Goal: Task Accomplishment & Management: Manage account settings

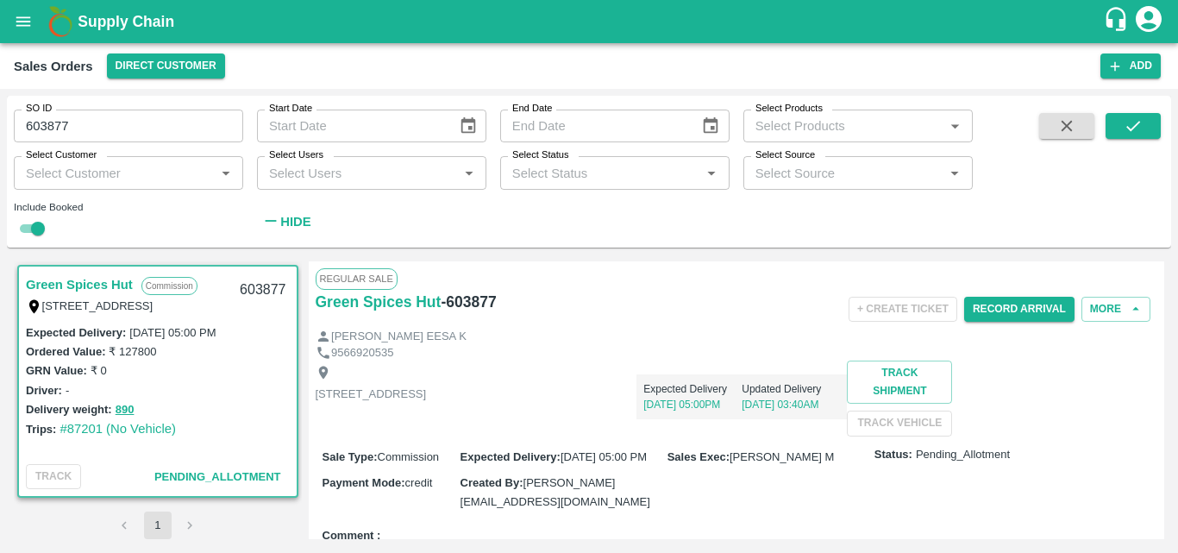
scroll to position [109, 0]
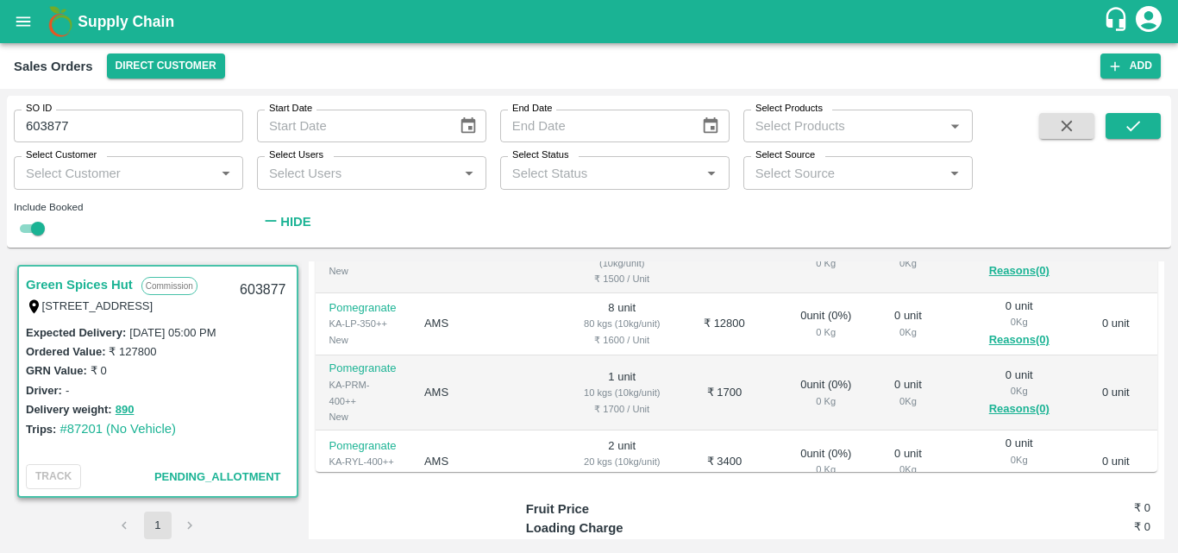
click at [254, 342] on div "Ordered Value: ₹ 127800" at bounding box center [158, 350] width 264 height 19
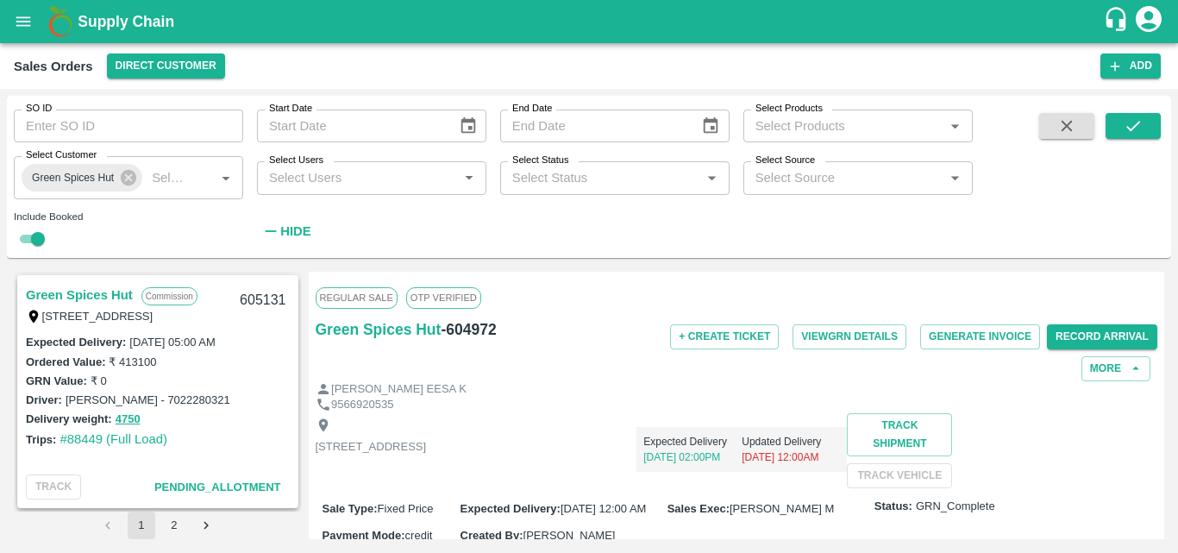
scroll to position [76, 0]
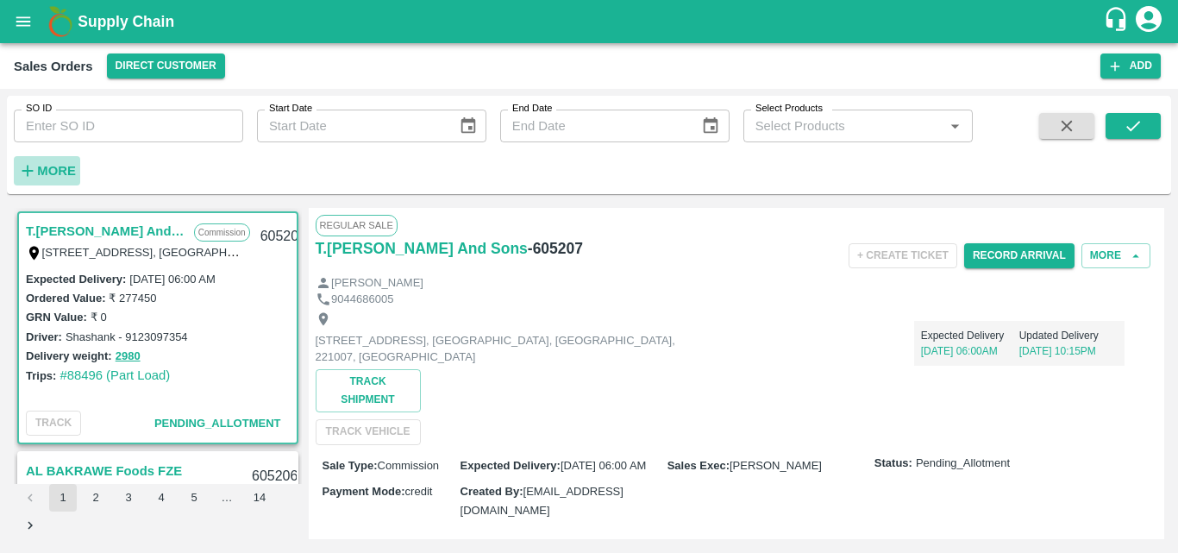
click at [58, 172] on strong "More" at bounding box center [56, 171] width 39 height 14
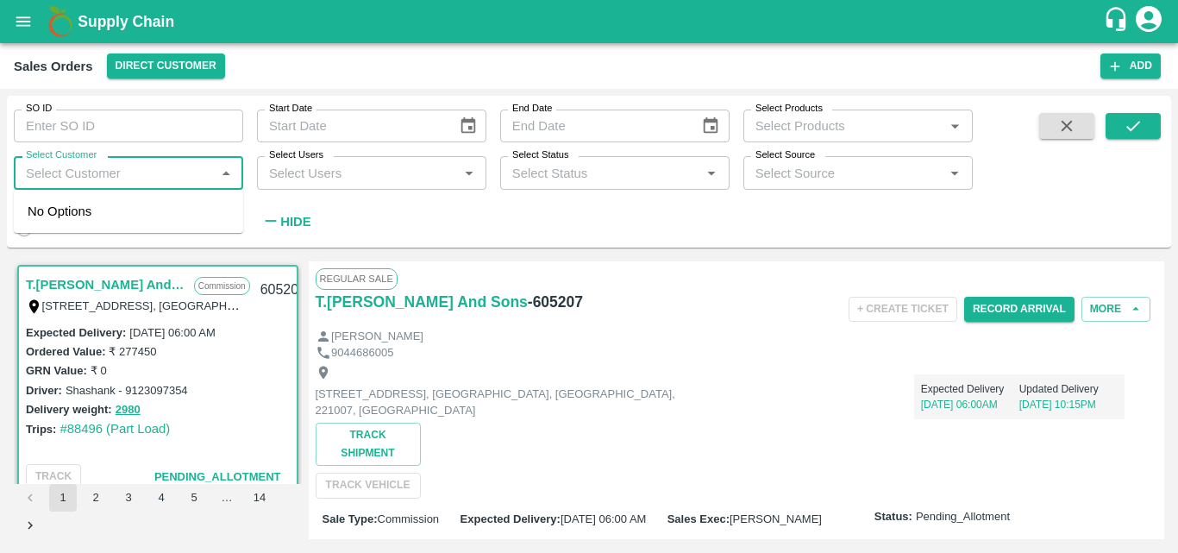
click at [105, 172] on input "Select Customer" at bounding box center [114, 172] width 191 height 22
type input "green"
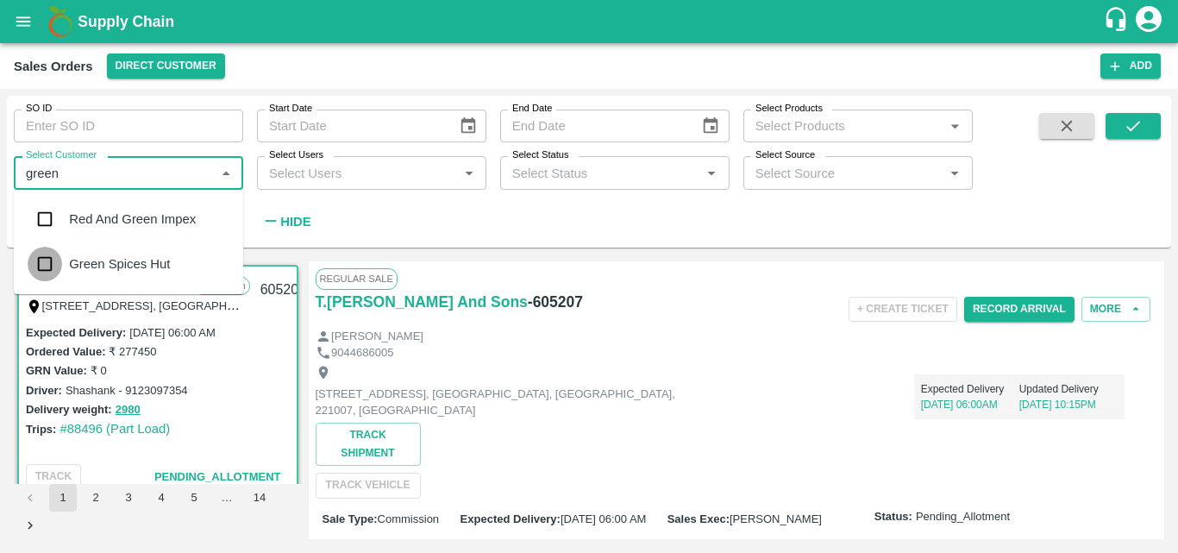
click at [53, 271] on input "checkbox" at bounding box center [45, 264] width 34 height 34
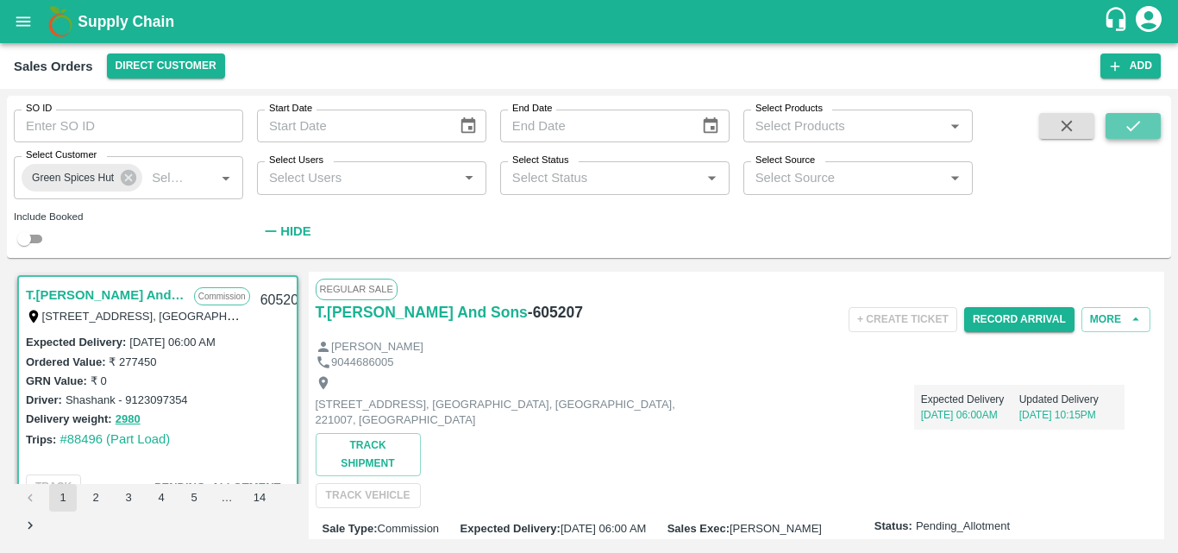
click at [1155, 127] on button "submit" at bounding box center [1132, 126] width 55 height 26
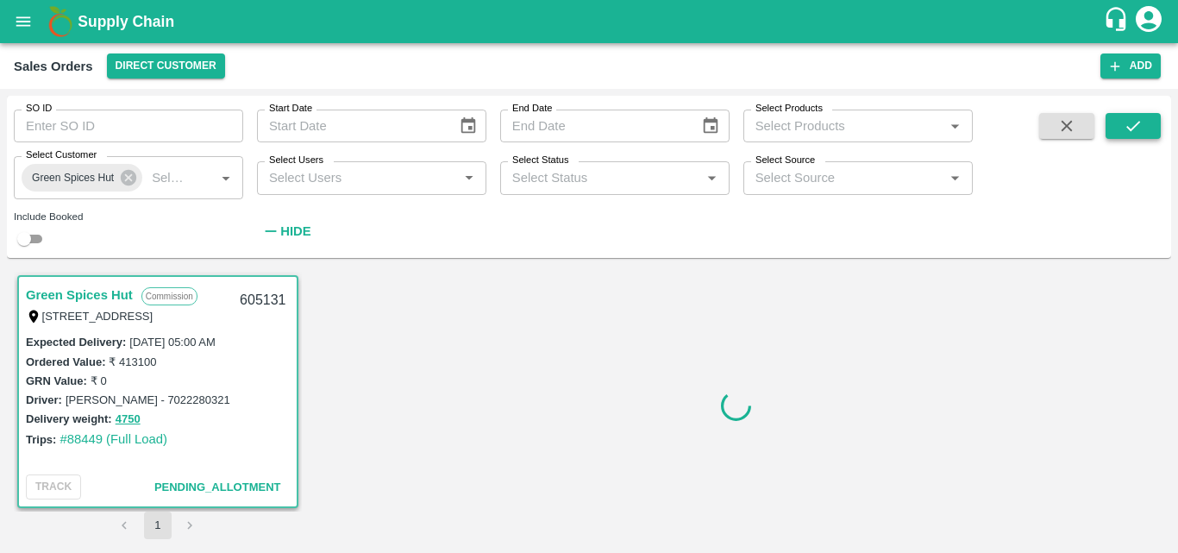
scroll to position [3, 0]
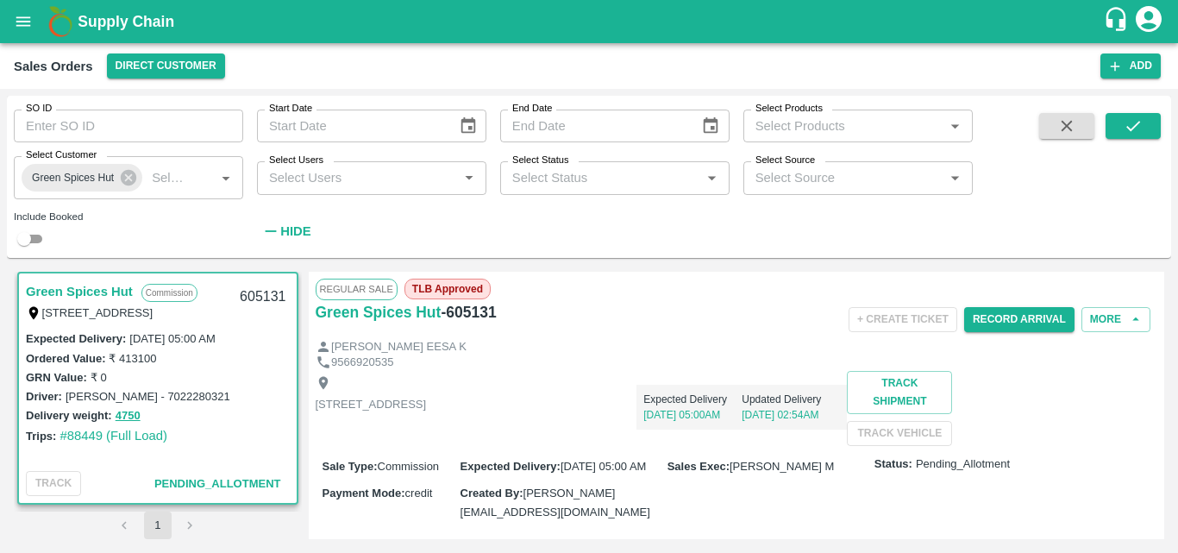
click at [270, 403] on div "Driver: [PERSON_NAME] - 7022280321" at bounding box center [158, 395] width 264 height 19
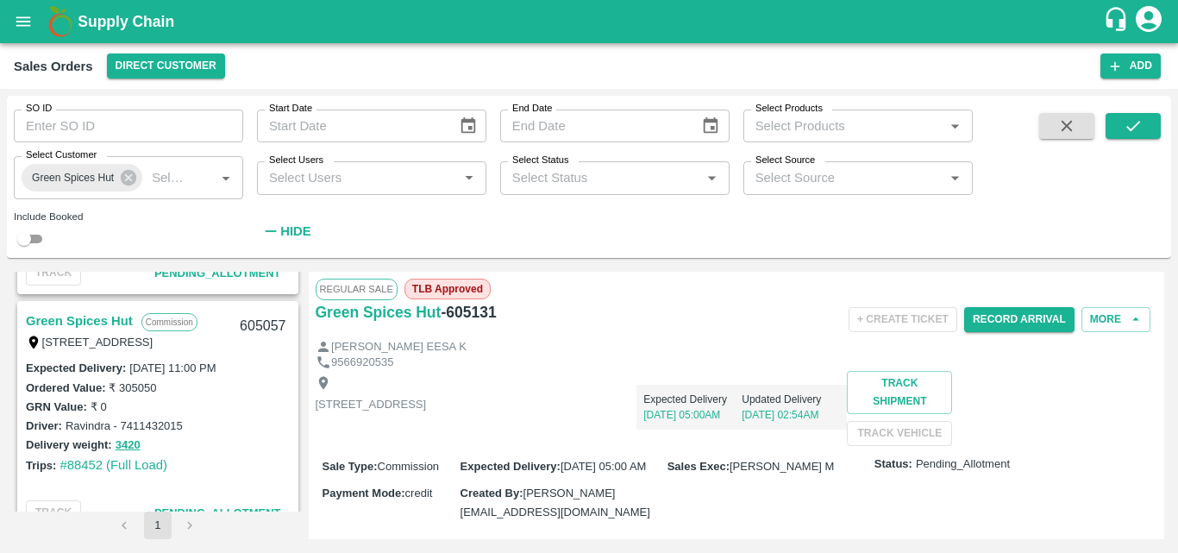
scroll to position [728, 0]
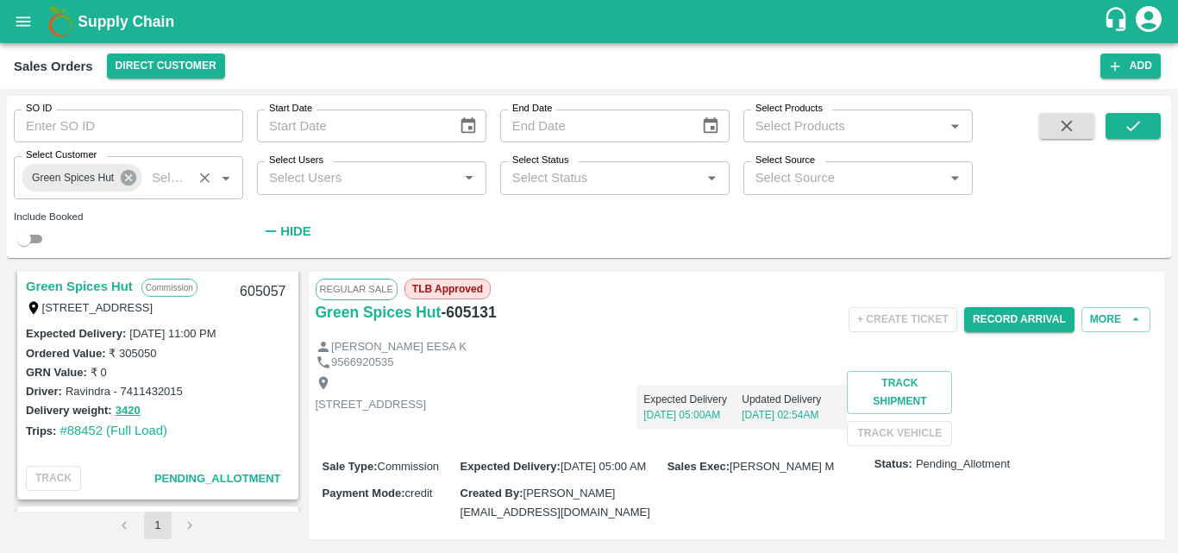
click at [127, 178] on icon at bounding box center [129, 178] width 16 height 16
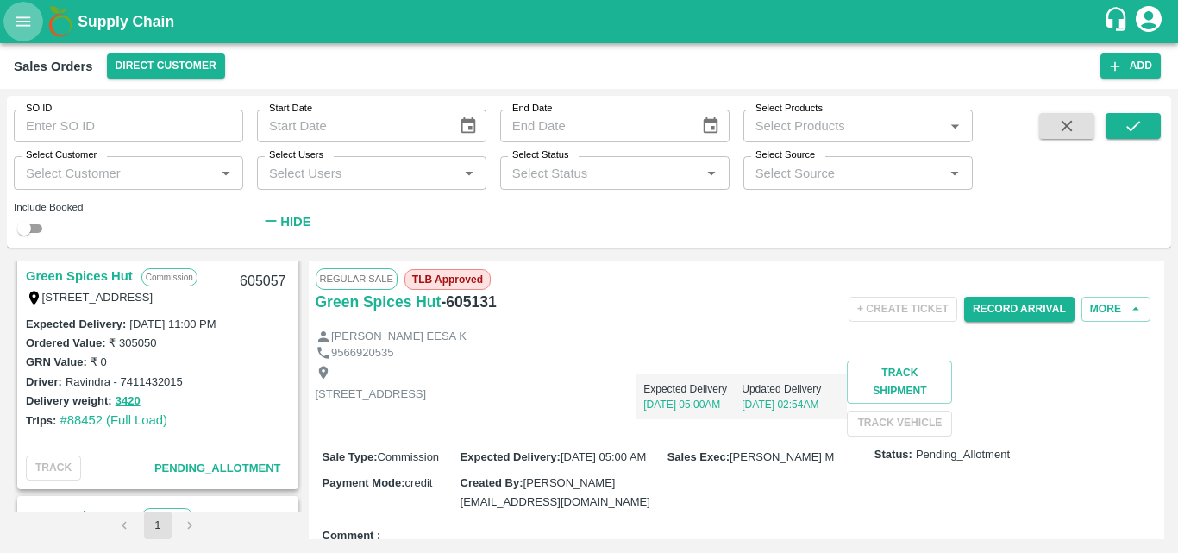
click at [24, 24] on icon "open drawer" at bounding box center [23, 21] width 19 height 19
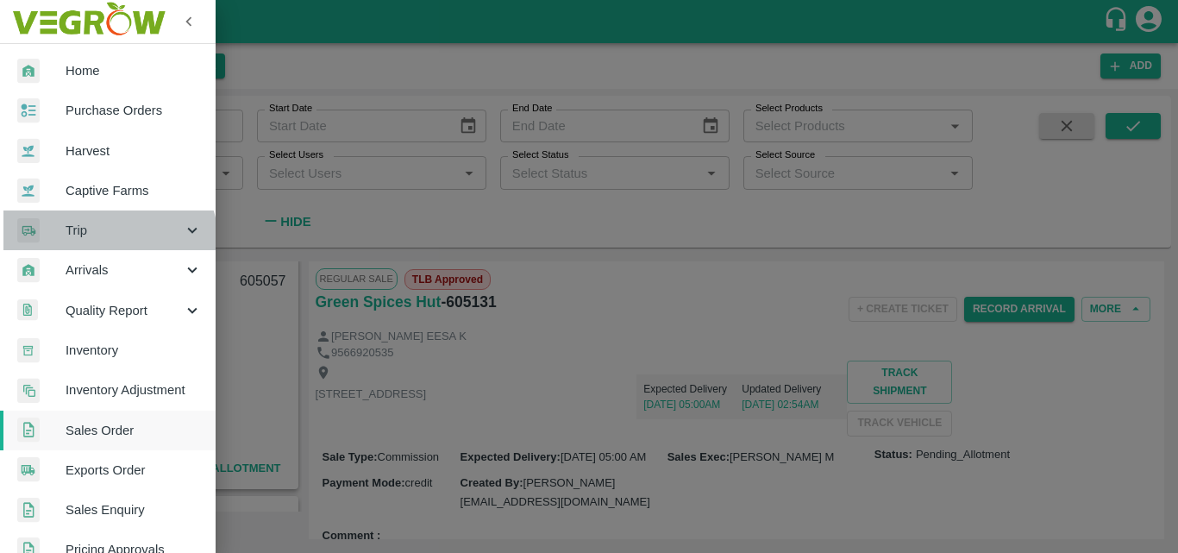
click at [85, 248] on div "Trip" at bounding box center [108, 230] width 216 height 40
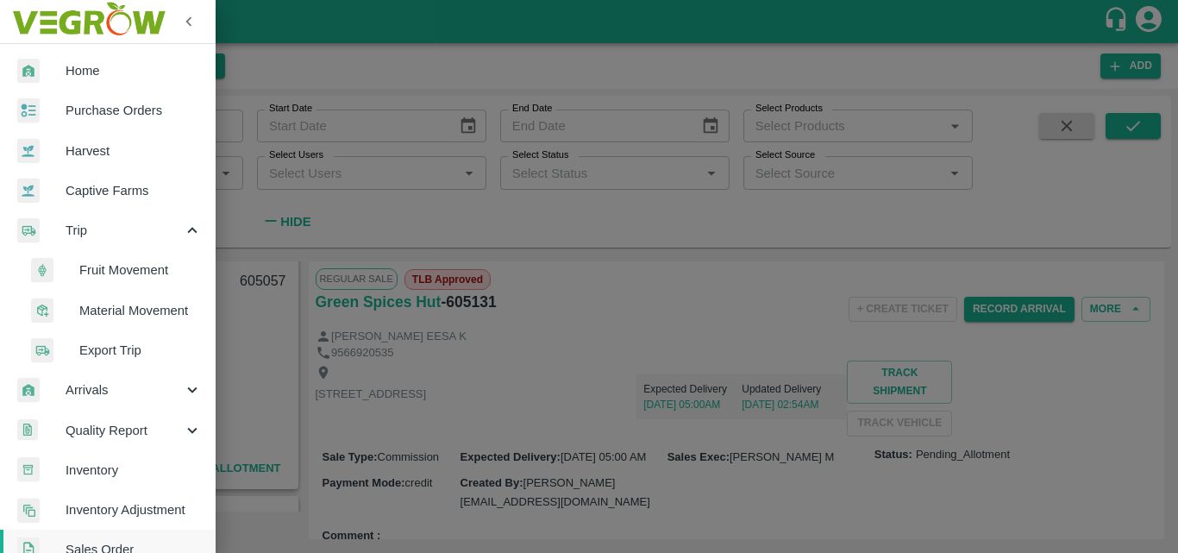
click at [146, 265] on span "Fruit Movement" at bounding box center [140, 269] width 122 height 19
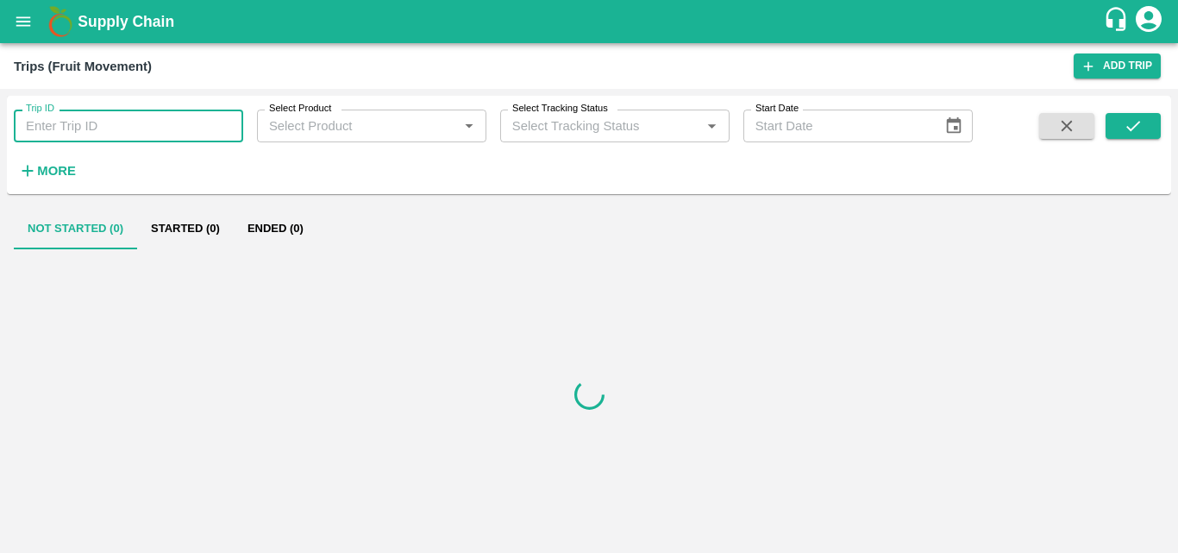
click at [117, 132] on input "Trip ID" at bounding box center [128, 126] width 229 height 33
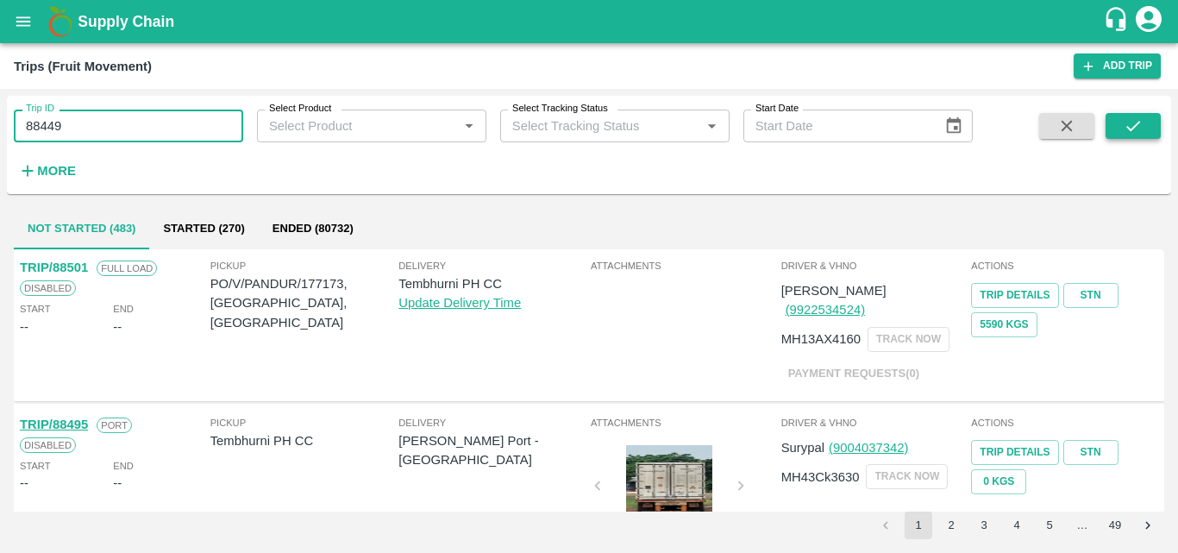
type input "88449"
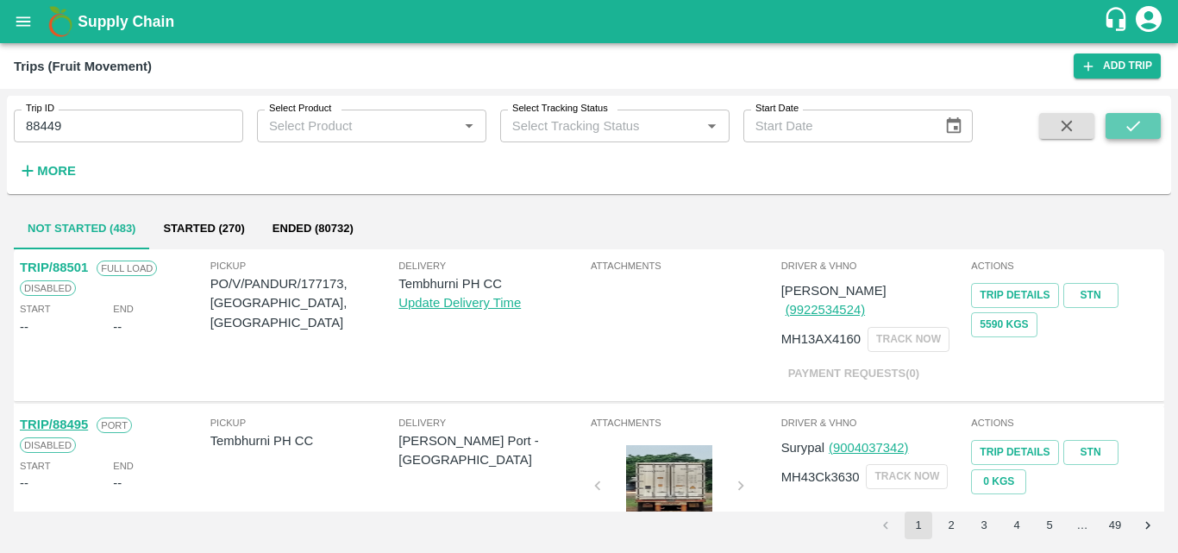
click at [1129, 128] on icon "submit" at bounding box center [1133, 126] width 14 height 10
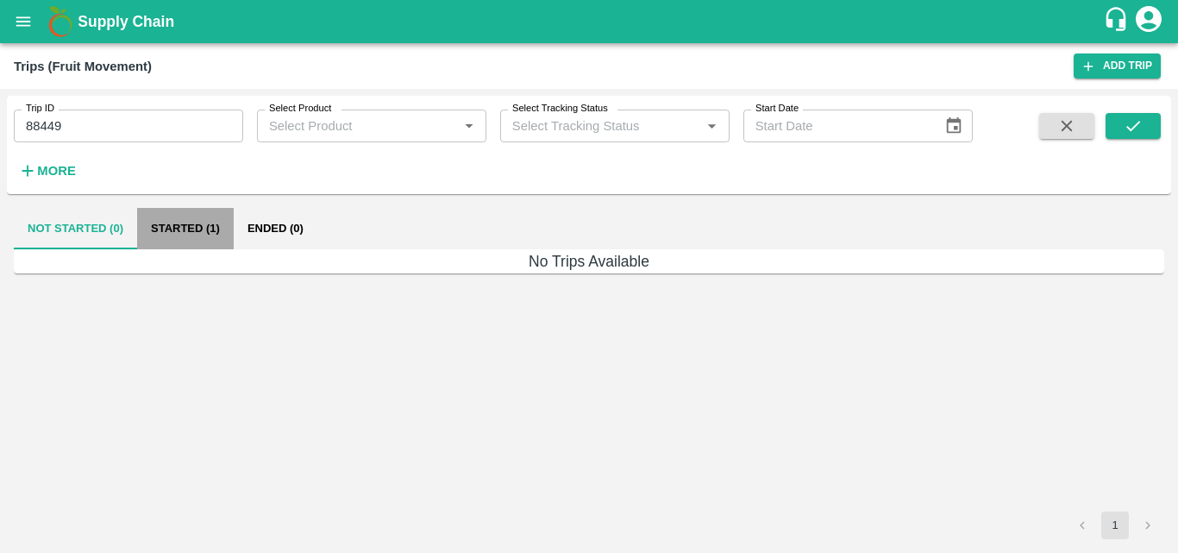
click at [179, 232] on button "Started (1)" at bounding box center [185, 228] width 97 height 41
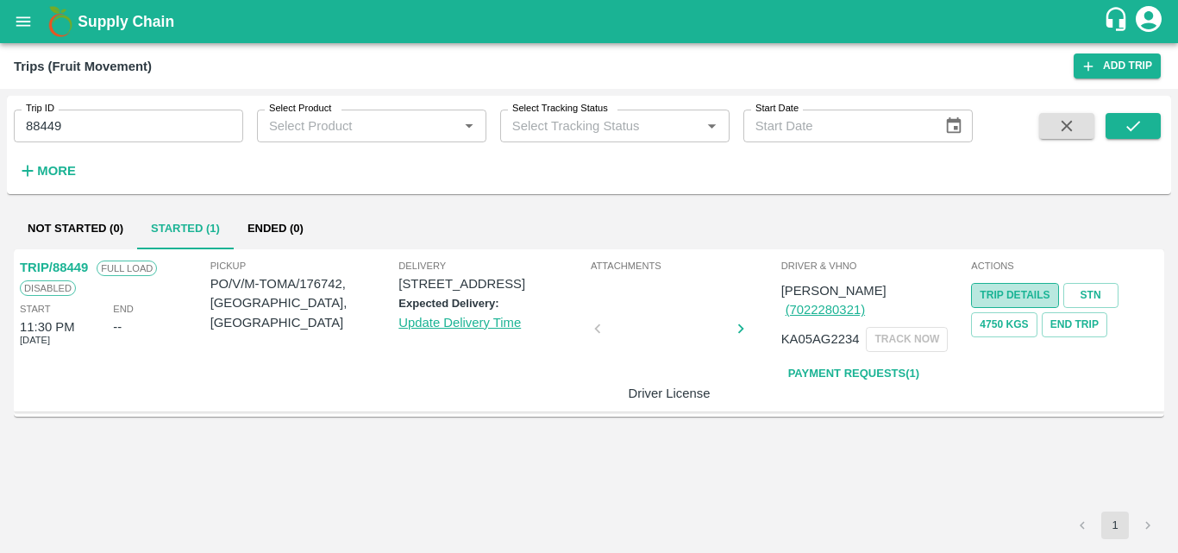
click at [1038, 297] on link "Trip Details" at bounding box center [1014, 295] width 87 height 25
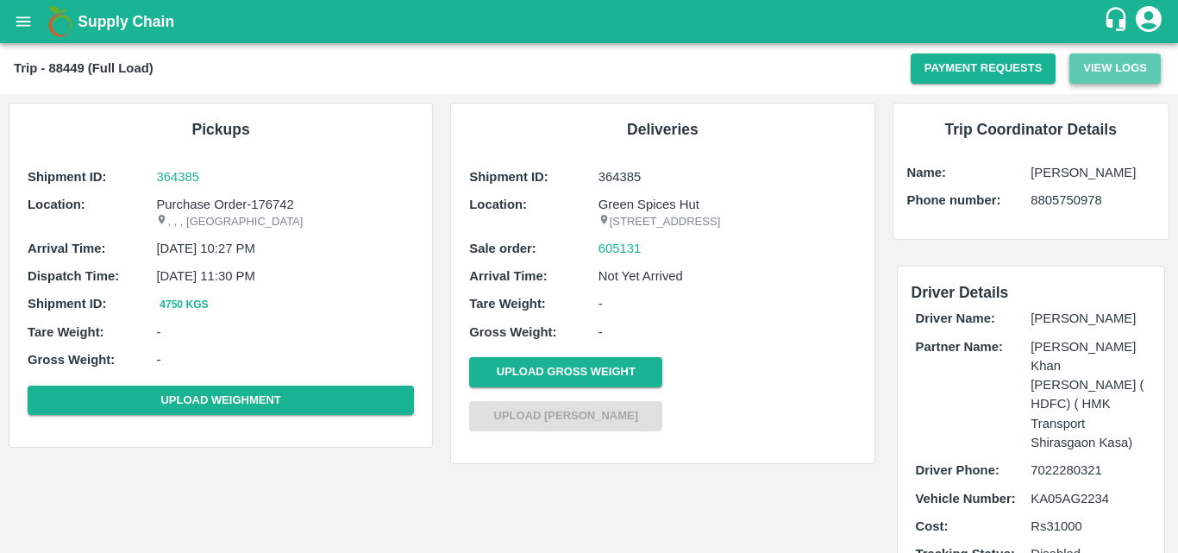
click at [1121, 80] on button "View Logs" at bounding box center [1114, 68] width 91 height 30
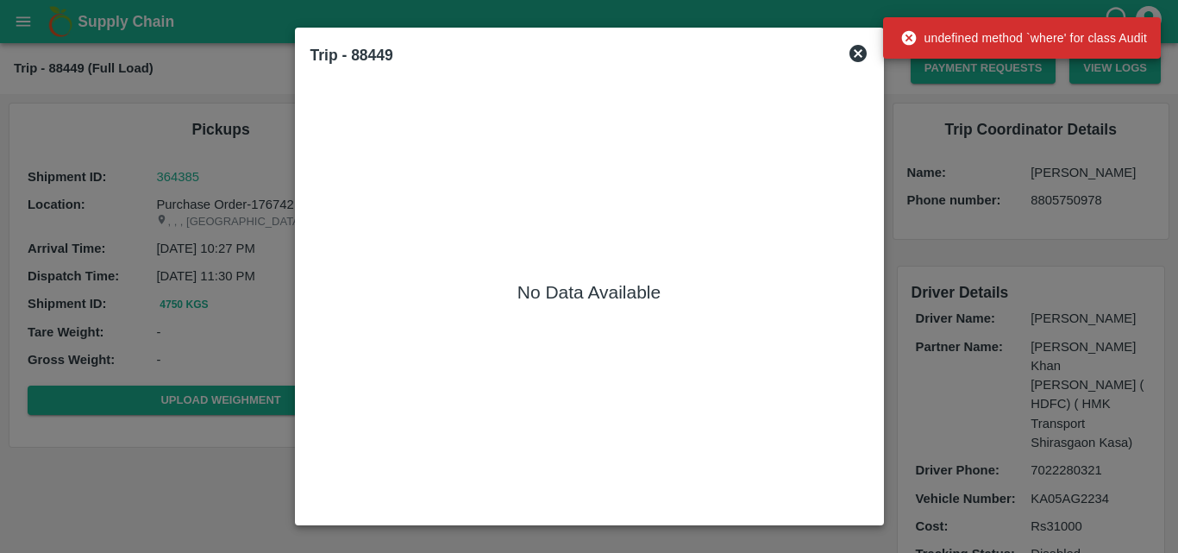
click at [859, 53] on icon at bounding box center [858, 53] width 21 height 21
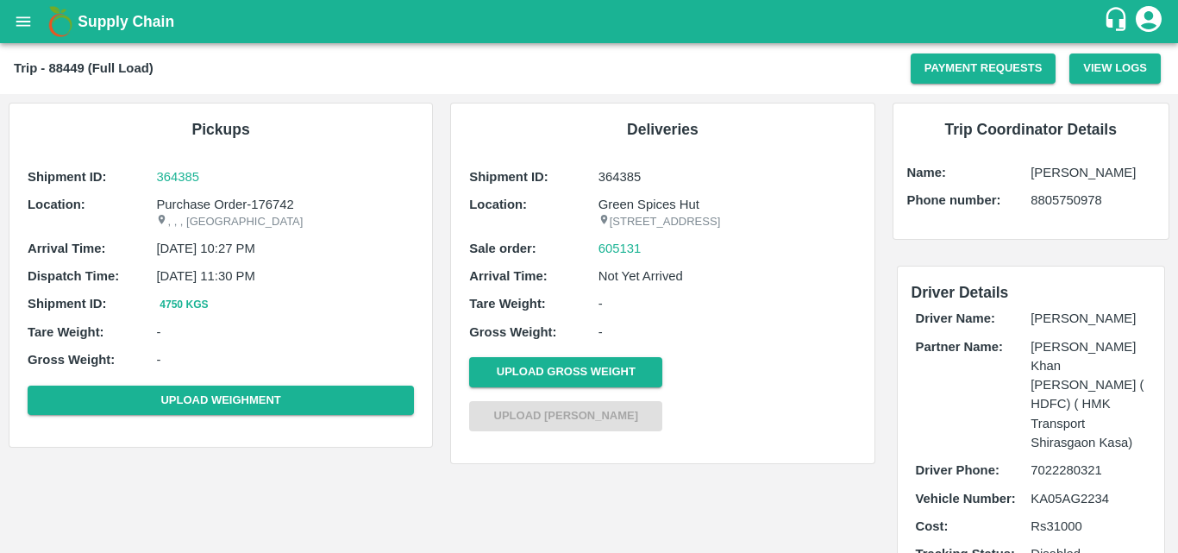
click at [1174, 494] on div "Driver Details Driver Name: [PERSON_NAME] Partner Name: [PERSON_NAME] Khan [PER…" at bounding box center [1031, 445] width 295 height 394
click at [25, 28] on icon "open drawer" at bounding box center [23, 21] width 19 height 19
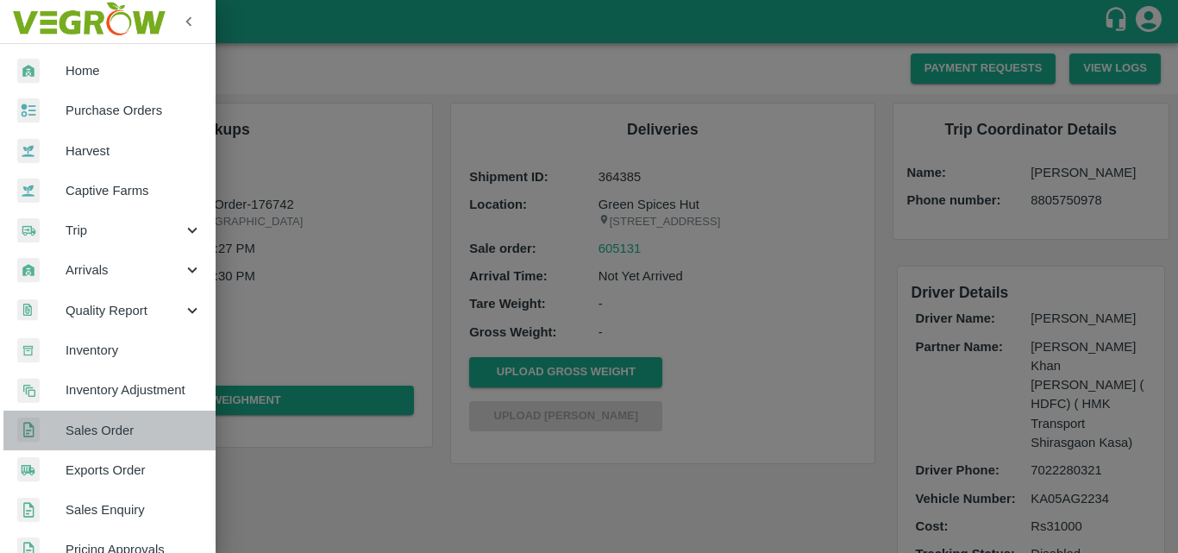
click at [116, 431] on span "Sales Order" at bounding box center [134, 430] width 136 height 19
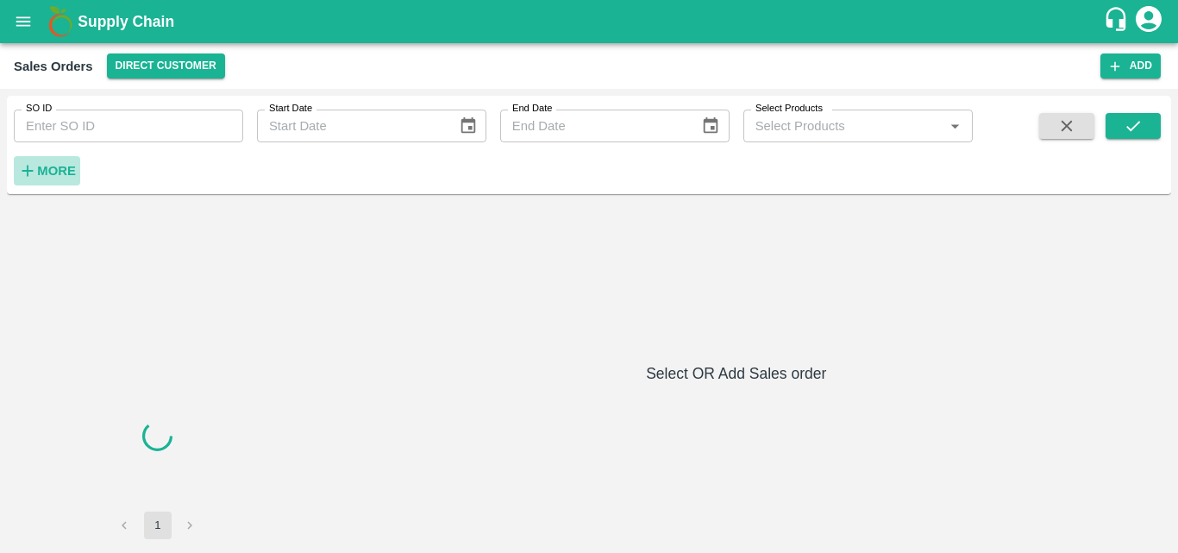
click at [59, 166] on strong "More" at bounding box center [56, 171] width 39 height 14
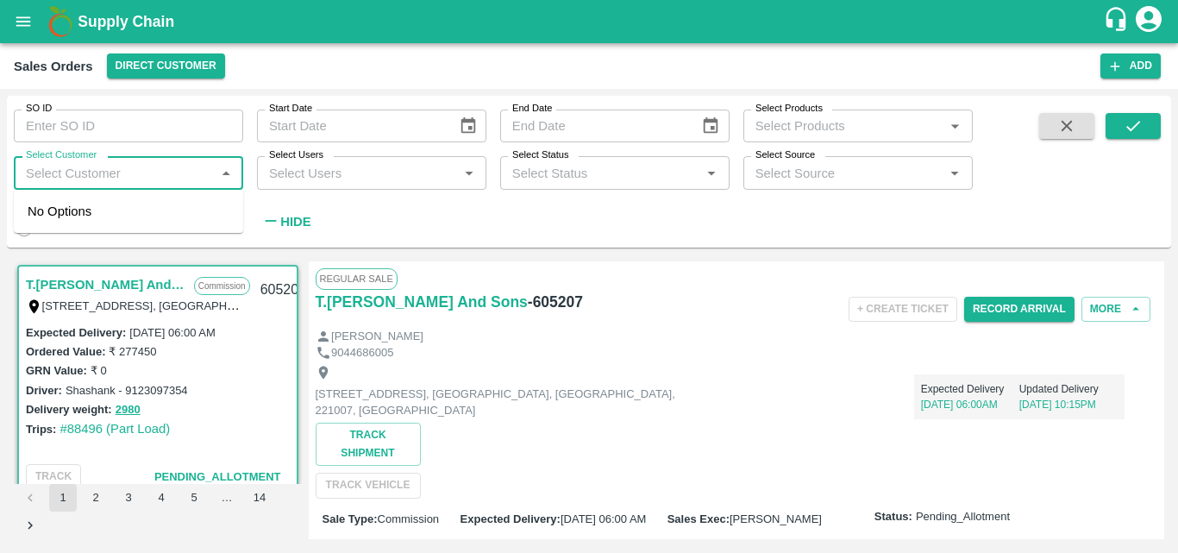
click at [97, 170] on input "Select Customer" at bounding box center [114, 172] width 191 height 22
type input "green"
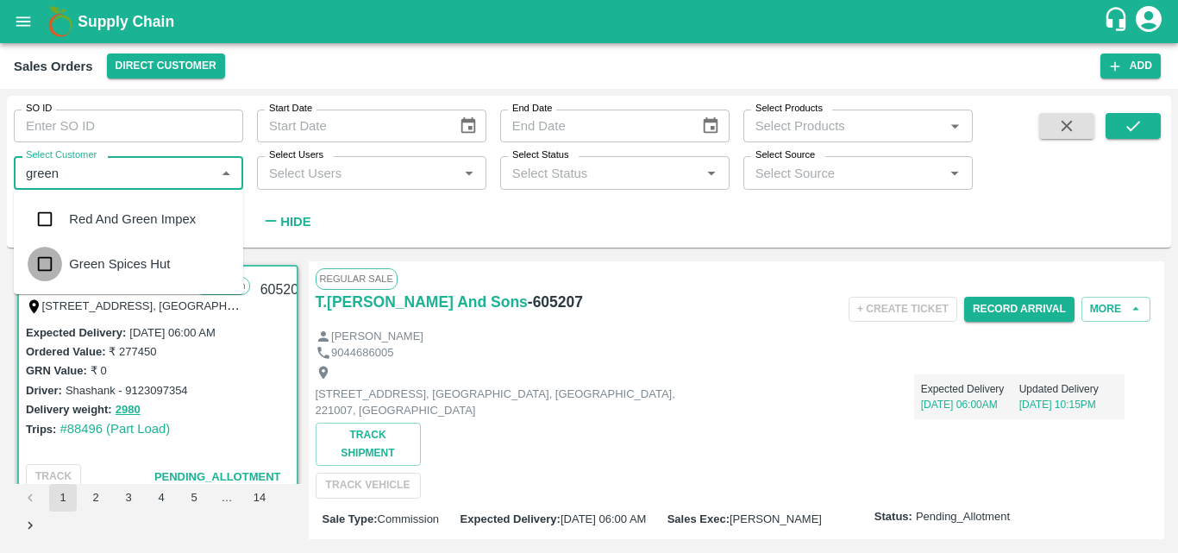
click at [41, 279] on input "checkbox" at bounding box center [45, 264] width 34 height 34
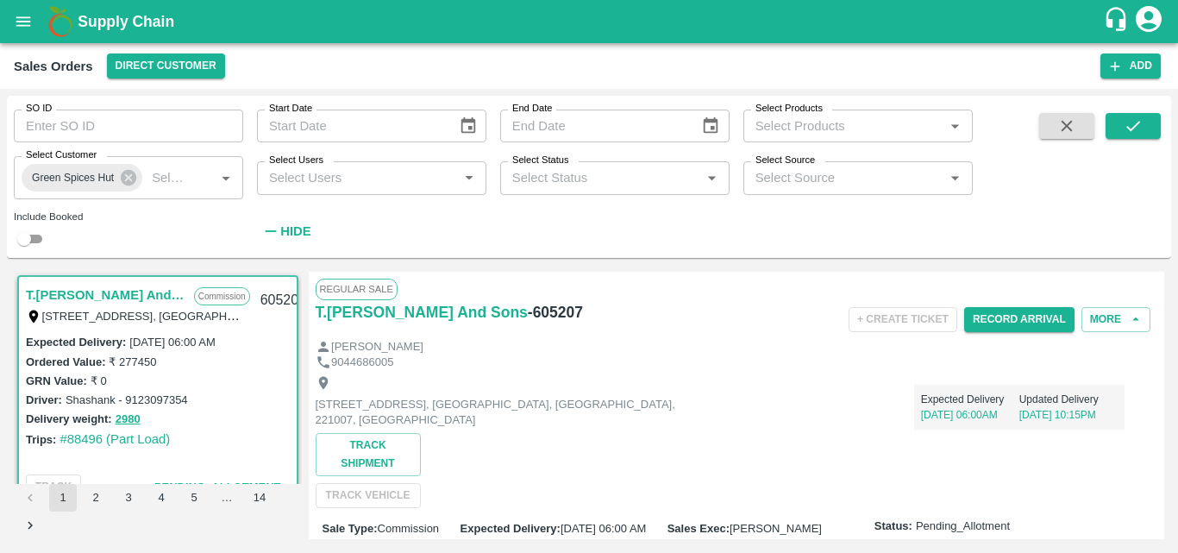
click at [1132, 112] on div "SO ID SO ID Start Date Start Date End Date End Date Select Products Select Prod…" at bounding box center [589, 177] width 1164 height 148
click at [1132, 123] on icon "submit" at bounding box center [1133, 125] width 19 height 19
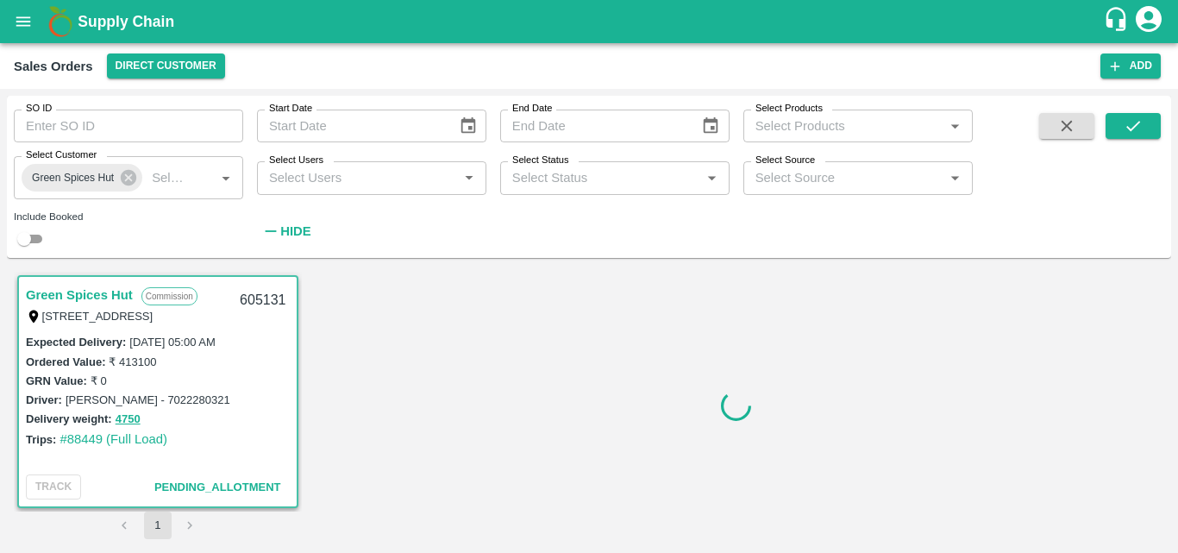
scroll to position [3, 0]
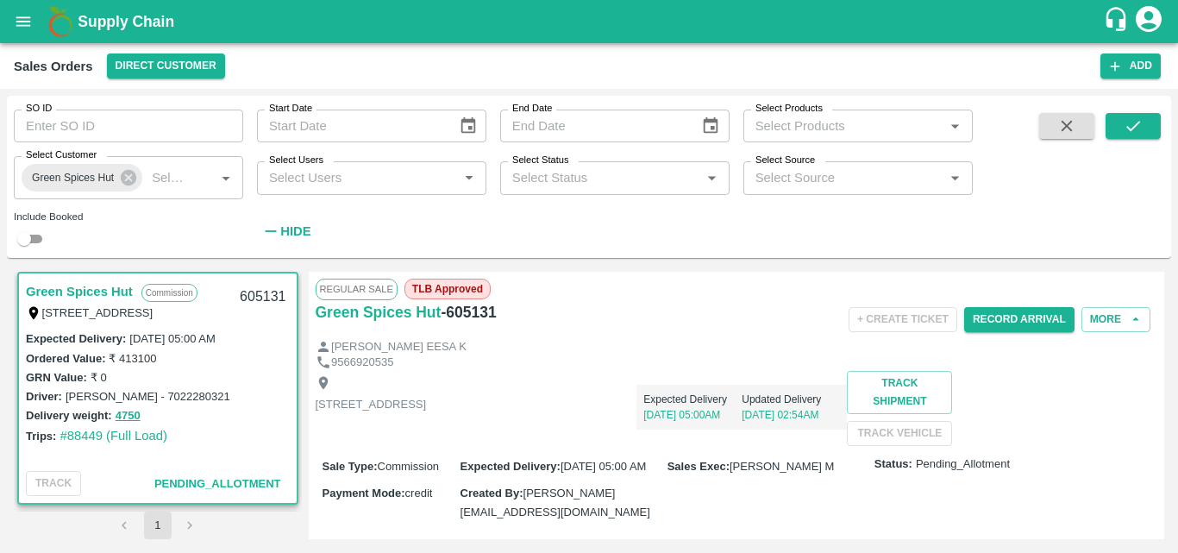
click at [261, 443] on div "Trips: #88449 (Full Load)" at bounding box center [158, 435] width 264 height 19
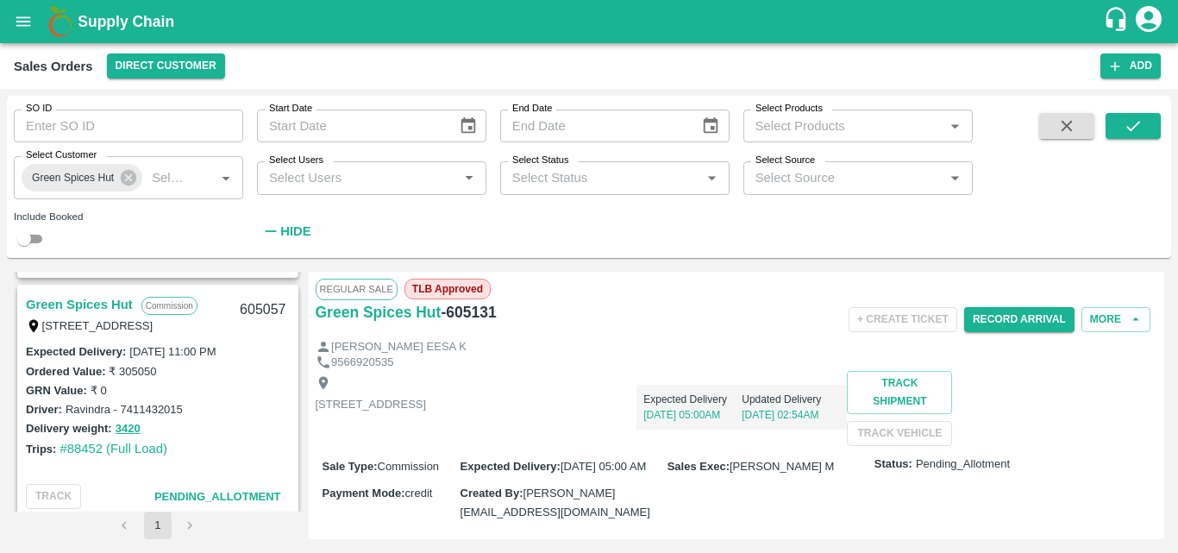
scroll to position [659, 0]
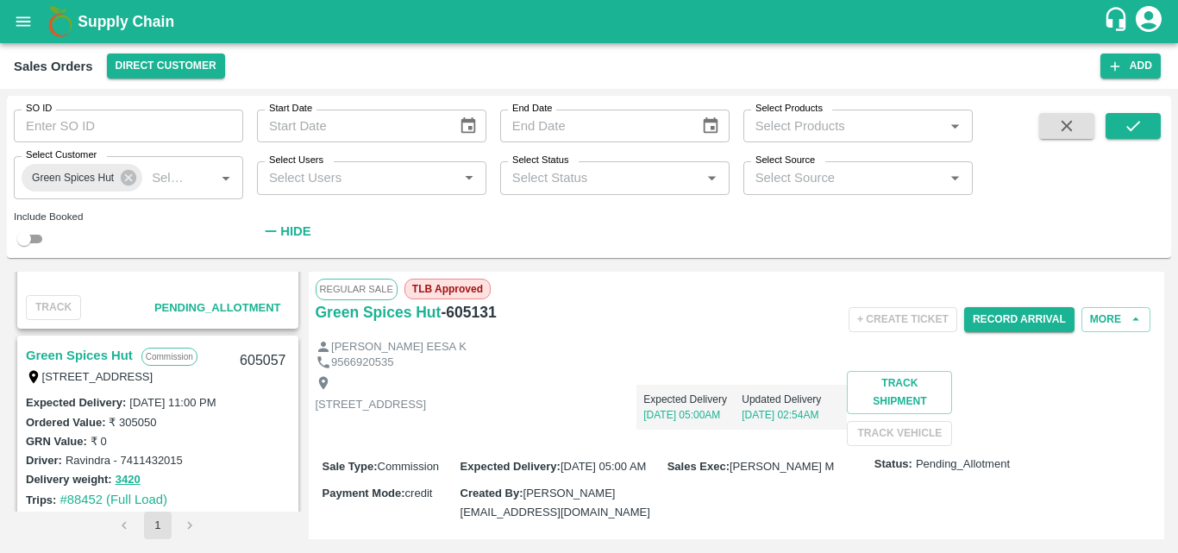
click at [66, 351] on link "Green Spices Hut" at bounding box center [79, 355] width 107 height 22
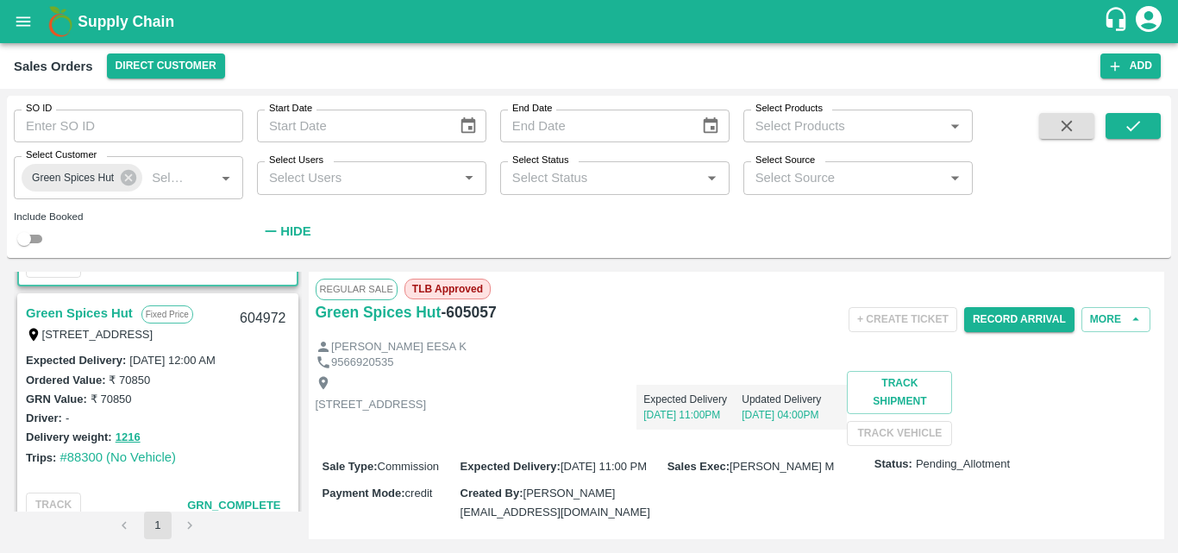
scroll to position [969, 0]
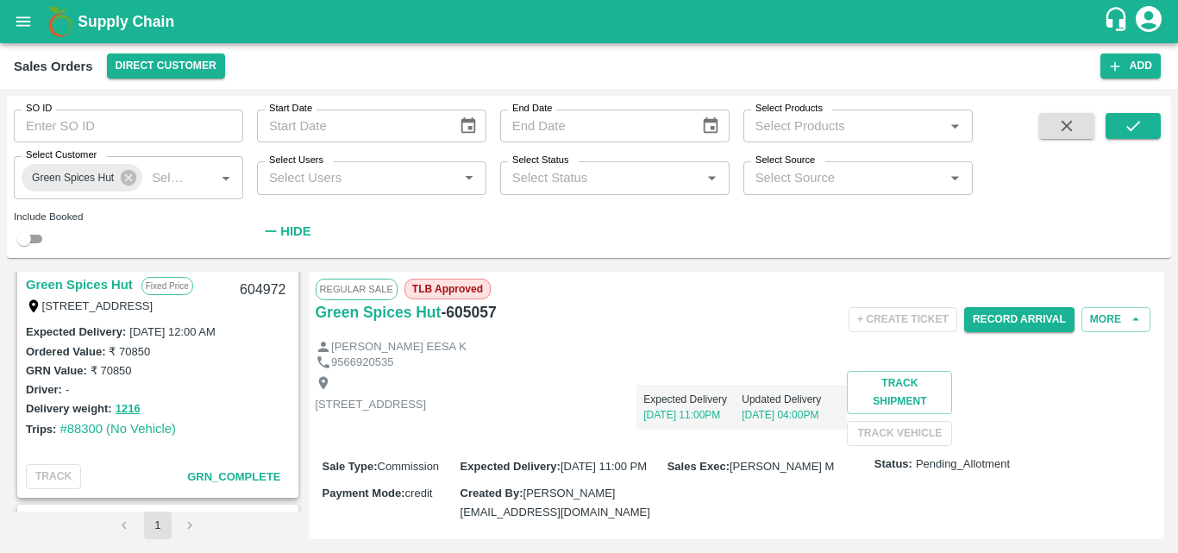
click at [736, 446] on div "Shop no 74, MADURAI MATTUTHAVANI FRUIT MARKET, Madurai, Madurai, Tamil Nadu, 62…" at bounding box center [737, 408] width 842 height 75
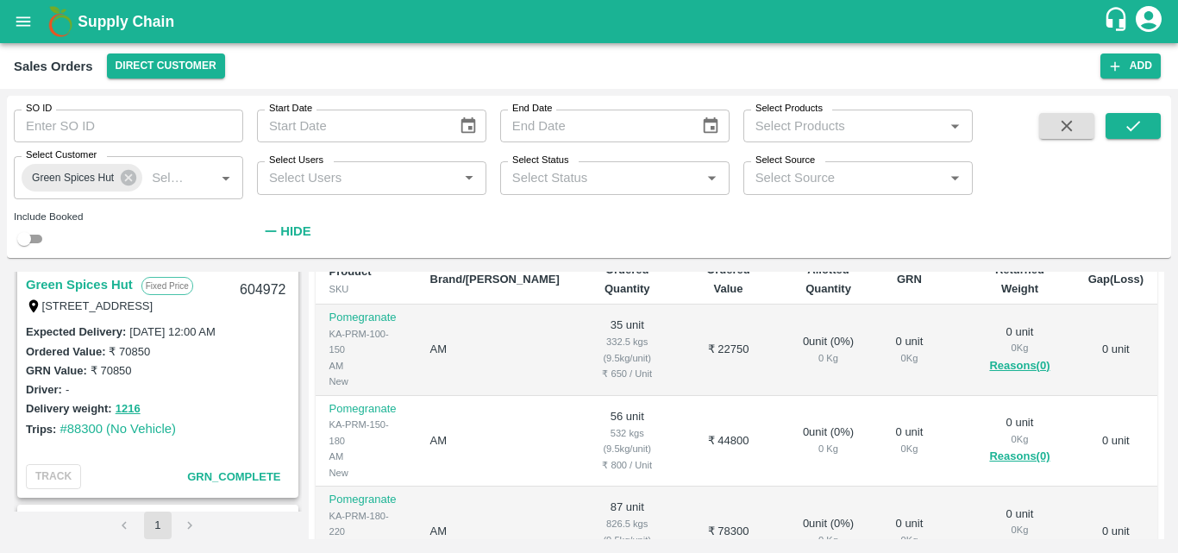
scroll to position [345, 0]
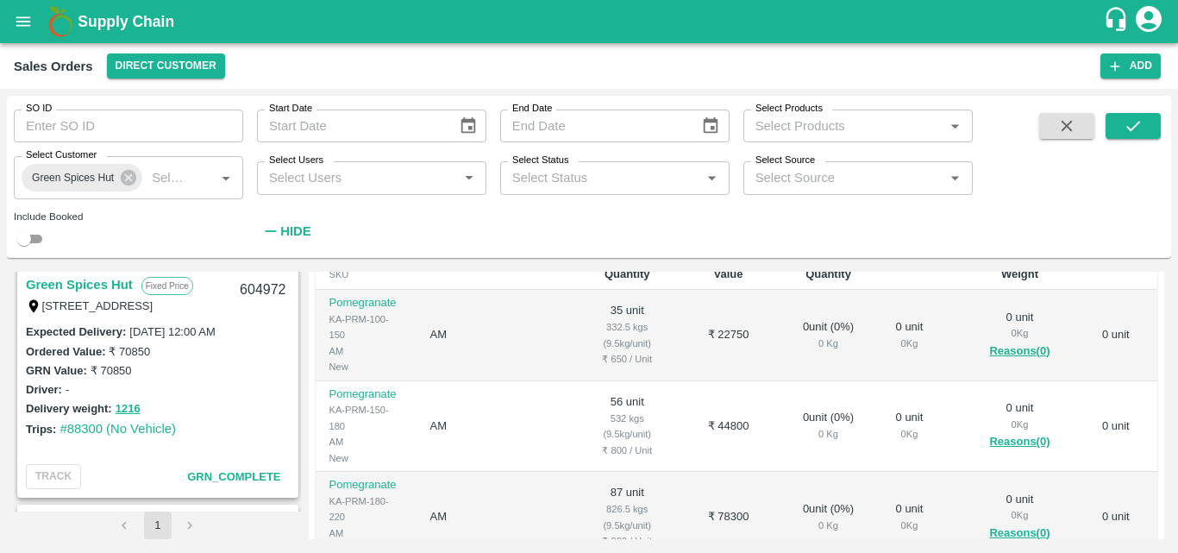
click at [240, 404] on div "Delivery weight: 1216" at bounding box center [158, 408] width 264 height 20
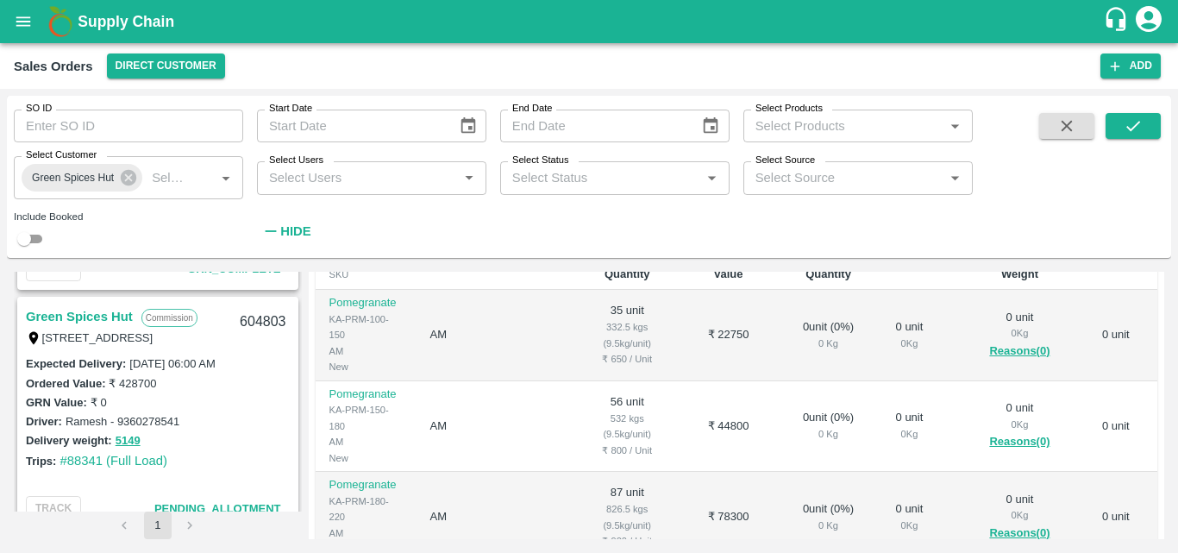
scroll to position [1418, 0]
click at [115, 314] on link "Green Spices Hut" at bounding box center [79, 315] width 107 height 22
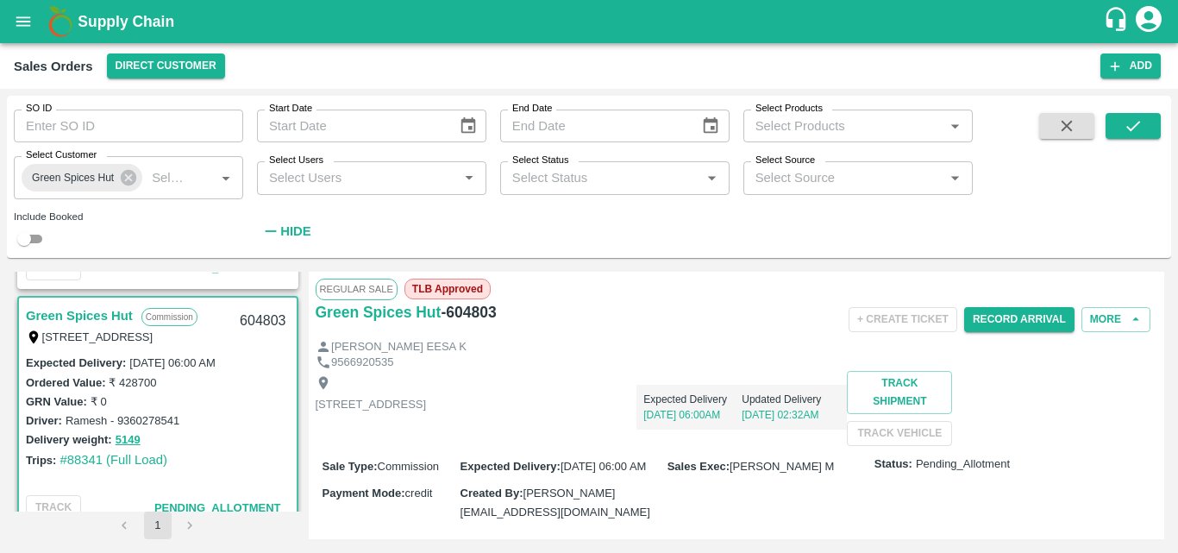
click at [767, 446] on div "Shop no 74, MADURAI MATTUTHAVANI FRUIT MARKET, Madurai, Madurai, Tamil Nadu, 62…" at bounding box center [737, 408] width 842 height 75
click at [980, 314] on button "Record Arrival" at bounding box center [1019, 319] width 110 height 25
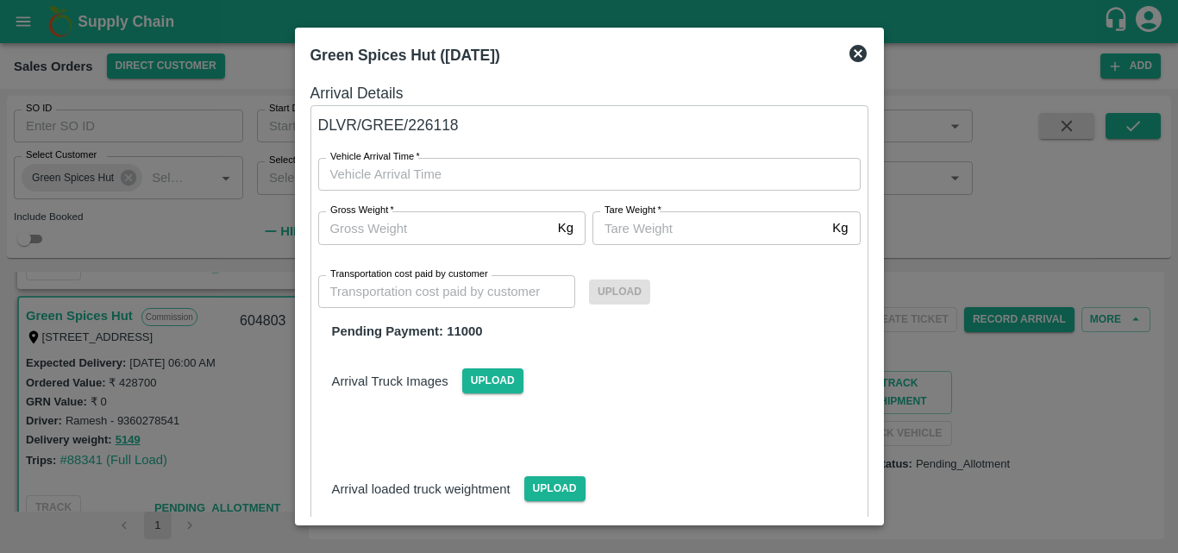
type input "DD/MM/YYYY hh:mm aa"
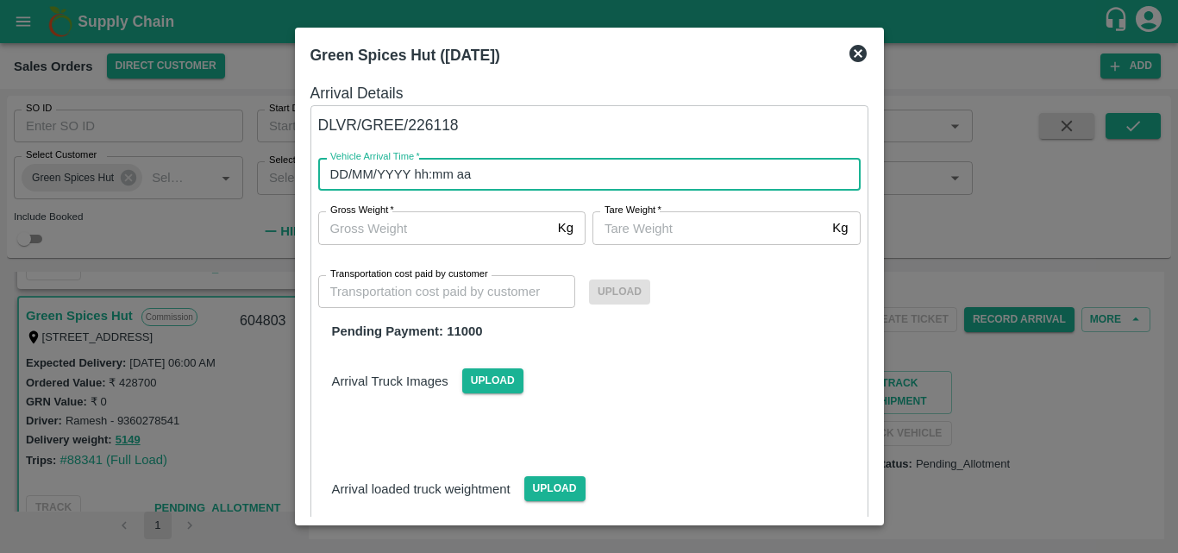
click at [417, 190] on input "DD/MM/YYYY hh:mm aa" at bounding box center [583, 174] width 530 height 33
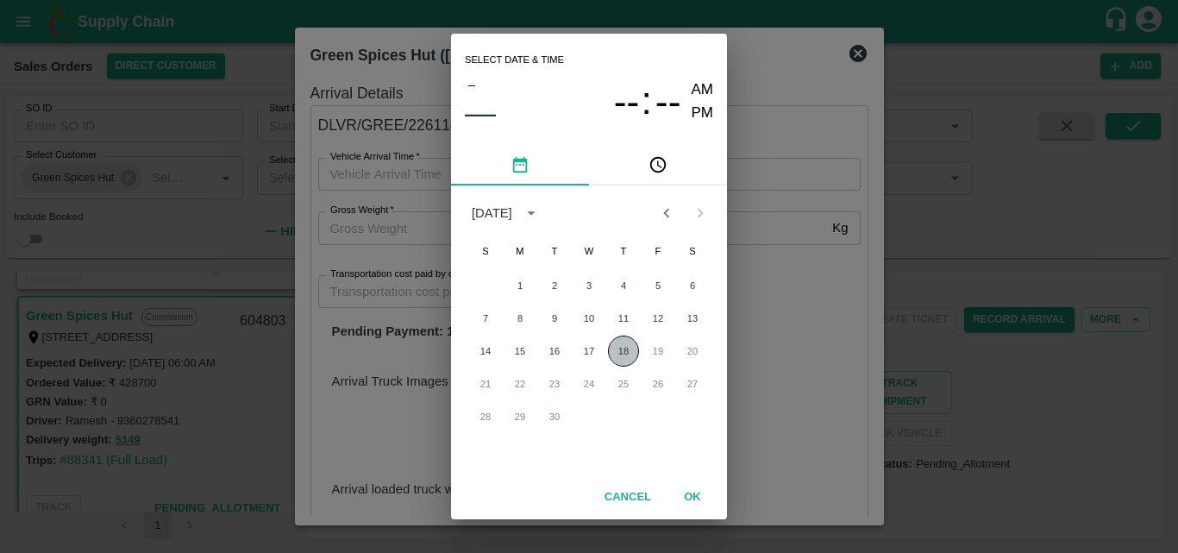
click at [623, 359] on button "18" at bounding box center [623, 350] width 31 height 31
type input "18/09/2025 12:00 AM"
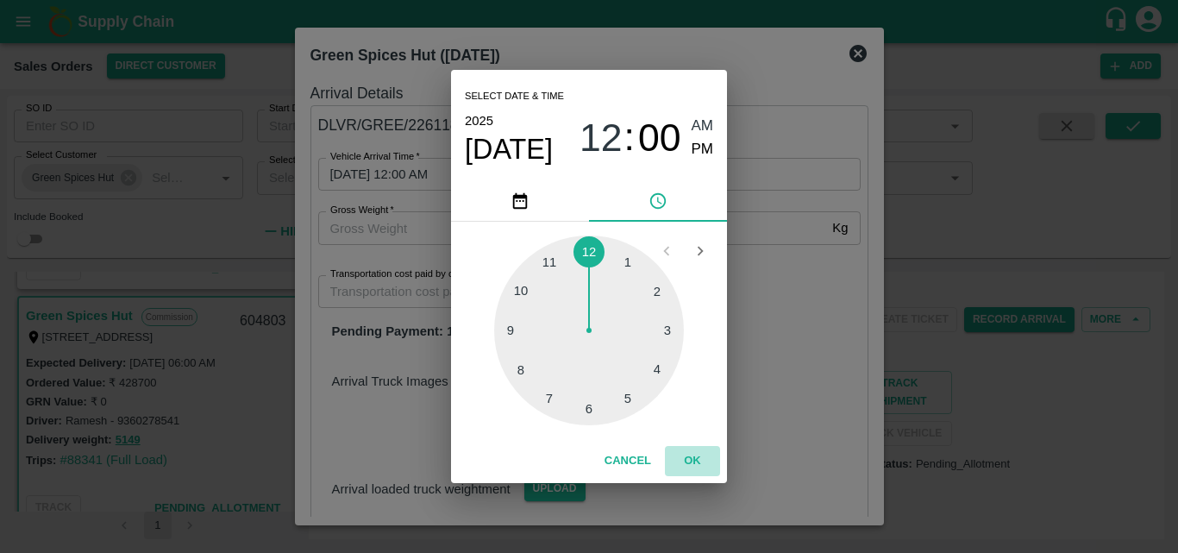
click at [696, 457] on button "OK" at bounding box center [692, 461] width 55 height 30
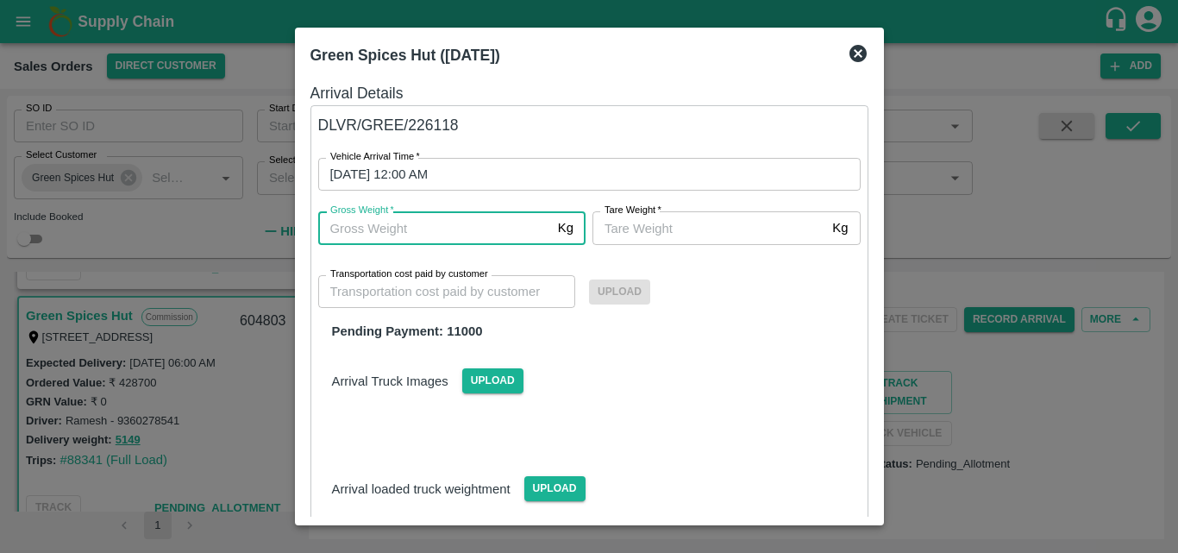
click at [511, 236] on input "Gross Weight   *" at bounding box center [434, 227] width 233 height 33
type input "5149"
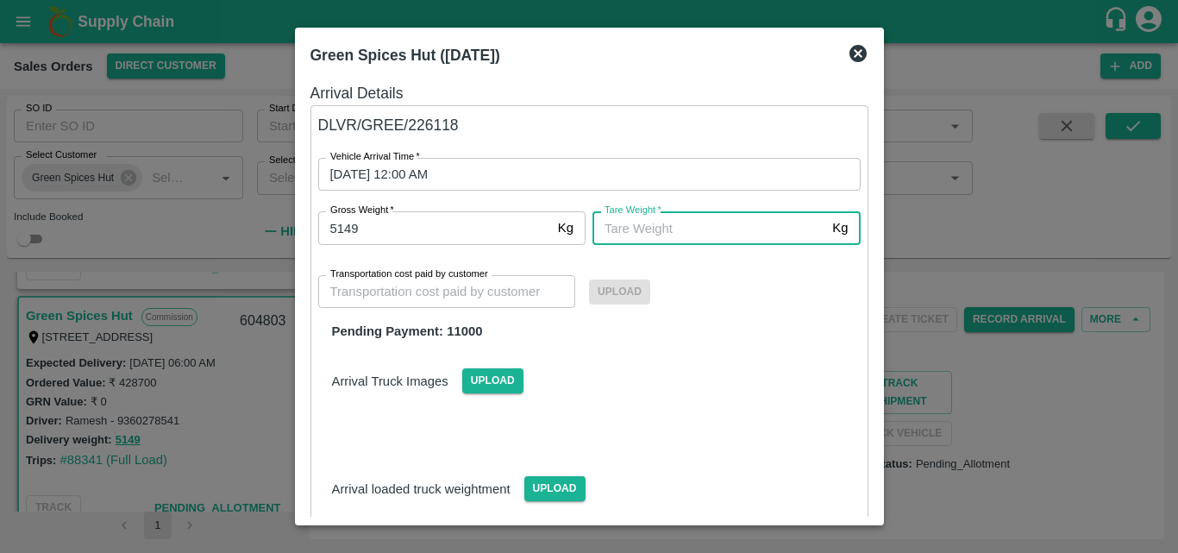
click at [777, 226] on input "Tare Weight   *" at bounding box center [708, 227] width 233 height 33
type input "6000"
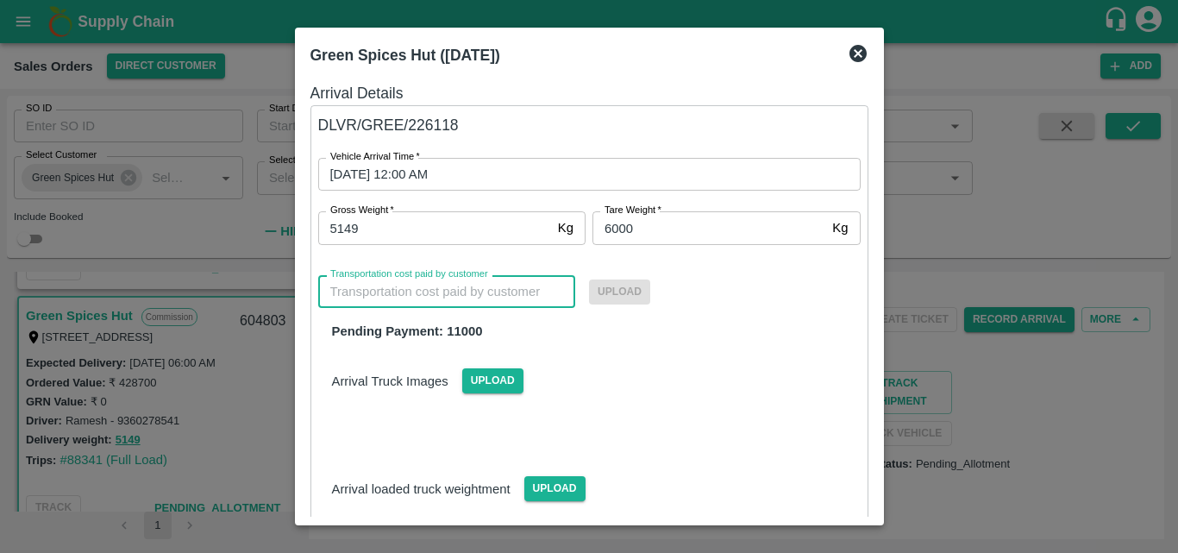
click at [391, 290] on input "Transportation cost paid by customer" at bounding box center [447, 291] width 258 height 33
type input "11000"
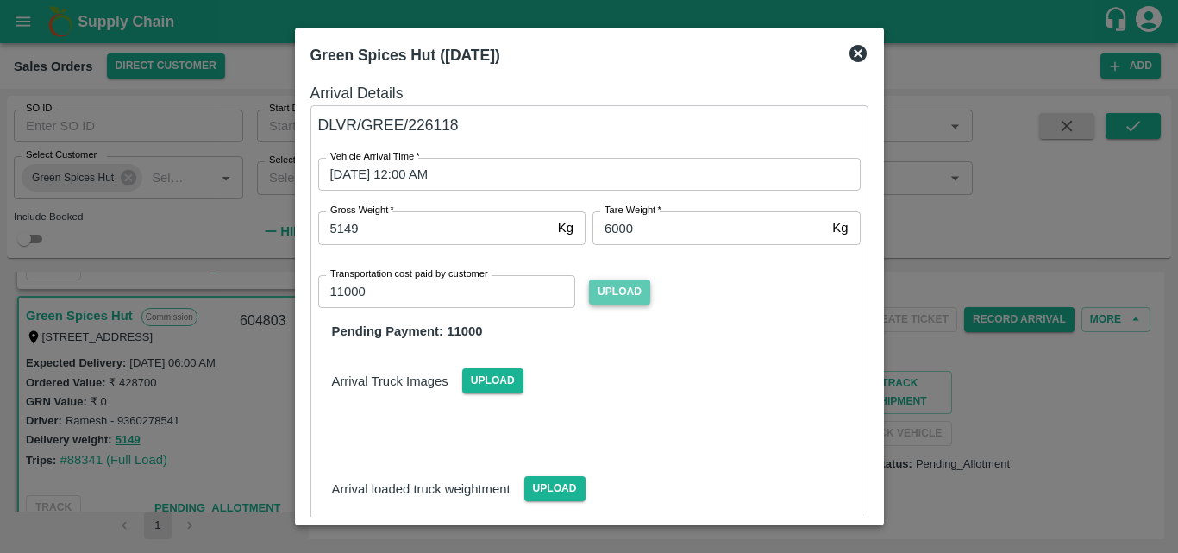
click at [613, 291] on span "Upload" at bounding box center [619, 291] width 61 height 25
click at [0, 0] on input "Upload" at bounding box center [0, 0] width 0 height 0
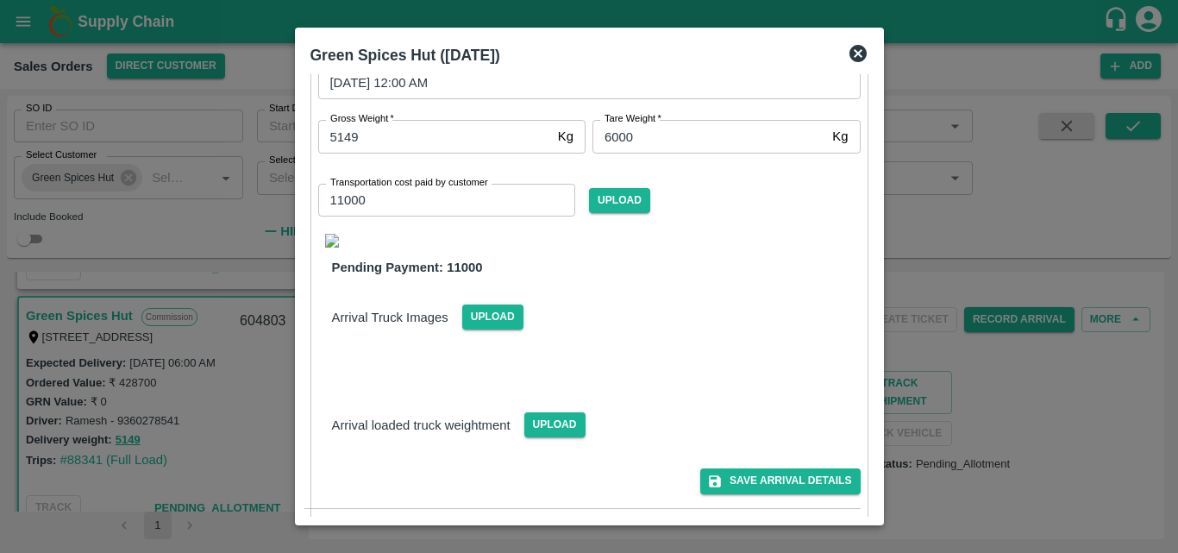
scroll to position [147, 0]
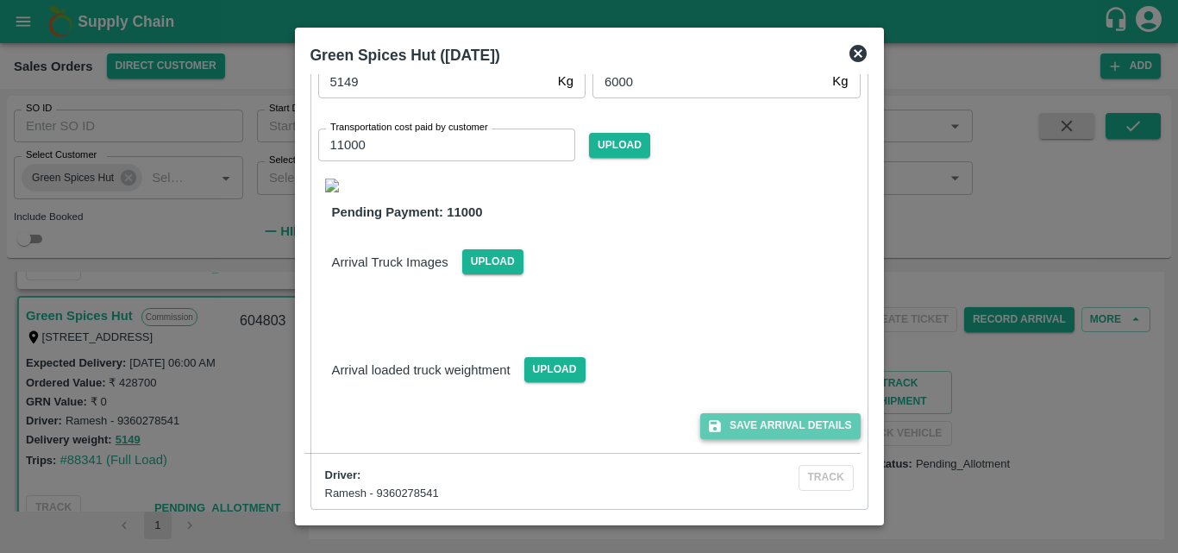
click at [786, 430] on button "Save Arrival Details" at bounding box center [780, 425] width 160 height 25
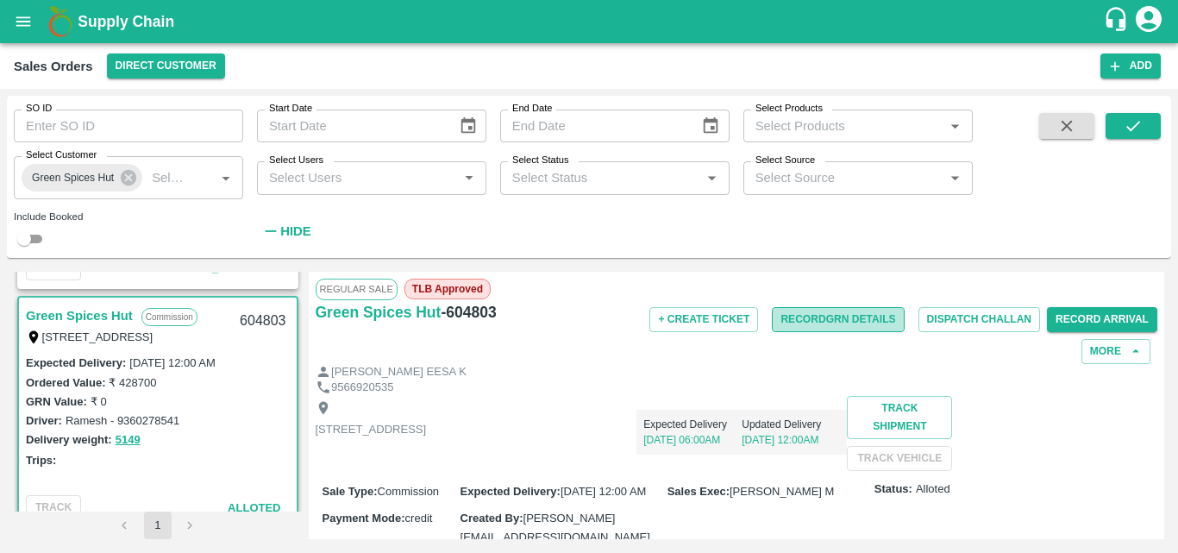
click at [842, 327] on button "Record GRN Details" at bounding box center [838, 319] width 132 height 25
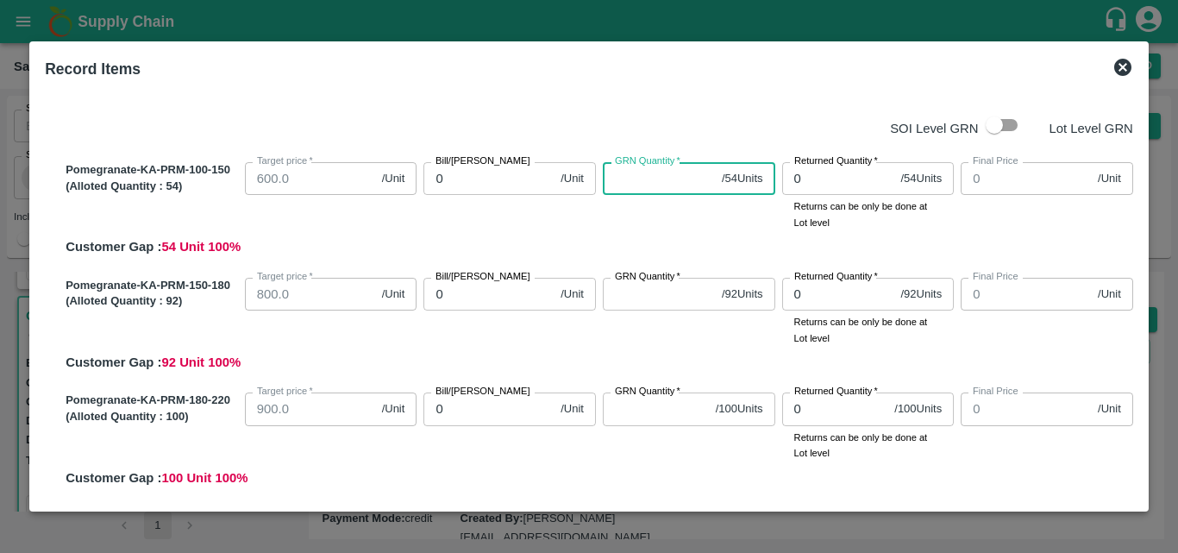
click at [651, 181] on input "GRN Quantity   *" at bounding box center [659, 178] width 112 height 33
type input "54"
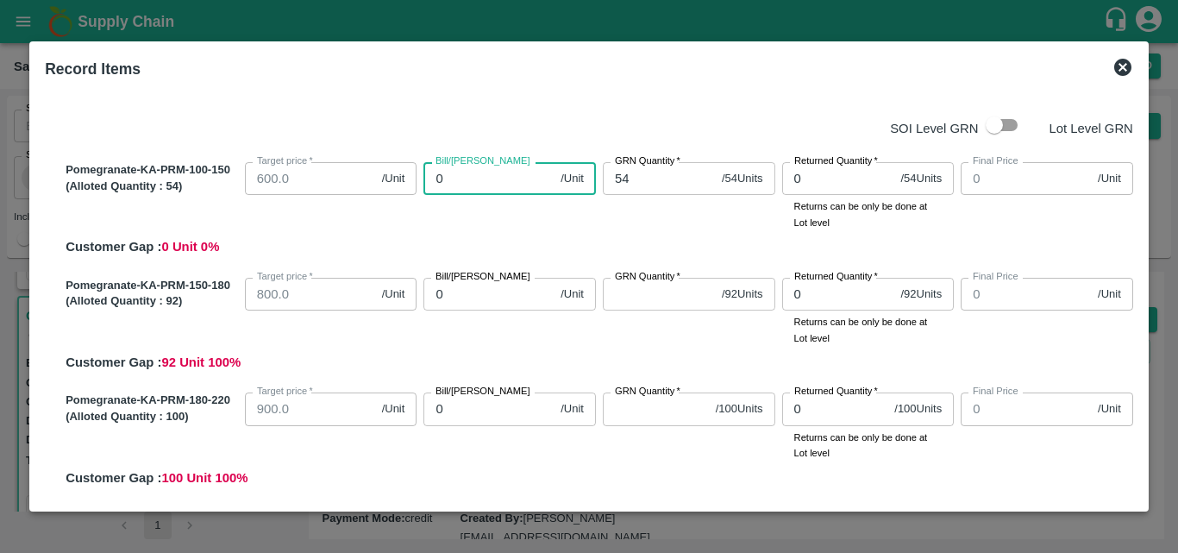
click at [447, 176] on input "0" at bounding box center [488, 178] width 130 height 33
type input "70"
type input "700"
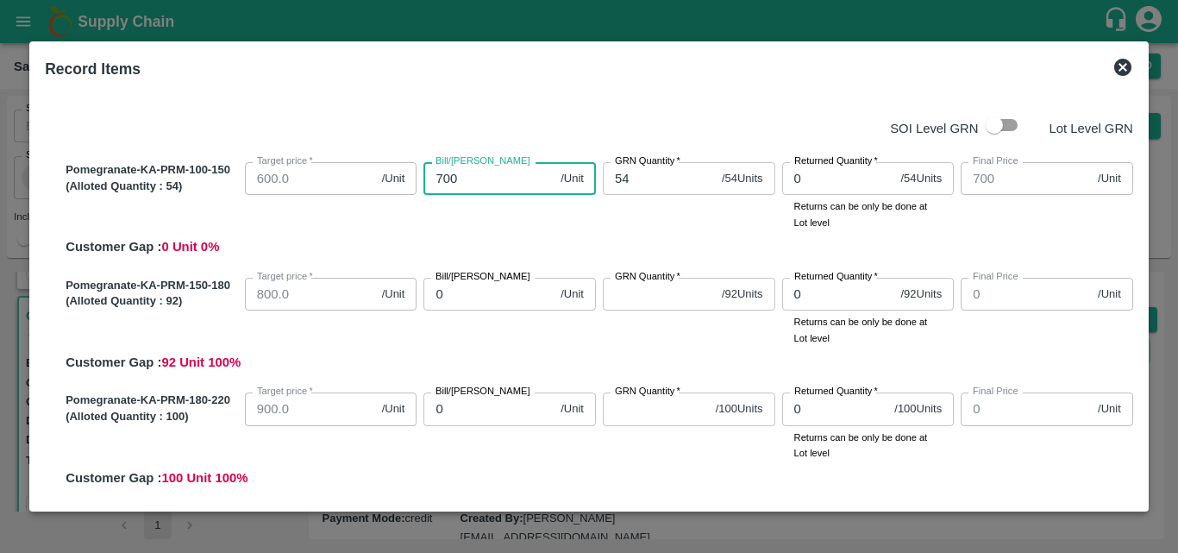
type input "700"
click at [457, 294] on input "0" at bounding box center [488, 294] width 130 height 33
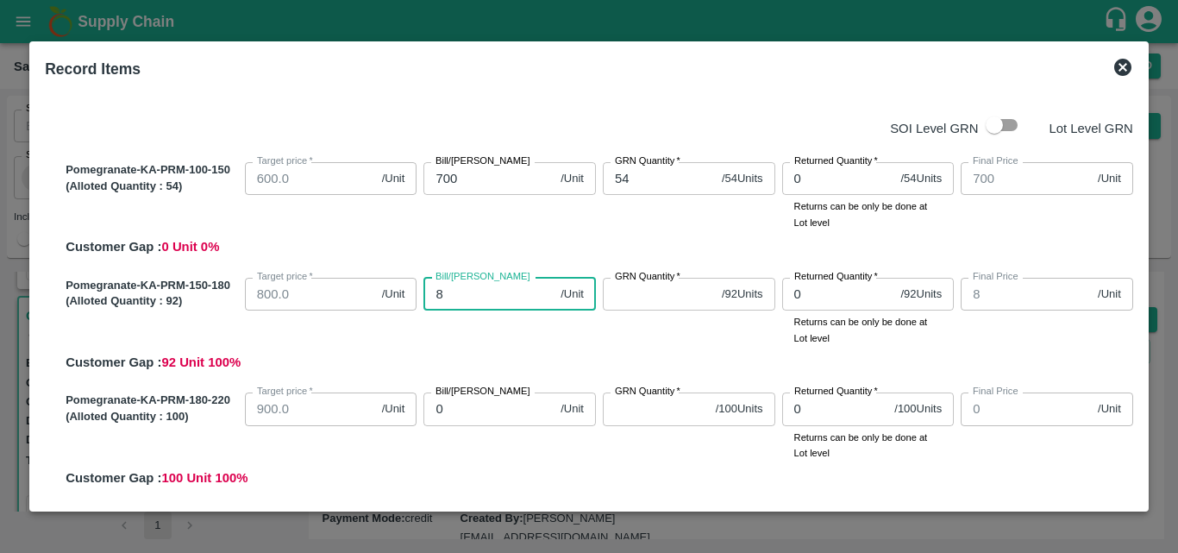
type input "82"
type input "825"
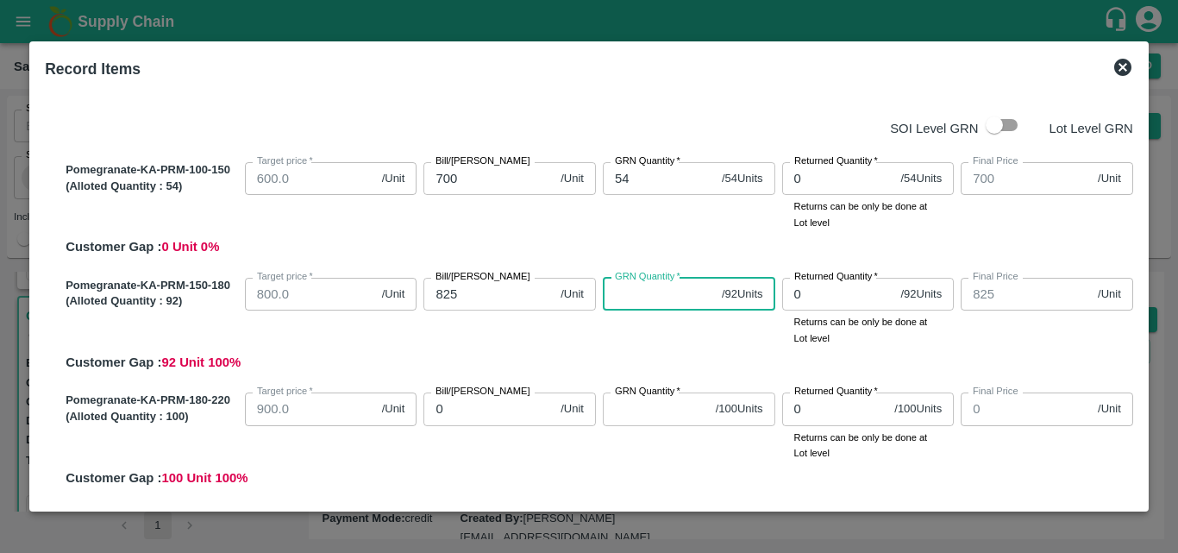
click at [633, 298] on input "GRN Quantity   *" at bounding box center [659, 294] width 112 height 33
type input "92"
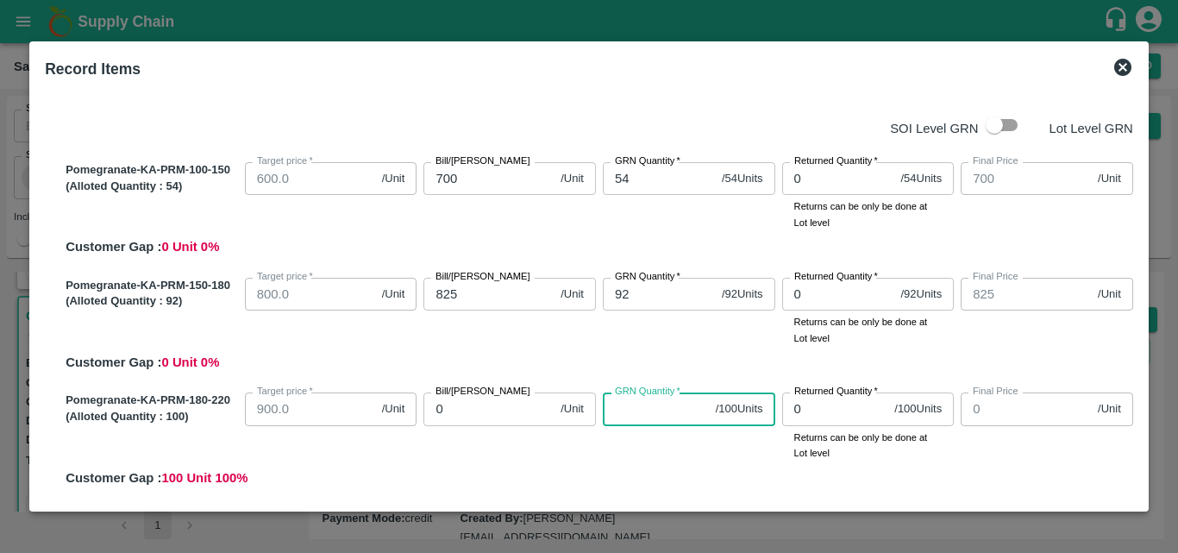
click at [623, 424] on input "GRN Quantity   *" at bounding box center [656, 408] width 106 height 33
type input "100"
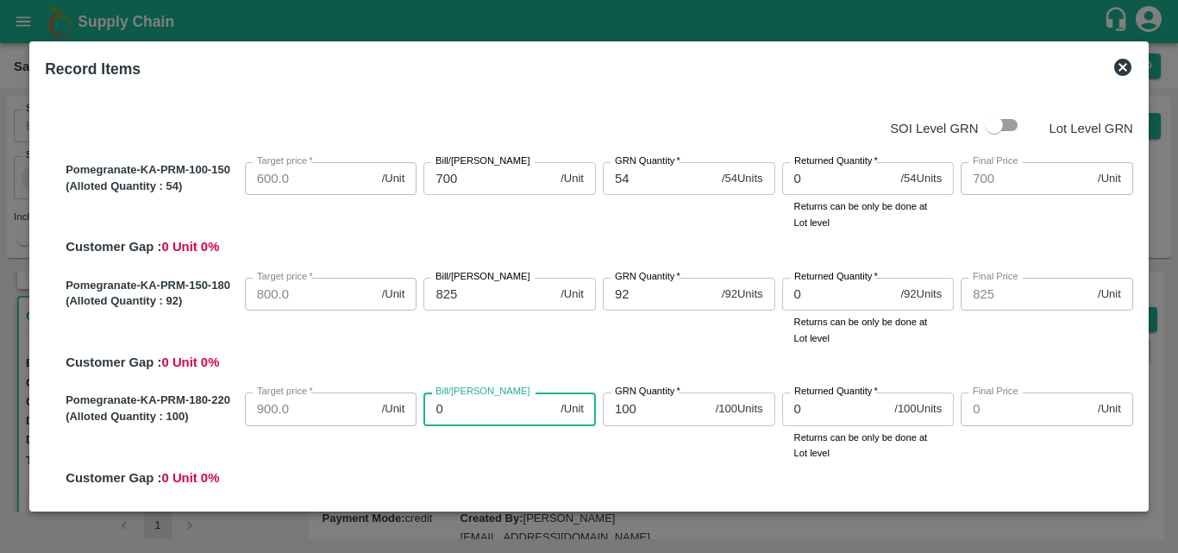
click at [491, 409] on input "0" at bounding box center [488, 408] width 130 height 33
type input "10"
type input "100"
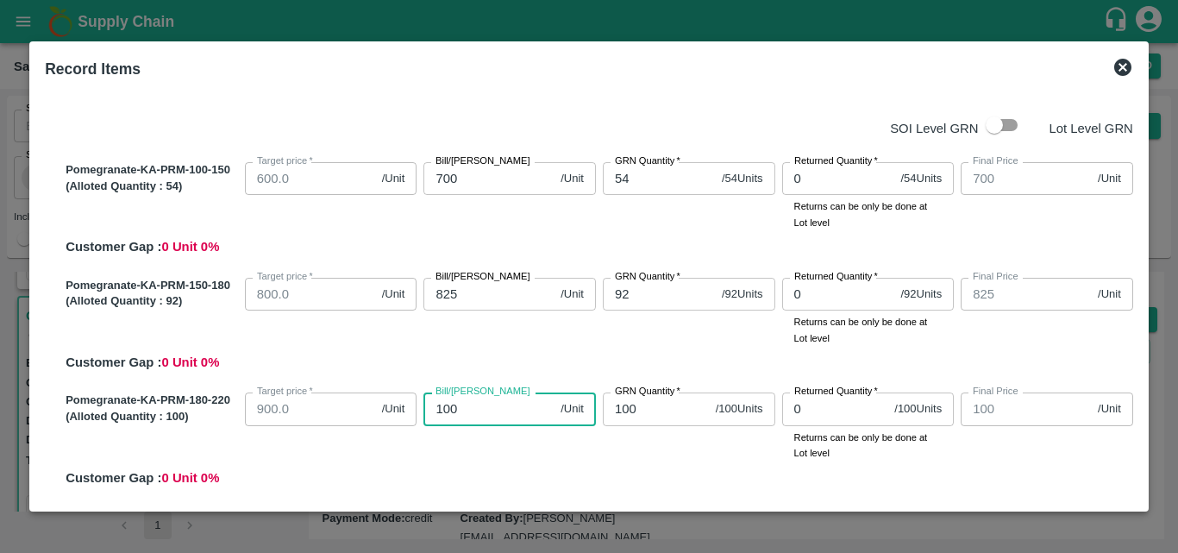
type input "1000"
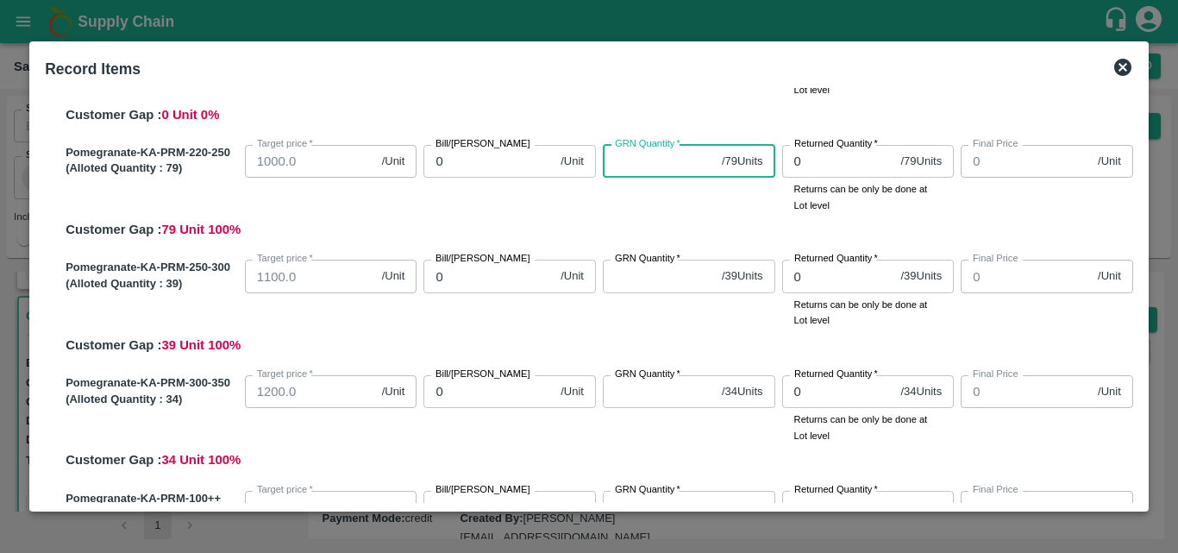
click at [644, 171] on input "GRN Quantity   *" at bounding box center [659, 161] width 112 height 33
type input "79"
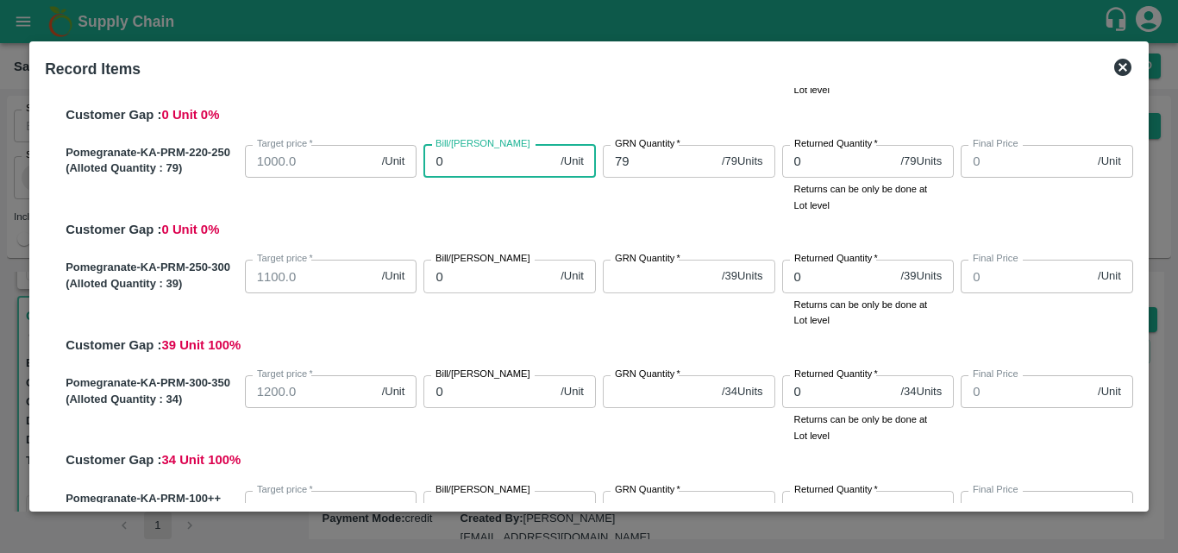
click at [460, 172] on input "0" at bounding box center [488, 161] width 130 height 33
type input "1100"
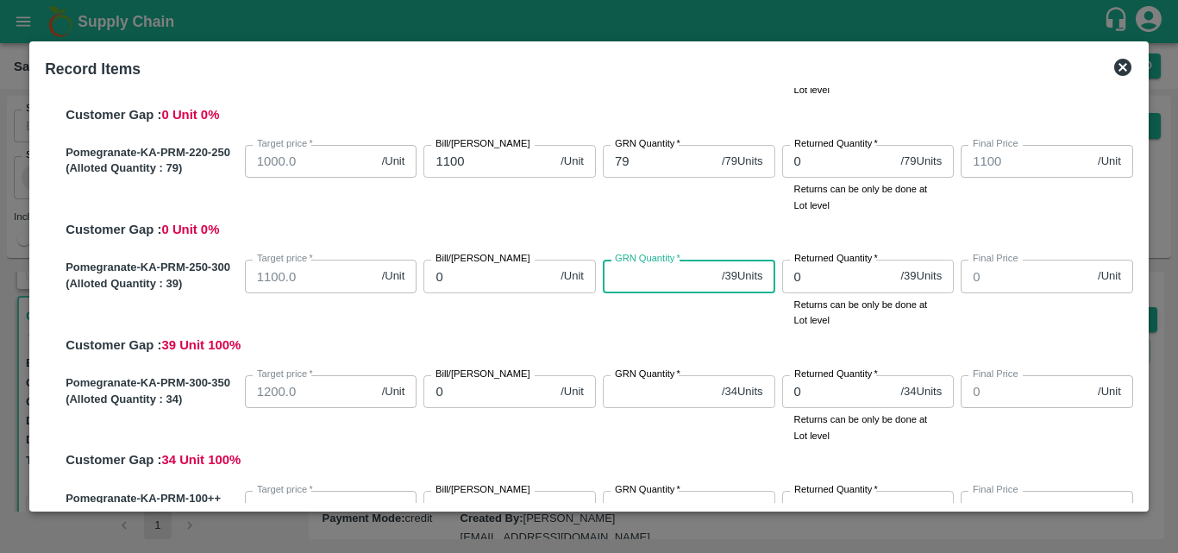
click at [637, 274] on input "GRN Quantity   *" at bounding box center [659, 276] width 112 height 33
type input "1200"
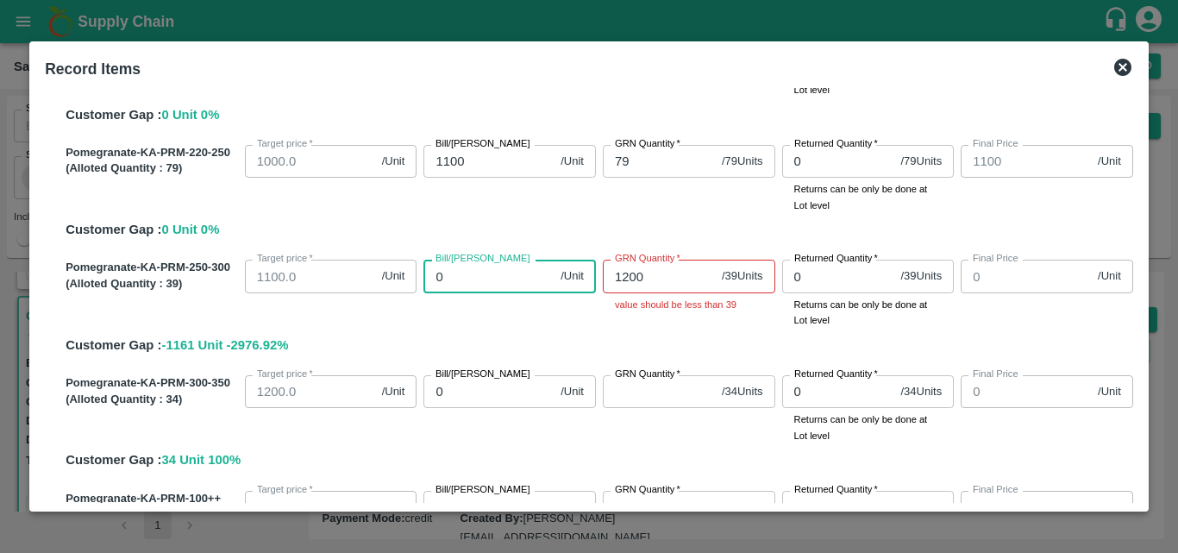
click at [504, 275] on input "0" at bounding box center [488, 276] width 130 height 33
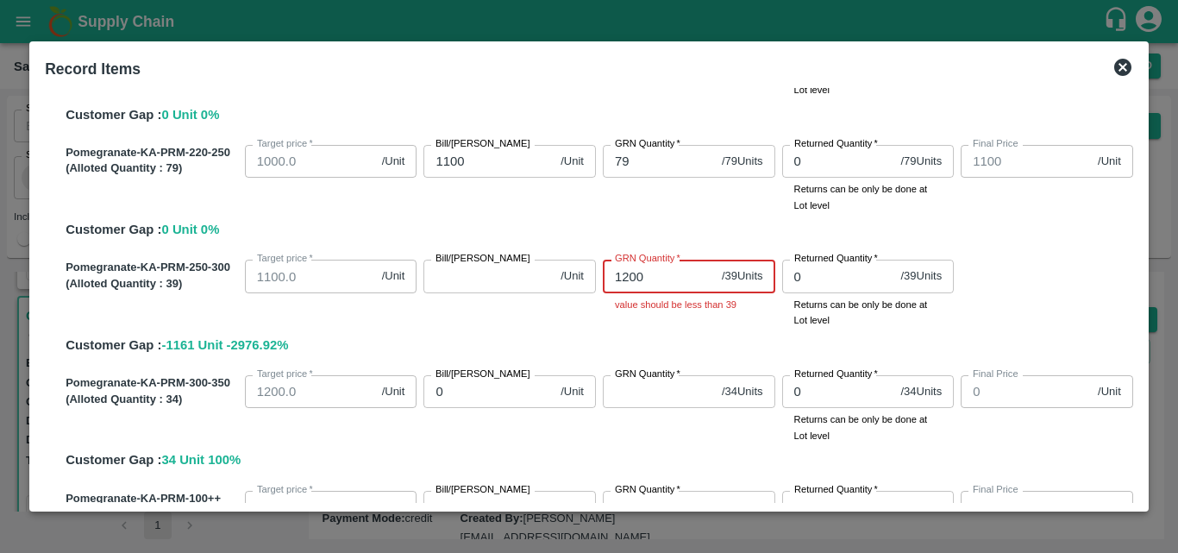
click at [670, 279] on input "1200" at bounding box center [659, 276] width 112 height 33
type input "1"
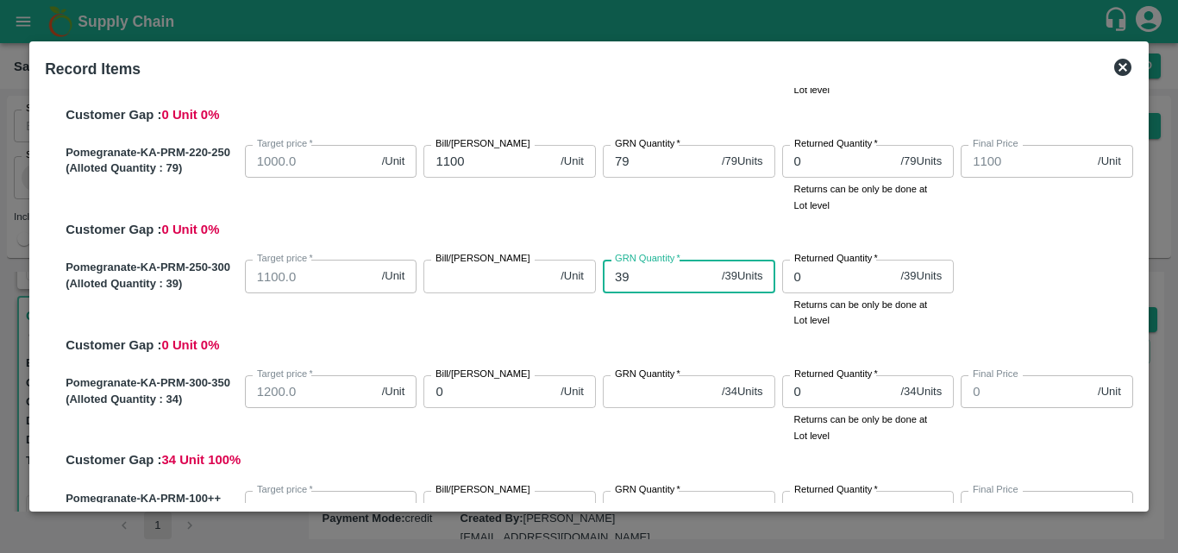
type input "39"
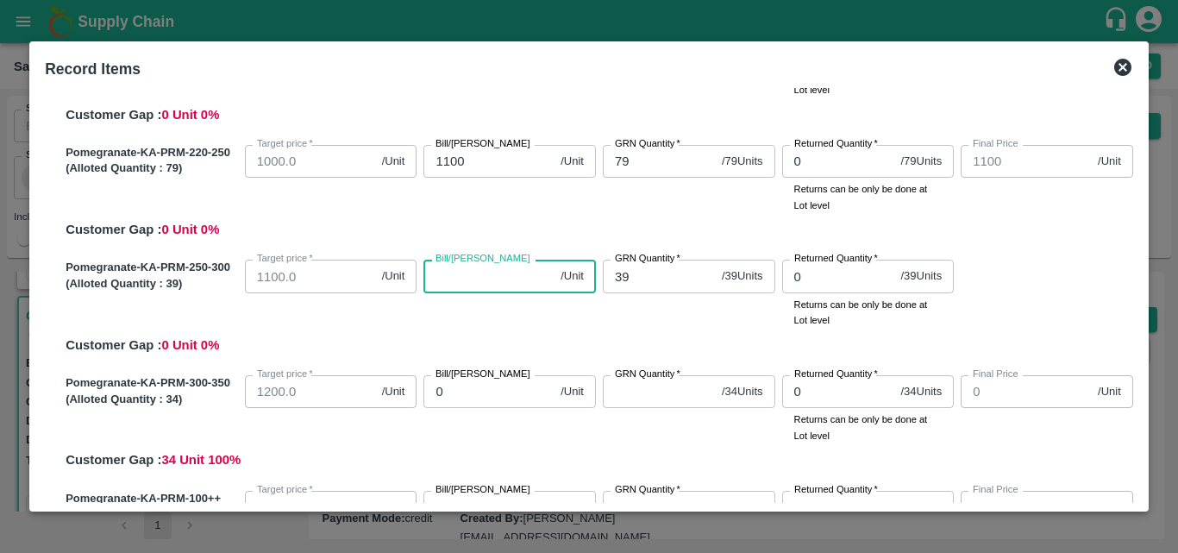
click at [498, 280] on input "Bill/Patti price" at bounding box center [488, 276] width 130 height 33
type input "120"
type input "1200"
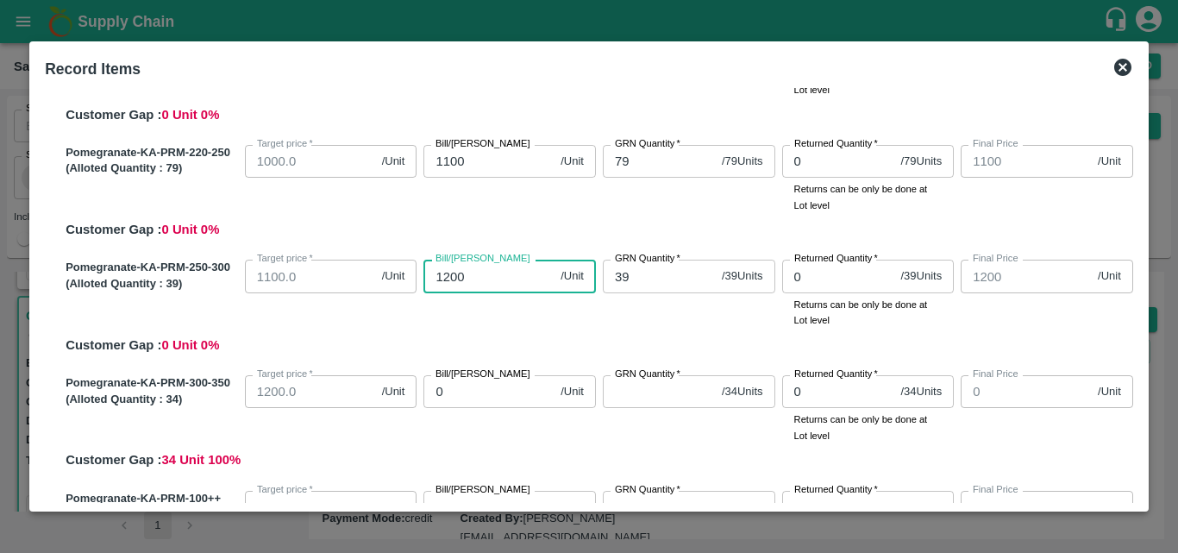
type input "1200"
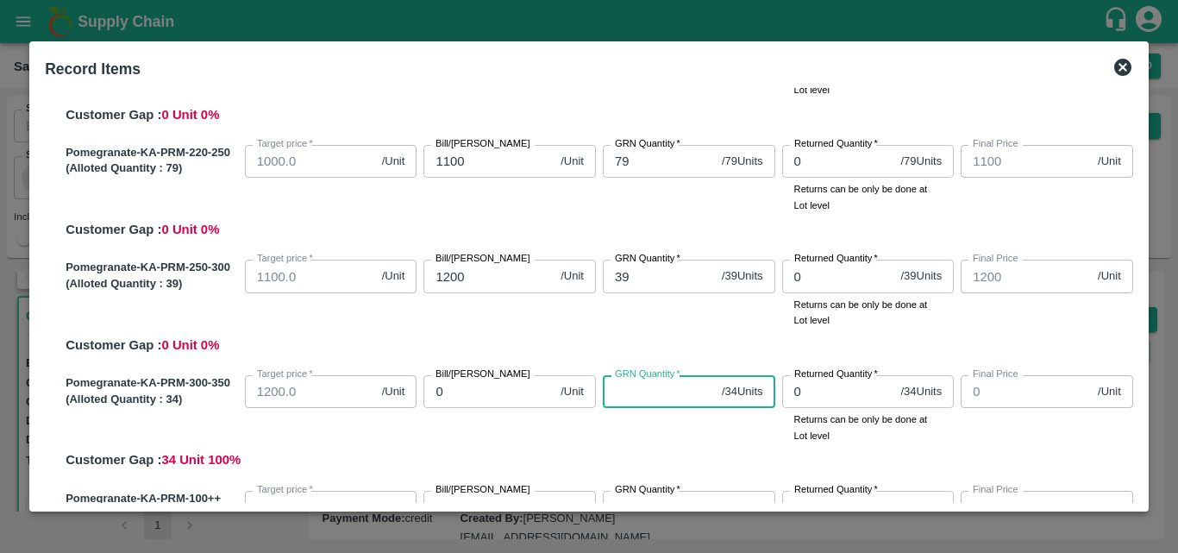
click at [612, 401] on input "GRN Quantity   *" at bounding box center [659, 391] width 112 height 33
type input "34"
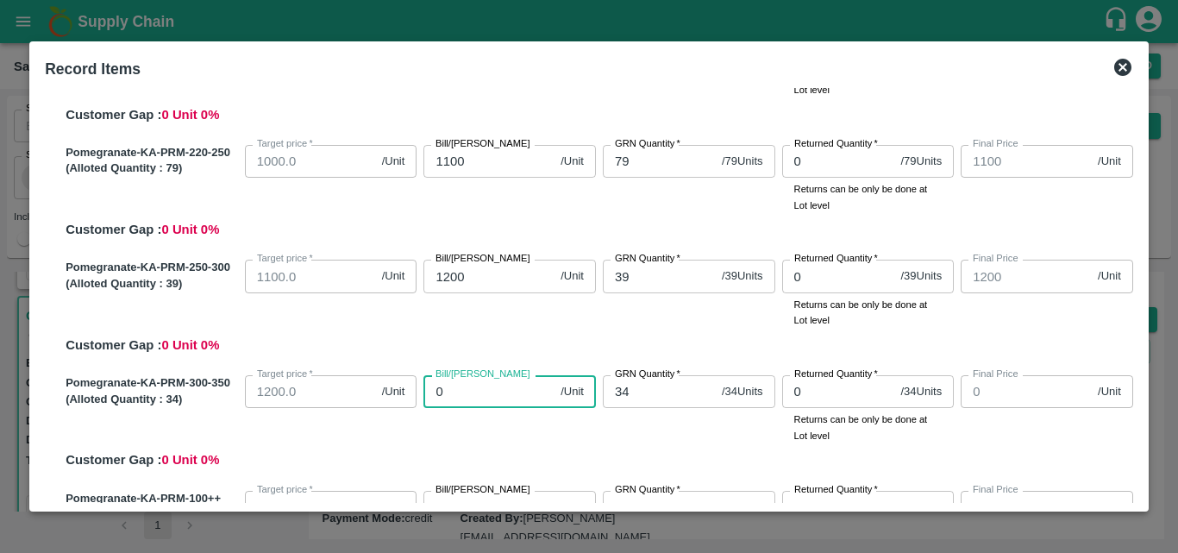
click at [439, 395] on input "0" at bounding box center [488, 391] width 130 height 33
type input "13"
type input "130"
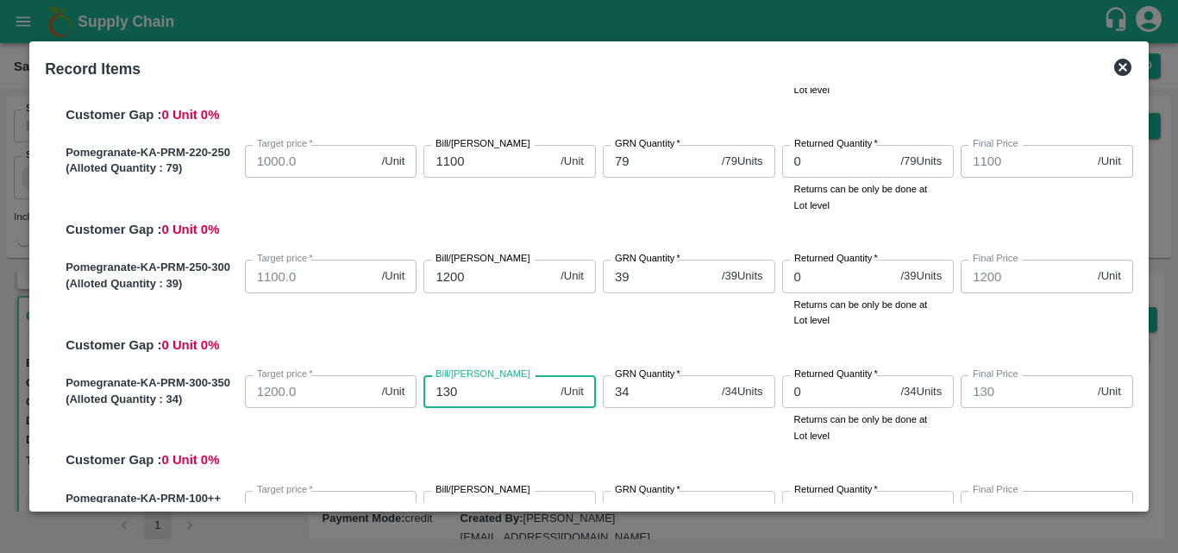
type input "1300"
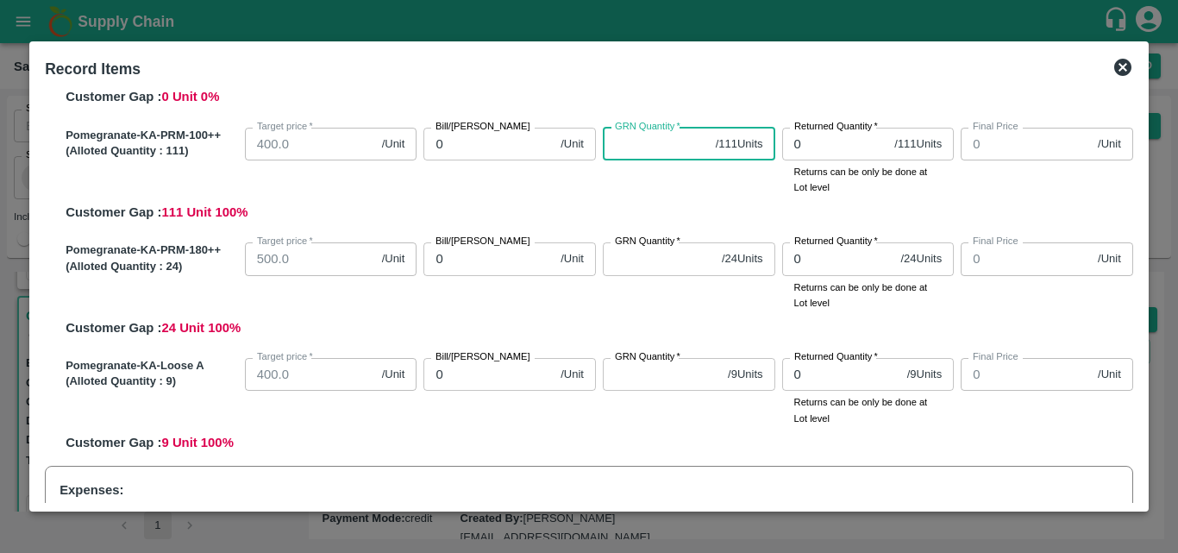
click at [640, 155] on input "GRN Quantity   *" at bounding box center [656, 144] width 106 height 33
type input "111"
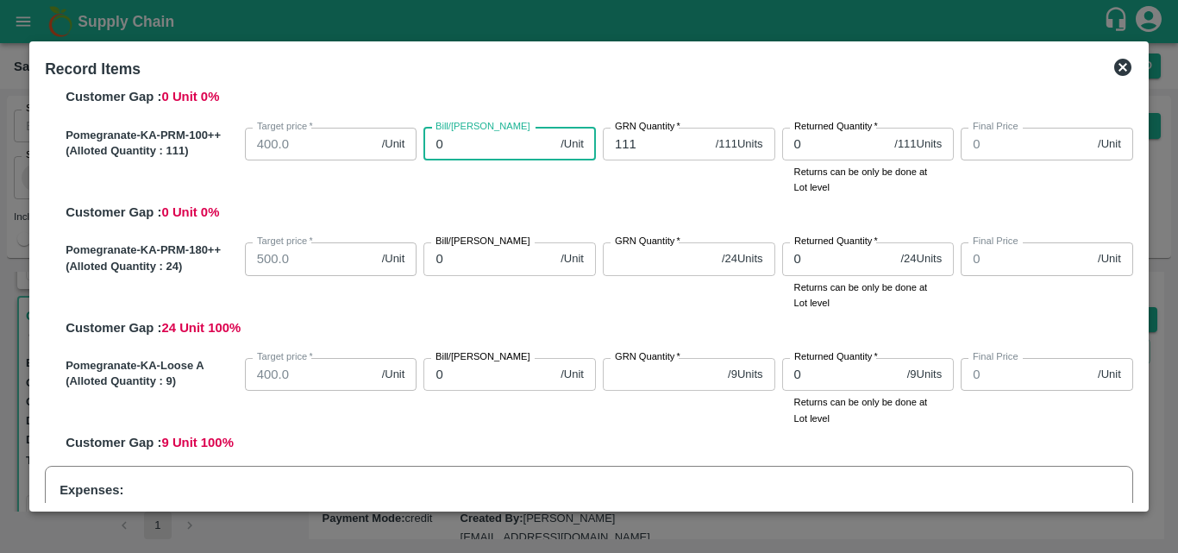
click at [458, 136] on input "0" at bounding box center [488, 144] width 130 height 33
type input "60"
type input "600"
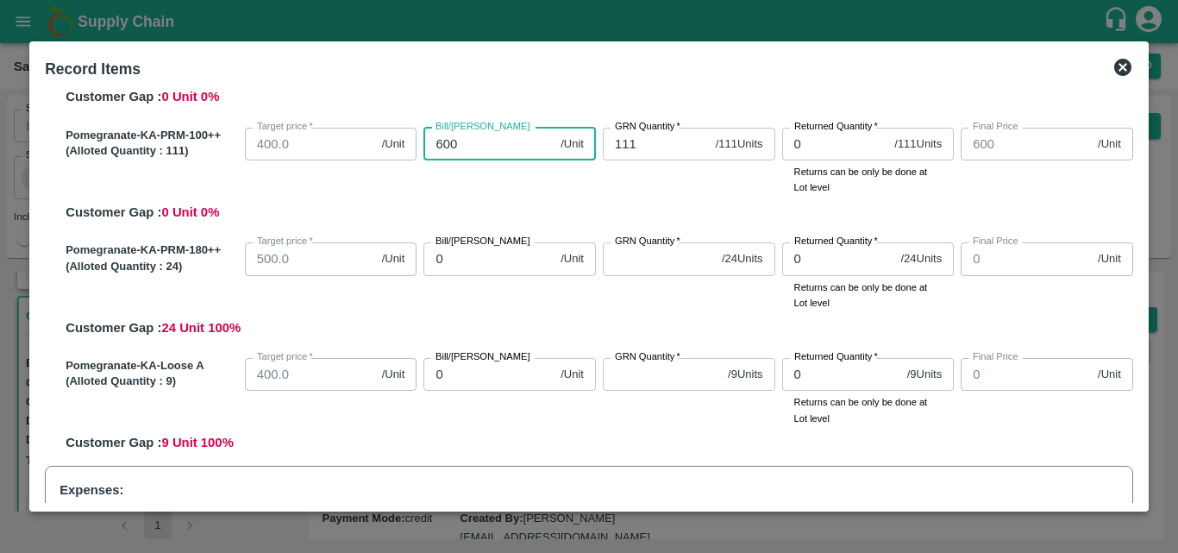
type input "600"
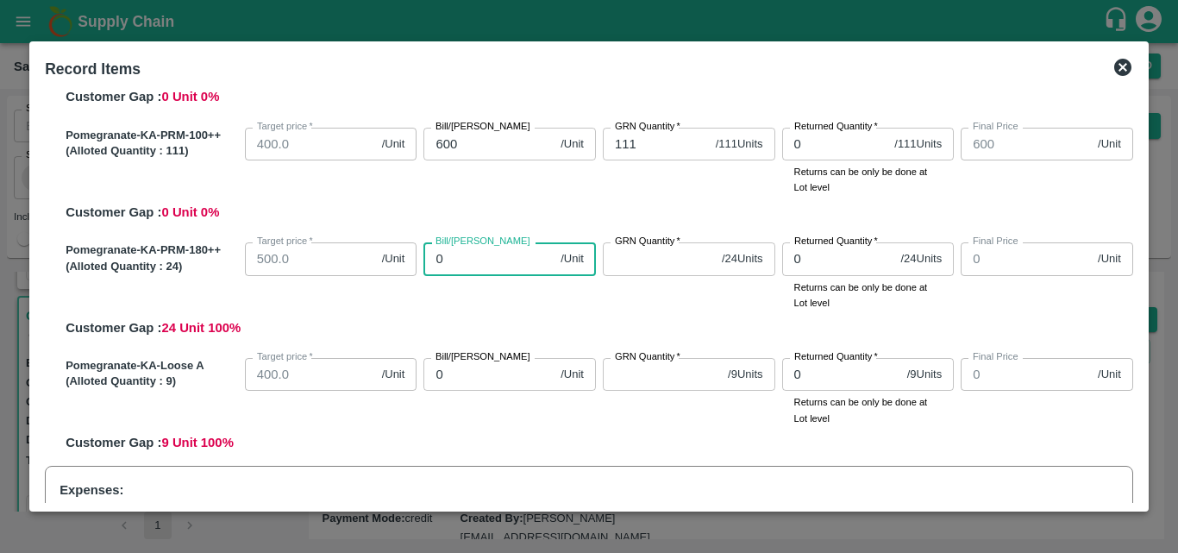
click at [485, 257] on input "0" at bounding box center [488, 258] width 130 height 33
type input "45"
type input "450"
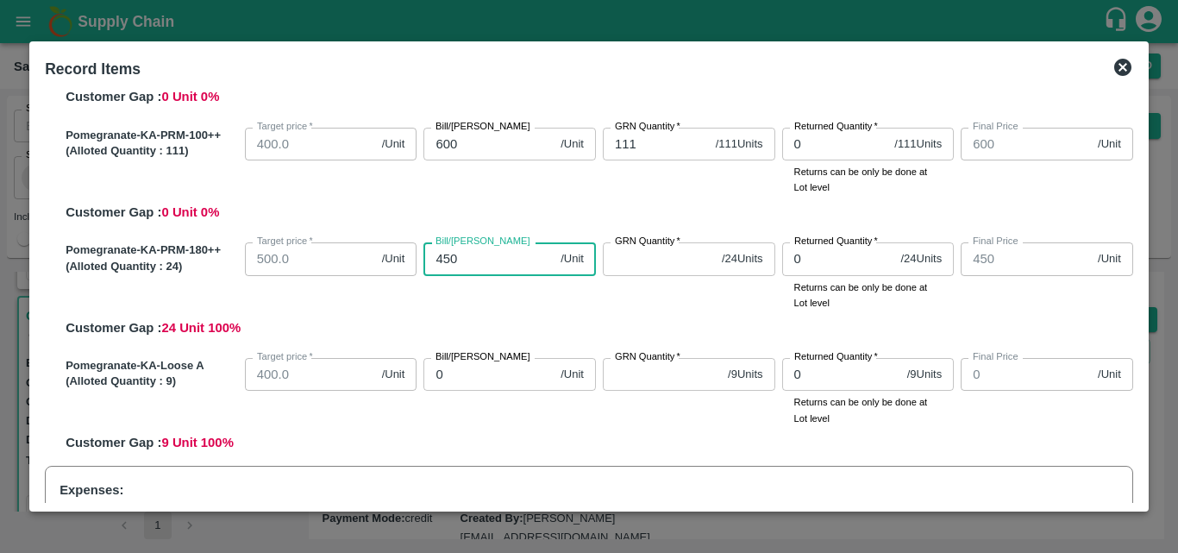
type input "450"
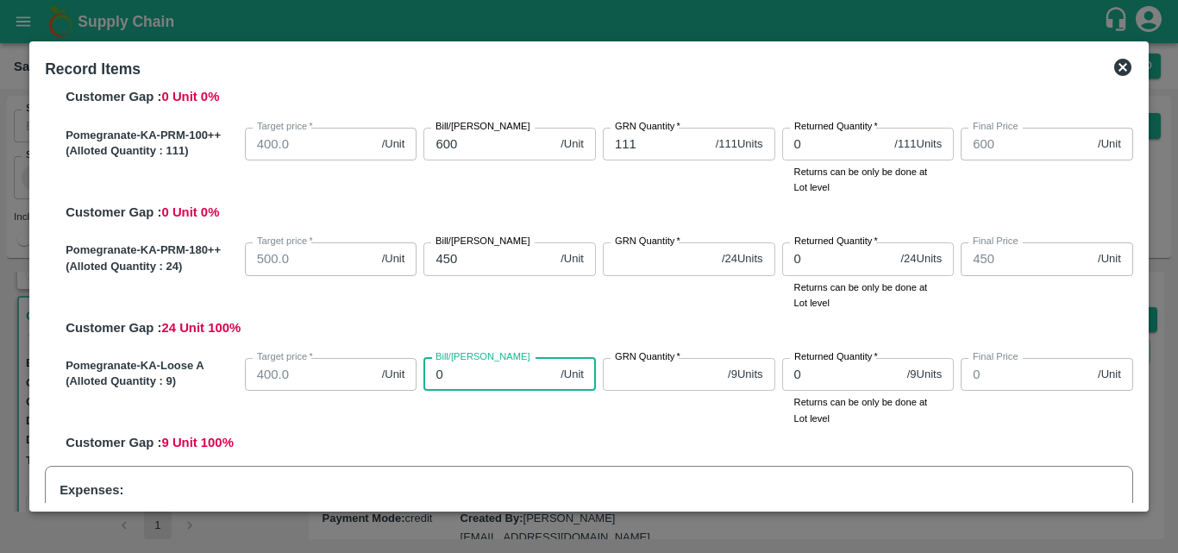
click at [473, 373] on input "0" at bounding box center [488, 374] width 130 height 33
type input "40"
type input "400"
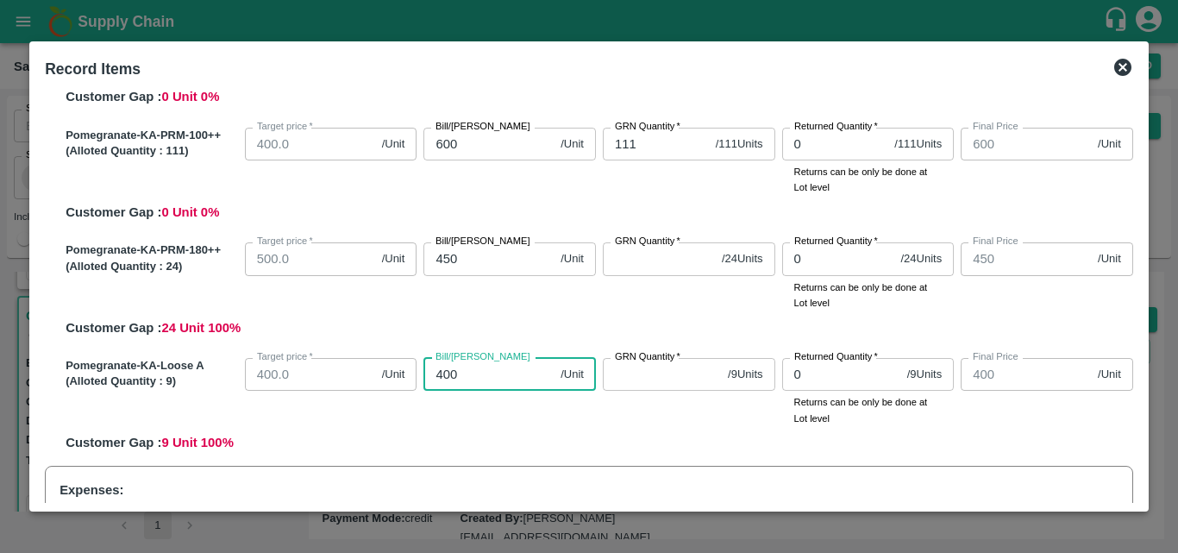
type input "400"
click at [652, 384] on input "GRN Quantity   *" at bounding box center [662, 374] width 118 height 33
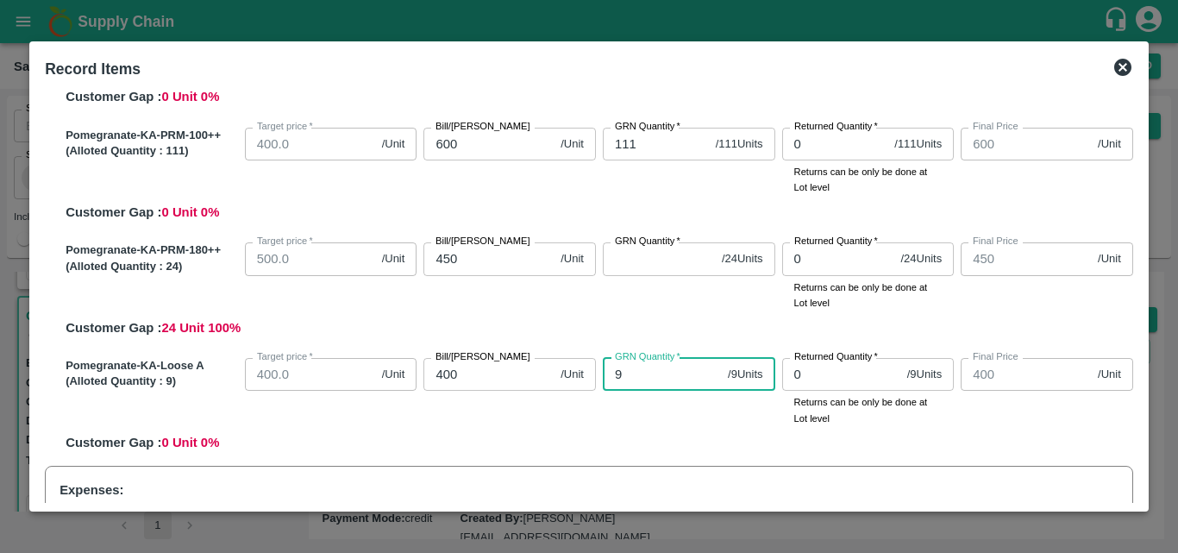
type input "9"
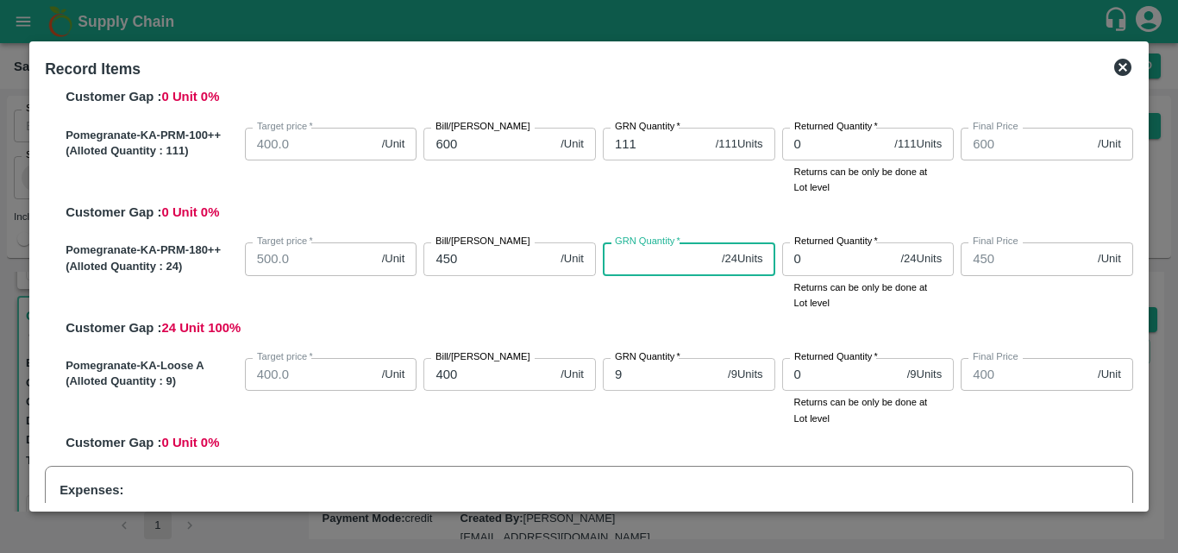
click at [648, 266] on input "GRN Quantity   *" at bounding box center [659, 258] width 112 height 33
type input "24"
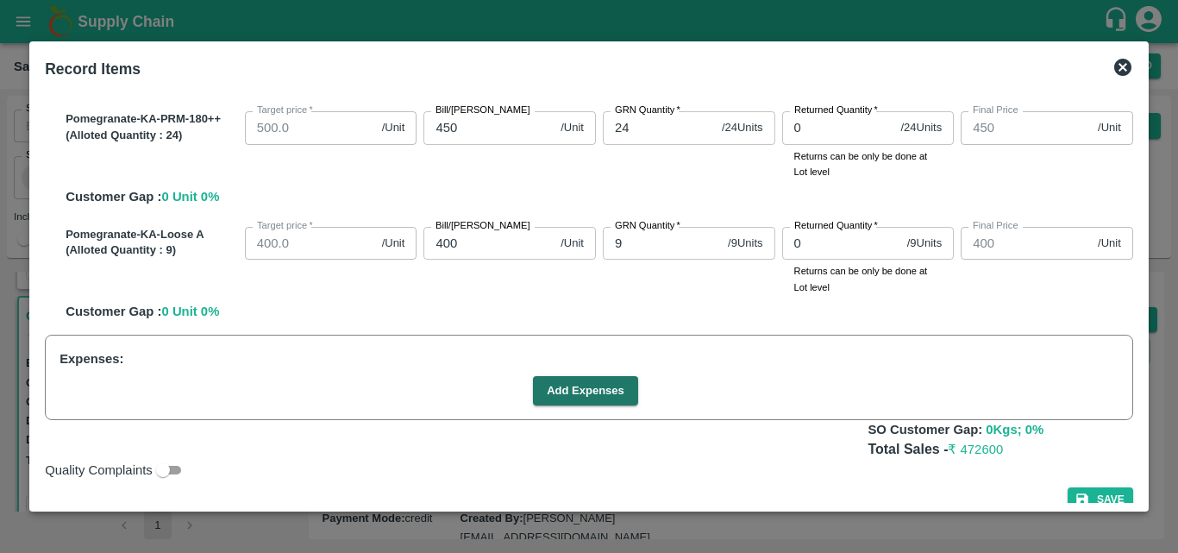
scroll to position [880, 0]
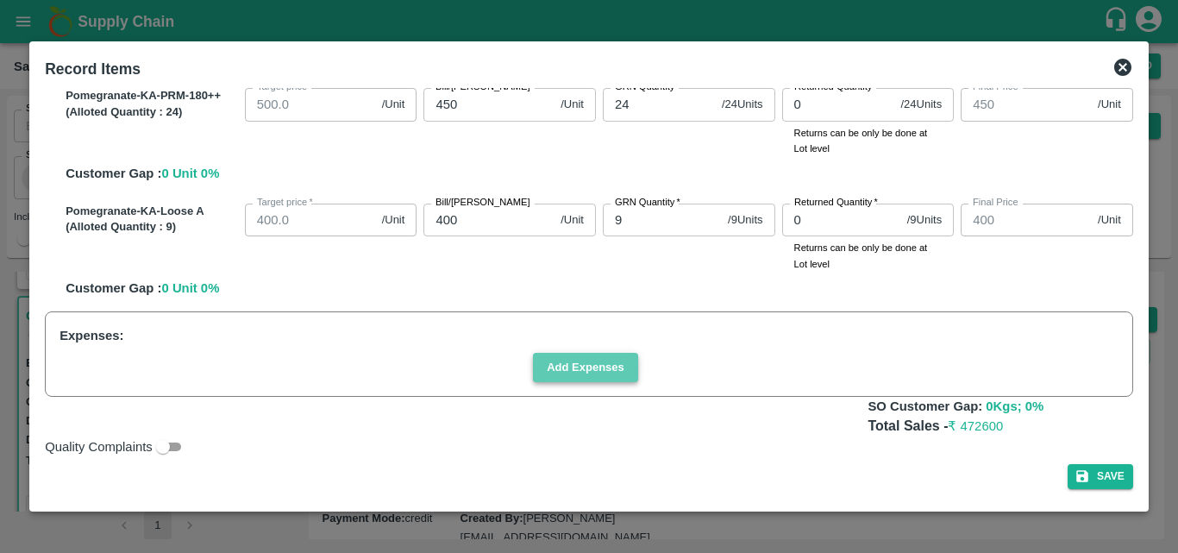
click at [590, 374] on button "Add Expenses" at bounding box center [585, 368] width 105 height 30
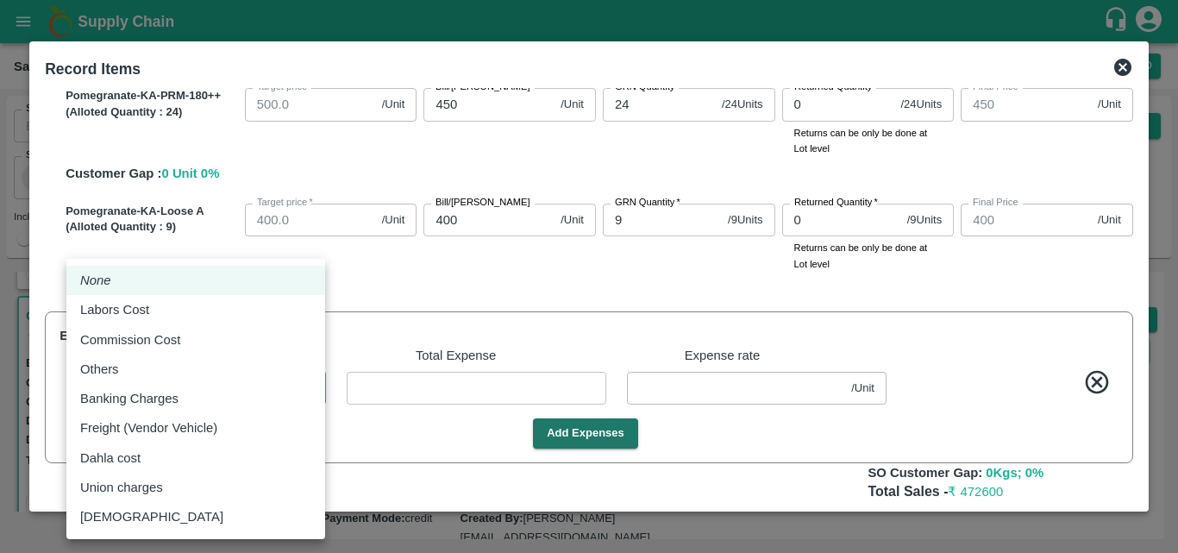
click at [223, 388] on body "Supply Chain Sales Orders Direct Customer Add SO ID SO ID Start Date Start Date…" at bounding box center [589, 276] width 1178 height 553
click at [207, 312] on div "Labors Cost" at bounding box center [195, 309] width 231 height 19
type input "Labors Cost"
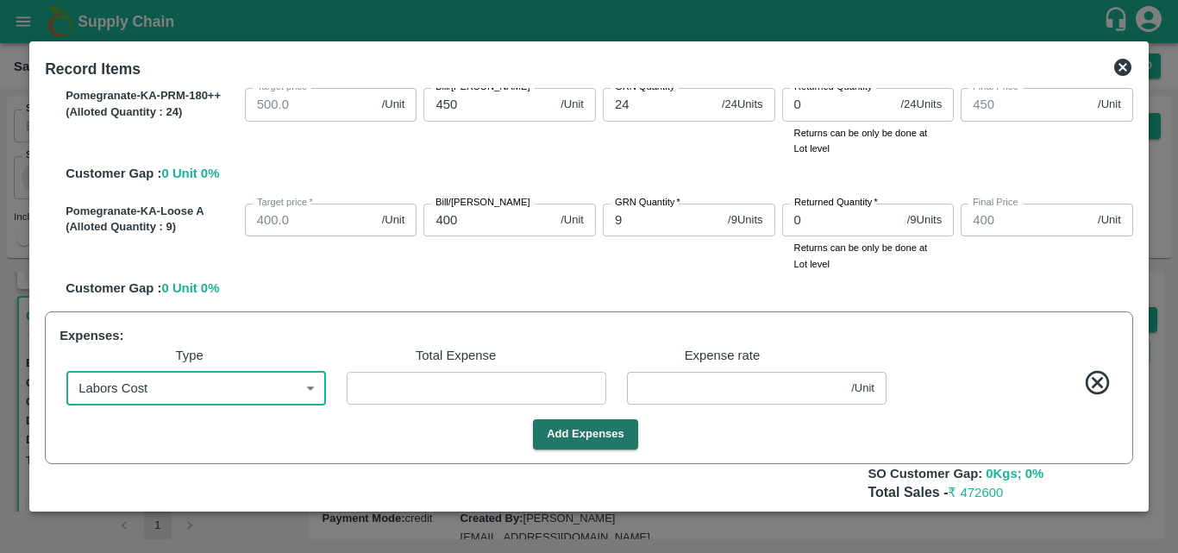
click at [470, 385] on input "number" at bounding box center [477, 388] width 260 height 33
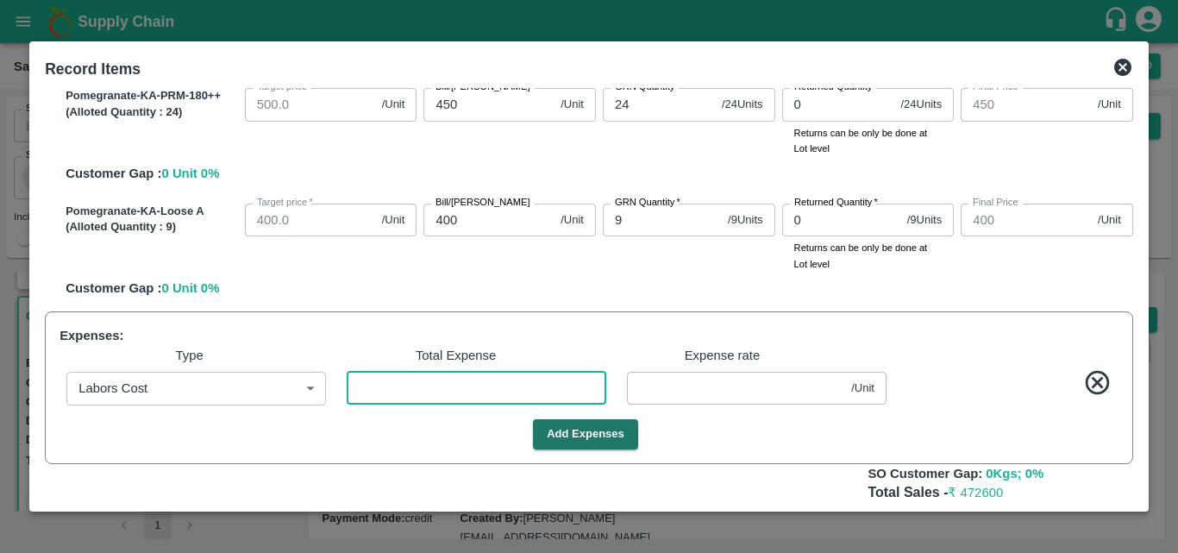
type input "2"
type input "699.9963"
type input "824.9963"
type input "999.9963"
type input "1099.9963"
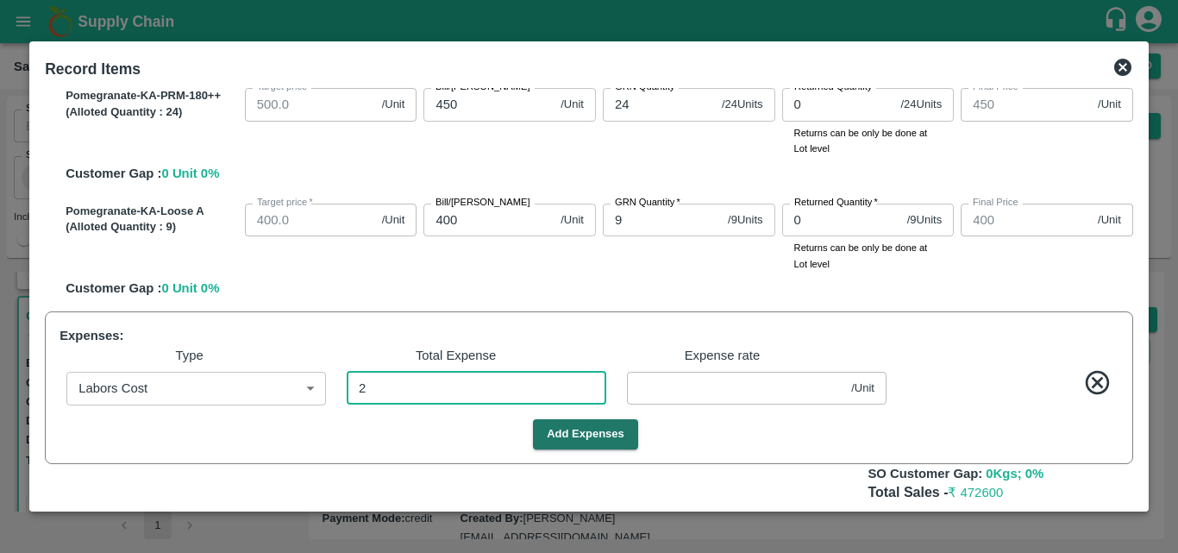
type input "1199.9963"
type input "1299.9963"
type input "599.9963"
type input "449.9963"
type input "399.9963"
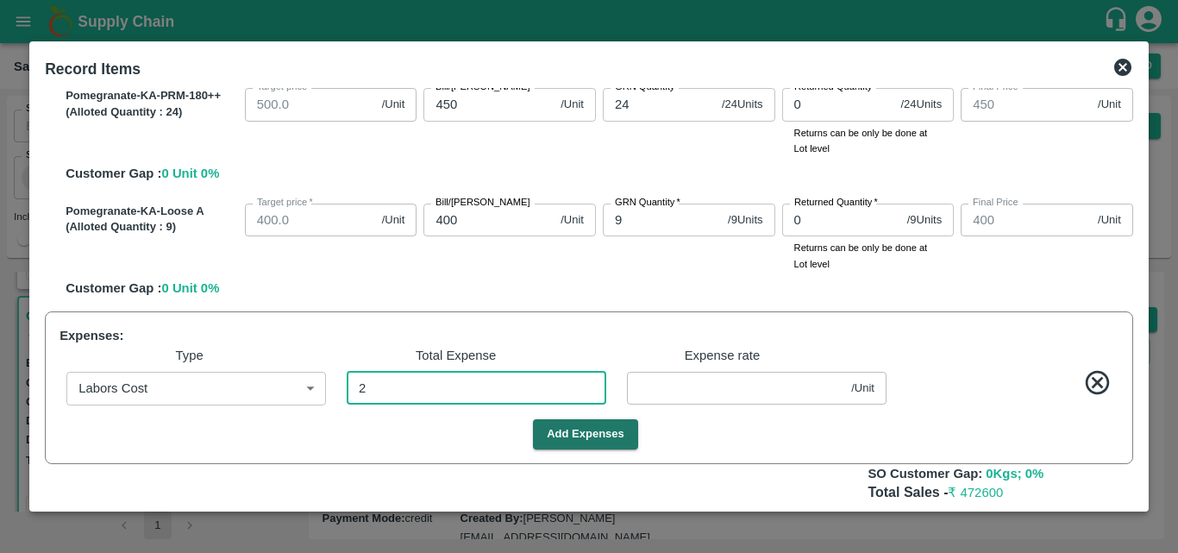
type input "0.00369"
type input "27"
type input "699.9502"
type input "824.9502"
type input "999.9502"
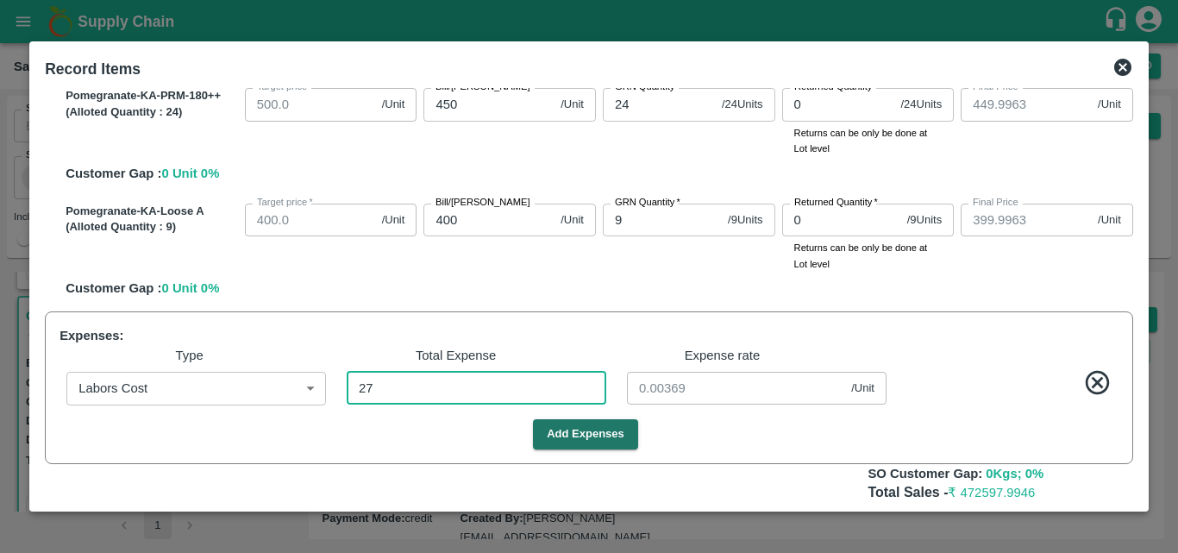
type input "1099.9502"
type input "1199.9502"
type input "1299.9502"
type input "599.9502"
type input "449.9502"
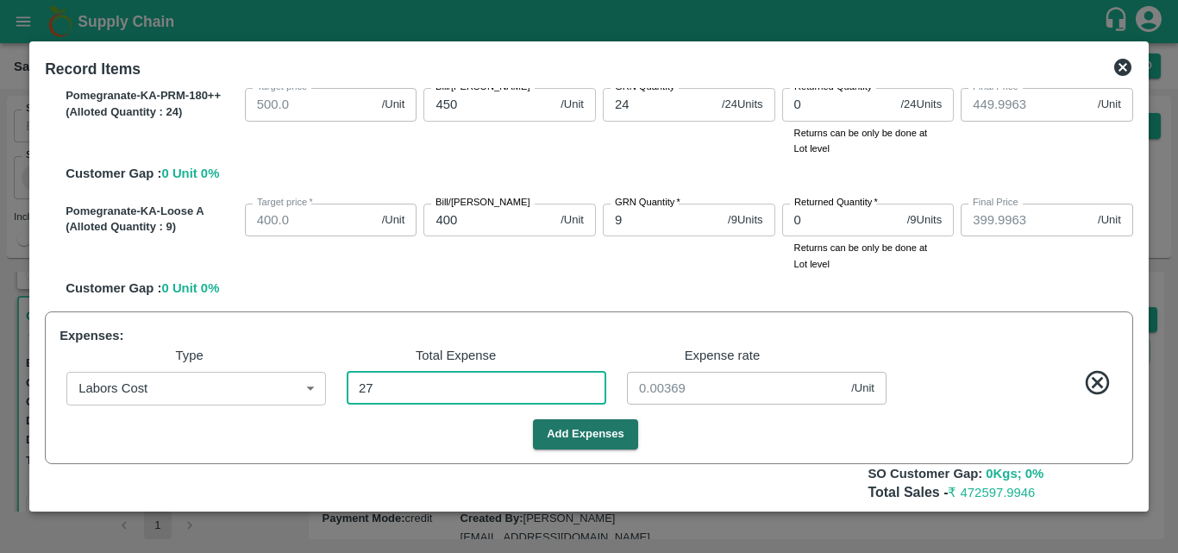
type input "399.9502"
type input "0.04982"
type input "271"
type input "699.5"
type input "824.5"
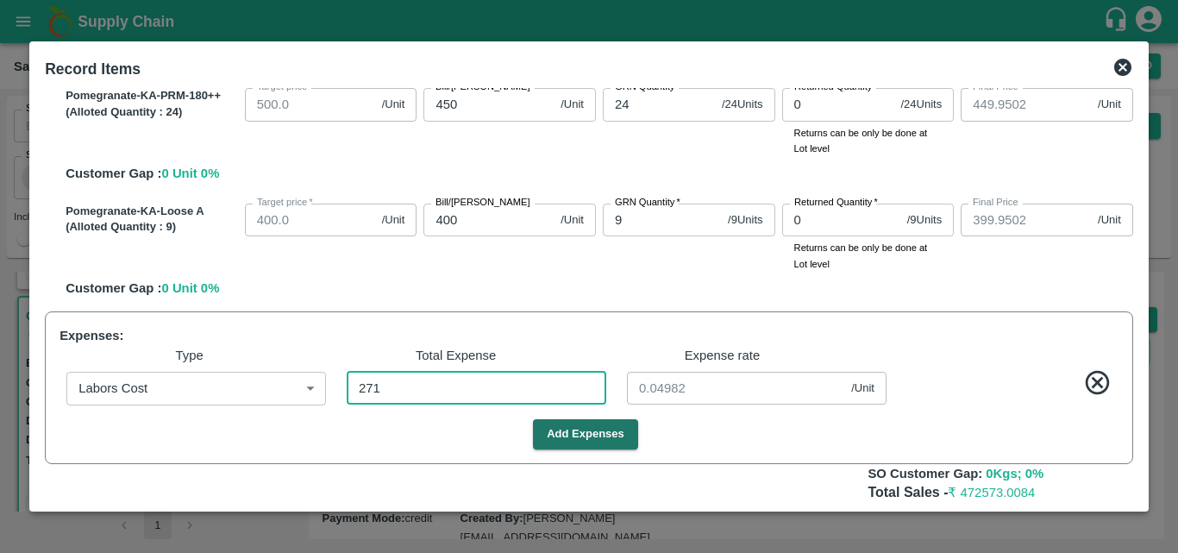
type input "999.5"
type input "1099.5"
type input "1199.5"
type input "1299.5"
type input "599.5"
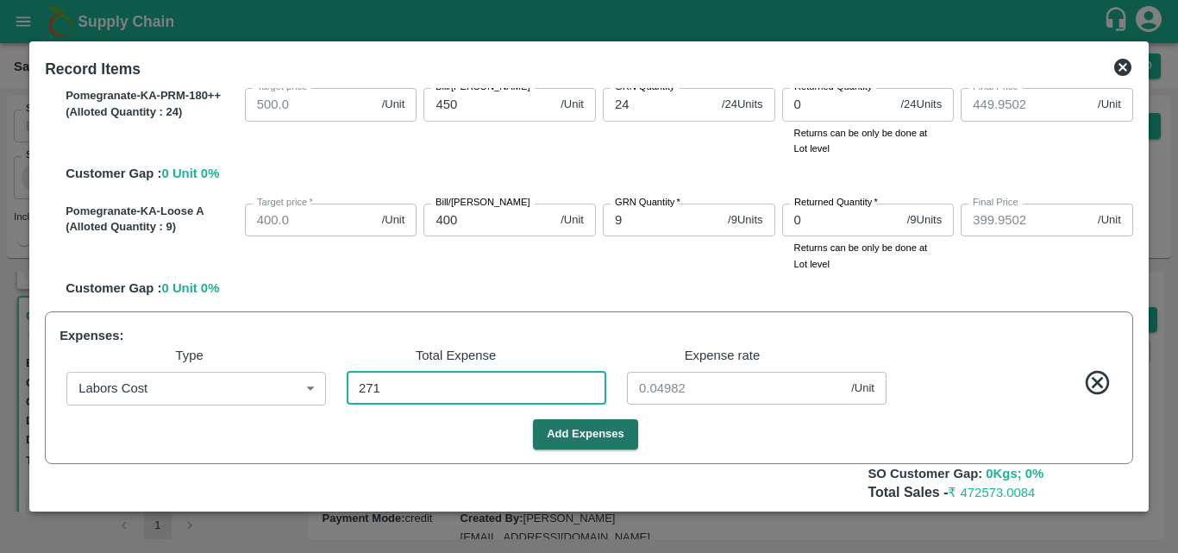
type input "449.5"
type input "399.5"
type input "0.5"
type input "695"
type input "820"
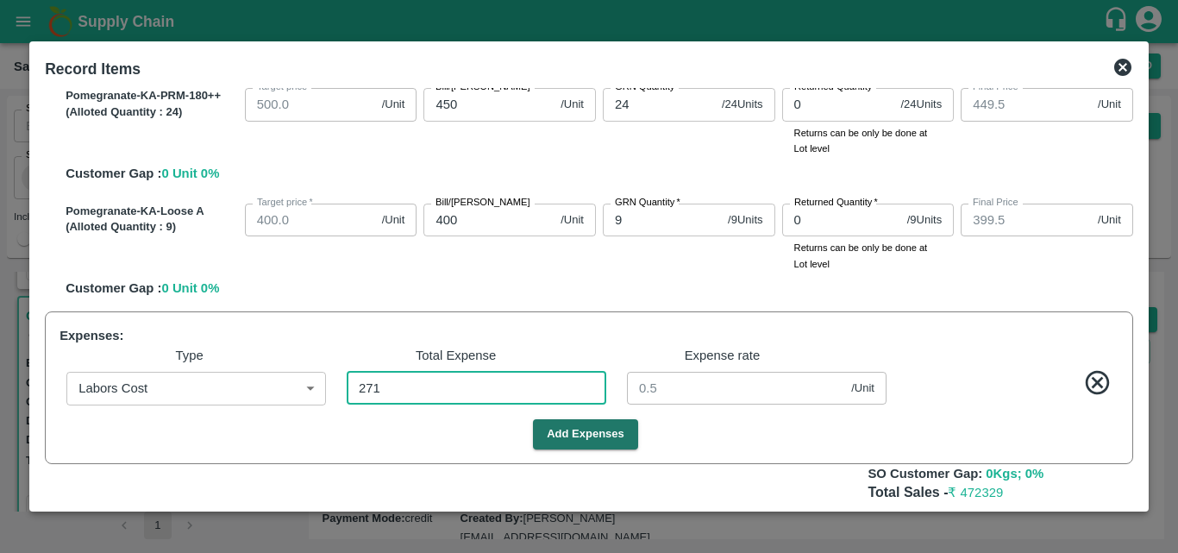
type input "995"
type input "1095"
type input "1195"
type input "1295"
type input "595"
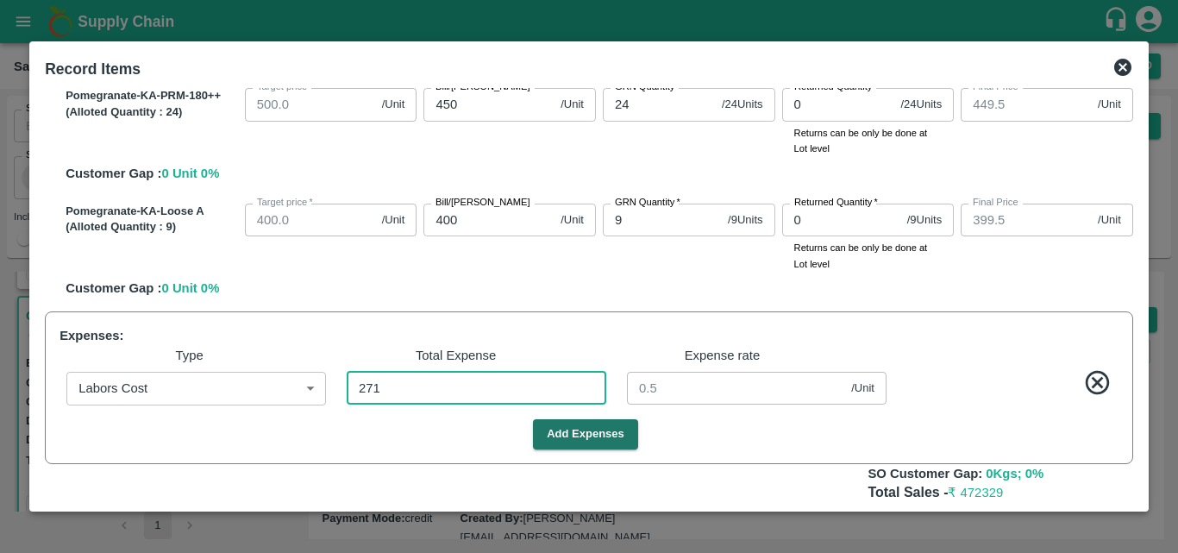
type input "445"
type input "395"
type input "2710"
type input "5"
type input "2710"
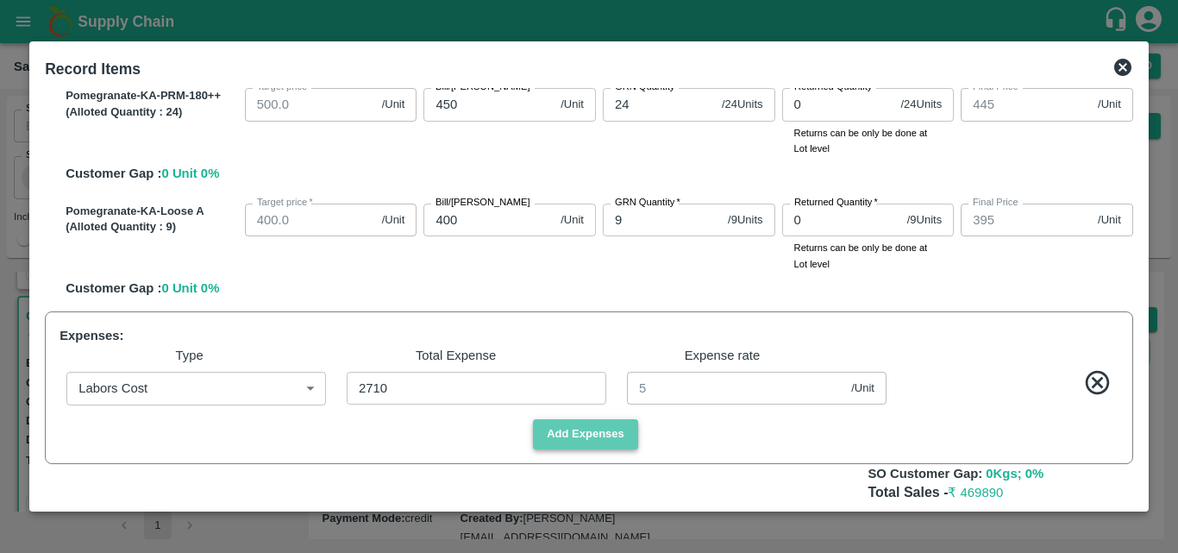
click at [570, 432] on button "Add Expenses" at bounding box center [585, 434] width 105 height 30
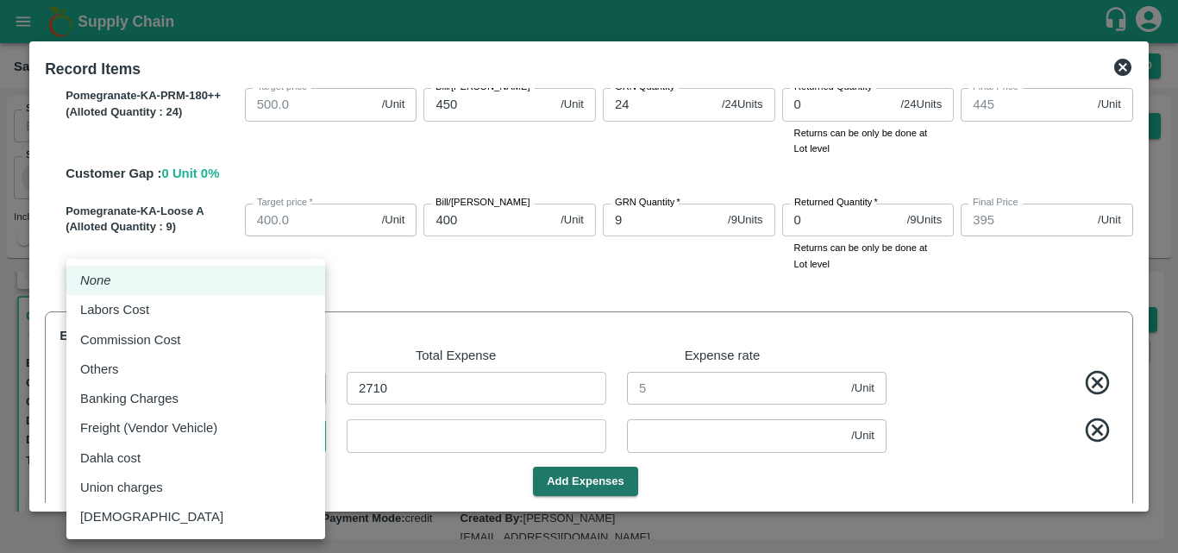
click at [217, 428] on body "Supply Chain Sales Orders Direct Customer Add SO ID SO ID Start Date Start Date…" at bounding box center [589, 276] width 1178 height 553
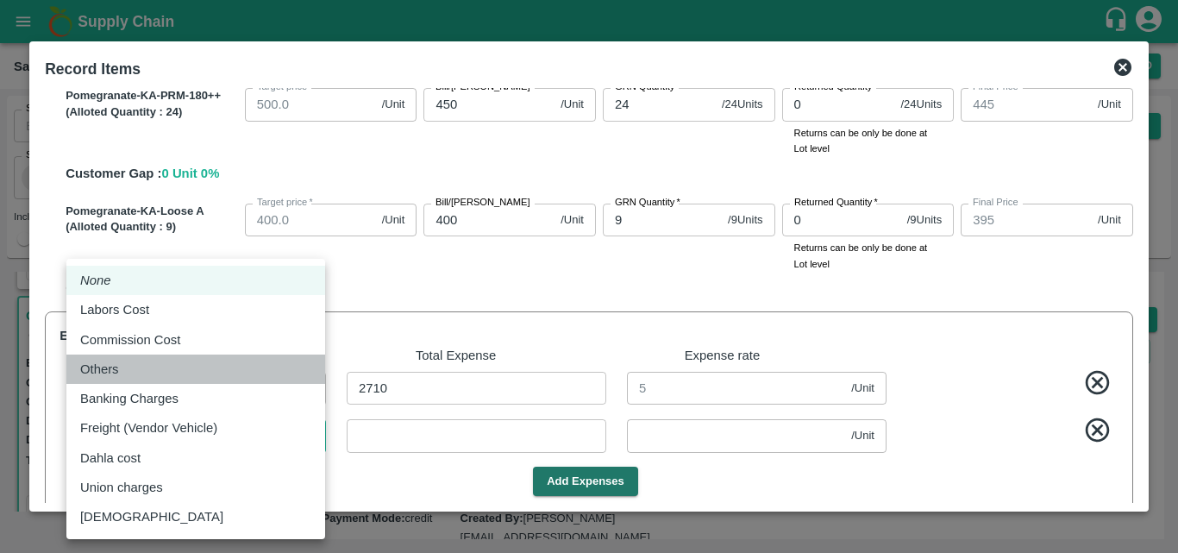
click at [156, 380] on li "Others" at bounding box center [195, 368] width 259 height 29
type input "Others"
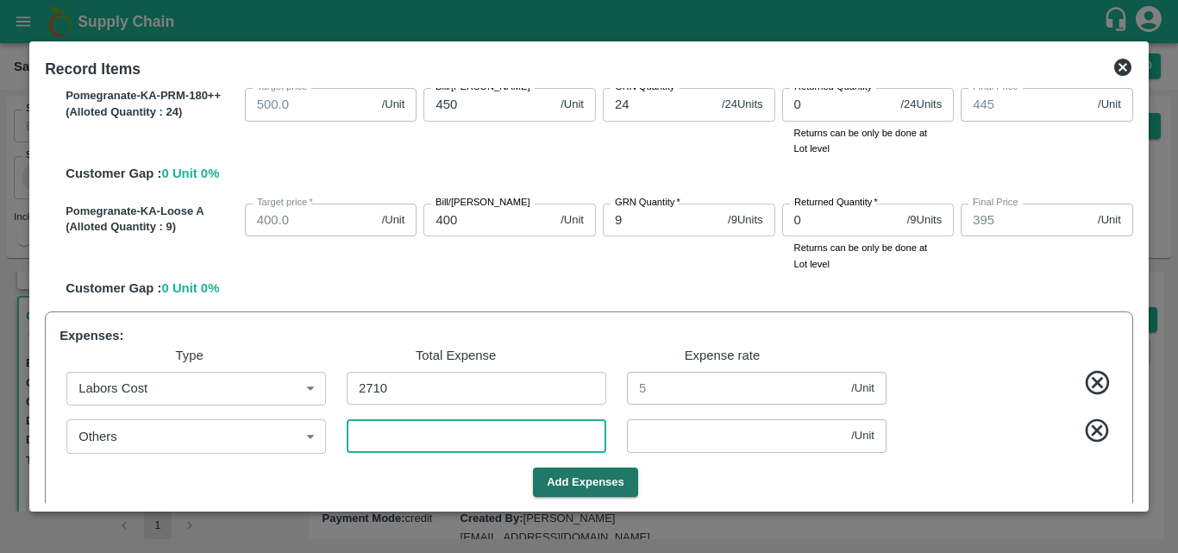
click at [435, 440] on input "number" at bounding box center [477, 435] width 260 height 33
type input "3"
type input "694.9945"
type input "819.9945"
type input "994.9945"
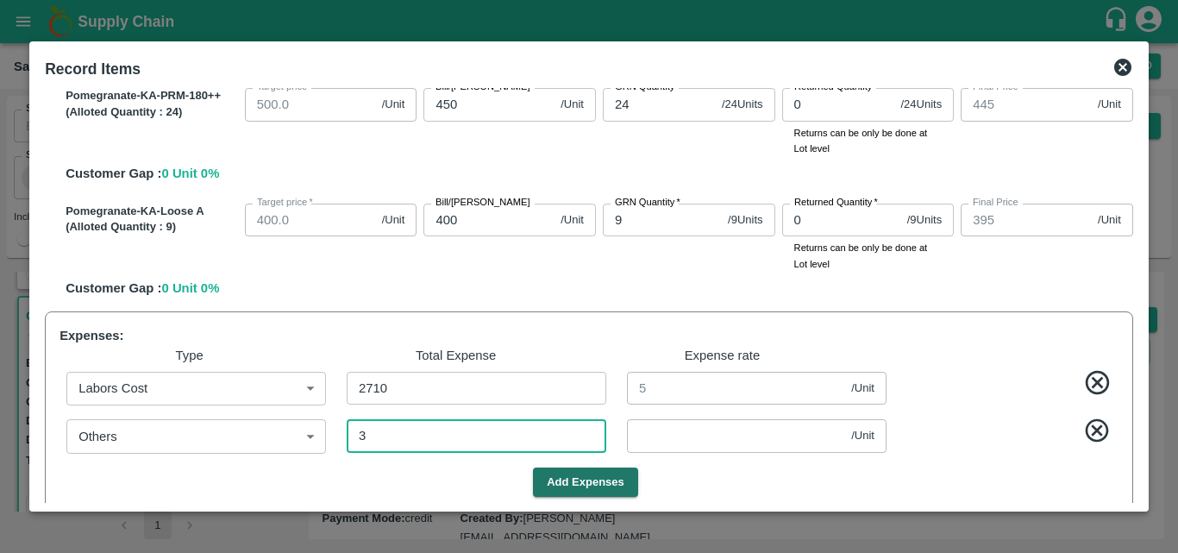
type input "1094.9945"
type input "1194.9945"
type input "1294.9945"
type input "594.9945"
type input "444.9945"
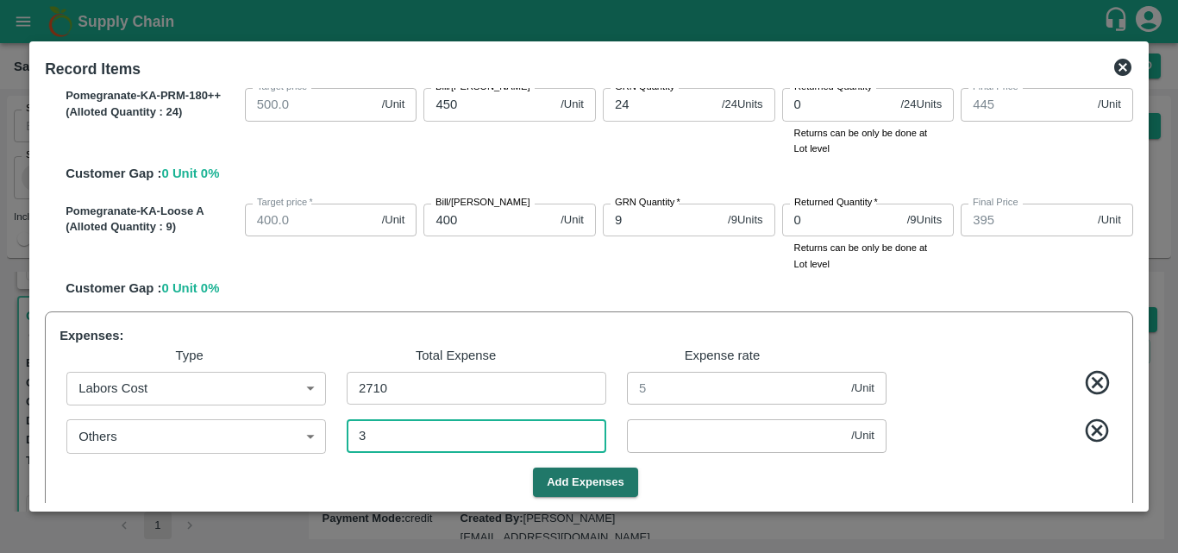
type input "394.9945"
type input "0.00554"
type input "30"
type input "694.9447"
type input "819.9447"
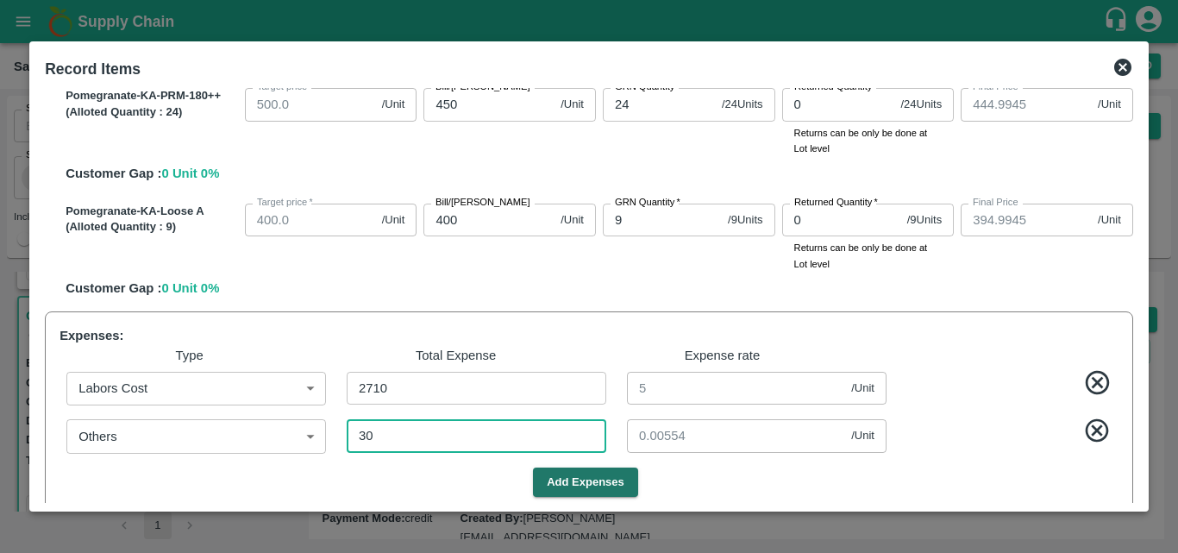
type input "994.9447"
type input "1094.9446"
type input "1194.9446"
type input "1294.9446"
type input "594.9447"
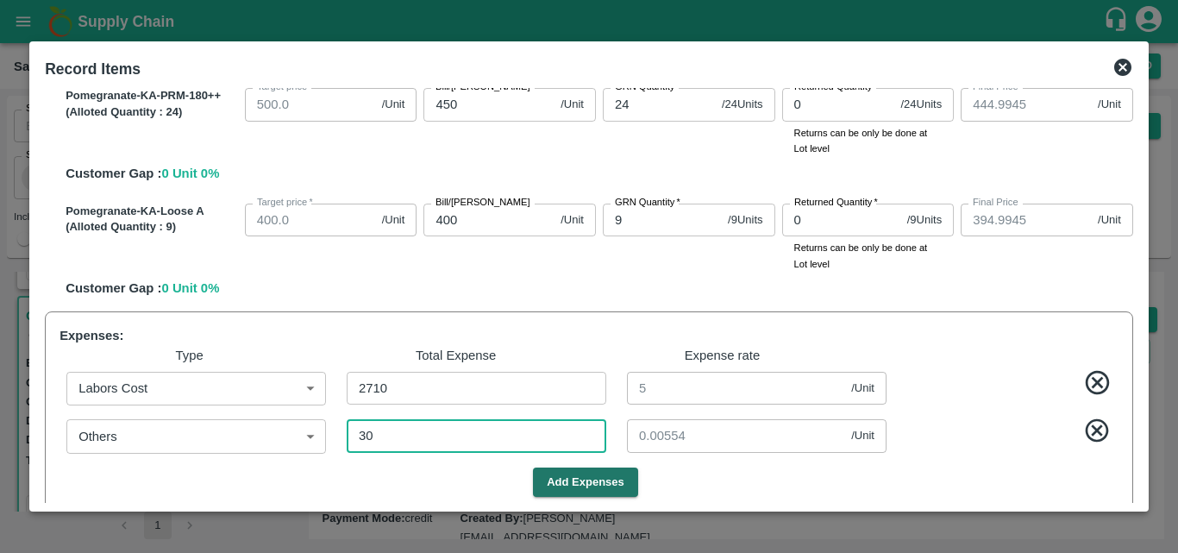
type input "444.9447"
type input "394.9447"
type input "0.05535"
type input "30"
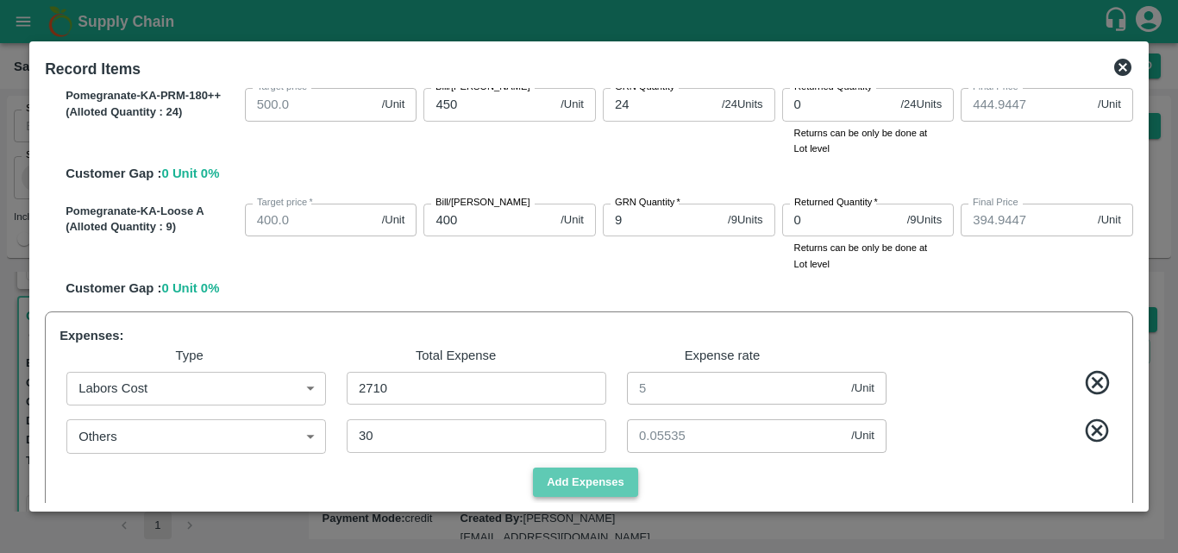
click at [597, 482] on button "Add Expenses" at bounding box center [585, 482] width 105 height 30
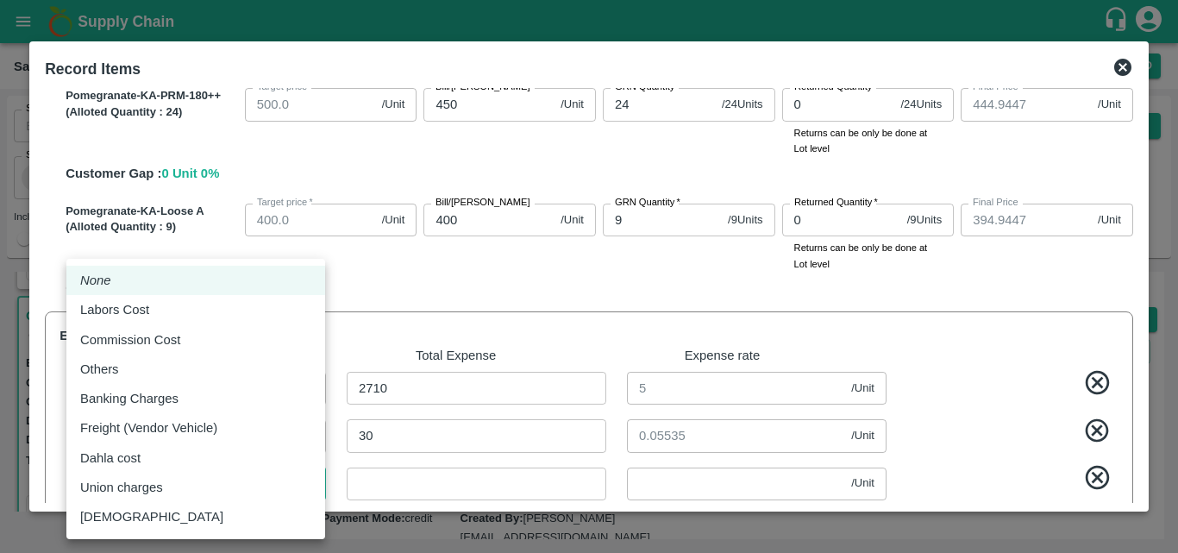
click at [227, 479] on body "Supply Chain Sales Orders Direct Customer Add SO ID SO ID Start Date Start Date…" at bounding box center [589, 276] width 1178 height 553
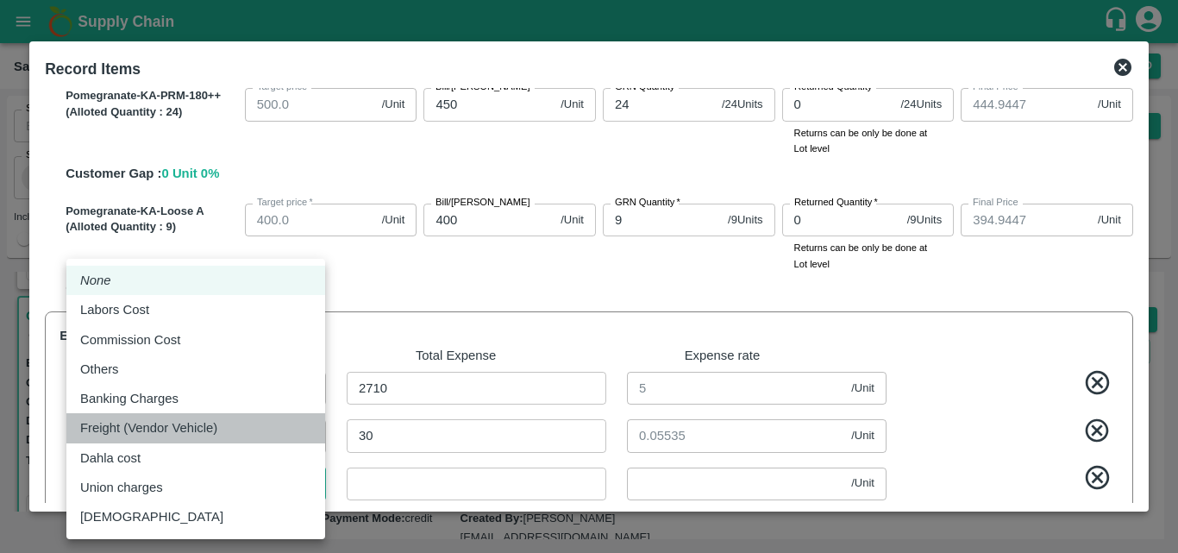
click at [197, 426] on p "Freight (Vendor Vehicle)" at bounding box center [148, 427] width 137 height 19
type input "Freight (Vendor Vehicle)"
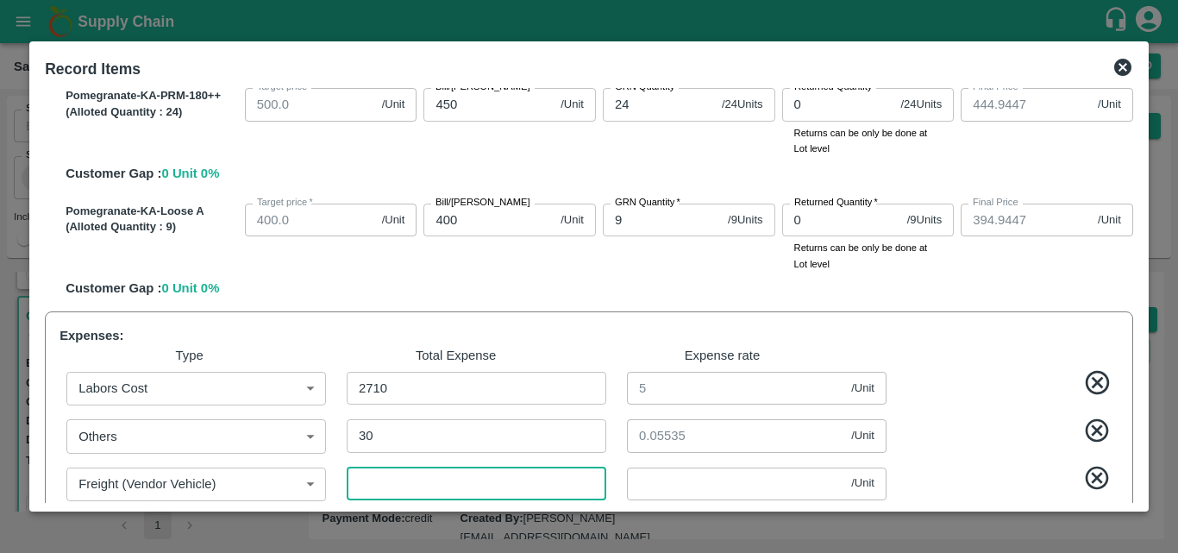
click at [426, 487] on input "number" at bounding box center [477, 483] width 260 height 33
type input "1"
type input "694.9428"
type input "819.9428"
type input "994.9428"
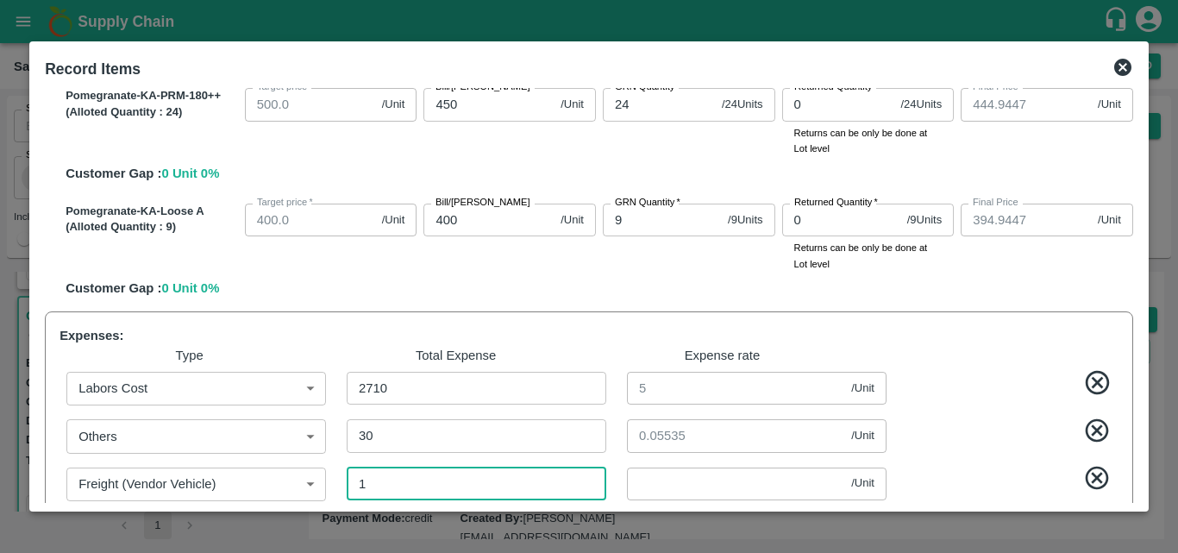
type input "1094.9428"
type input "1194.9428"
type input "1294.9428"
type input "594.9428"
type input "444.9428"
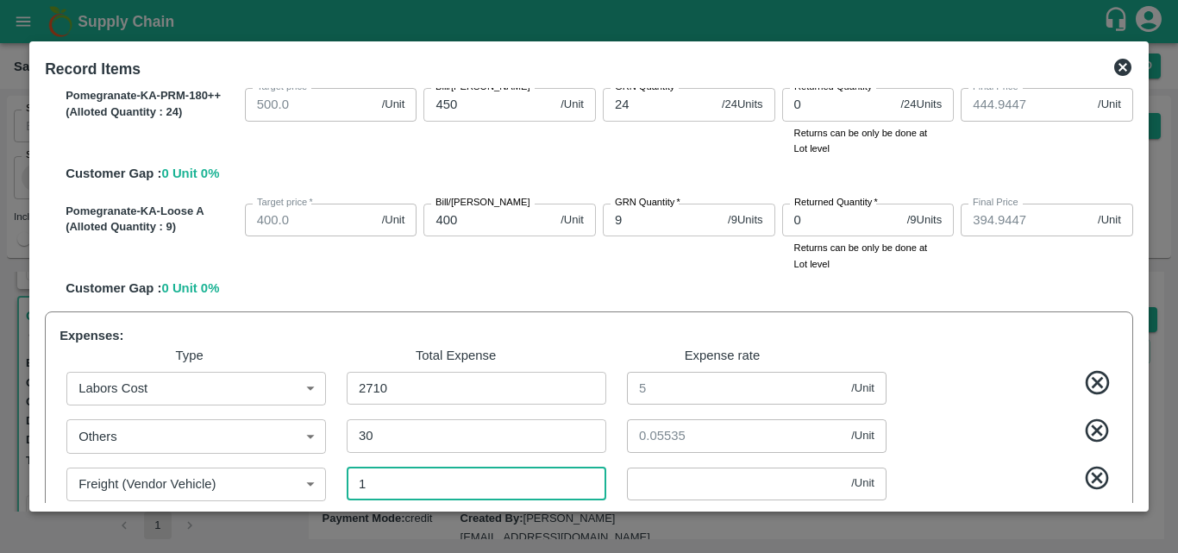
type input "394.9428"
type input "0.00185"
type input "11"
type input "694.9244"
type input "819.9244"
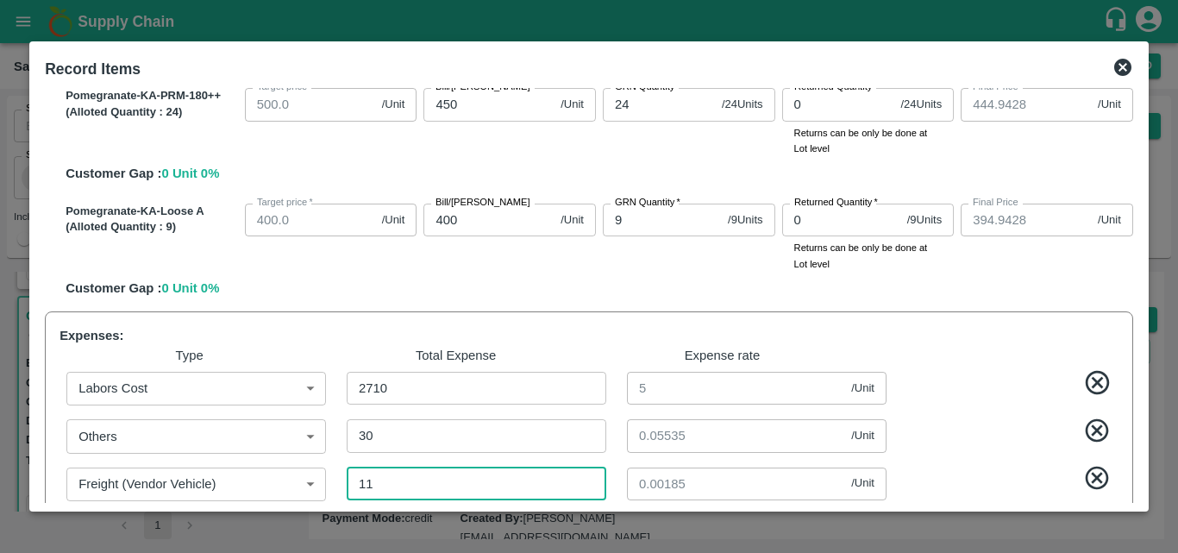
type input "994.9244"
type input "1094.9244"
type input "1194.9244"
type input "1294.9244"
type input "594.9244"
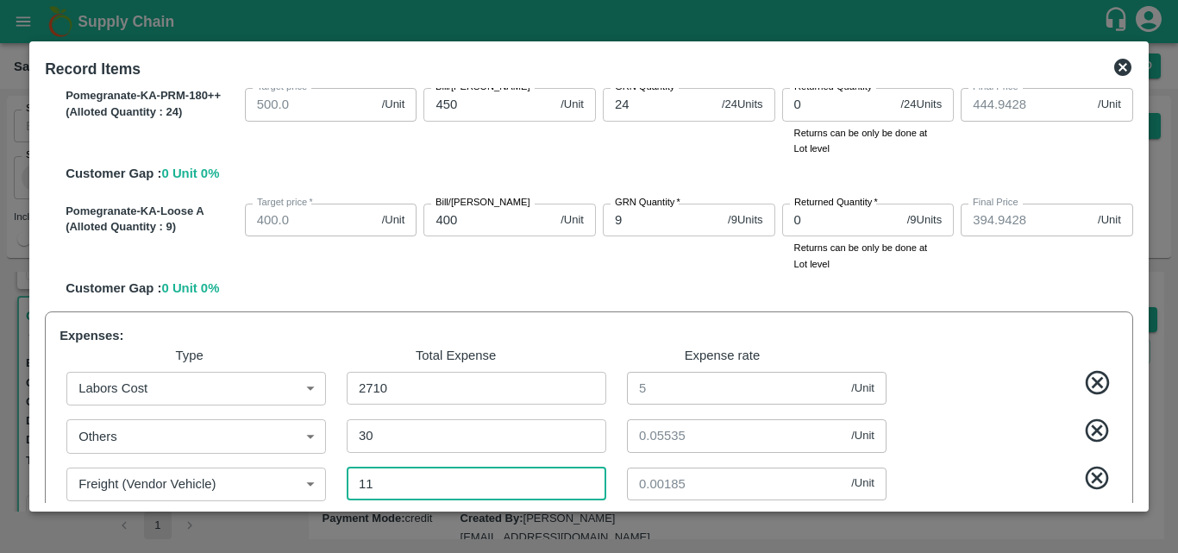
type input "444.9244"
type input "394.9244"
type input "0.0203"
type input "110"
type input "694.7417"
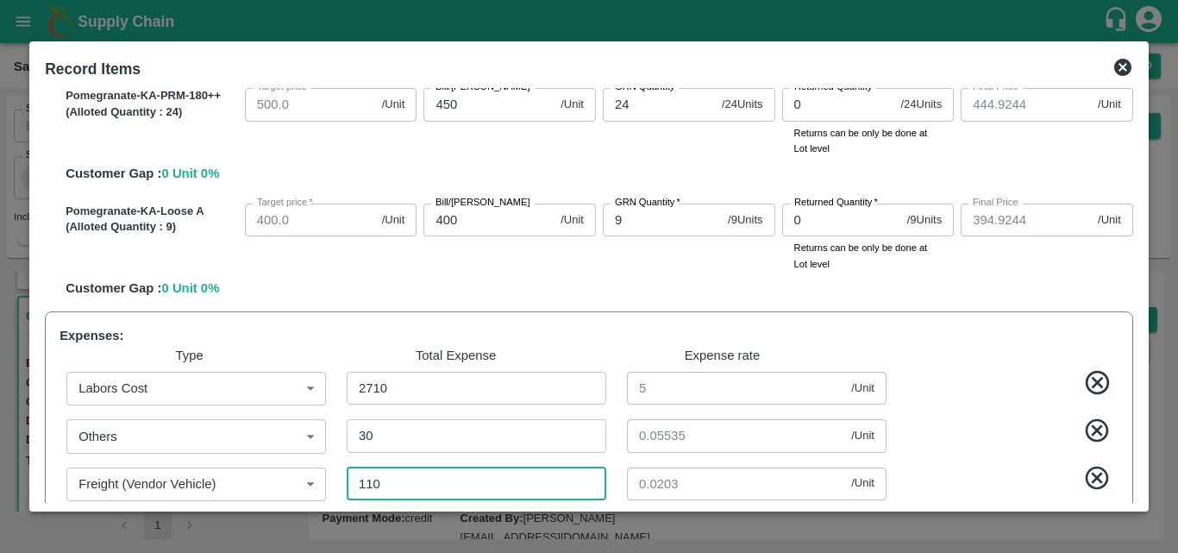
type input "819.7417"
type input "994.7417"
type input "1094.7417"
type input "1194.7417"
type input "1294.7417"
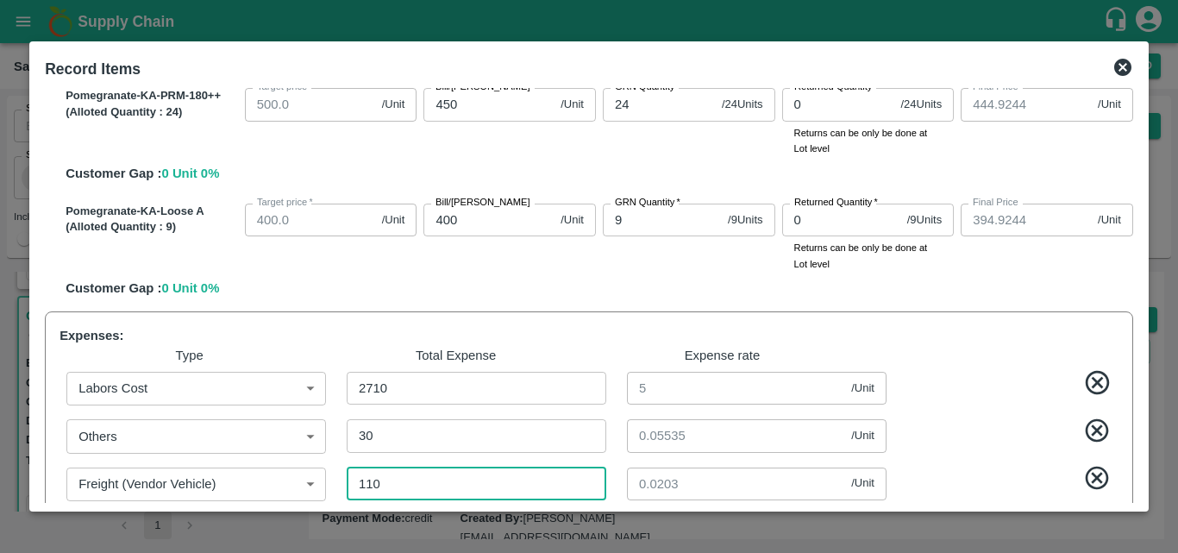
type input "594.7417"
type input "444.7417"
type input "394.7417"
type input "0.20295"
type input "1100"
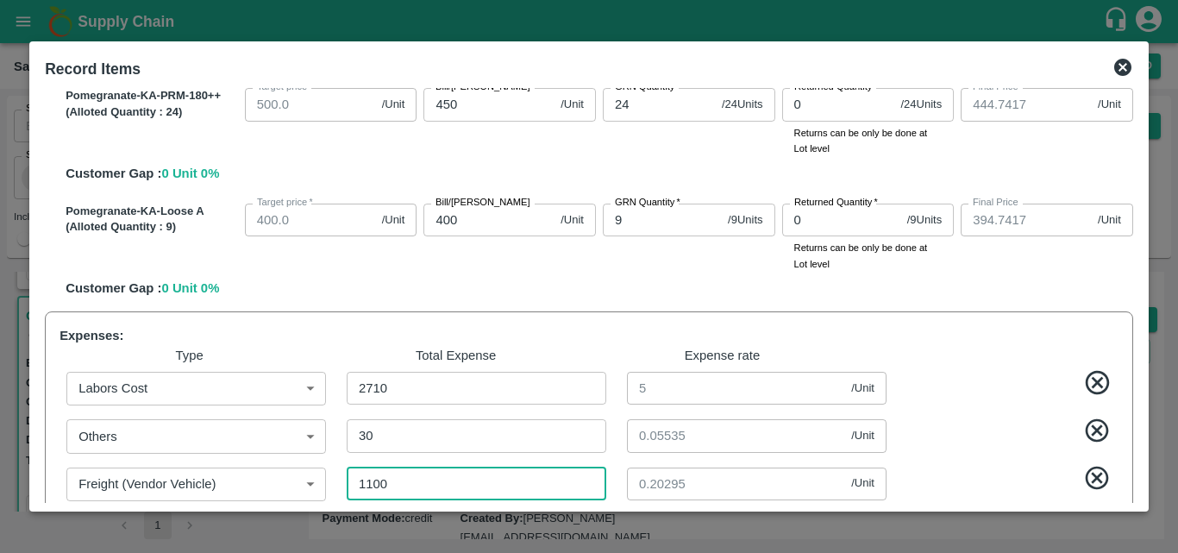
type input "692.9151"
type input "817.9151"
type input "992.9151"
type input "1092.9151"
type input "1192.9151"
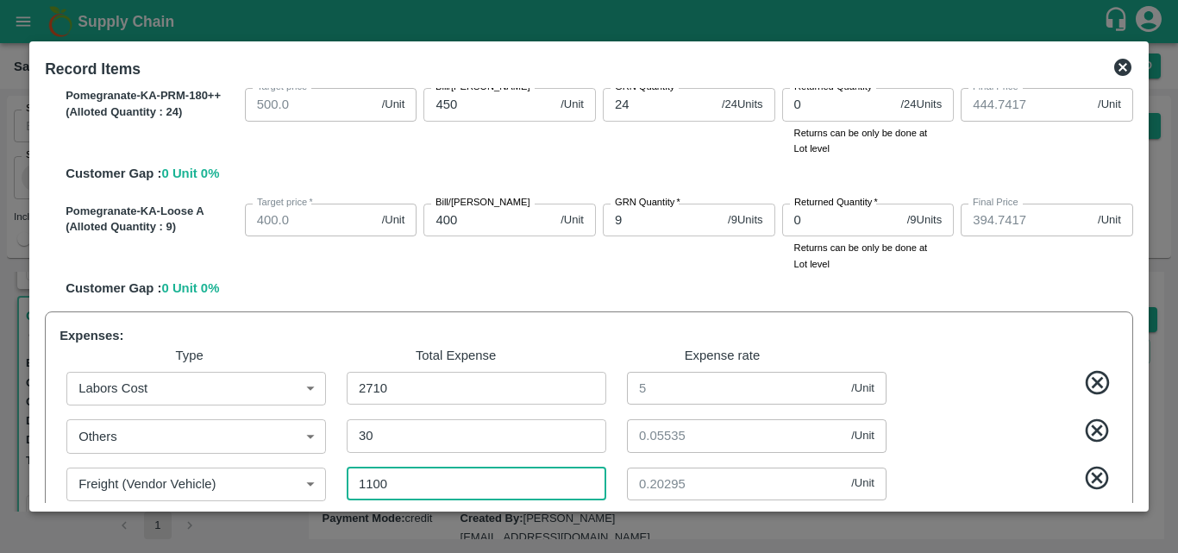
type input "1292.9151"
type input "592.9151"
type input "442.9151"
type input "392.9151"
type input "2.02952"
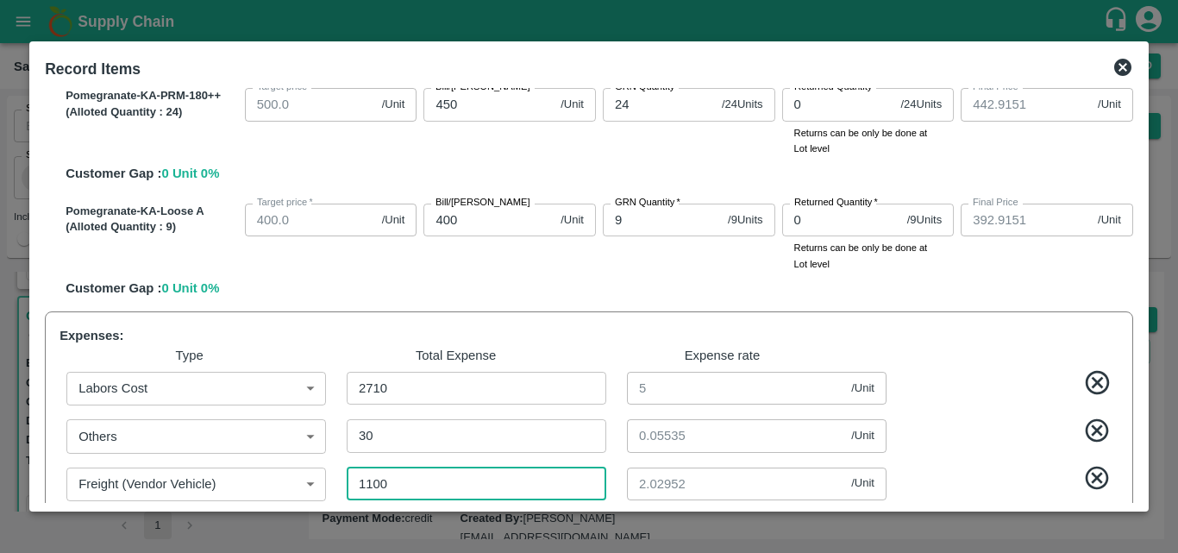
type input "11000"
type input "674.6495"
type input "799.6495"
type input "974.6495"
type input "1074.6494"
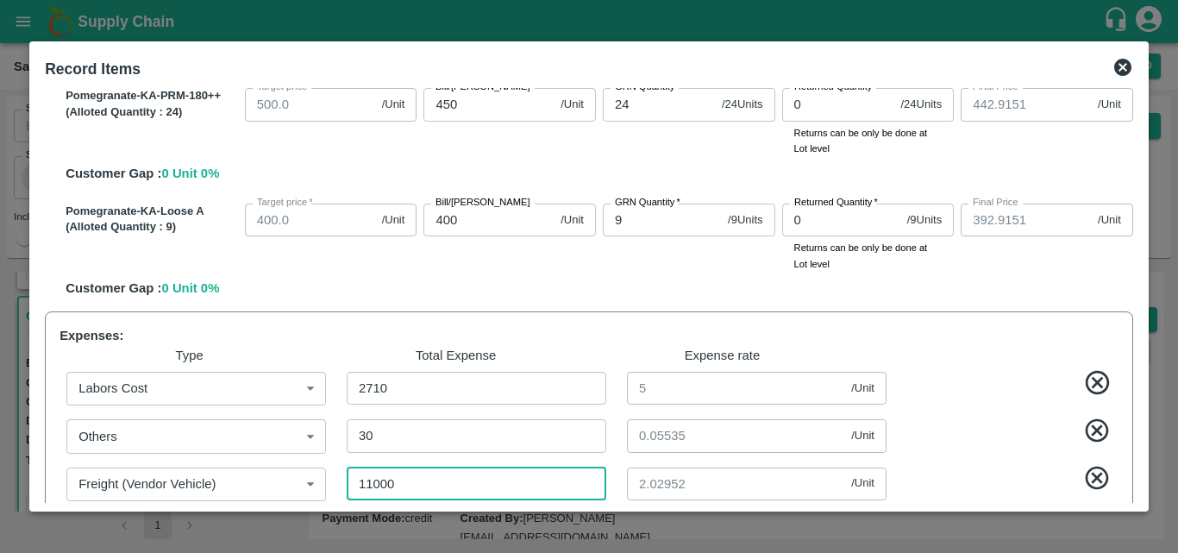
type input "1174.6494"
type input "1274.6494"
type input "574.6495"
type input "424.6495"
type input "374.6495"
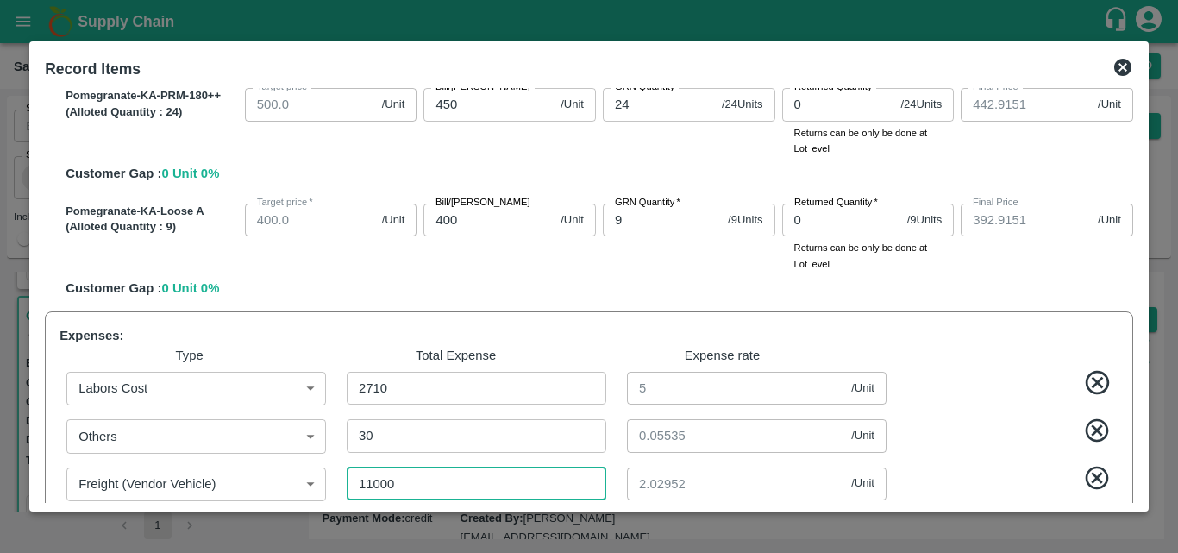
type input "20.2952"
type input "11000"
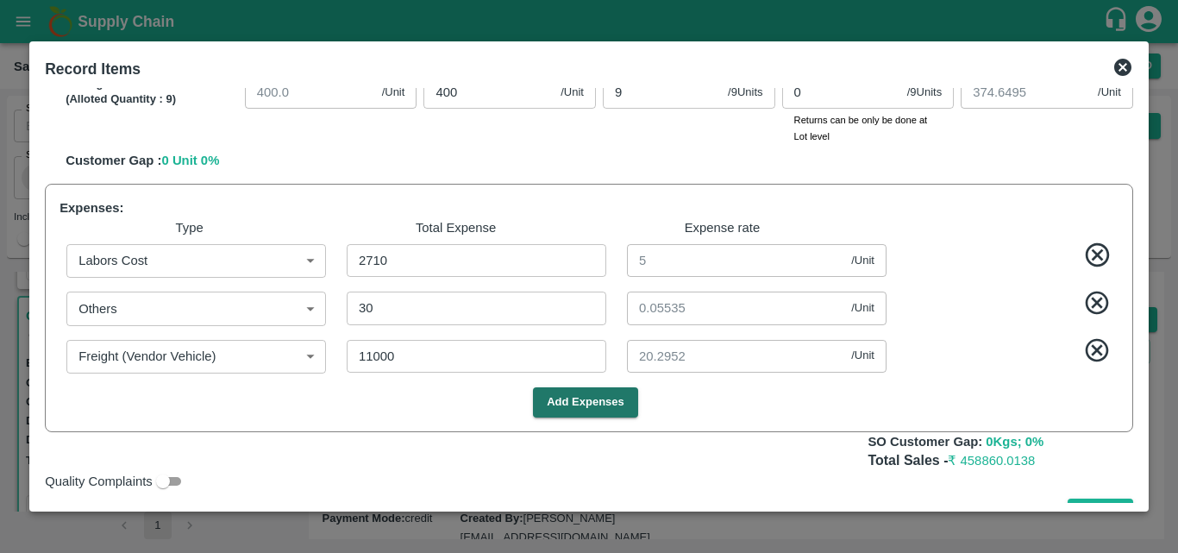
scroll to position [1042, 0]
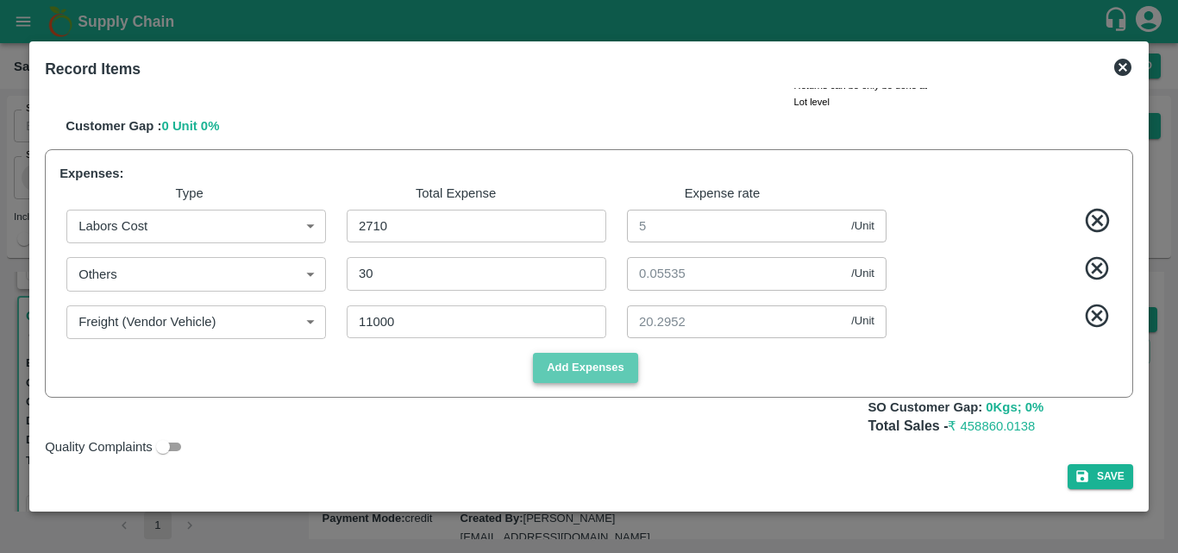
click at [618, 374] on button "Add Expenses" at bounding box center [585, 368] width 105 height 30
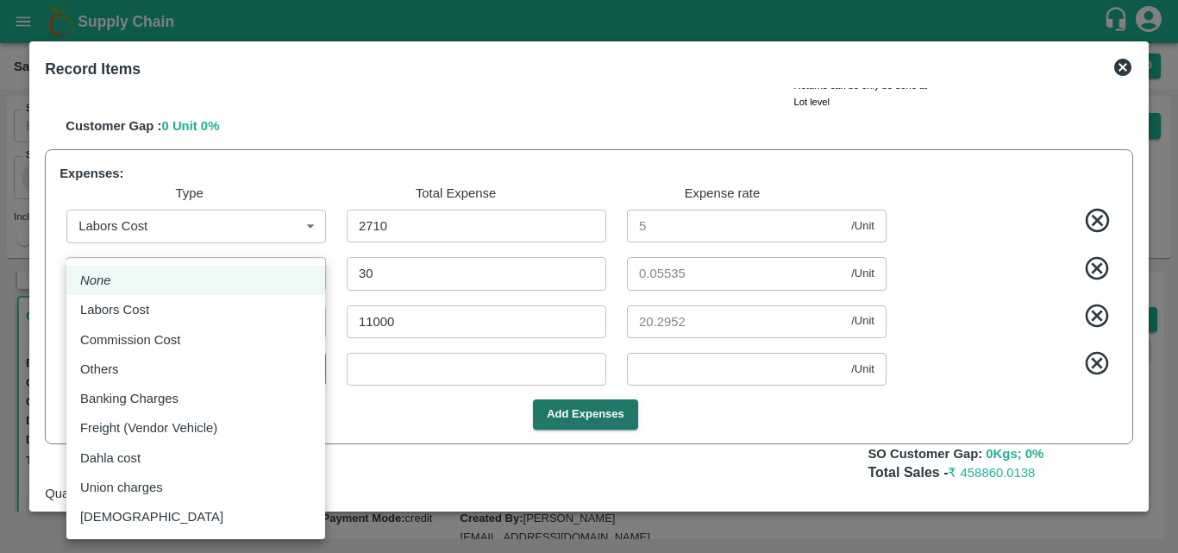
click at [203, 376] on body "Supply Chain Sales Orders Direct Customer Add SO ID SO ID Start Date Start Date…" at bounding box center [589, 276] width 1178 height 553
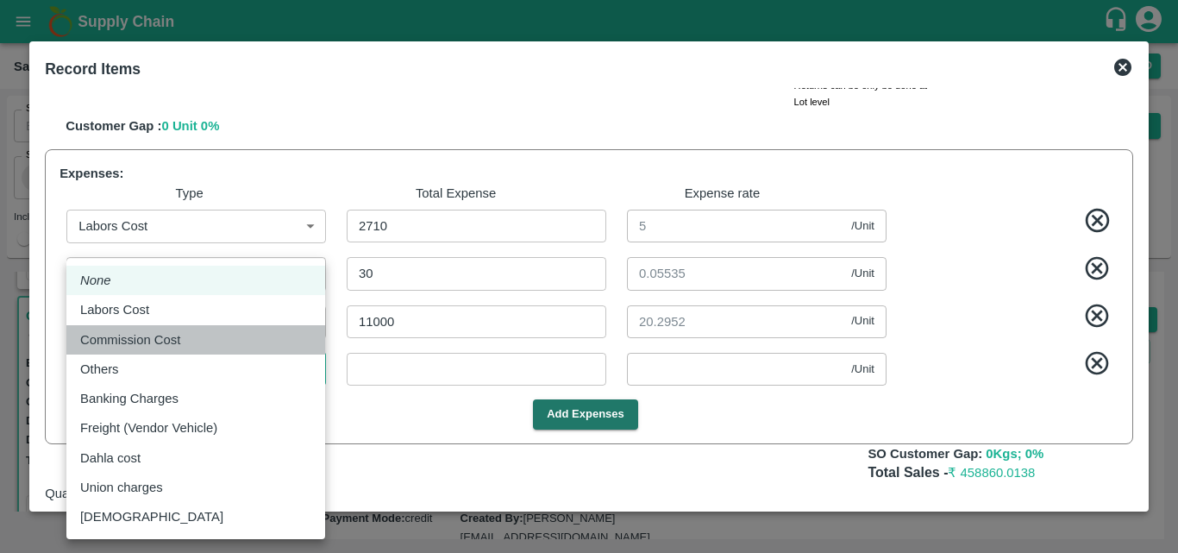
click at [200, 338] on div "Commission Cost" at bounding box center [195, 339] width 231 height 19
type input "Commission Cost"
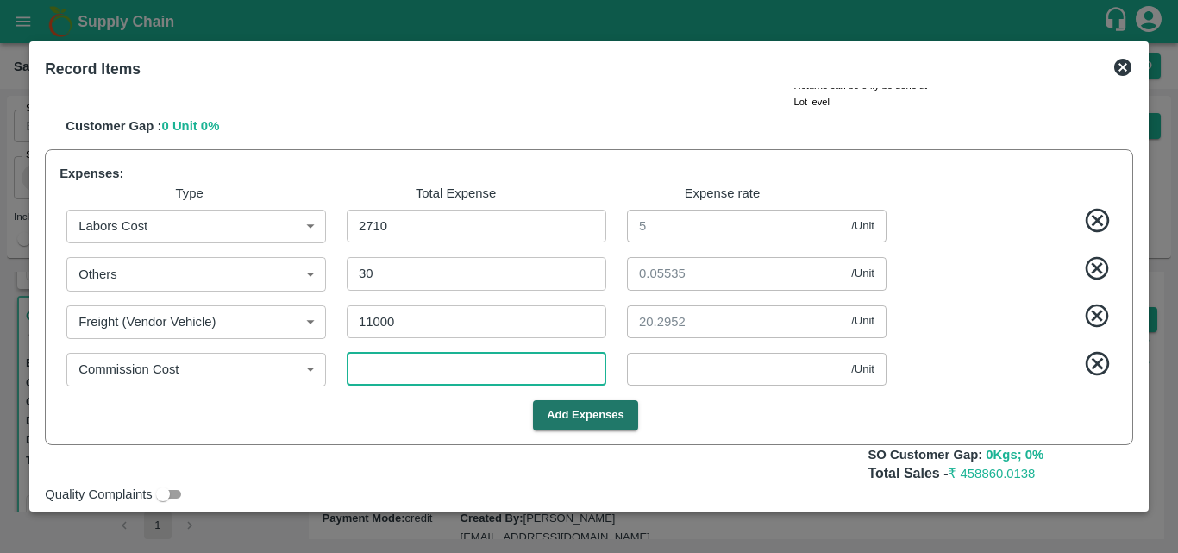
click at [431, 371] on input "number" at bounding box center [477, 369] width 260 height 33
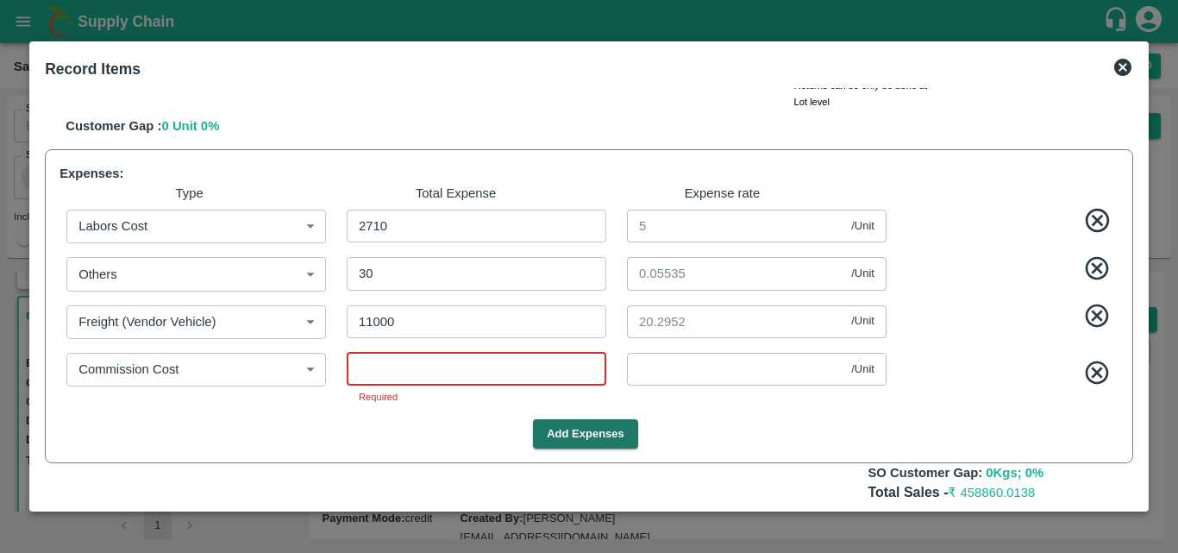
click at [395, 369] on input "number" at bounding box center [477, 369] width 260 height 33
click at [486, 365] on input "number" at bounding box center [477, 369] width 260 height 33
type input "4"
type input "674.6421"
type input "799.6421"
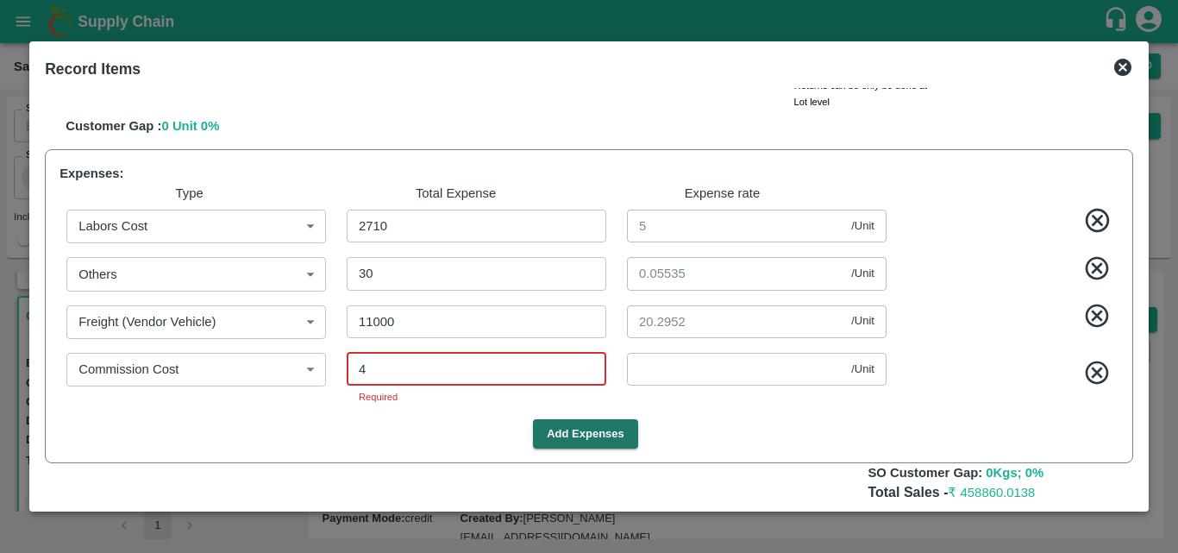
type input "974.6421"
type input "1074.6421"
type input "1174.6421"
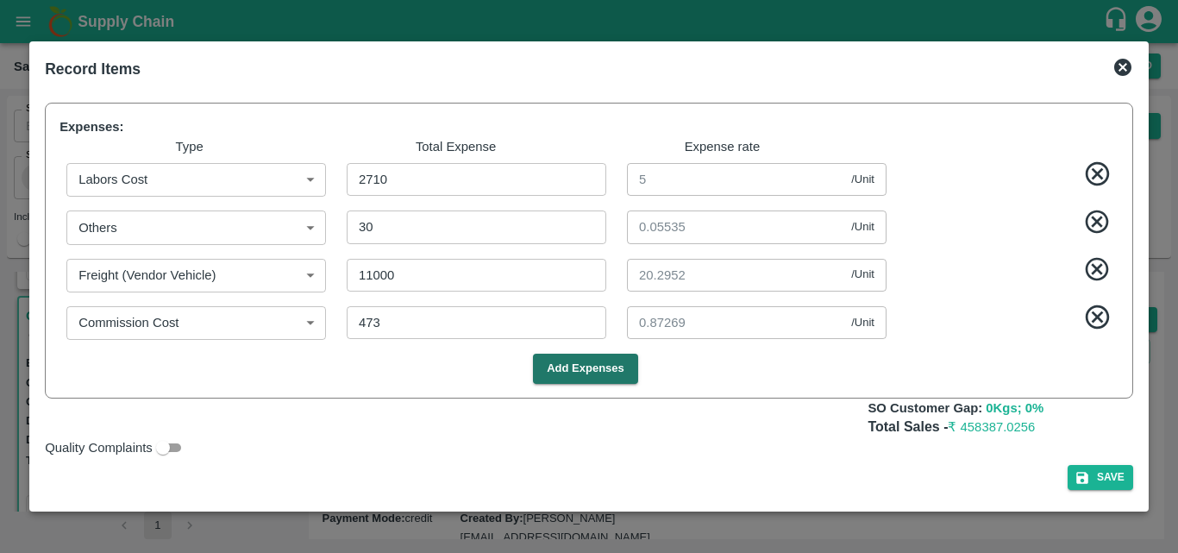
scroll to position [1090, 0]
click at [1099, 479] on button "Save" at bounding box center [1100, 476] width 66 height 25
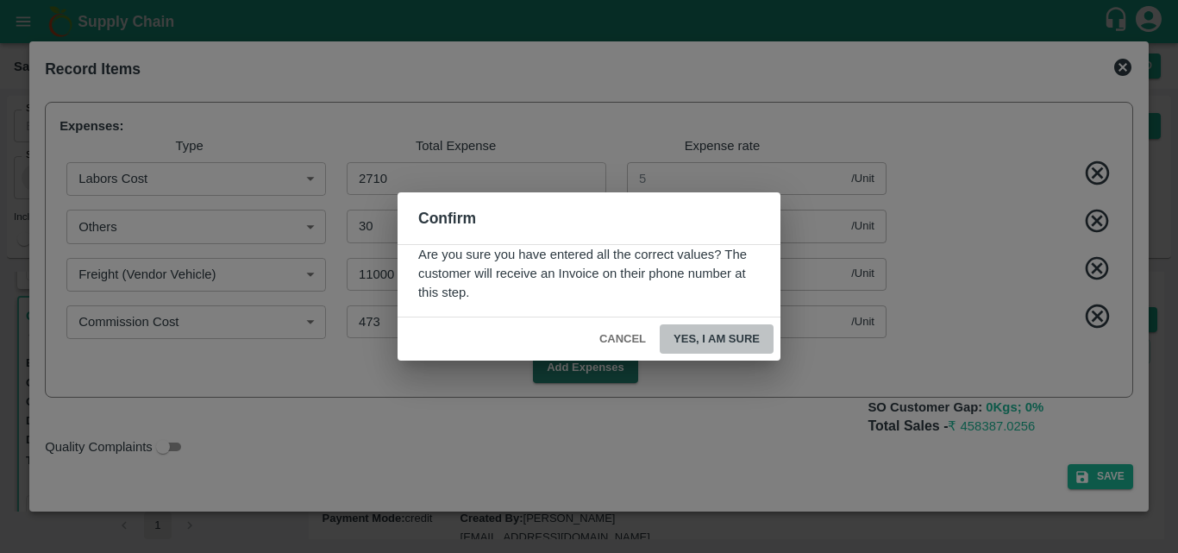
click at [717, 333] on button "Yes, I am sure" at bounding box center [717, 339] width 114 height 30
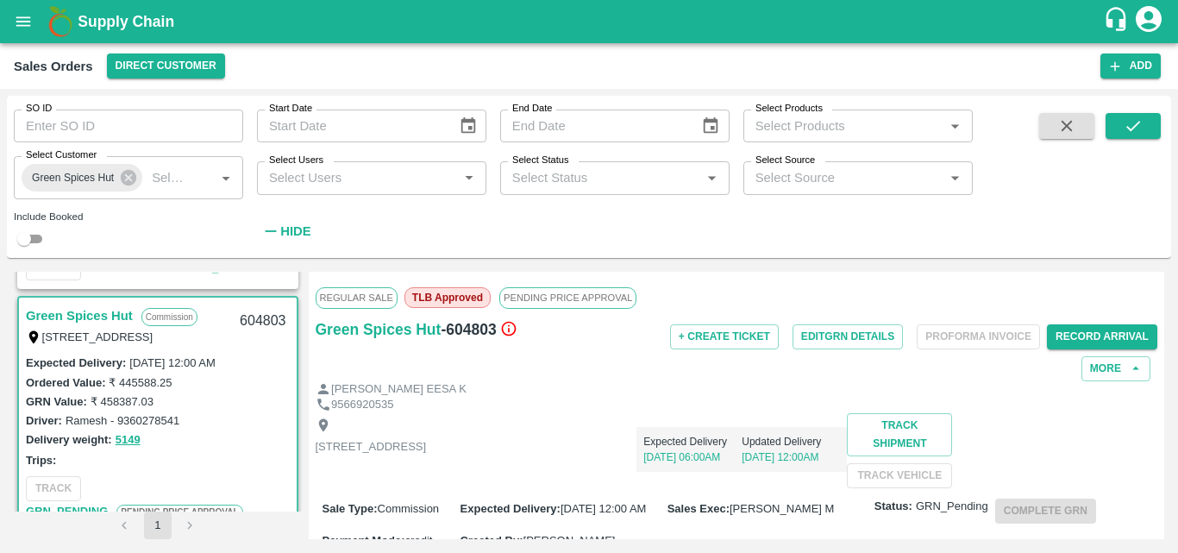
click at [787, 411] on div "9566920535" at bounding box center [737, 405] width 842 height 16
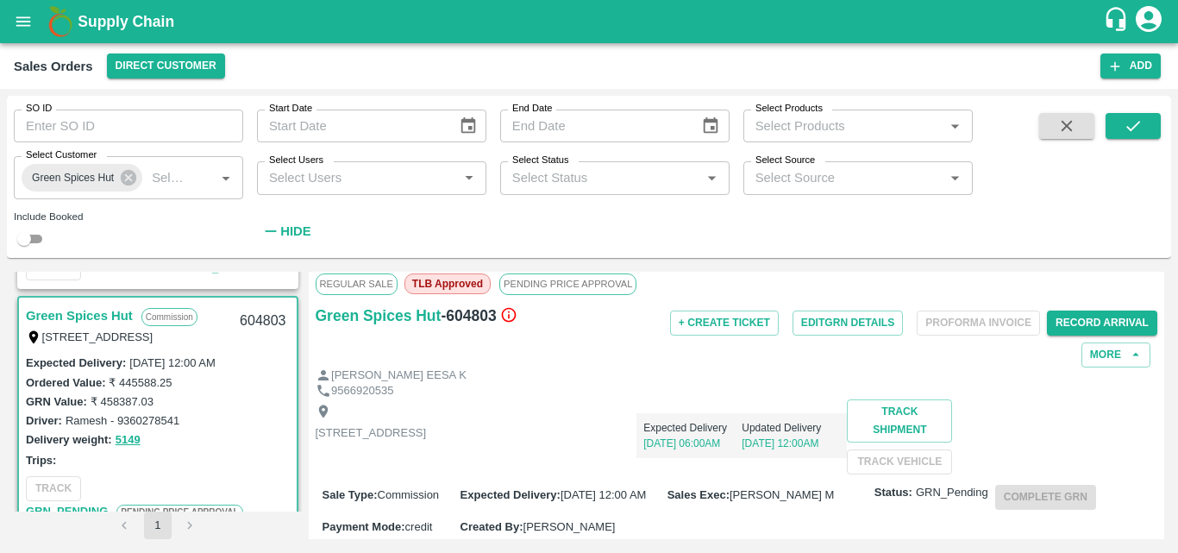
scroll to position [0, 0]
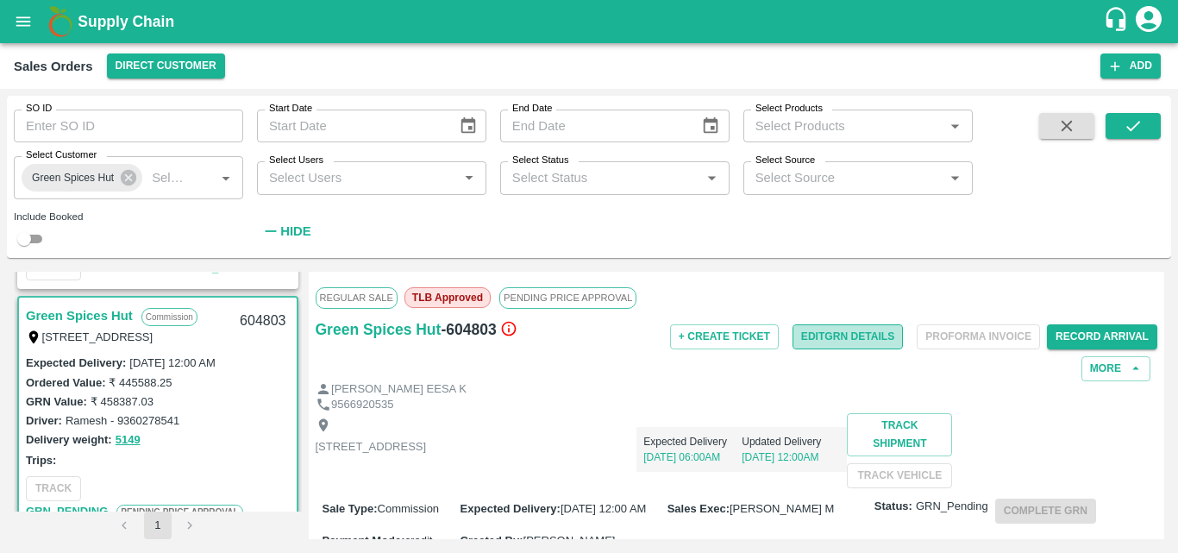
click at [867, 334] on button "Edit GRN Details" at bounding box center [847, 336] width 110 height 25
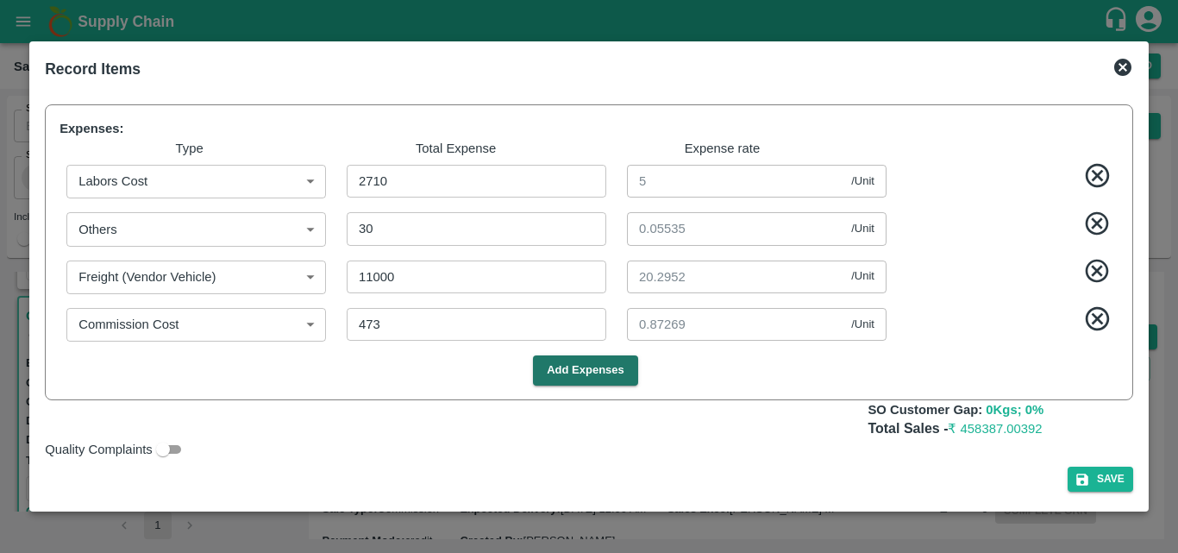
scroll to position [1090, 0]
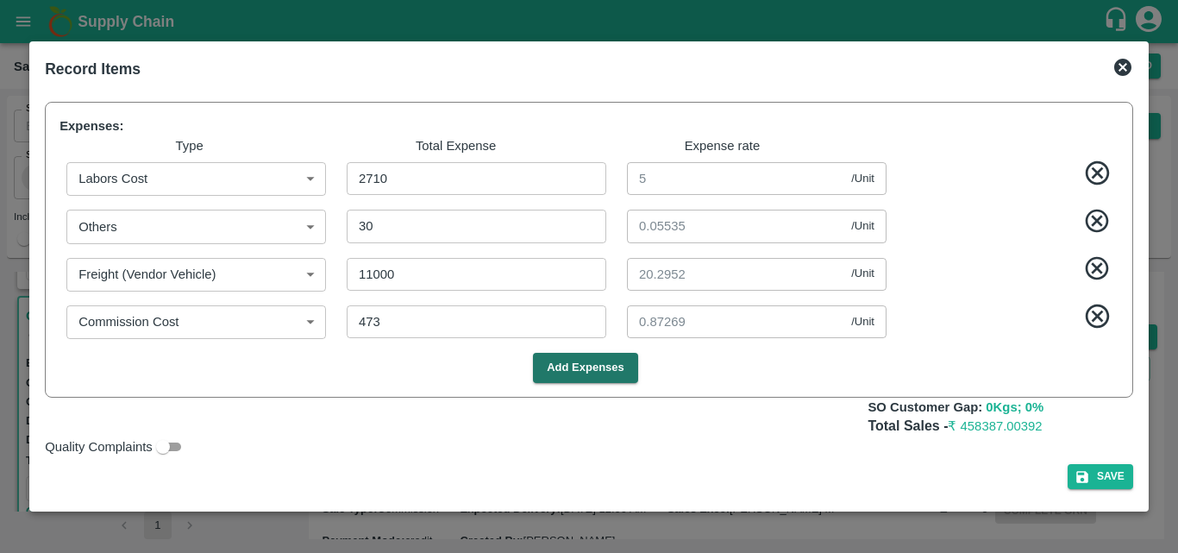
click at [1127, 64] on icon at bounding box center [1122, 67] width 17 height 17
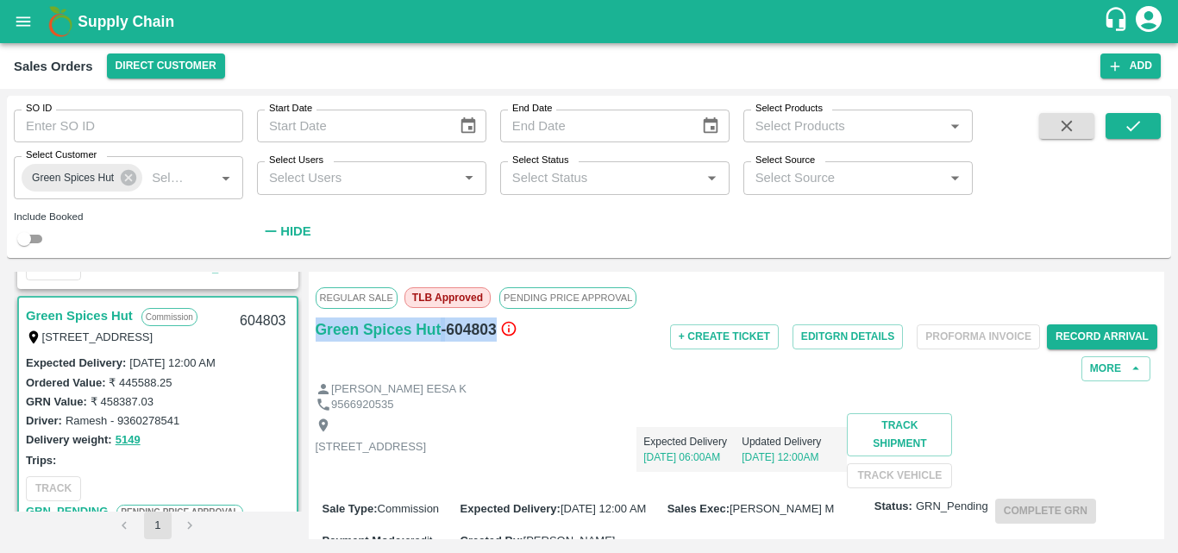
drag, startPoint x: 494, startPoint y: 330, endPoint x: 309, endPoint y: 338, distance: 185.6
click at [309, 338] on div "Regular Sale TLB Approved PENDING PRICE APPROVAL Green Spices Hut - 604803 + Cr…" at bounding box center [737, 405] width 856 height 267
copy div "Green Spices Hut - 604803"
click at [247, 444] on div "Delivery weight: 5149" at bounding box center [158, 439] width 264 height 20
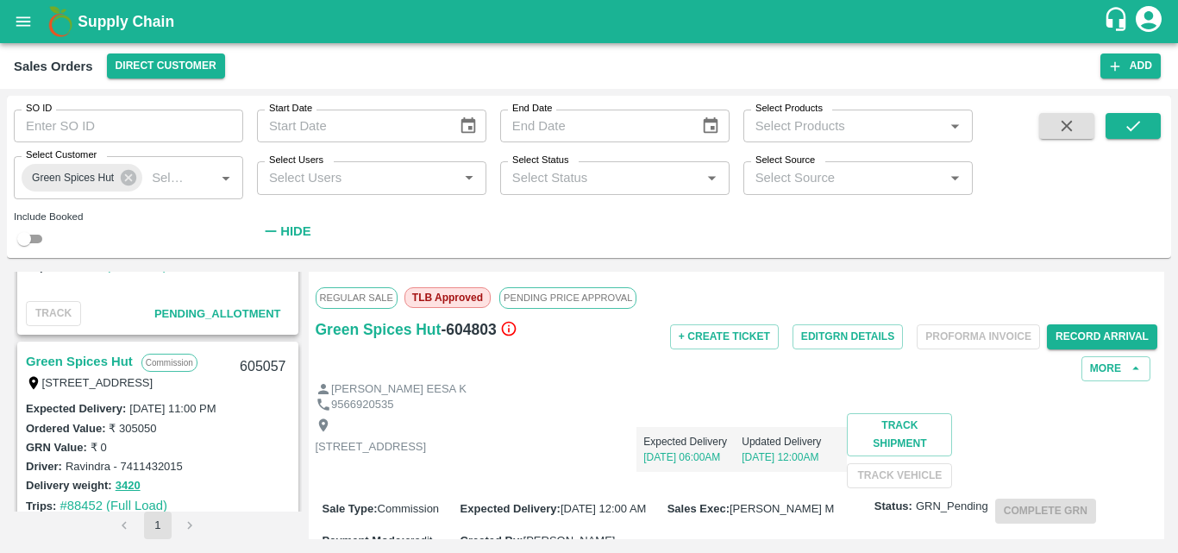
scroll to position [624, 0]
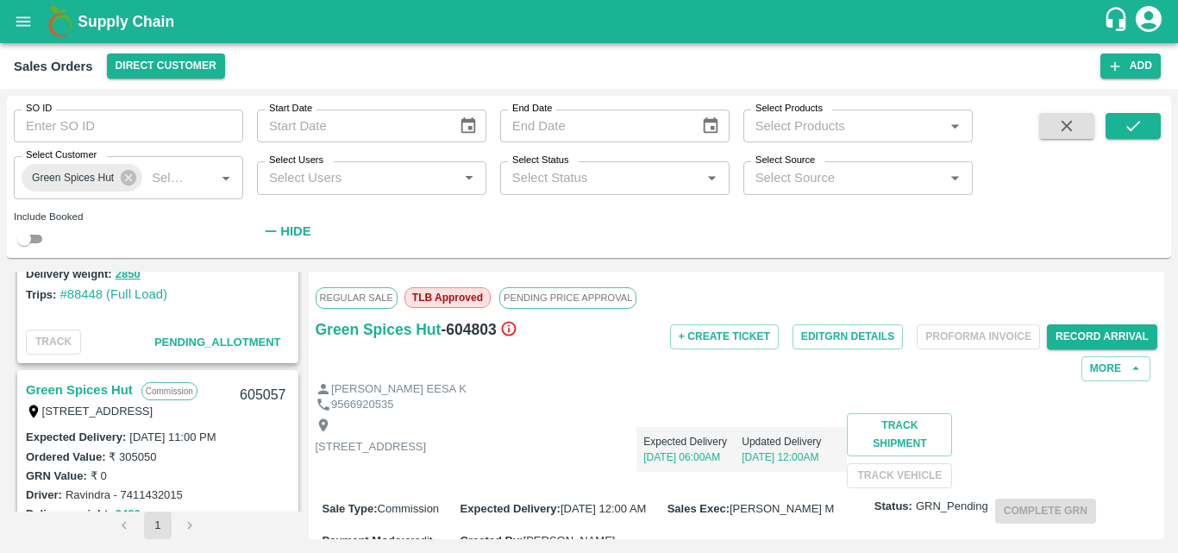
click at [104, 385] on link "Green Spices Hut" at bounding box center [79, 390] width 107 height 22
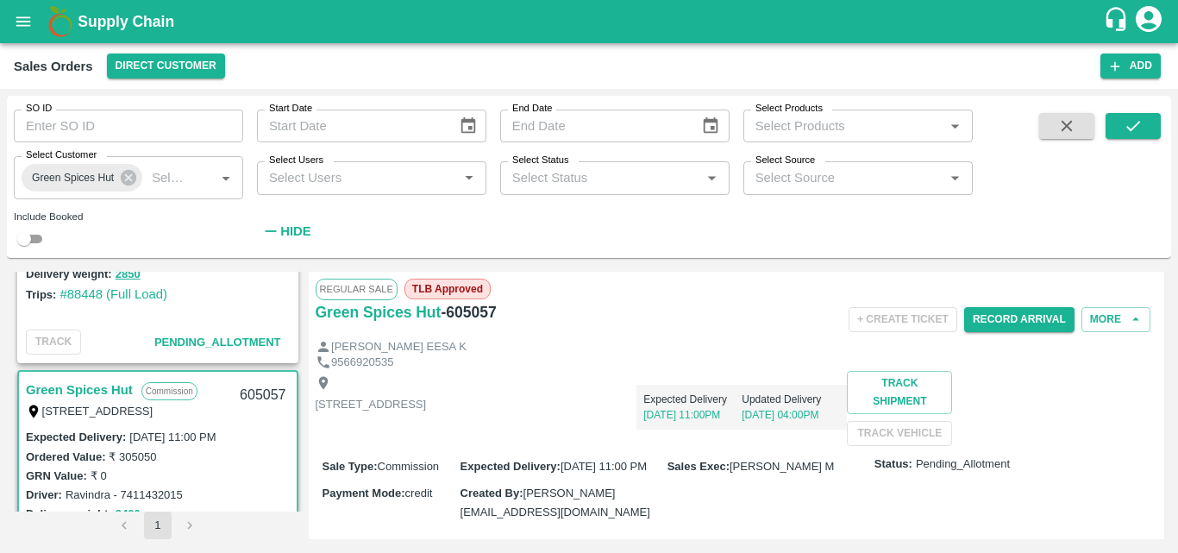
click at [785, 438] on div "Shop no 74, MADURAI MATTUTHAVANI FRUIT MARKET, Madurai, Madurai, Tamil Nadu, 62…" at bounding box center [737, 408] width 842 height 75
click at [1003, 329] on button "Record Arrival" at bounding box center [1019, 319] width 110 height 25
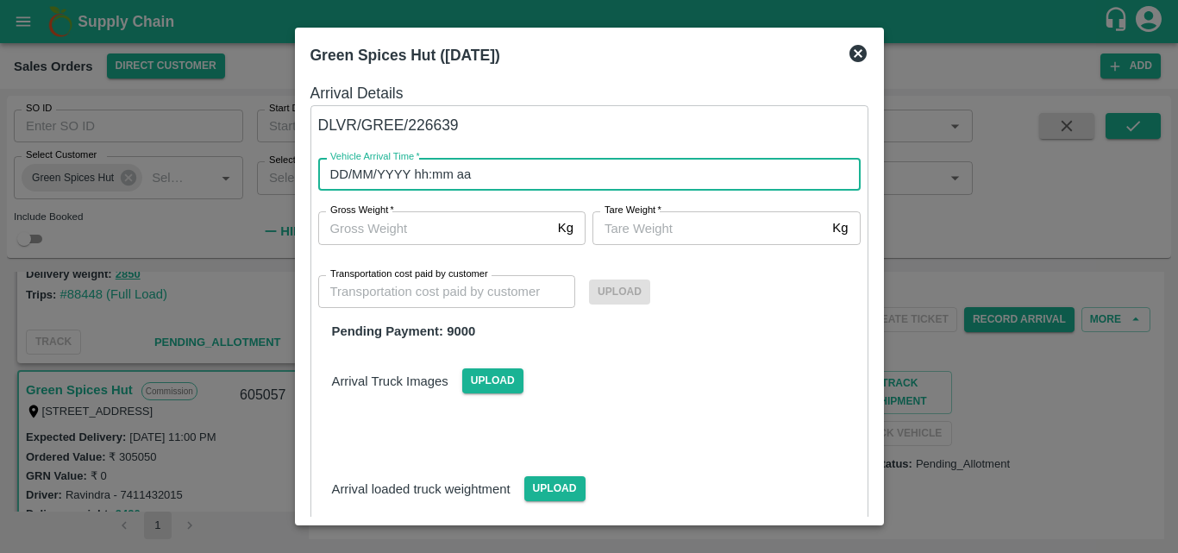
click at [512, 172] on input "DD/MM/YYYY hh:mm aa" at bounding box center [583, 174] width 530 height 33
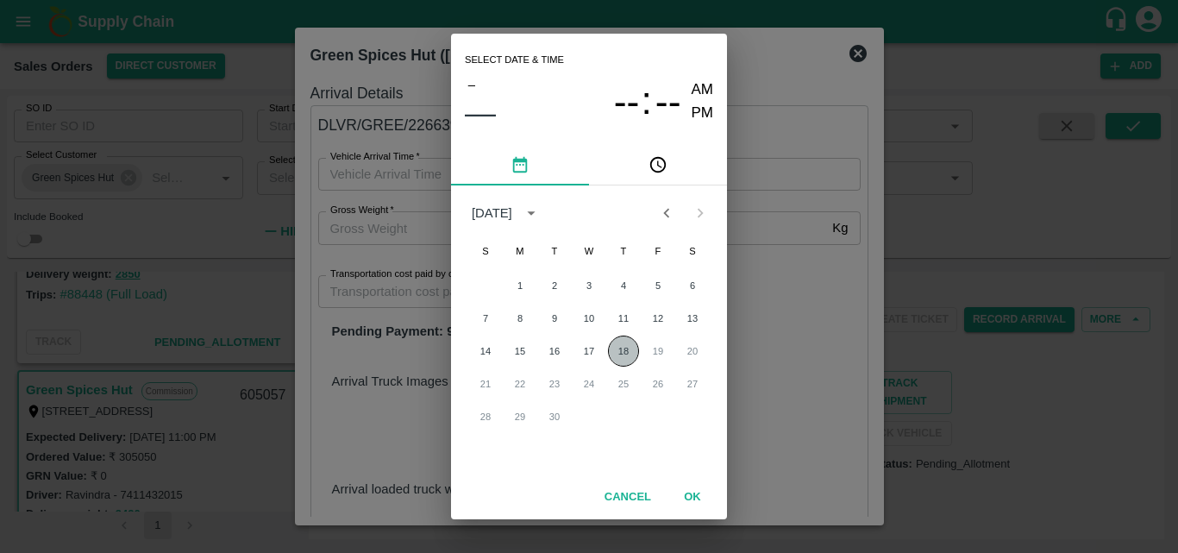
click at [615, 352] on button "18" at bounding box center [623, 350] width 31 height 31
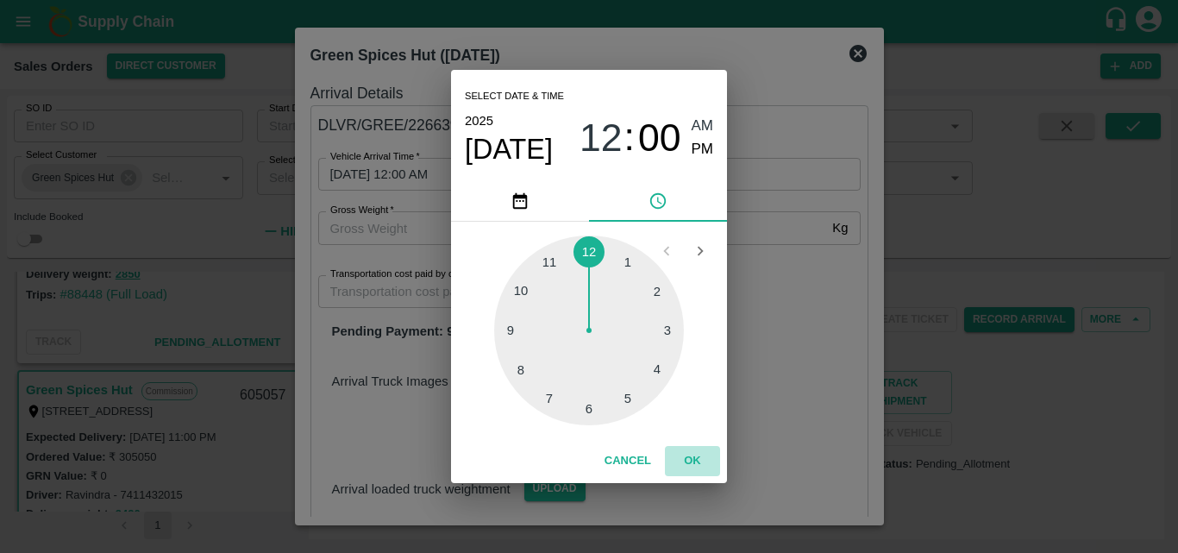
click at [701, 461] on button "OK" at bounding box center [692, 461] width 55 height 30
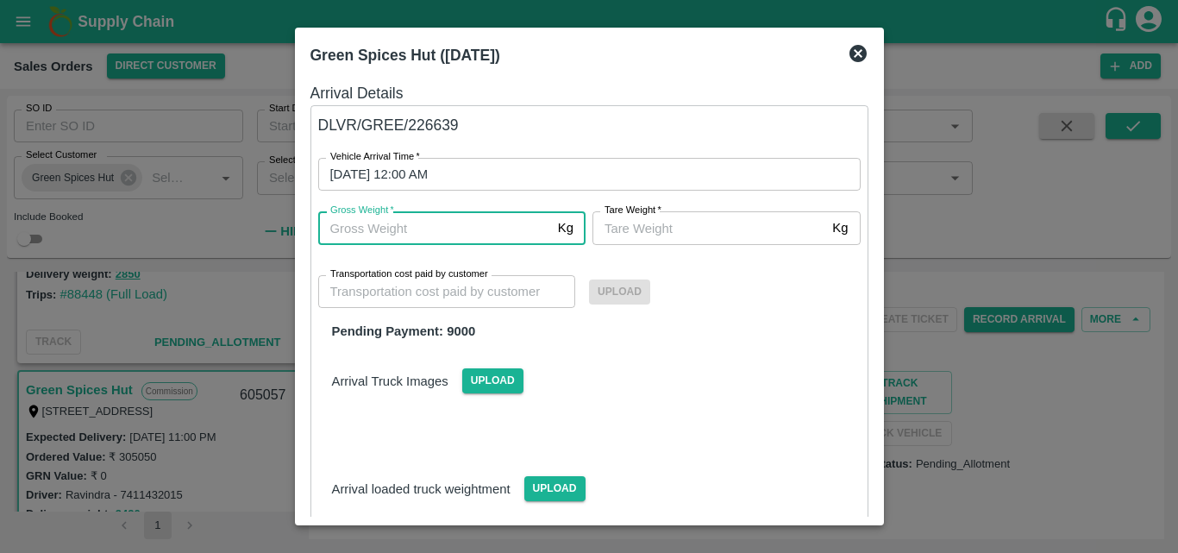
click at [467, 229] on input "Gross Weight   *" at bounding box center [434, 227] width 233 height 33
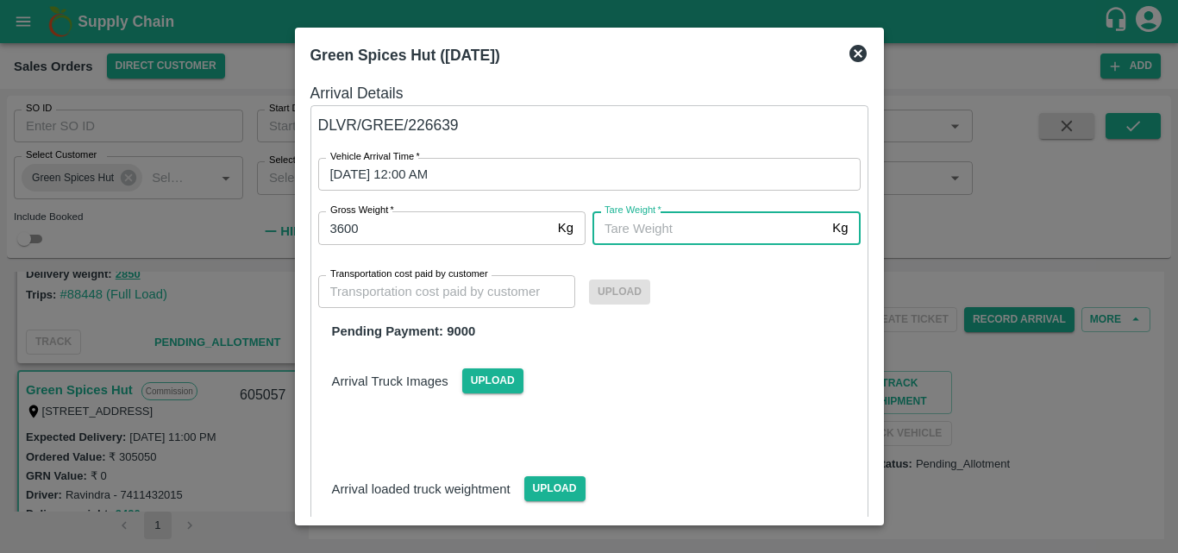
click at [639, 227] on input "Tare Weight   *" at bounding box center [708, 227] width 233 height 33
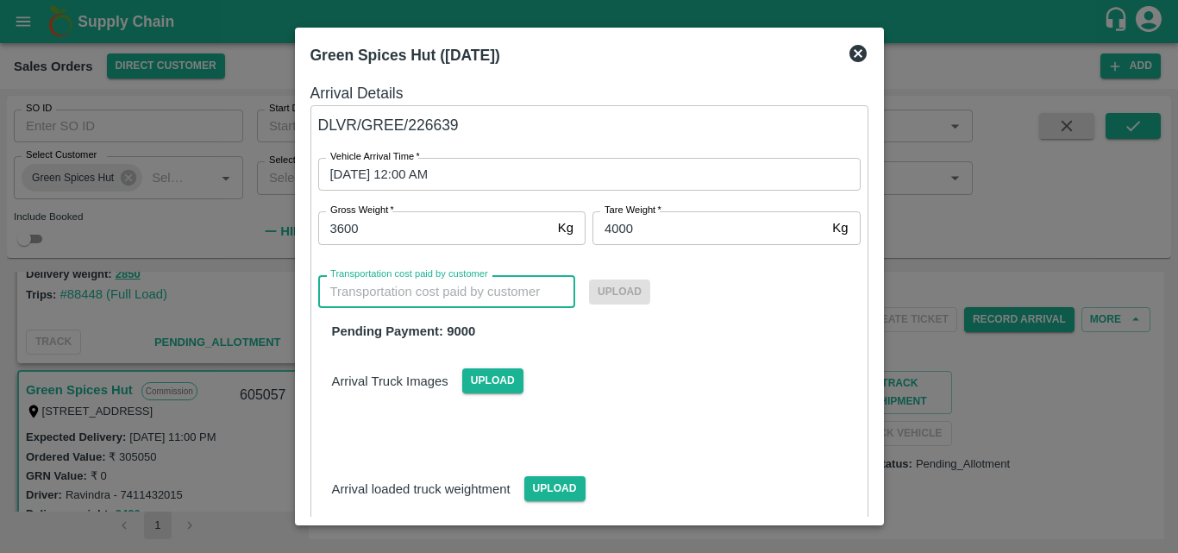
click at [393, 303] on input "Transportation cost paid by customer" at bounding box center [447, 291] width 258 height 33
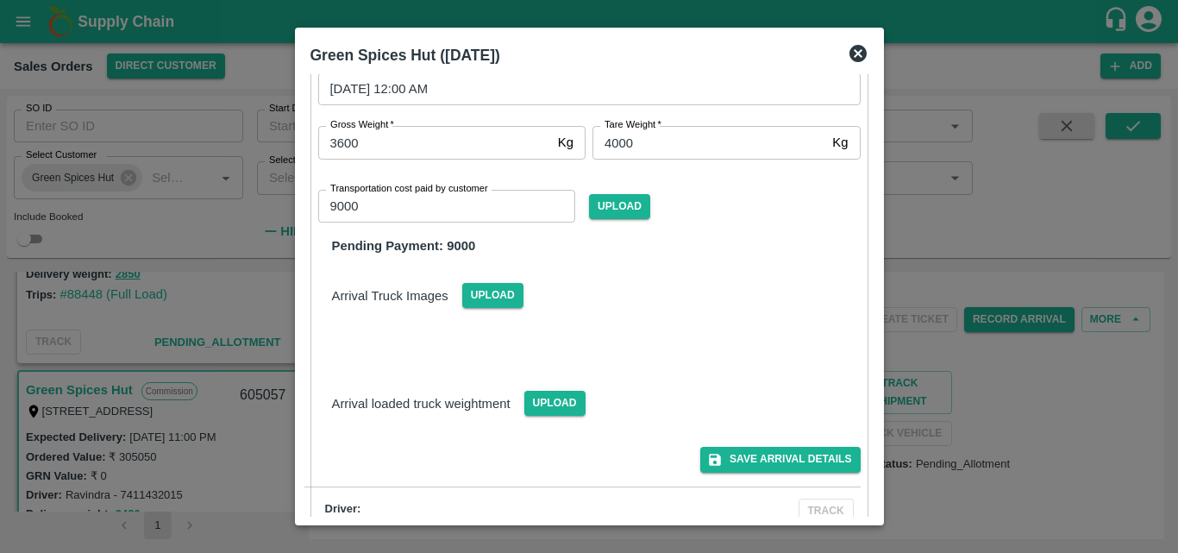
scroll to position [119, 0]
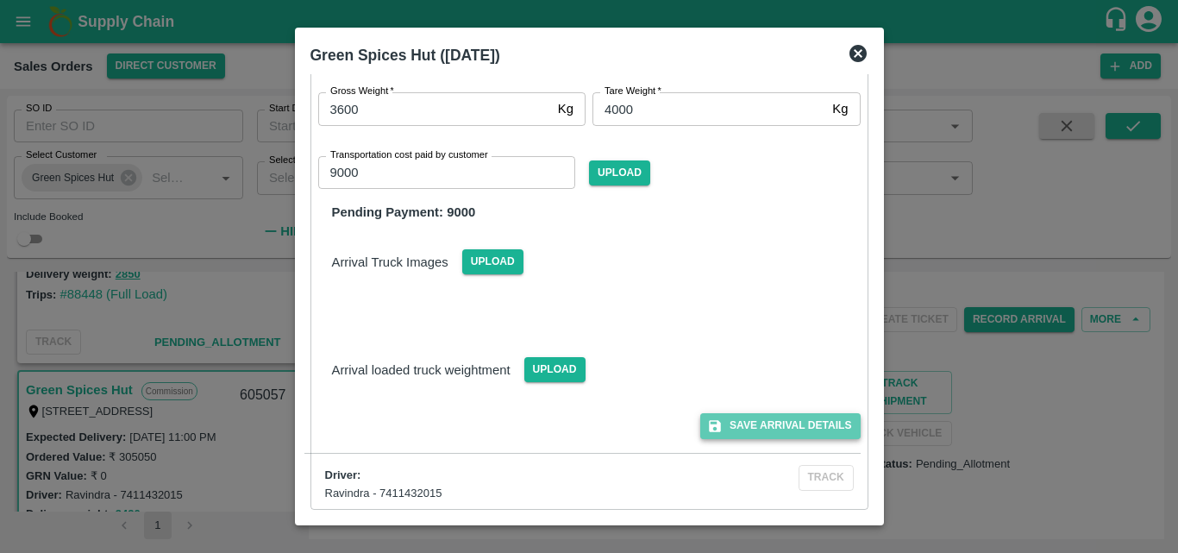
click at [768, 416] on button "Save Arrival Details" at bounding box center [780, 425] width 160 height 25
click at [623, 175] on span "Upload" at bounding box center [619, 172] width 61 height 25
click at [0, 0] on input "Upload" at bounding box center [0, 0] width 0 height 0
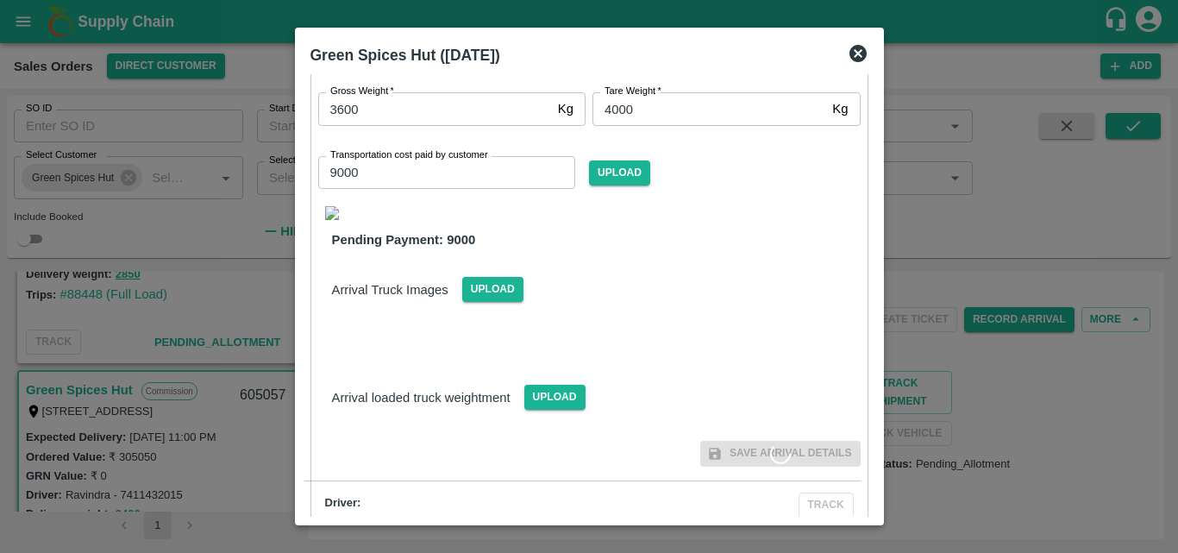
scroll to position [147, 0]
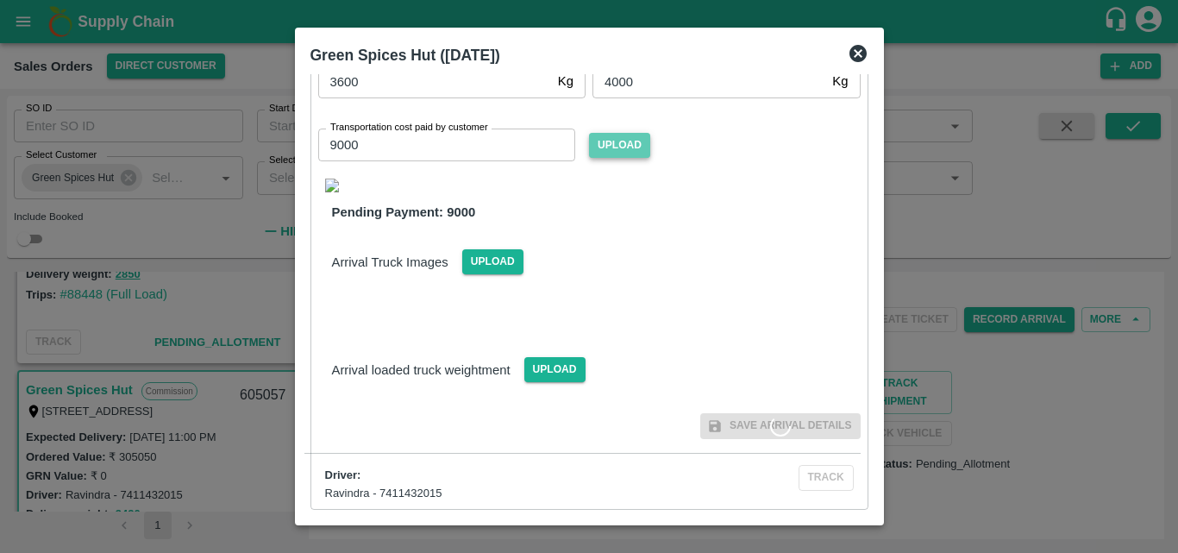
click at [610, 152] on span "Upload" at bounding box center [619, 145] width 61 height 25
click at [0, 0] on input "Upload" at bounding box center [0, 0] width 0 height 0
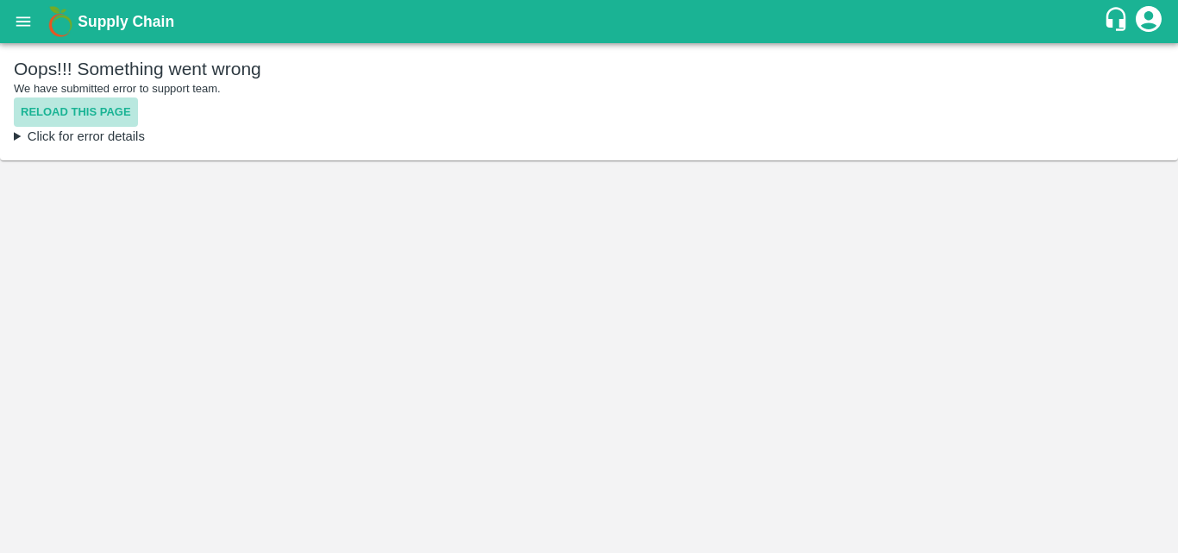
click at [103, 113] on button "Reload this page" at bounding box center [76, 112] width 124 height 30
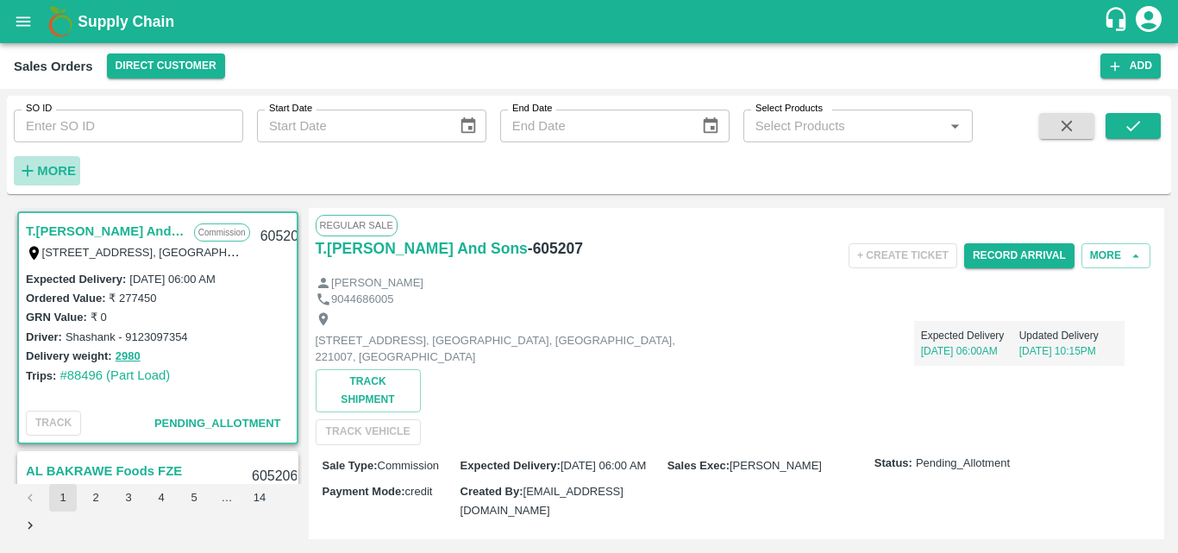
click at [62, 172] on strong "More" at bounding box center [56, 171] width 39 height 14
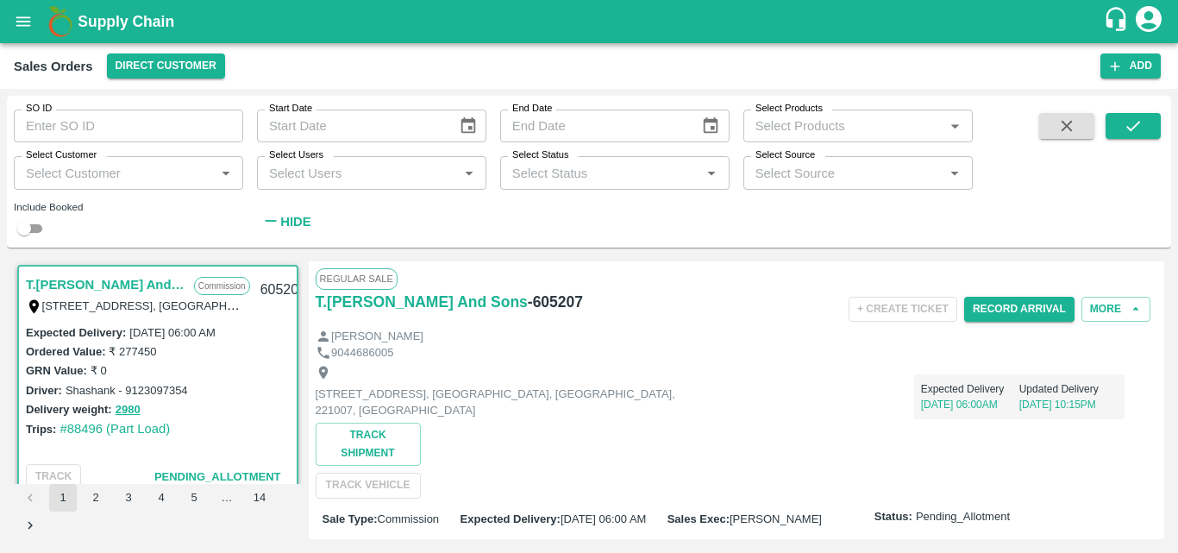
click at [77, 167] on input "Select Customer" at bounding box center [114, 172] width 191 height 22
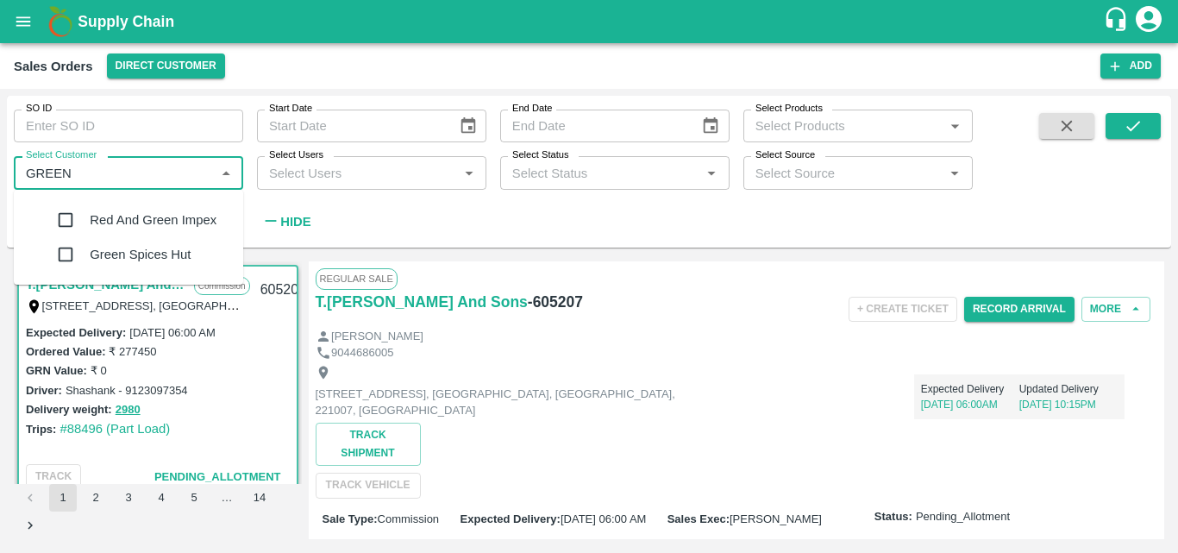
type input "GREEN"
click at [56, 272] on input "checkbox" at bounding box center [65, 254] width 34 height 34
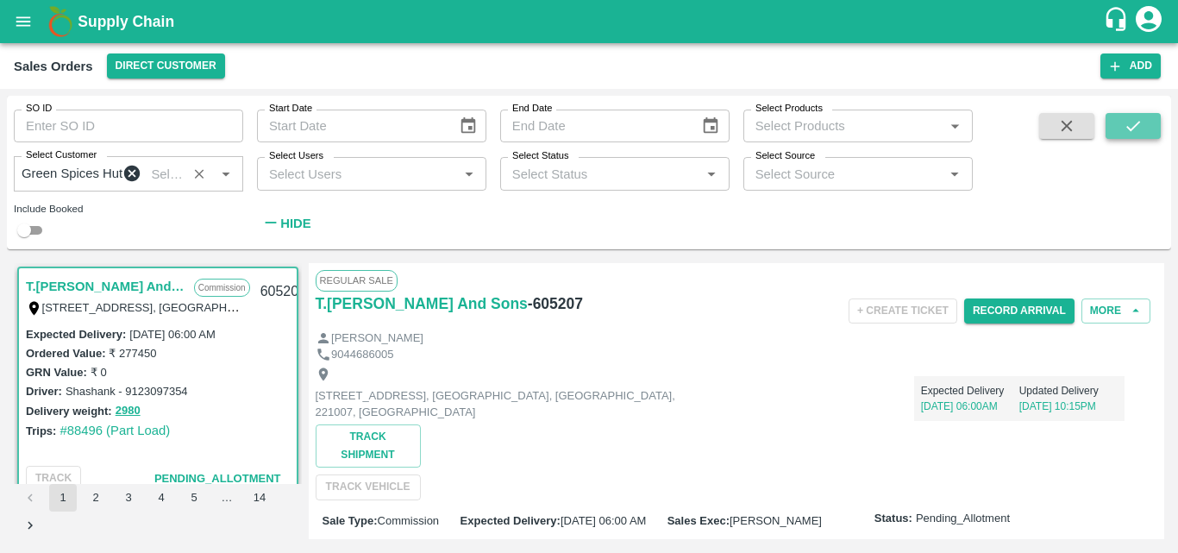
click at [1120, 134] on button "submit" at bounding box center [1132, 126] width 55 height 26
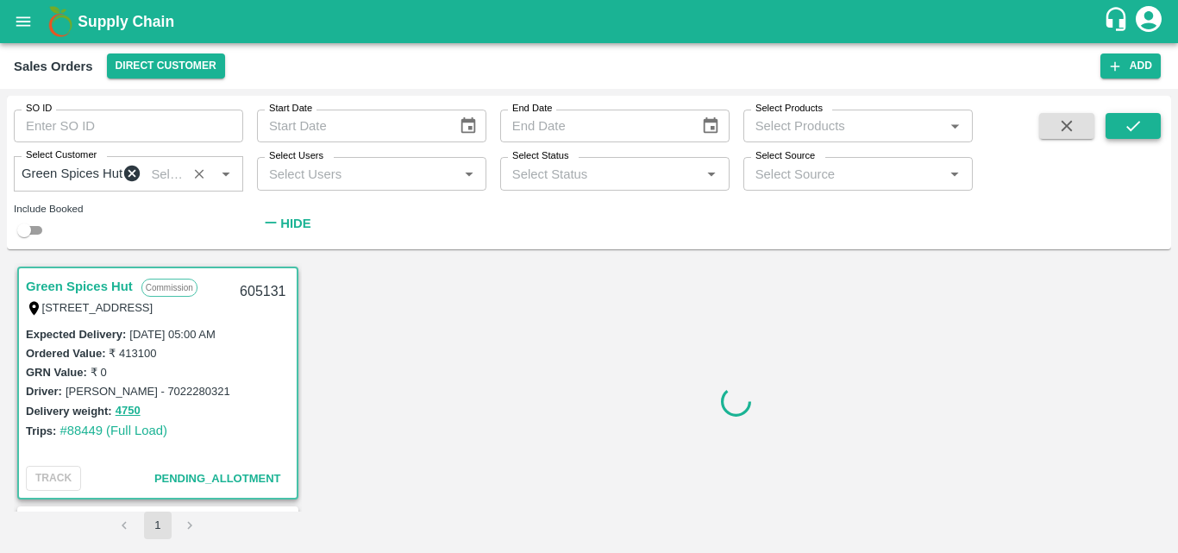
scroll to position [3, 0]
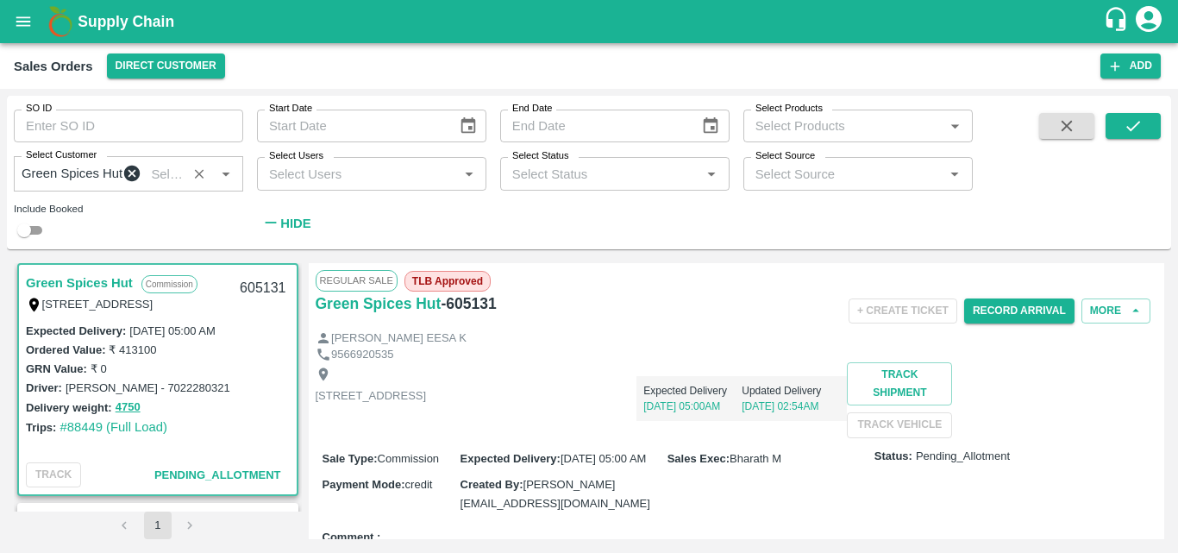
click at [246, 435] on div "Trips: #88449 (Full Load)" at bounding box center [158, 426] width 264 height 19
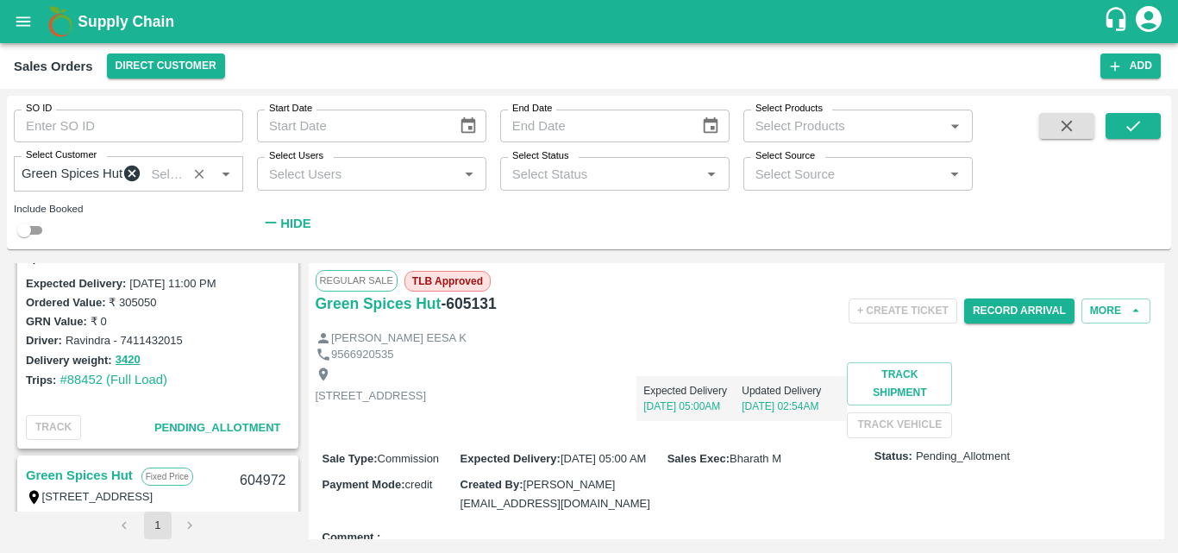
scroll to position [728, 0]
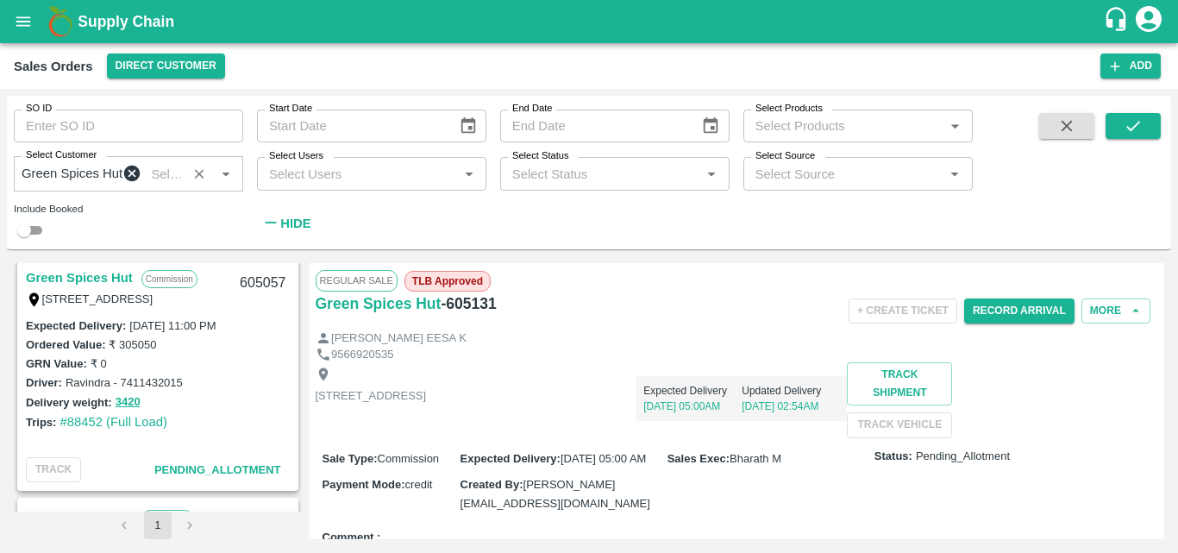
click at [92, 276] on link "Green Spices Hut" at bounding box center [79, 277] width 107 height 22
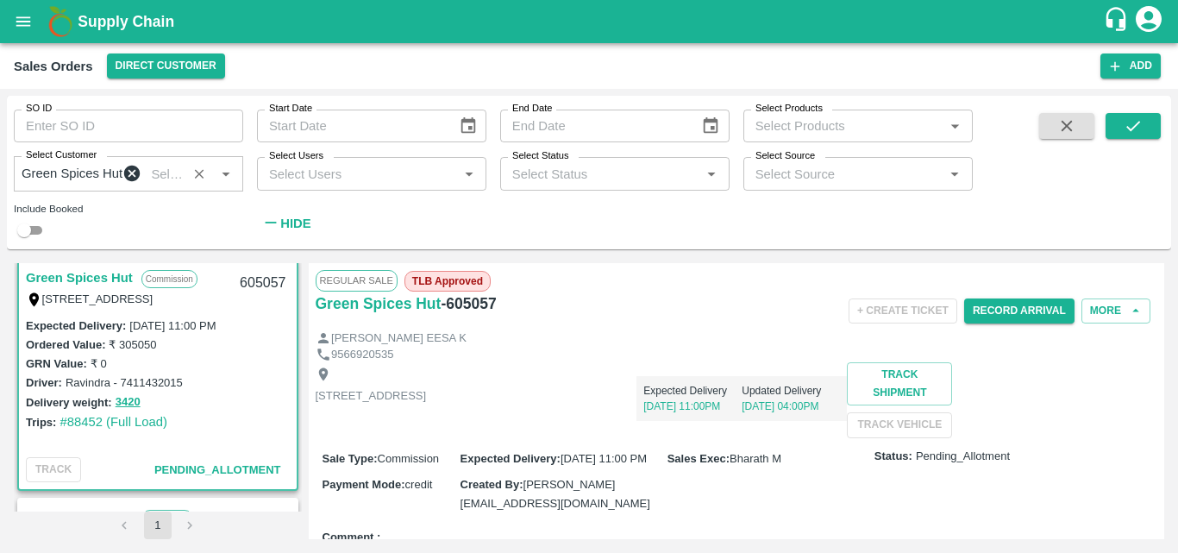
click at [732, 437] on div "Shop no 74, MADURAI MATTUTHAVANI FRUIT MARKET, Madurai, Madurai, Tamil Nadu, 62…" at bounding box center [737, 399] width 842 height 75
click at [1003, 309] on button "Record Arrival" at bounding box center [1019, 310] width 110 height 25
type input "DD/MM/YYYY hh:mm aa"
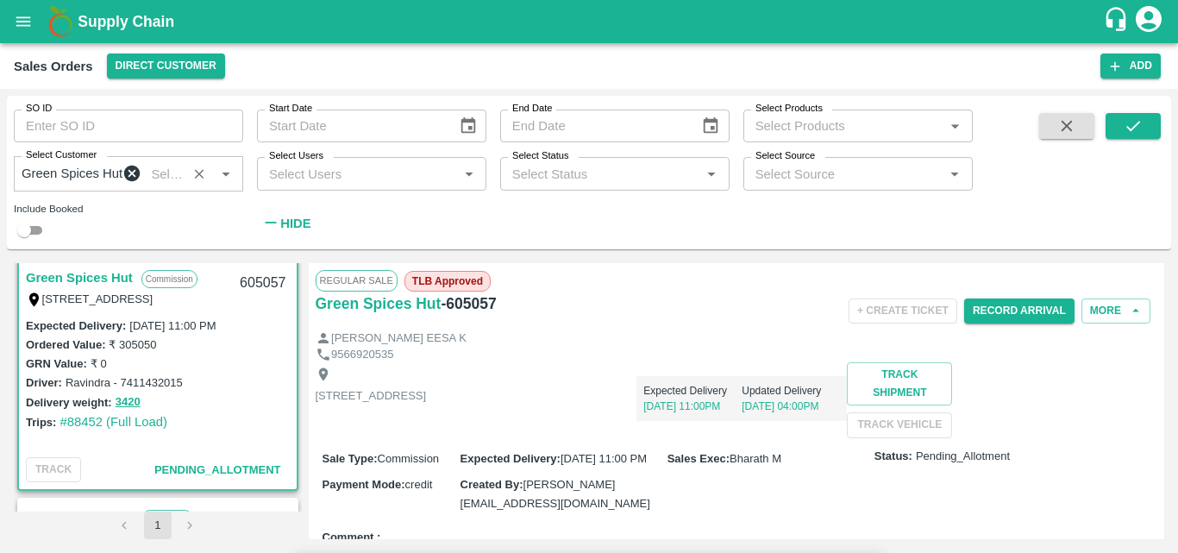
type input "18/09/2025 05:00 AM"
type input "3600"
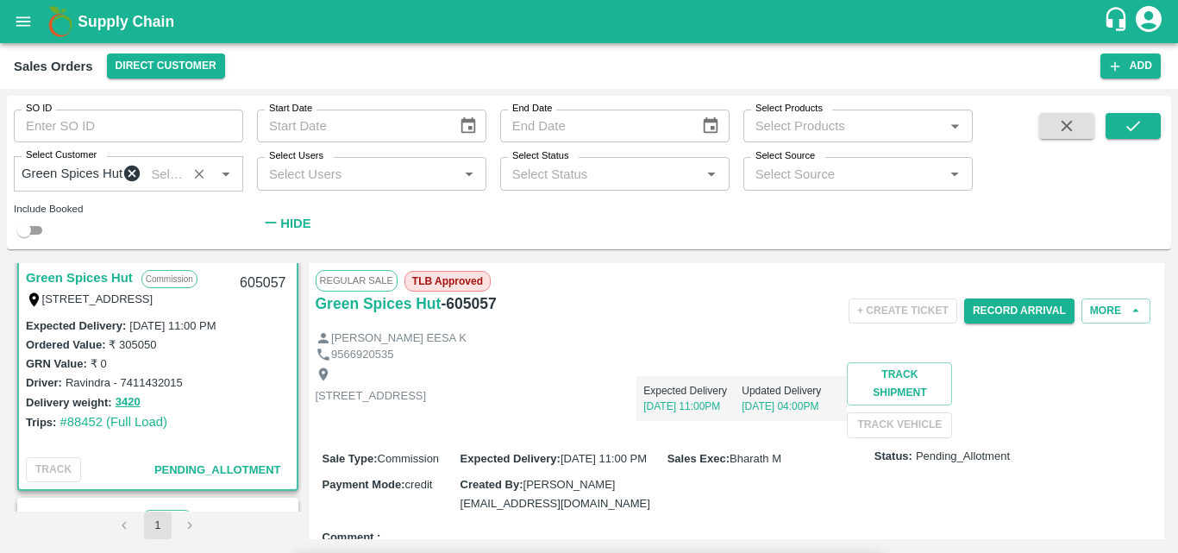
type input "4000"
type input "9000"
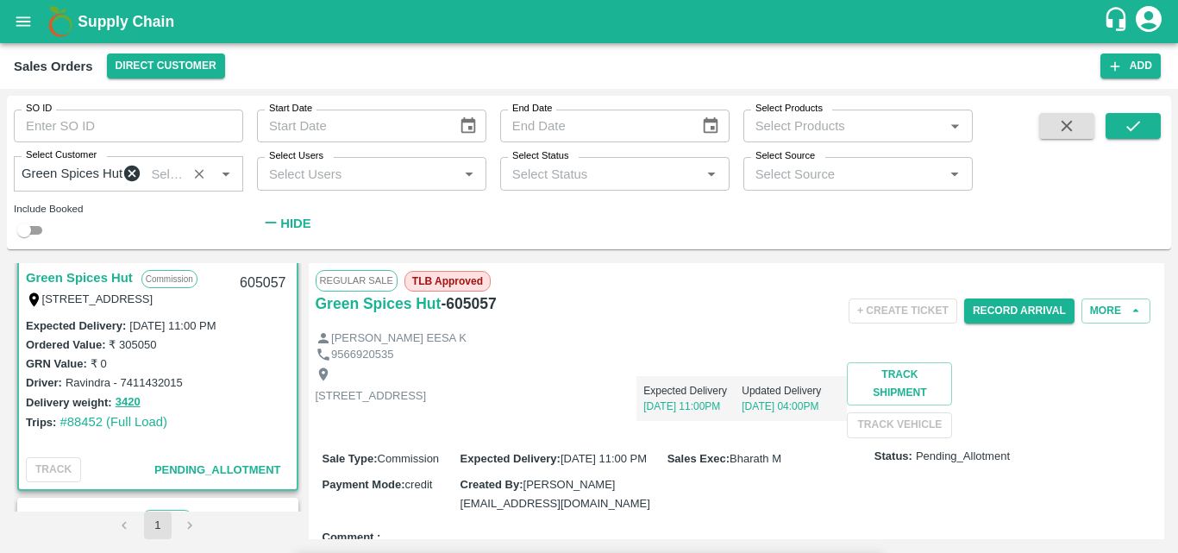
click at [0, 0] on input "Upload" at bounding box center [0, 0] width 0 height 0
click at [786, 437] on div "Shop no 74, MADURAI MATTUTHAVANI FRUIT MARKET, Madurai, Madurai, Tamil Nadu, 62…" at bounding box center [737, 399] width 842 height 75
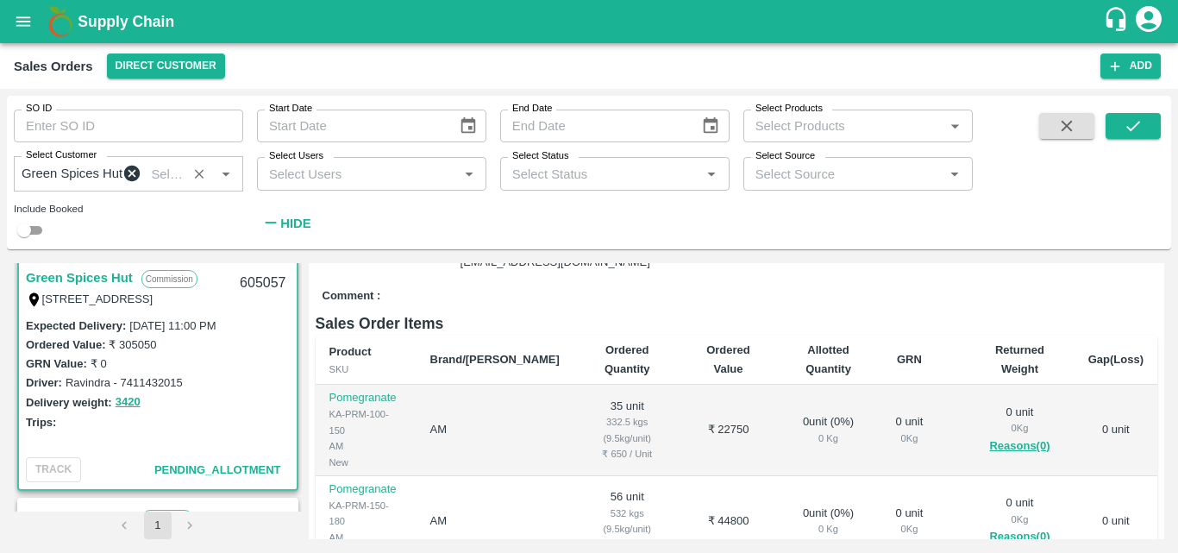
scroll to position [8, 0]
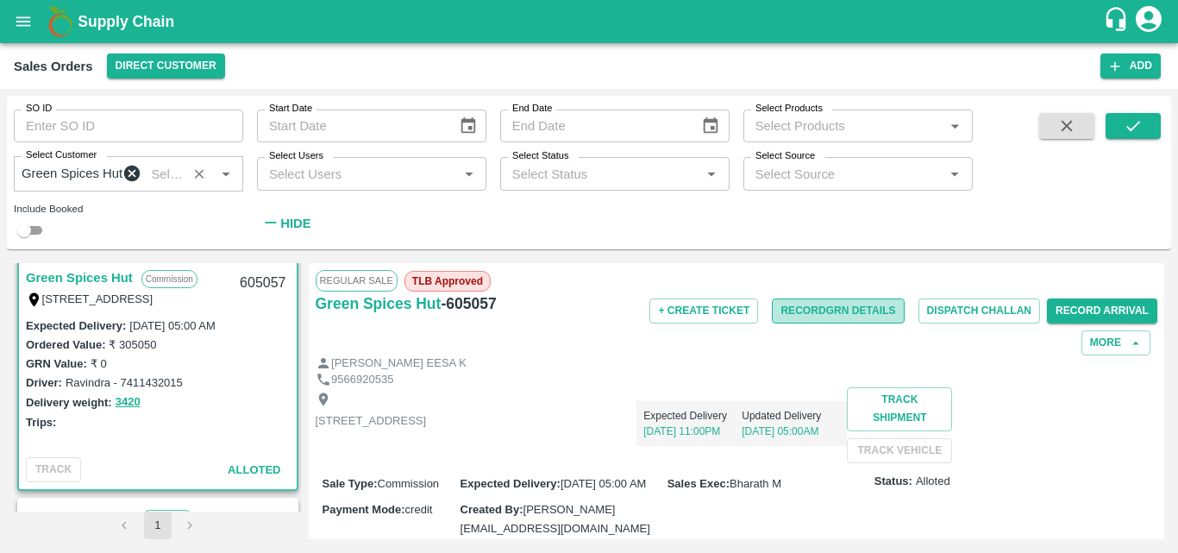
click at [853, 323] on button "Record GRN Details" at bounding box center [838, 310] width 132 height 25
type input "65"
type input "650"
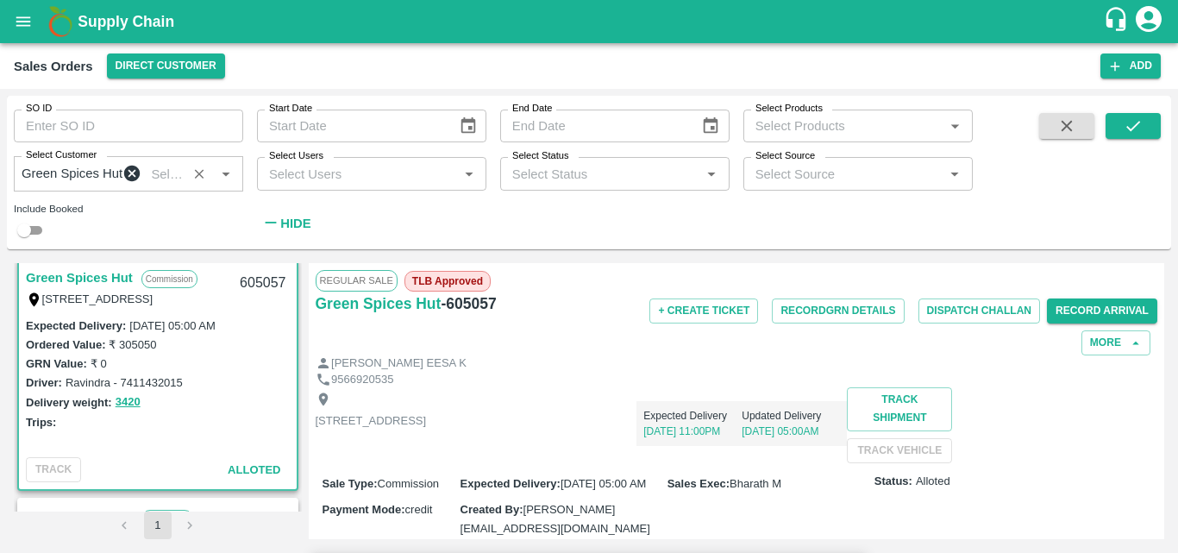
type input "650"
type input "36"
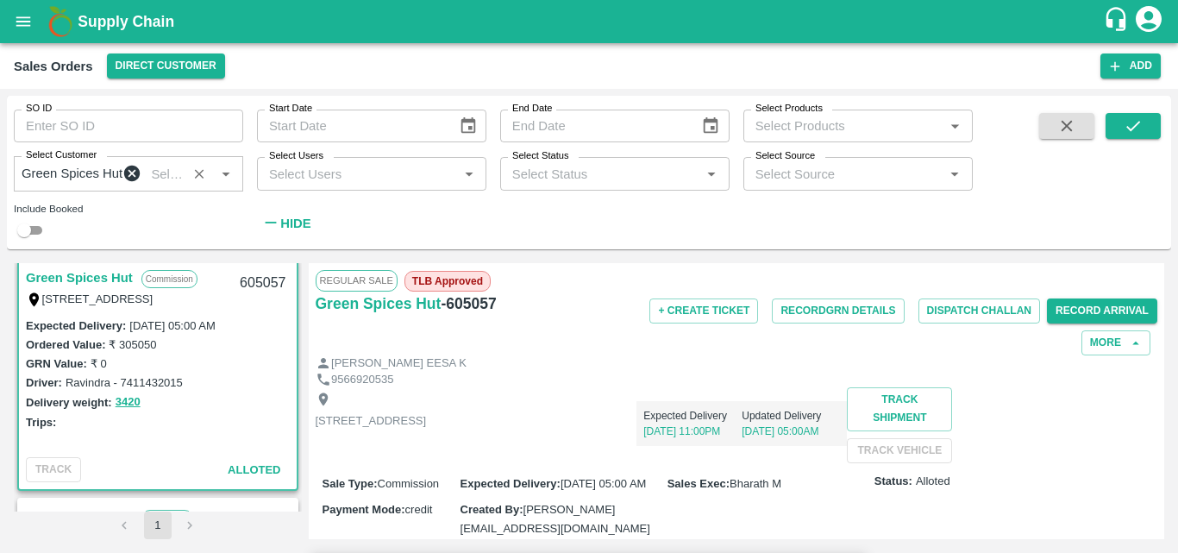
type input "80"
type input "800"
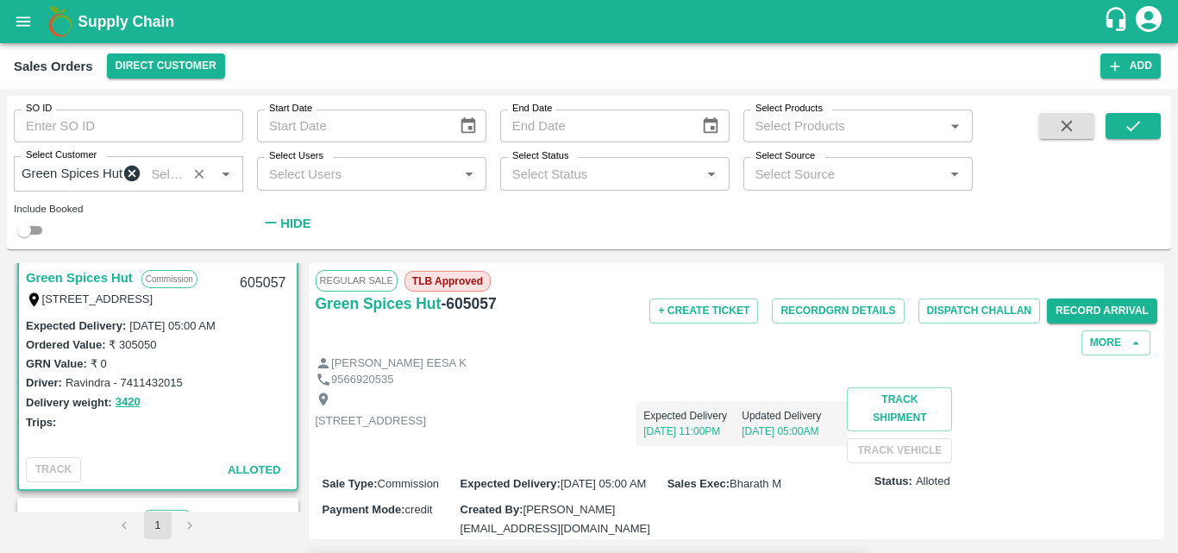
type input "55"
type input "90"
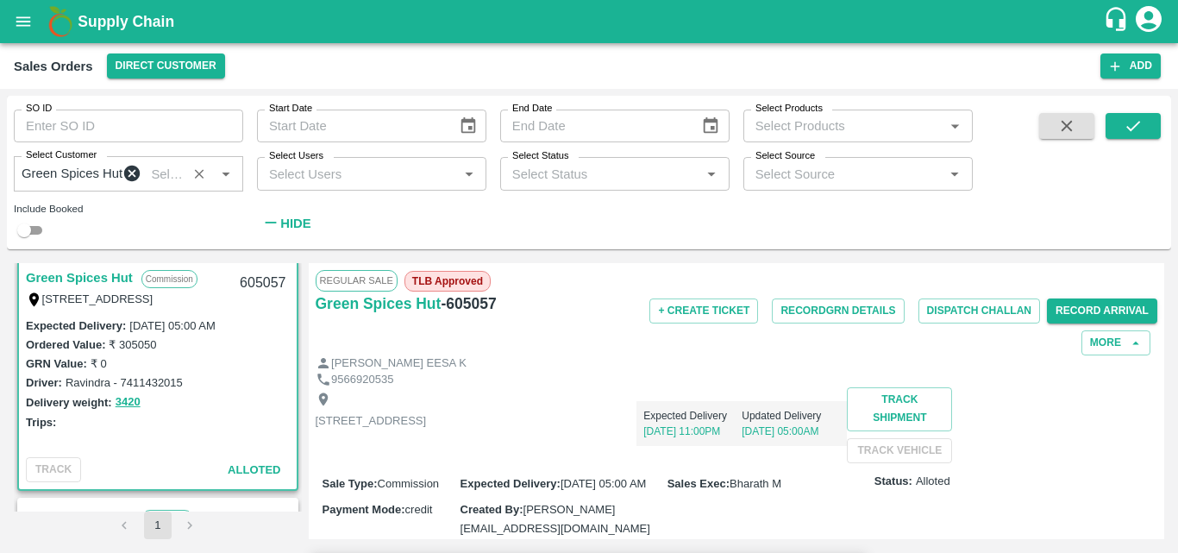
type input "900"
type input "88"
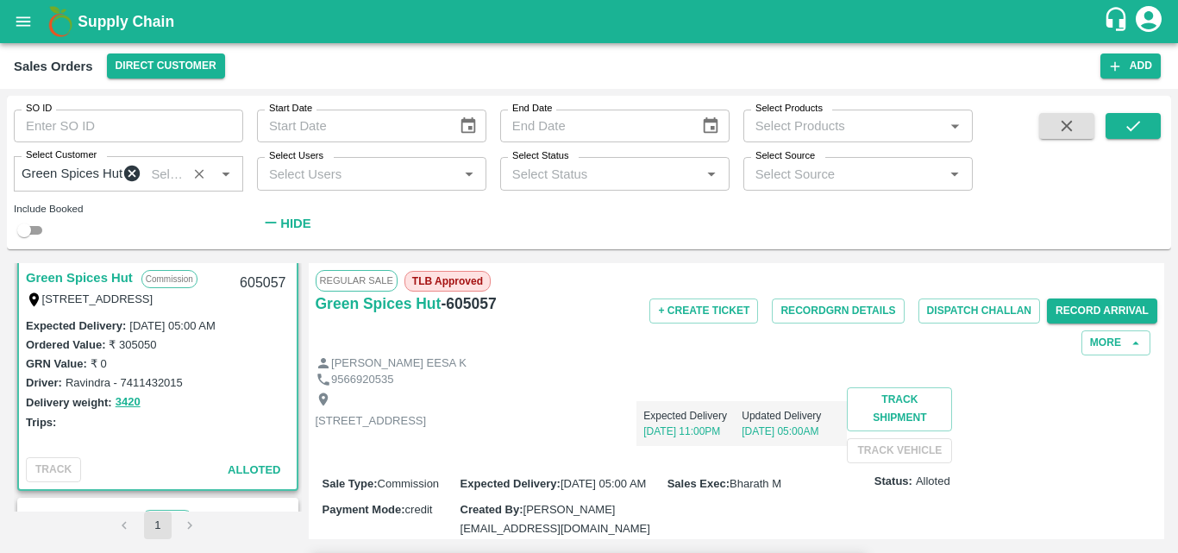
scroll to position [363, 0]
type input "67"
type input "10"
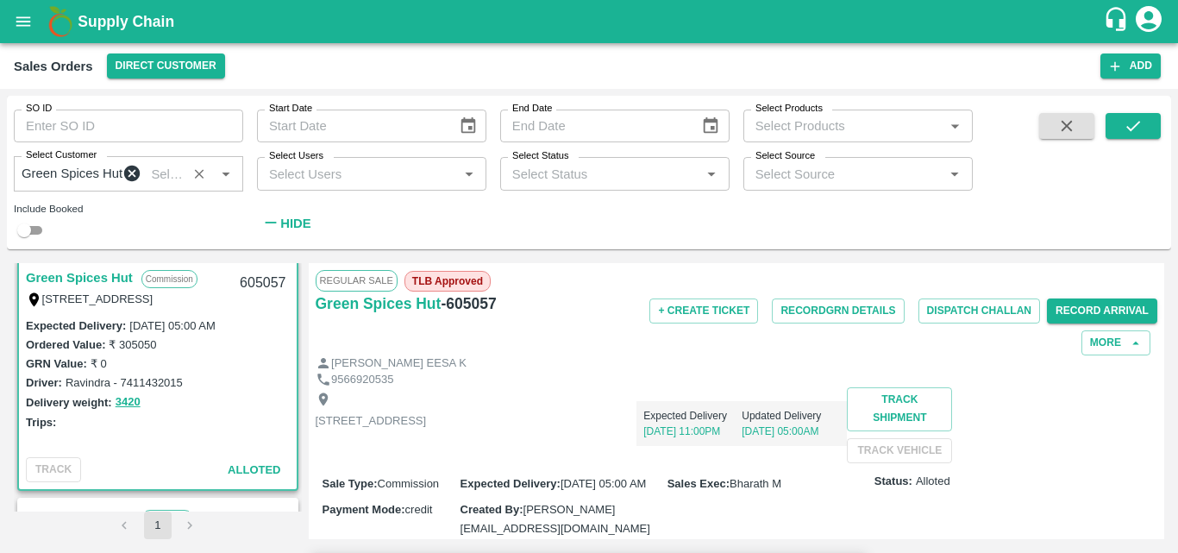
type input "10"
type input "1000"
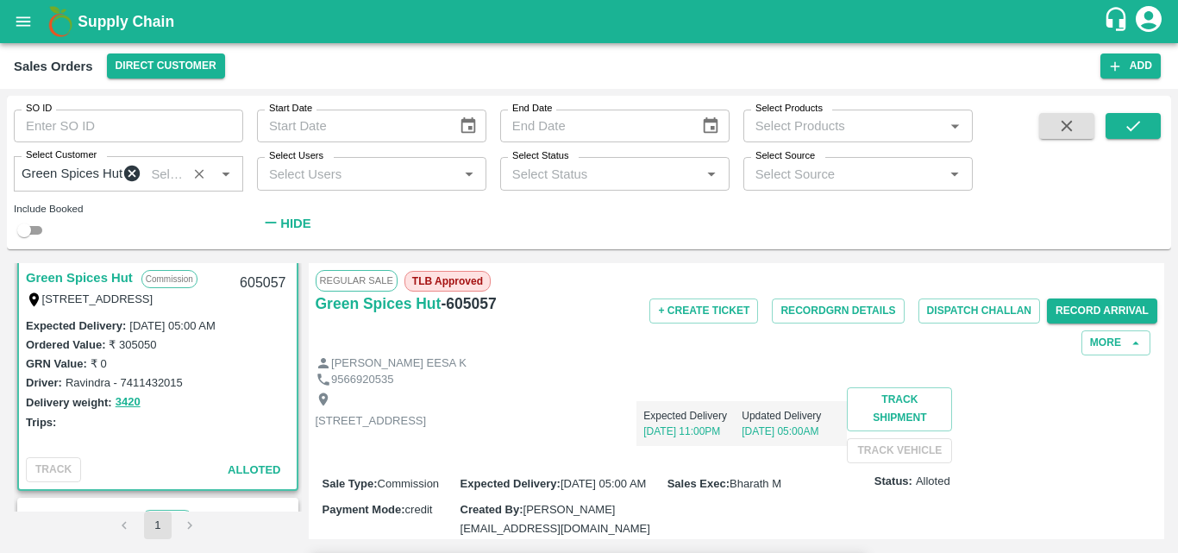
type input "32"
type input "11"
type input "110"
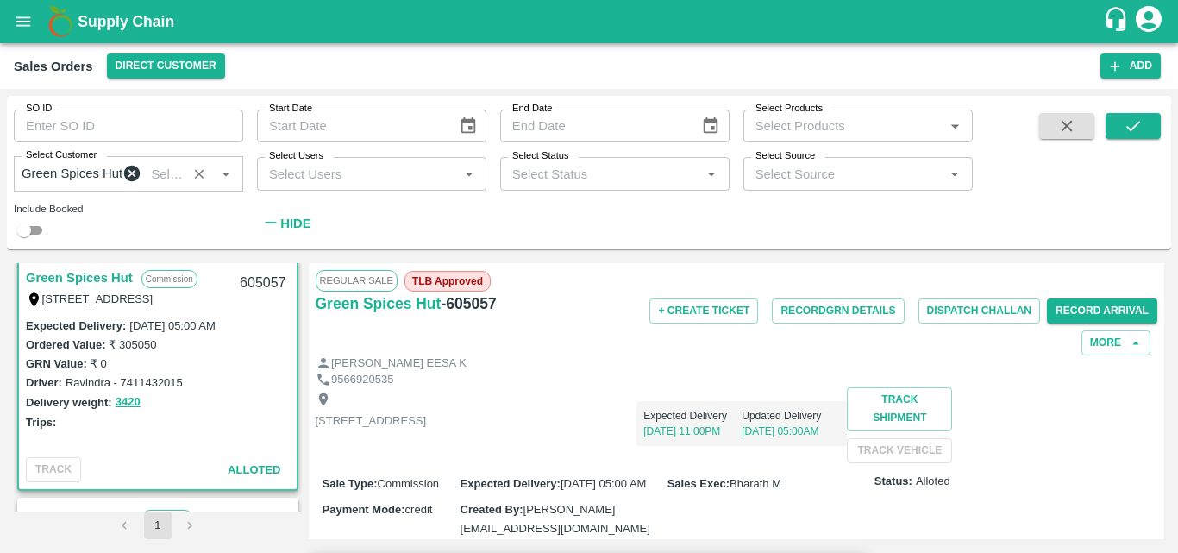
type input "110"
type input "1100"
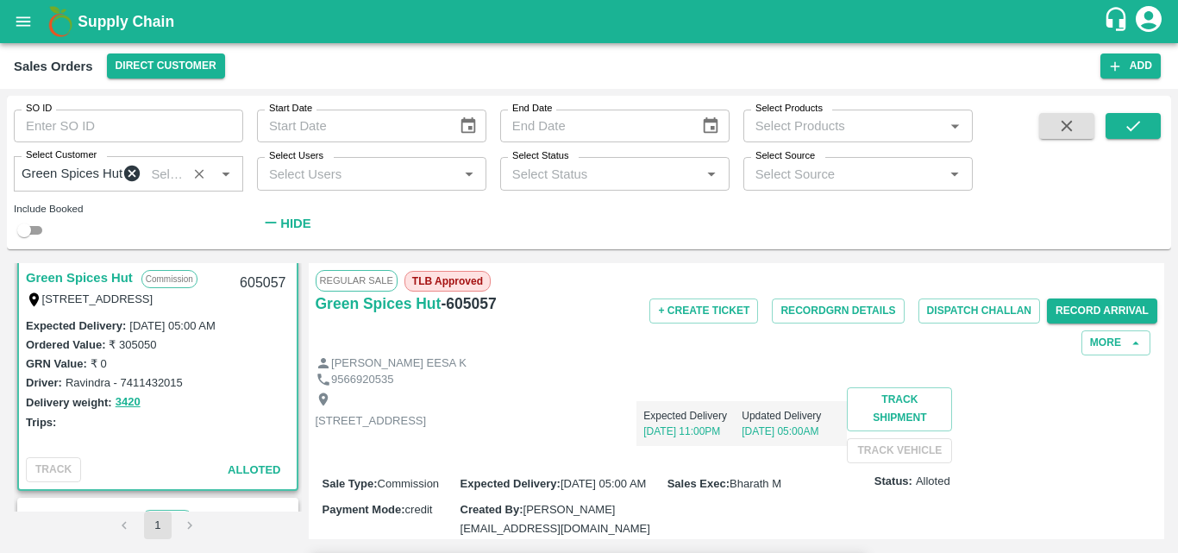
type input "16"
type input "12"
type input "129"
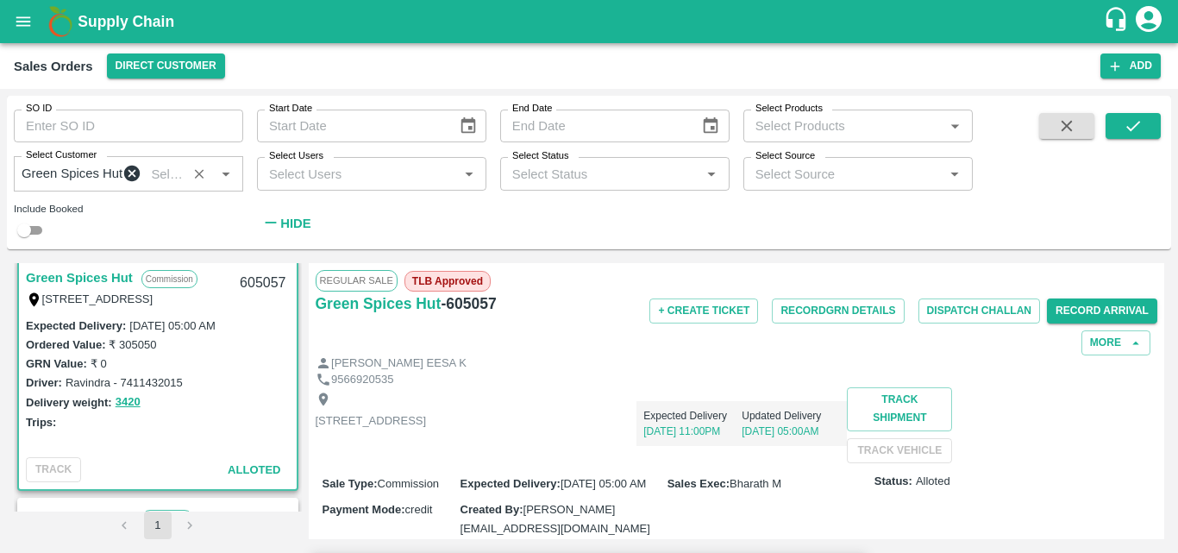
type input "129"
type input "12"
type input "120"
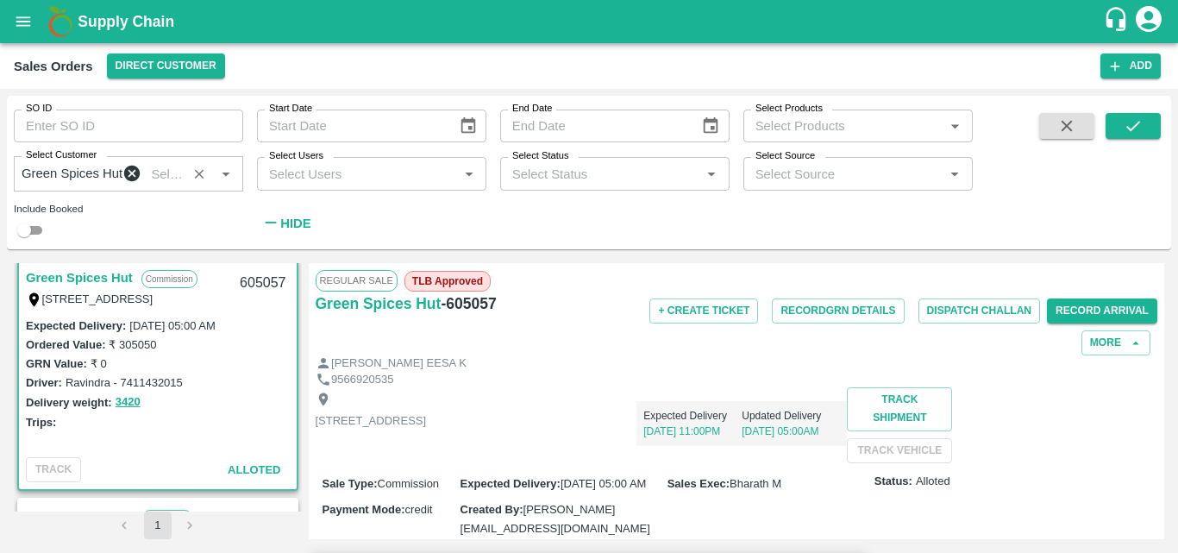
type input "1200"
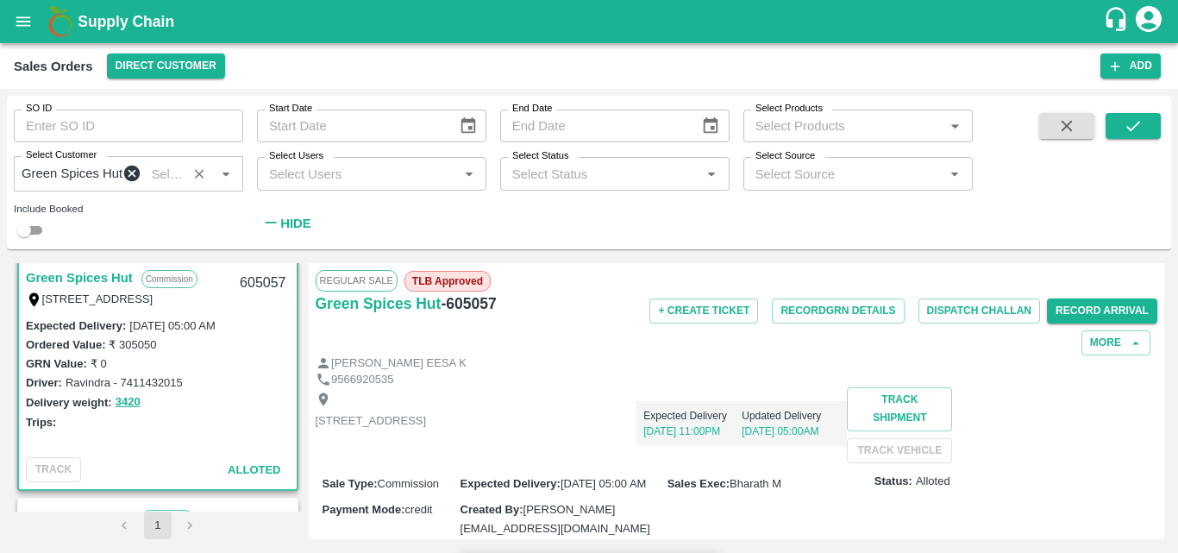
type input "52"
type input "60"
type input "600"
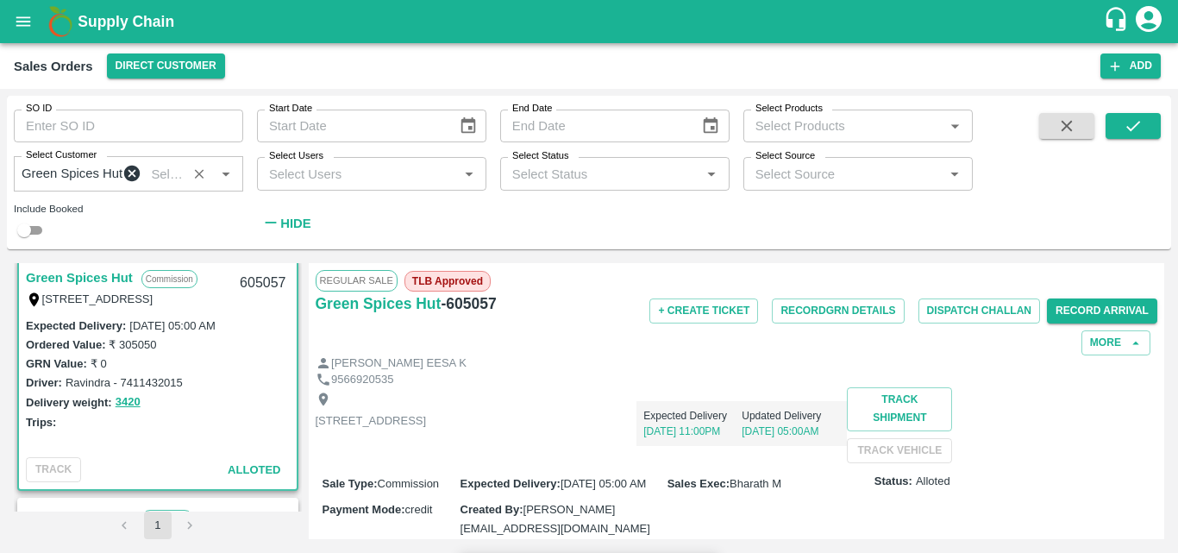
type input "600"
type input "10"
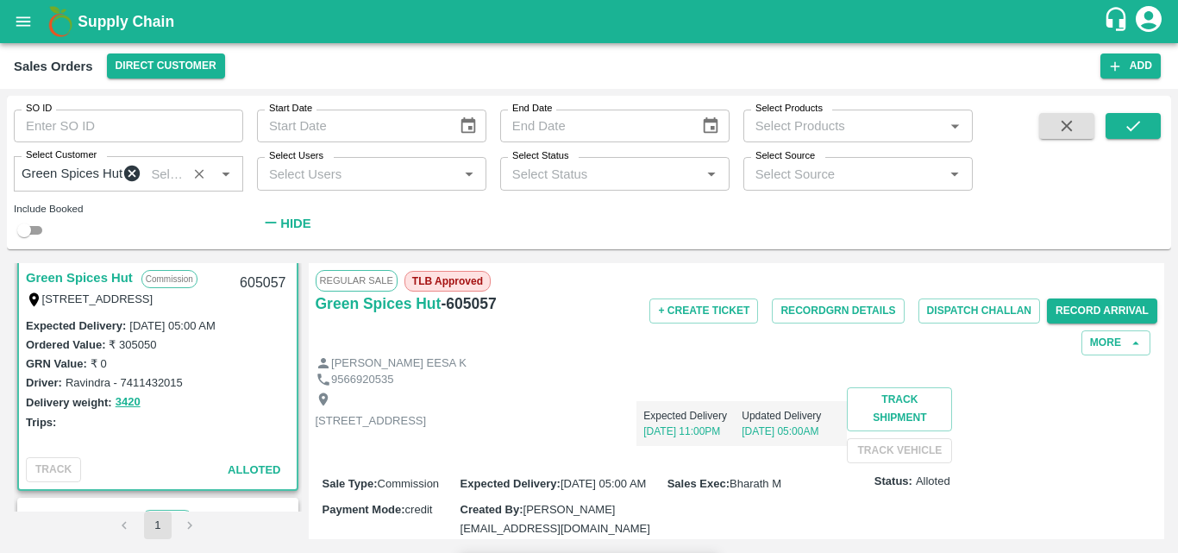
type input "40"
type input "400"
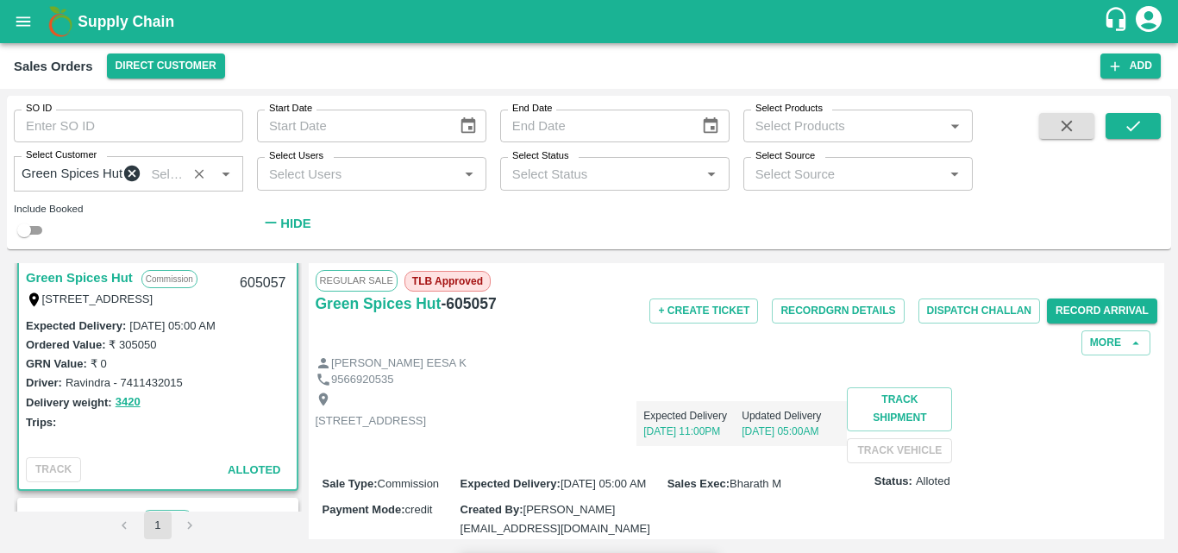
type input "4"
type input "40"
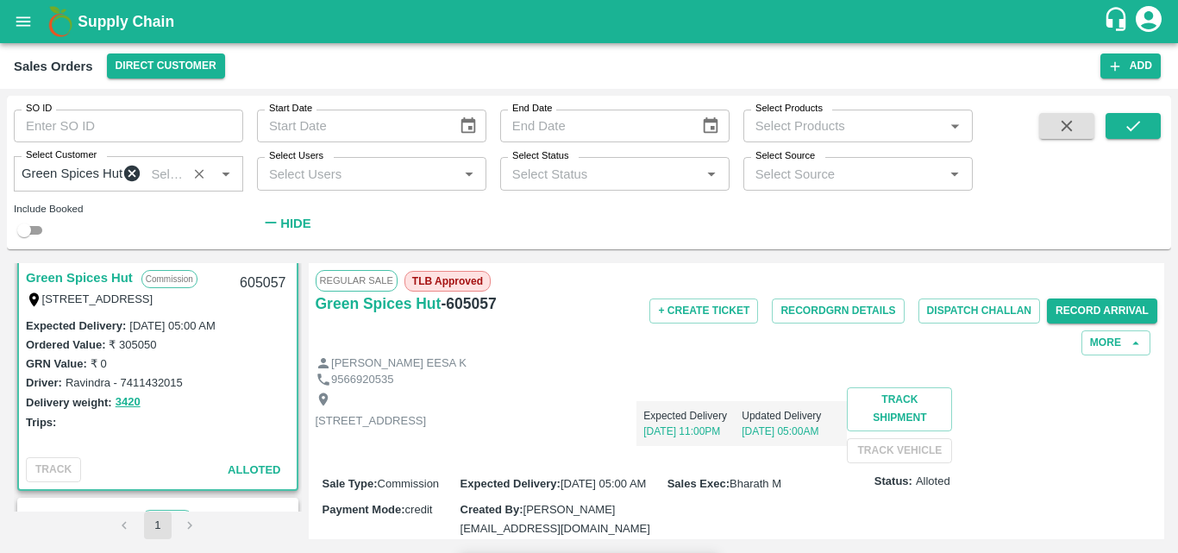
type input "400"
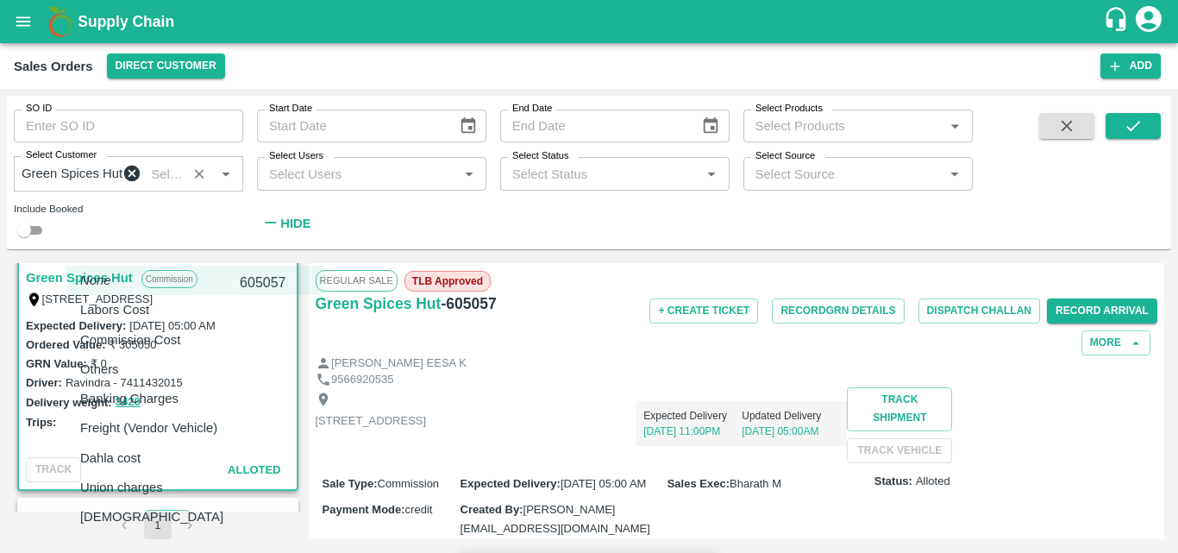
click at [241, 381] on body "Supply Chain Sales Orders Direct Customer Add SO ID SO ID Start Date Start Date…" at bounding box center [589, 276] width 1178 height 553
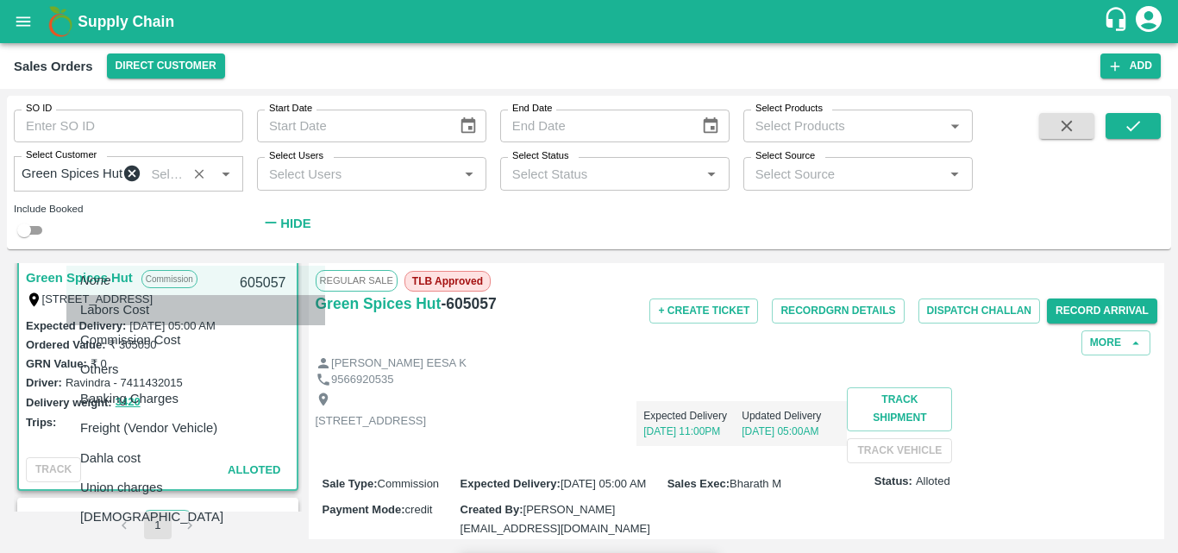
click at [158, 319] on div "Labors Cost" at bounding box center [119, 309] width 78 height 19
type input "Labors Cost"
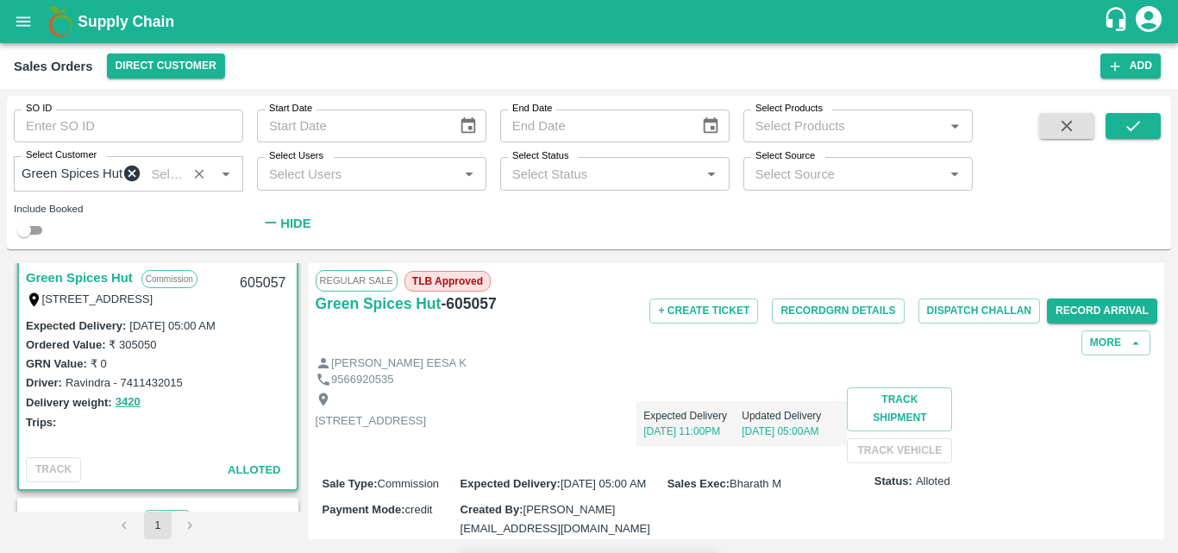
type input "649.9972"
type input "799.9972"
type input "899.9972"
type input "999.9972"
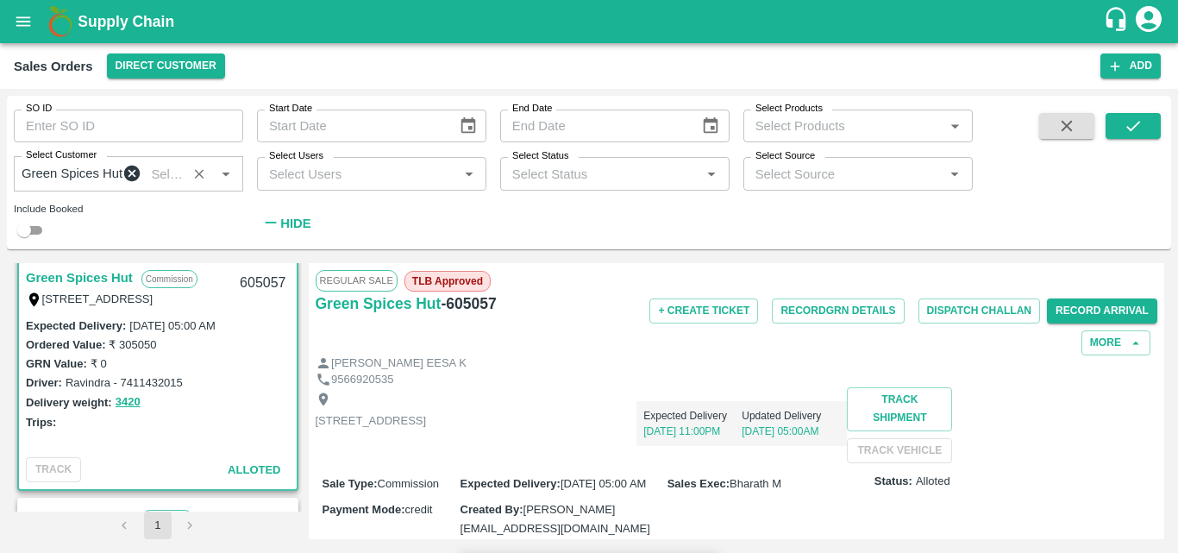
type input "1099.9972"
type input "1199.9972"
type input "599.9972"
type input "399.9972"
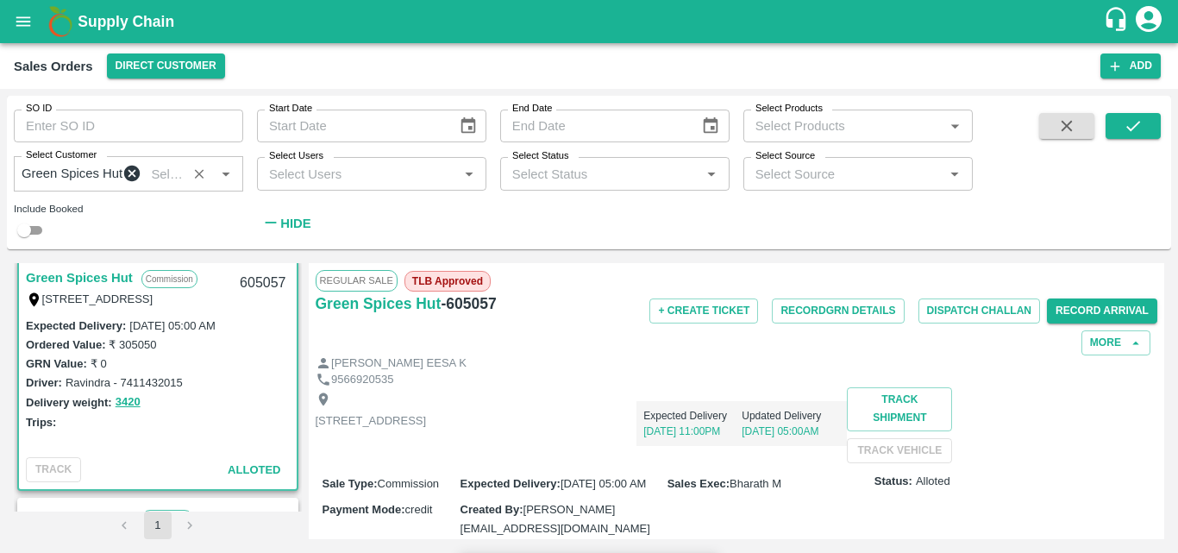
type input "1"
type input "0.00278"
type input "18"
type input "649.95"
type input "799.95"
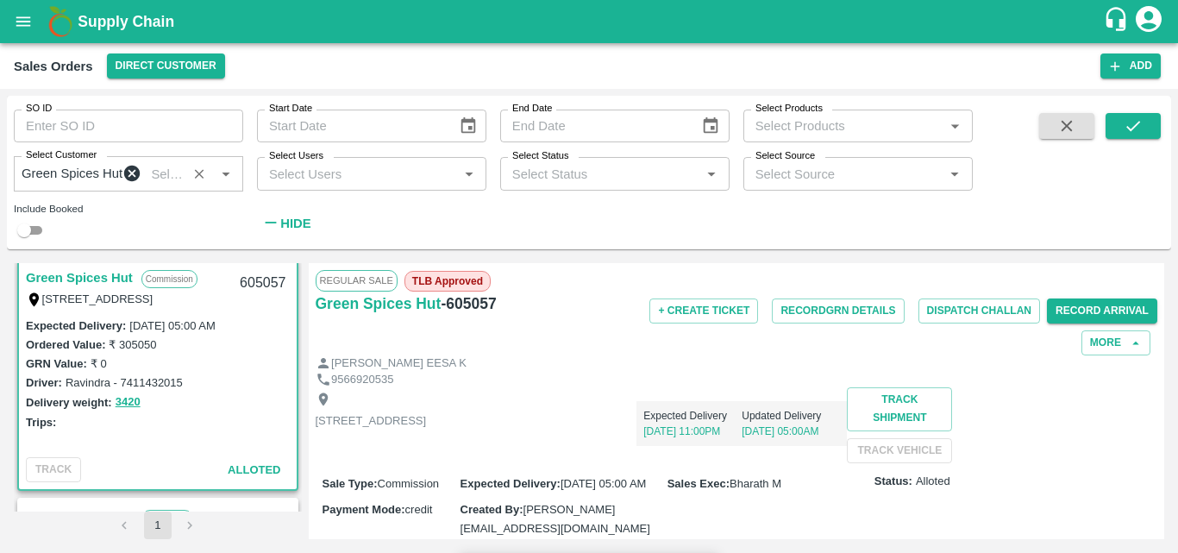
type input "899.95"
type input "999.95"
type input "1099.95"
type input "1199.95"
type input "599.95"
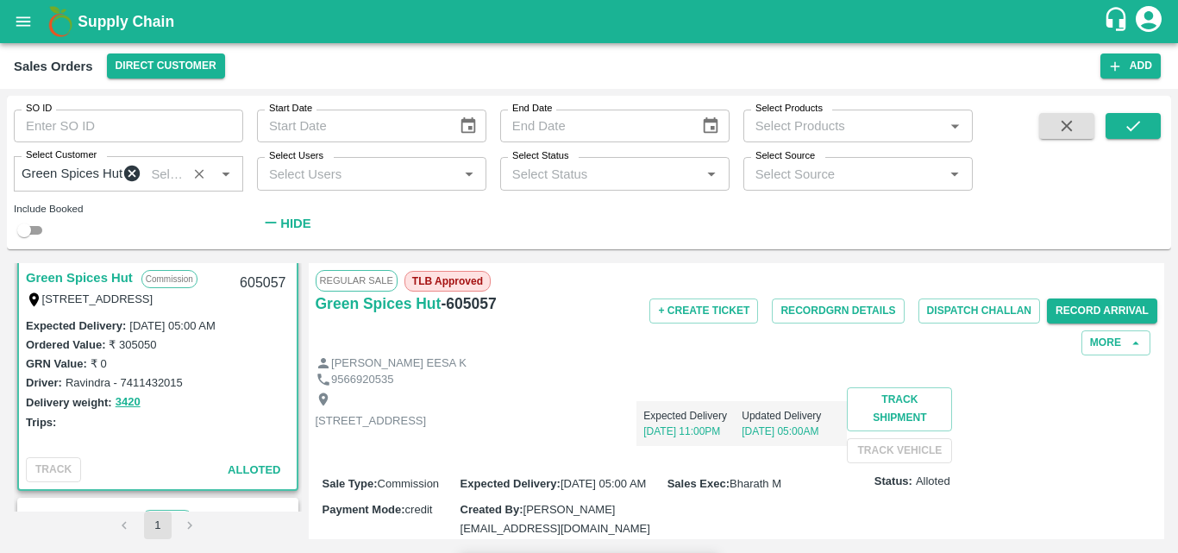
type input "399.95"
type input "0.05"
type input "180"
type input "649.5"
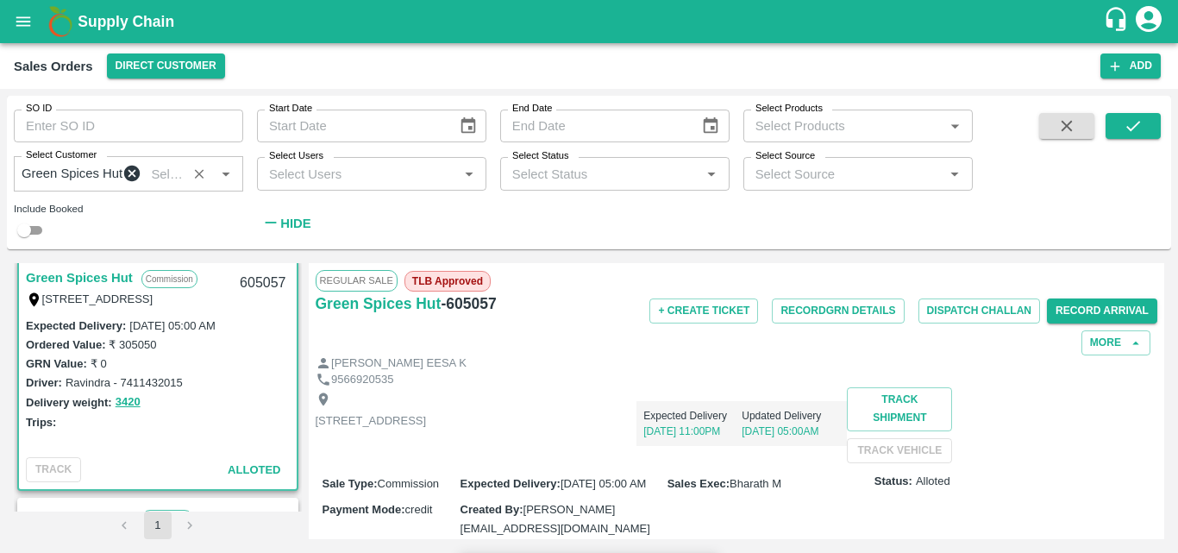
type input "799.5"
type input "899.5"
type input "999.5"
type input "1099.5"
type input "1199.5"
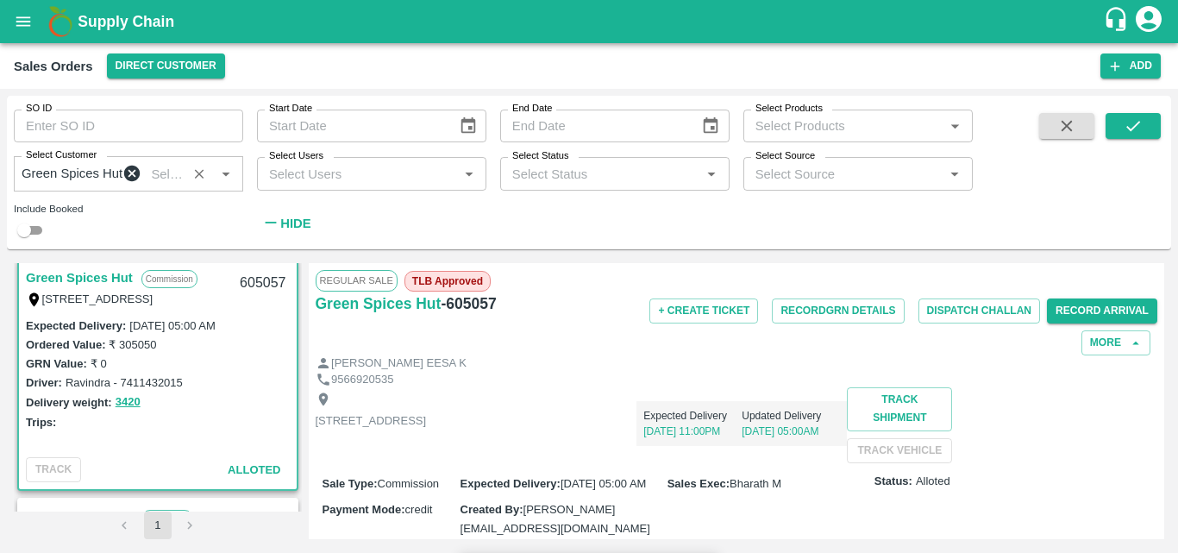
type input "599.5"
type input "399.5"
type input "0.5"
type input "1800"
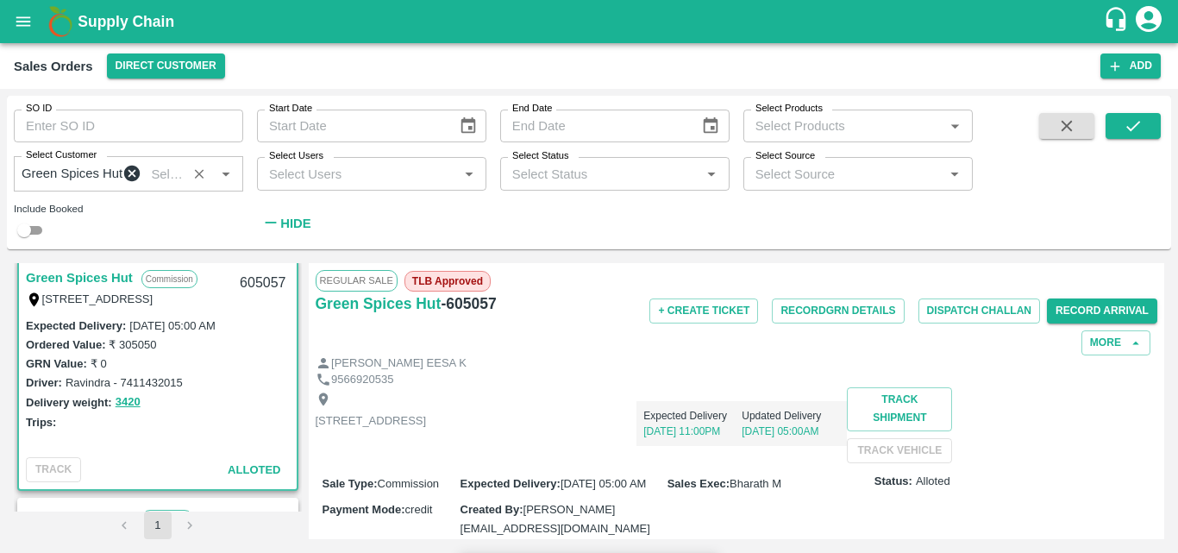
type input "645"
type input "795"
type input "895"
type input "995"
type input "1095"
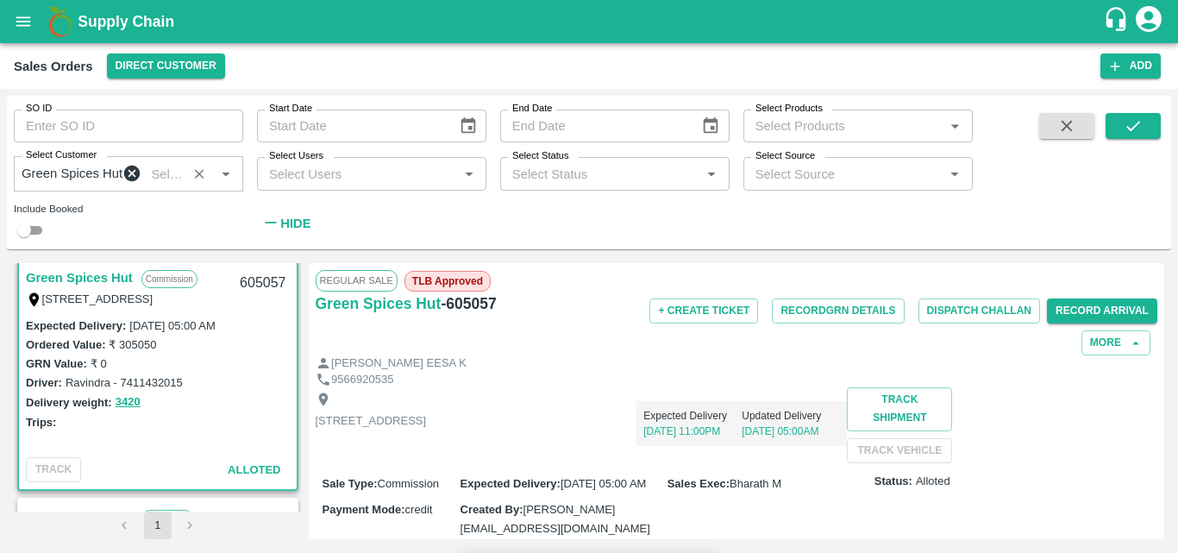
type input "1195"
type input "595"
type input "395"
type input "5"
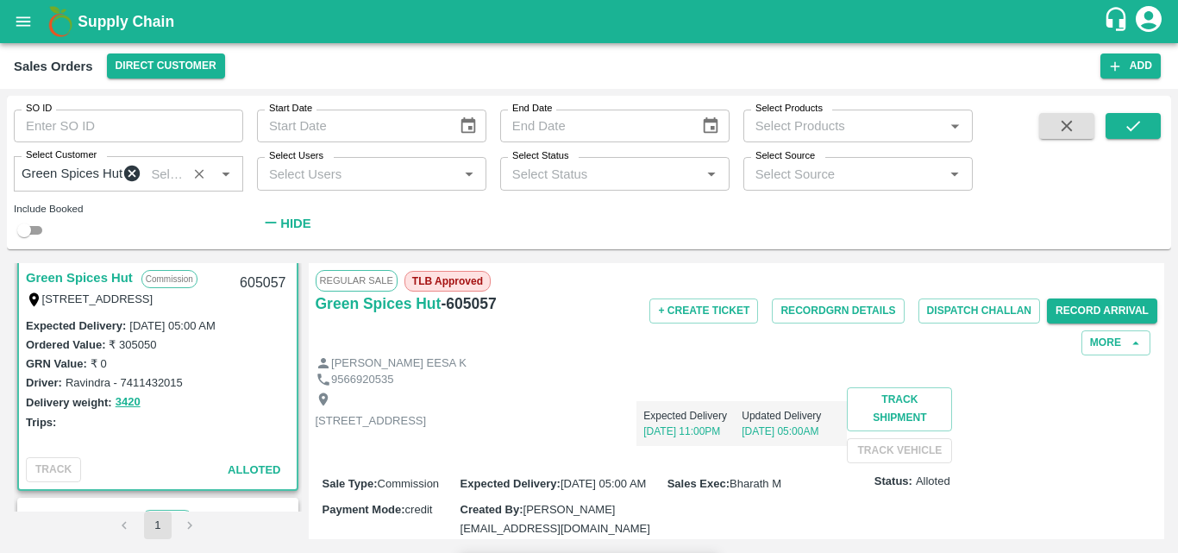
type input "1800"
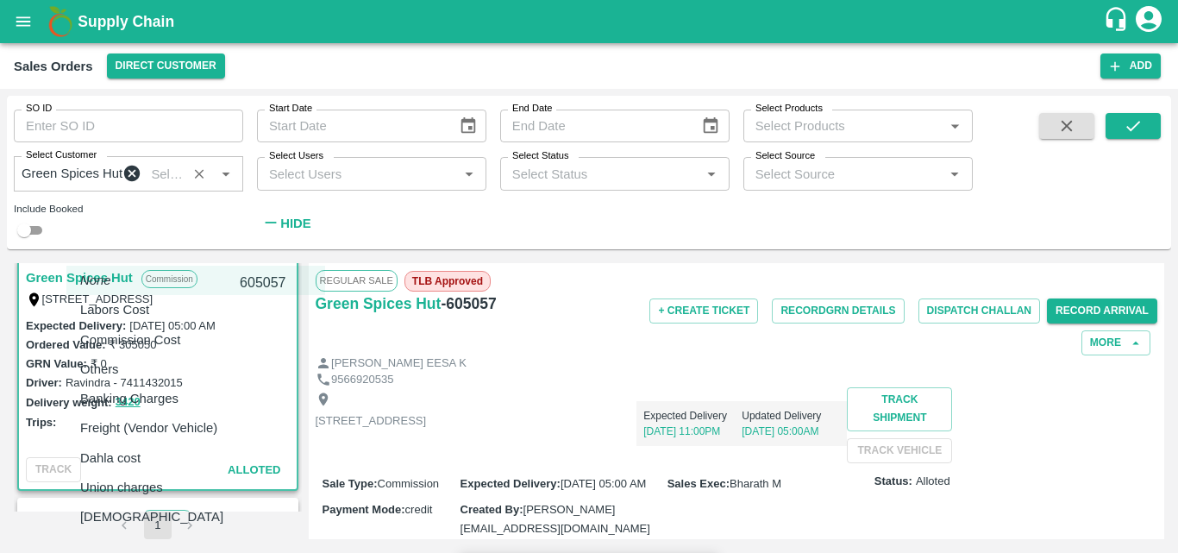
click at [184, 444] on body "Supply Chain Sales Orders Direct Customer Add SO ID SO ID Start Date Start Date…" at bounding box center [589, 276] width 1178 height 553
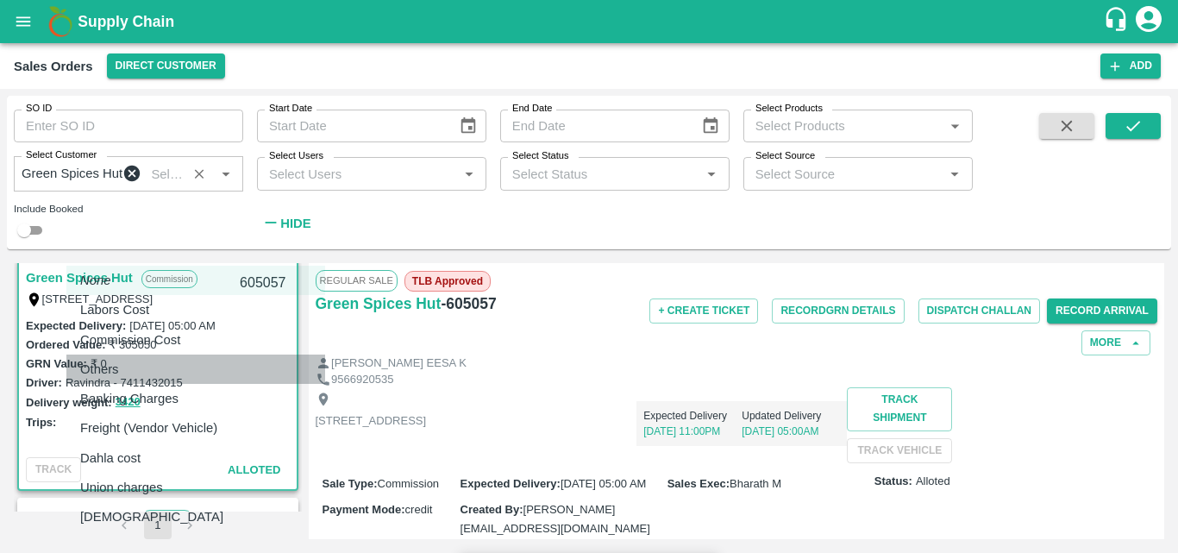
click at [133, 383] on li "Others" at bounding box center [195, 368] width 259 height 29
type input "Others"
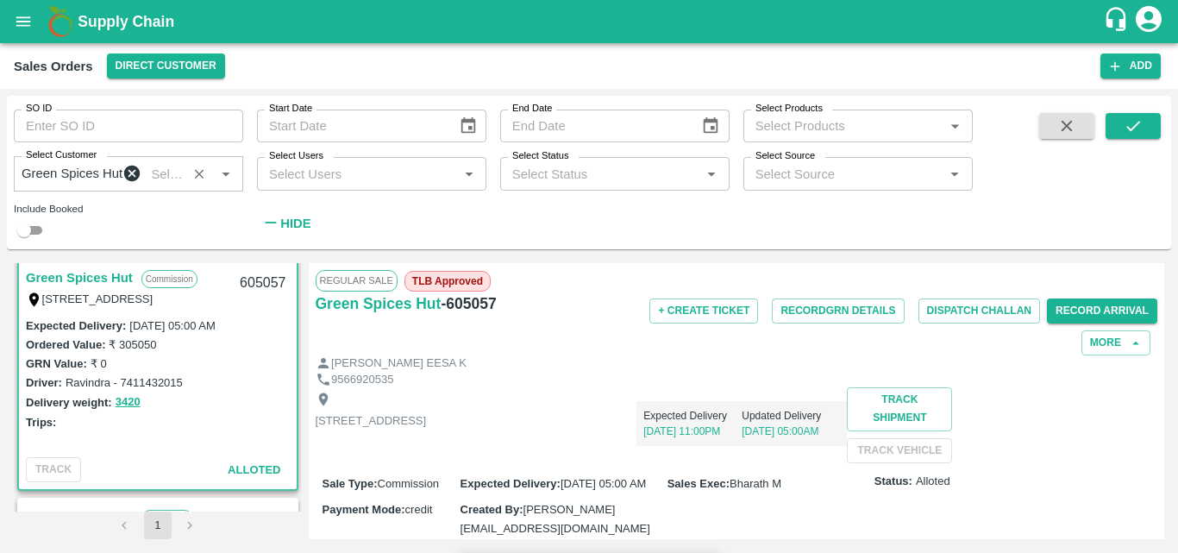
type input "3"
type input "644.9917"
type input "794.9917"
type input "894.9917"
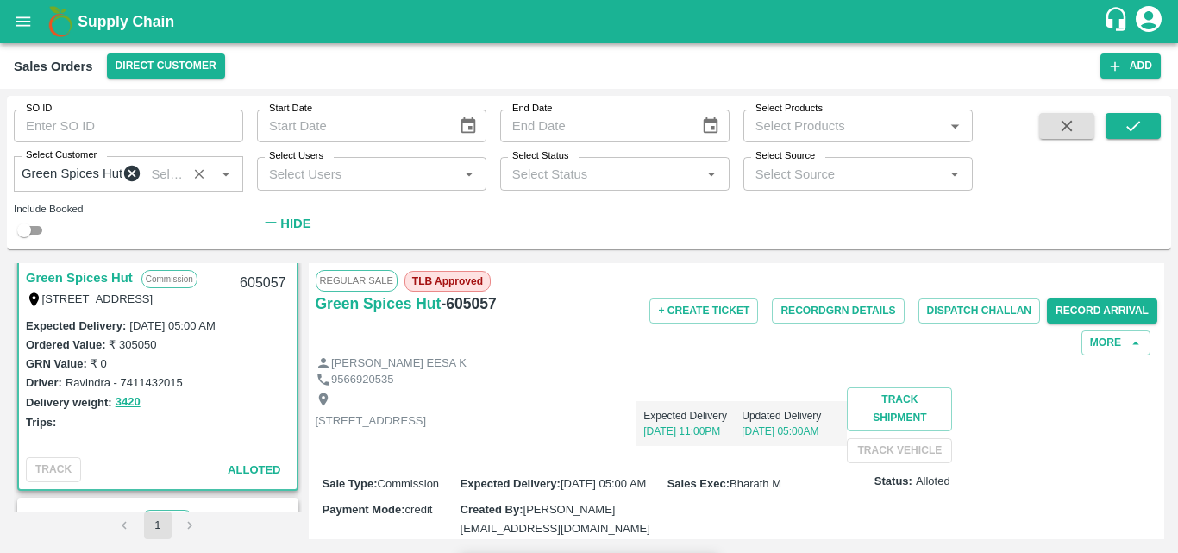
type input "994.9917"
type input "1094.9917"
type input "1194.9917"
type input "594.9917"
type input "394.9917"
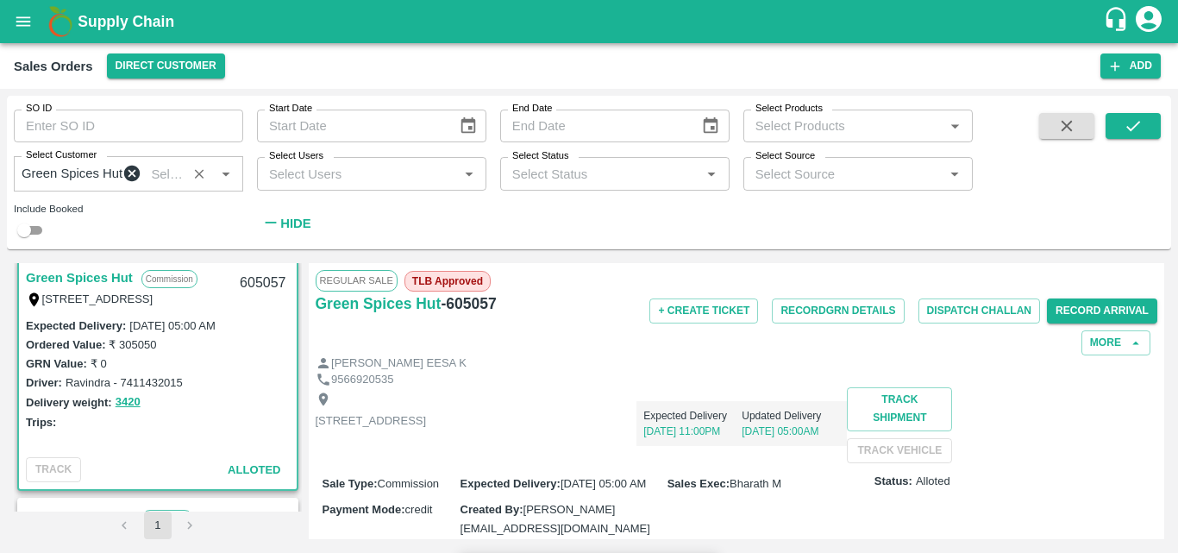
type input "394.9917"
type input "0.00833"
type input "30"
type input "644.9167"
type input "794.9167"
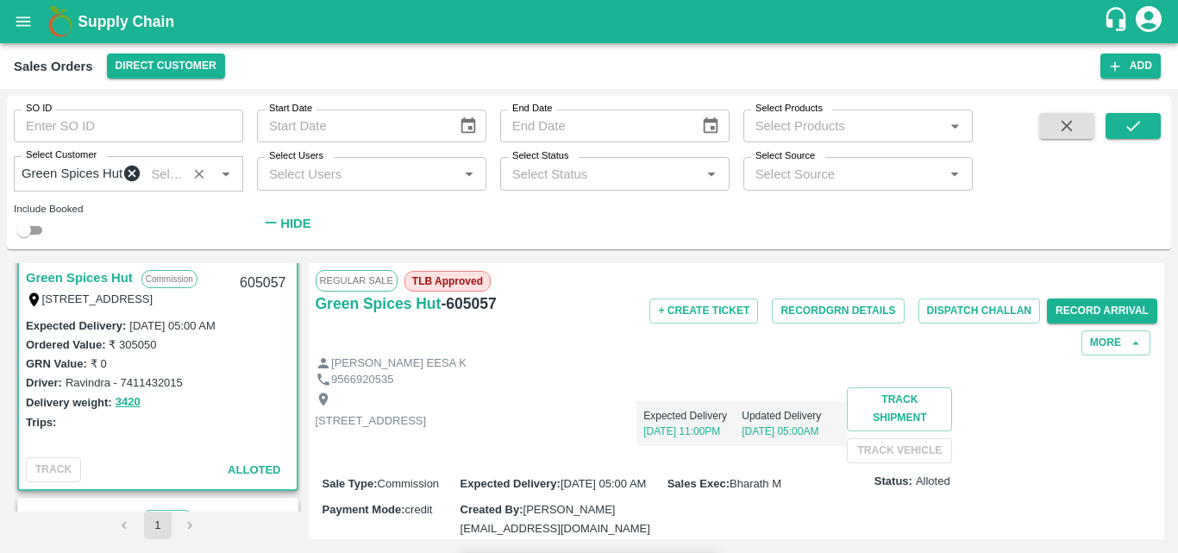
type input "894.9167"
type input "994.9167"
type input "1094.9167"
type input "1194.9167"
type input "594.9167"
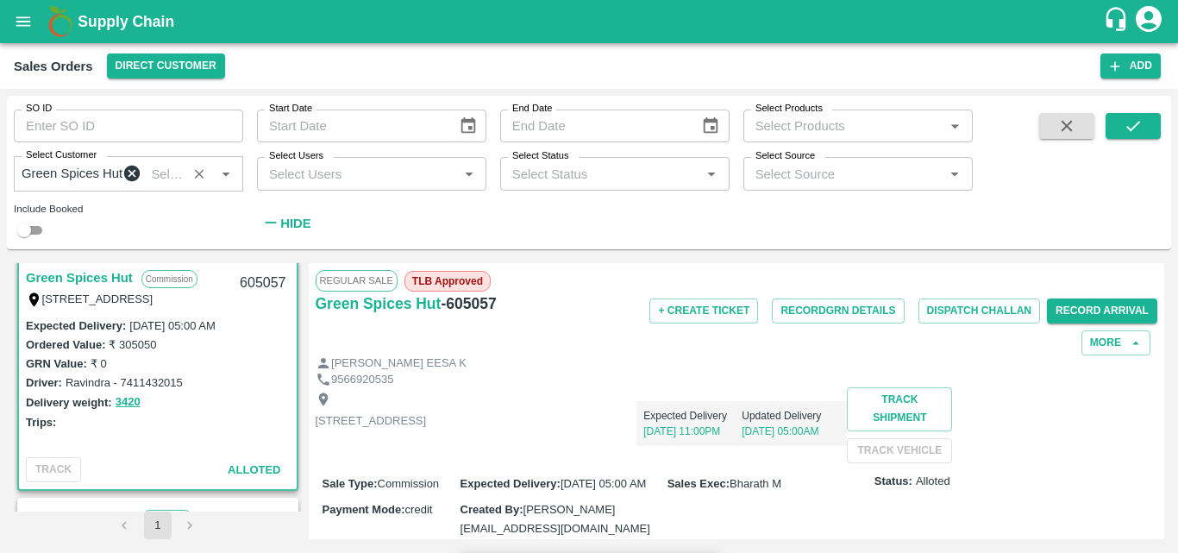
type input "394.9167"
type input "0.08333"
type input "644.9917"
type input "794.9917"
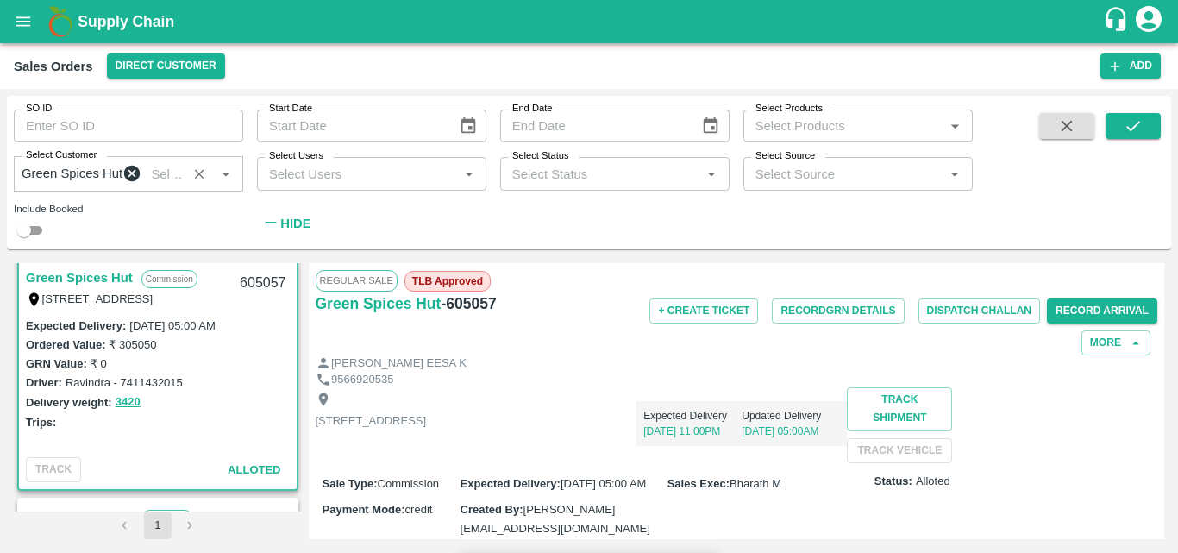
type input "894.9917"
type input "994.9917"
type input "1094.9917"
type input "1194.9917"
type input "594.9917"
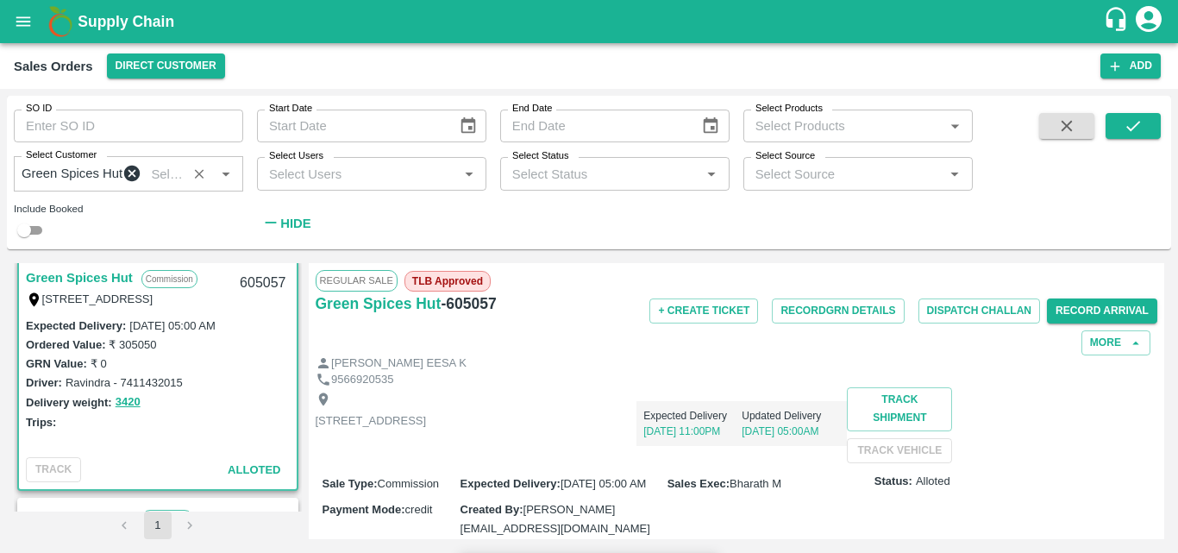
type input "394.9917"
type input "3"
type input "0.00833"
type input "645"
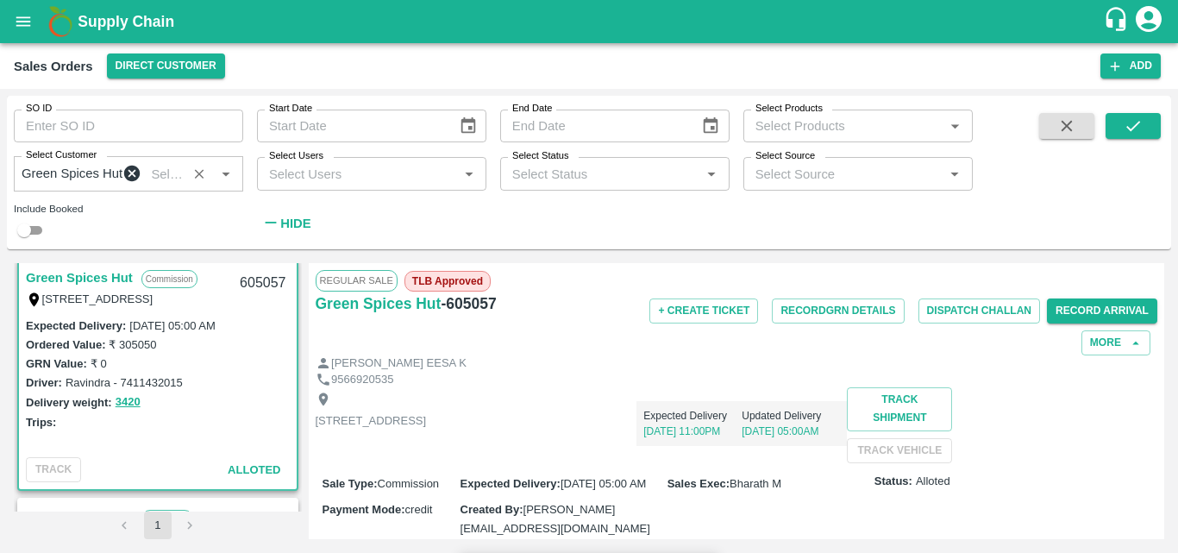
type input "795"
type input "895"
type input "995"
type input "1095"
type input "1195"
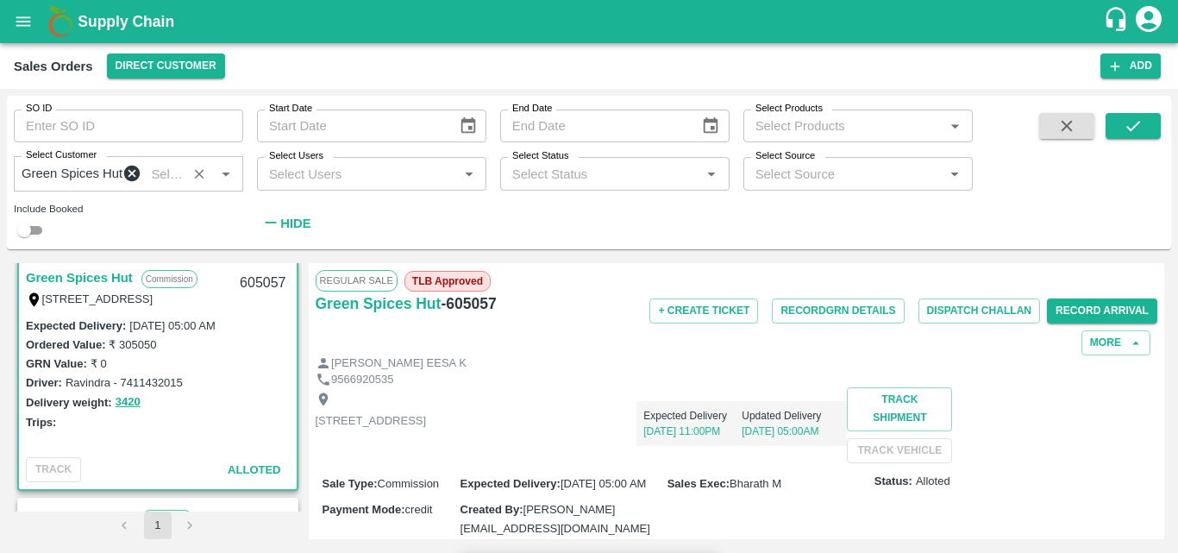
type input "595"
type input "395"
type input "0"
type input "6"
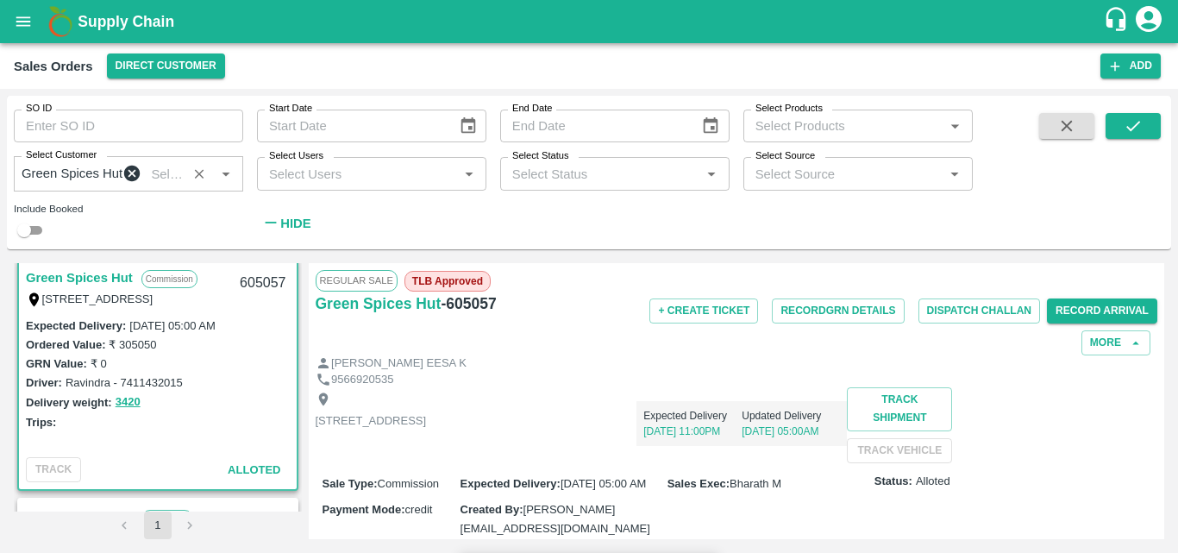
type input "644.9833"
type input "794.9833"
type input "894.9833"
type input "994.9833"
type input "1094.9833"
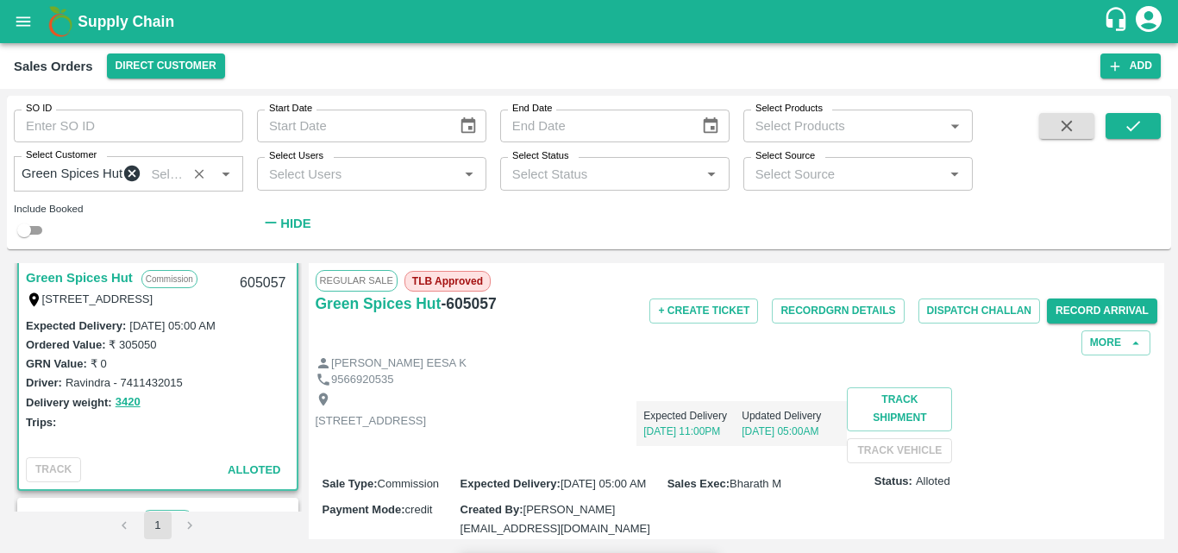
type input "1194.9833"
type input "594.9833"
type input "394.9833"
type input "0.01667"
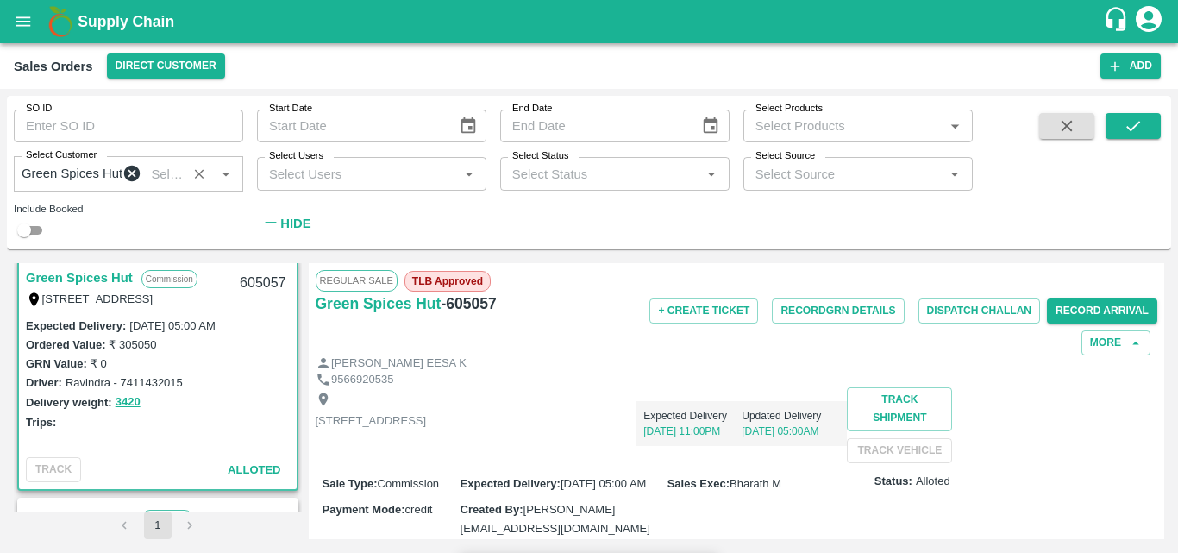
type input "60"
type input "644.8333"
type input "794.8333"
type input "894.8333"
type input "994.8333"
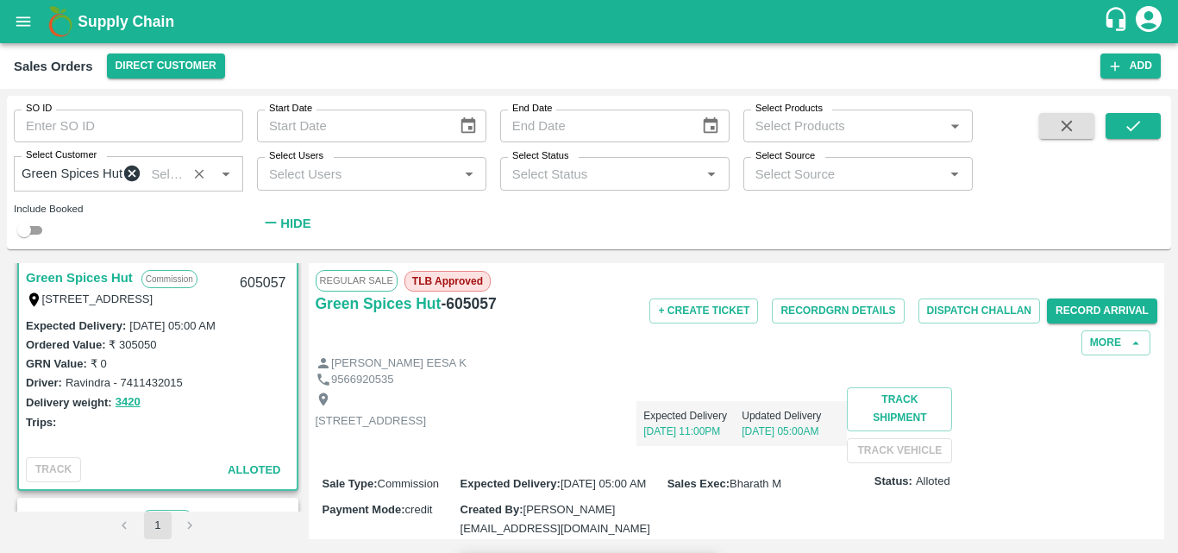
type input "1094.8333"
type input "1194.8333"
type input "594.8333"
type input "394.8333"
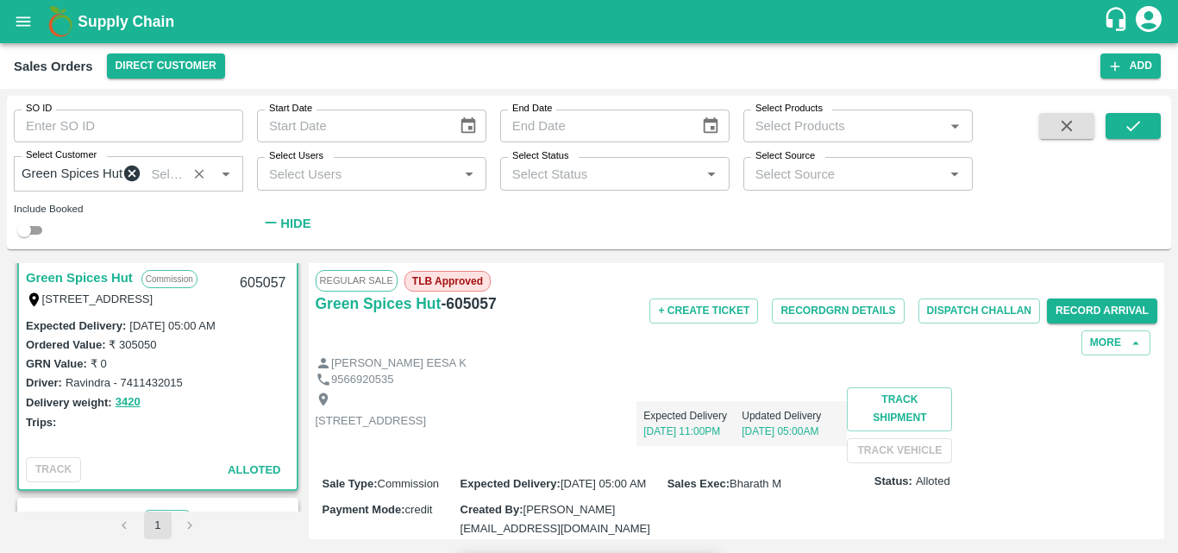
type input "0.16667"
type input "60"
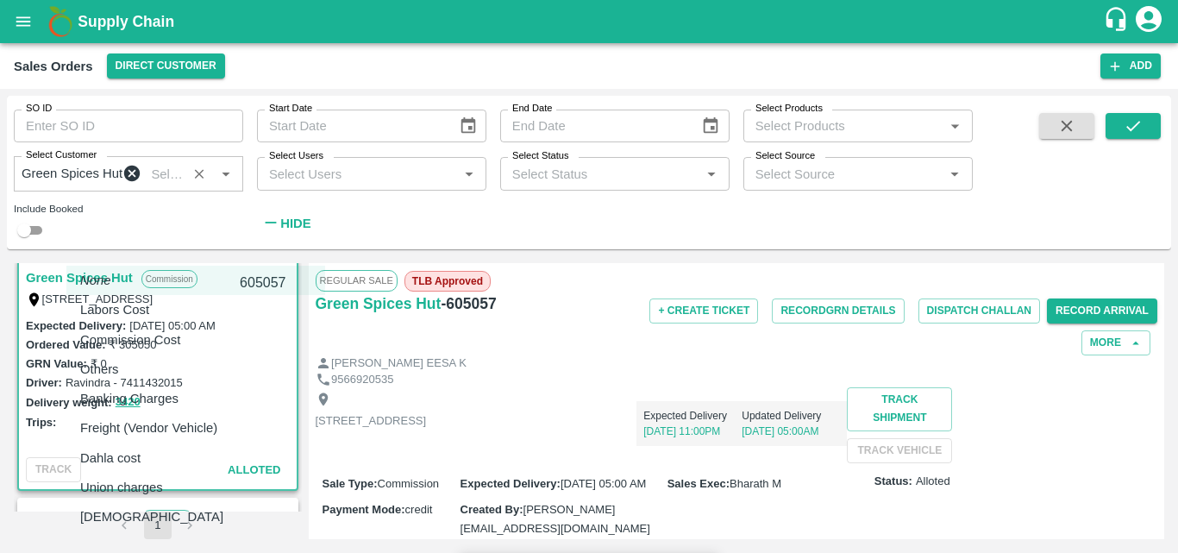
click at [218, 480] on body "Supply Chain Sales Orders Direct Customer Add SO ID SO ID Start Date Start Date…" at bounding box center [589, 276] width 1178 height 553
drag, startPoint x: 197, startPoint y: 435, endPoint x: 416, endPoint y: 486, distance: 225.0
click at [214, 427] on p "Freight (Vendor Vehicle)" at bounding box center [148, 427] width 137 height 19
type input "Freight (Vendor Vehicle)"
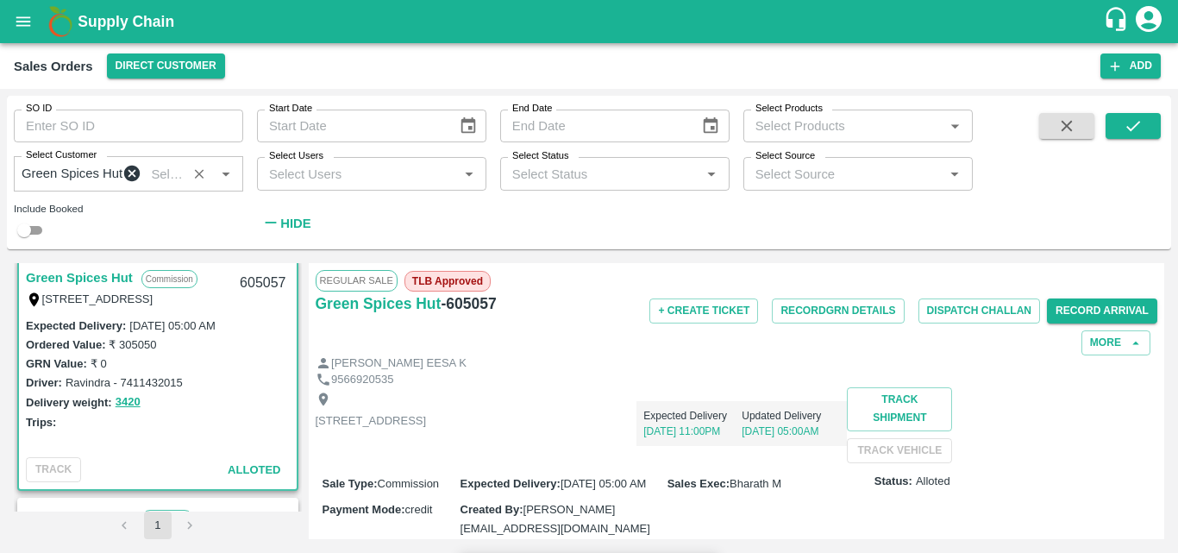
type input "9"
type input "644.8083"
type input "794.8083"
type input "894.8083"
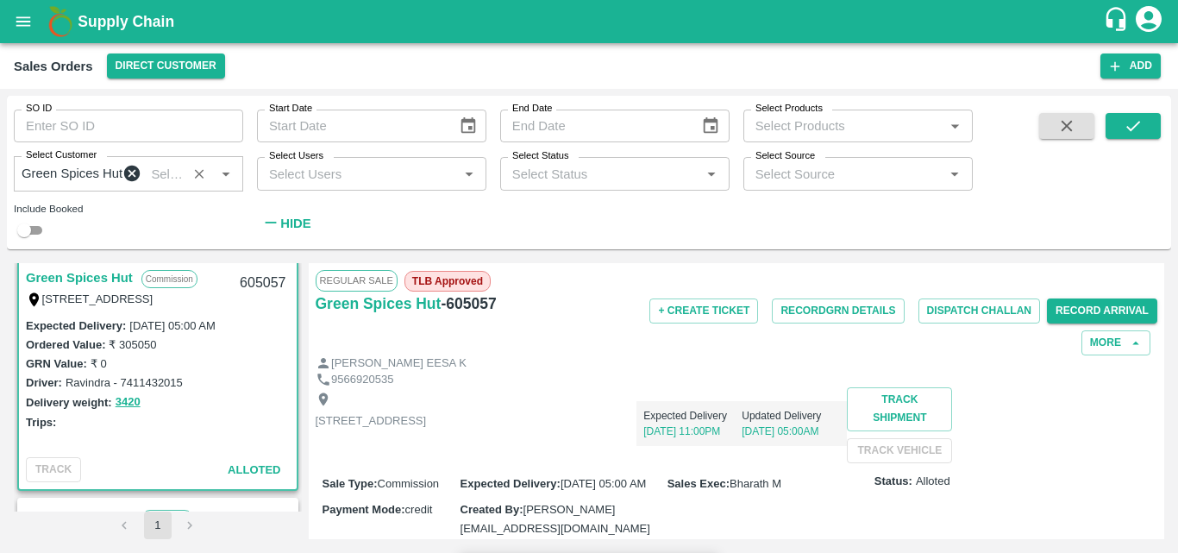
type input "994.8083"
type input "1094.8083"
type input "1194.8083"
type input "594.8083"
type input "394.8083"
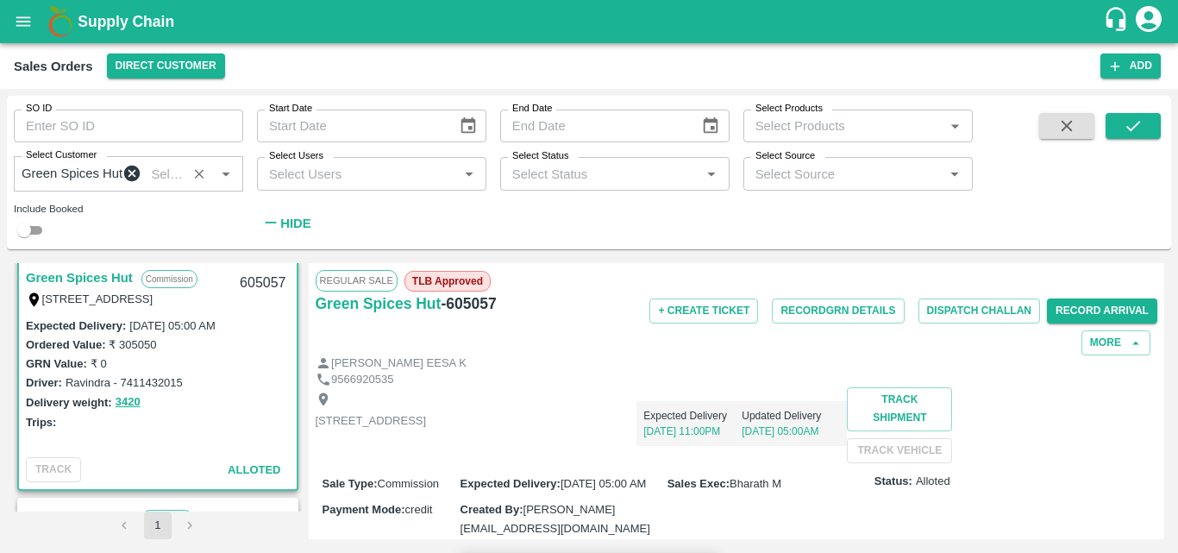
type input "394.8083"
type input "0.025"
type input "90"
type input "644.5833"
type input "794.5833"
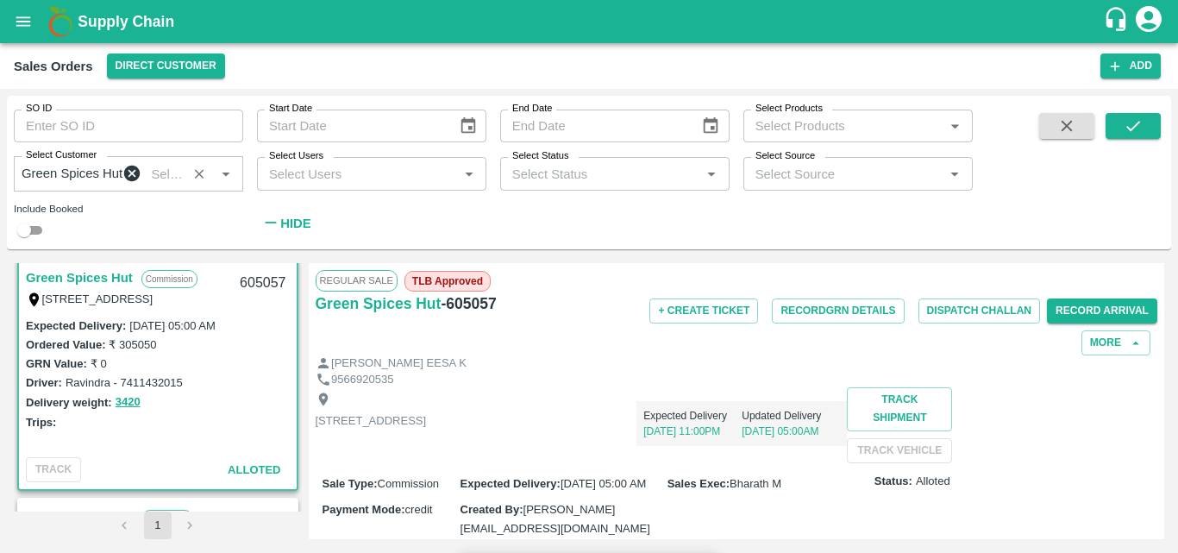
type input "894.5833"
type input "994.5833"
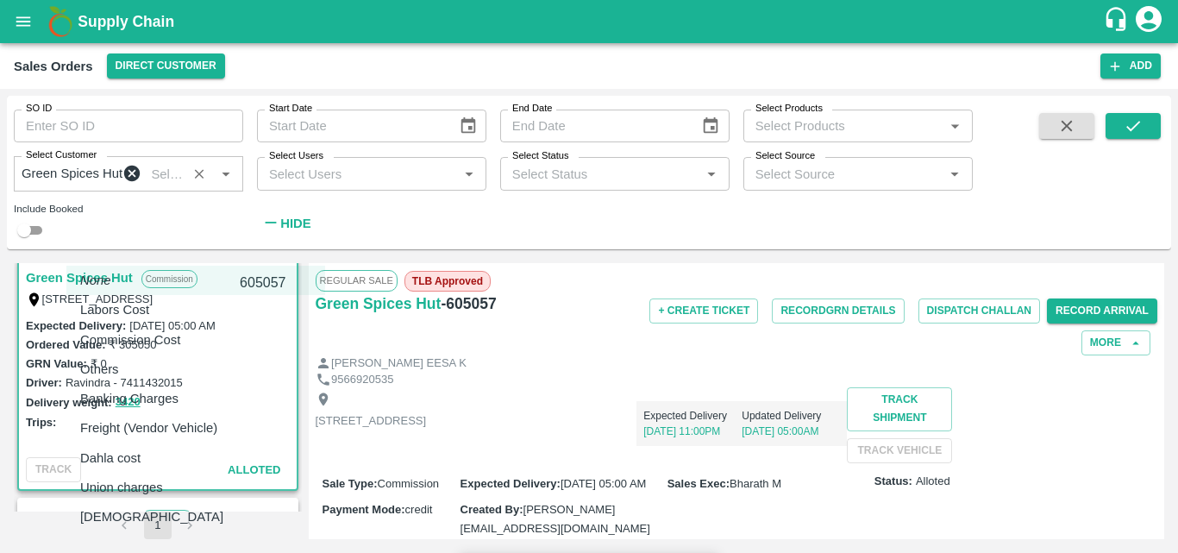
click at [242, 375] on body "Supply Chain Sales Orders Direct Customer Add SO ID SO ID Start Date Start Date…" at bounding box center [589, 276] width 1178 height 553
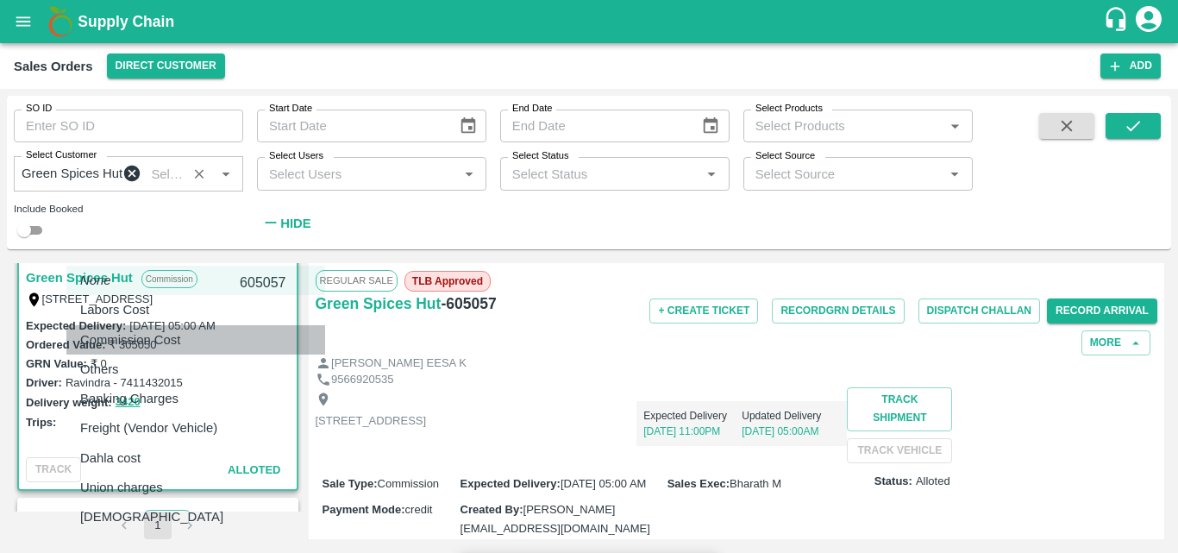
click at [189, 334] on div "Commission Cost" at bounding box center [134, 339] width 109 height 19
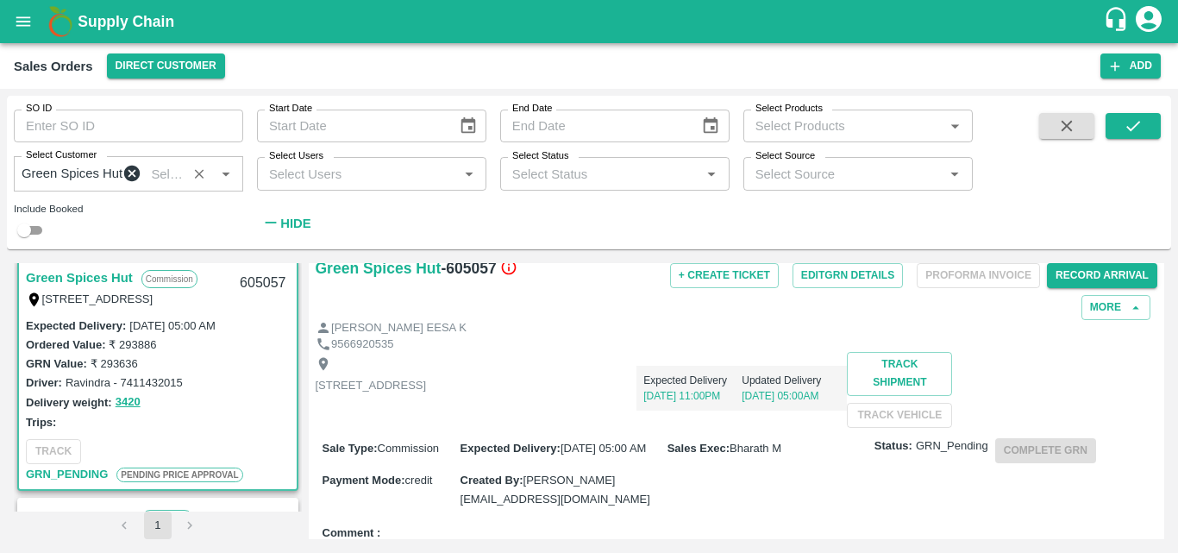
scroll to position [0, 0]
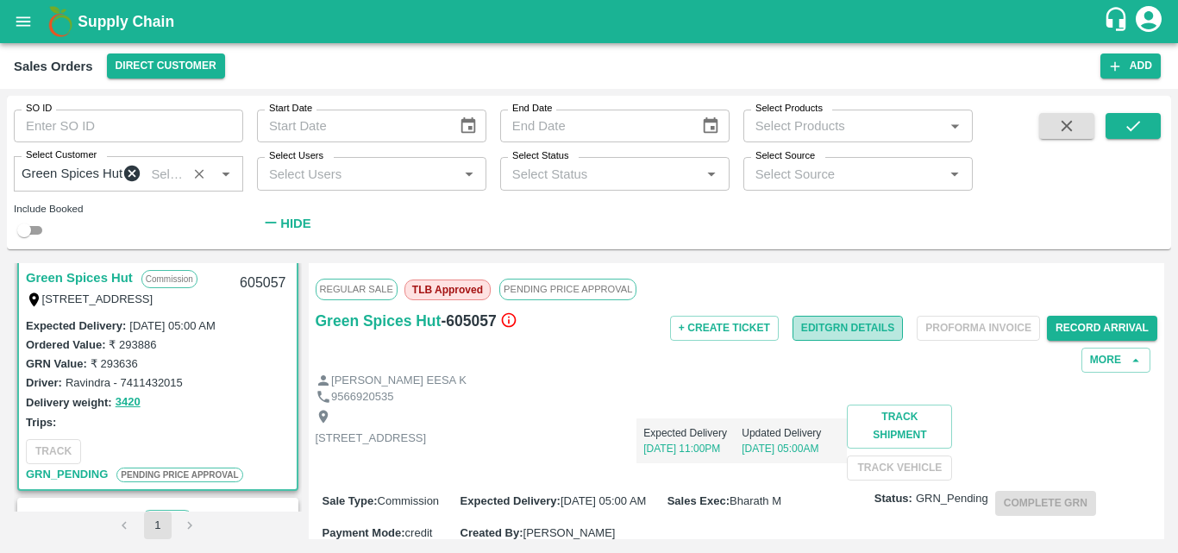
click at [869, 332] on button "Edit GRN Details" at bounding box center [847, 328] width 110 height 25
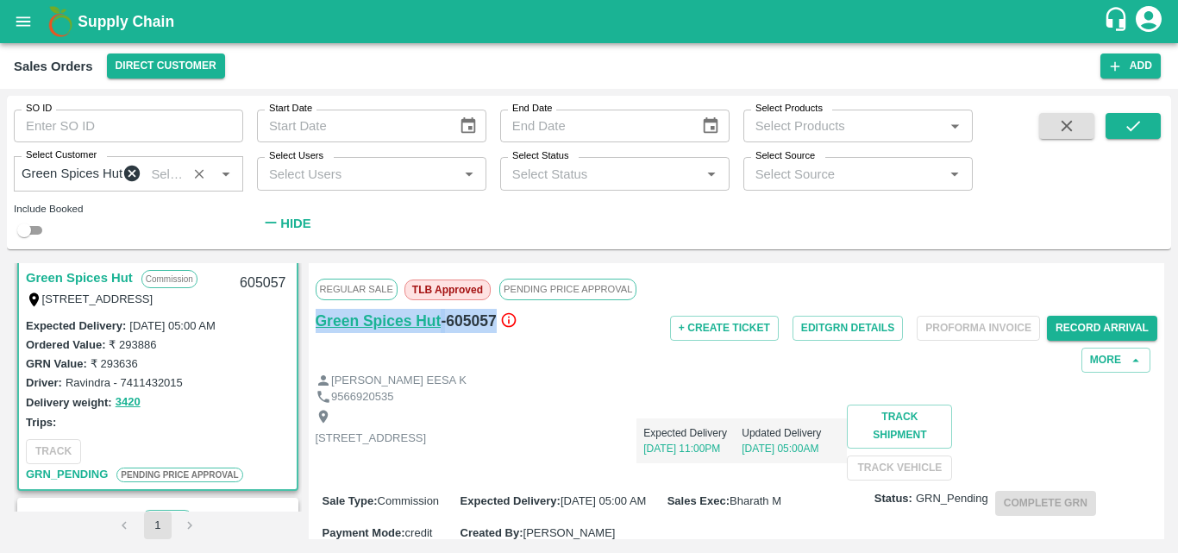
drag, startPoint x: 493, startPoint y: 328, endPoint x: 319, endPoint y: 328, distance: 174.2
click at [319, 328] on div "Green Spices Hut - 605057" at bounding box center [456, 321] width 280 height 24
copy div "Green Spices Hut - 605057"
click at [241, 386] on div "Driver: Ravindra - 7411432015" at bounding box center [158, 382] width 264 height 19
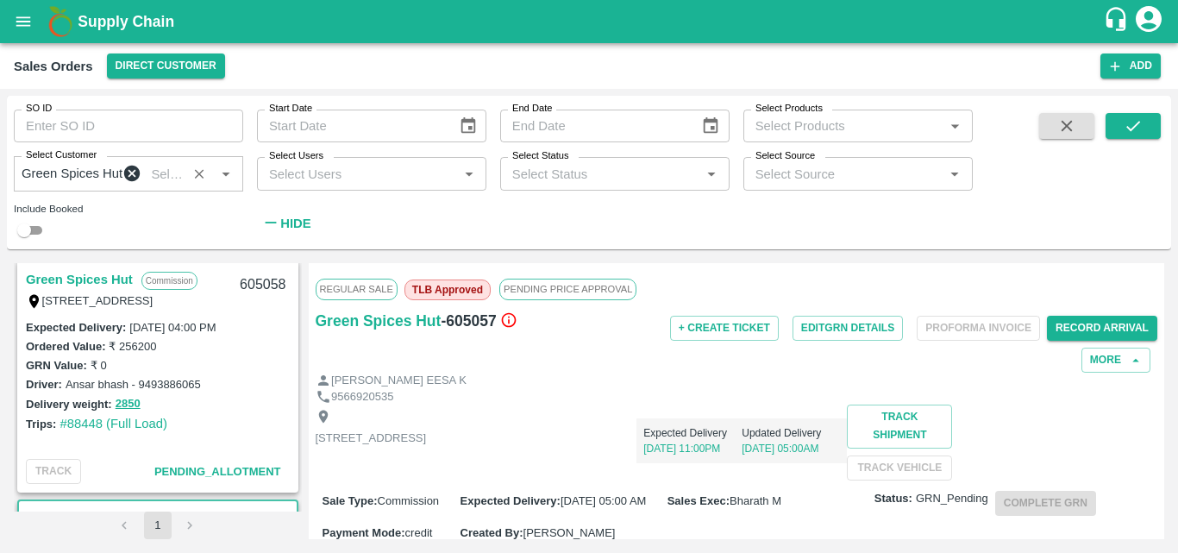
scroll to position [452, 0]
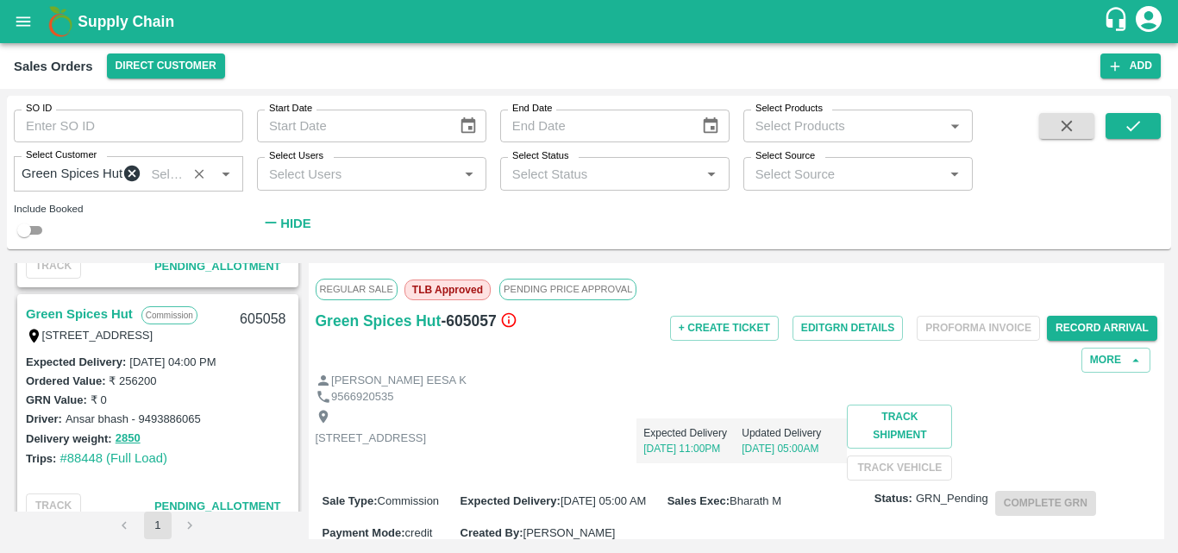
click at [105, 315] on link "Green Spices Hut" at bounding box center [79, 314] width 107 height 22
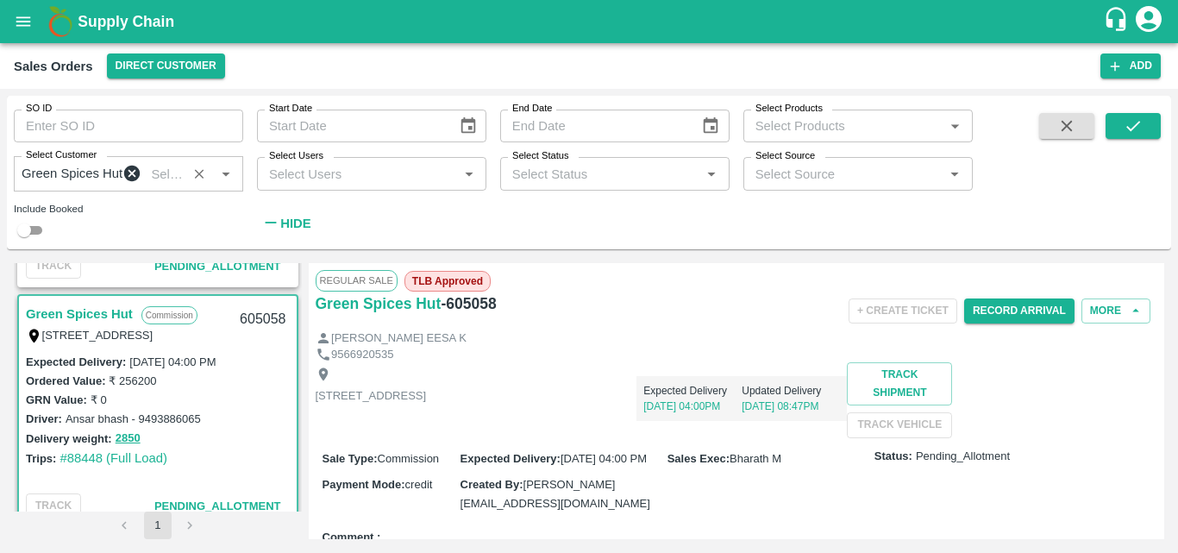
click at [427, 404] on p "[STREET_ADDRESS]" at bounding box center [371, 396] width 111 height 16
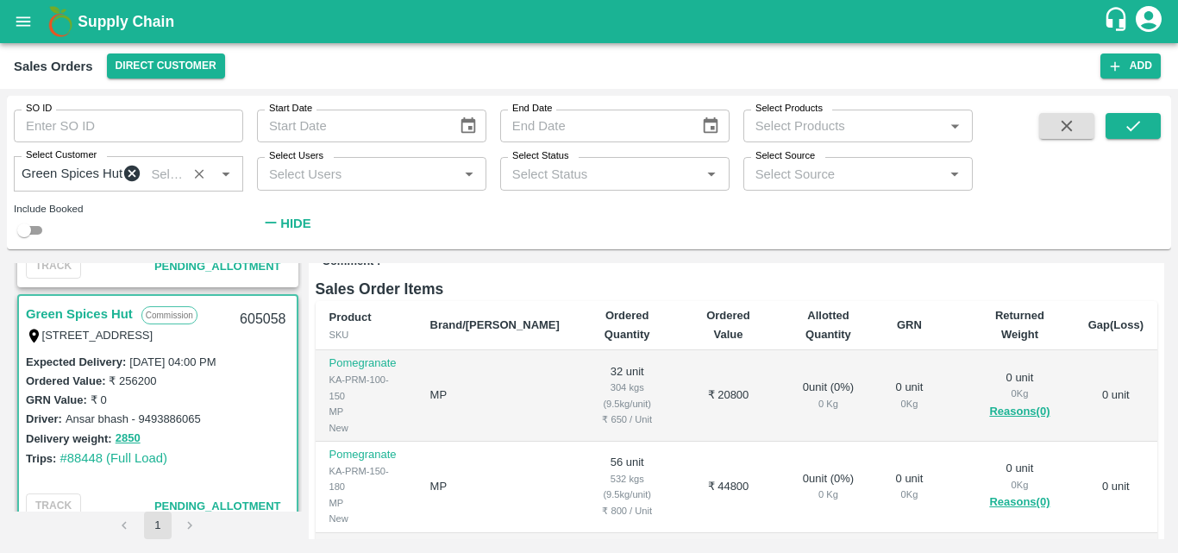
scroll to position [241, 0]
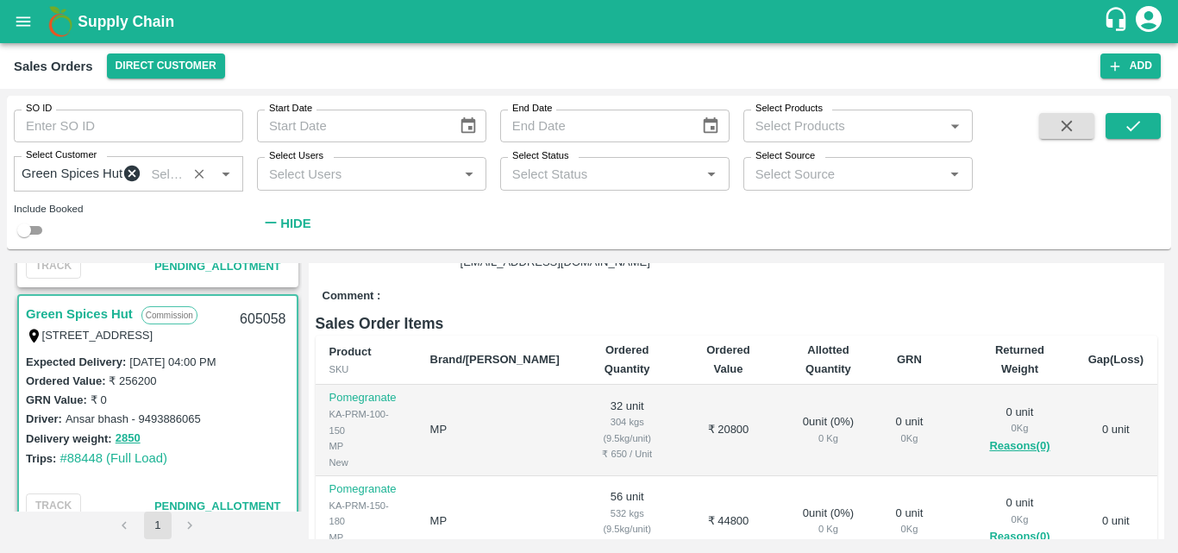
click at [231, 467] on div "Trips: #88448 (Full Load)" at bounding box center [158, 457] width 264 height 19
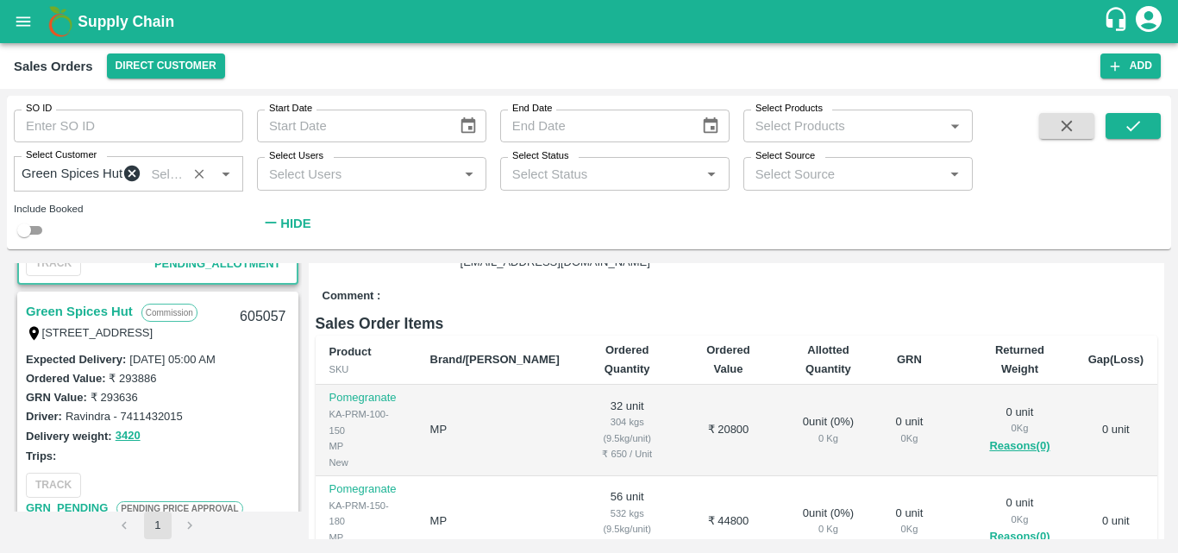
scroll to position [693, 0]
click at [103, 315] on link "Green Spices Hut" at bounding box center [79, 312] width 107 height 22
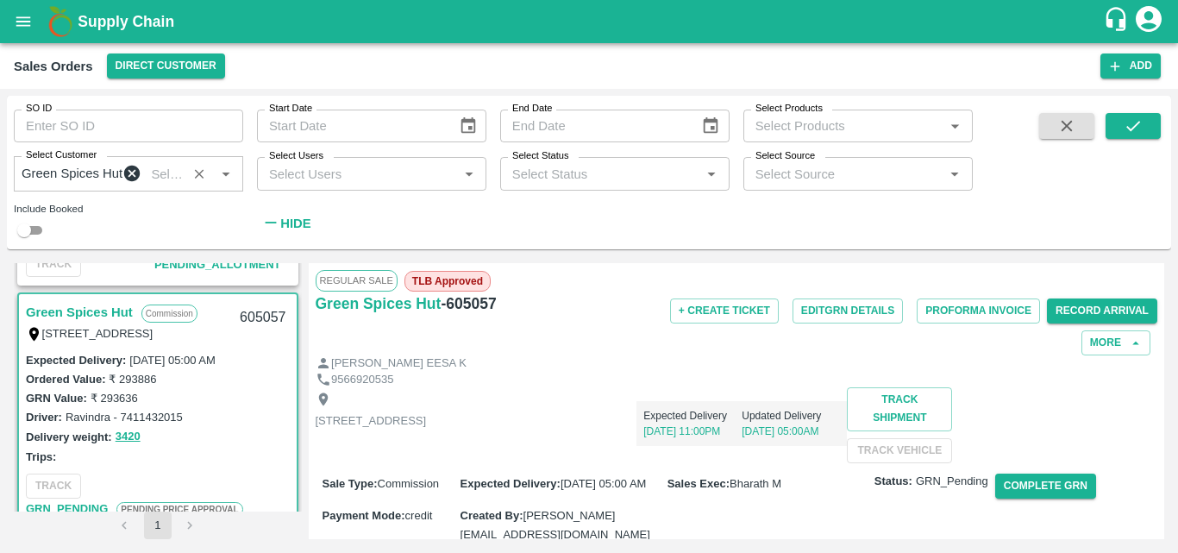
click at [923, 462] on div "Shop no 74, MADURAI MATTUTHAVANI FRUIT MARKET, Madurai, Madurai, Tamil Nadu, 62…" at bounding box center [737, 424] width 842 height 75
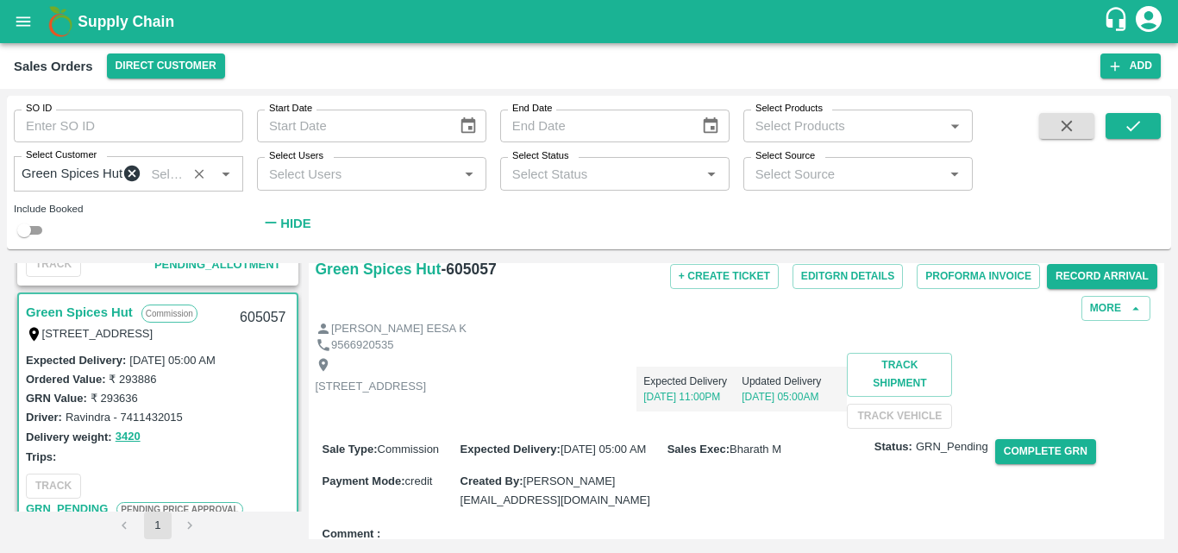
scroll to position [172, 0]
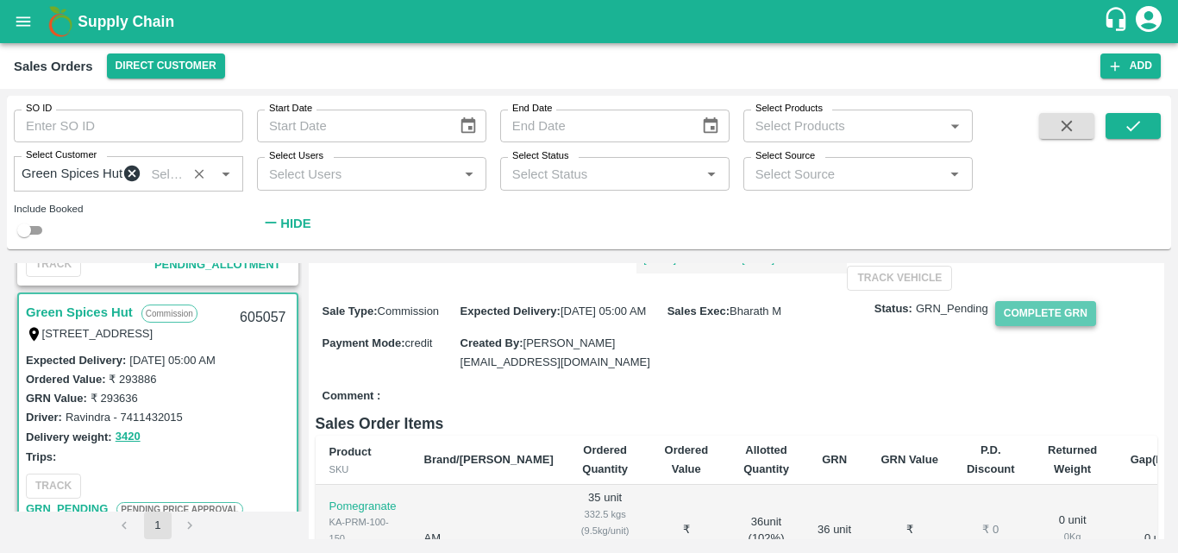
click at [1025, 326] on button "Complete GRN" at bounding box center [1045, 313] width 101 height 25
click at [924, 290] on div "Shop no 74, MADURAI MATTUTHAVANI FRUIT MARKET, Madurai, Madurai, Tamil Nadu, 62…" at bounding box center [737, 252] width 842 height 75
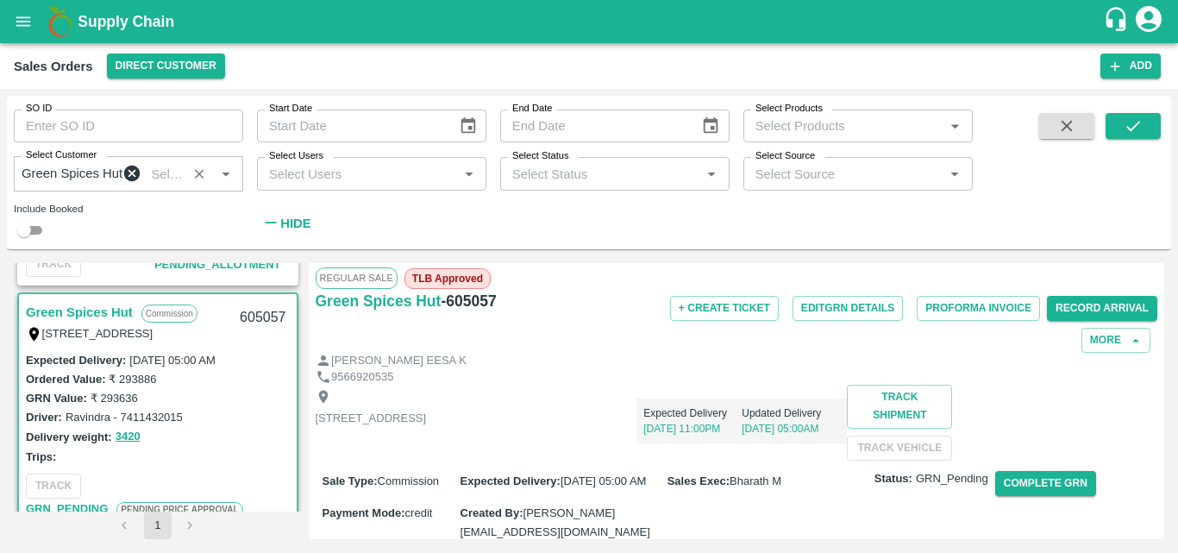
scroll to position [0, 0]
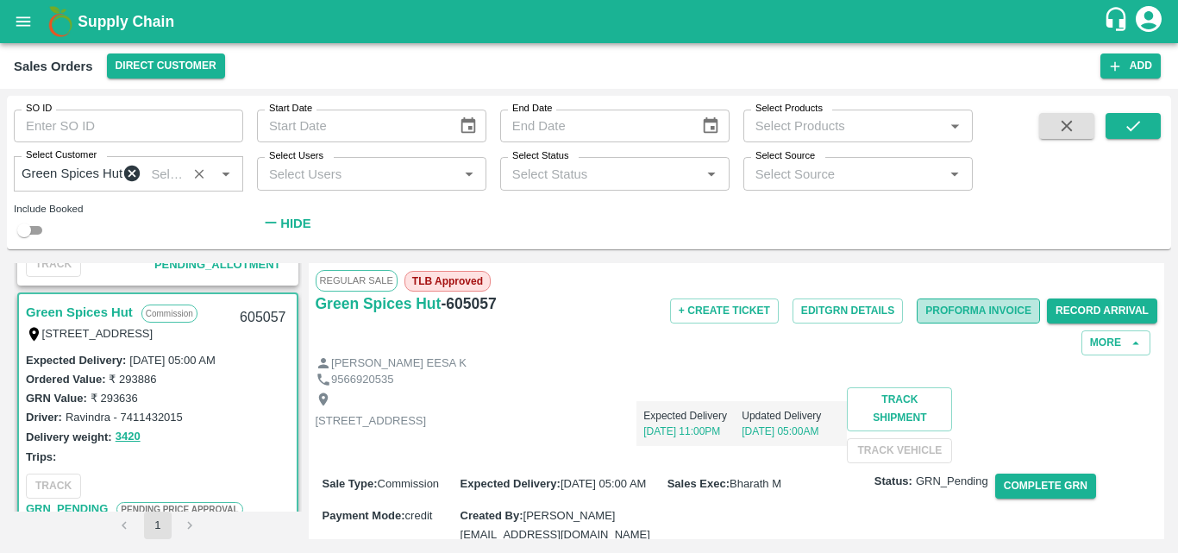
click at [961, 316] on button "Proforma Invoice" at bounding box center [978, 310] width 123 height 25
click at [829, 323] on button "Edit GRN Details" at bounding box center [847, 310] width 110 height 25
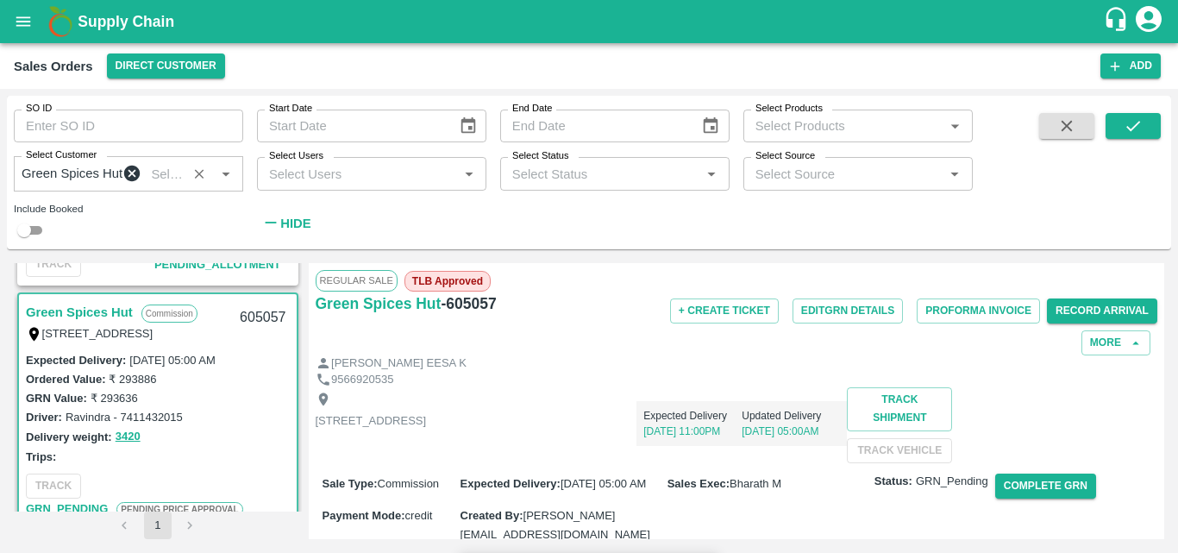
scroll to position [1089, 0]
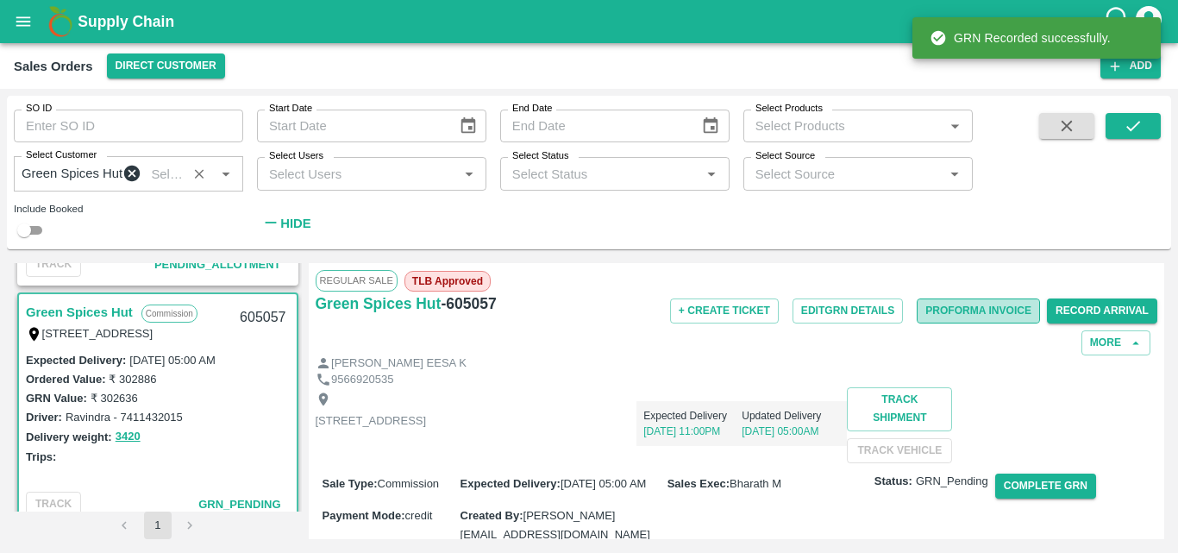
click at [961, 309] on button "Proforma Invoice" at bounding box center [978, 310] width 123 height 25
click at [911, 365] on div "[PERSON_NAME] EESA K" at bounding box center [737, 363] width 842 height 16
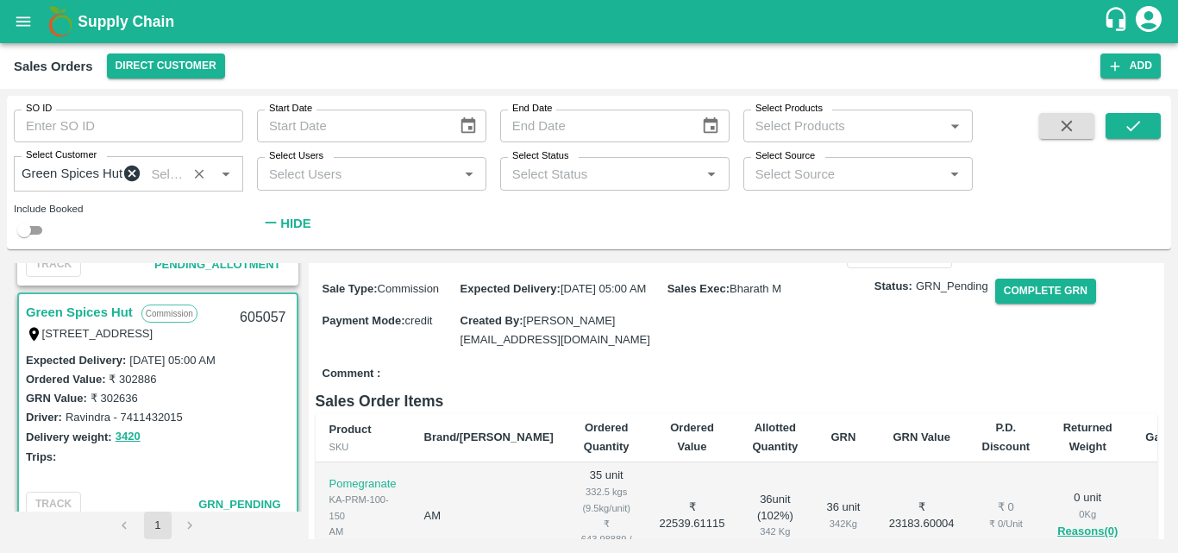
scroll to position [207, 0]
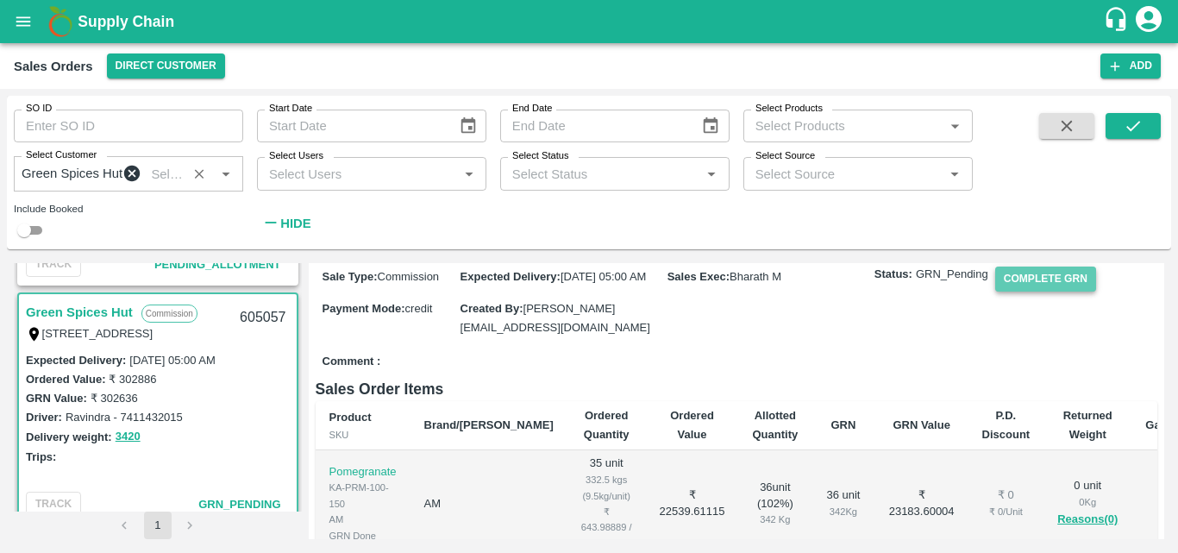
click at [1009, 291] on button "Complete GRN" at bounding box center [1045, 278] width 101 height 25
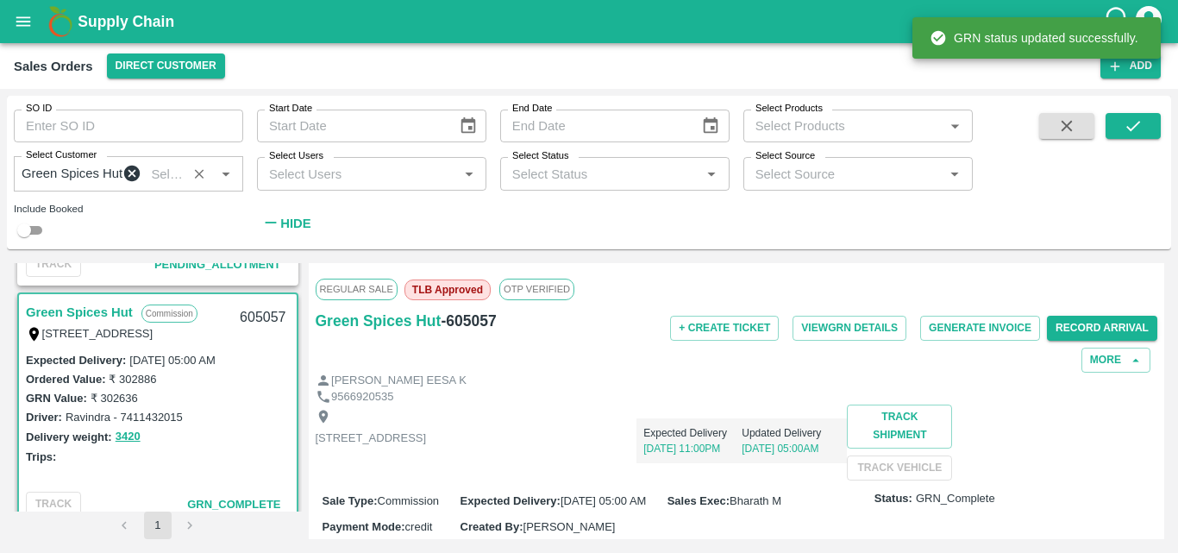
click at [220, 457] on div "Trips:" at bounding box center [158, 456] width 264 height 19
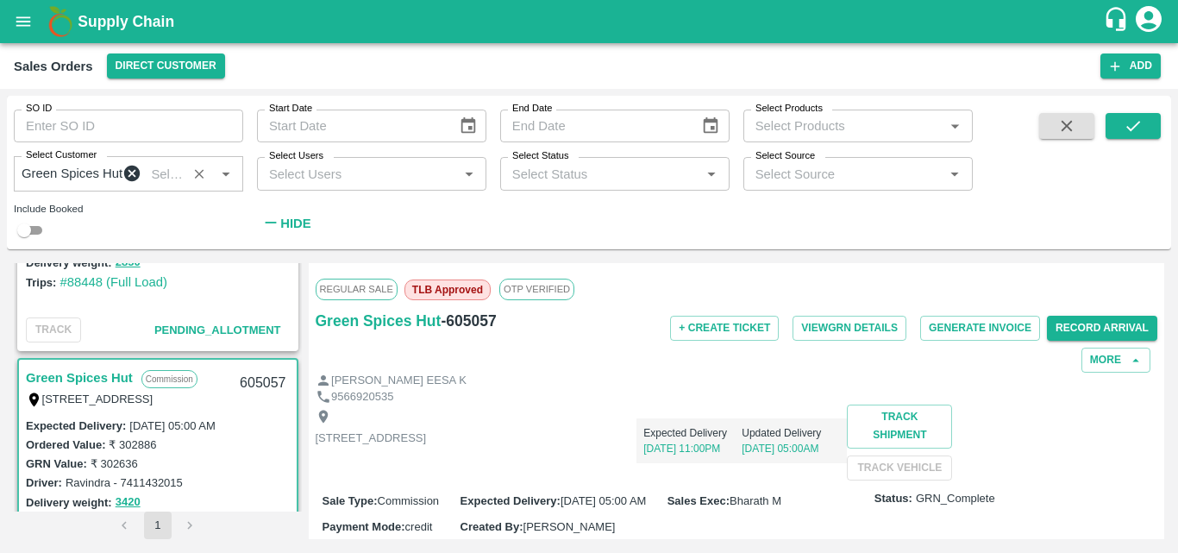
scroll to position [624, 0]
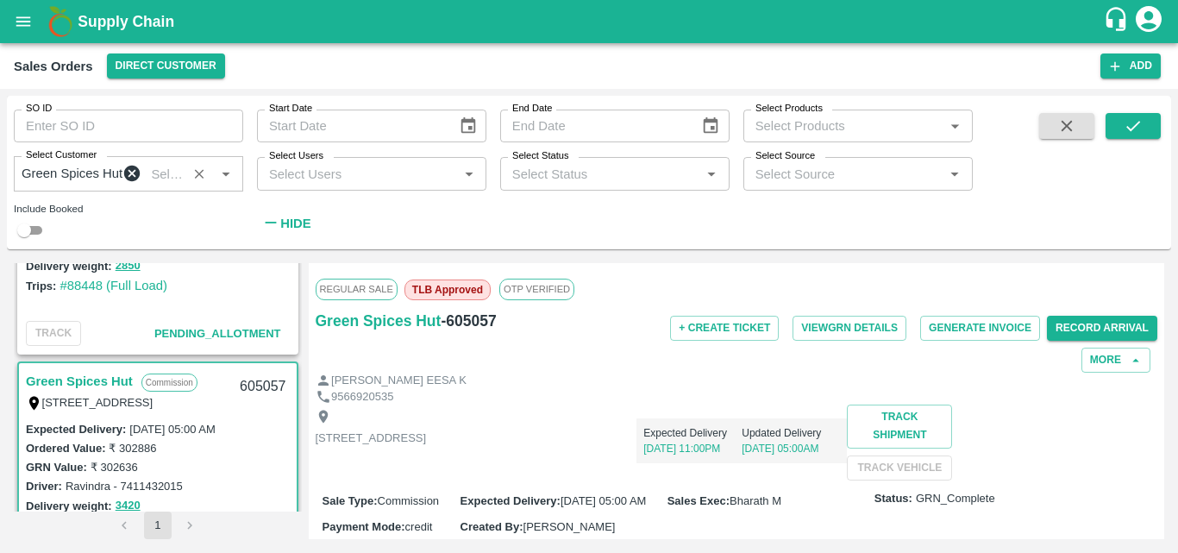
click at [204, 457] on div "Ordered Value: ₹ 302886" at bounding box center [158, 447] width 264 height 19
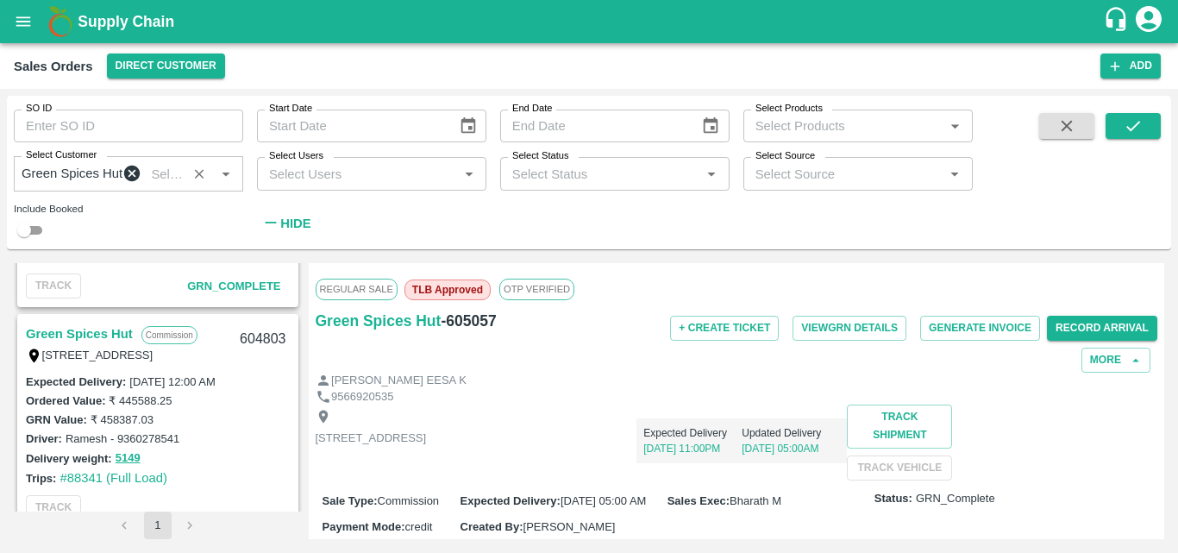
scroll to position [1383, 0]
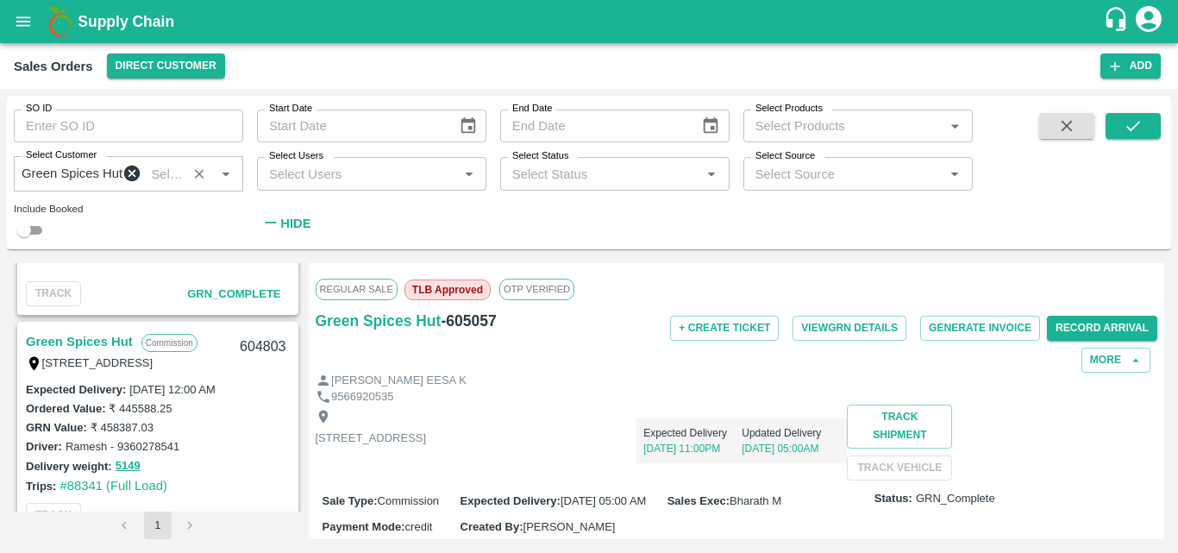
click at [85, 348] on link "Green Spices Hut" at bounding box center [79, 341] width 107 height 22
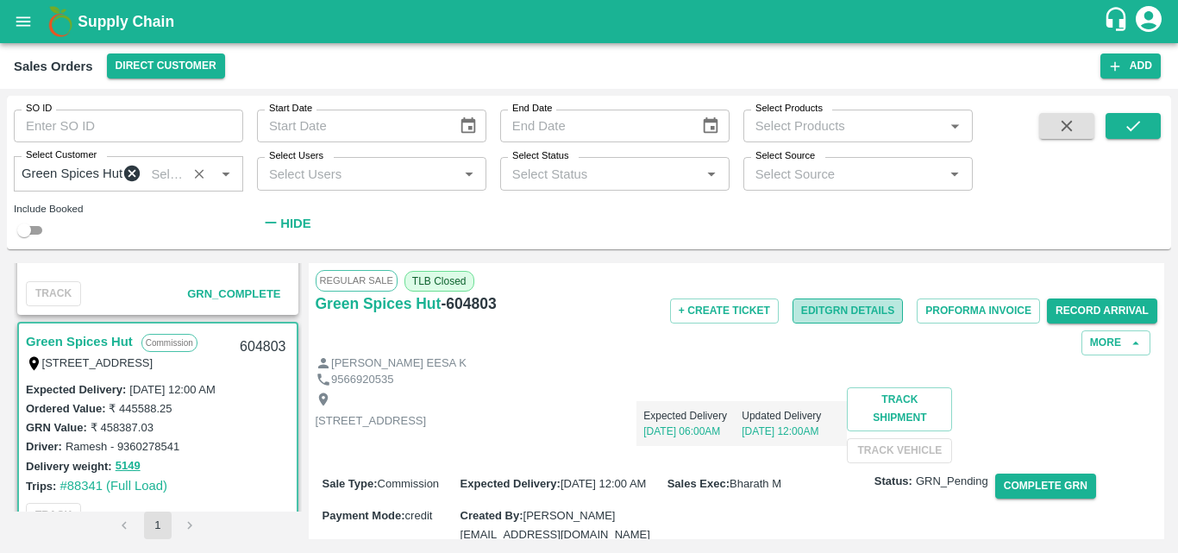
click at [873, 321] on button "Edit GRN Details" at bounding box center [847, 310] width 110 height 25
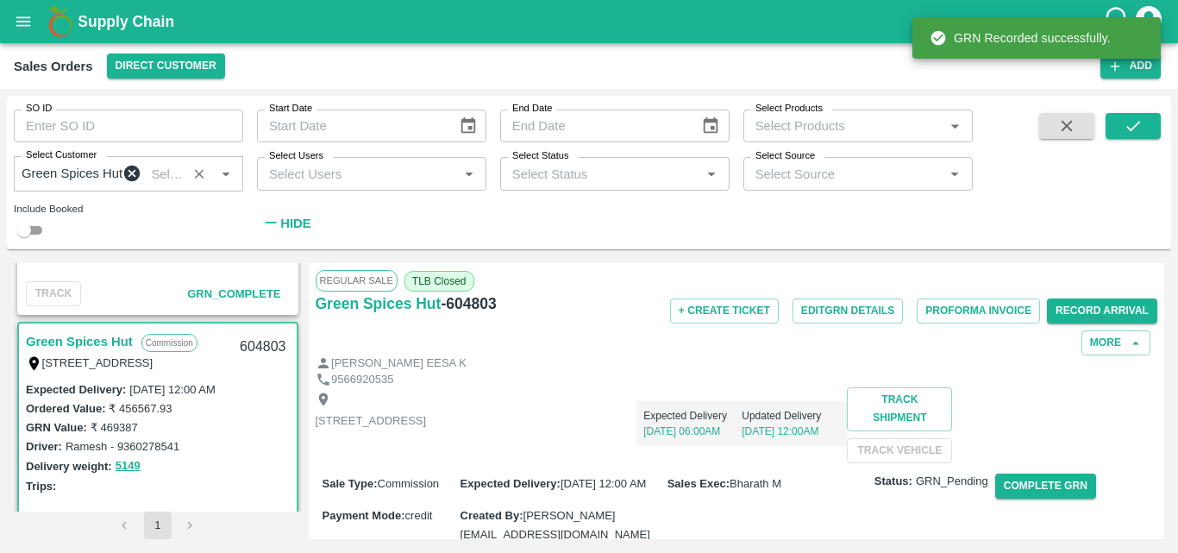
click at [847, 405] on div "Expected Delivery 18 Sep, 06:00AM Updated Delivery 18 Sep, 12:00AM" at bounding box center [636, 416] width 421 height 59
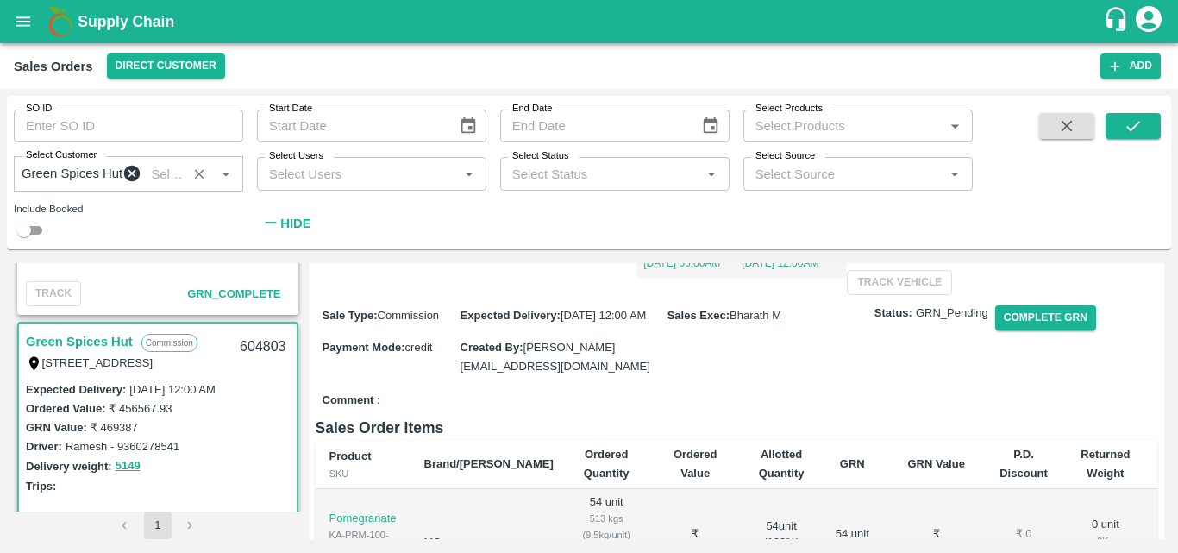
scroll to position [146, 0]
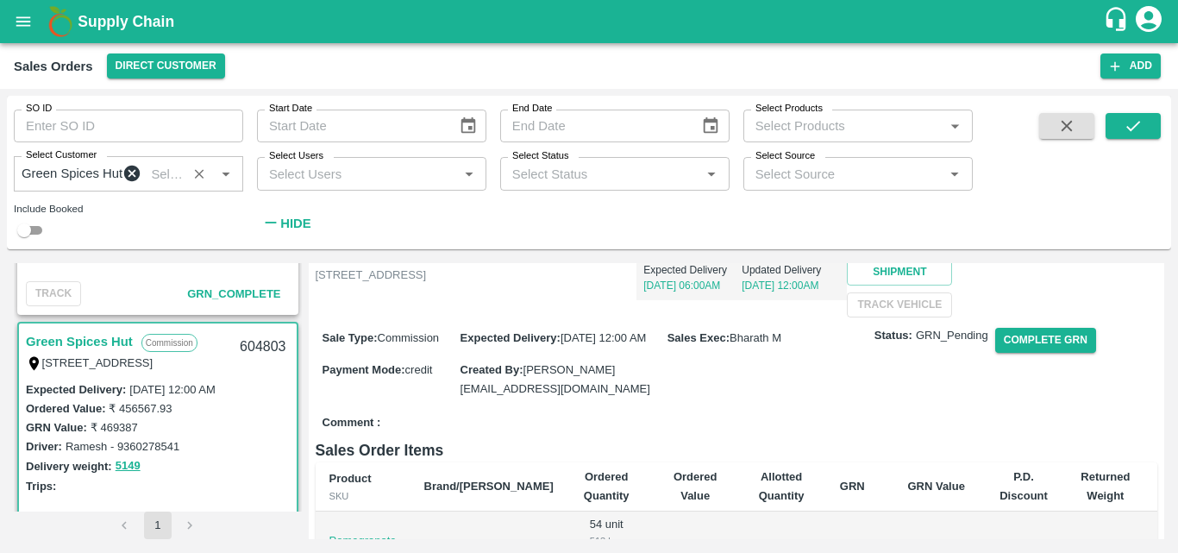
click at [913, 316] on div "Shop no 74, MADURAI MATTUTHAVANI FRUIT MARKET, Madurai, Madurai, Tamil Nadu, 62…" at bounding box center [737, 278] width 842 height 75
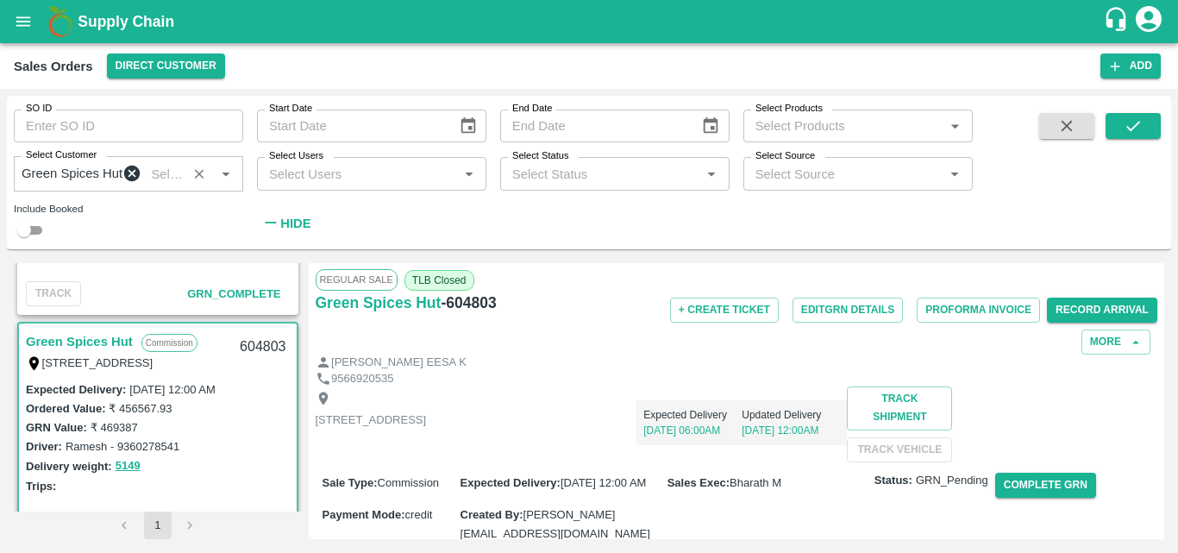
scroll to position [0, 0]
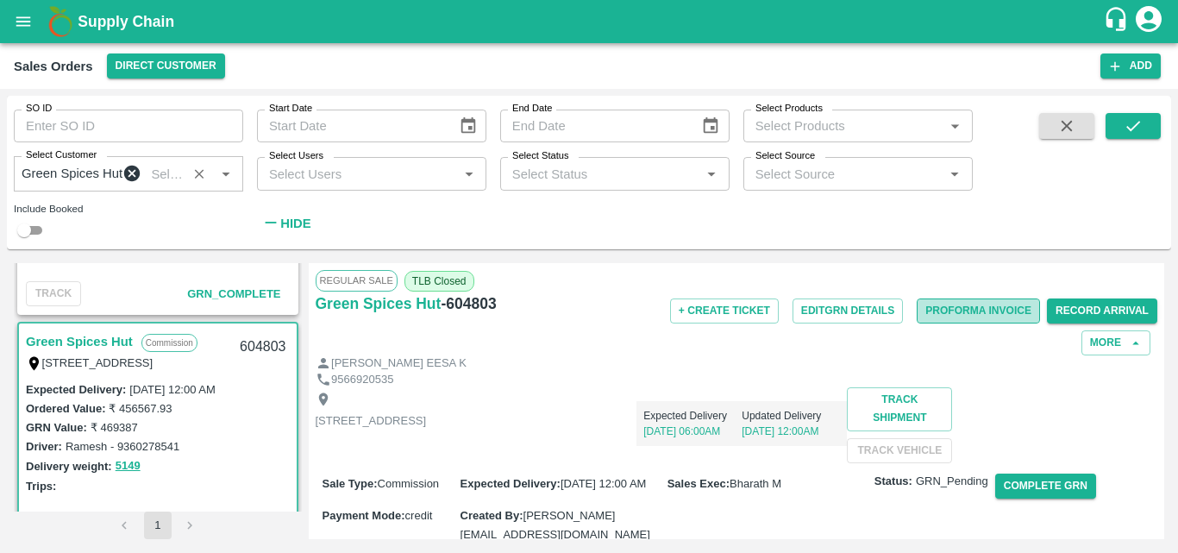
click at [923, 316] on button "Proforma Invoice" at bounding box center [978, 310] width 123 height 25
click at [842, 409] on div "Expected Delivery 18 Sep, 06:00AM Updated Delivery 18 Sep, 12:00AM" at bounding box center [636, 416] width 421 height 59
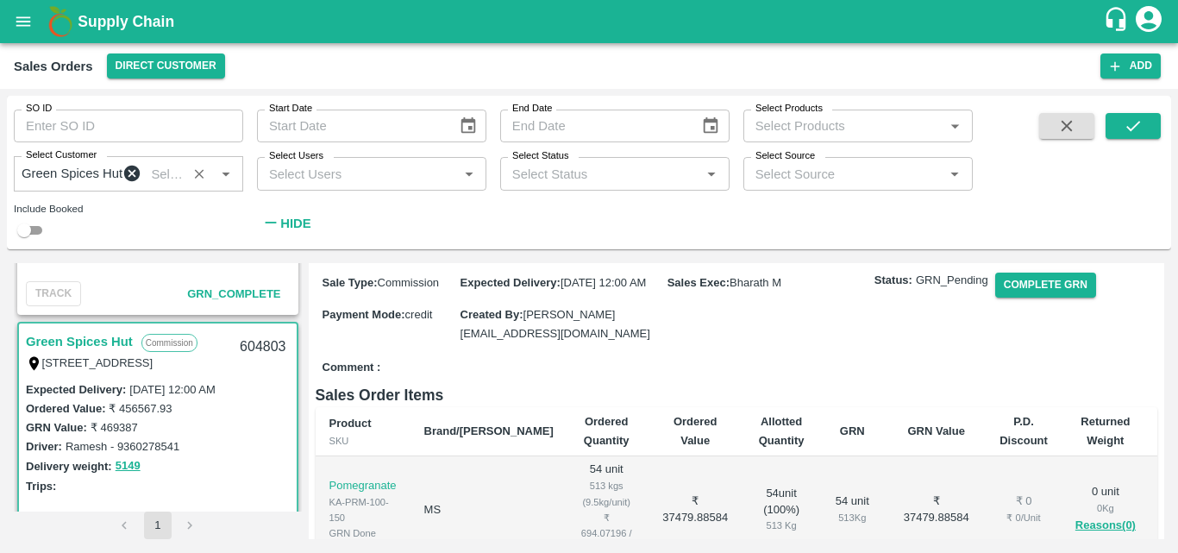
scroll to position [241, 0]
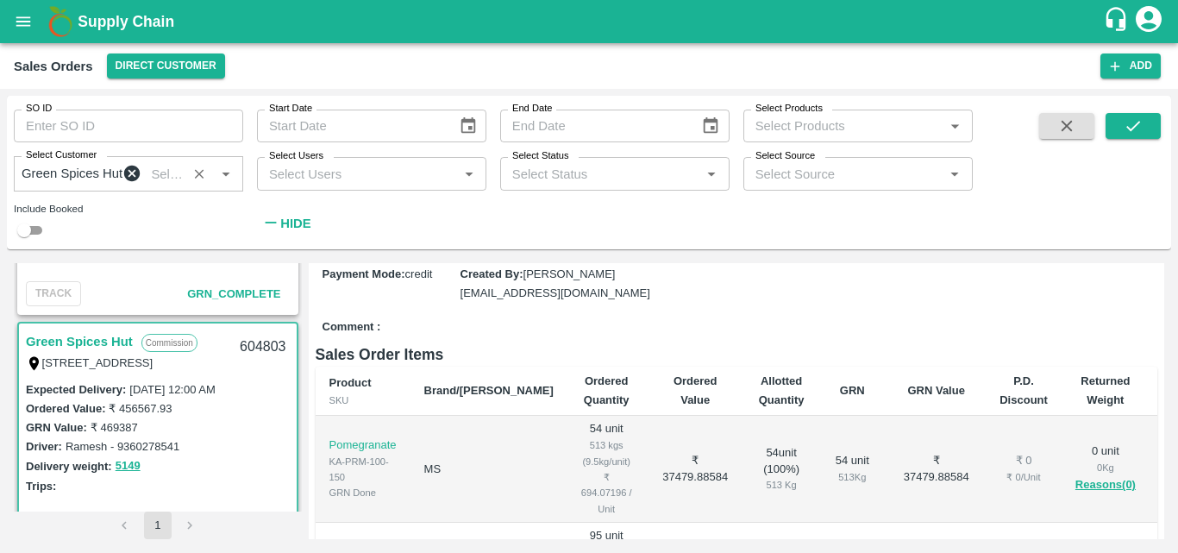
click at [1034, 313] on div "Sale Type : Commission Expected Delivery : 18 Sep 2025, 12:00 AM Sales Exec : B…" at bounding box center [737, 267] width 842 height 91
click at [1032, 257] on button "Complete GRN" at bounding box center [1045, 244] width 101 height 25
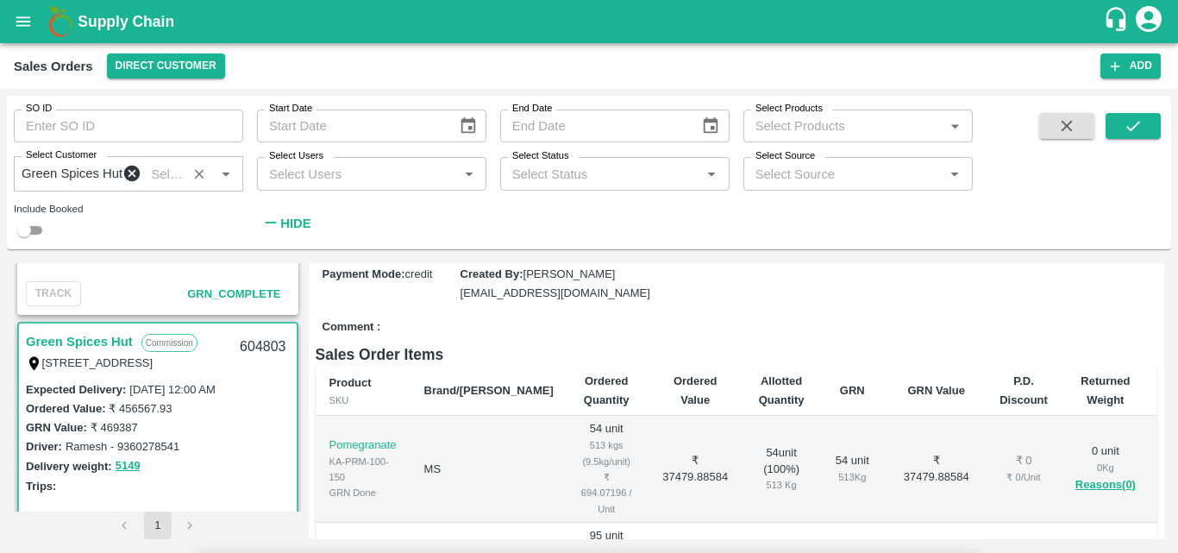
drag, startPoint x: 949, startPoint y: 125, endPoint x: 954, endPoint y: 111, distance: 14.7
click at [210, 455] on div "Driver: Ramesh - 9360278541" at bounding box center [158, 445] width 264 height 19
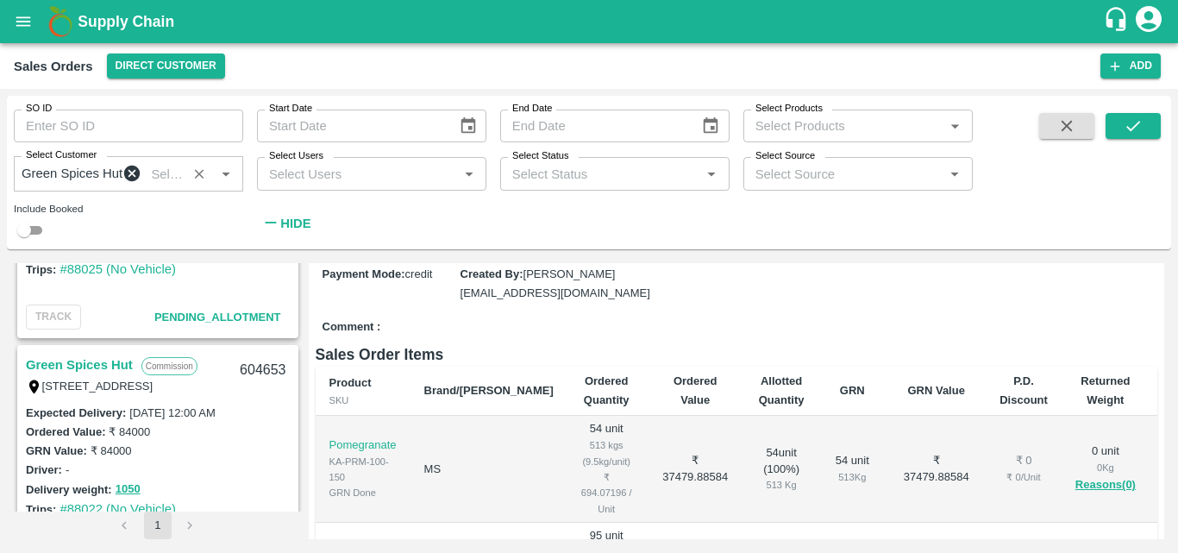
scroll to position [2142, 0]
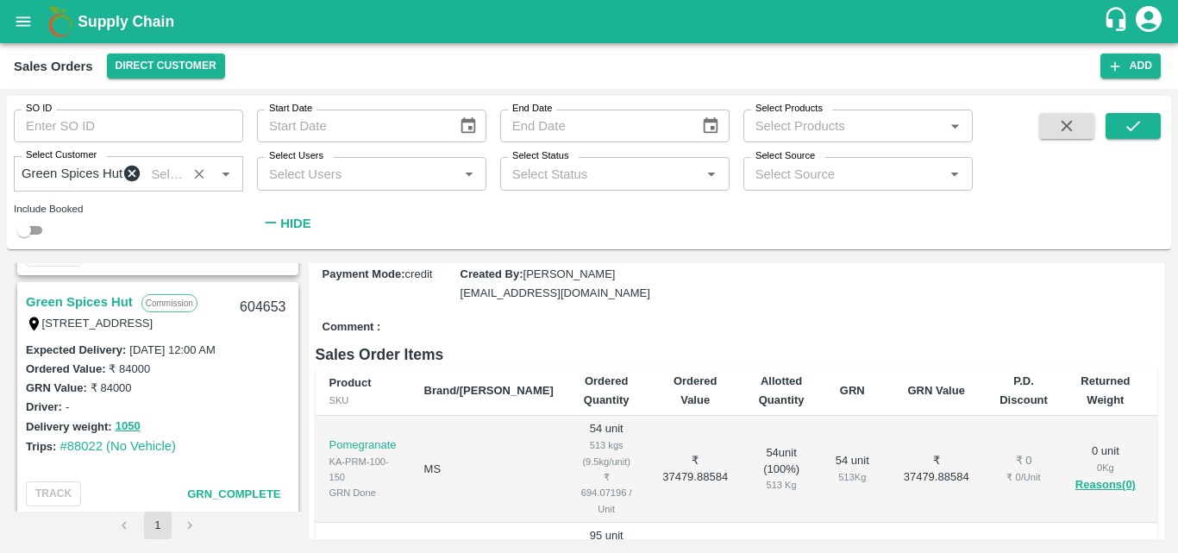
click at [249, 448] on div "Trips: #88022 (No Vehicle)" at bounding box center [158, 445] width 264 height 19
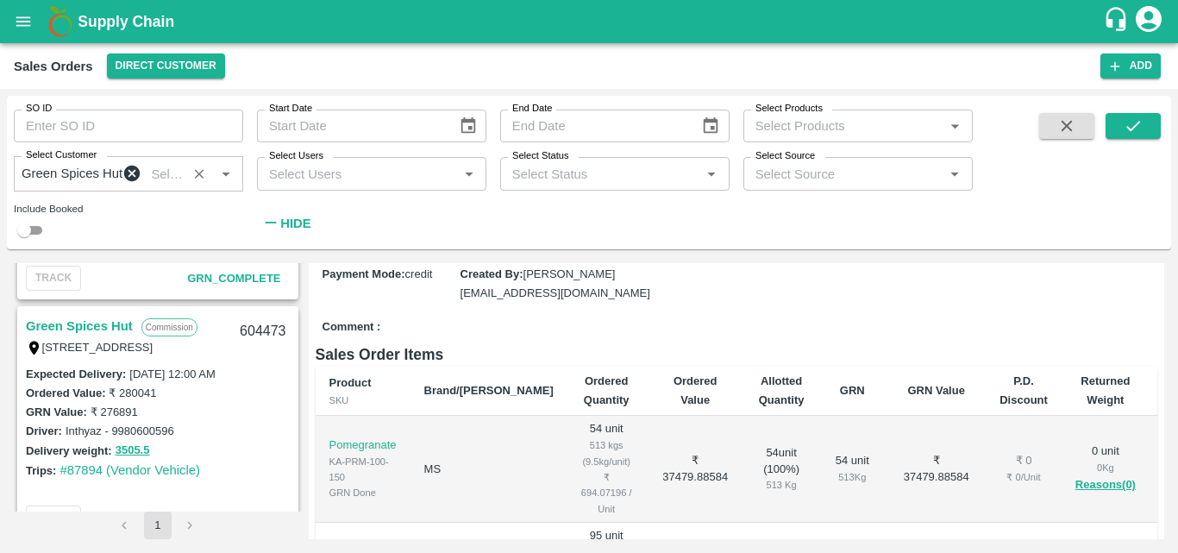
scroll to position [2383, 0]
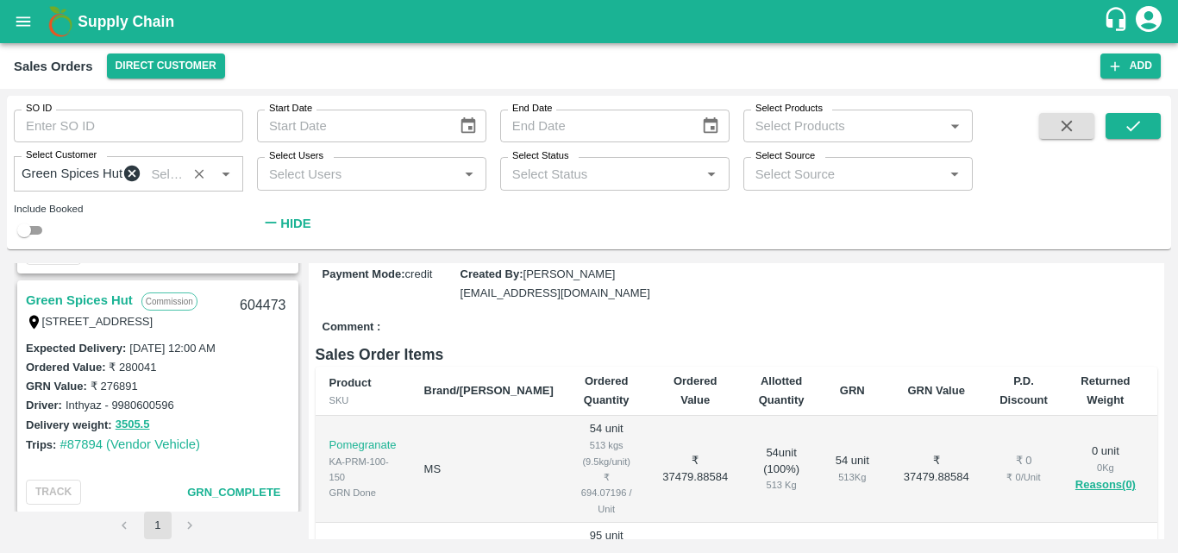
click at [117, 306] on link "Green Spices Hut" at bounding box center [79, 300] width 107 height 22
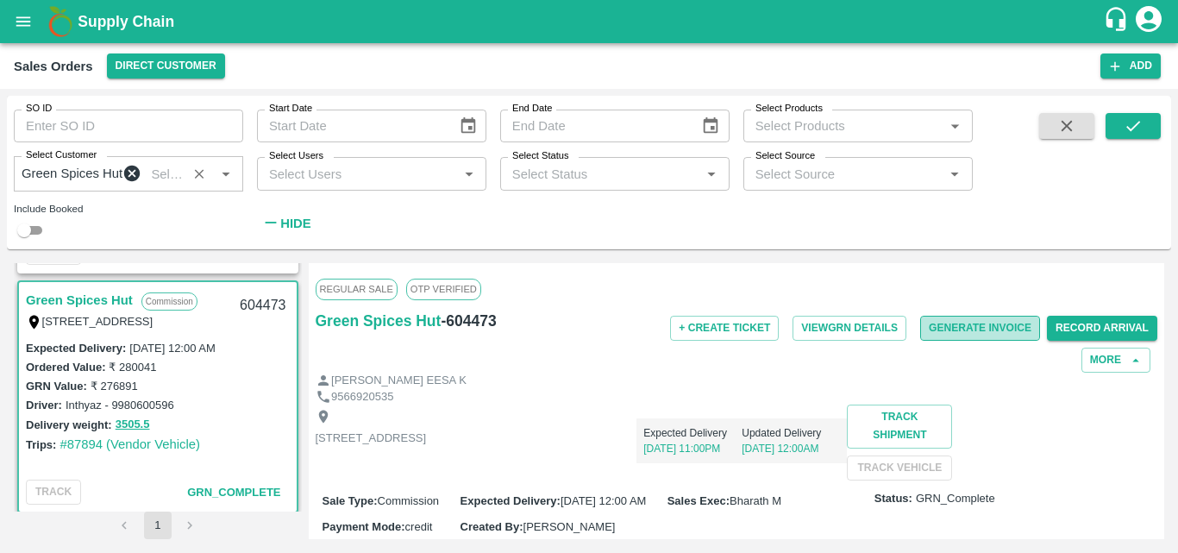
click at [962, 336] on button "Generate Invoice" at bounding box center [980, 328] width 120 height 25
click at [254, 395] on div "GRN Value: ₹ 276891" at bounding box center [158, 385] width 264 height 19
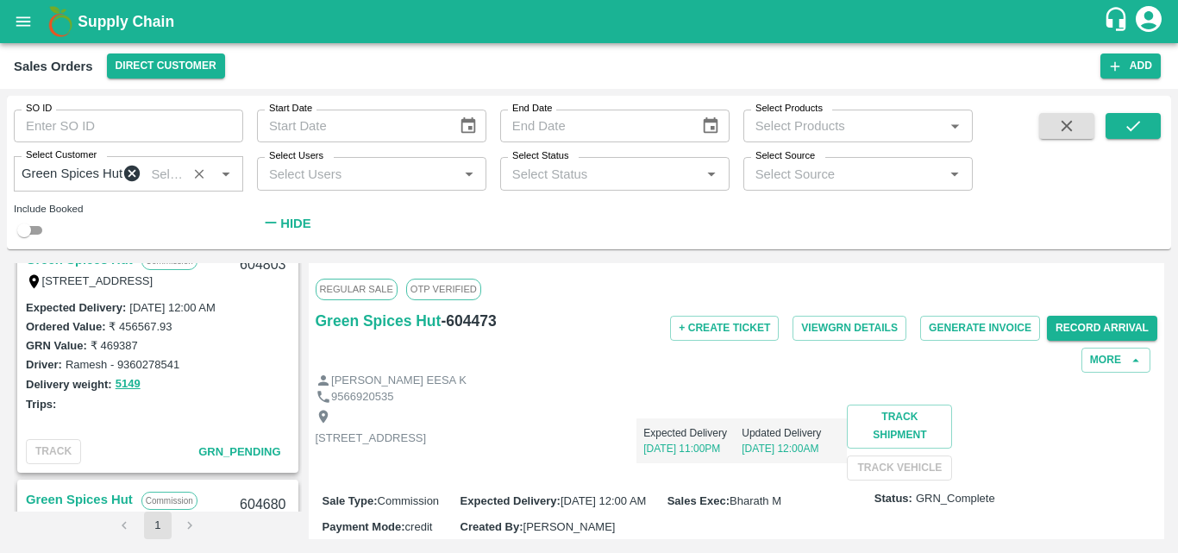
scroll to position [1383, 0]
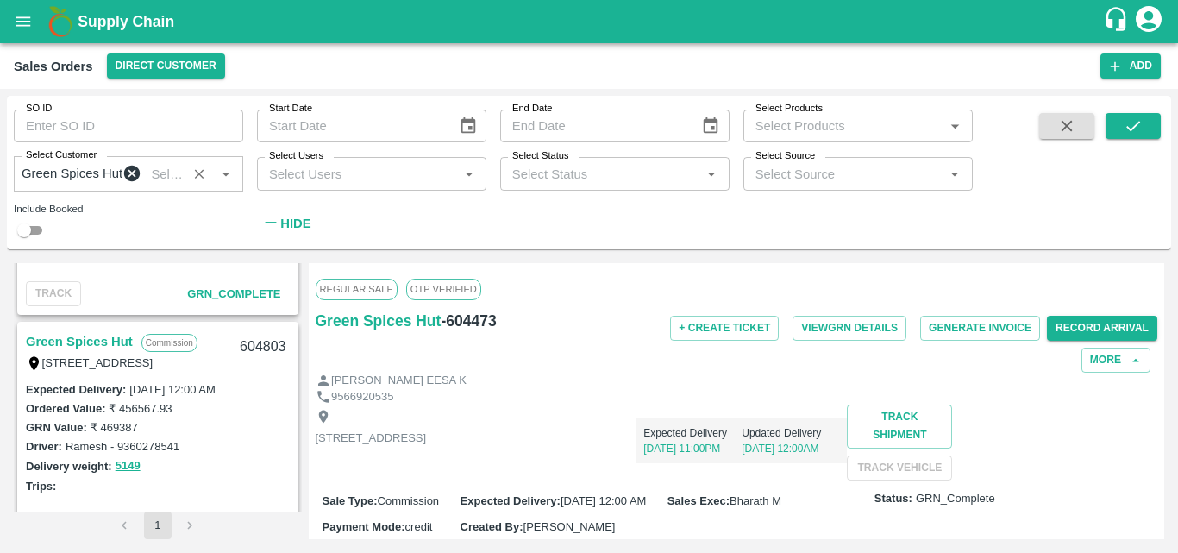
click at [116, 353] on link "Green Spices Hut" at bounding box center [79, 341] width 107 height 22
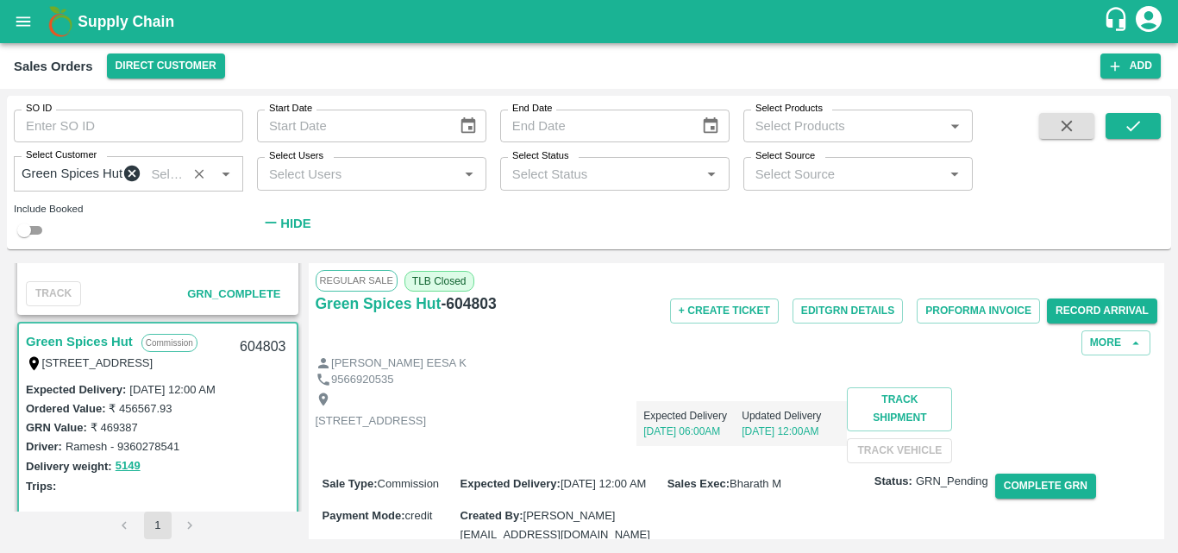
click at [843, 446] on div "Expected Delivery 18 Sep, 06:00AM Updated Delivery 18 Sep, 12:00AM" at bounding box center [636, 416] width 421 height 59
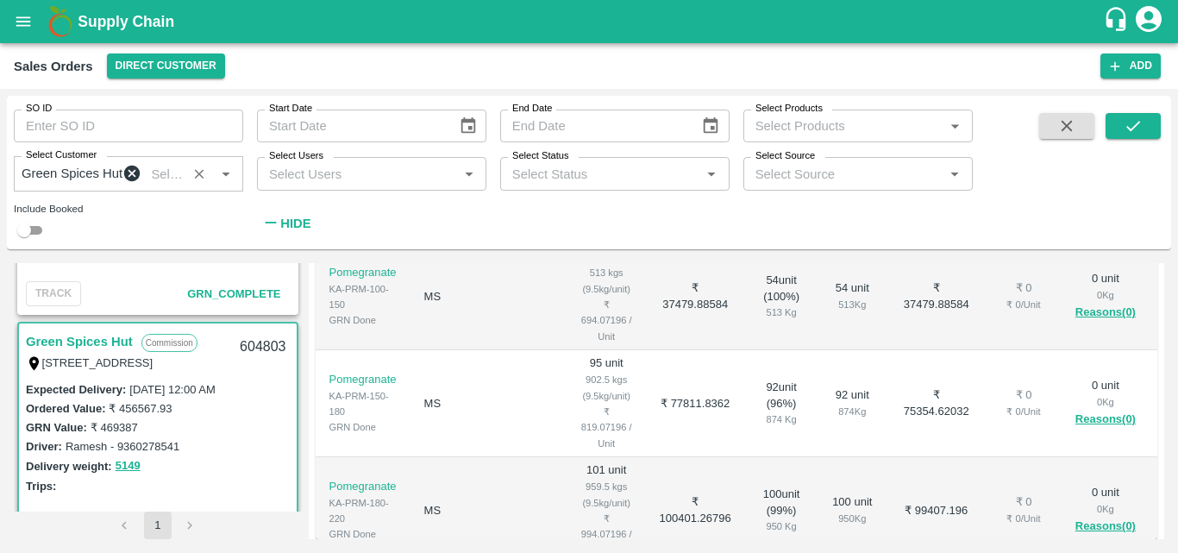
scroll to position [379, 0]
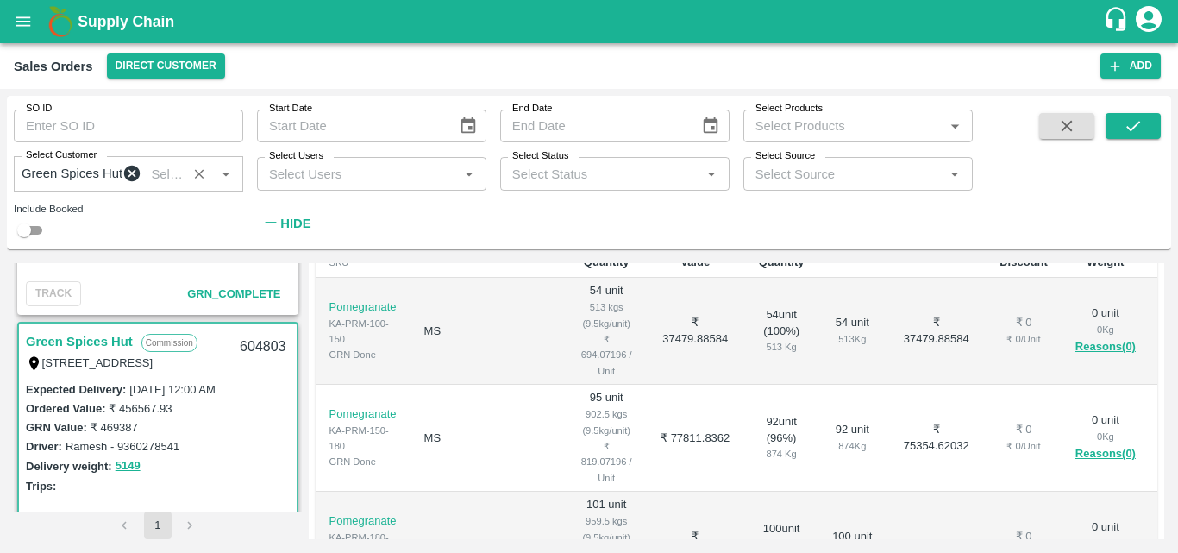
click at [245, 476] on div "Delivery weight: 5149" at bounding box center [158, 466] width 264 height 20
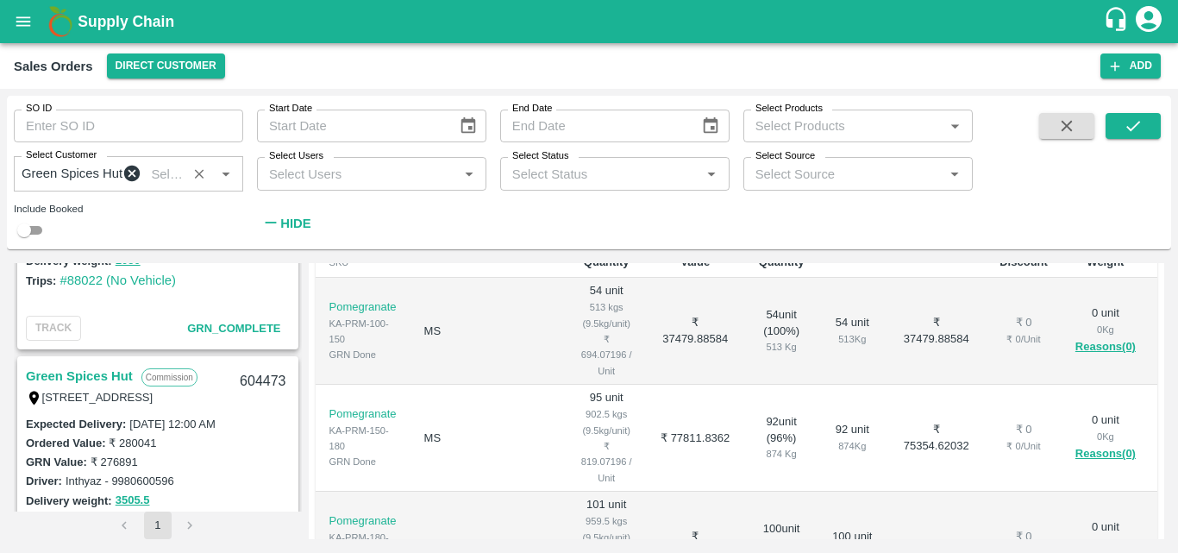
scroll to position [2349, 0]
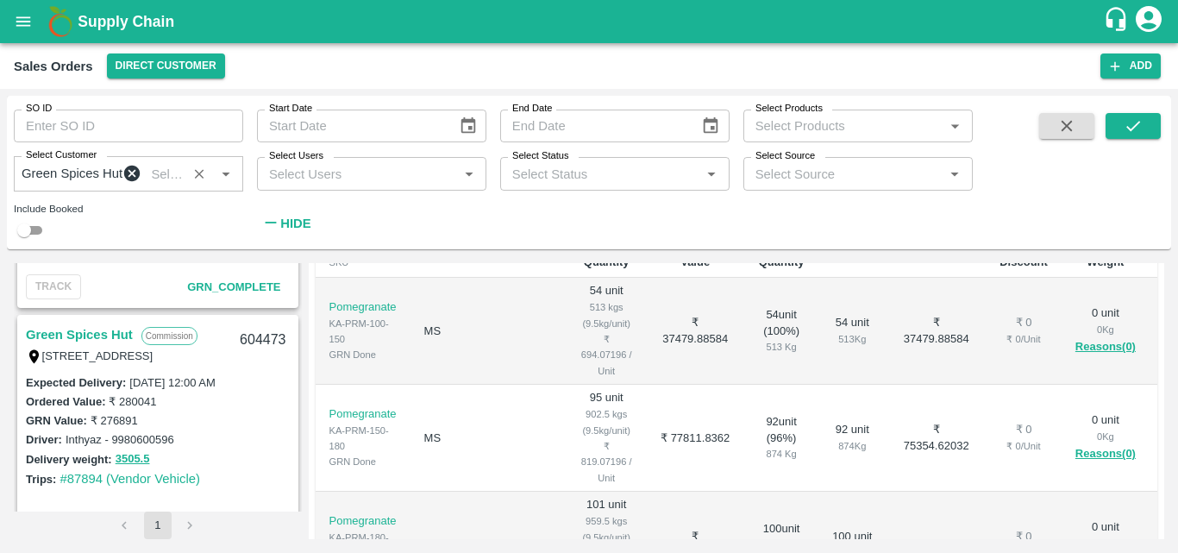
click at [116, 340] on link "Green Spices Hut" at bounding box center [79, 334] width 107 height 22
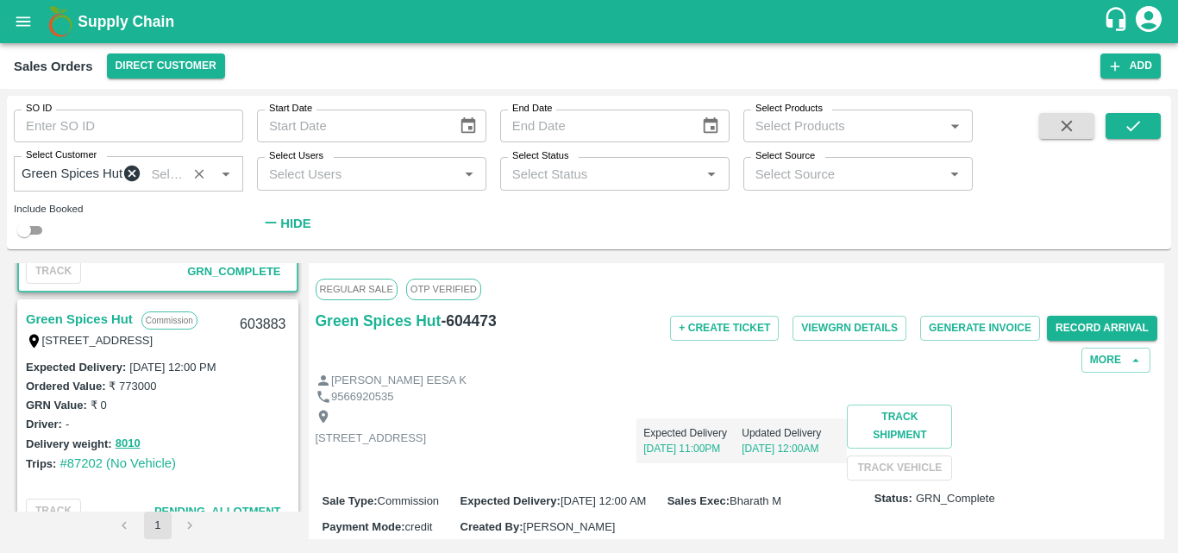
scroll to position [2659, 0]
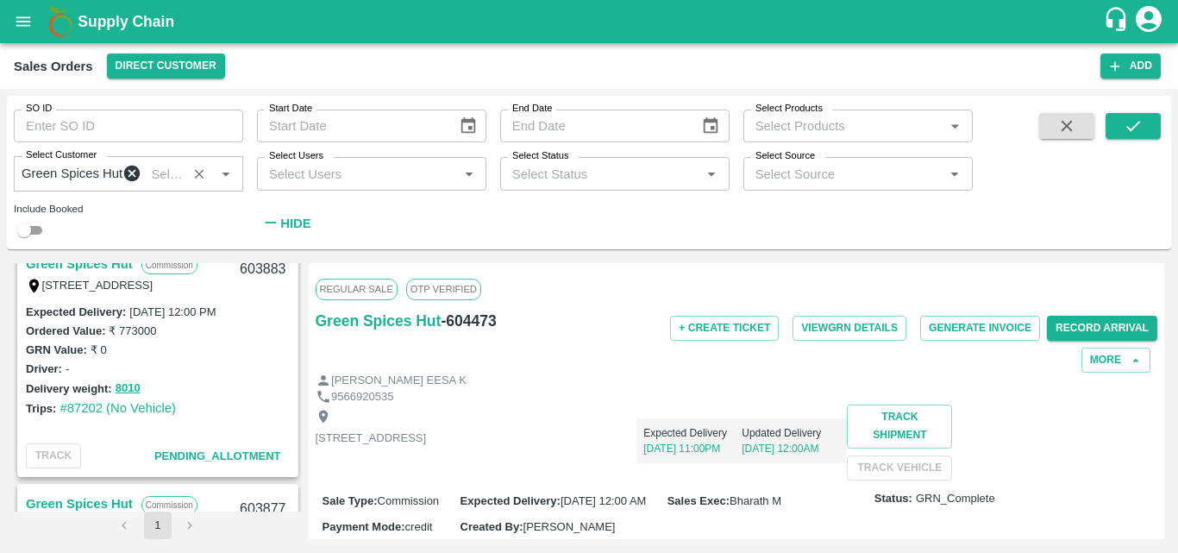
click at [803, 463] on div "Expected Delivery 13 Sep, 11:00PM Updated Delivery 12 Sep, 12:00AM" at bounding box center [636, 433] width 421 height 59
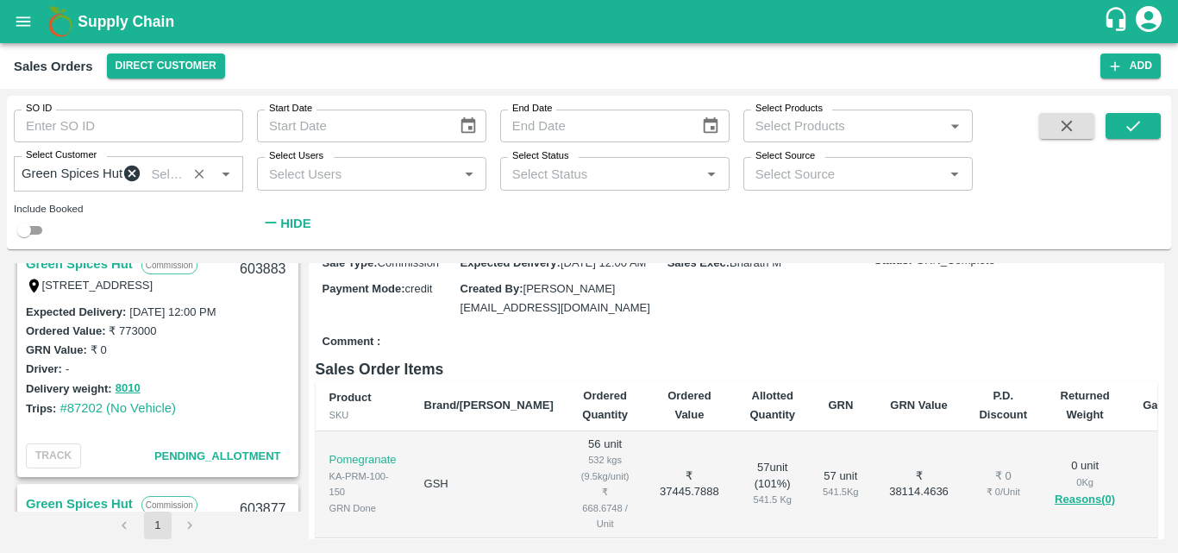
scroll to position [310, 0]
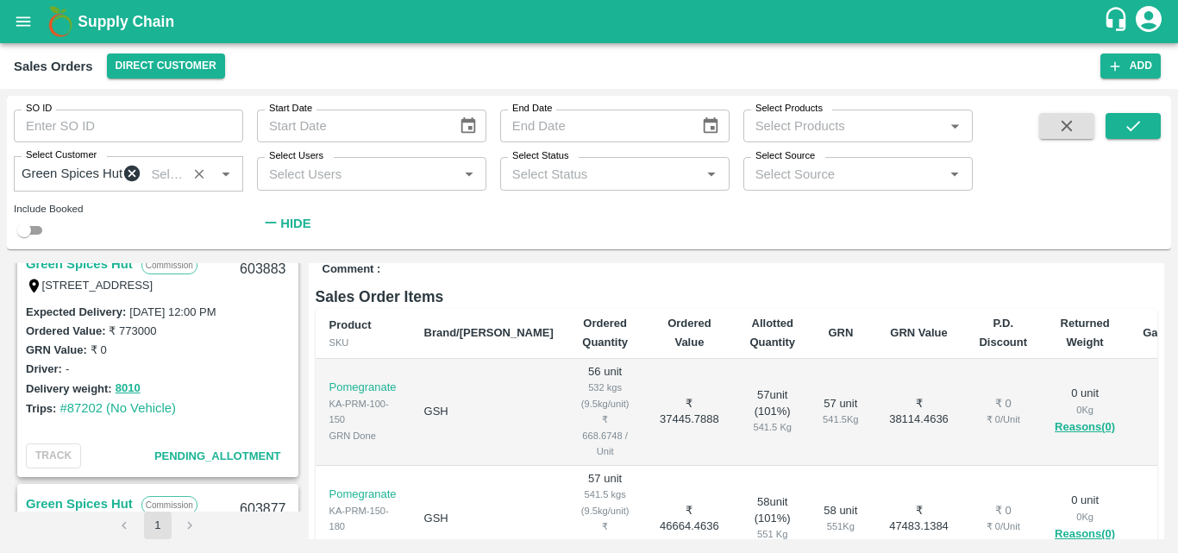
click at [282, 437] on div "Expected Delivery : 03 Sep 2025, 12:00 PM Ordered Value: ₹ 773000 GRN Value: ₹ …" at bounding box center [158, 369] width 278 height 135
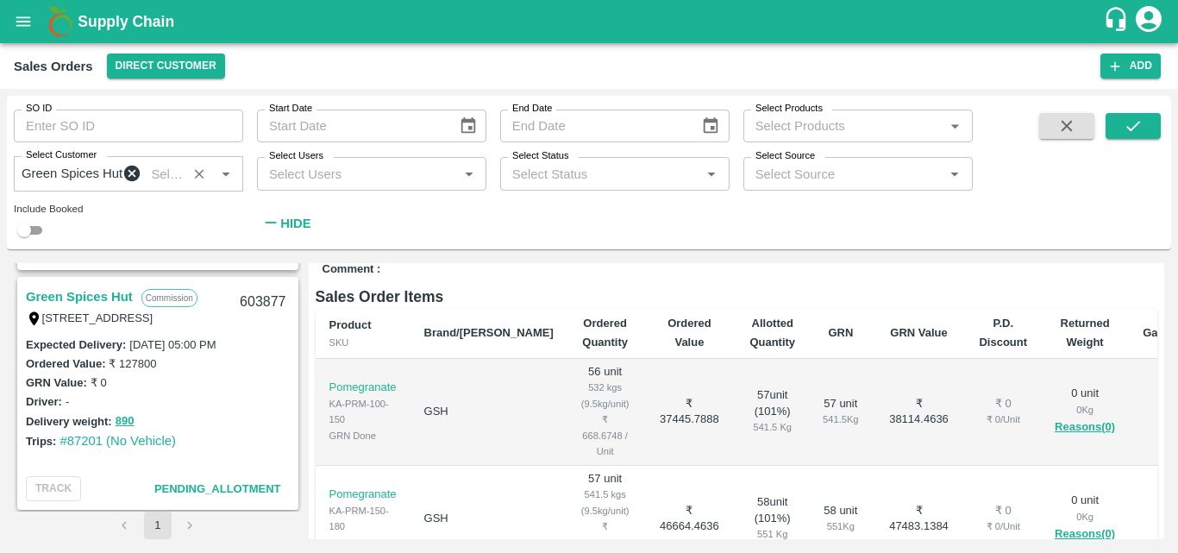
click at [254, 408] on div "Driver: -" at bounding box center [158, 400] width 264 height 19
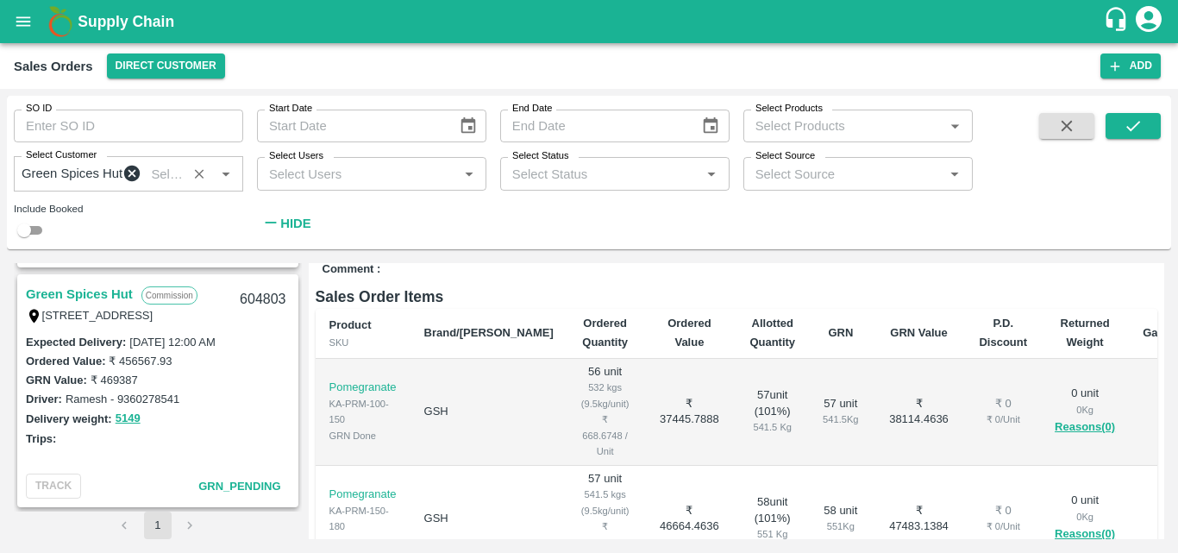
scroll to position [1418, 0]
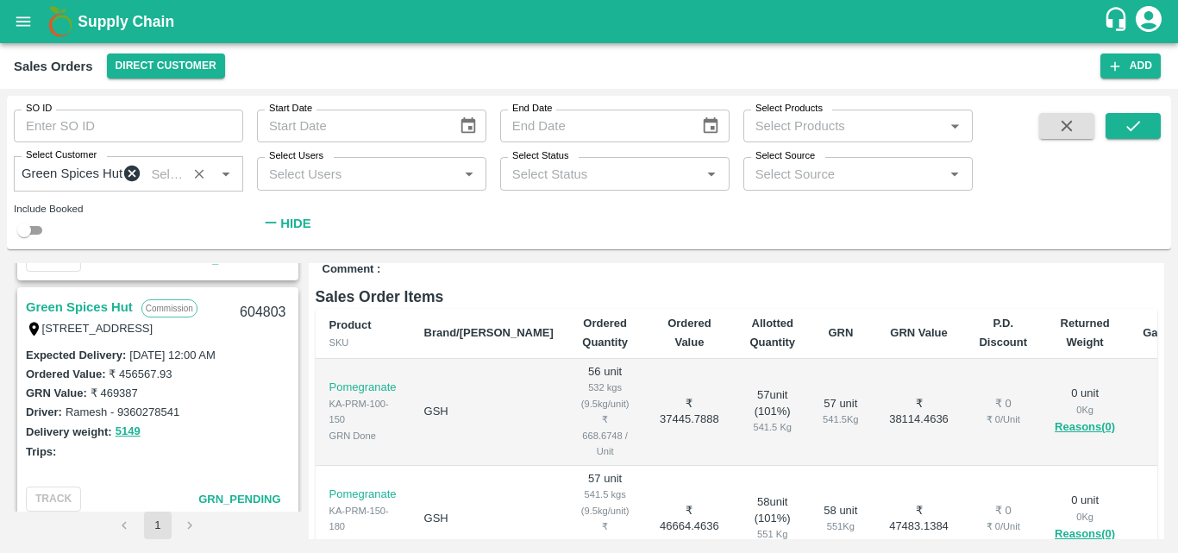
click at [535, 245] on div "Created By : bharath.m@vegrow.in" at bounding box center [563, 225] width 207 height 39
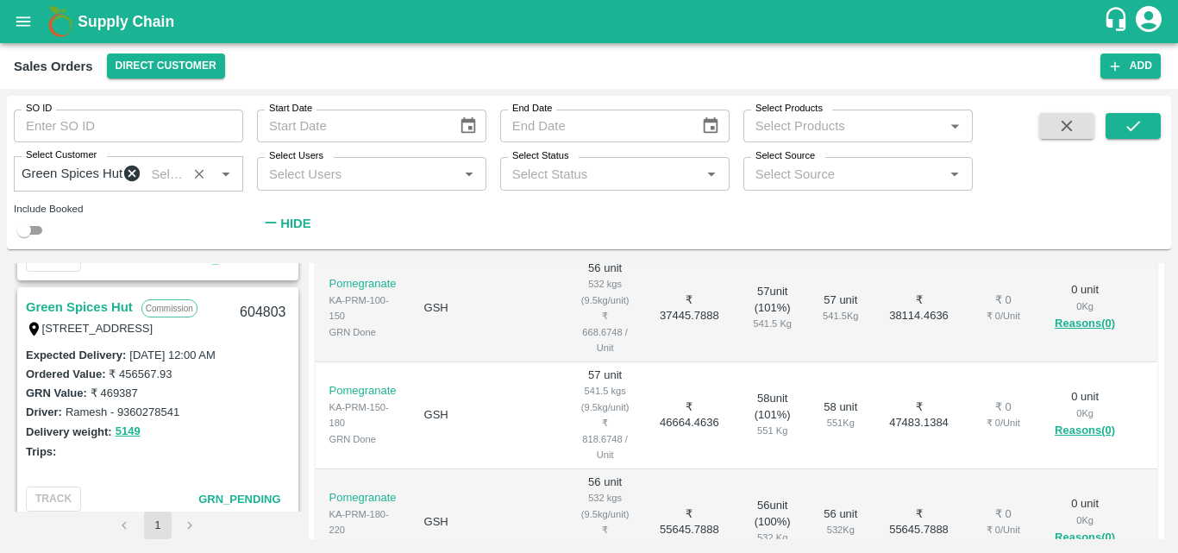
scroll to position [379, 0]
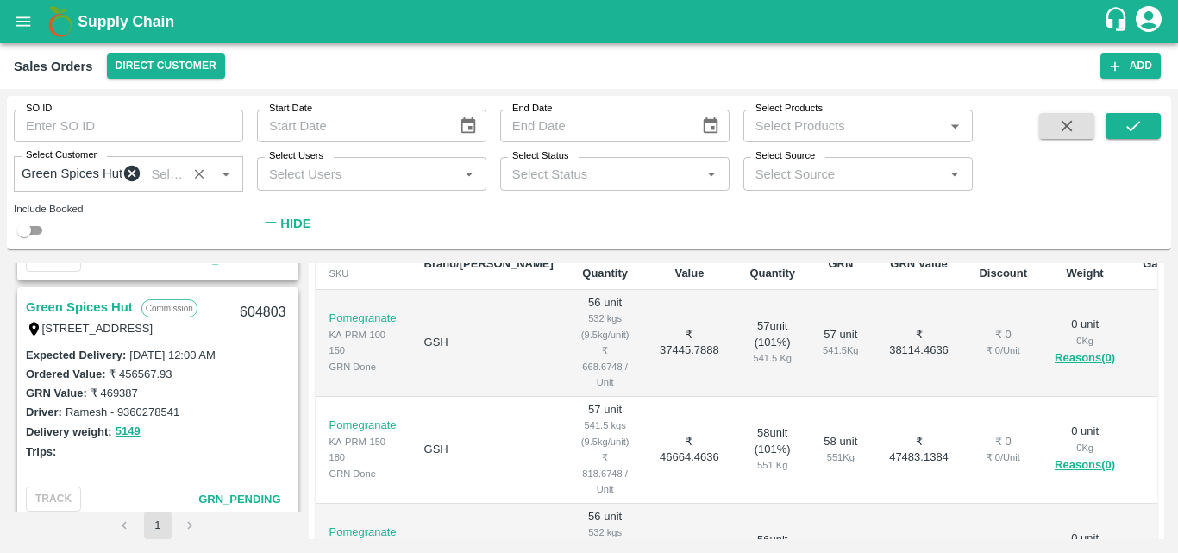
click at [273, 415] on div "Driver: Ramesh - 9360278541" at bounding box center [158, 411] width 264 height 19
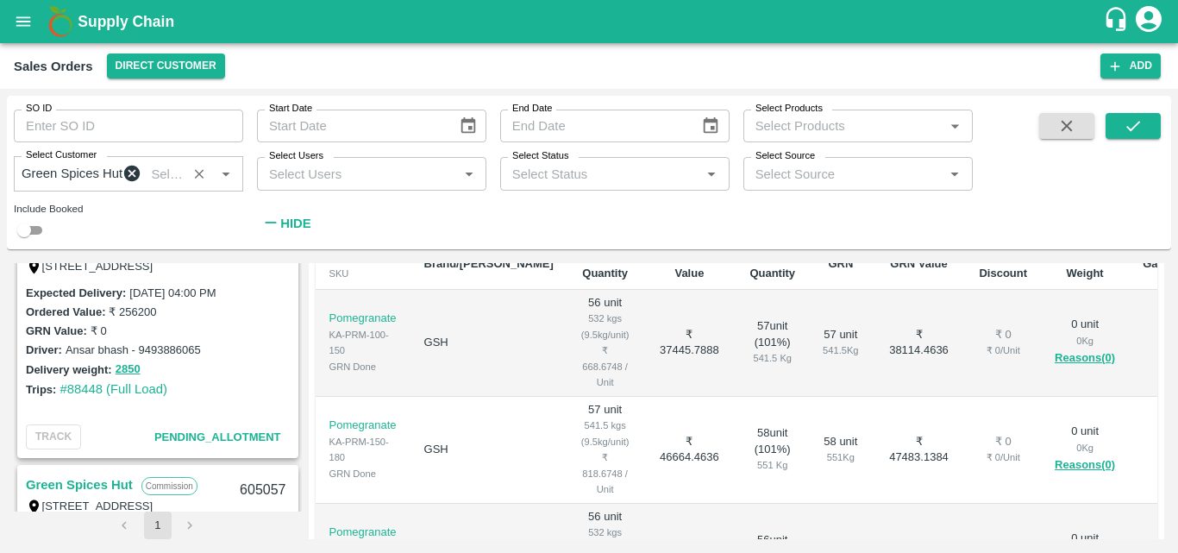
scroll to position [486, 0]
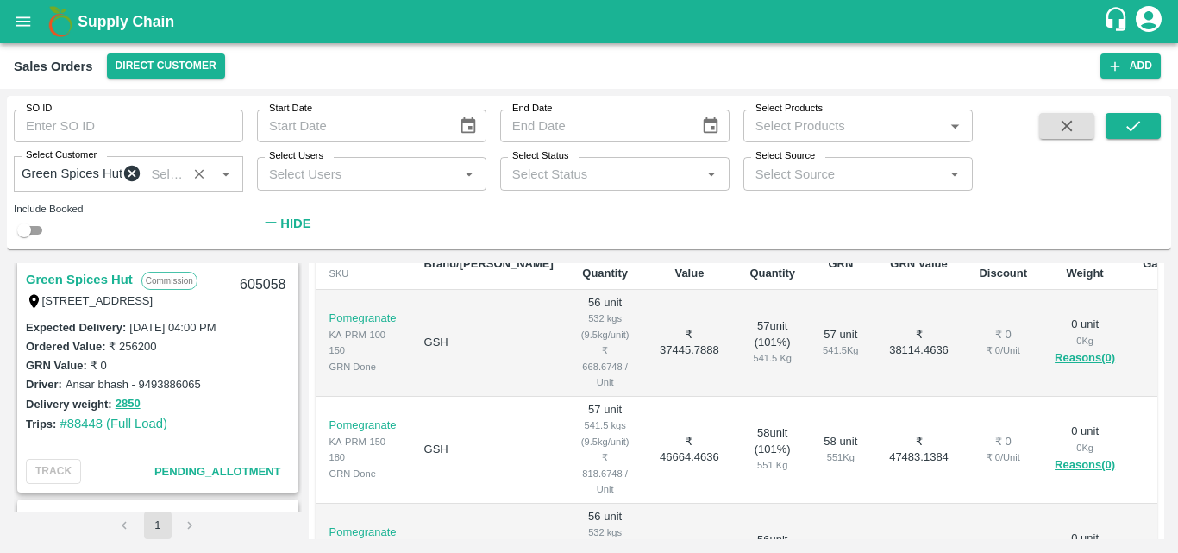
click at [235, 406] on div "Delivery weight: 2850" at bounding box center [158, 404] width 264 height 20
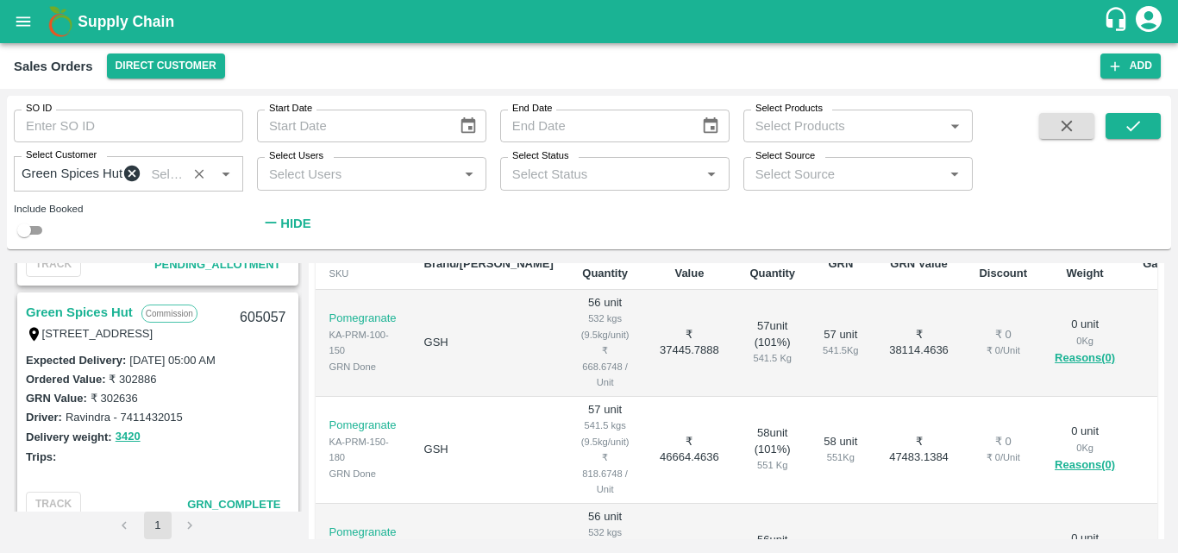
click at [244, 426] on div "Driver: Ravindra - 7411432015" at bounding box center [158, 416] width 264 height 19
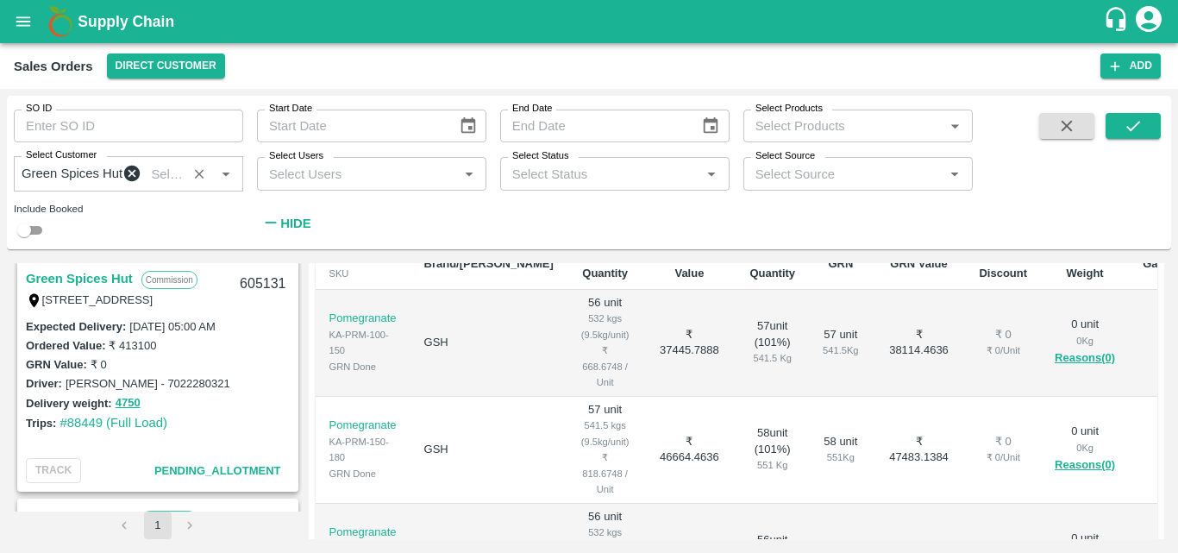
scroll to position [0, 0]
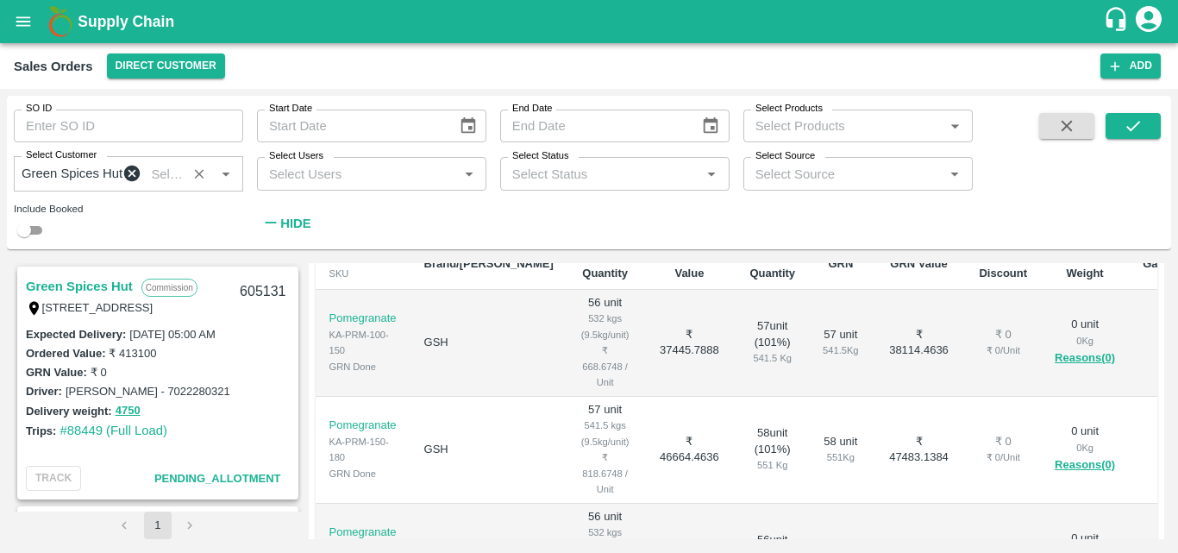
click at [108, 294] on link "Green Spices Hut" at bounding box center [79, 286] width 107 height 22
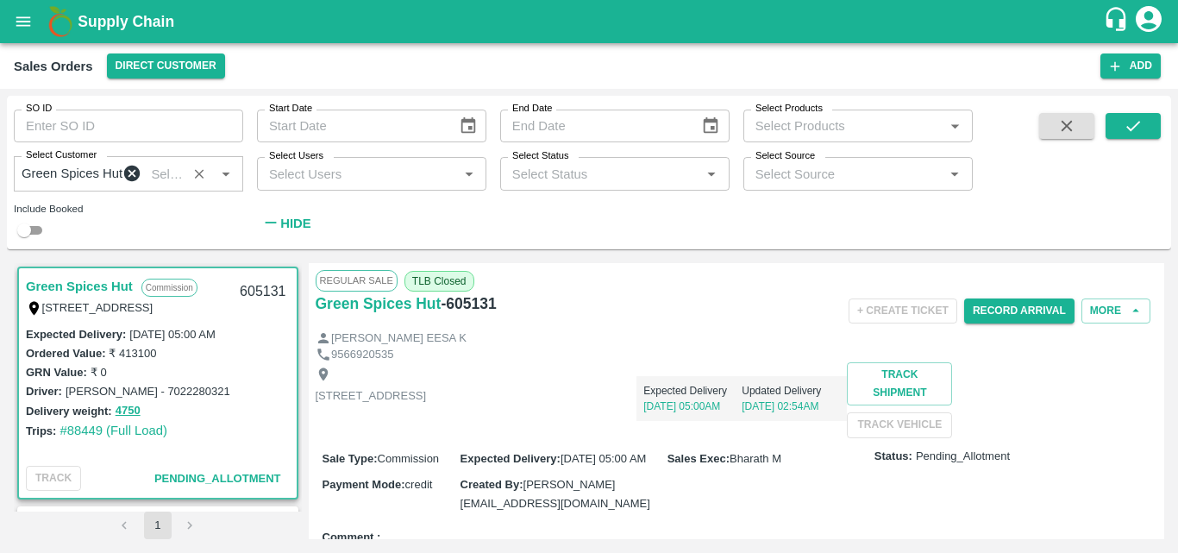
click at [776, 421] on div "Expected Delivery 21 Sep, 05:00AM Updated Delivery 18 Sep, 02:54AM" at bounding box center [636, 391] width 421 height 59
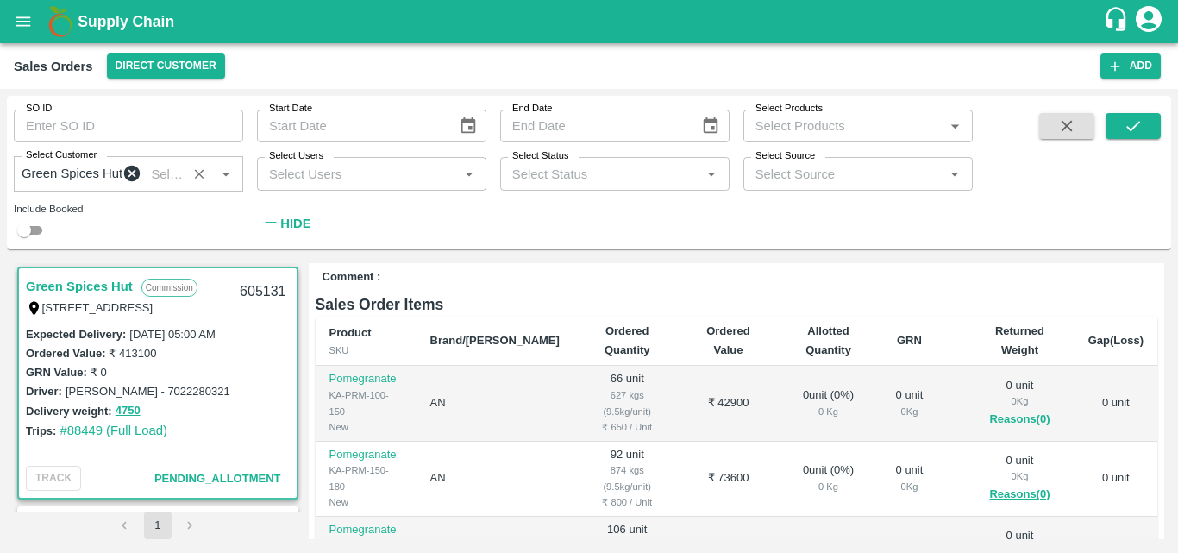
scroll to position [310, 0]
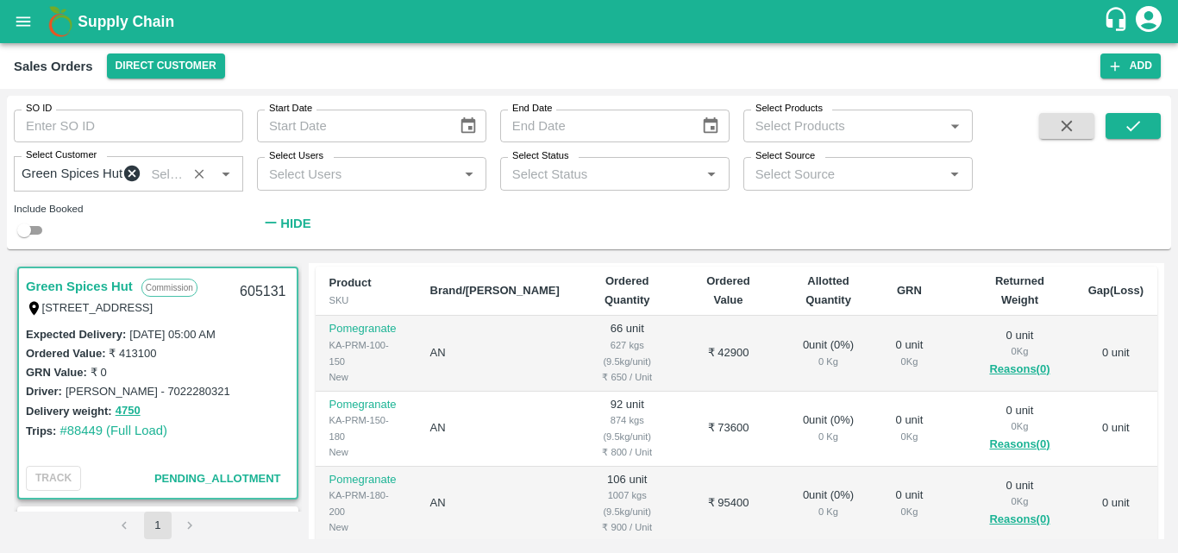
click at [226, 433] on div "Trips: #88449 (Full Load)" at bounding box center [158, 430] width 264 height 19
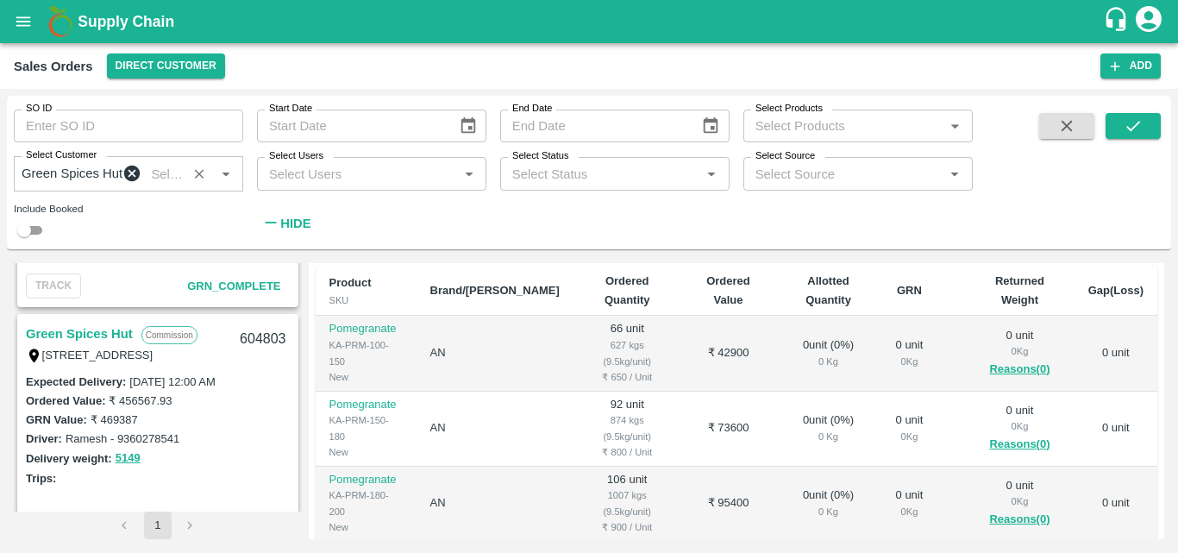
scroll to position [1449, 0]
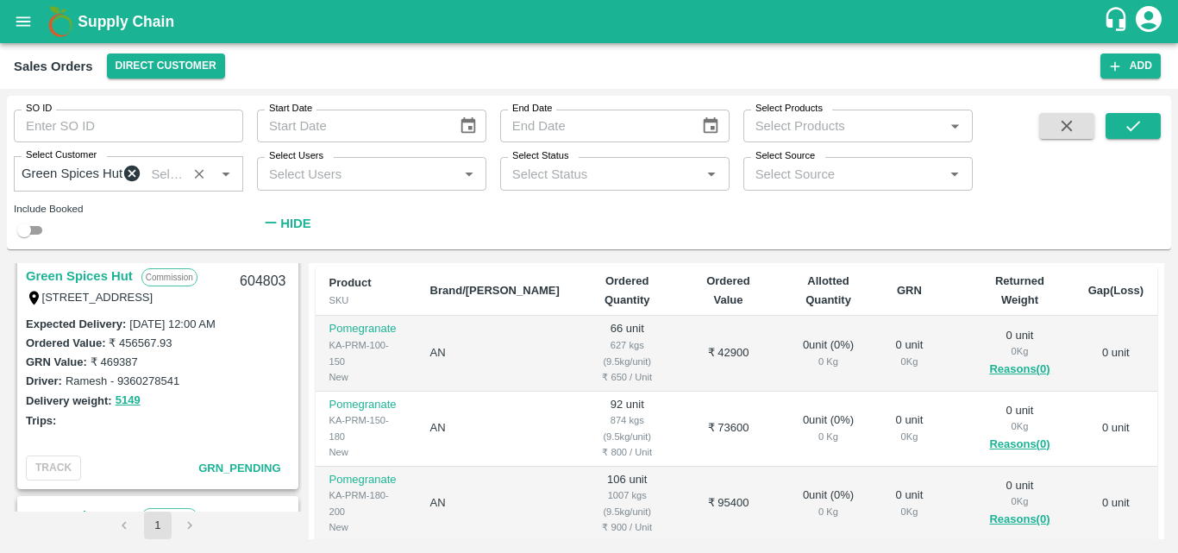
click at [115, 287] on link "Green Spices Hut" at bounding box center [79, 276] width 107 height 22
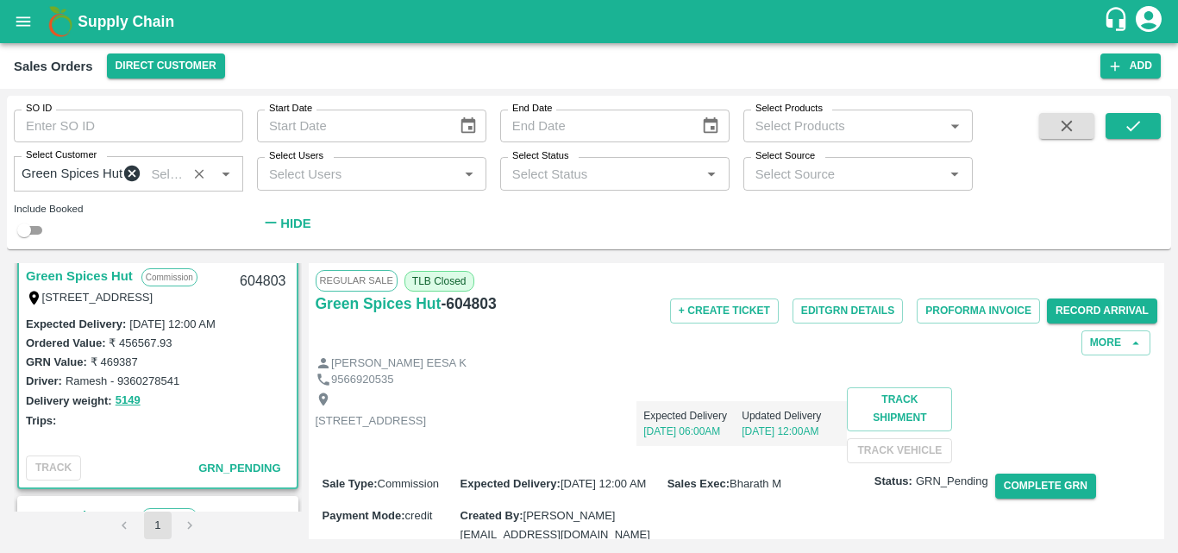
click at [847, 422] on div "Expected Delivery 18 Sep, 06:00AM Updated Delivery 18 Sep, 12:00AM" at bounding box center [636, 416] width 421 height 59
click at [847, 441] on div "Expected Delivery 18 Sep, 06:00AM Updated Delivery 18 Sep, 12:00AM" at bounding box center [636, 416] width 421 height 59
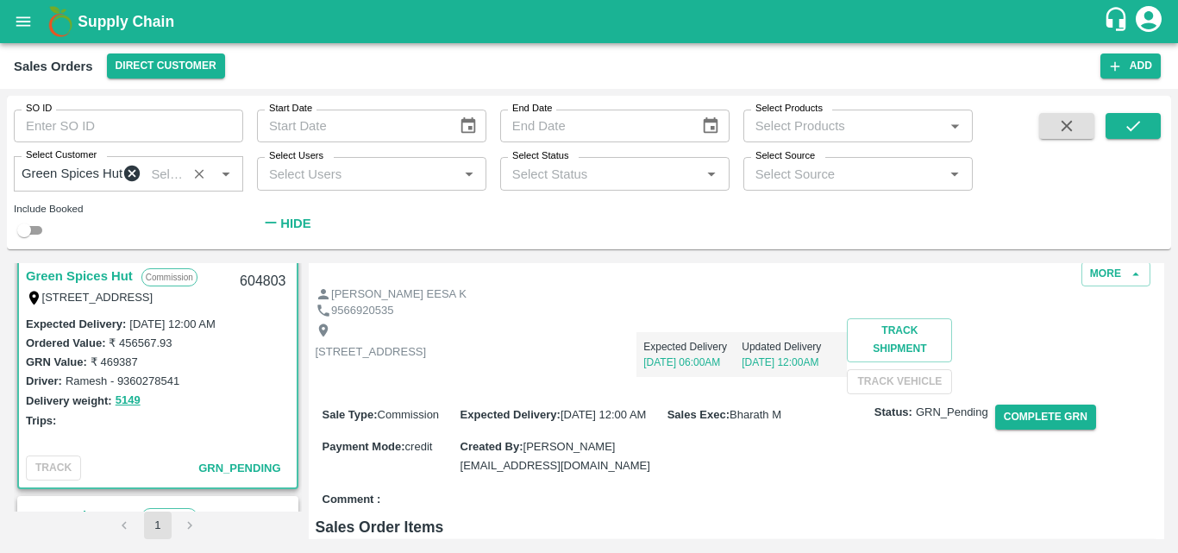
scroll to position [138, 0]
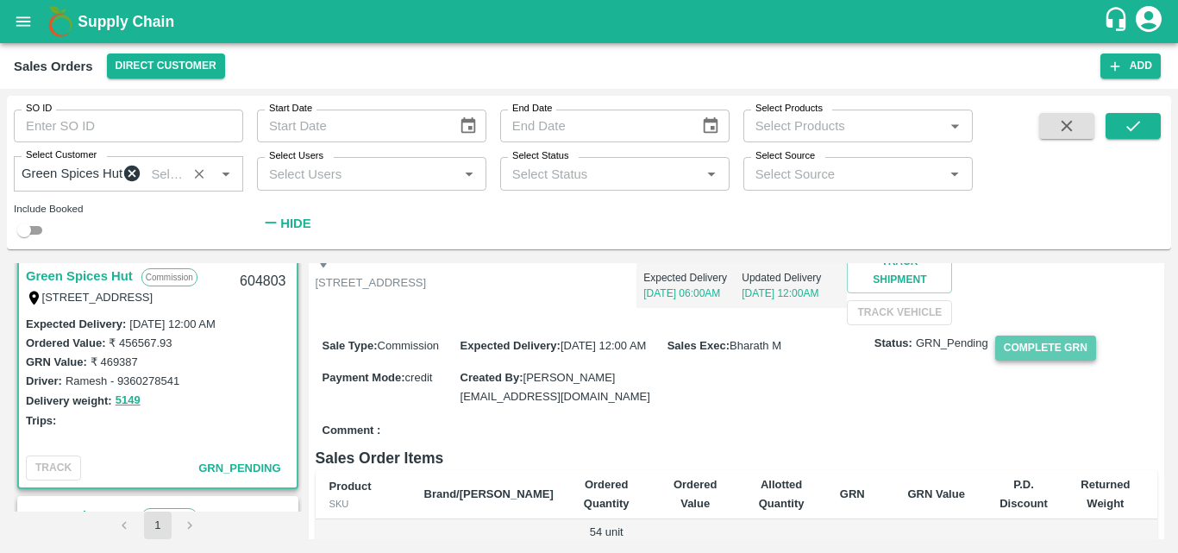
click at [1047, 360] on button "Complete GRN" at bounding box center [1045, 347] width 101 height 25
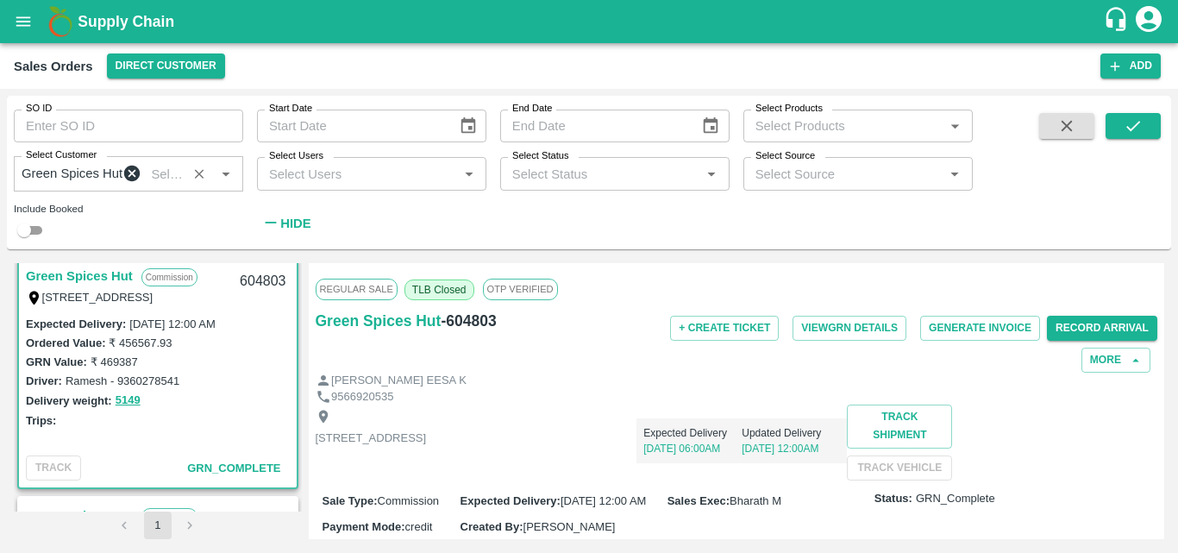
click at [163, 410] on div "Delivery weight: 5149" at bounding box center [158, 401] width 264 height 20
click at [200, 457] on div "TRACK GRN_Complete" at bounding box center [158, 467] width 278 height 39
click at [203, 429] on div "Trips:" at bounding box center [158, 419] width 264 height 19
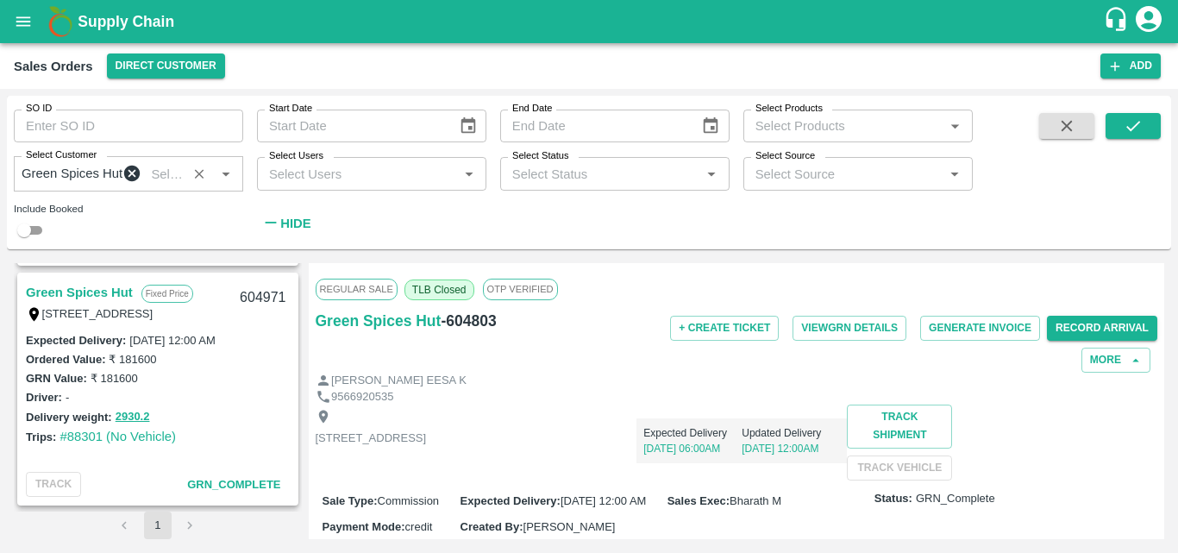
scroll to position [1242, 0]
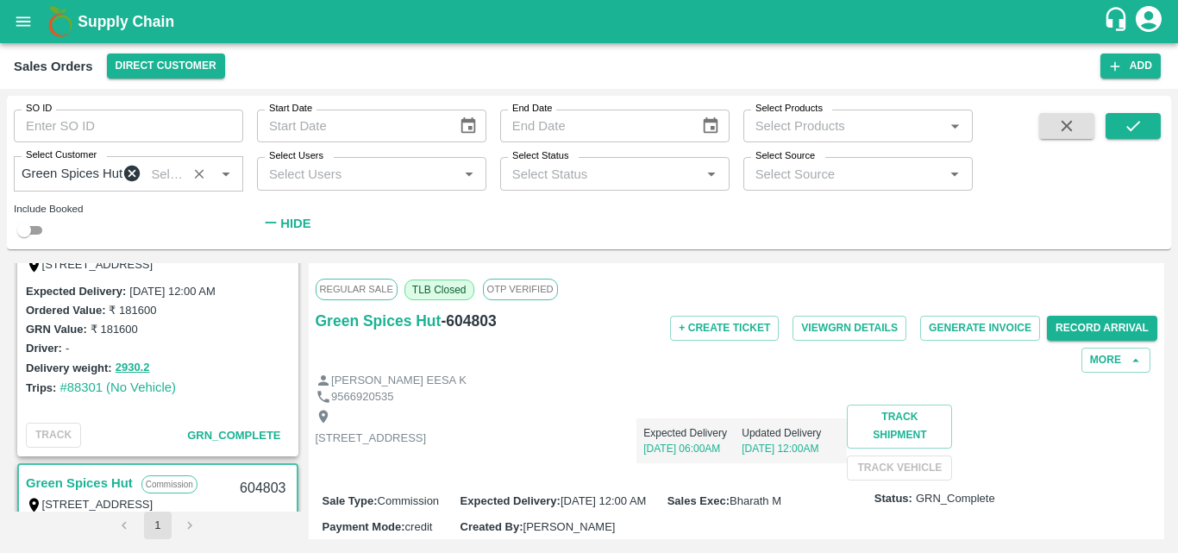
click at [244, 397] on div "Trips: #88301 (No Vehicle)" at bounding box center [158, 387] width 264 height 19
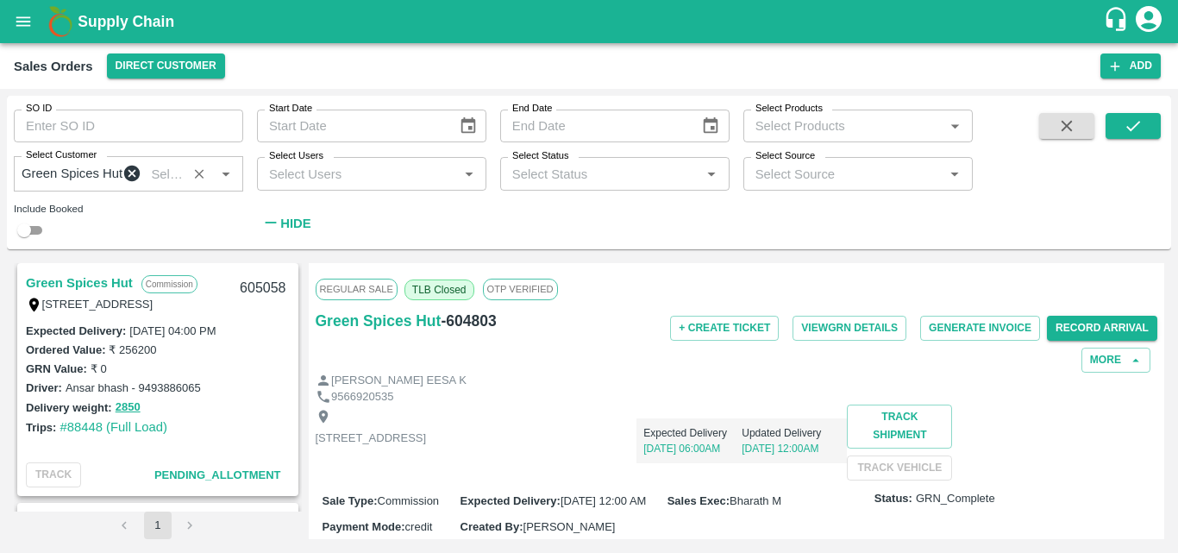
scroll to position [448, 0]
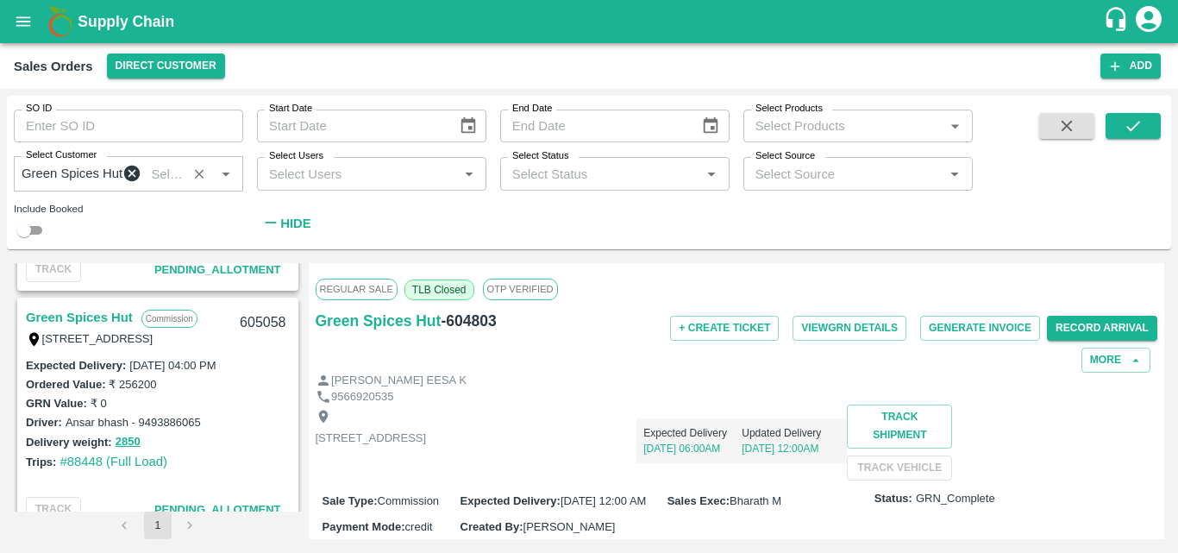
click at [71, 321] on link "Green Spices Hut" at bounding box center [79, 317] width 107 height 22
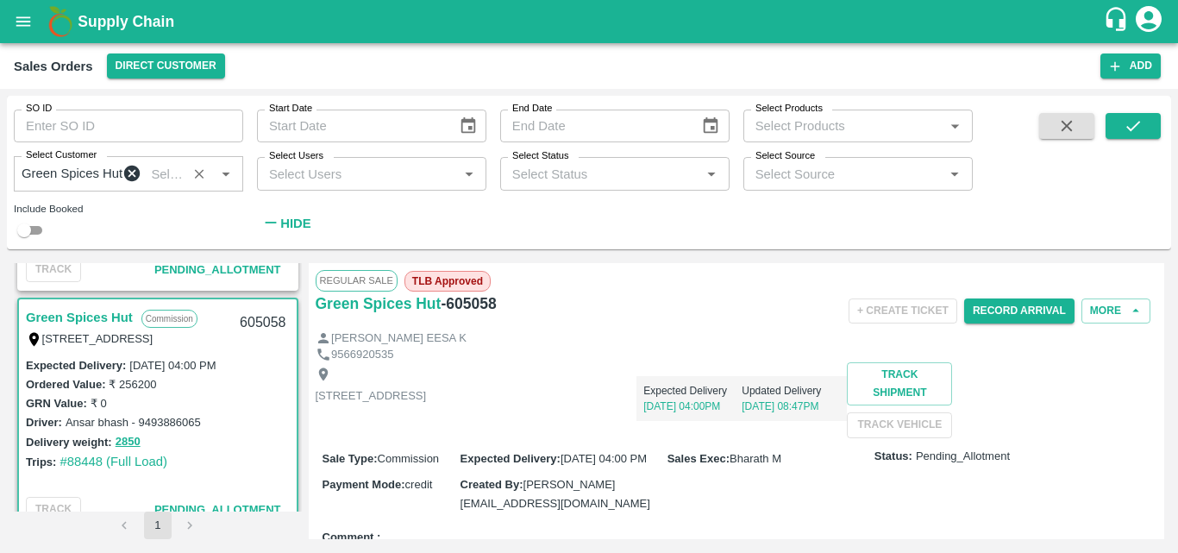
click at [899, 437] on div "Shop no 74, MADURAI MATTUTHAVANI FRUIT MARKET, Madurai, Madurai, Tamil Nadu, 62…" at bounding box center [737, 399] width 842 height 75
click at [1015, 314] on button "Record Arrival" at bounding box center [1019, 310] width 110 height 25
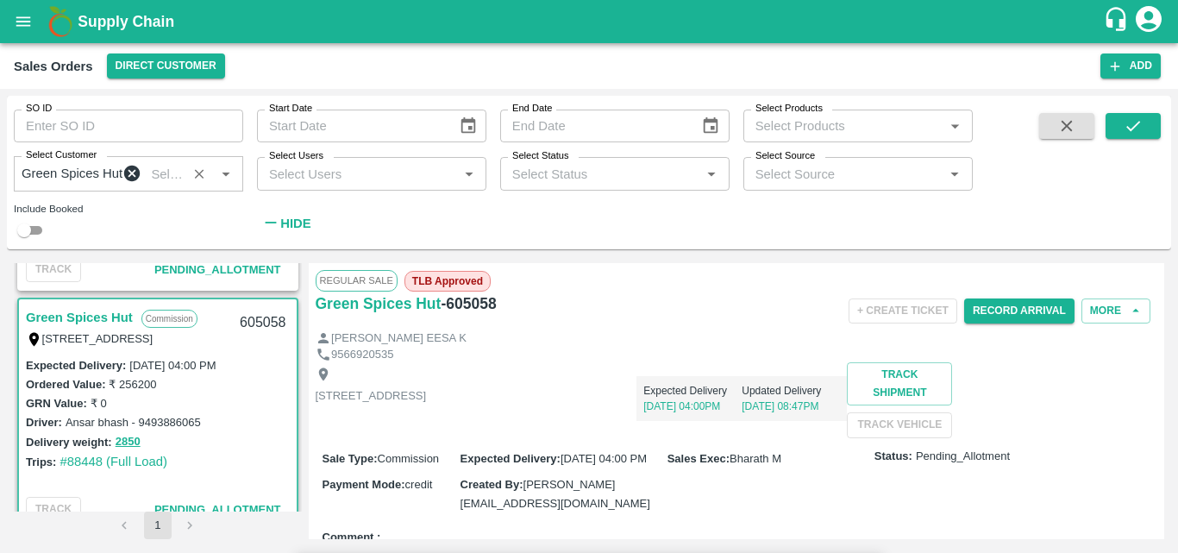
click at [0, 0] on input "Upload" at bounding box center [0, 0] width 0 height 0
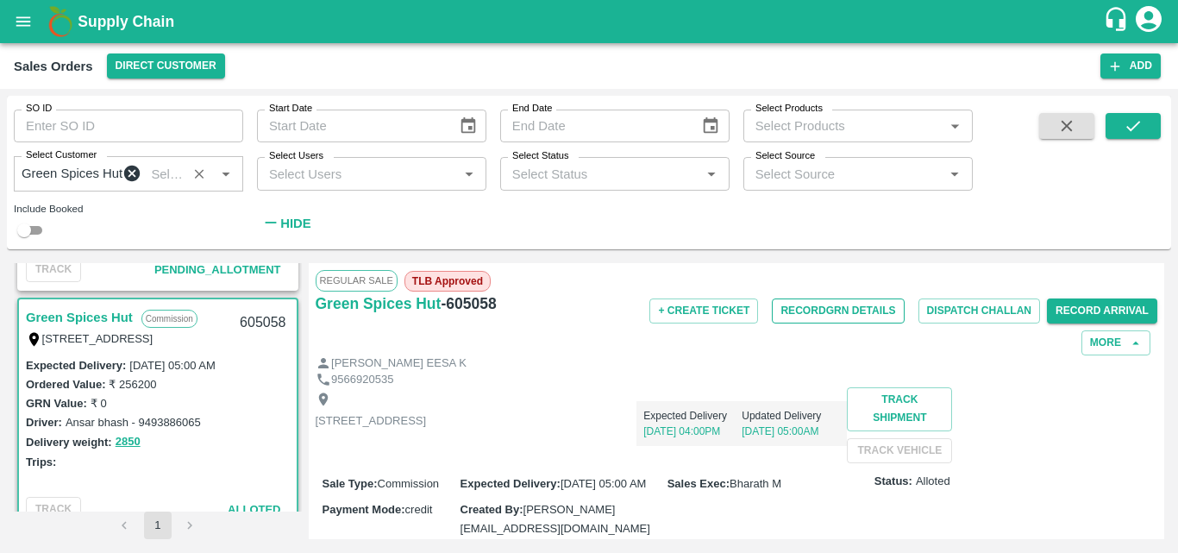
click at [861, 323] on button "Record GRN Details" at bounding box center [838, 310] width 132 height 25
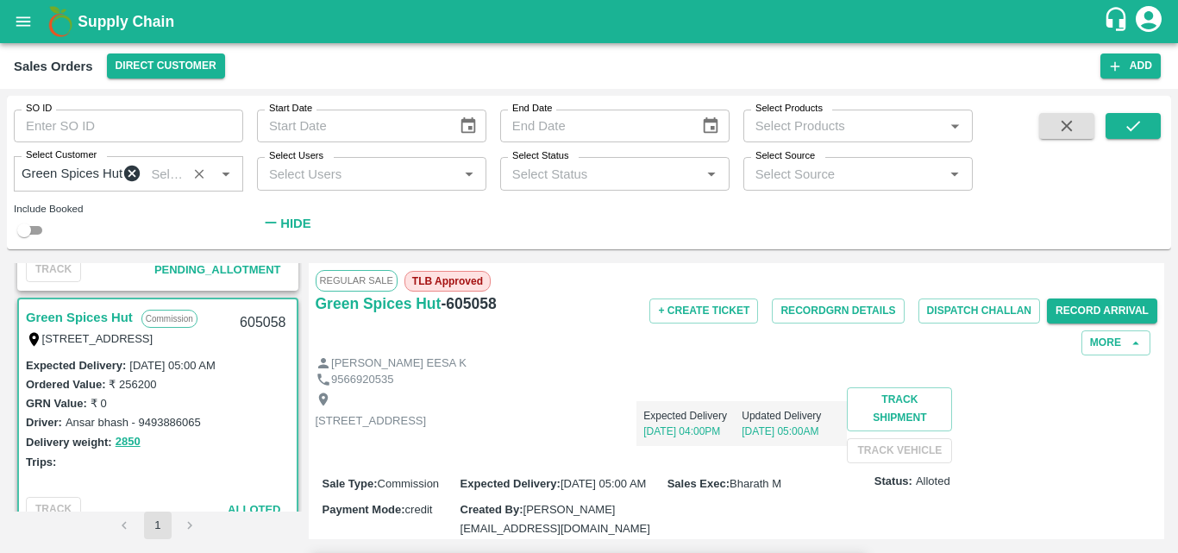
scroll to position [560, 0]
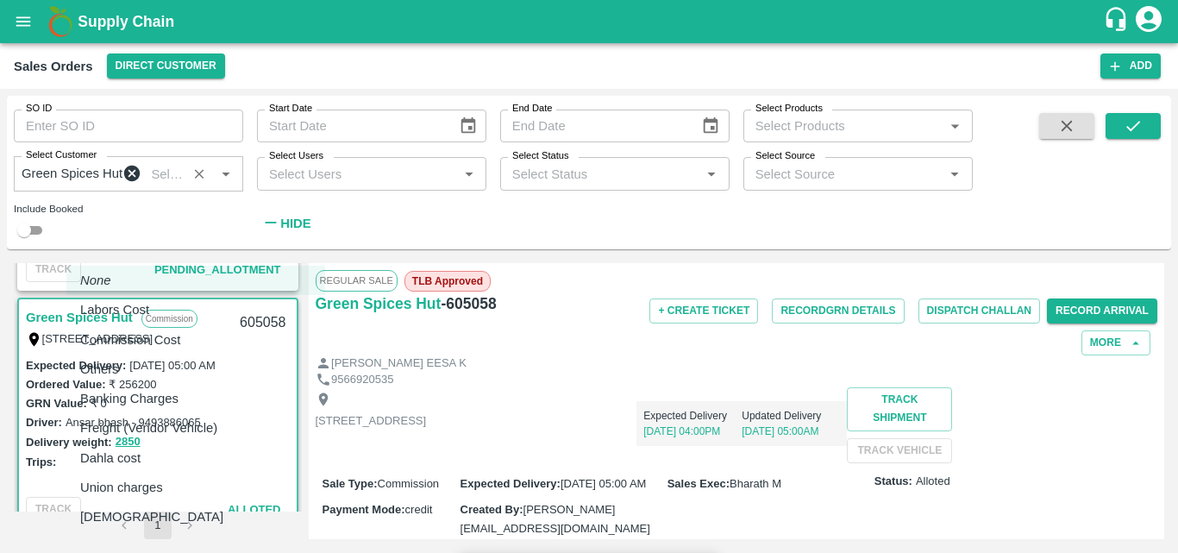
click at [268, 383] on body "Supply Chain Sales Orders Direct Customer Add SO ID SO ID Start Date Start Date…" at bounding box center [589, 276] width 1178 height 553
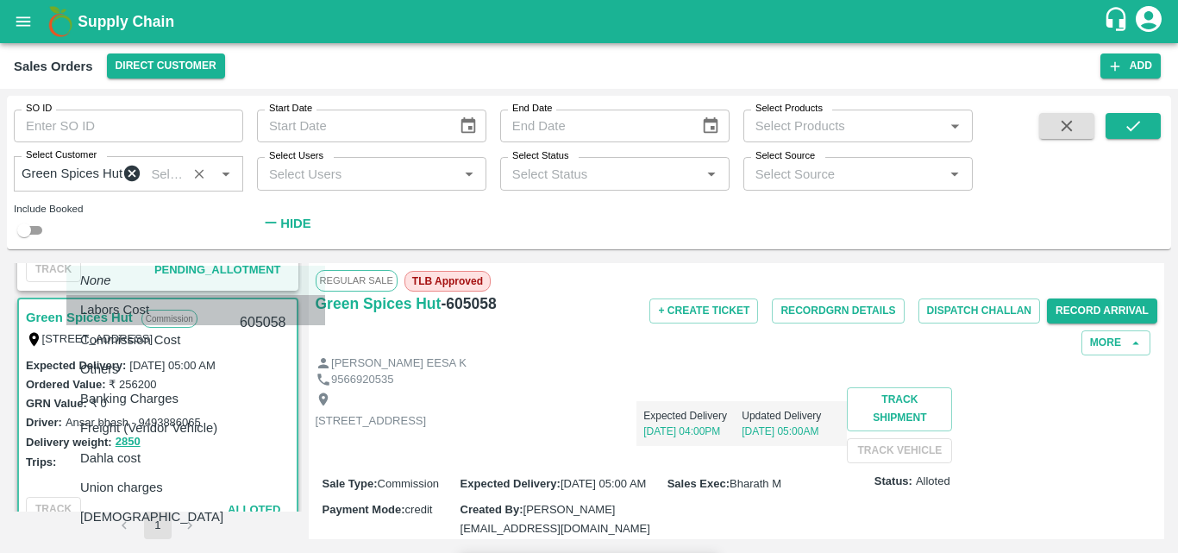
click at [158, 316] on div "Labors Cost" at bounding box center [119, 309] width 78 height 19
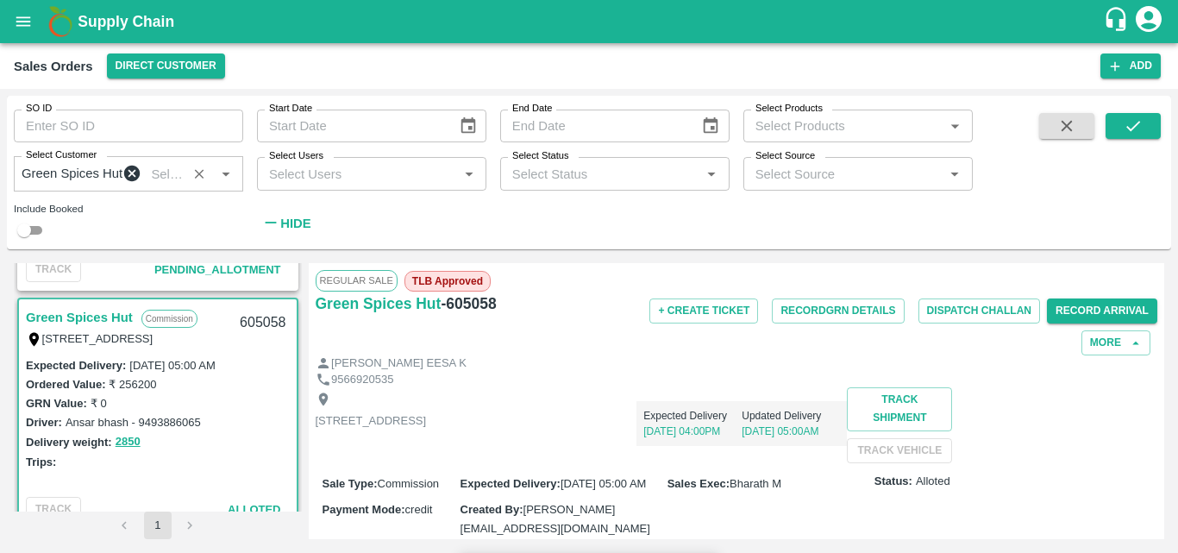
click at [231, 360] on body "Supply Chain Sales Orders Direct Customer Add SO ID SO ID Start Date Start Date…" at bounding box center [589, 276] width 1178 height 553
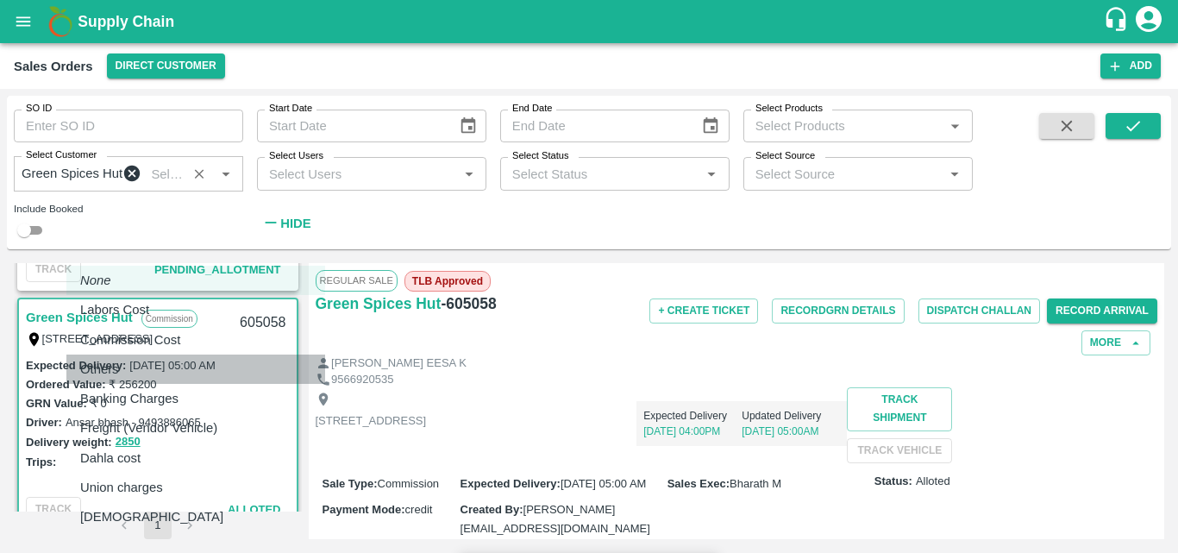
click at [128, 370] on div "Others" at bounding box center [103, 369] width 47 height 19
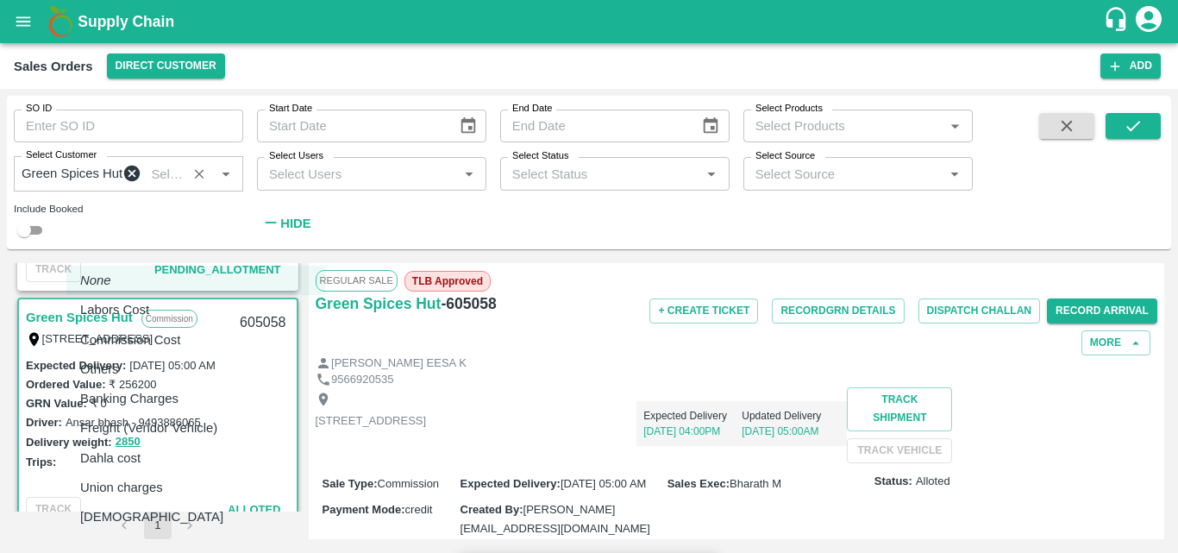
click at [178, 418] on body "Supply Chain Sales Orders Direct Customer Add SO ID SO ID Start Date Start Date…" at bounding box center [589, 276] width 1178 height 553
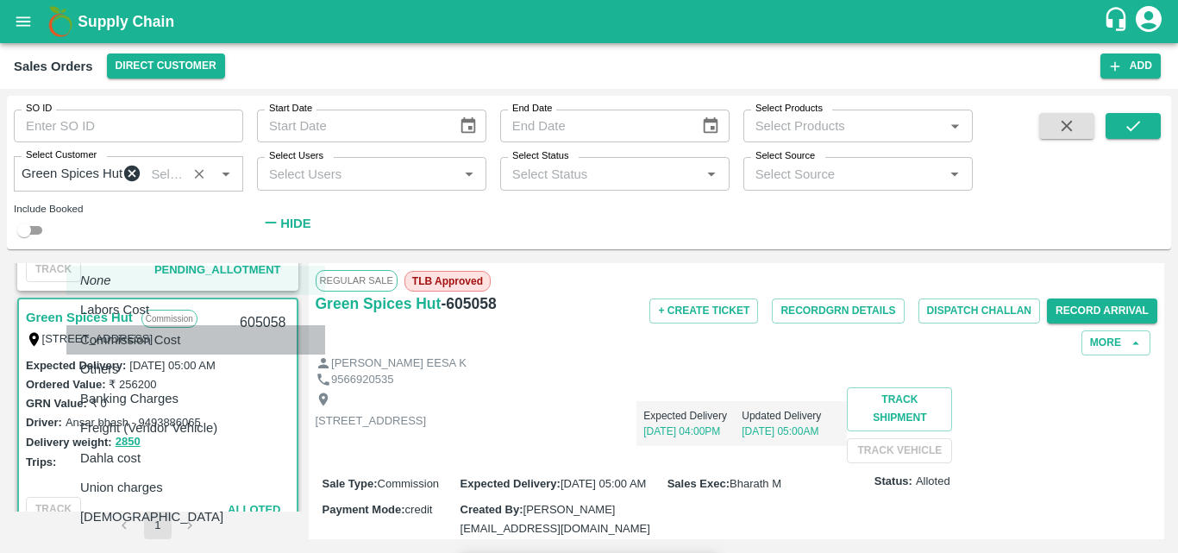
click at [181, 344] on div "Commission Cost" at bounding box center [134, 339] width 109 height 19
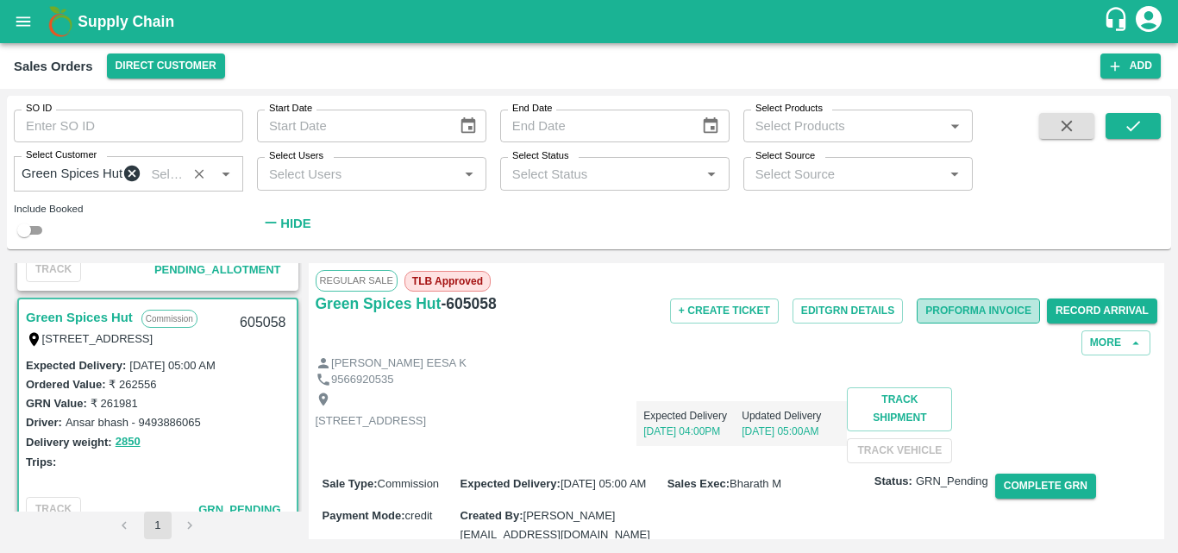
click at [957, 310] on button "Proforma Invoice" at bounding box center [978, 310] width 123 height 25
click at [661, 372] on div "[PERSON_NAME] EESA K" at bounding box center [737, 363] width 842 height 16
click at [815, 432] on div "Expected Delivery 20 Sep, 04:00PM Updated Delivery 18 Sep, 05:00AM" at bounding box center [636, 416] width 421 height 59
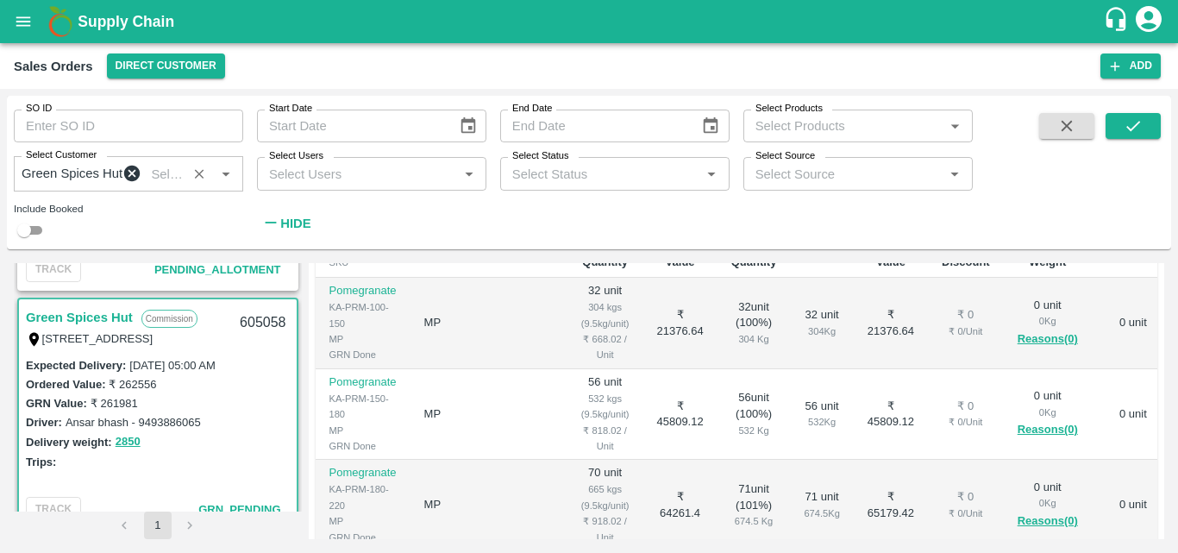
scroll to position [302, 0]
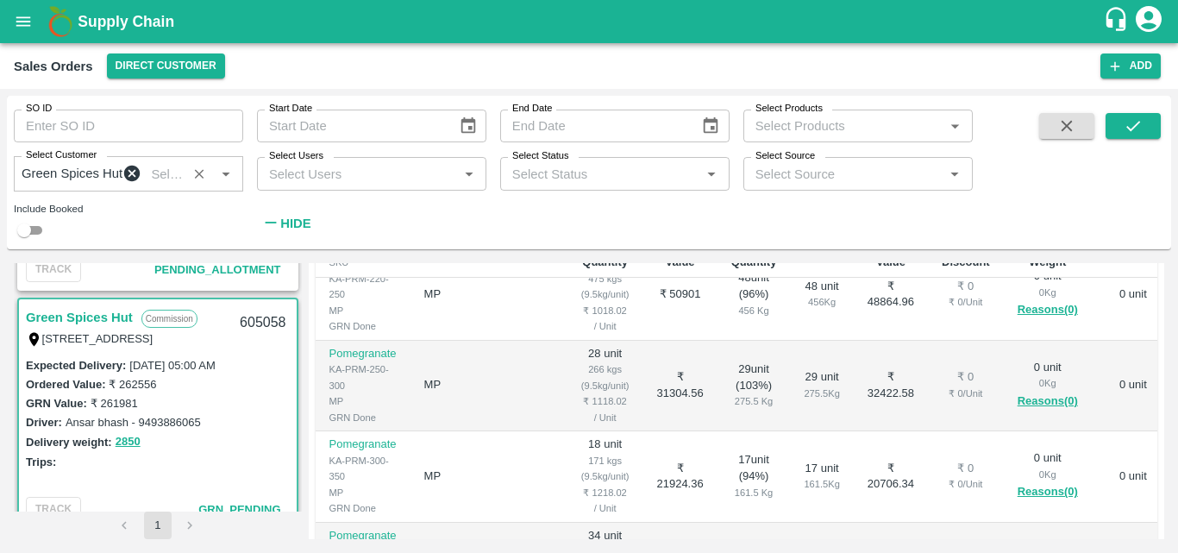
click at [790, 279] on th "GRN" at bounding box center [821, 254] width 63 height 50
click at [1149, 279] on th "Gap(Loss)" at bounding box center [1133, 254] width 83 height 50
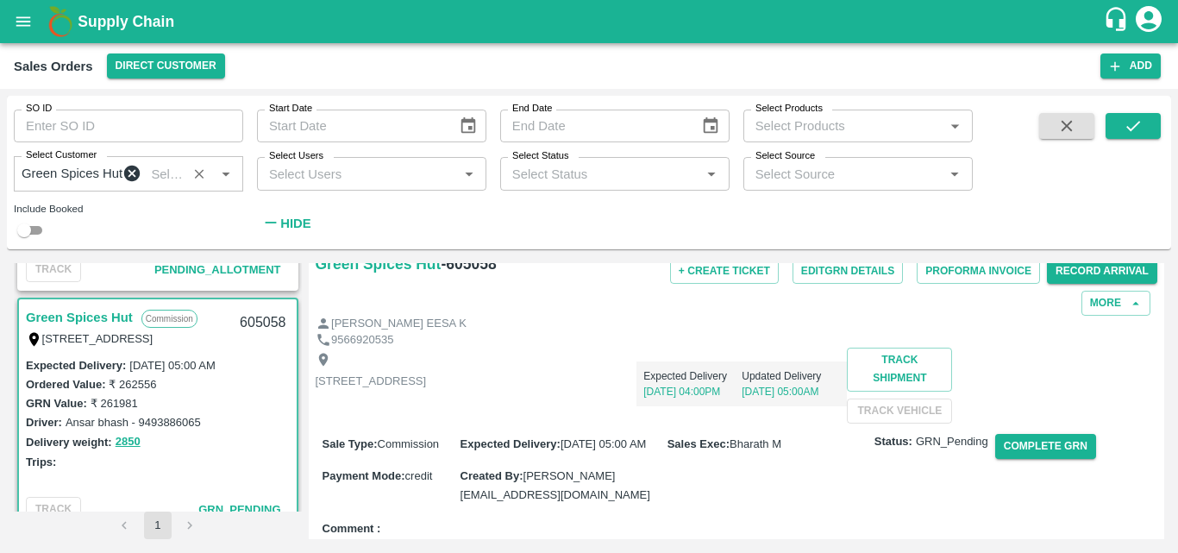
scroll to position [0, 0]
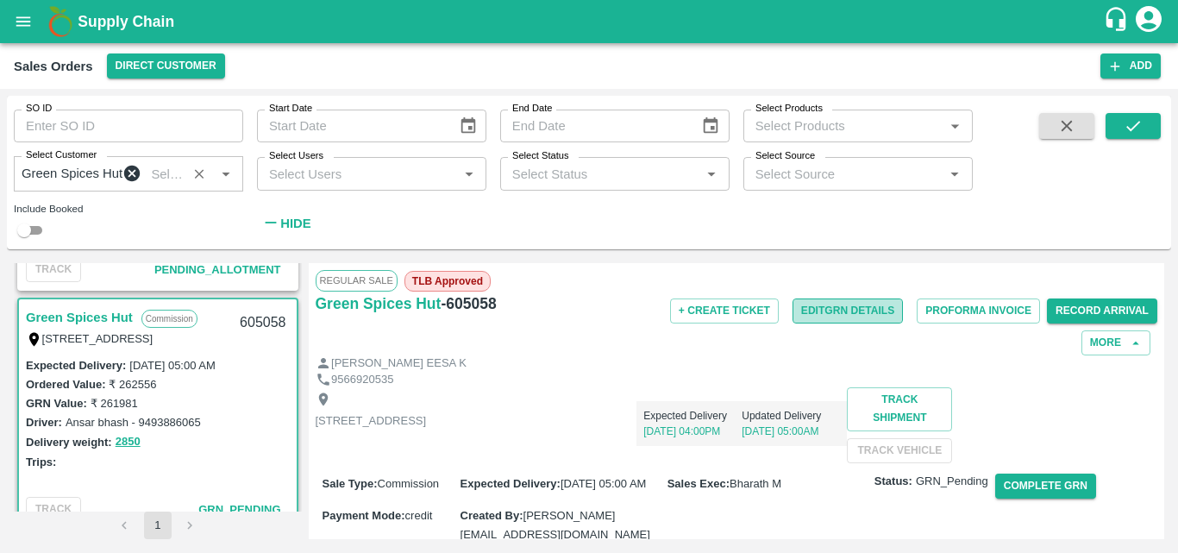
click at [847, 323] on button "Edit GRN Details" at bounding box center [847, 310] width 110 height 25
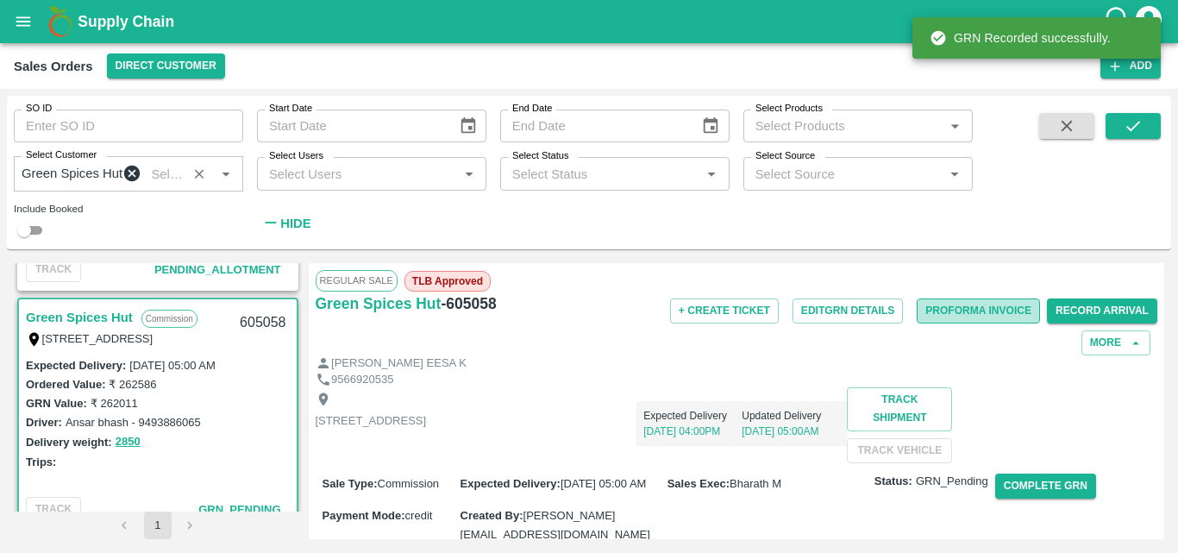
click at [949, 315] on button "Proforma Invoice" at bounding box center [978, 310] width 123 height 25
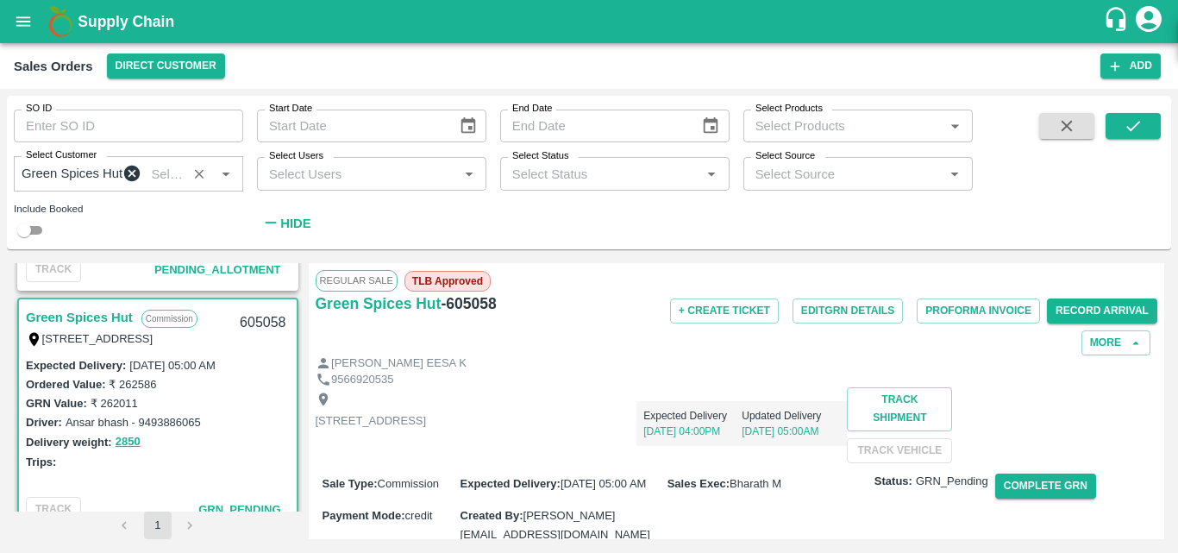
click at [847, 396] on div "Expected Delivery 20 Sep, 04:00PM Updated Delivery 18 Sep, 05:00AM" at bounding box center [636, 416] width 421 height 59
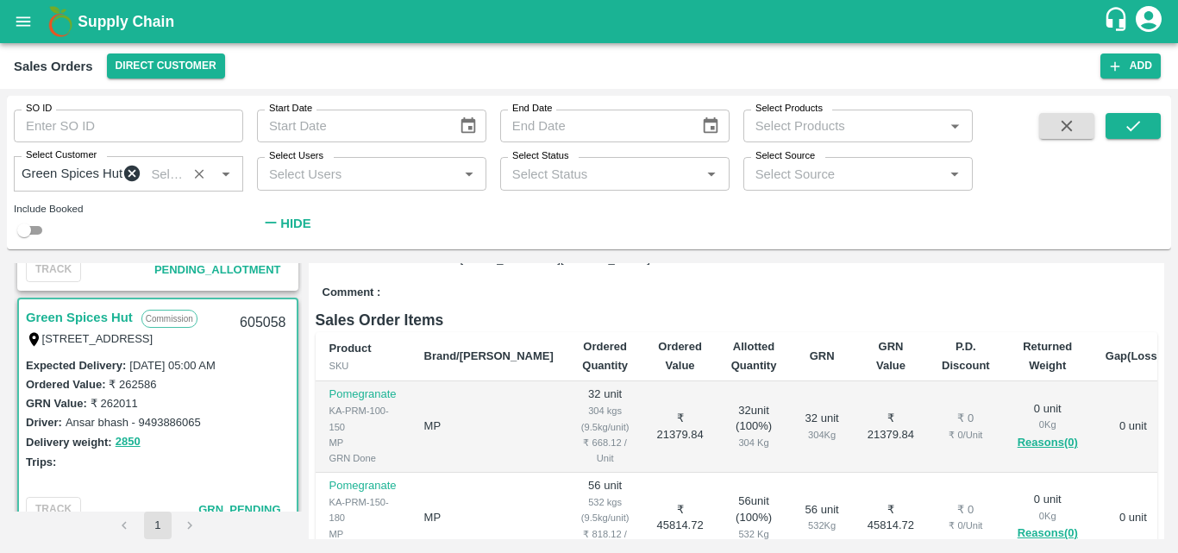
scroll to position [241, 0]
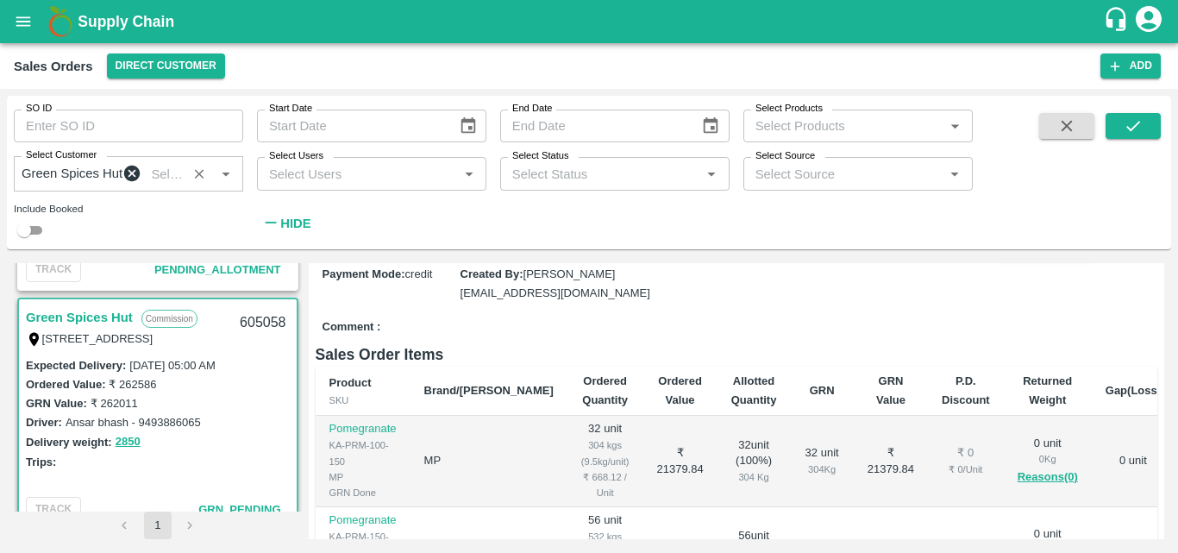
click at [1070, 257] on button "Complete GRN" at bounding box center [1045, 244] width 101 height 25
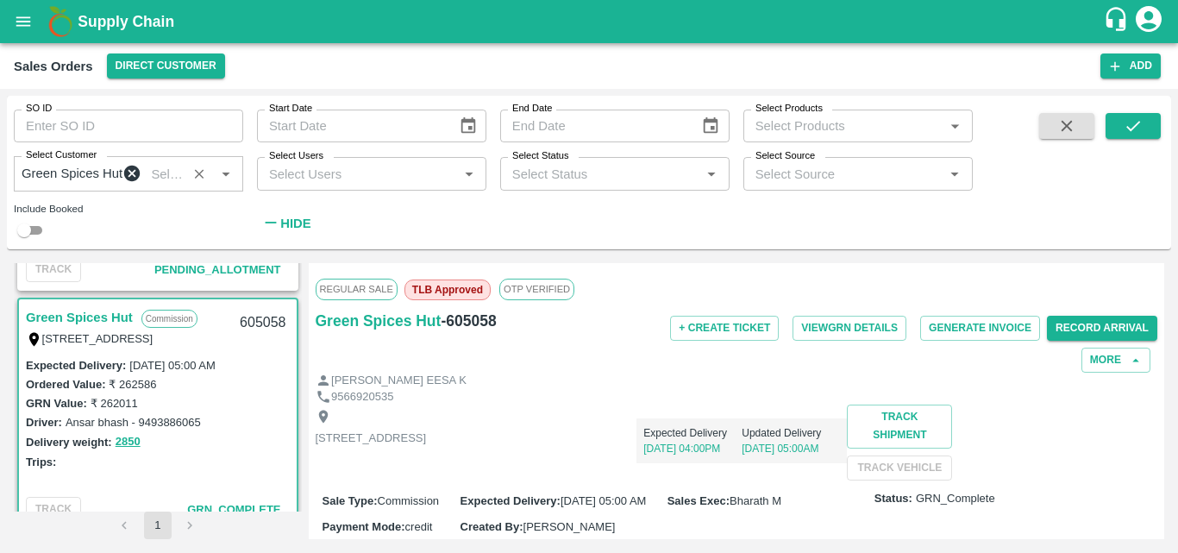
click at [212, 452] on div "Delivery weight: 2850" at bounding box center [158, 442] width 264 height 20
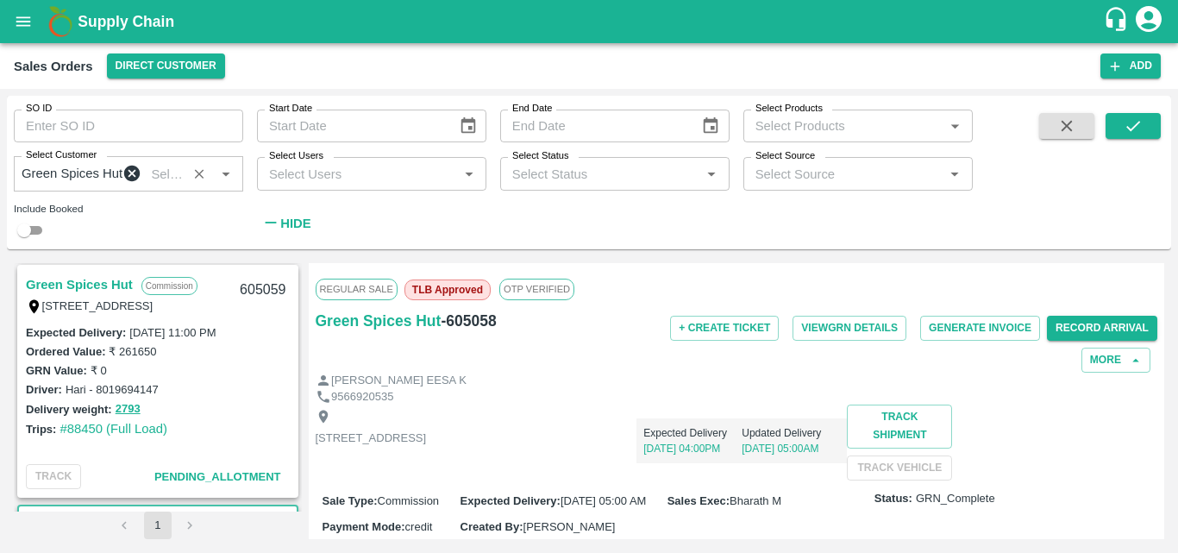
click at [96, 287] on link "Green Spices Hut" at bounding box center [79, 284] width 107 height 22
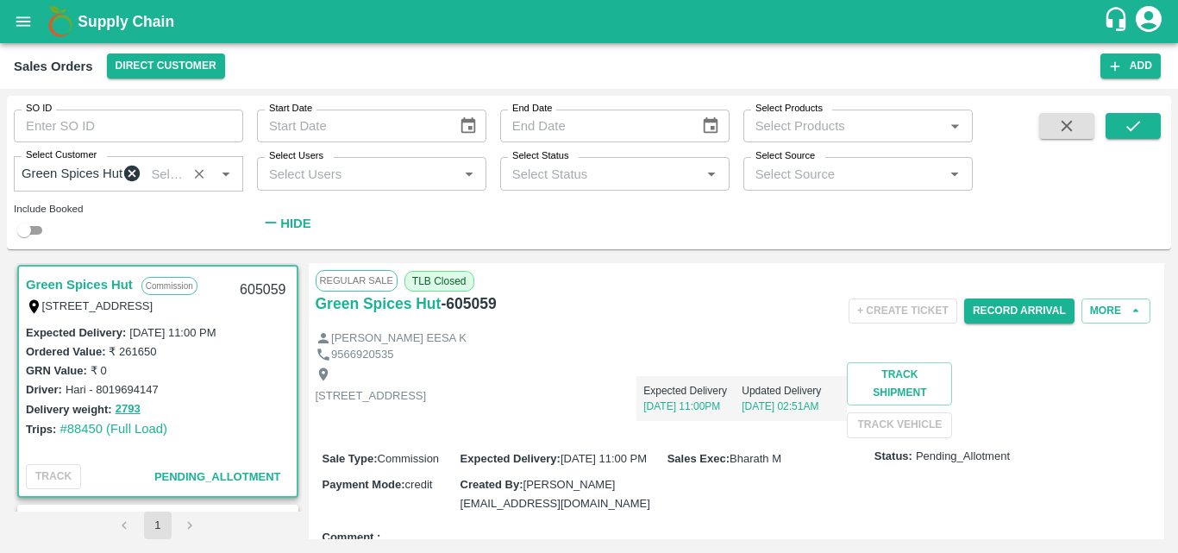
click at [758, 430] on div "Expected Delivery 20 Sep, 11:00PM Updated Delivery 17 Sep, 02:51AM" at bounding box center [636, 399] width 421 height 75
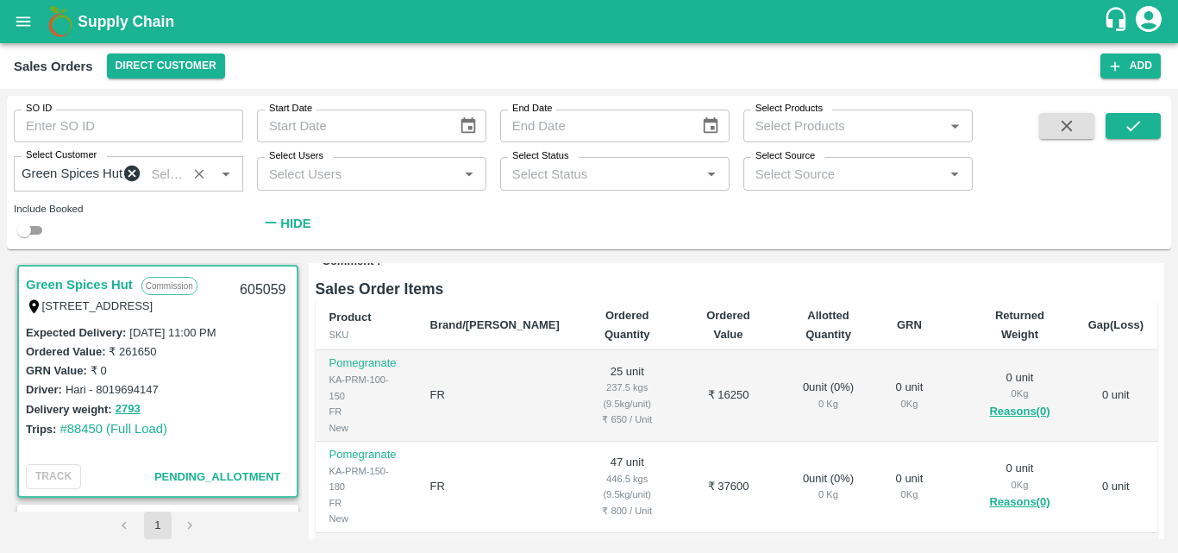
scroll to position [310, 0]
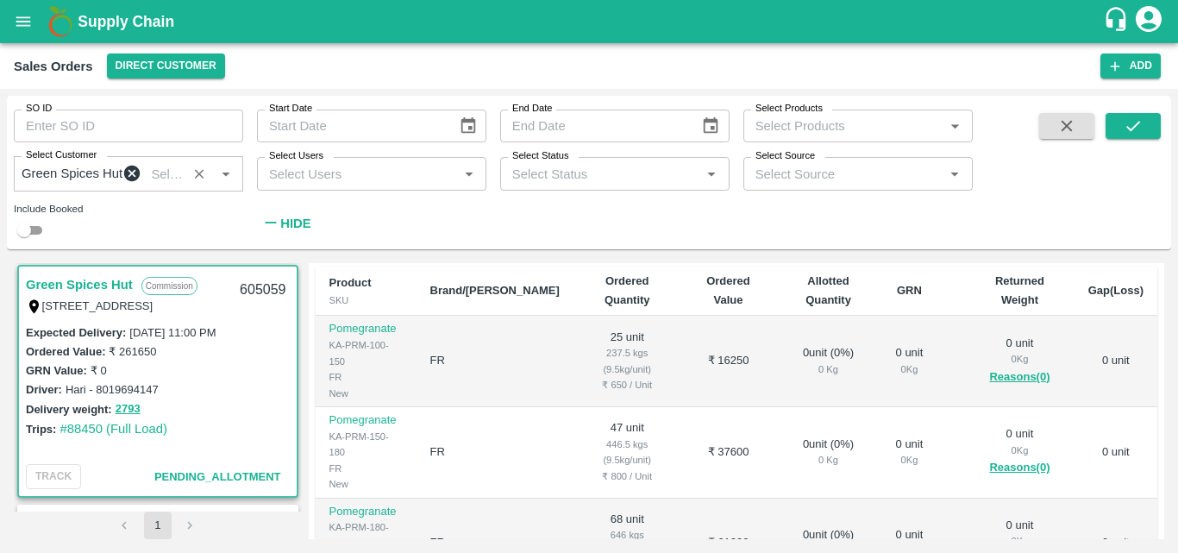
click at [241, 431] on div "Trips: #88450 (Full Load)" at bounding box center [158, 428] width 264 height 19
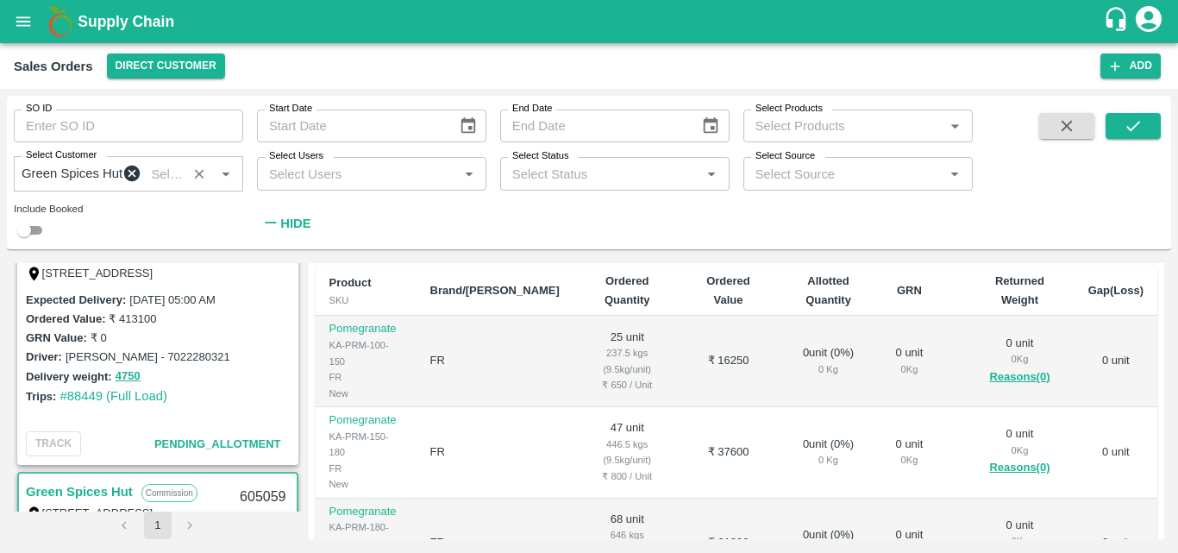
scroll to position [0, 0]
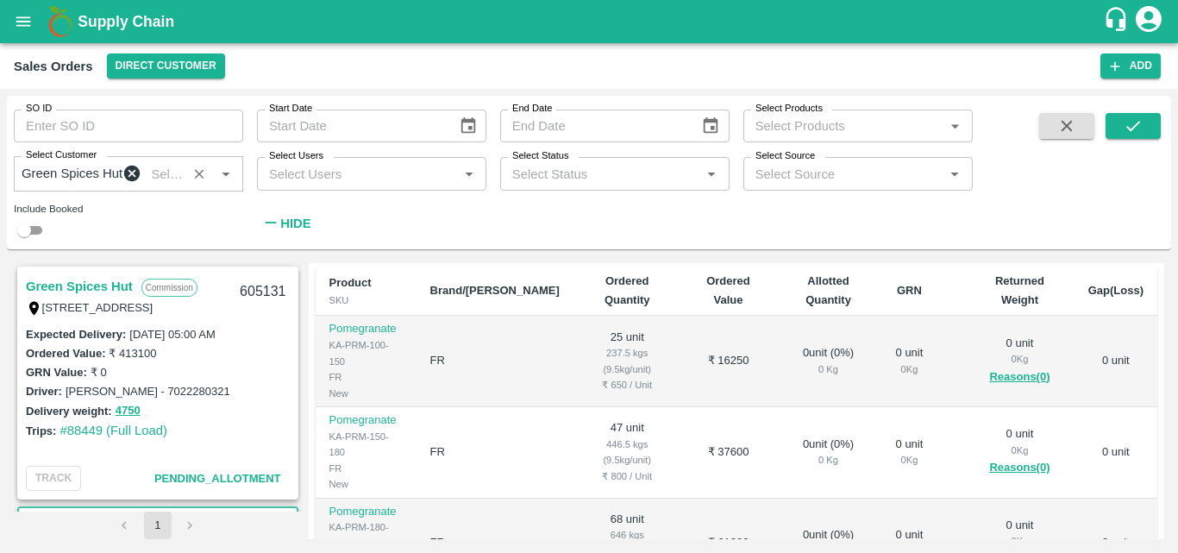
click at [123, 293] on link "Green Spices Hut" at bounding box center [79, 286] width 107 height 22
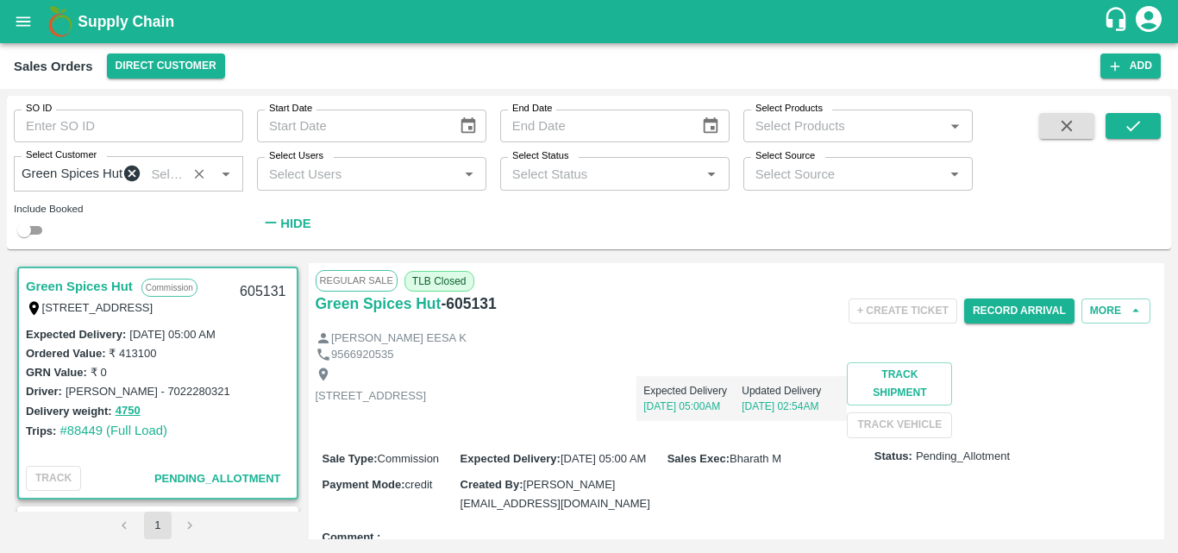
click at [788, 437] on div "Shop no 74, MADURAI MATTUTHAVANI FRUIT MARKET, Madurai, Madurai, Tamil Nadu, 62…" at bounding box center [737, 399] width 842 height 75
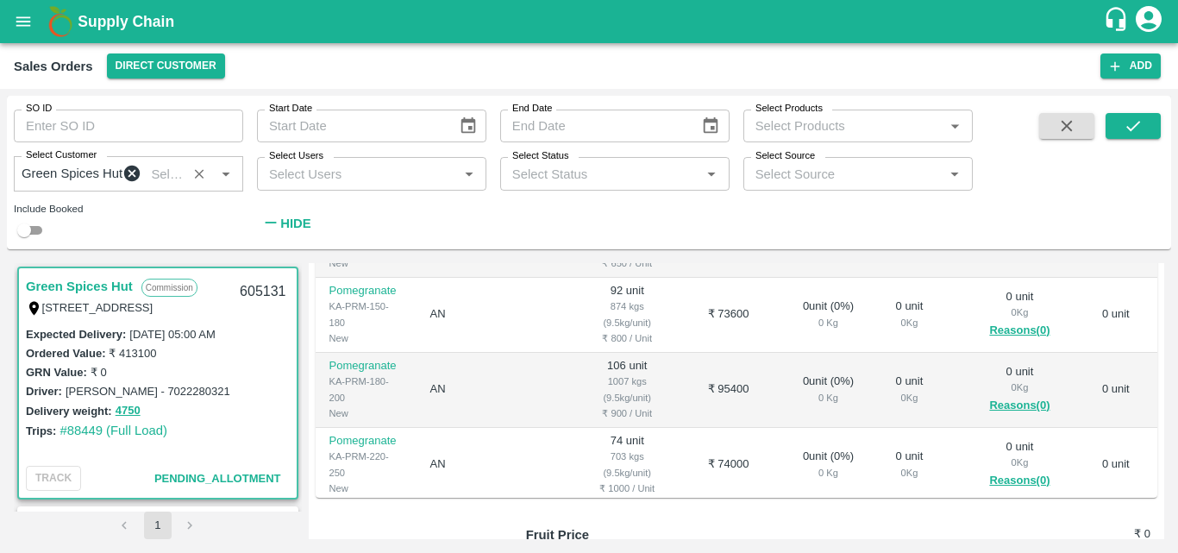
scroll to position [448, 0]
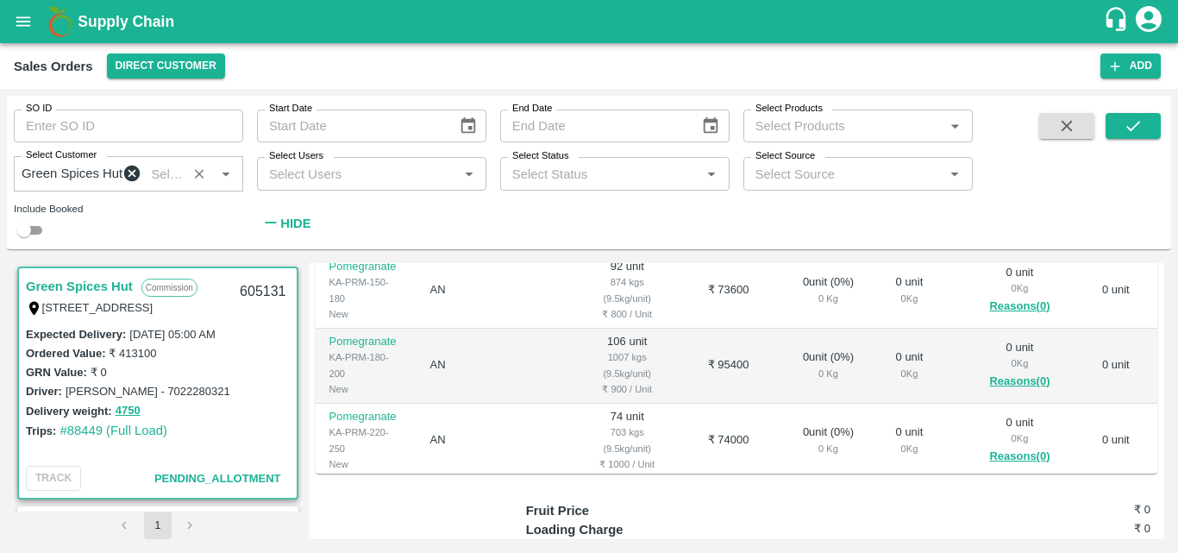
click at [210, 390] on div "Driver: Sabir pasha - 7022280321" at bounding box center [158, 390] width 264 height 19
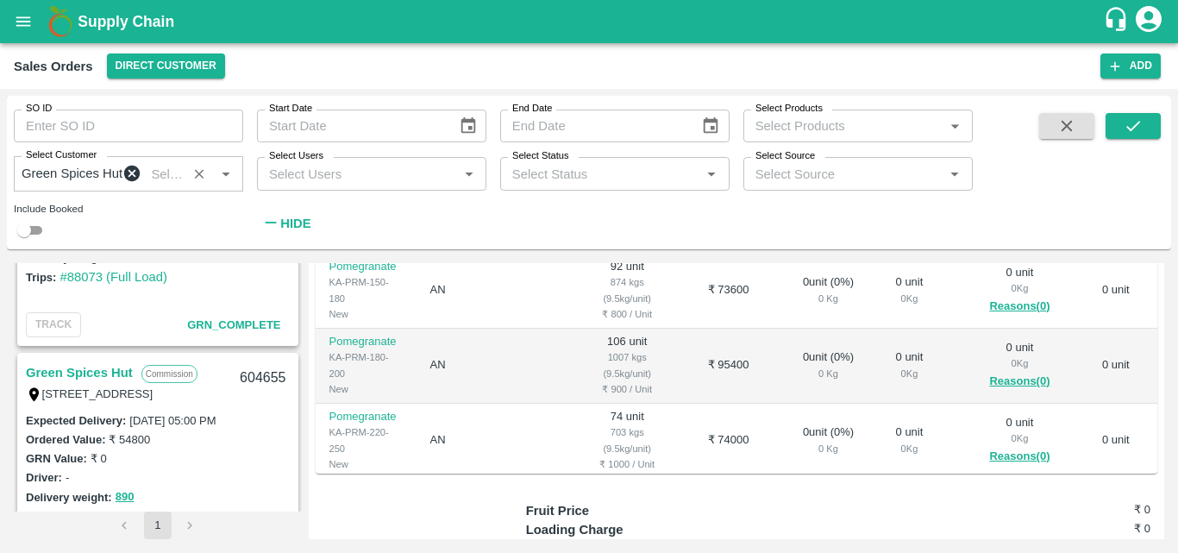
scroll to position [1863, 0]
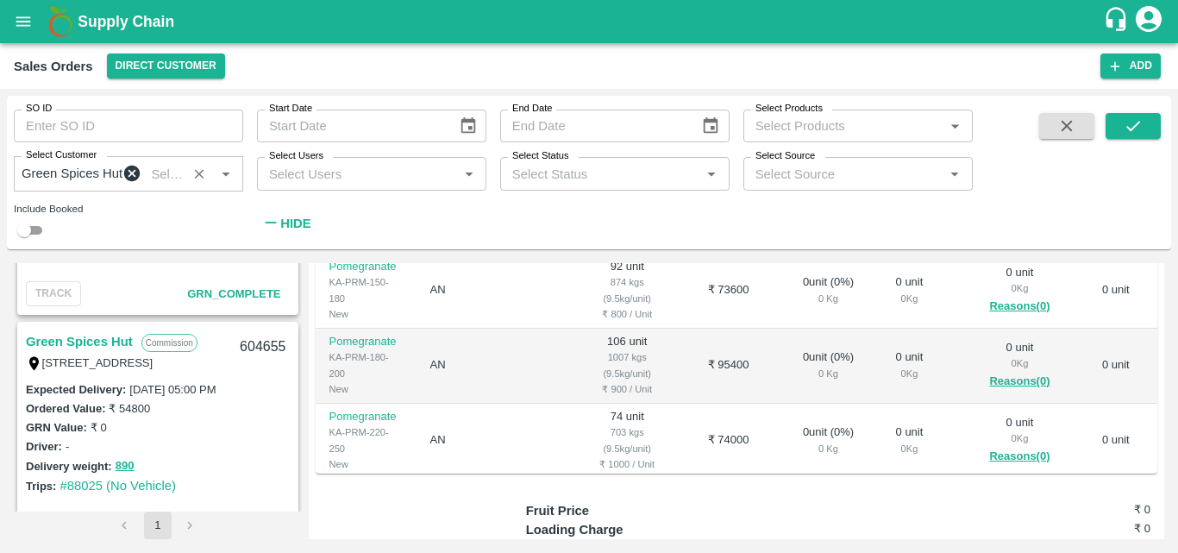
click at [120, 351] on link "Green Spices Hut" at bounding box center [79, 341] width 107 height 22
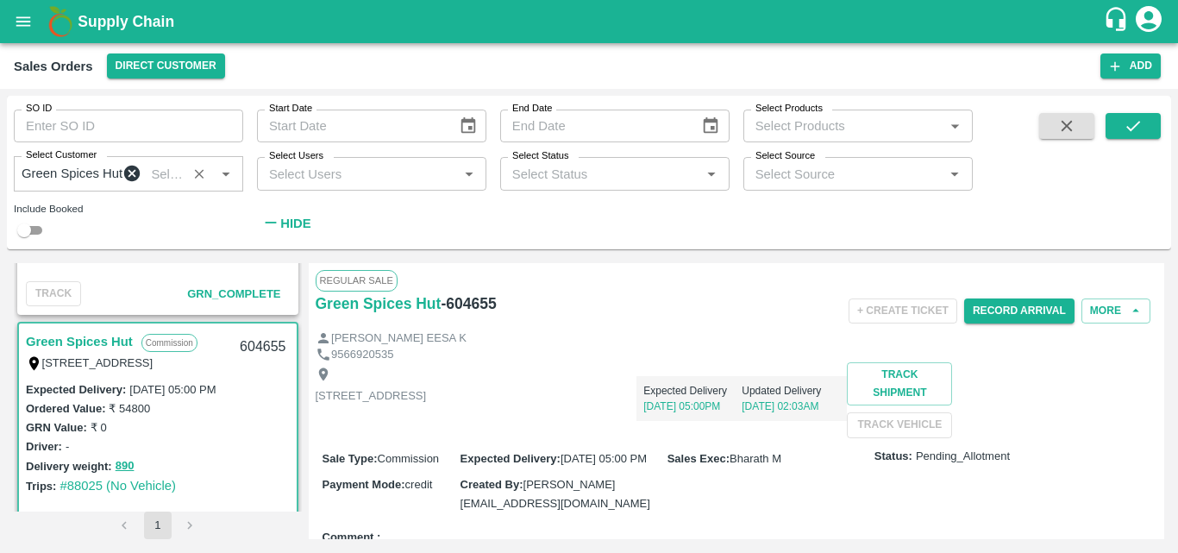
click at [861, 435] on div "Shop no 74, MADURAI MATTUTHAVANI FRUIT MARKET, Madurai, Madurai, Tamil Nadu, 62…" at bounding box center [737, 399] width 842 height 75
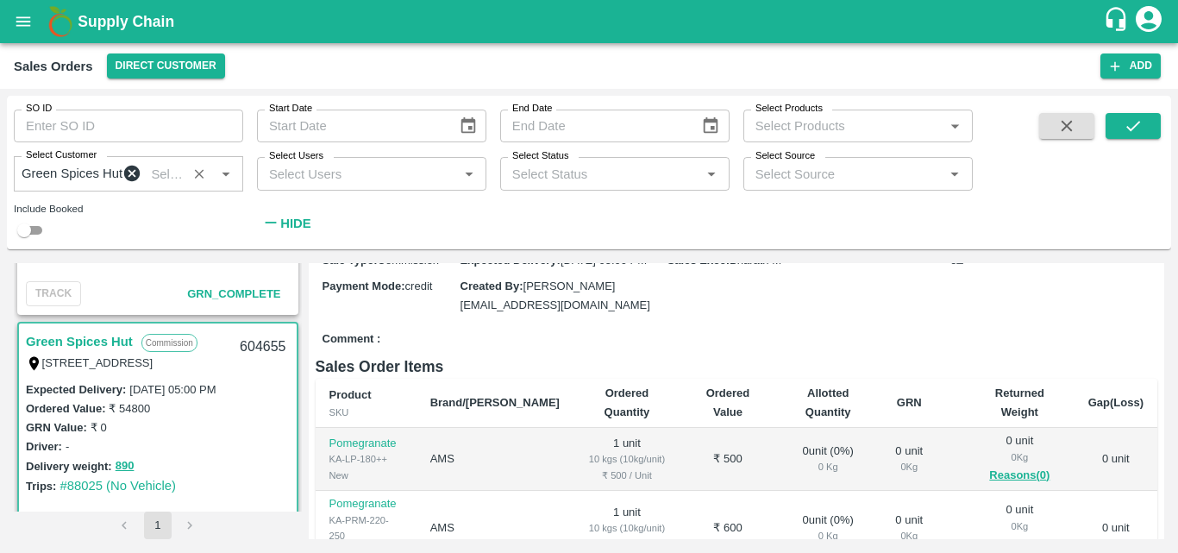
scroll to position [276, 0]
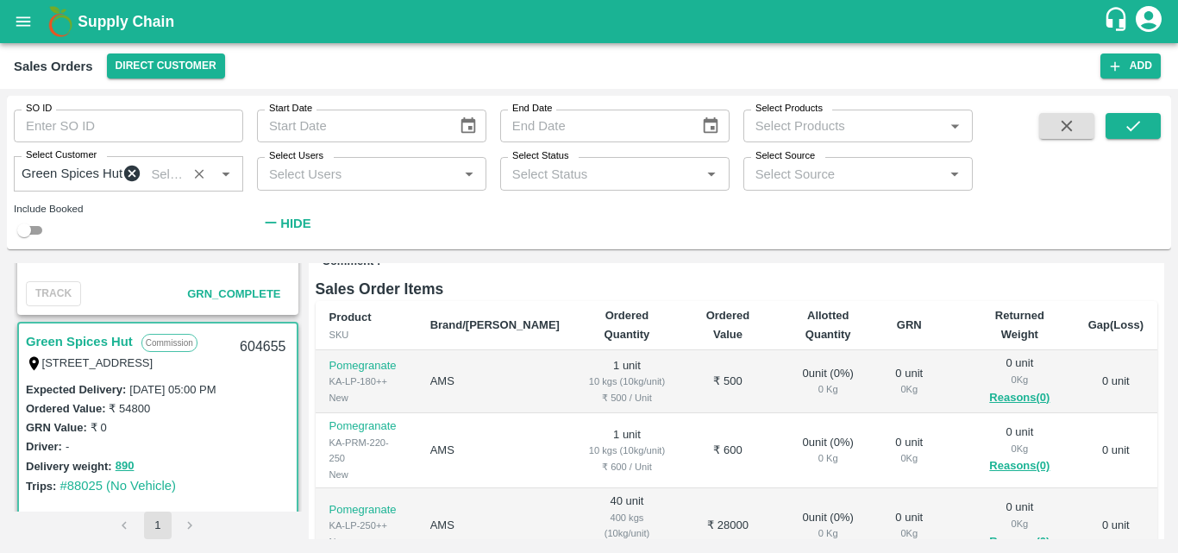
click at [258, 448] on div "Driver: -" at bounding box center [158, 445] width 264 height 19
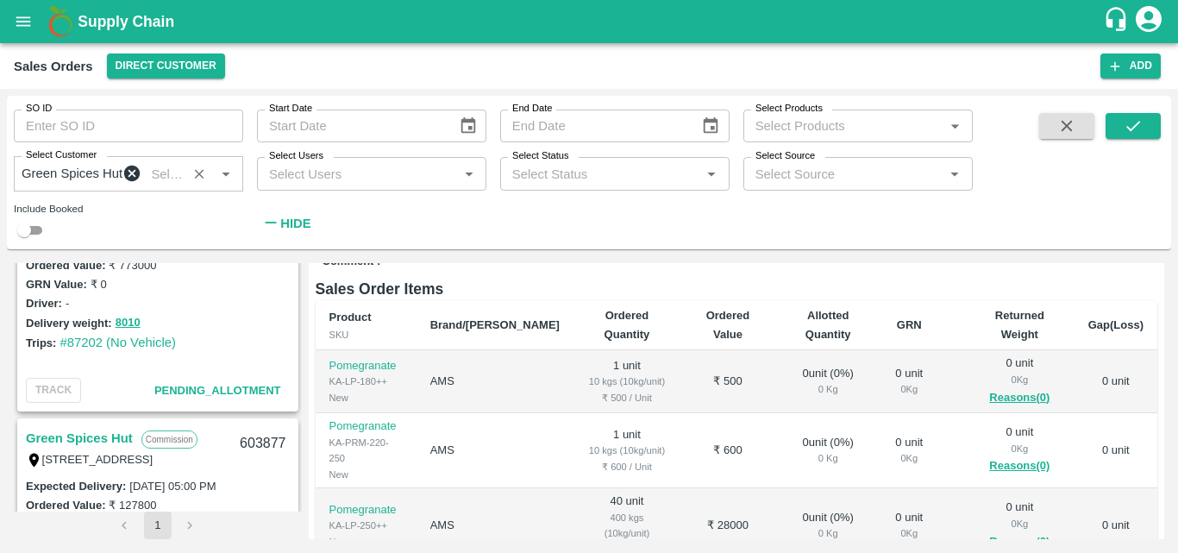
scroll to position [2759, 0]
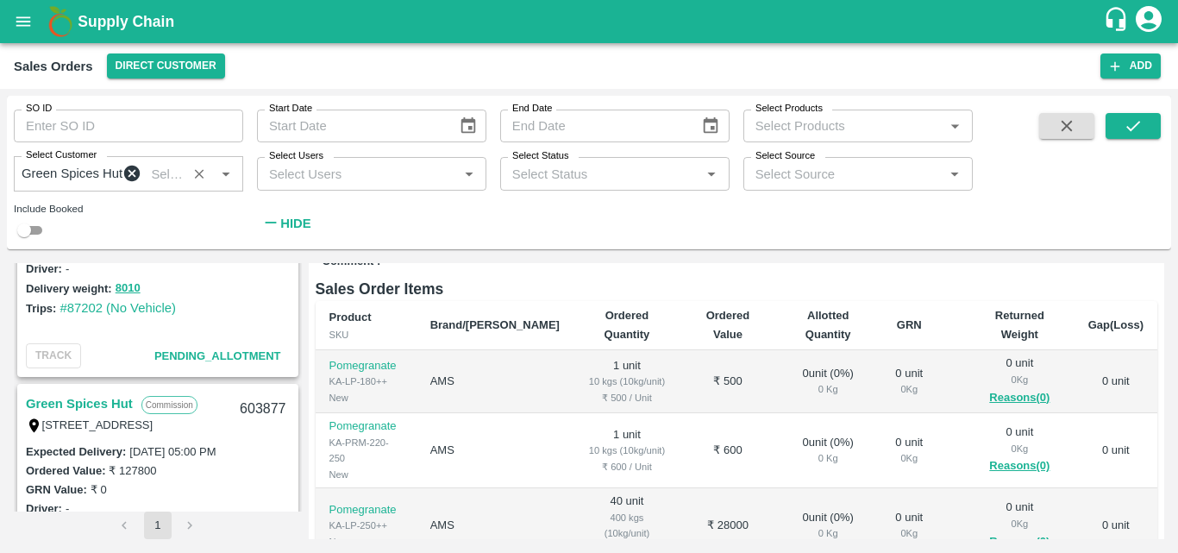
click at [235, 310] on div "Trips: #87202 (No Vehicle)" at bounding box center [158, 307] width 264 height 19
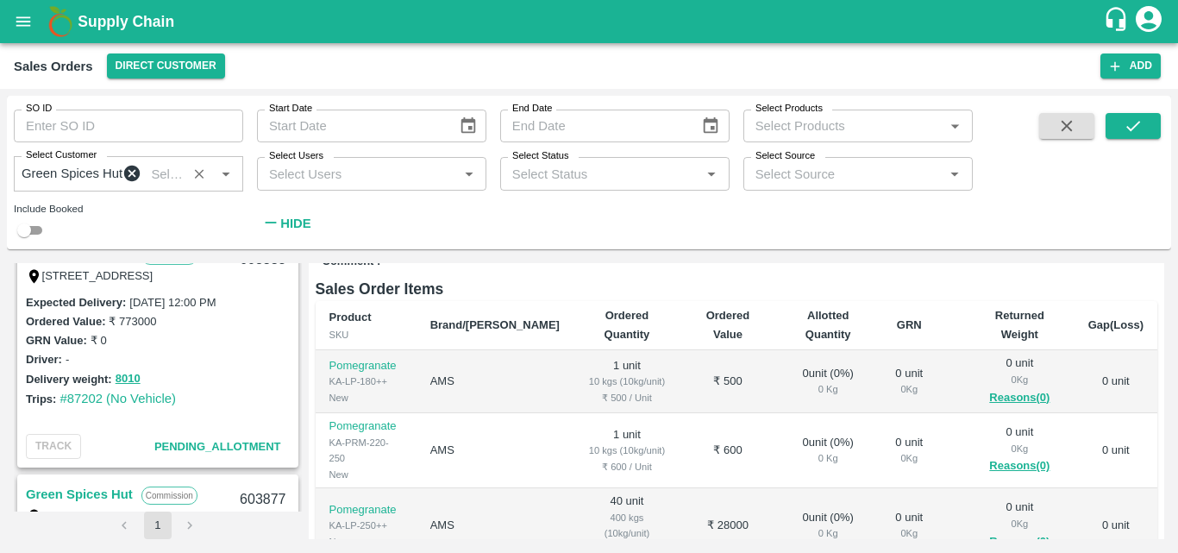
scroll to position [2621, 0]
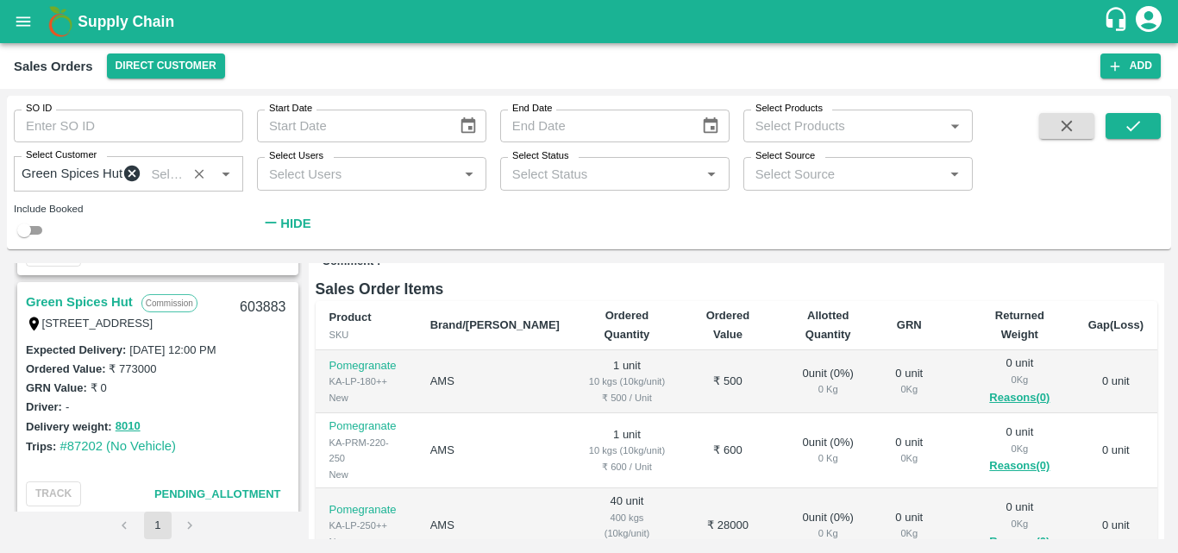
click at [109, 313] on link "Green Spices Hut" at bounding box center [79, 302] width 107 height 22
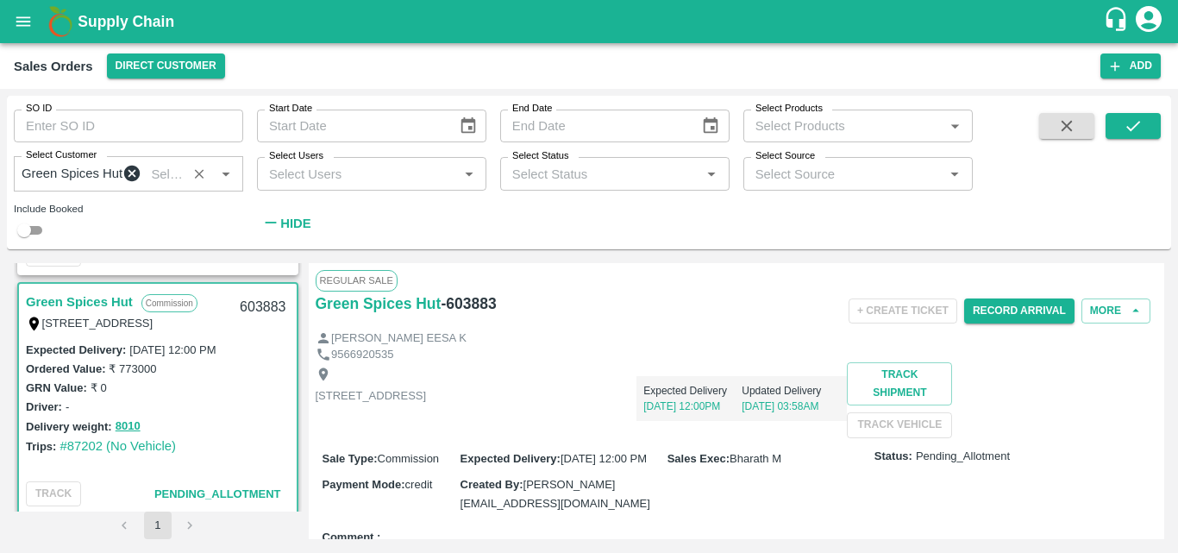
click at [755, 437] on div "Shop no 74, MADURAI MATTUTHAVANI FRUIT MARKET, Madurai, Madurai, Tamil Nadu, 62…" at bounding box center [737, 399] width 842 height 75
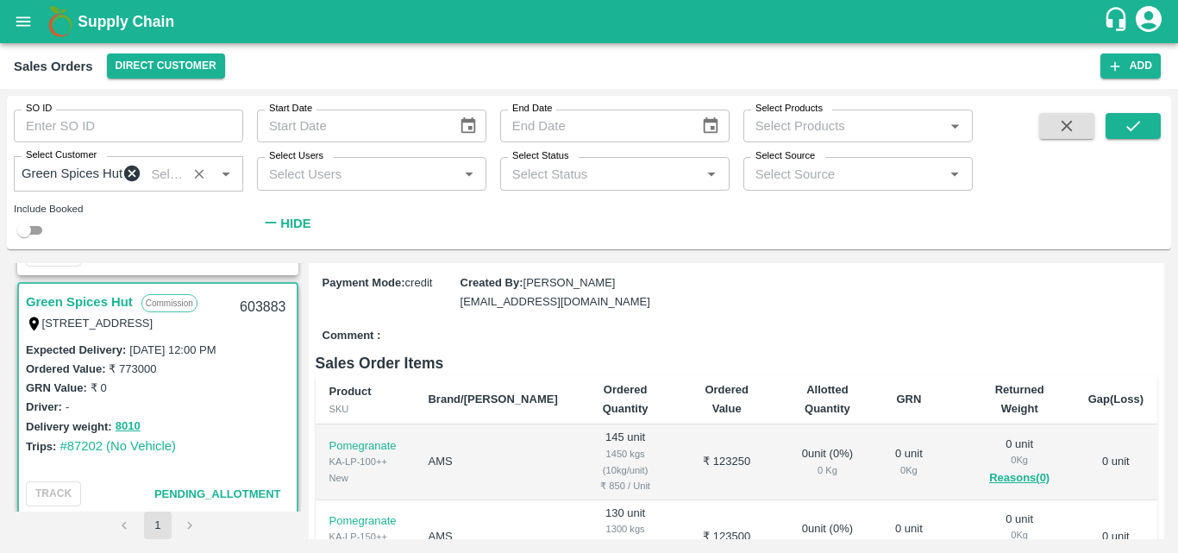
scroll to position [310, 0]
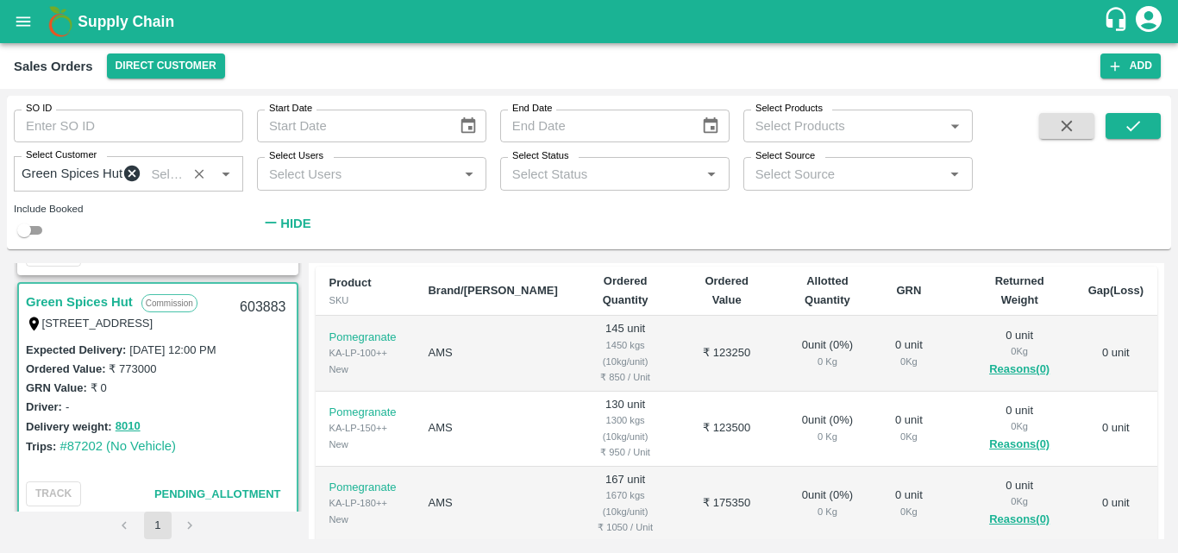
click at [219, 435] on div "Delivery weight: 8010" at bounding box center [158, 426] width 264 height 20
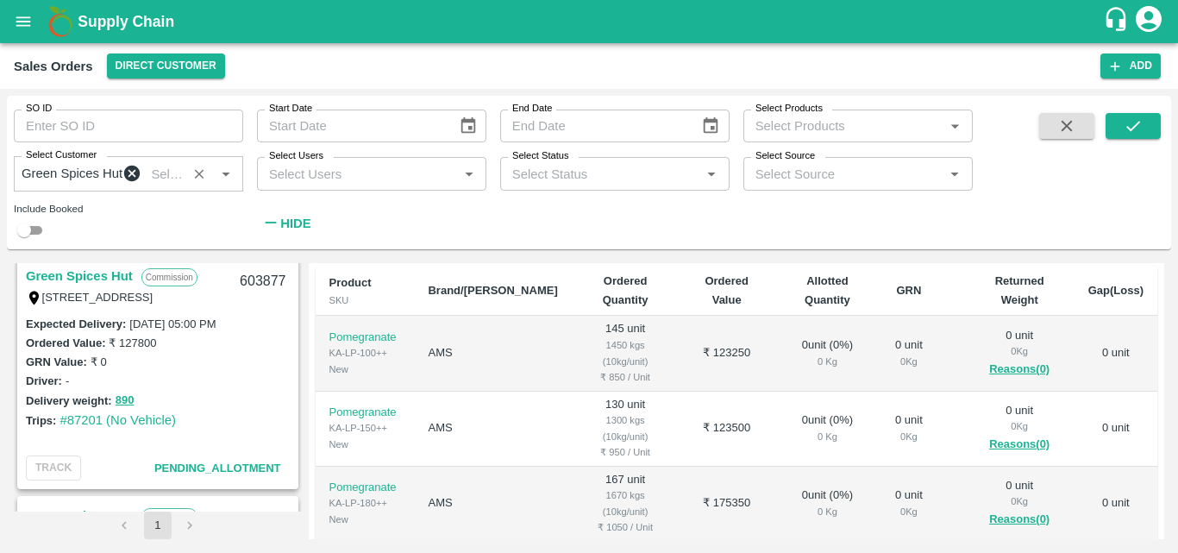
scroll to position [2863, 0]
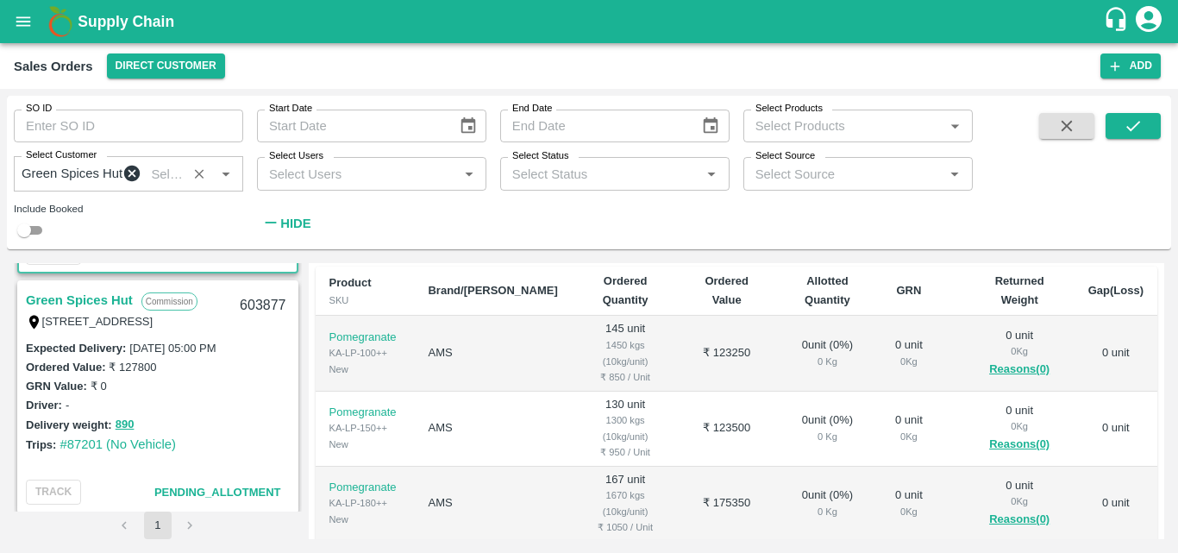
click at [120, 311] on link "Green Spices Hut" at bounding box center [79, 300] width 107 height 22
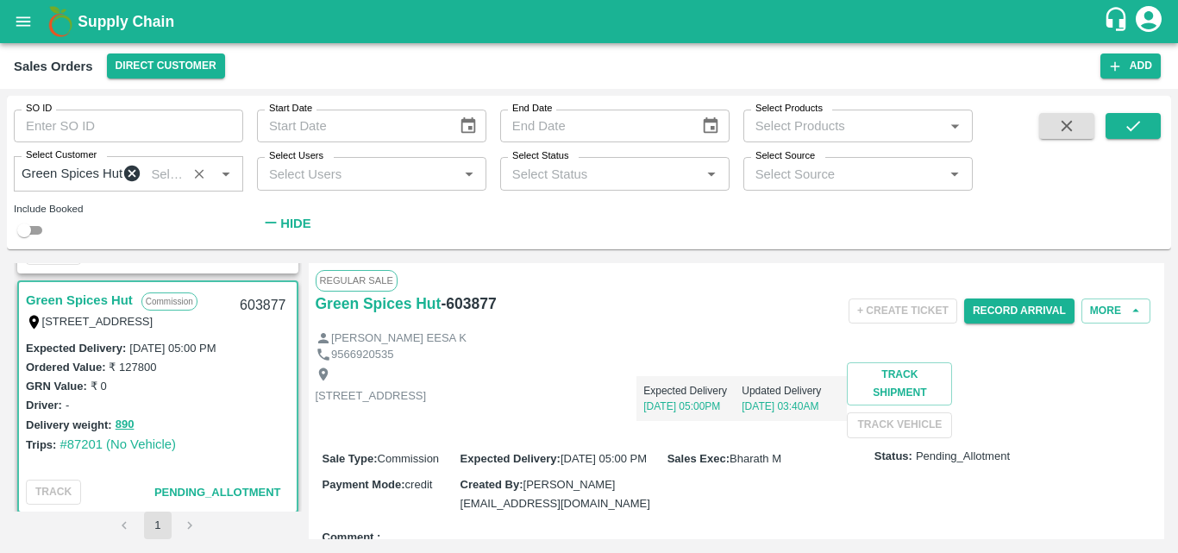
click at [798, 437] on div "Shop no 74, MADURAI MATTUTHAVANI FRUIT MARKET, Madurai, Madurai, Tamil Nadu, 62…" at bounding box center [737, 399] width 842 height 75
click at [216, 444] on div "Trips: #87201 (No Vehicle)" at bounding box center [158, 444] width 264 height 19
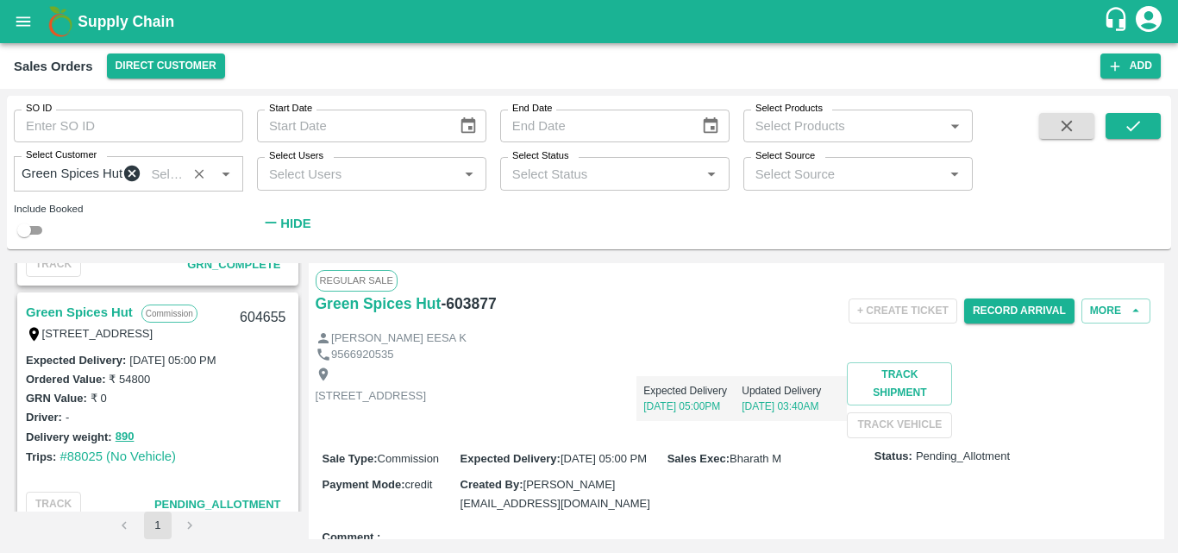
scroll to position [1863, 0]
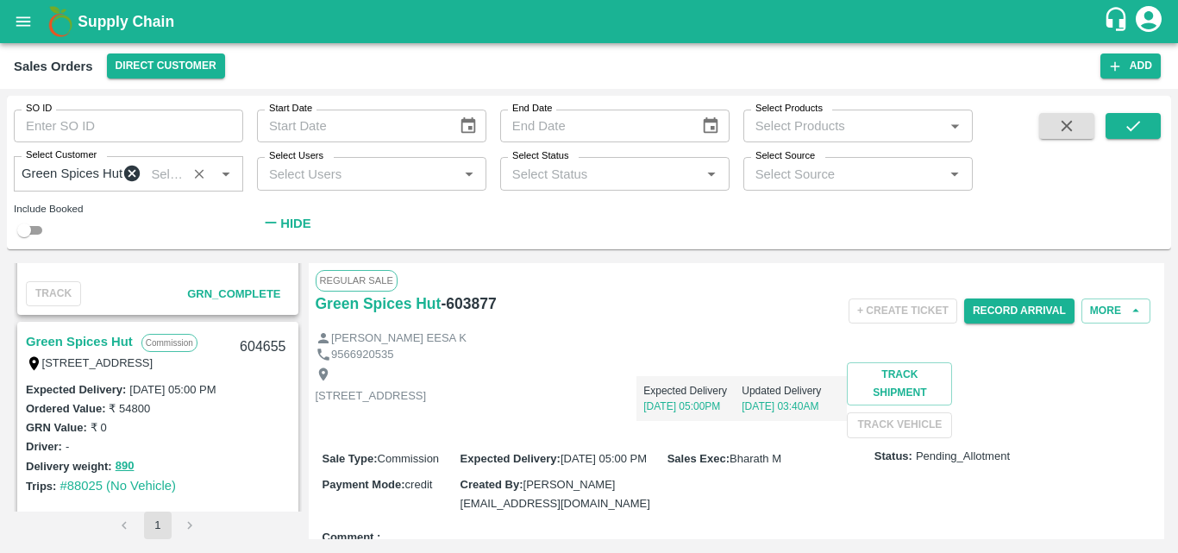
click at [122, 346] on link "Green Spices Hut" at bounding box center [79, 341] width 107 height 22
click at [824, 437] on div "Shop no 74, MADURAI MATTUTHAVANI FRUIT MARKET, Madurai, Madurai, Tamil Nadu, 62…" at bounding box center [737, 399] width 842 height 75
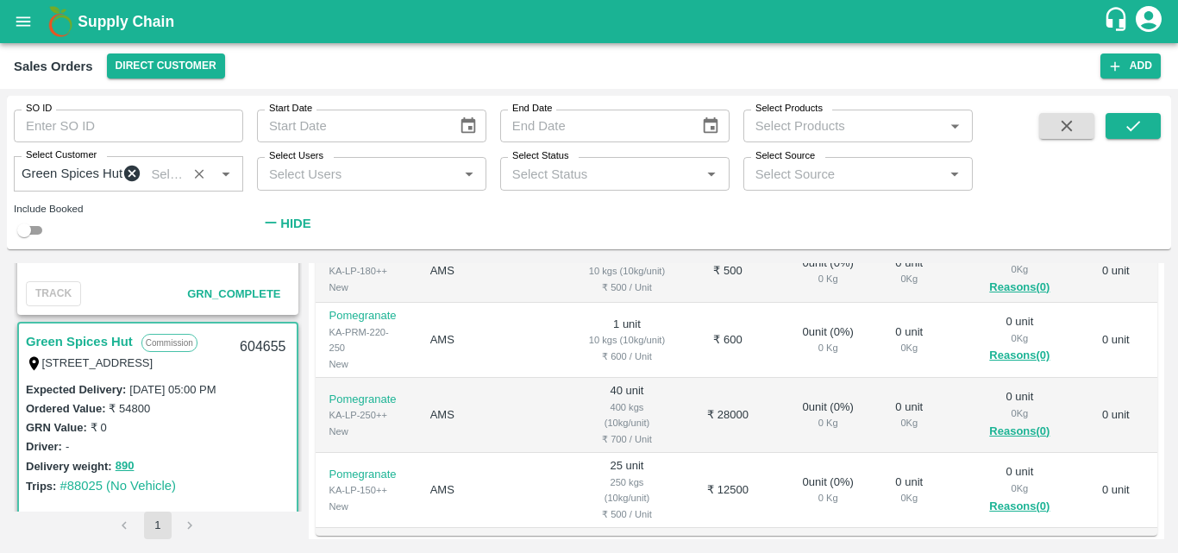
scroll to position [414, 0]
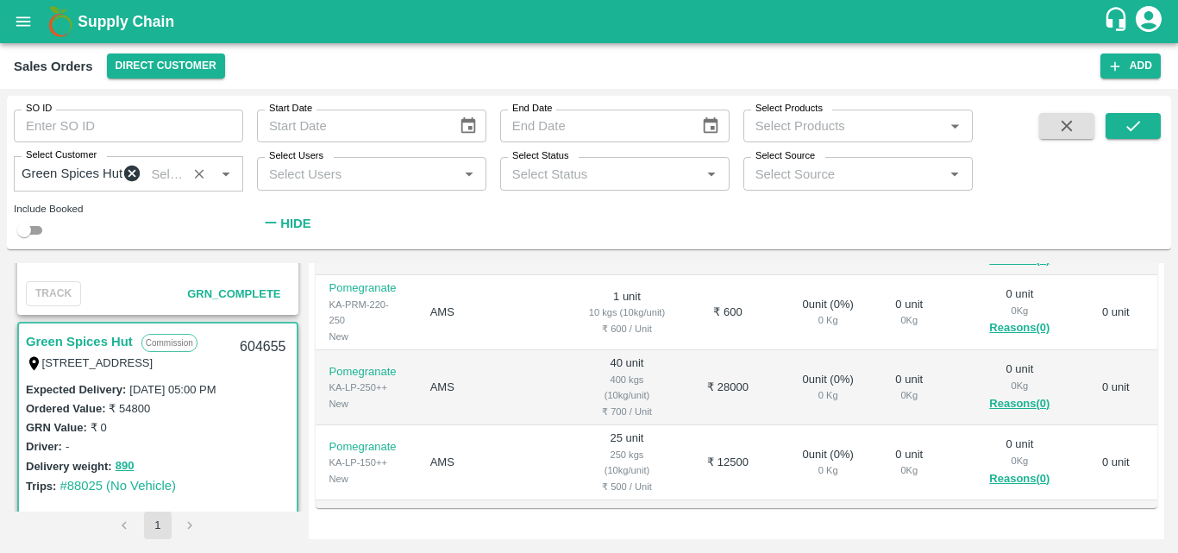
click at [254, 455] on div "Driver: -" at bounding box center [158, 445] width 264 height 19
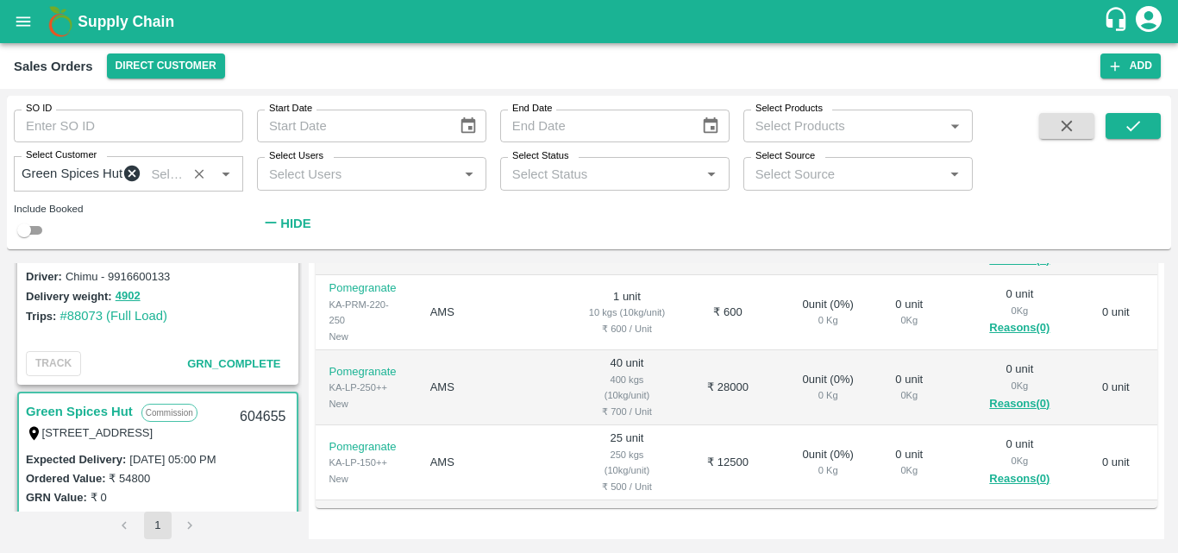
scroll to position [1794, 0]
click at [479, 416] on td "AMS" at bounding box center [494, 387] width 157 height 75
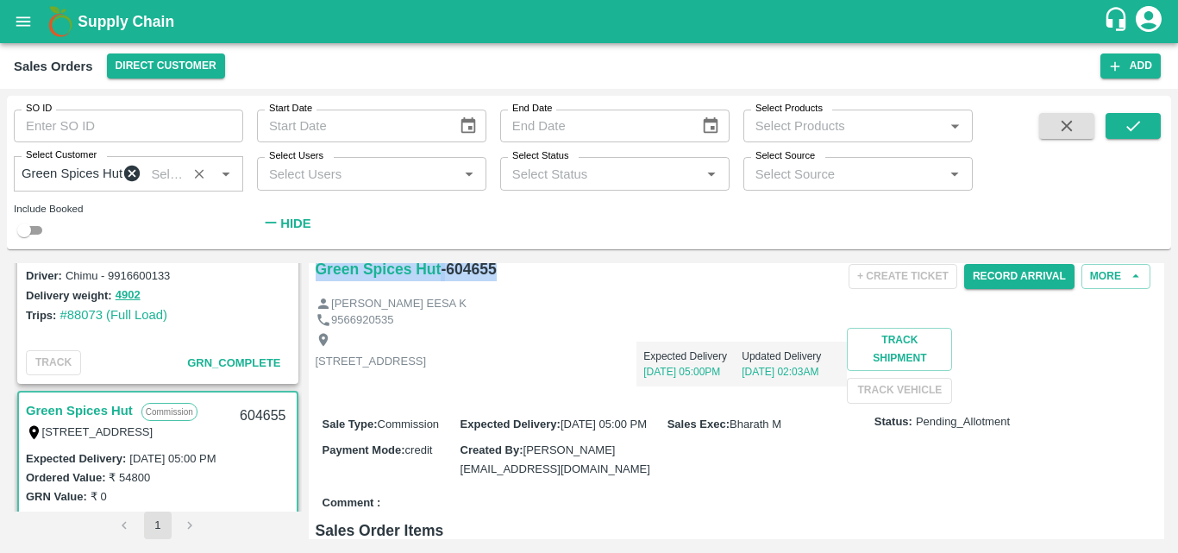
scroll to position [0, 0]
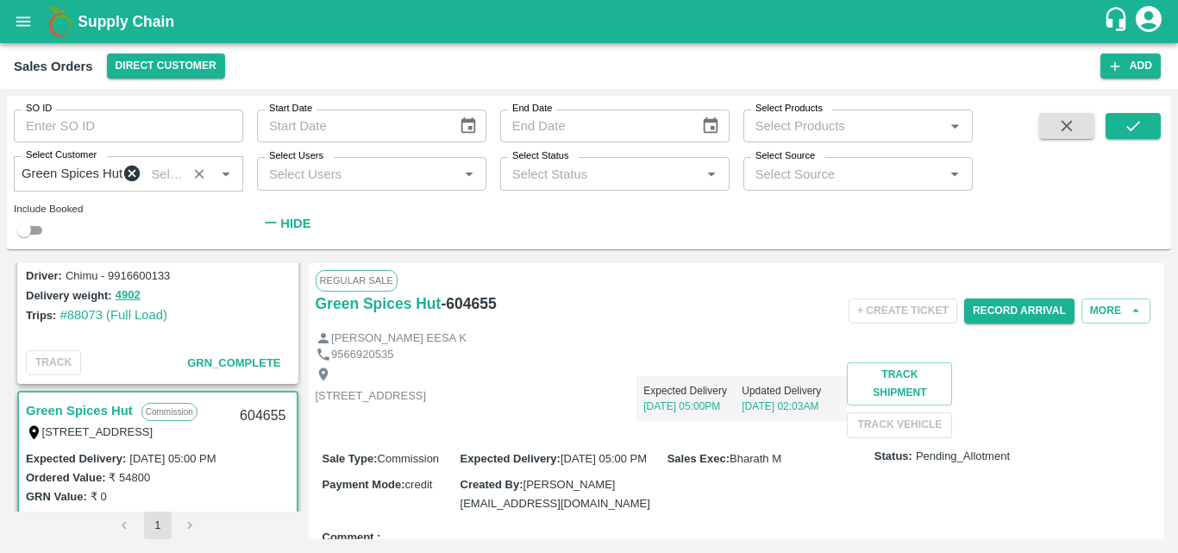
drag, startPoint x: 510, startPoint y: 272, endPoint x: 495, endPoint y: 320, distance: 50.5
click at [495, 316] on div "Green Spices Hut - 604655" at bounding box center [456, 303] width 280 height 24
drag, startPoint x: 500, startPoint y: 314, endPoint x: 448, endPoint y: 310, distance: 52.7
click at [448, 310] on div "Green Spices Hut - 604655" at bounding box center [456, 303] width 280 height 24
copy h6 "604655"
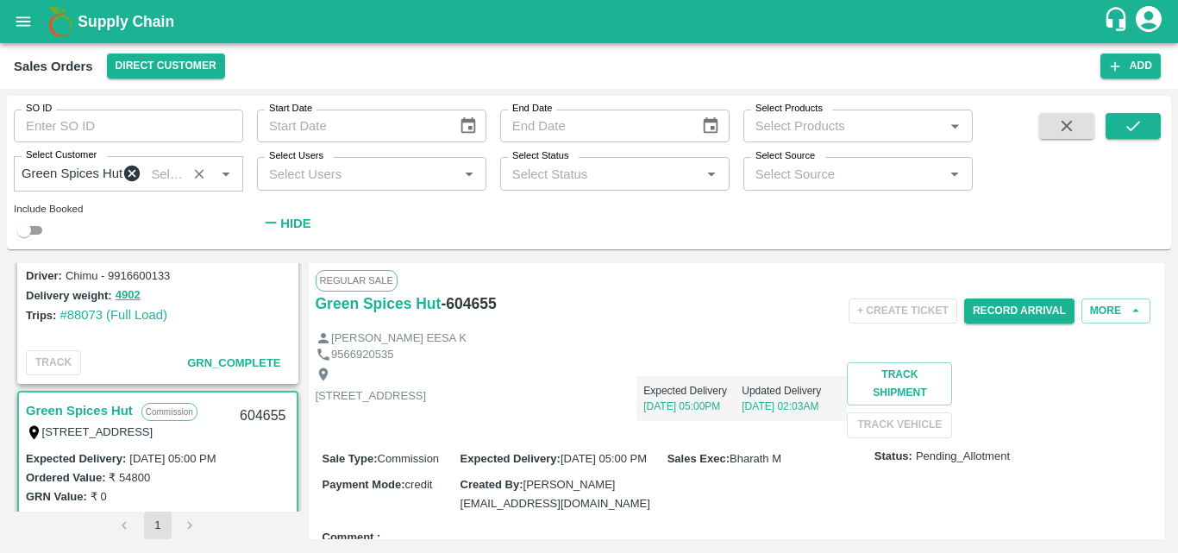
click at [242, 495] on div "GRN Value: ₹ 0" at bounding box center [158, 495] width 264 height 19
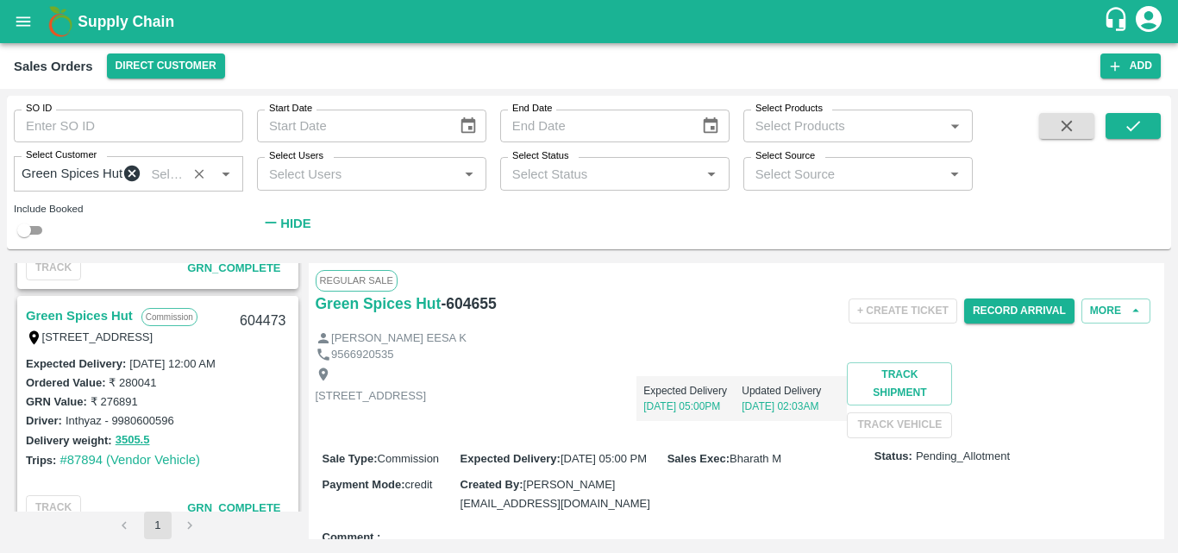
scroll to position [2380, 0]
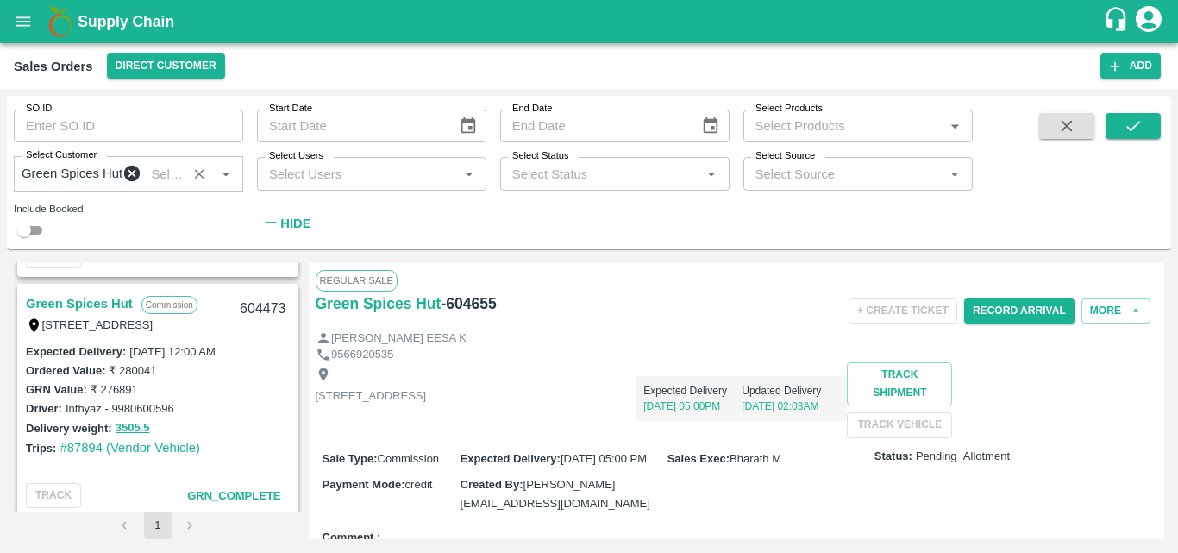
click at [239, 417] on div "Driver: Inthyaz - 9980600596" at bounding box center [158, 407] width 264 height 19
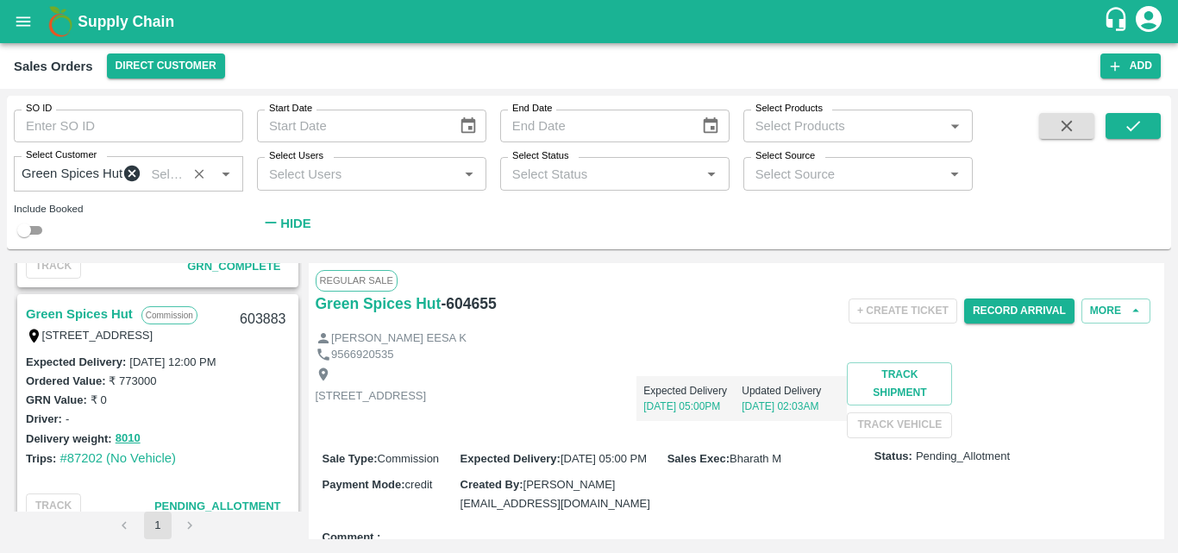
scroll to position [2656, 0]
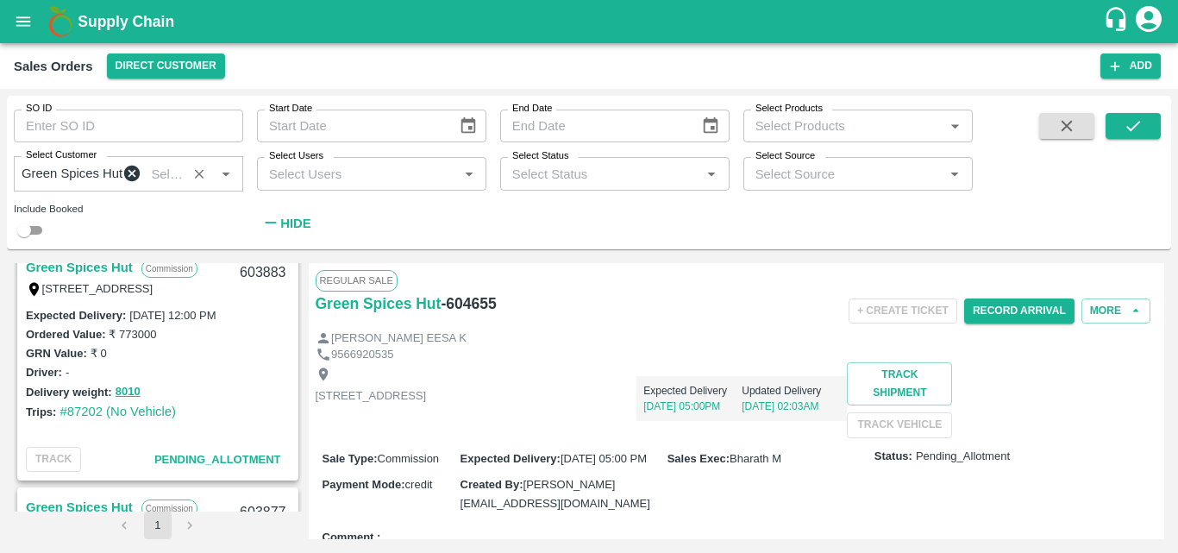
click at [94, 272] on link "Green Spices Hut" at bounding box center [79, 267] width 107 height 22
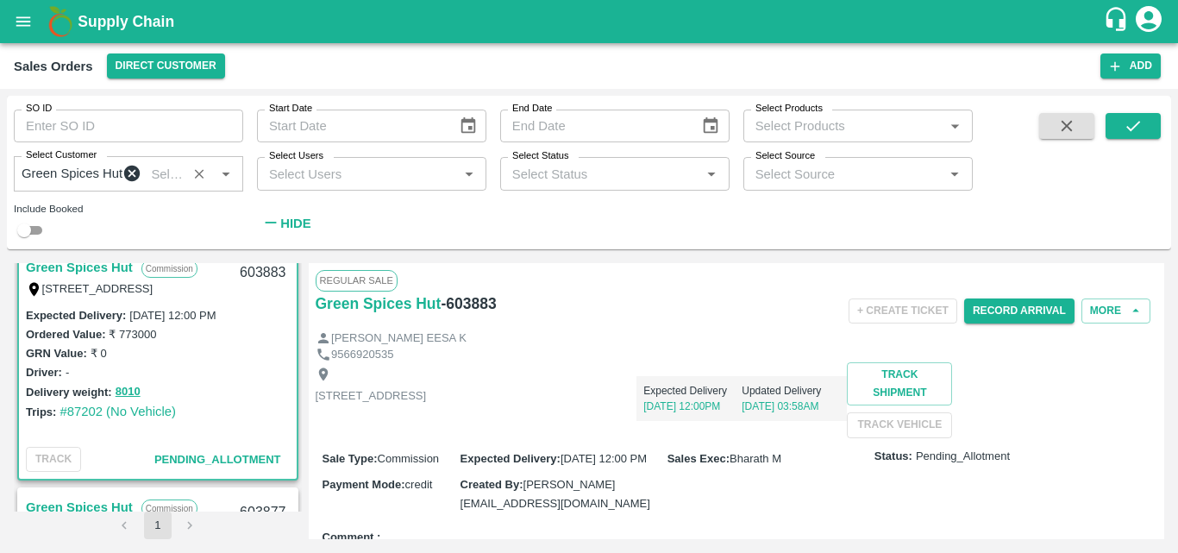
click at [690, 437] on div "Shop no 74, MADURAI MATTUTHAVANI FRUIT MARKET, Madurai, Madurai, Tamil Nadu, 62…" at bounding box center [737, 399] width 842 height 75
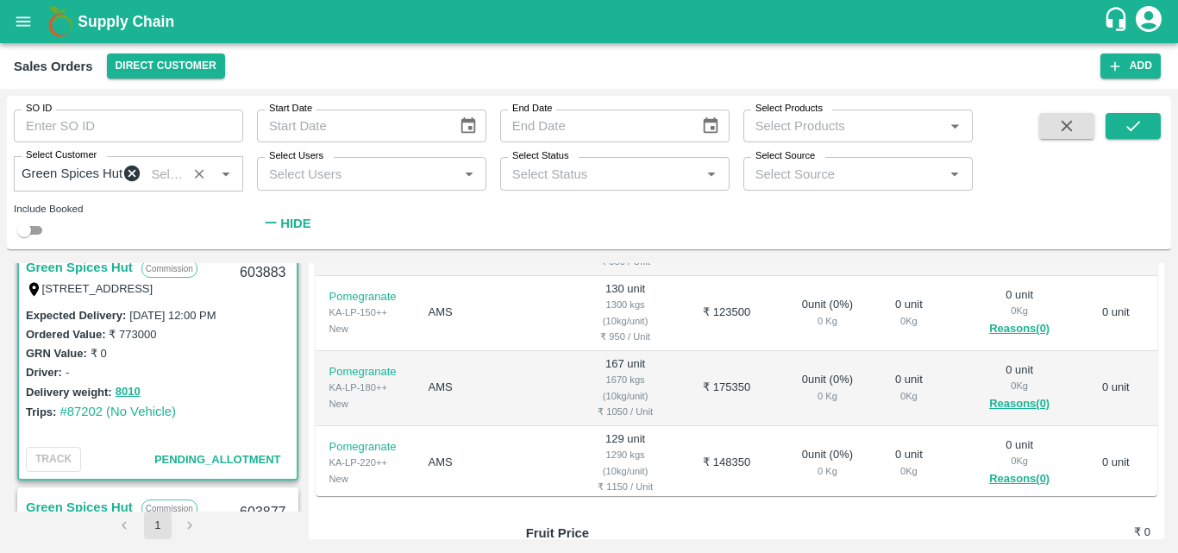
scroll to position [448, 0]
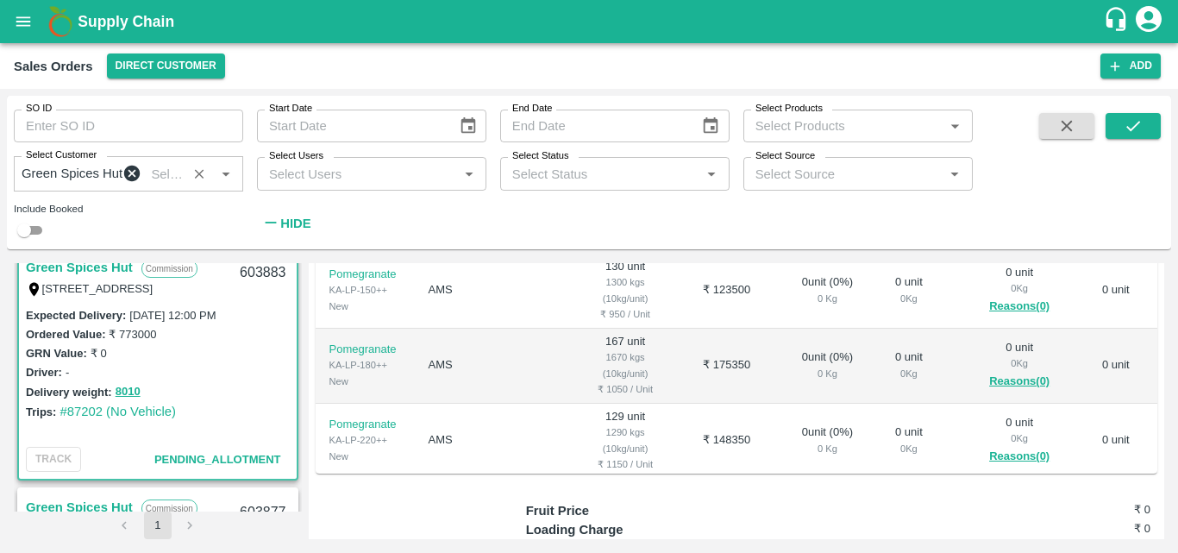
click at [203, 412] on div "Trips: #87202 (No Vehicle)" at bounding box center [158, 411] width 264 height 19
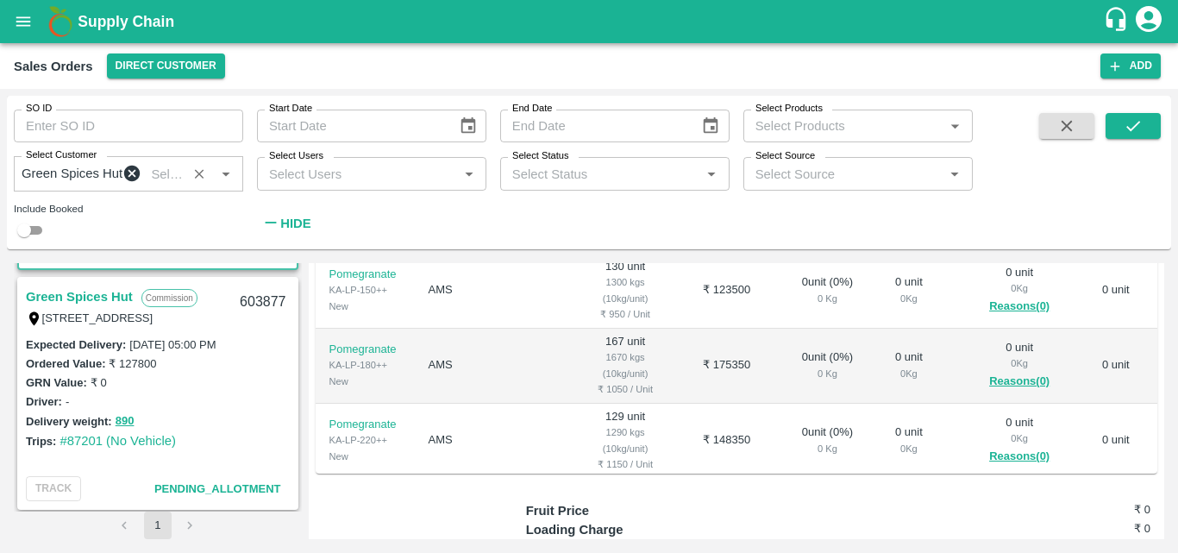
scroll to position [2863, 0]
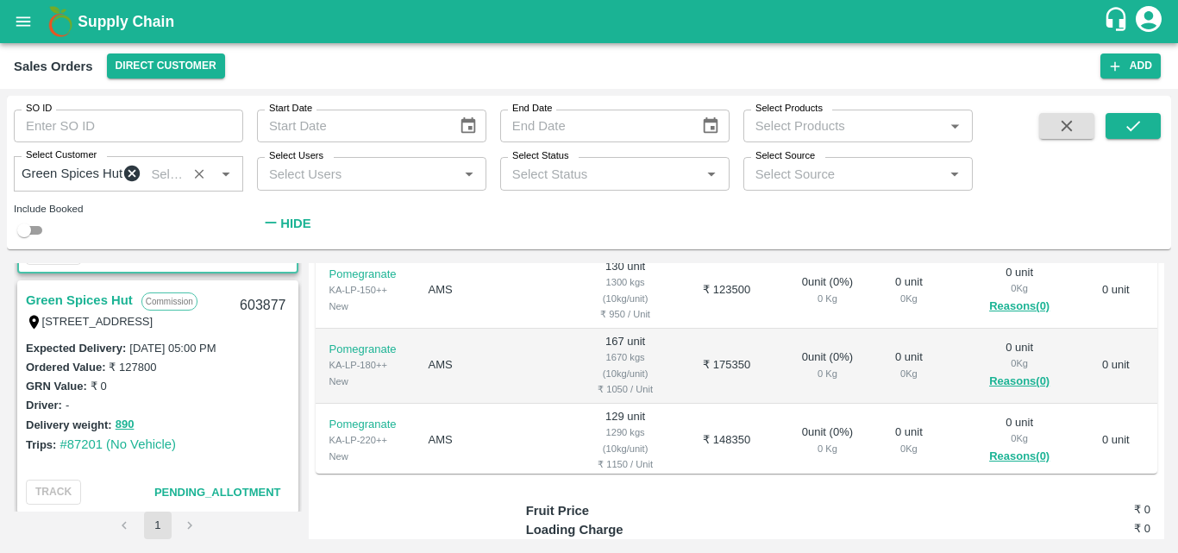
click at [124, 304] on link "Green Spices Hut" at bounding box center [79, 300] width 107 height 22
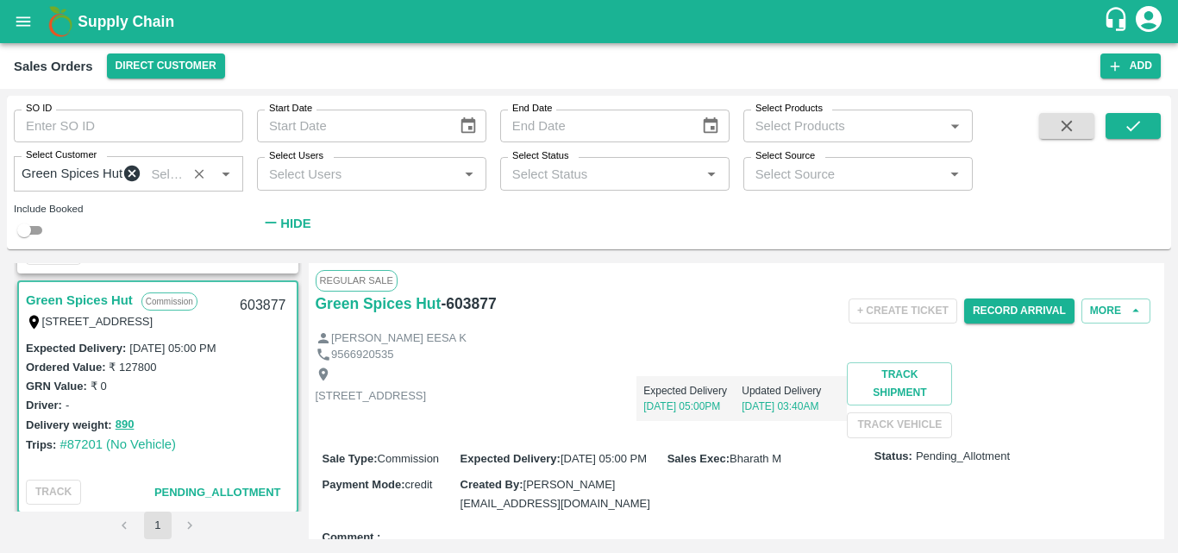
click at [616, 437] on div "Shop no 74, MADURAI MATTUTHAVANI FRUIT MARKET, Madurai, Madurai, Tamil Nadu, 62…" at bounding box center [737, 399] width 842 height 75
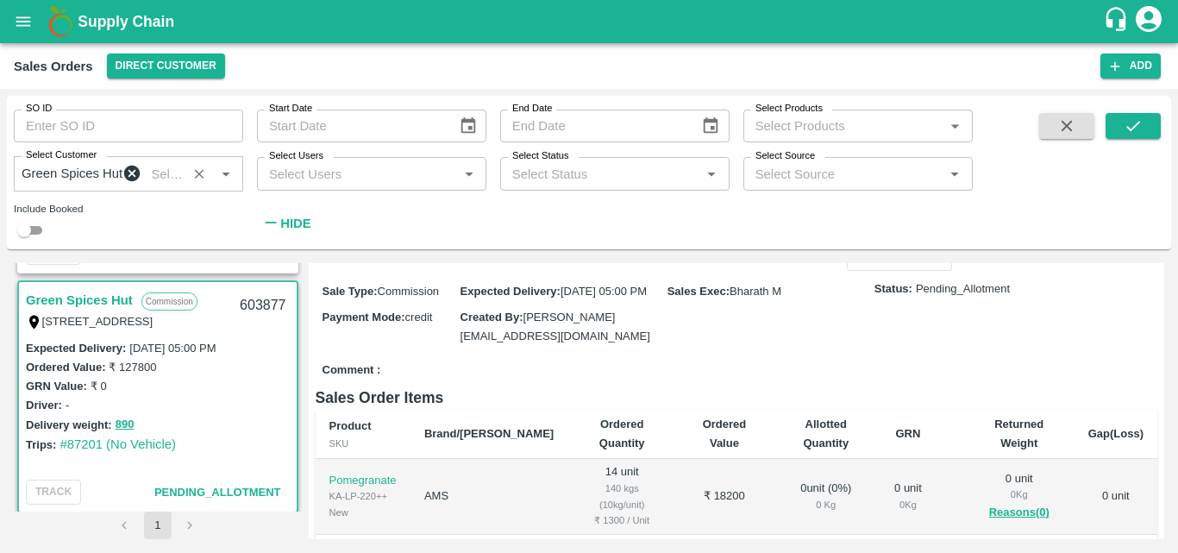
scroll to position [111, 0]
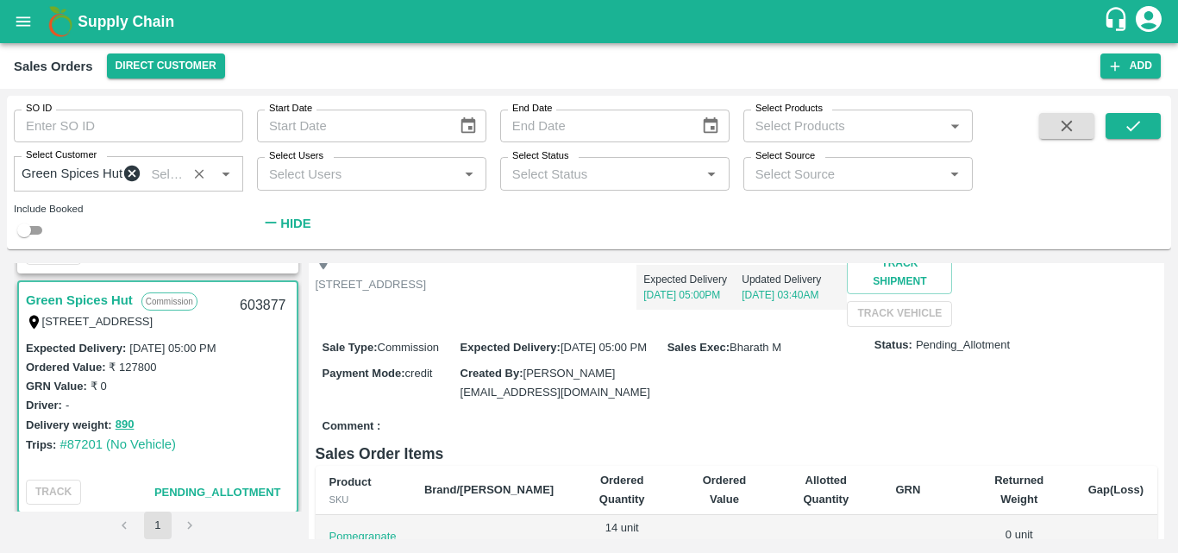
click at [708, 326] on div "Shop no 74, MADURAI MATTUTHAVANI FRUIT MARKET, Madurai, Madurai, Tamil Nadu, 62…" at bounding box center [737, 288] width 842 height 75
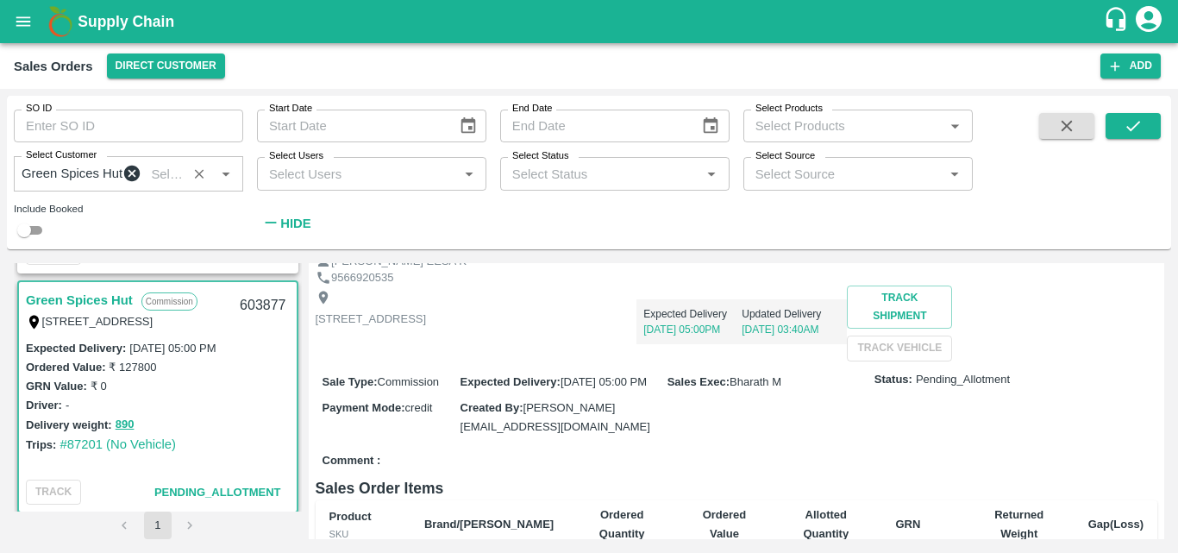
scroll to position [0, 0]
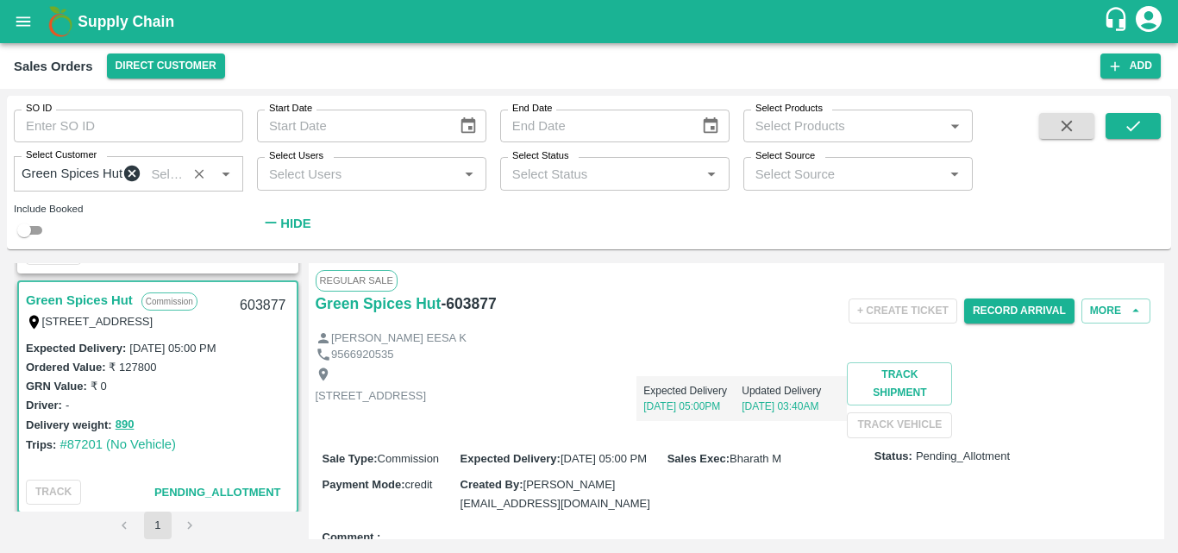
click at [502, 360] on div "9566920535" at bounding box center [737, 355] width 842 height 16
drag, startPoint x: 504, startPoint y: 309, endPoint x: 314, endPoint y: 313, distance: 190.6
click at [314, 313] on div "Regular Sale Green Spices Hut - 603877 + Create Ticket Record Arrival More MOHA…" at bounding box center [737, 401] width 856 height 276
copy div "Green Spices Hut - 603877"
click at [189, 435] on div "Delivery weight: 890" at bounding box center [158, 425] width 264 height 20
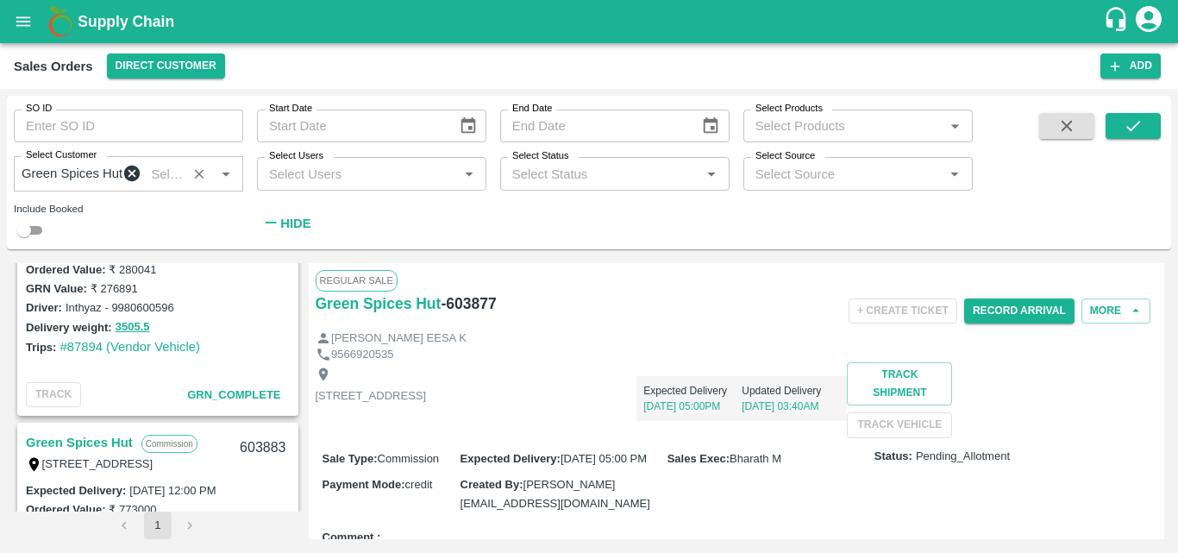
scroll to position [2495, 0]
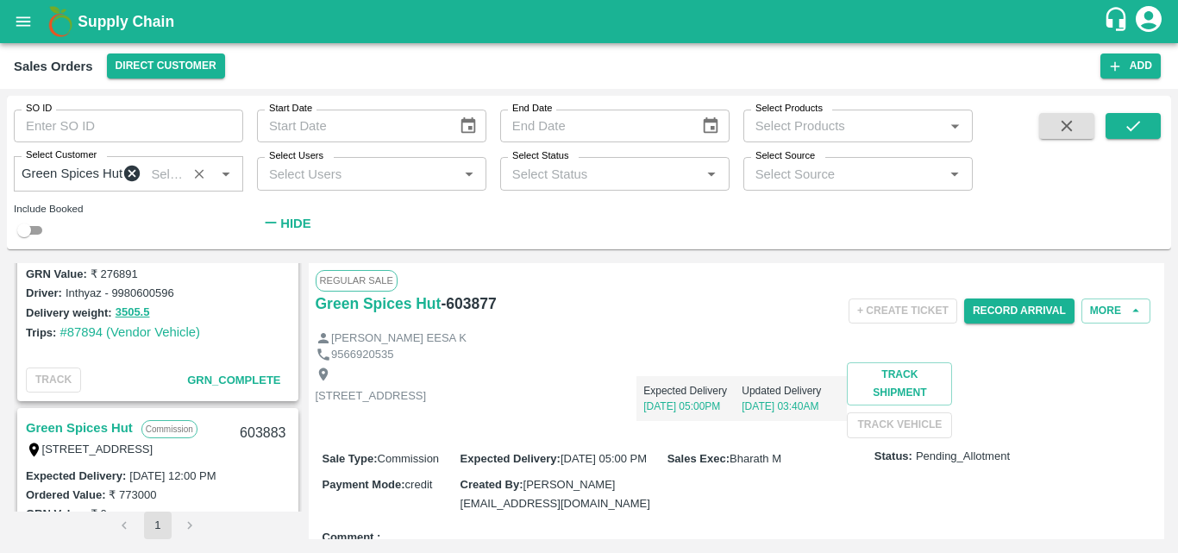
click at [236, 504] on div "Ordered Value: ₹ 773000" at bounding box center [158, 494] width 264 height 19
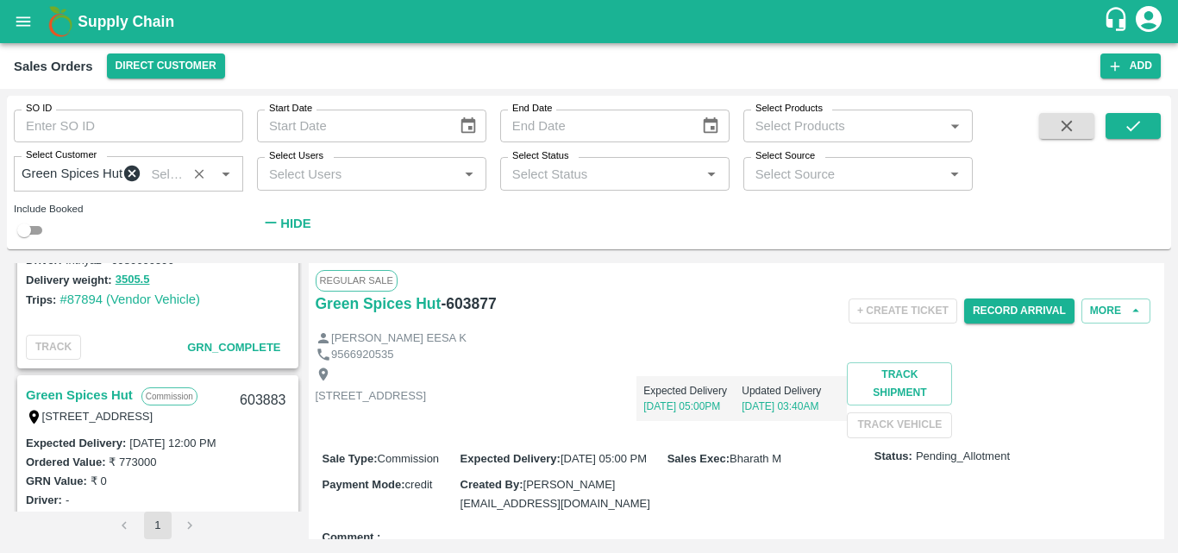
scroll to position [2530, 0]
click at [233, 488] on div "GRN Value: ₹ 0" at bounding box center [158, 478] width 264 height 19
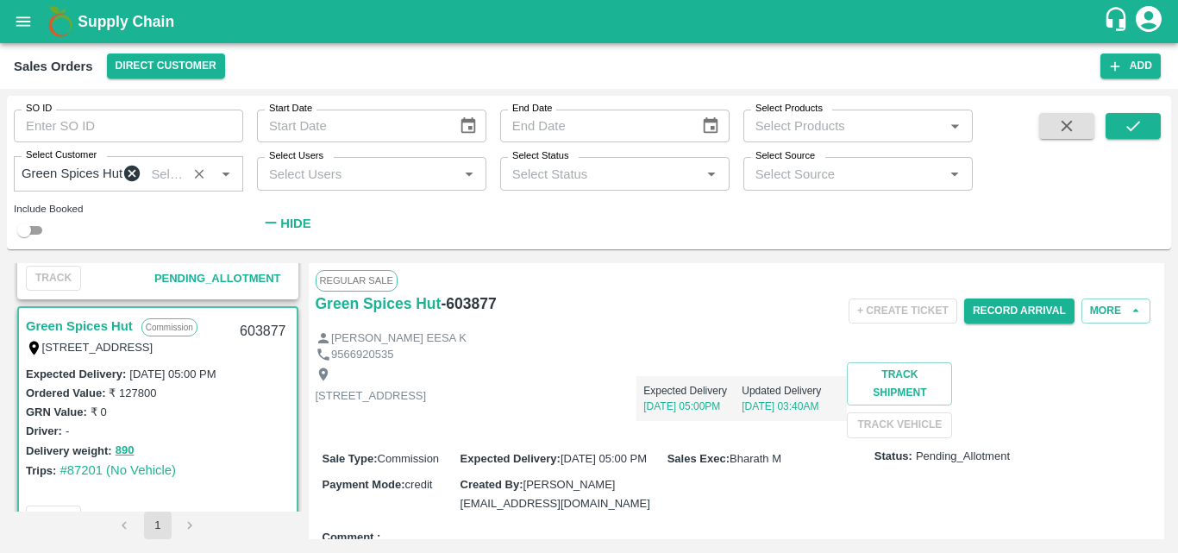
scroll to position [2875, 0]
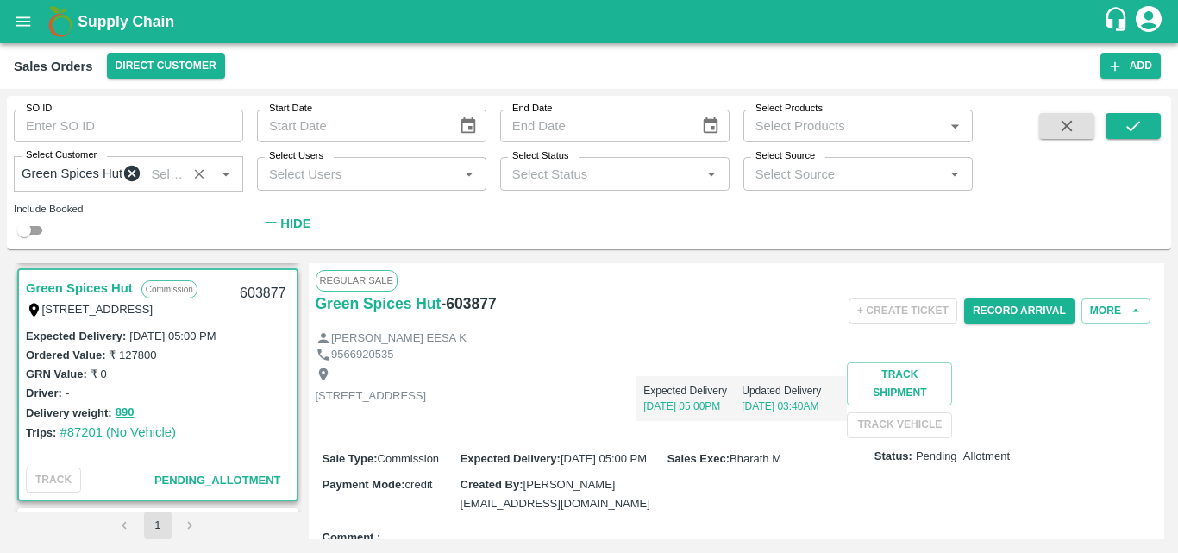
click at [481, 437] on div "Shop no 74, MADURAI MATTUTHAVANI FRUIT MARKET, Madurai, Madurai, Tamil Nadu, 62…" at bounding box center [737, 399] width 842 height 75
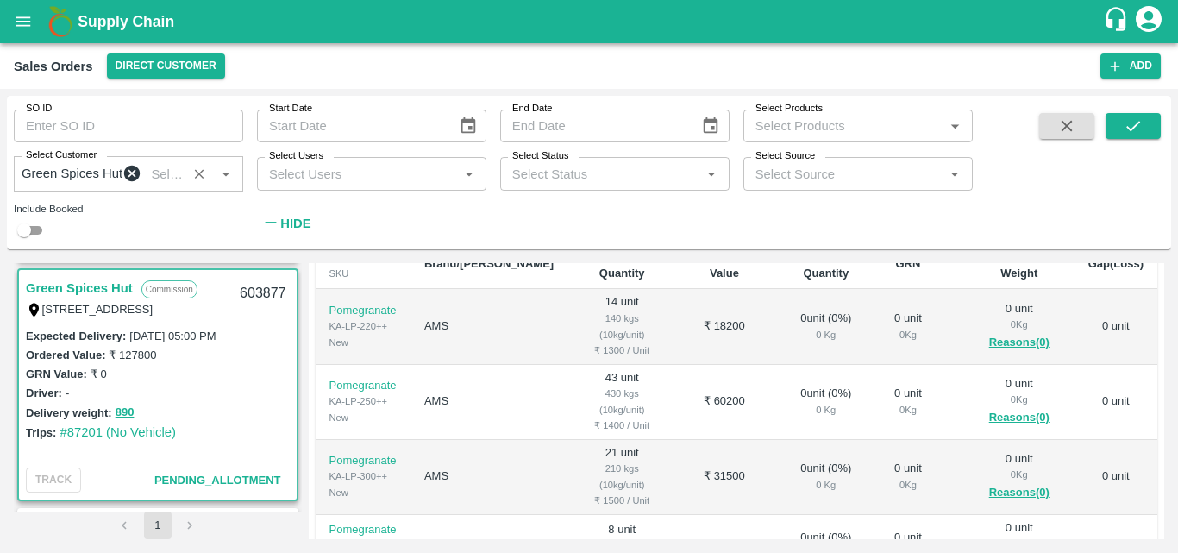
scroll to position [310, 0]
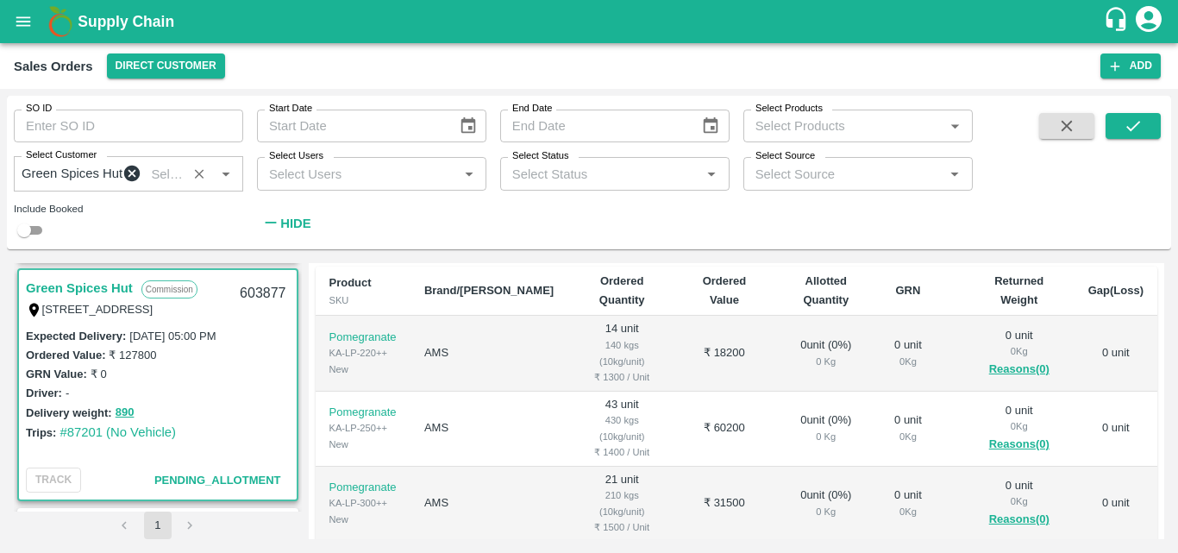
click at [238, 398] on div "Driver: -" at bounding box center [158, 392] width 264 height 19
click at [114, 296] on link "Green Spices Hut" at bounding box center [79, 288] width 107 height 22
click at [226, 380] on div "GRN Value: ₹ 0" at bounding box center [158, 373] width 264 height 19
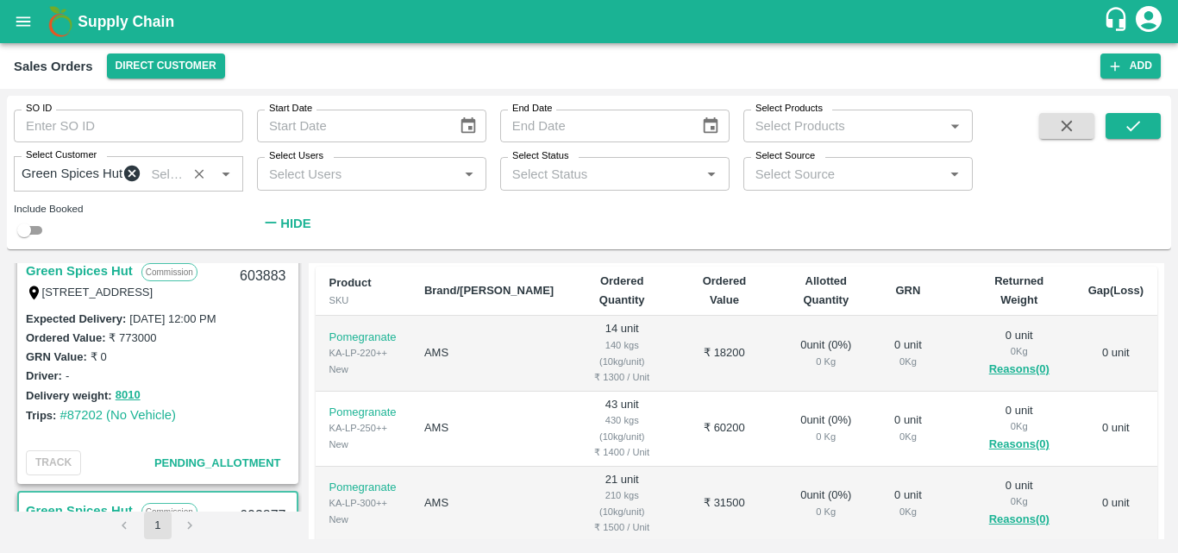
scroll to position [2633, 0]
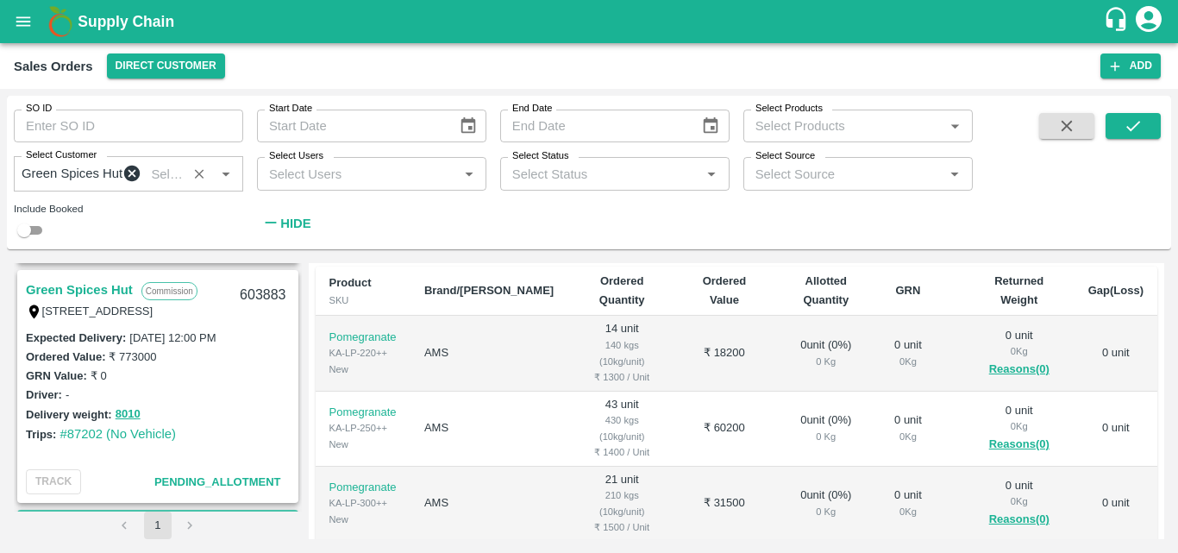
click at [118, 291] on link "Green Spices Hut" at bounding box center [79, 290] width 107 height 22
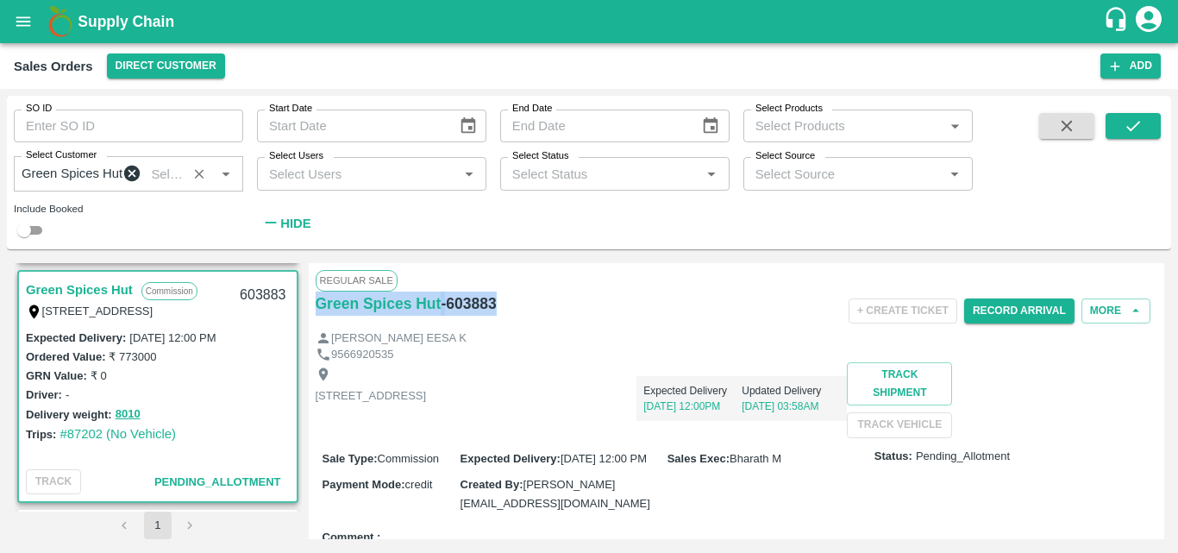
drag, startPoint x: 506, startPoint y: 313, endPoint x: 307, endPoint y: 319, distance: 199.3
click at [307, 319] on div "Green Spices Hut Commission Shop no 74, MADURAI MATTUTHAVANI FRUIT MARKET, Madu…" at bounding box center [589, 401] width 1150 height 276
copy div "Green Spices Hut - 603883"
click at [648, 437] on div "Shop no 74, MADURAI MATTUTHAVANI FRUIT MARKET, Madurai, Madurai, Tamil Nadu, 62…" at bounding box center [737, 399] width 842 height 75
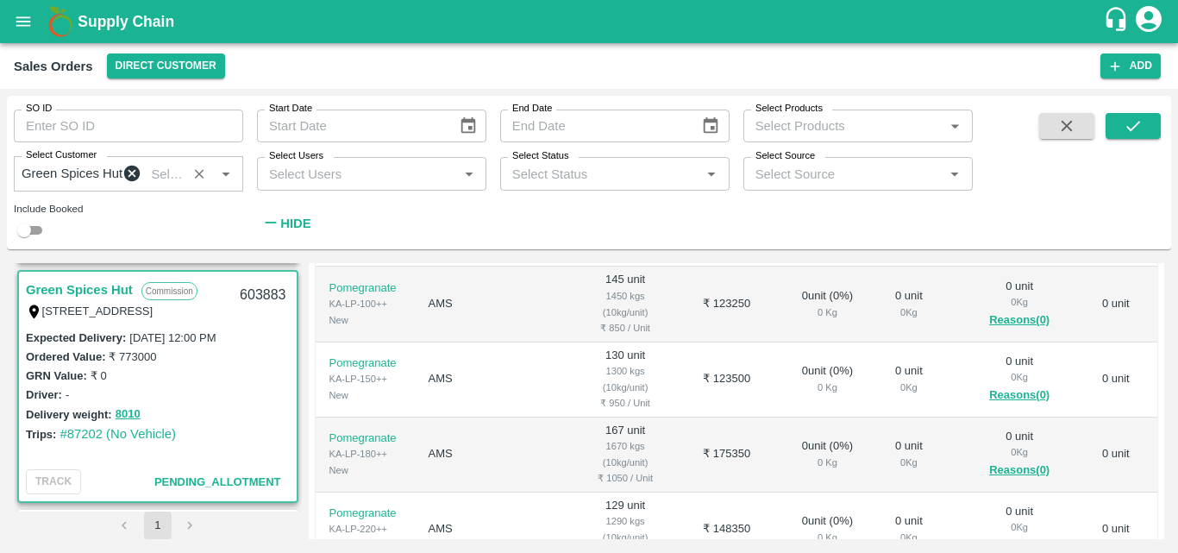
scroll to position [345, 0]
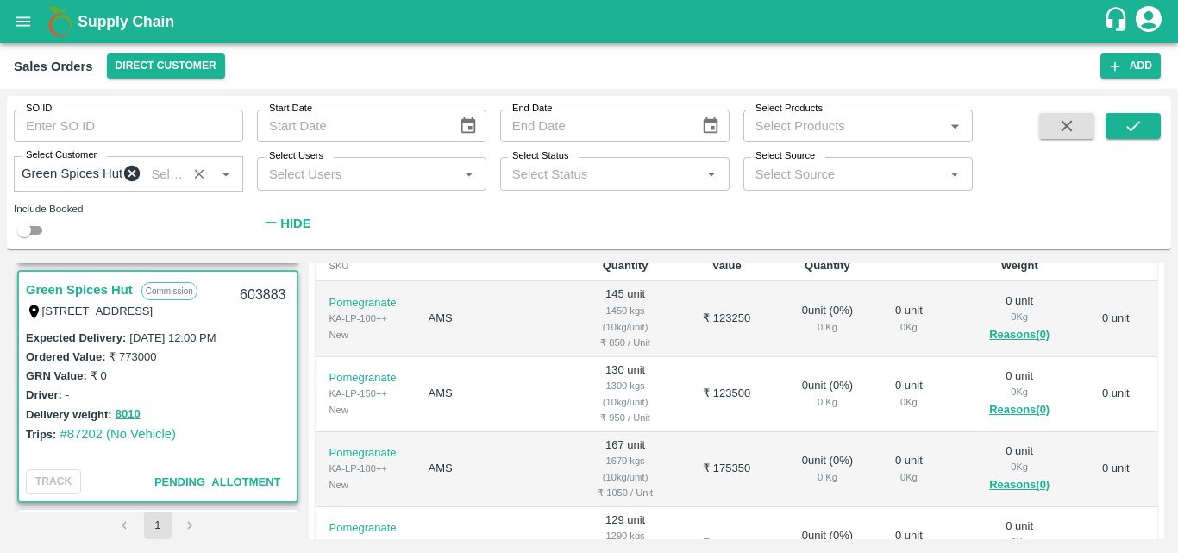
click at [214, 404] on div "Driver: -" at bounding box center [158, 394] width 264 height 19
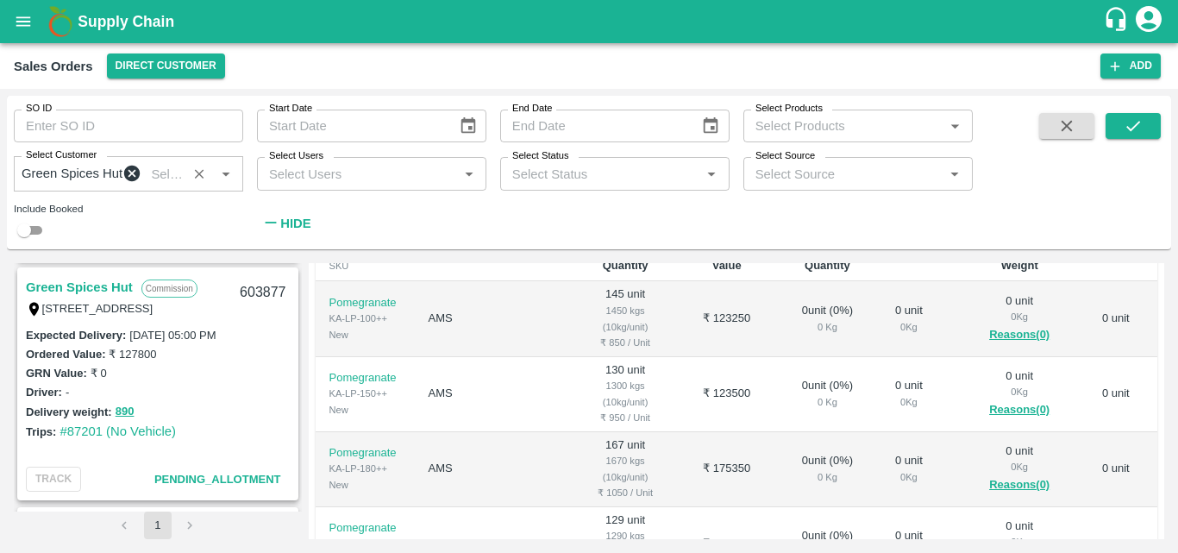
scroll to position [2875, 0]
click at [126, 294] on link "Green Spices Hut" at bounding box center [79, 288] width 107 height 22
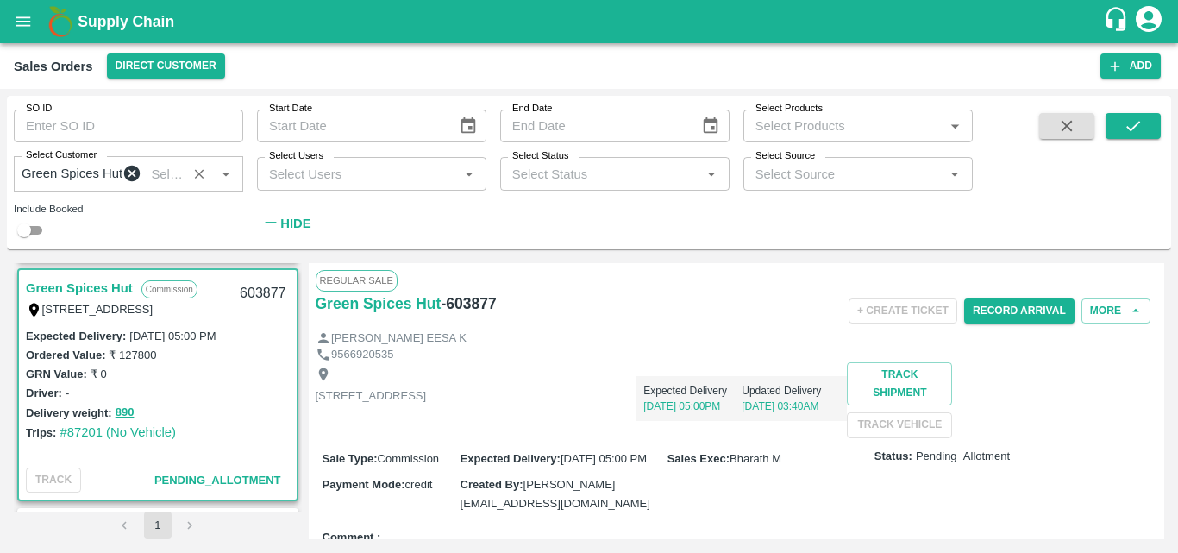
click at [735, 437] on div "Shop no 74, MADURAI MATTUTHAVANI FRUIT MARKET, Madurai, Madurai, Tamil Nadu, 62…" at bounding box center [737, 399] width 842 height 75
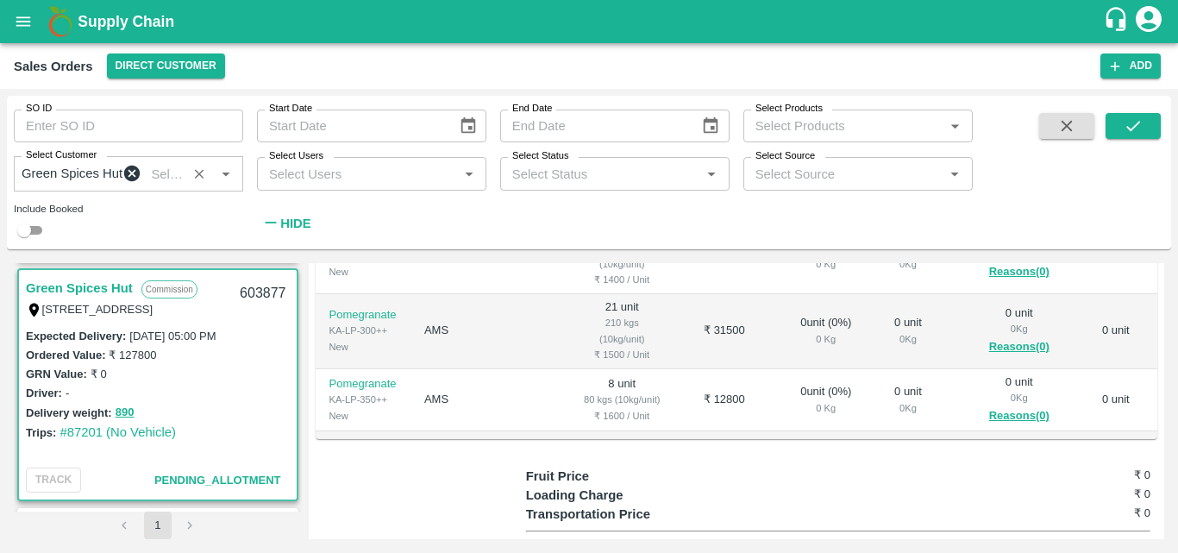
scroll to position [517, 0]
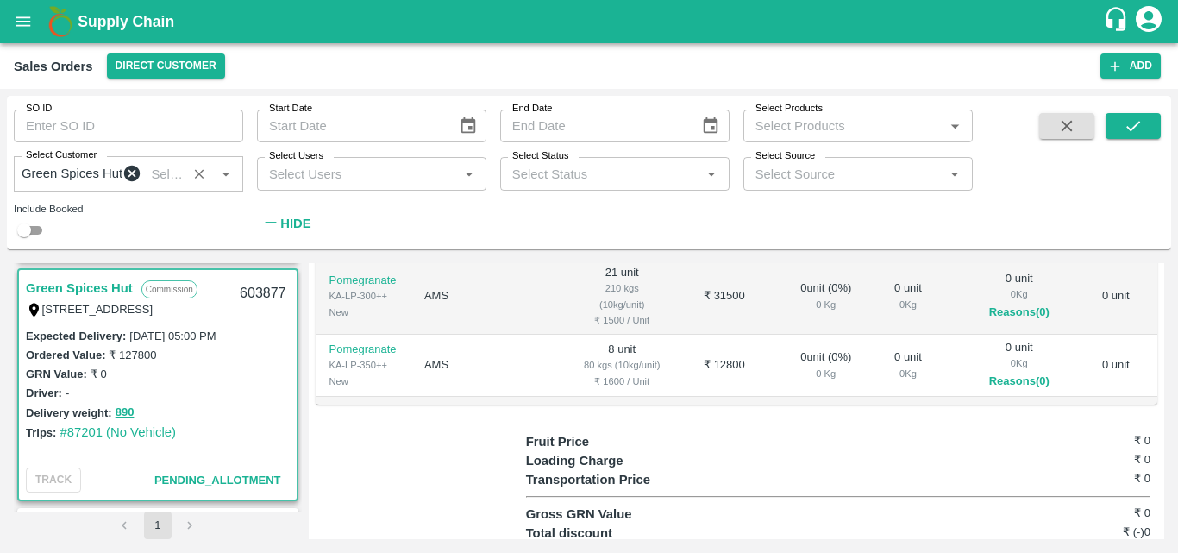
click at [238, 360] on div "Ordered Value: ₹ 127800" at bounding box center [158, 354] width 264 height 19
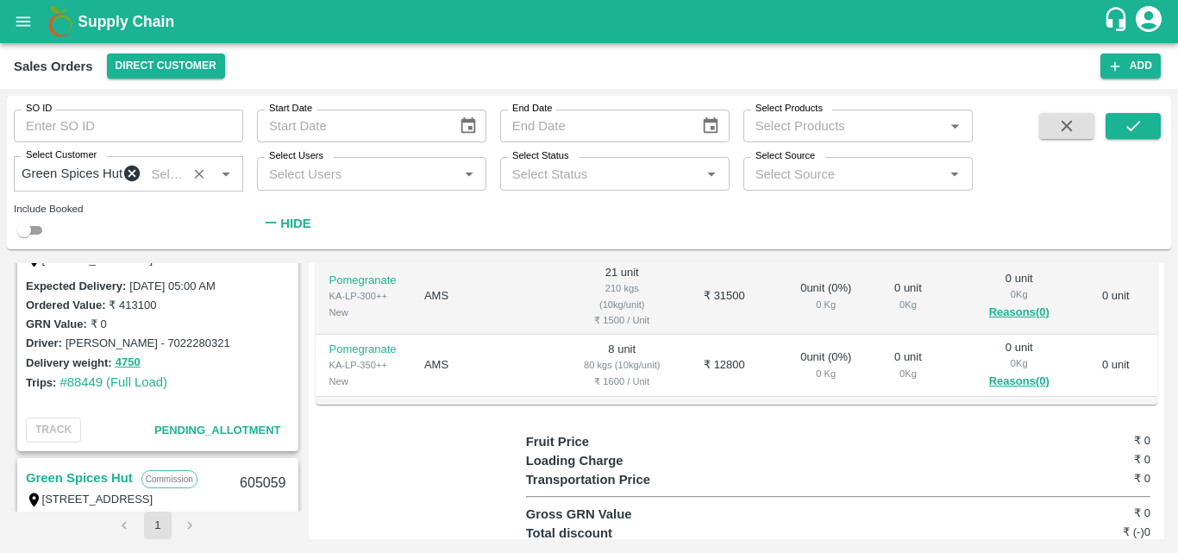
scroll to position [0, 0]
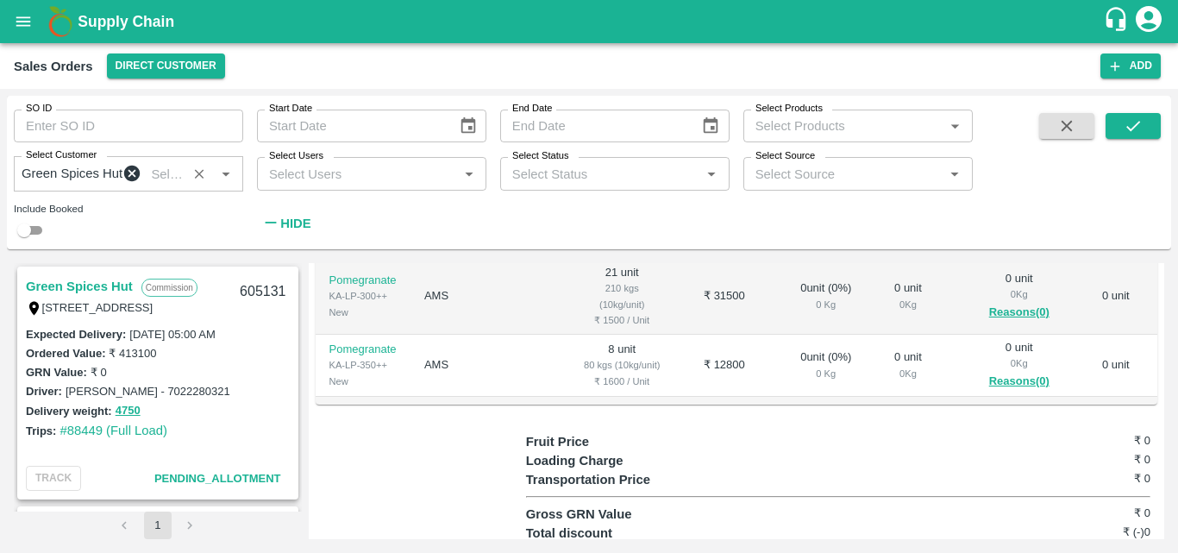
click at [121, 289] on link "Green Spices Hut" at bounding box center [79, 286] width 107 height 22
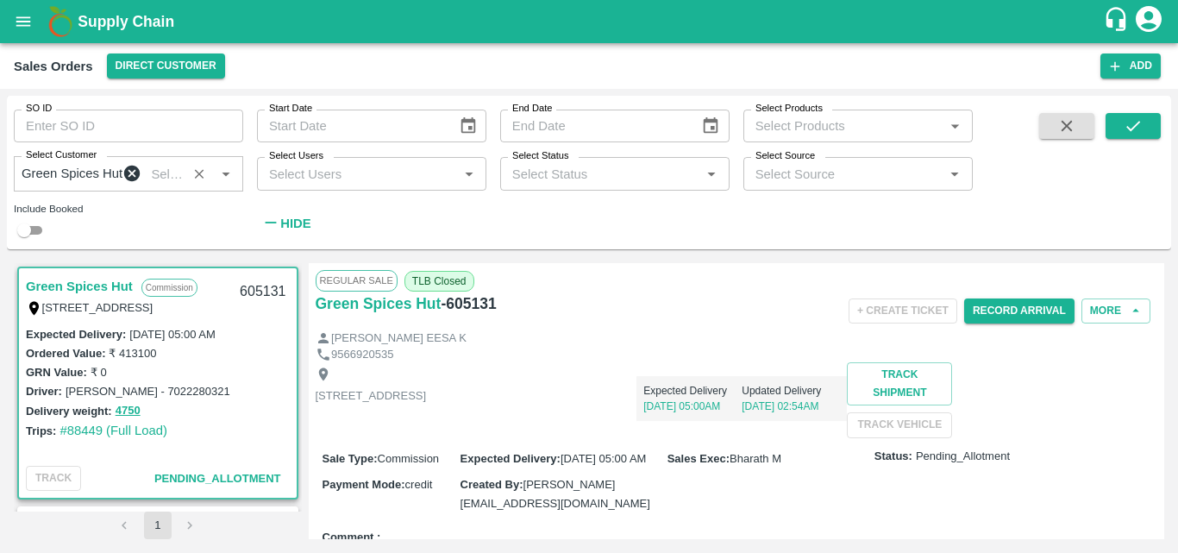
click at [824, 437] on div "Shop no 74, MADURAI MATTUTHAVANI FRUIT MARKET, Madurai, Madurai, Tamil Nadu, 62…" at bounding box center [737, 399] width 842 height 75
click at [996, 316] on button "Record Arrival" at bounding box center [1019, 310] width 110 height 25
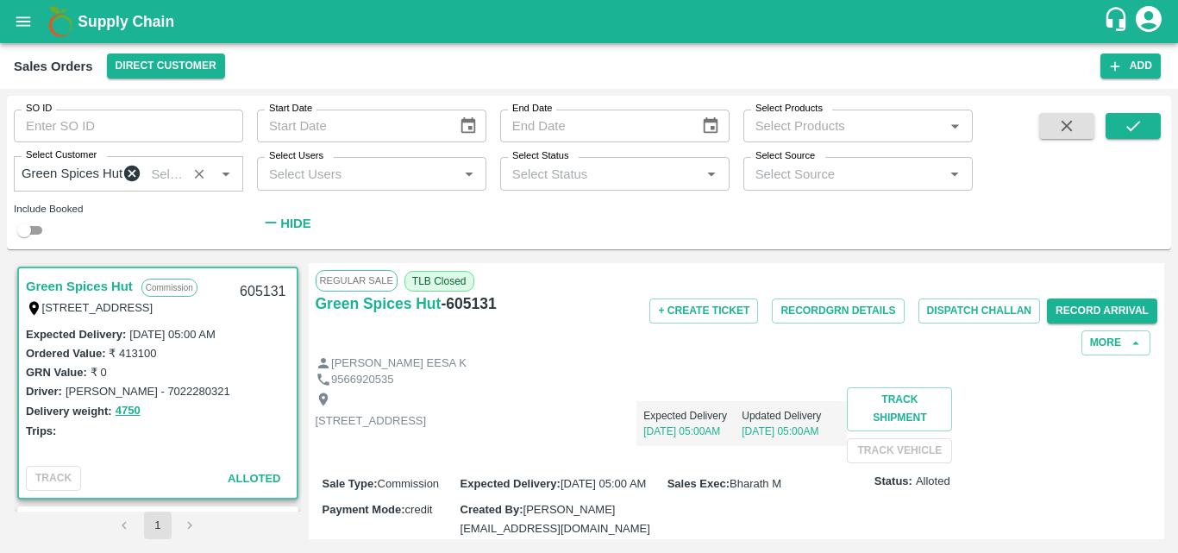
click at [259, 419] on div "Delivery weight: 4750" at bounding box center [158, 411] width 264 height 20
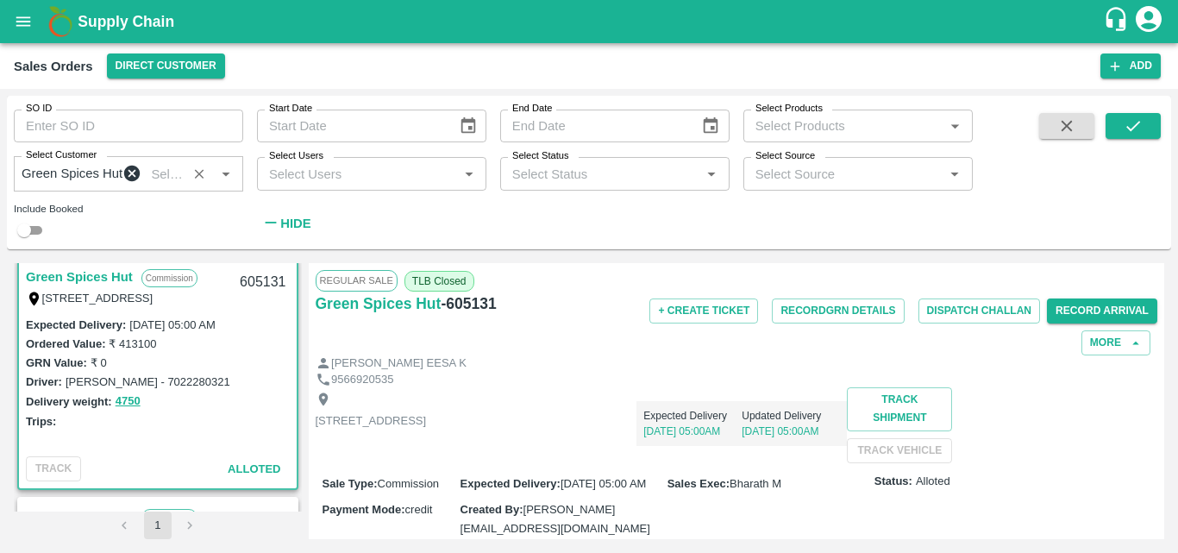
scroll to position [0, 0]
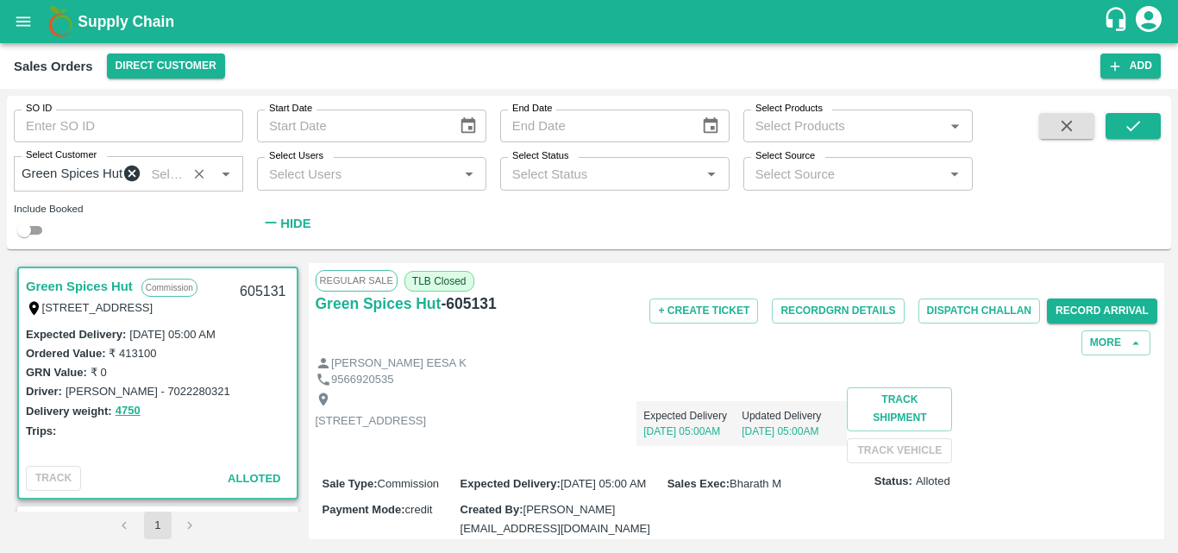
click at [520, 462] on div "Shop no 74, MADURAI MATTUTHAVANI FRUIT MARKET, Madurai, Madurai, Tamil Nadu, 62…" at bounding box center [737, 424] width 842 height 75
click at [257, 378] on div "GRN Value: ₹ 0" at bounding box center [158, 371] width 264 height 19
click at [97, 292] on link "Green Spices Hut" at bounding box center [79, 286] width 107 height 22
click at [847, 407] on div "Expected Delivery 21 Sep, 05:00AM Updated Delivery 18 Sep, 05:00AM" at bounding box center [636, 416] width 421 height 59
click at [814, 315] on button "Record GRN Details" at bounding box center [838, 310] width 132 height 25
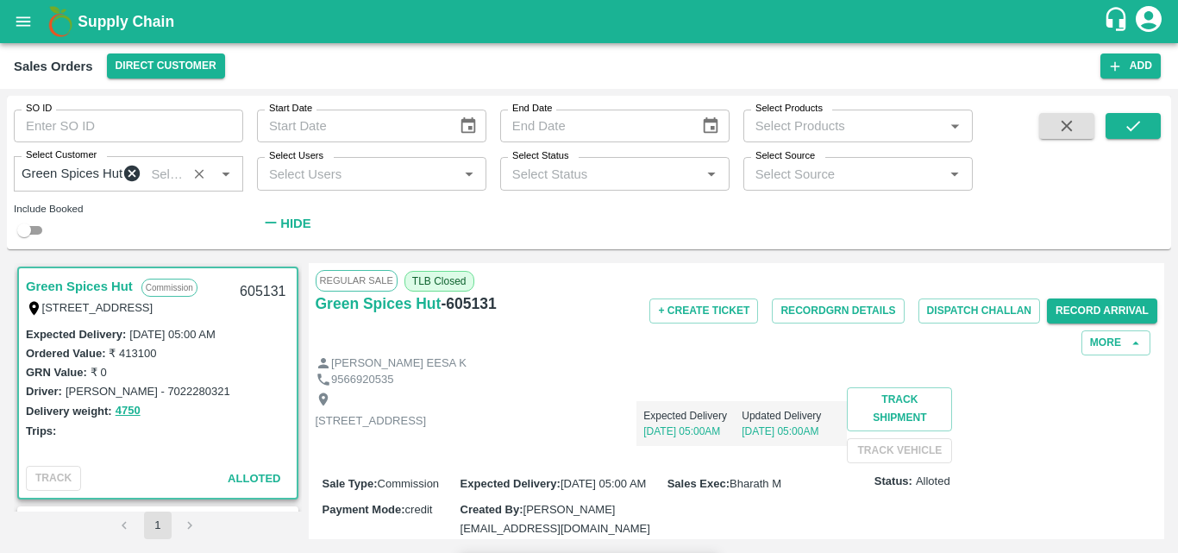
scroll to position [517, 0]
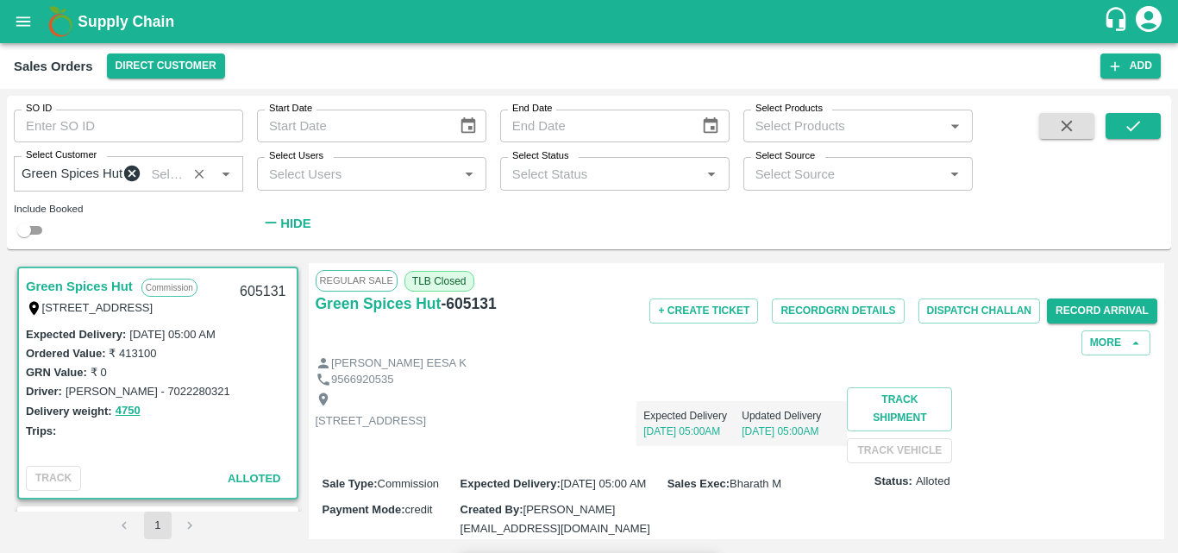
scroll to position [517, 0]
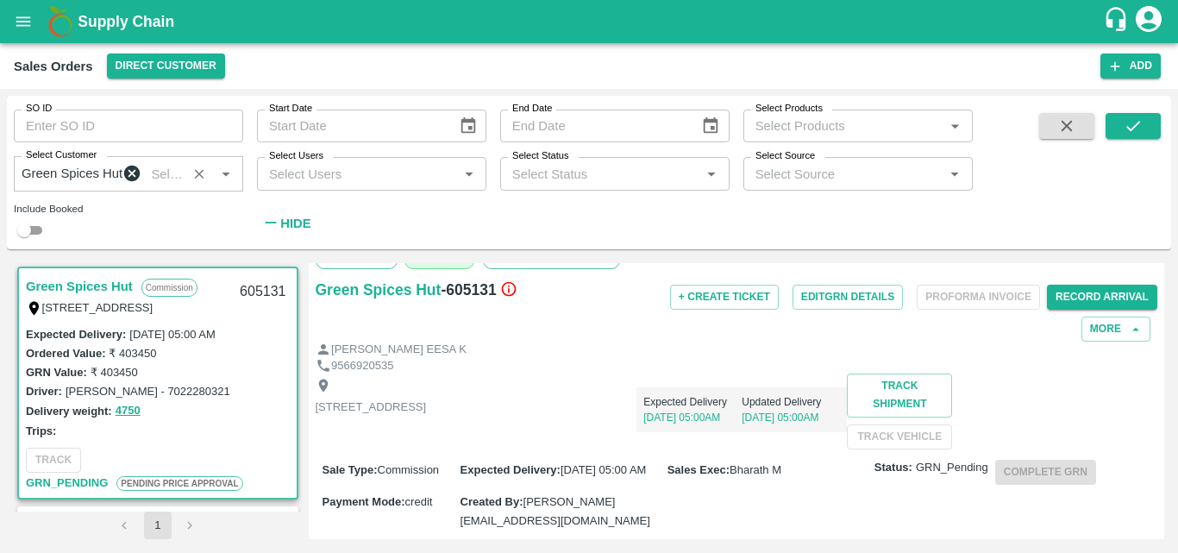
scroll to position [0, 0]
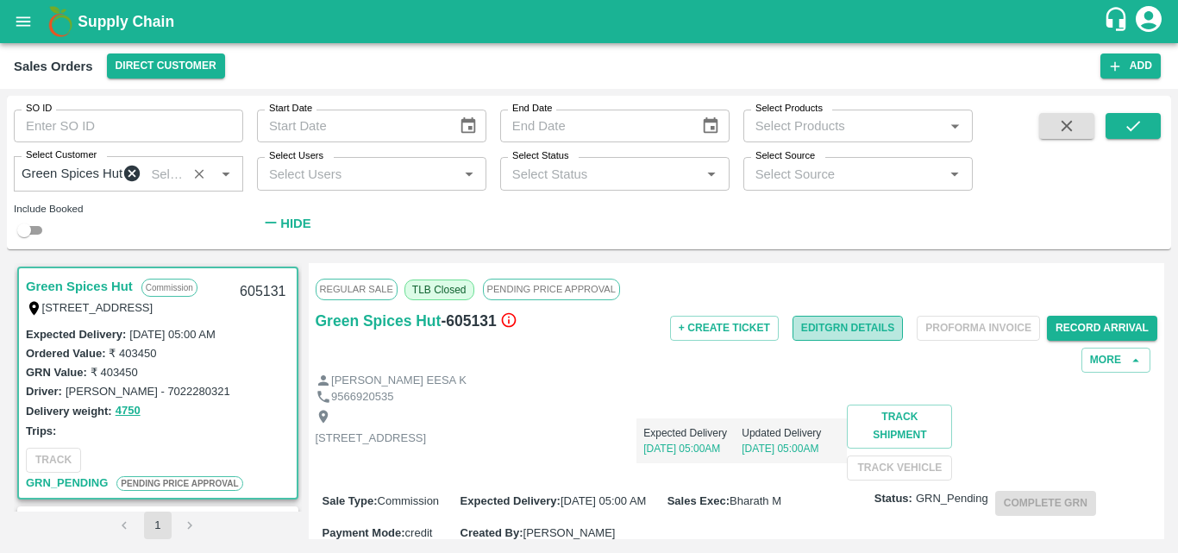
click at [842, 335] on button "Edit GRN Details" at bounding box center [847, 328] width 110 height 25
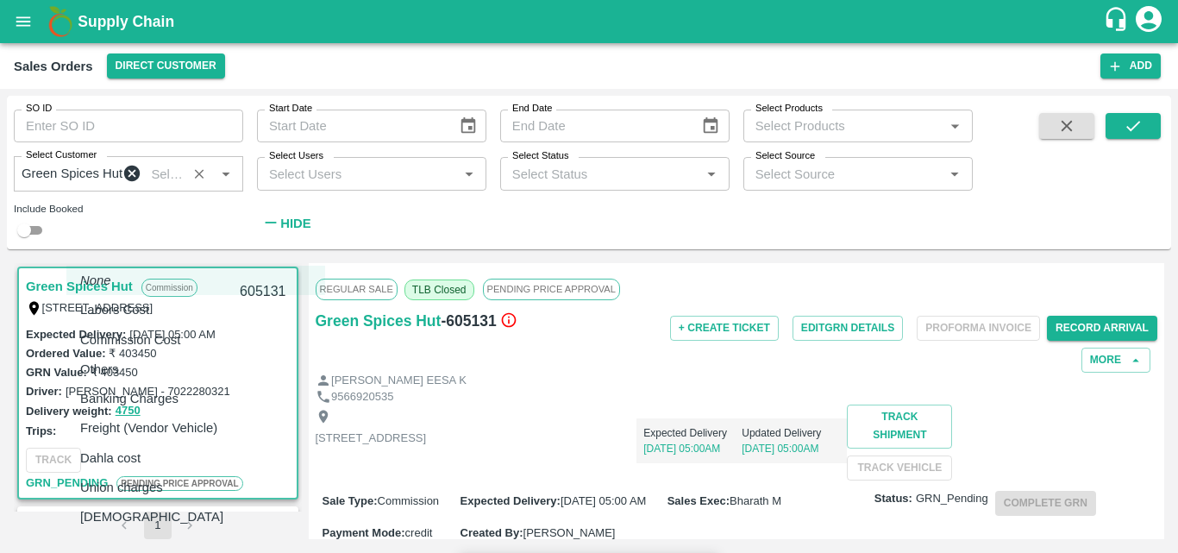
click at [250, 393] on body "Supply Chain Sales Orders Direct Customer Add SO ID SO ID Start Date Start Date…" at bounding box center [589, 276] width 1178 height 553
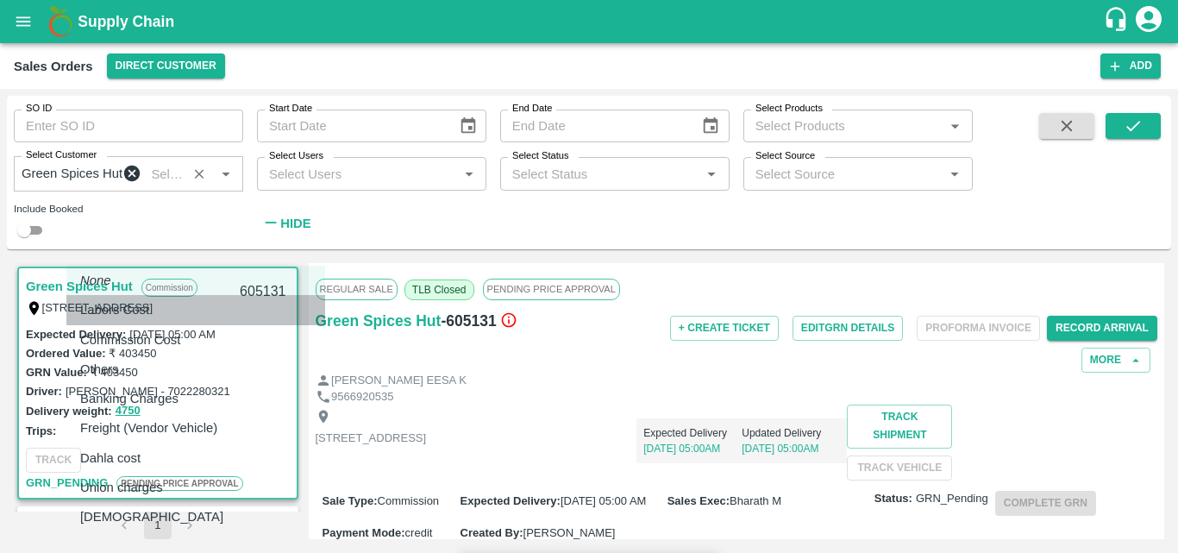
click at [158, 310] on div "Labors Cost" at bounding box center [119, 309] width 78 height 19
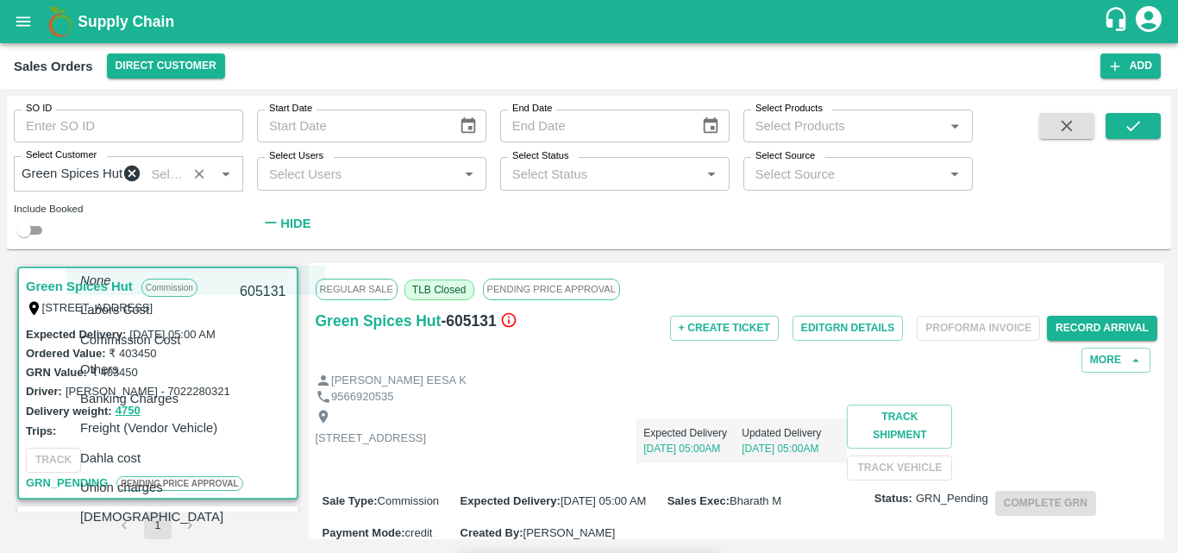
click at [269, 431] on body "Supply Chain Sales Orders Direct Customer Add SO ID SO ID Start Date Start Date…" at bounding box center [589, 276] width 1178 height 553
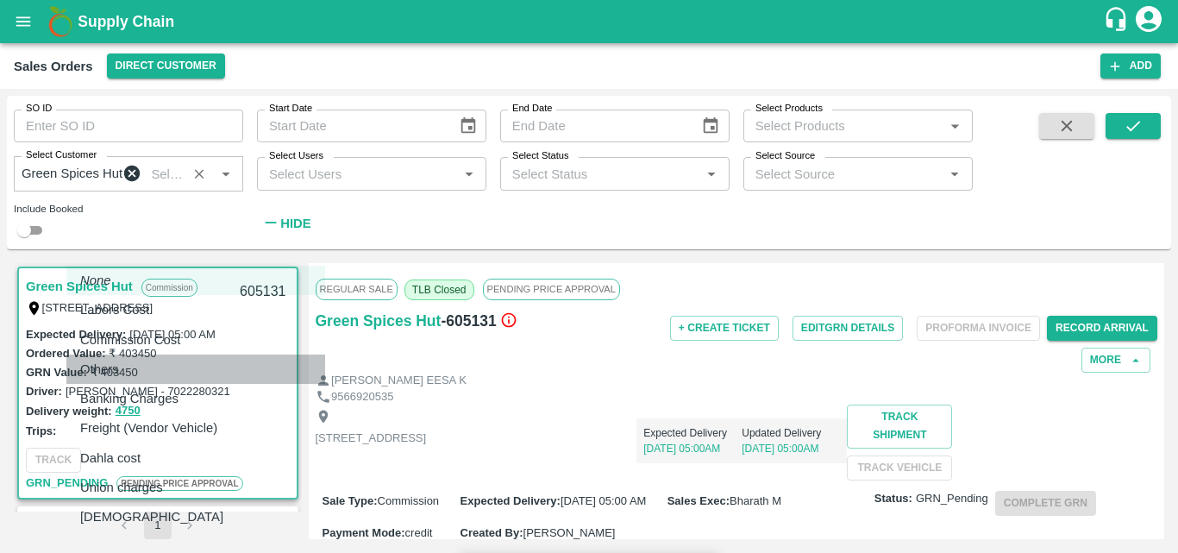
click at [128, 376] on div "Others" at bounding box center [103, 369] width 47 height 19
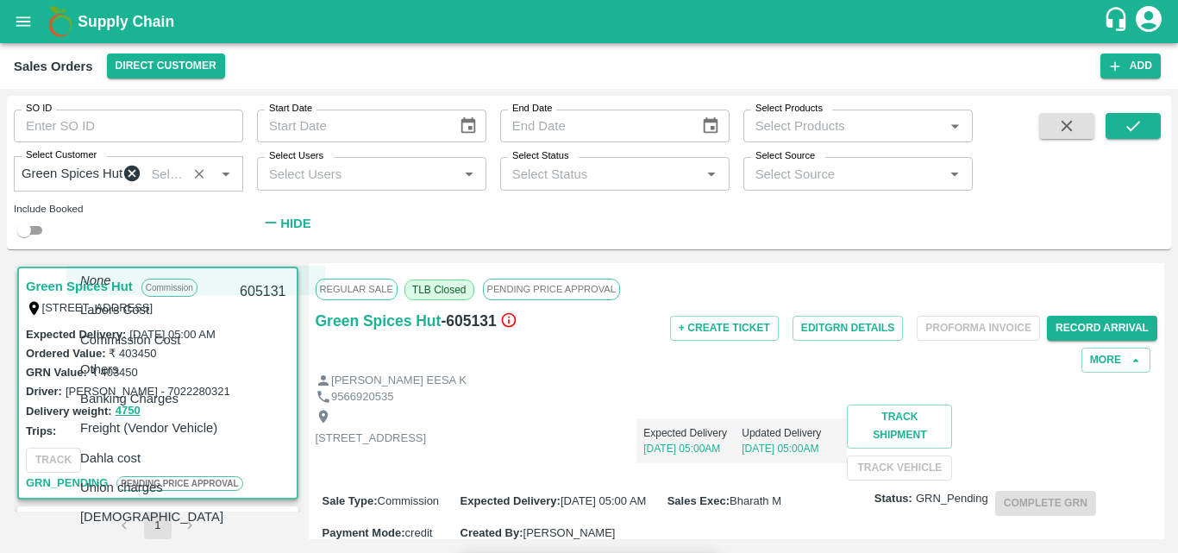
click at [248, 479] on body "Supply Chain Sales Orders Direct Customer Add SO ID SO ID Start Date Start Date…" at bounding box center [589, 276] width 1178 height 553
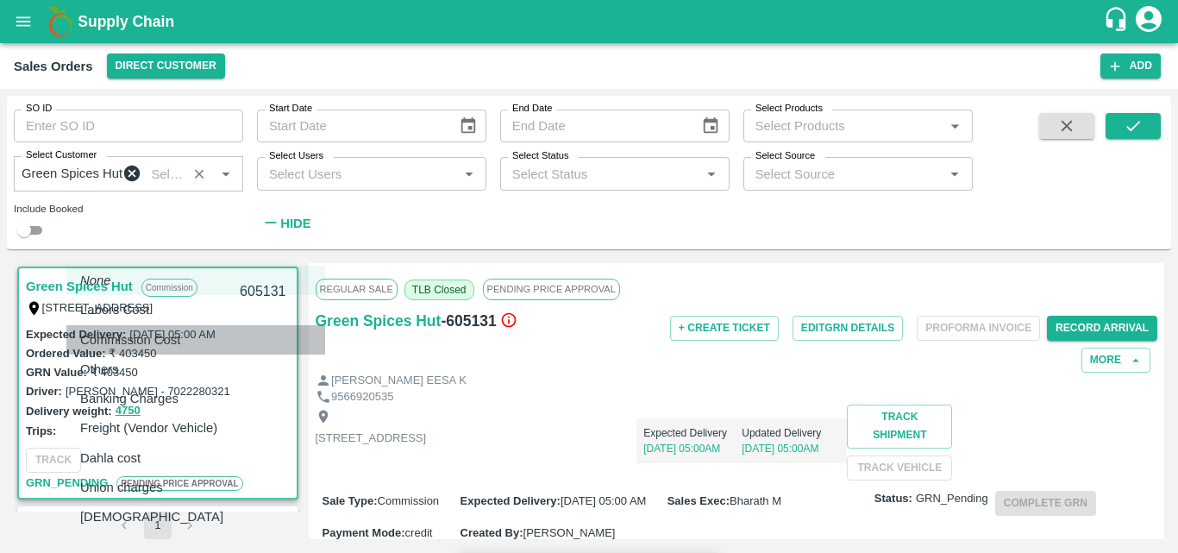
click at [189, 341] on div "Commission Cost" at bounding box center [134, 339] width 109 height 19
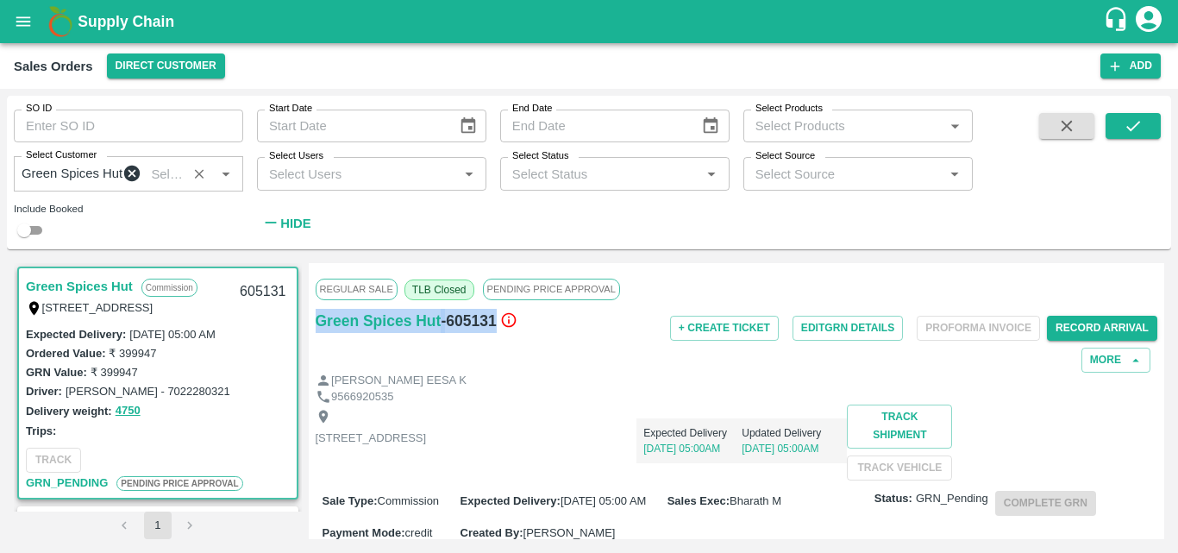
drag, startPoint x: 532, startPoint y: 329, endPoint x: 312, endPoint y: 339, distance: 220.1
click at [312, 339] on div "Regular Sale TLB Closed PENDING PRICE APPROVAL Green Spices Hut - 605131 + Crea…" at bounding box center [737, 401] width 856 height 276
copy div "Green Spices Hut - 605131"
click at [252, 454] on div "TRACK GRN_Pending PENDING PRICE APPROVAL" at bounding box center [158, 470] width 278 height 59
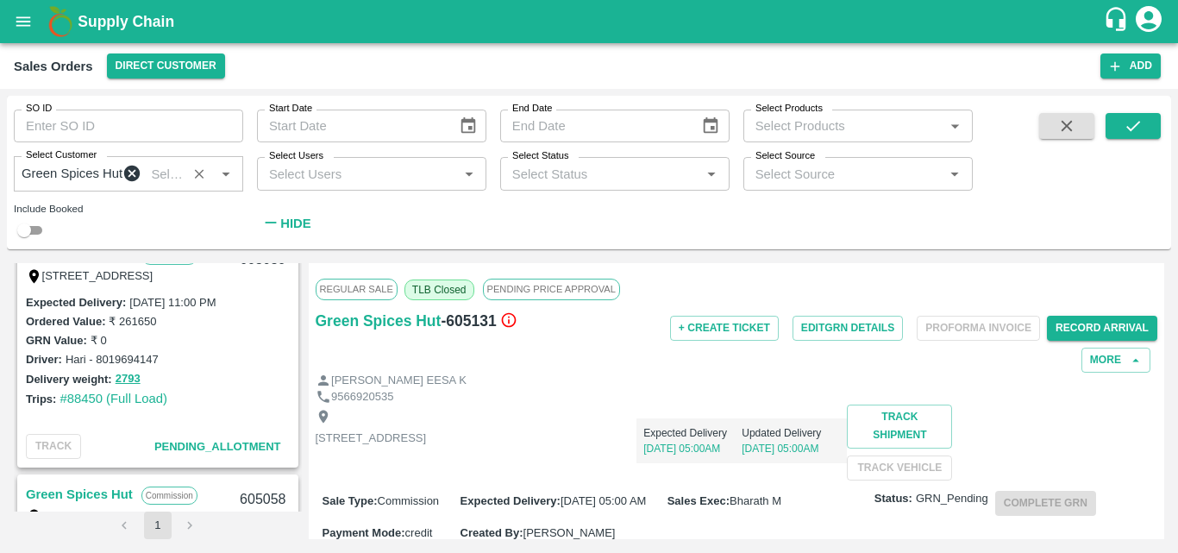
scroll to position [276, 0]
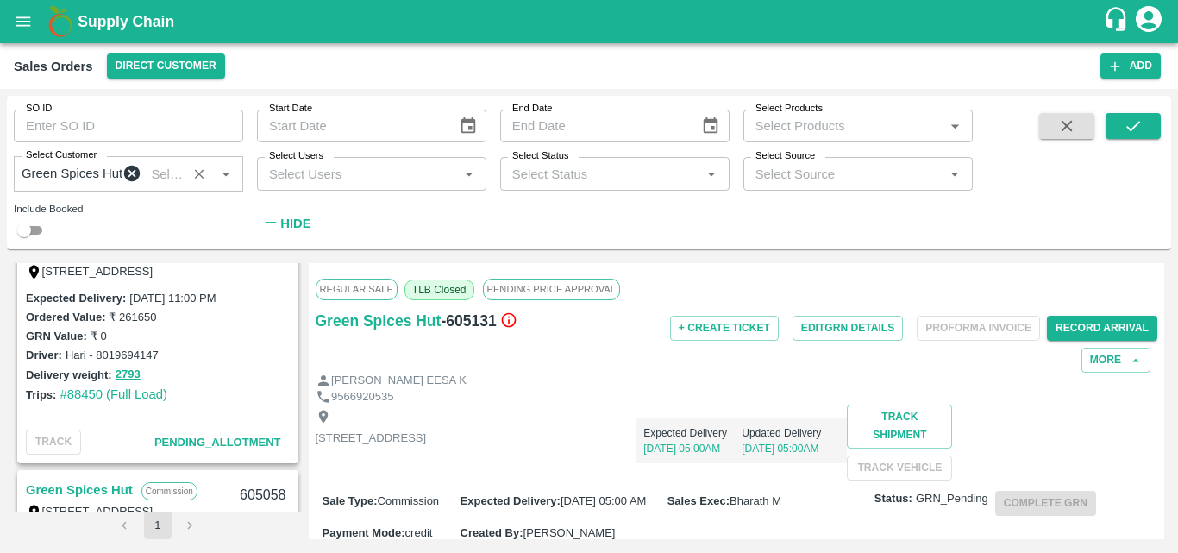
click at [233, 355] on div "Driver: Hari - 8019694147" at bounding box center [158, 354] width 264 height 19
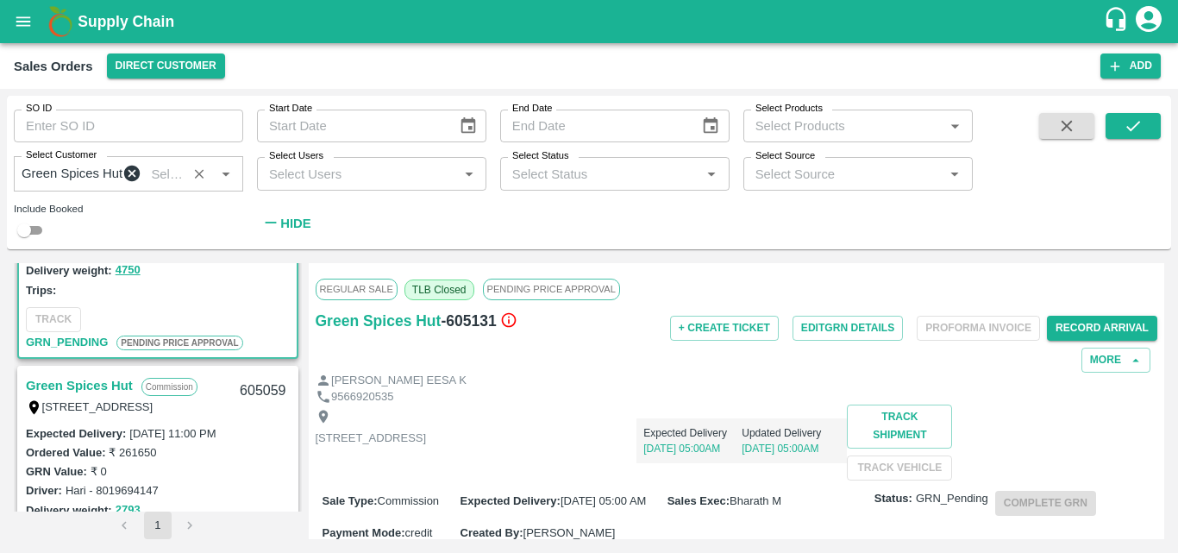
scroll to position [138, 0]
click at [107, 391] on link "Green Spices Hut" at bounding box center [79, 388] width 107 height 22
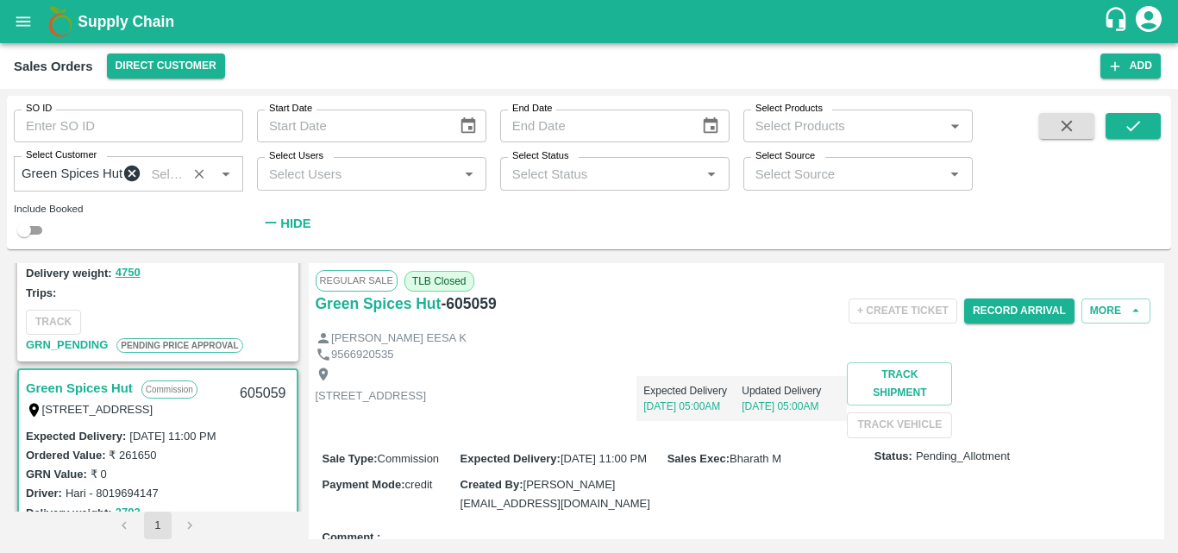
click at [660, 437] on div "Shop no 74, MADURAI MATTUTHAVANI FRUIT MARKET, Madurai, Madurai, Tamil Nadu, 62…" at bounding box center [737, 399] width 842 height 75
click at [1013, 314] on button "Record Arrival" at bounding box center [1019, 310] width 110 height 25
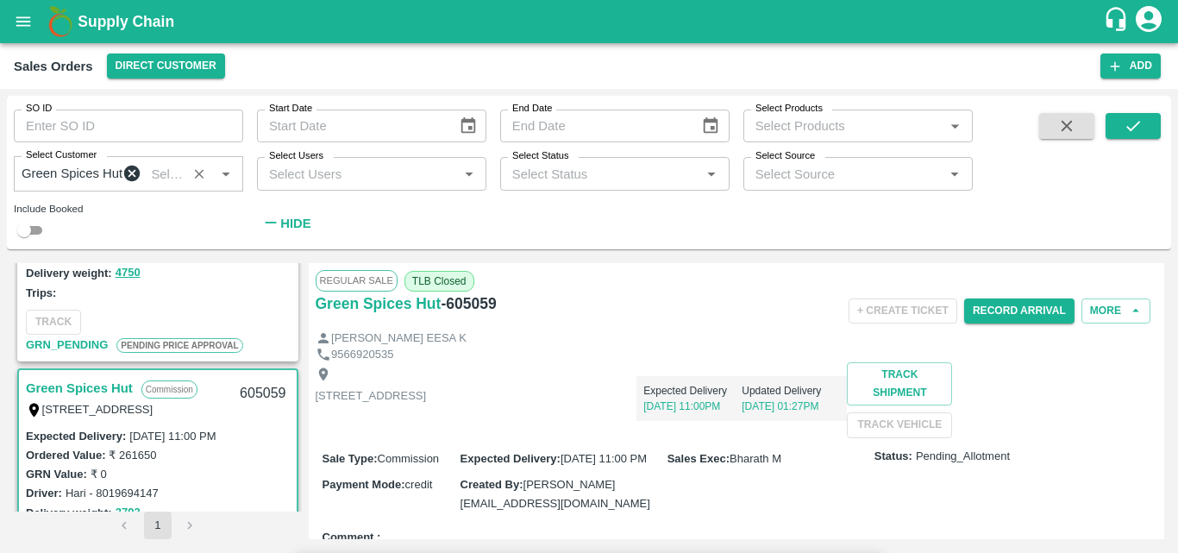
click at [0, 0] on input "Upload" at bounding box center [0, 0] width 0 height 0
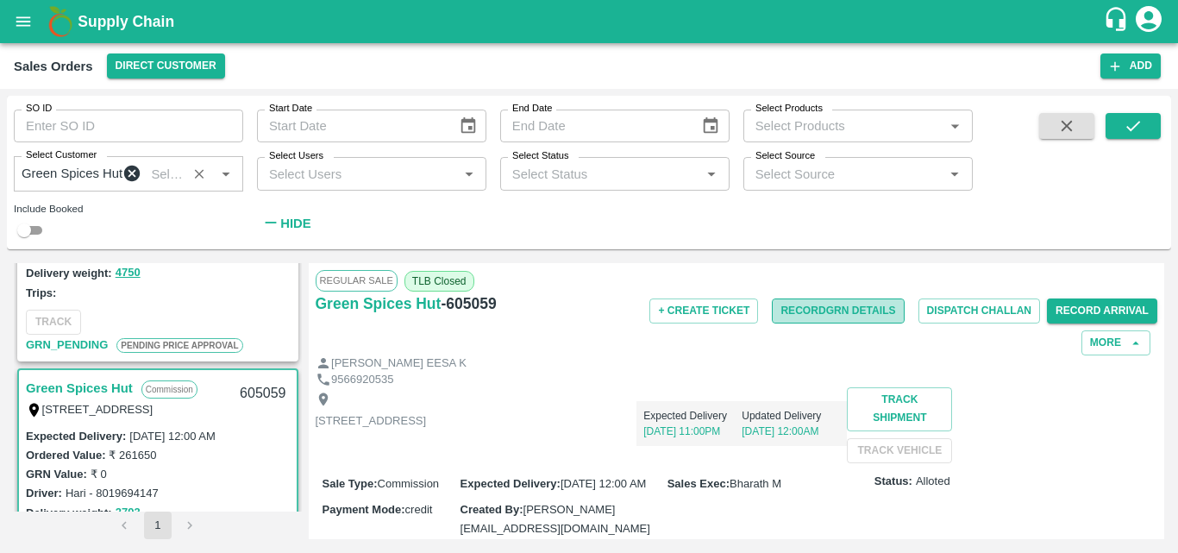
click at [832, 323] on button "Record GRN Details" at bounding box center [838, 310] width 132 height 25
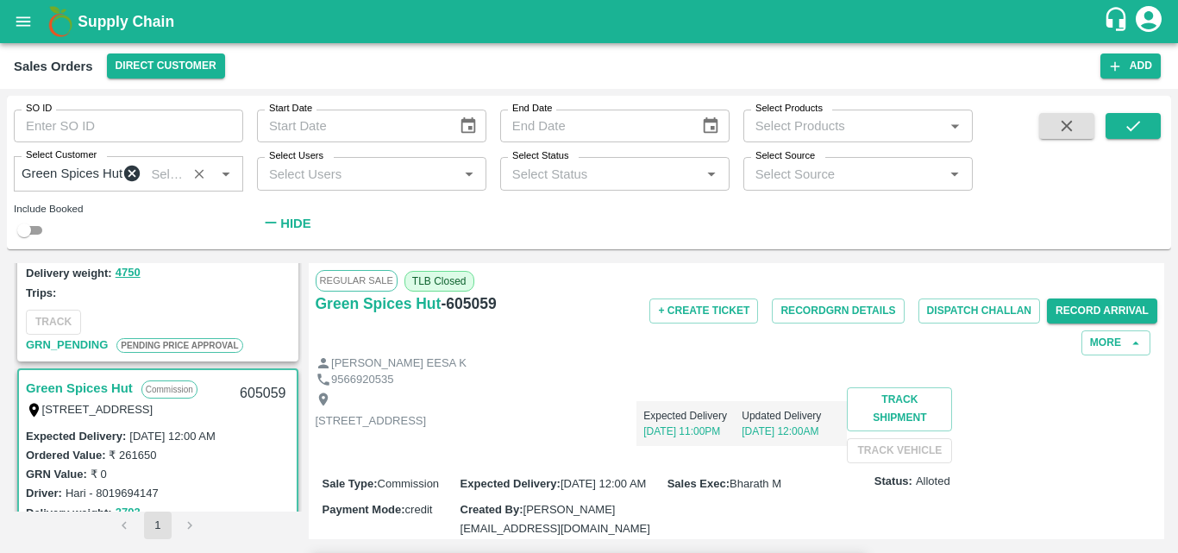
scroll to position [726, 0]
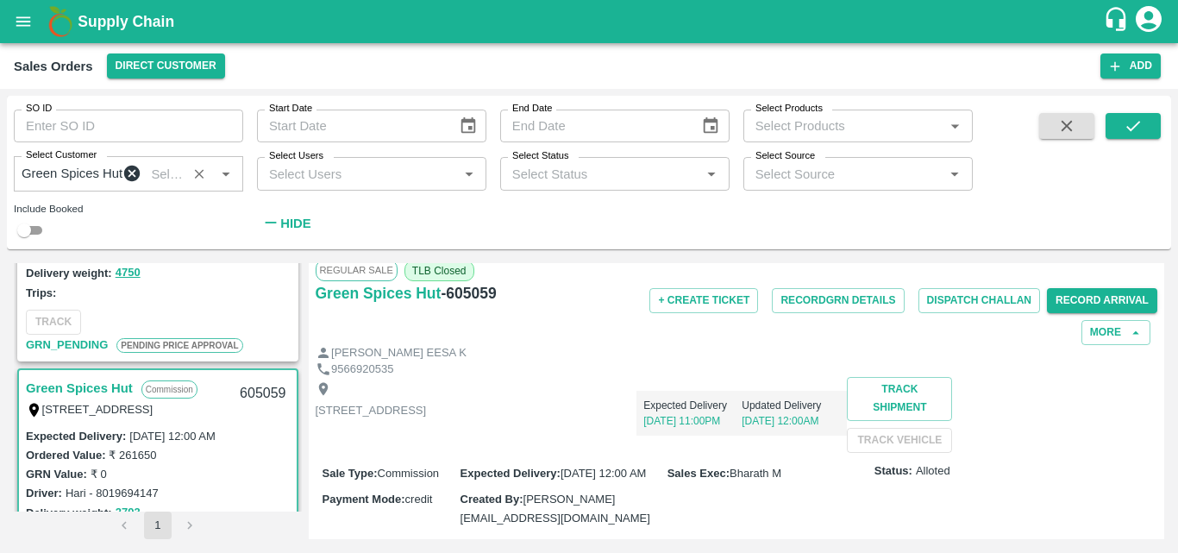
scroll to position [0, 0]
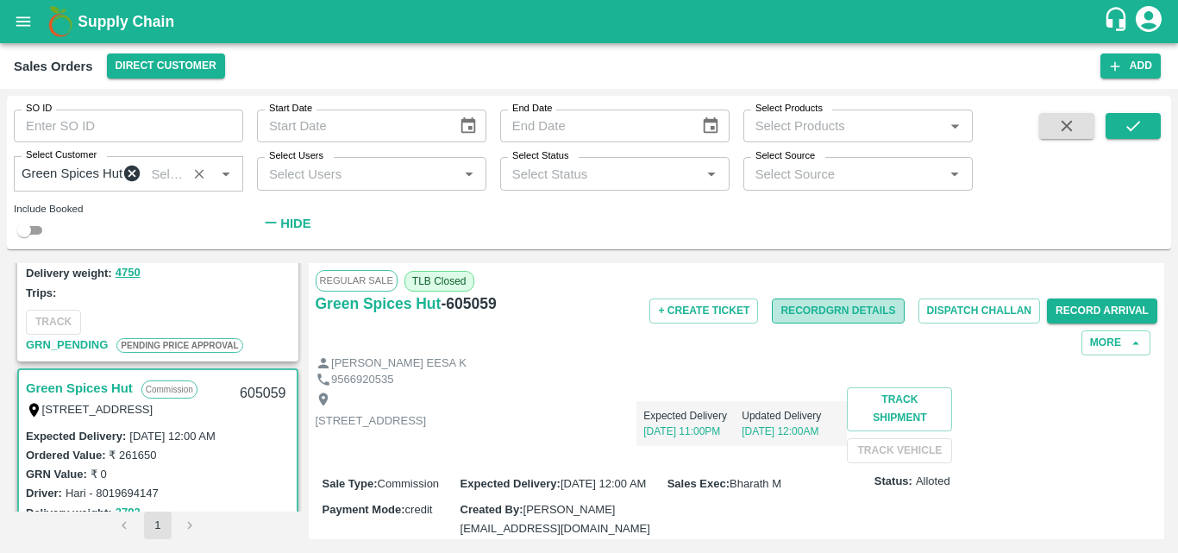
click at [873, 323] on button "Record GRN Details" at bounding box center [838, 310] width 132 height 25
click at [427, 429] on p "[STREET_ADDRESS]" at bounding box center [371, 421] width 111 height 16
click at [842, 323] on button "Record GRN Details" at bounding box center [838, 310] width 132 height 25
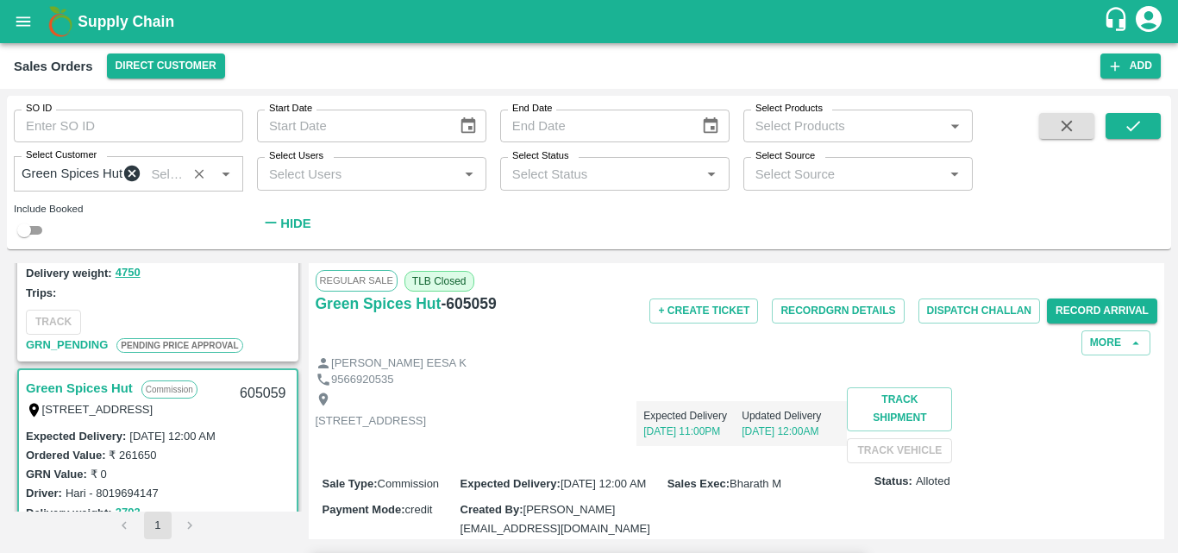
scroll to position [363, 0]
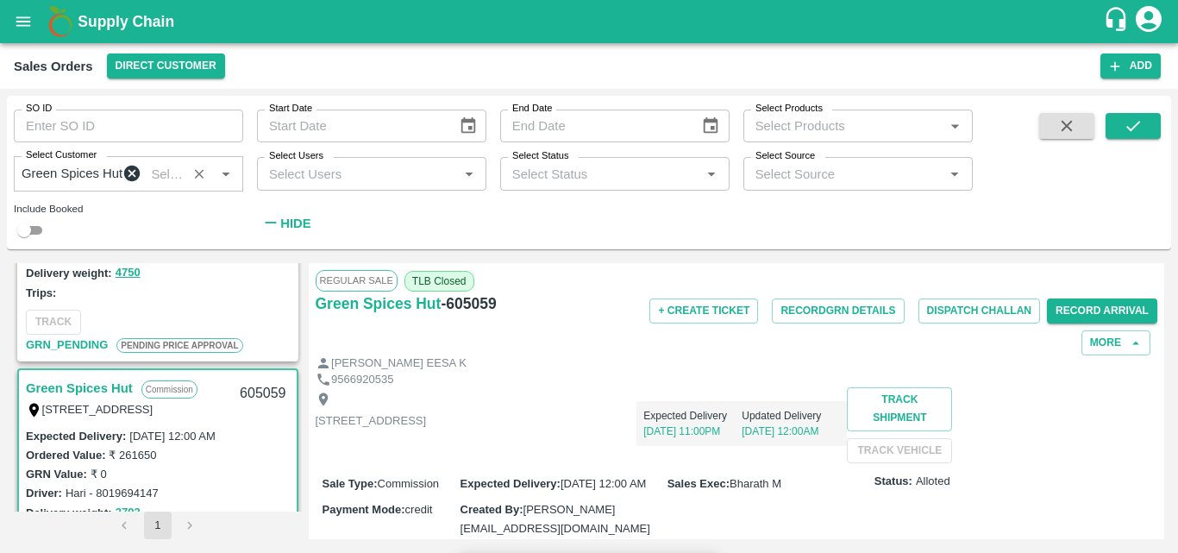
scroll to position [154, 0]
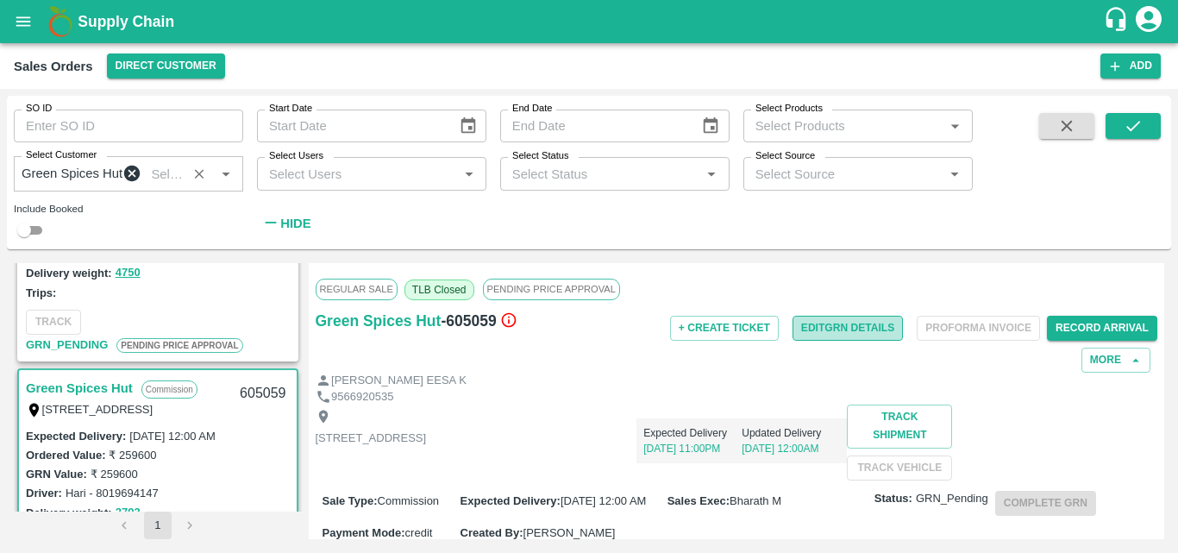
click at [869, 341] on button "Edit GRN Details" at bounding box center [847, 328] width 110 height 25
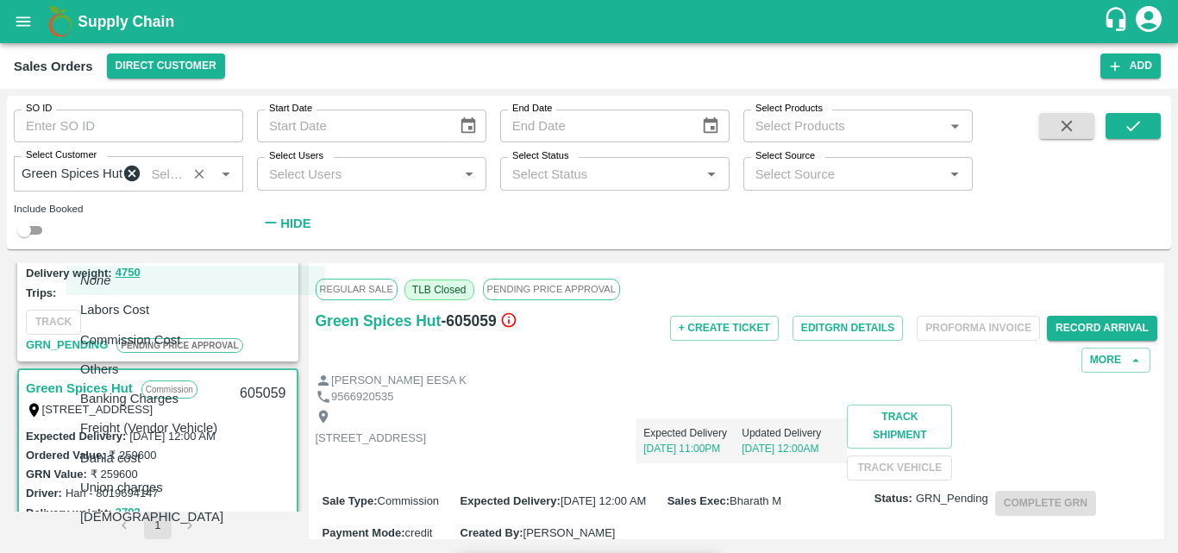
click at [283, 406] on body "Supply Chain Sales Orders Direct Customer Add SO ID SO ID Start Date Start Date…" at bounding box center [589, 276] width 1178 height 553
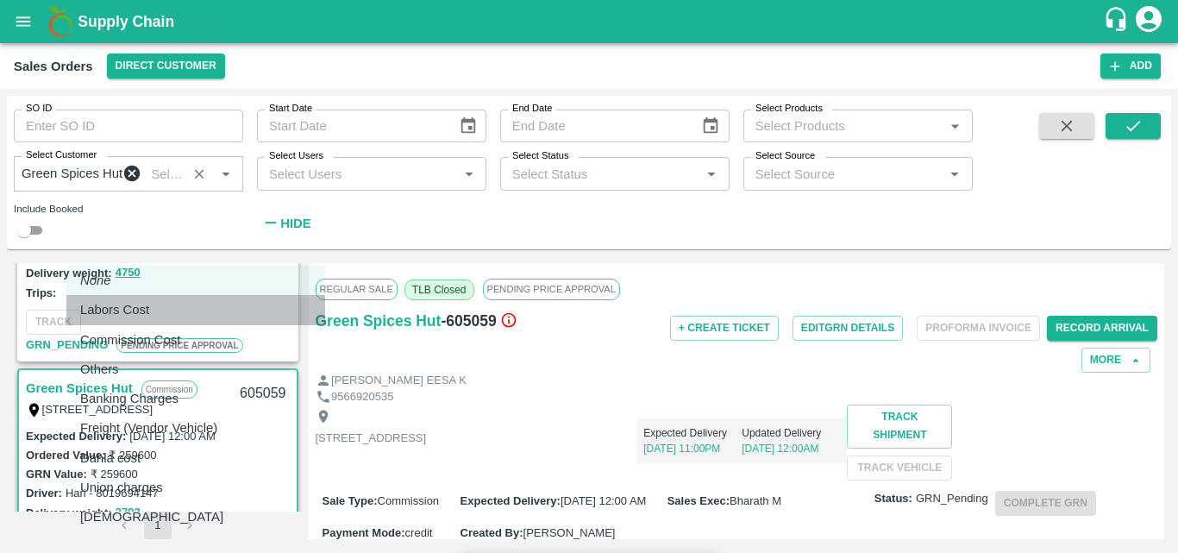
click at [158, 317] on div "Labors Cost" at bounding box center [119, 309] width 78 height 19
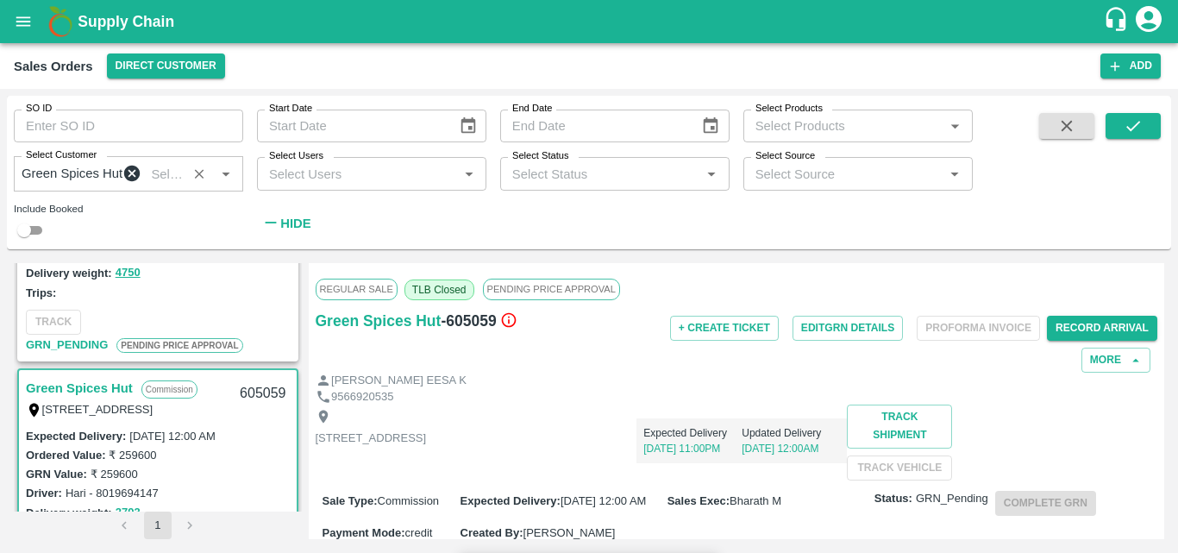
click at [277, 465] on body "Supply Chain Sales Orders Direct Customer Add SO ID SO ID Start Date Start Date…" at bounding box center [589, 276] width 1178 height 553
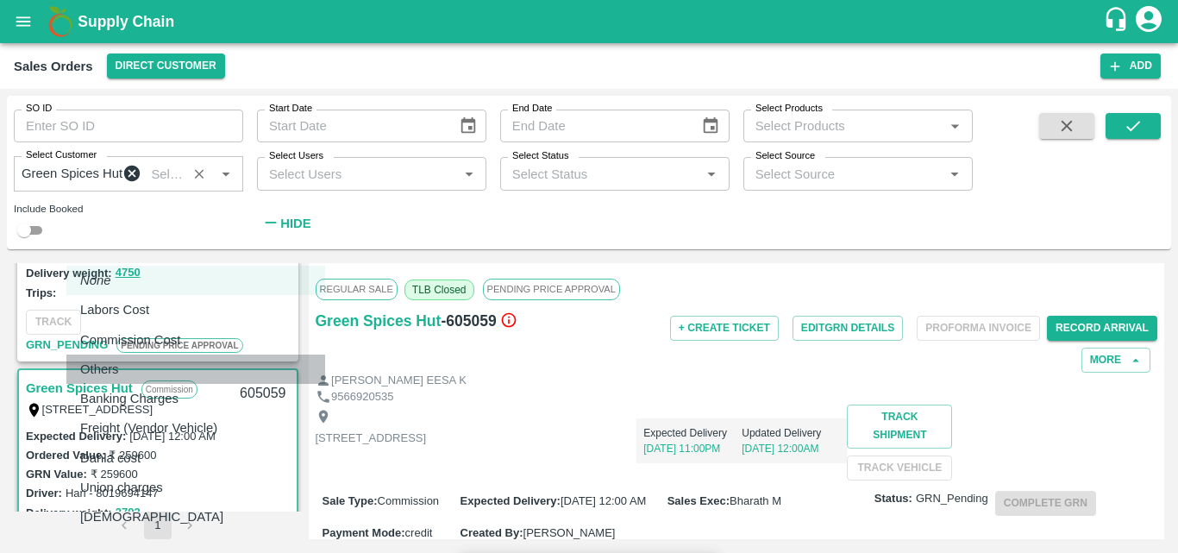
click at [220, 382] on li "Others" at bounding box center [195, 368] width 259 height 29
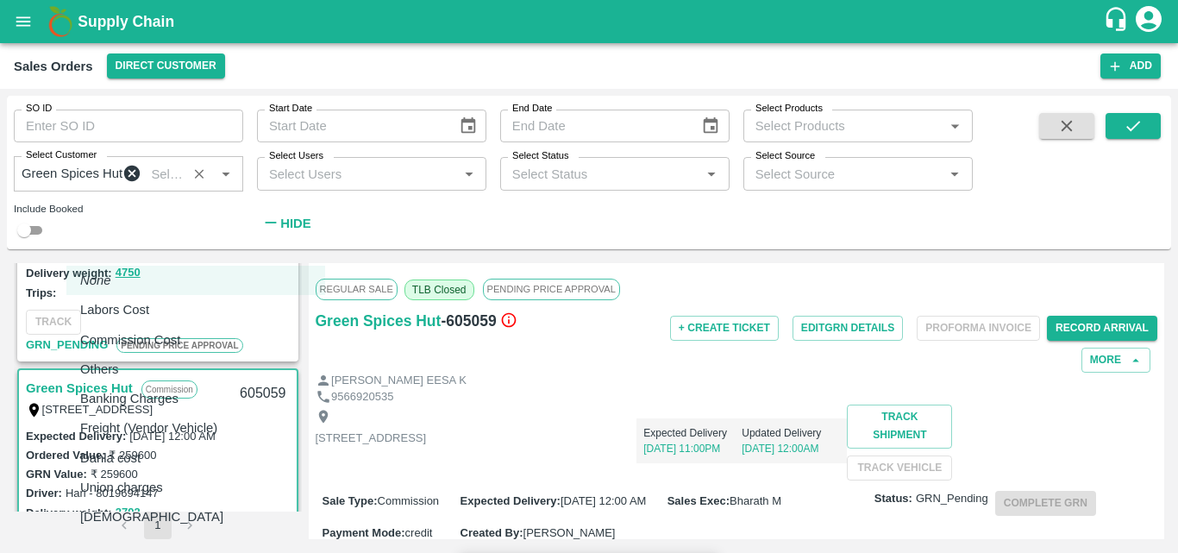
click at [229, 373] on body "Supply Chain Sales Orders Direct Customer Add SO ID SO ID Start Date Start Date…" at bounding box center [589, 276] width 1178 height 553
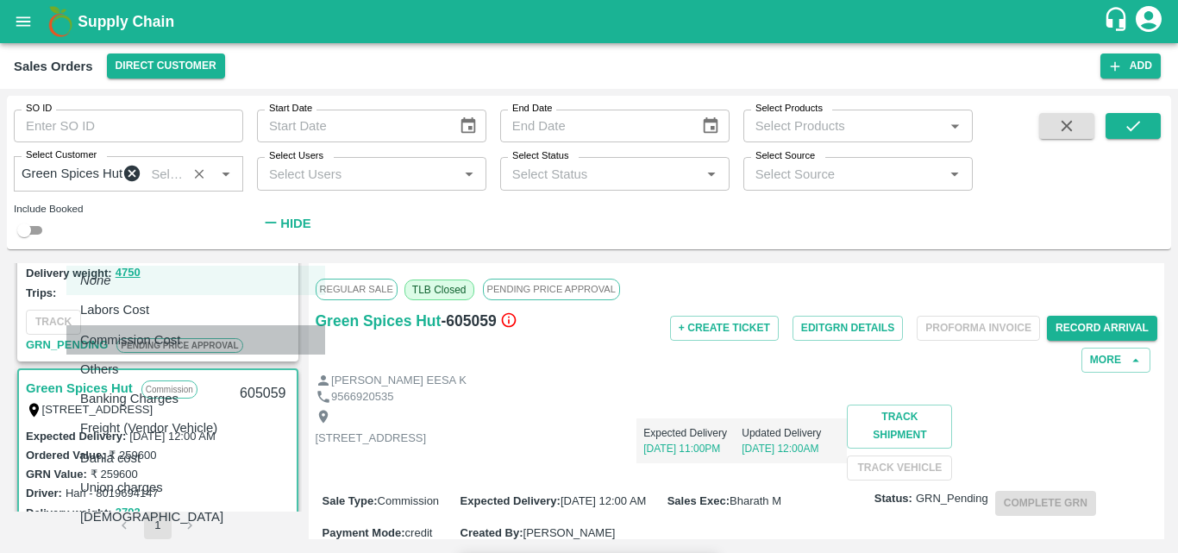
click at [189, 336] on div "Commission Cost" at bounding box center [134, 339] width 109 height 19
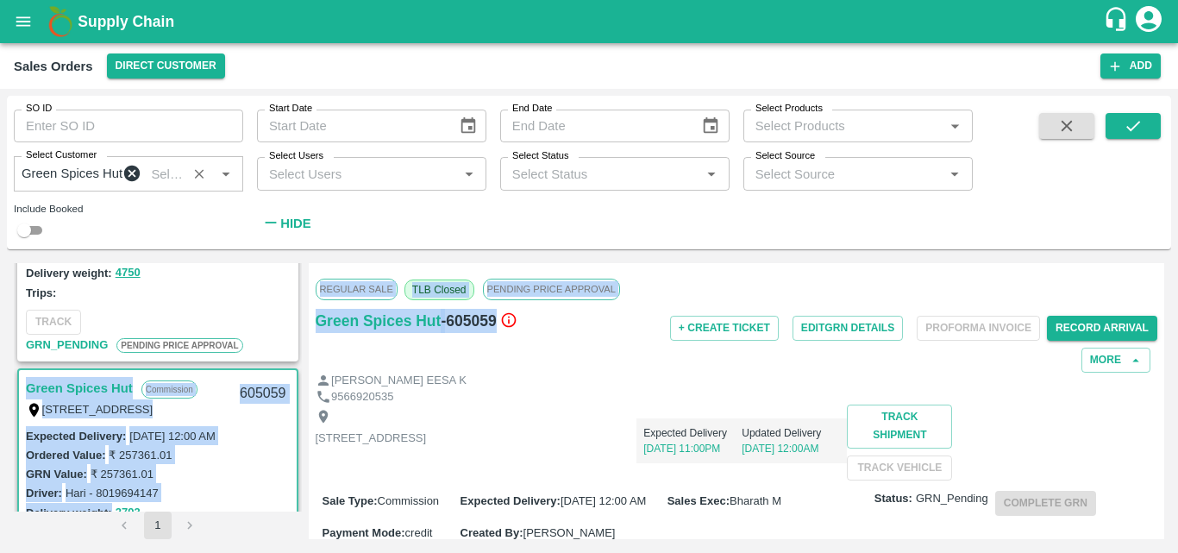
drag, startPoint x: 542, startPoint y: 329, endPoint x: 303, endPoint y: 338, distance: 239.0
click at [303, 338] on div "Green Spices Hut Commission Shop no 74, MADURAI MATTUTHAVANI FRUIT MARKET, Madu…" at bounding box center [589, 401] width 1150 height 276
click at [482, 356] on div "Green Spices Hut - 605059" at bounding box center [456, 341] width 280 height 64
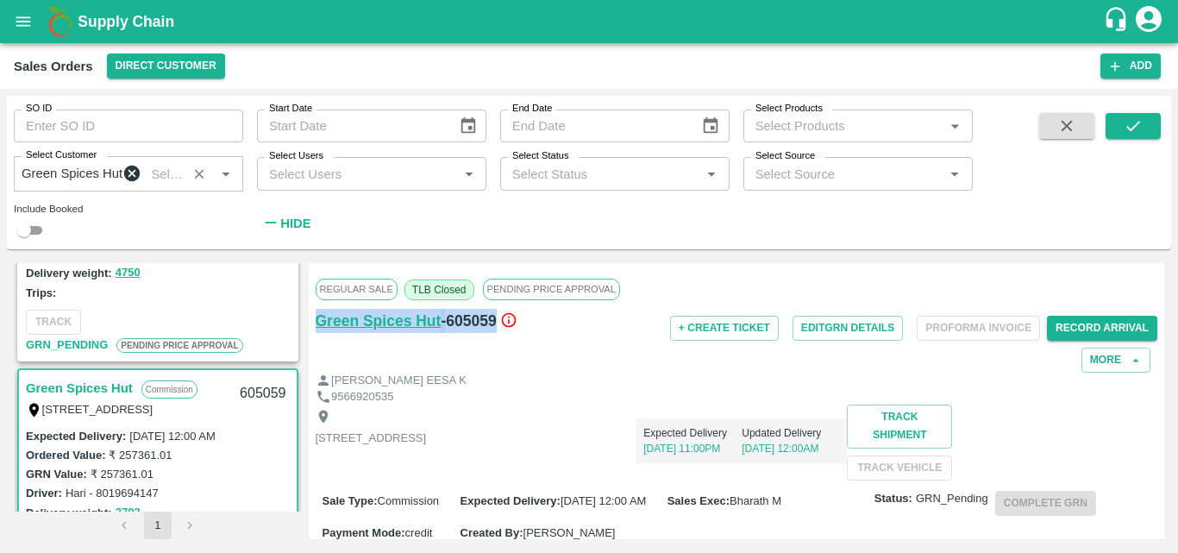
drag, startPoint x: 519, startPoint y: 333, endPoint x: 318, endPoint y: 331, distance: 200.9
click at [318, 331] on div "Green Spices Hut - 605059" at bounding box center [456, 321] width 280 height 24
copy div "Green Spices Hut - 605059"
click at [91, 399] on link "Green Spices Hut" at bounding box center [79, 388] width 107 height 22
click at [90, 397] on link "Green Spices Hut" at bounding box center [79, 388] width 107 height 22
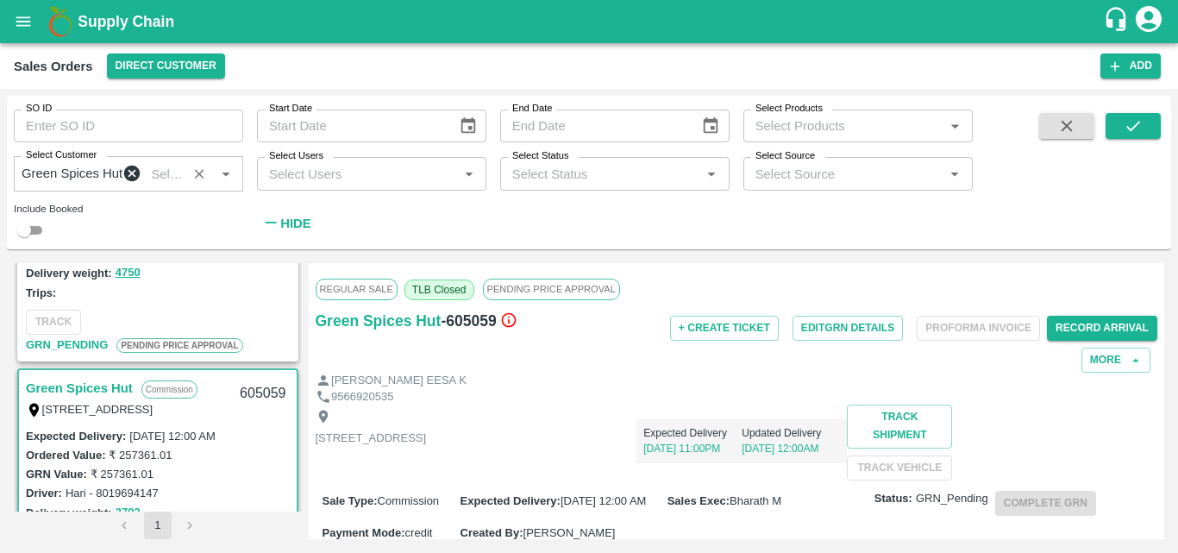
click at [698, 400] on div "9566920535" at bounding box center [737, 397] width 842 height 16
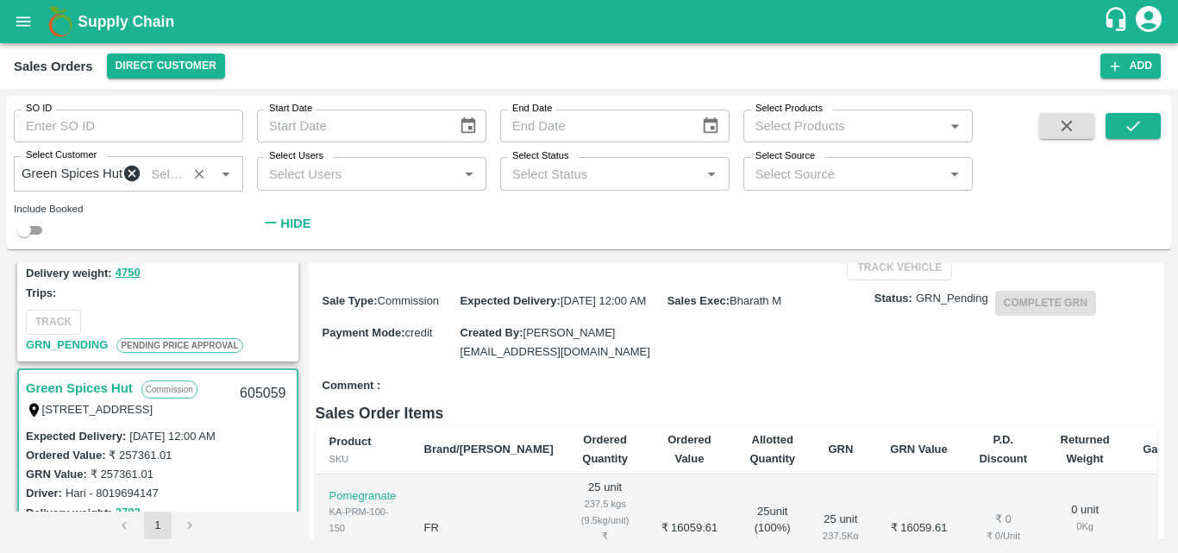
scroll to position [207, 0]
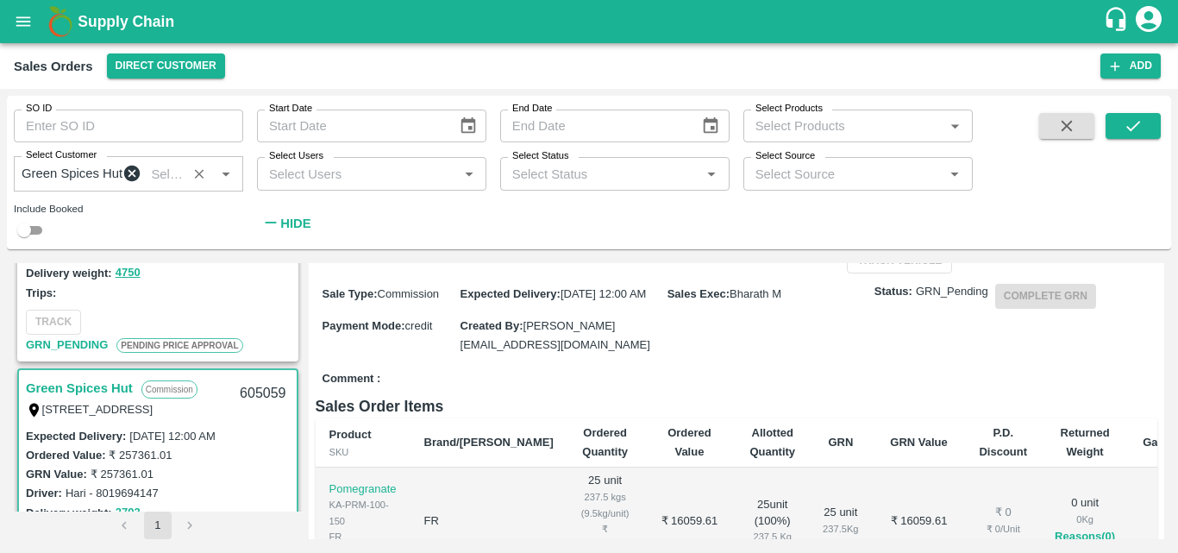
click at [216, 483] on div "GRN Value: ₹ 257361.01" at bounding box center [158, 473] width 264 height 19
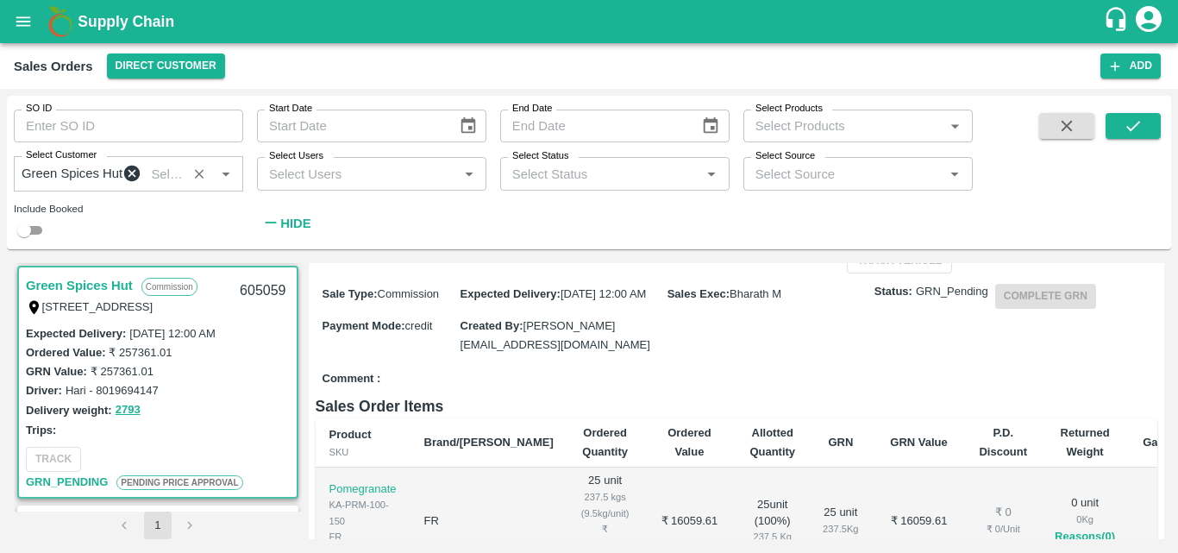
scroll to position [241, 0]
click at [104, 294] on link "Green Spices Hut" at bounding box center [79, 284] width 107 height 22
click at [110, 284] on link "Green Spices Hut" at bounding box center [79, 284] width 107 height 22
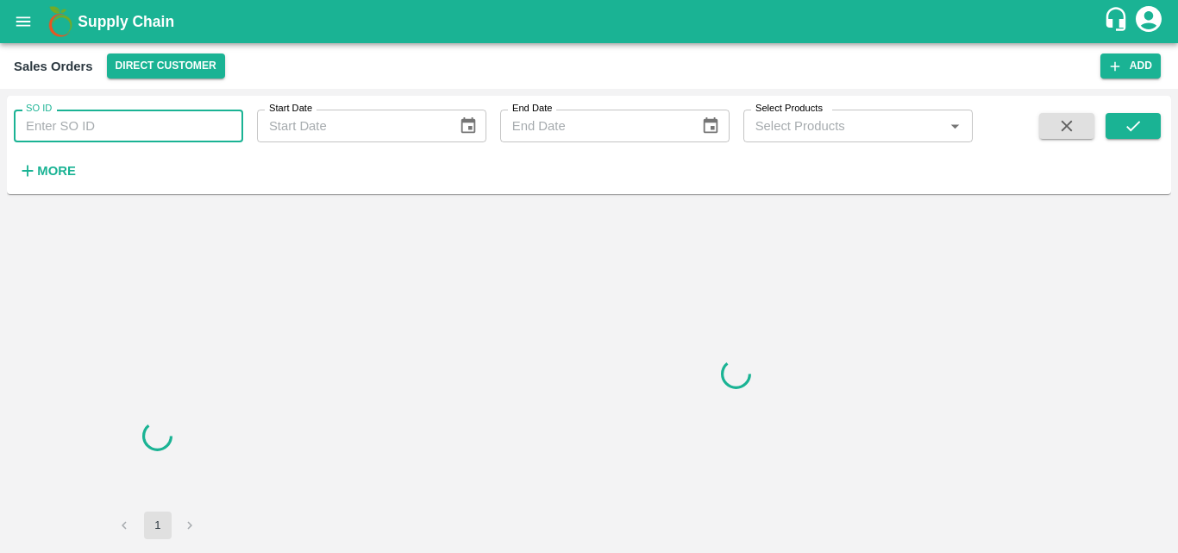
click at [103, 125] on input "SO ID" at bounding box center [128, 126] width 229 height 33
paste input "605057"
type input "605057"
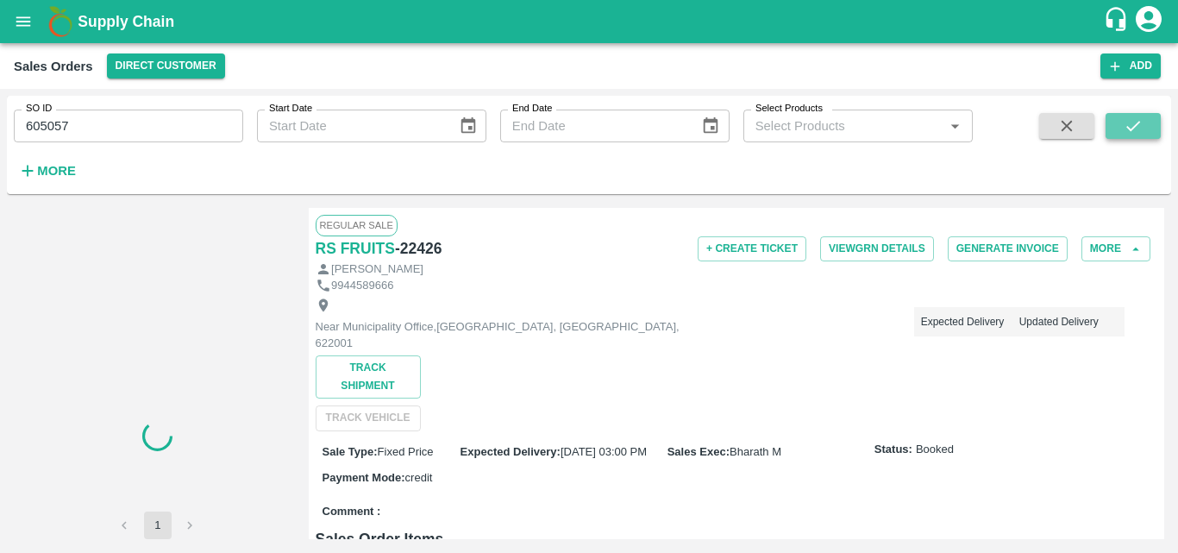
click at [1136, 122] on icon "submit" at bounding box center [1133, 125] width 19 height 19
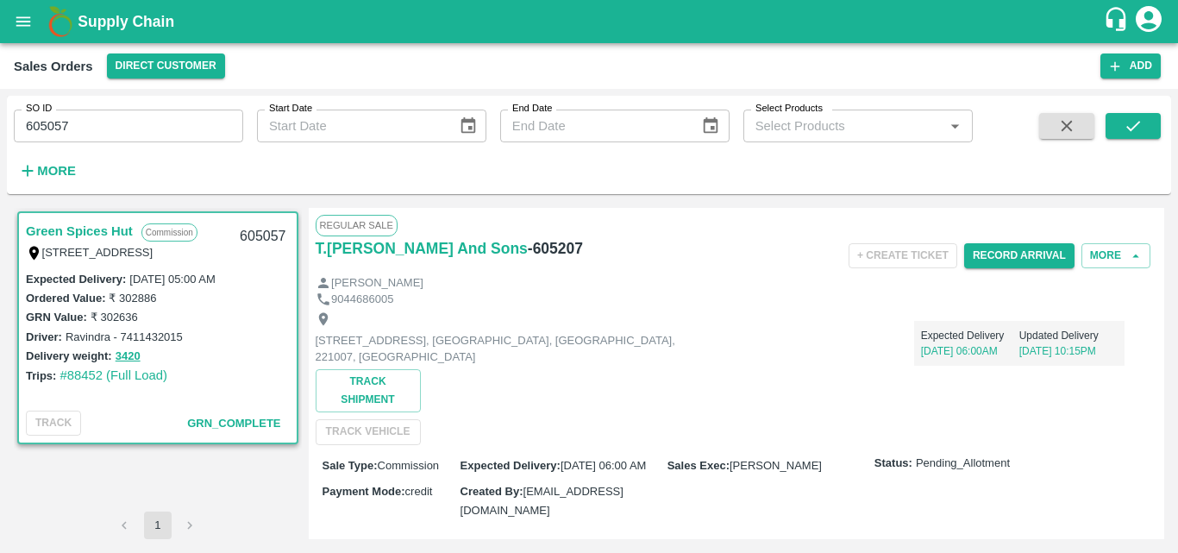
click at [78, 229] on link "Green Spices Hut" at bounding box center [79, 231] width 107 height 22
click at [95, 222] on link "Green Spices Hut" at bounding box center [79, 231] width 107 height 22
click at [96, 233] on link "Green Spices Hut" at bounding box center [79, 231] width 107 height 22
click at [1139, 125] on icon "submit" at bounding box center [1133, 125] width 19 height 19
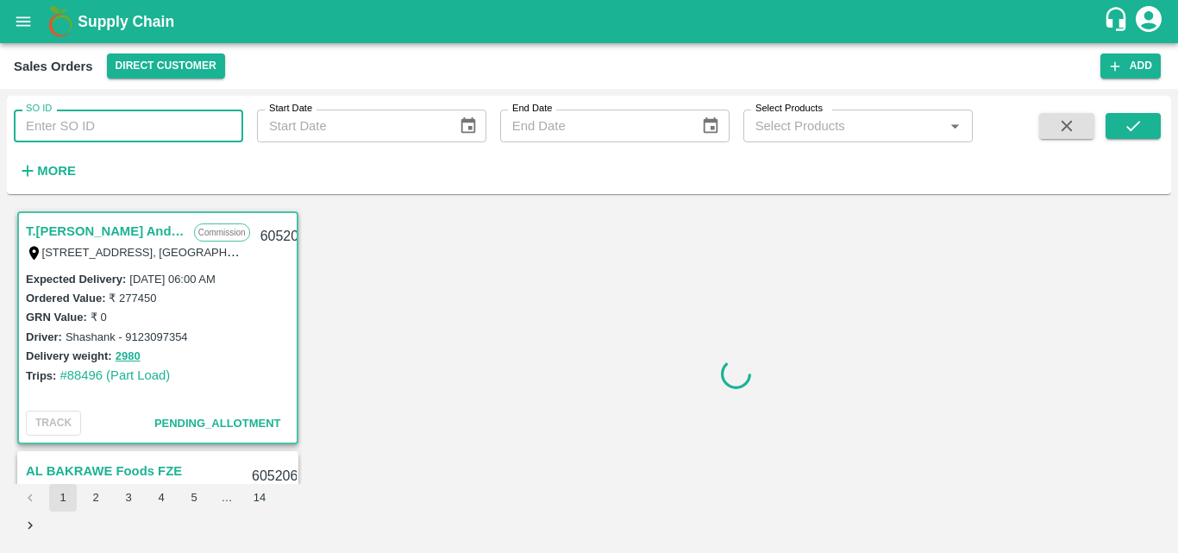
click at [121, 127] on input "SO ID" at bounding box center [128, 126] width 229 height 33
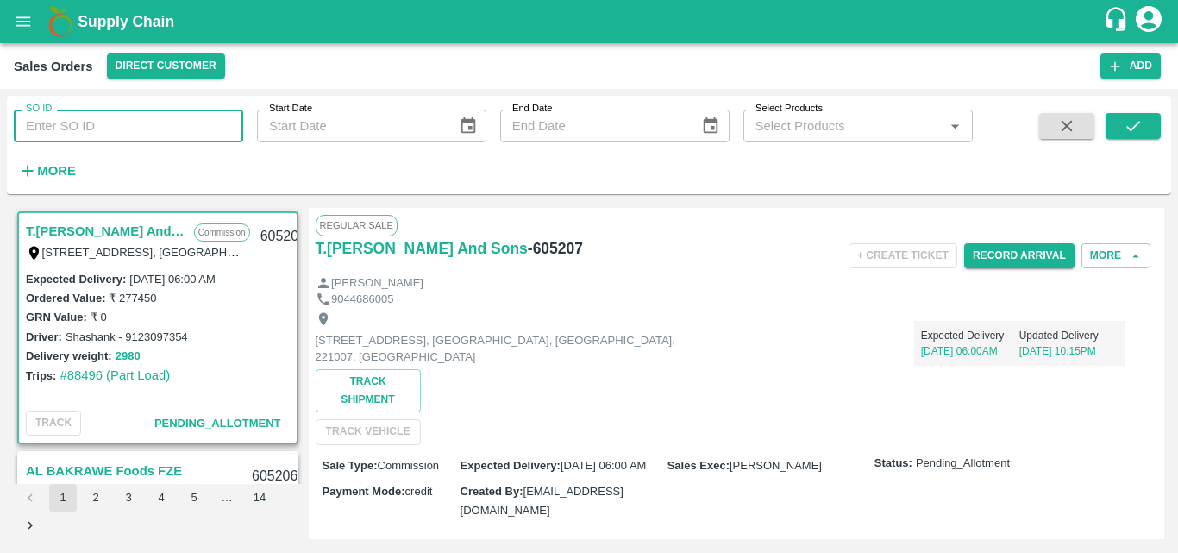
paste input "605057"
type input "605057"
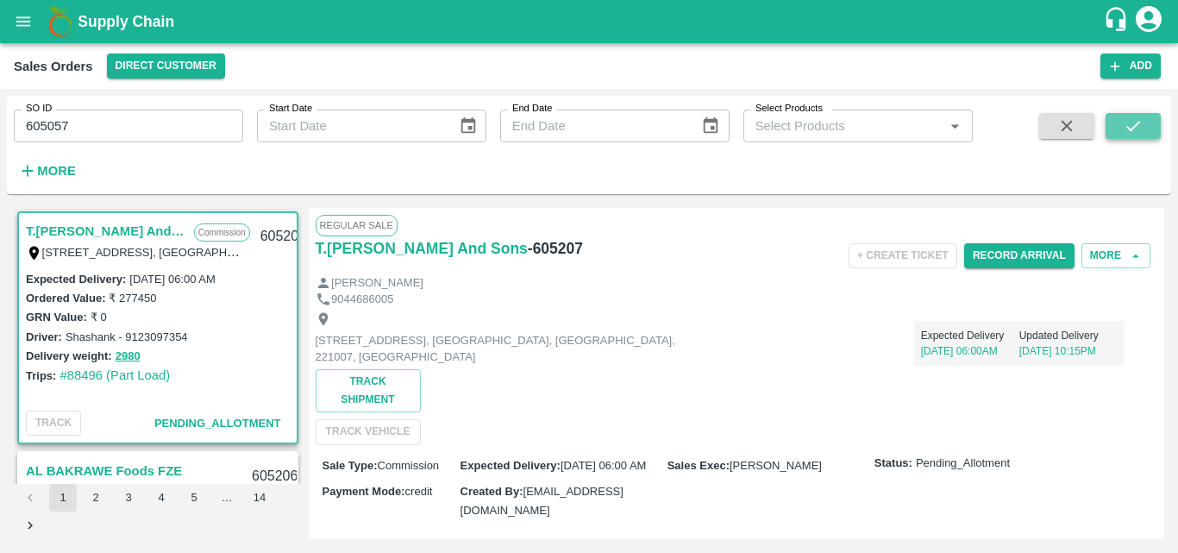
click at [1140, 116] on button "submit" at bounding box center [1132, 126] width 55 height 26
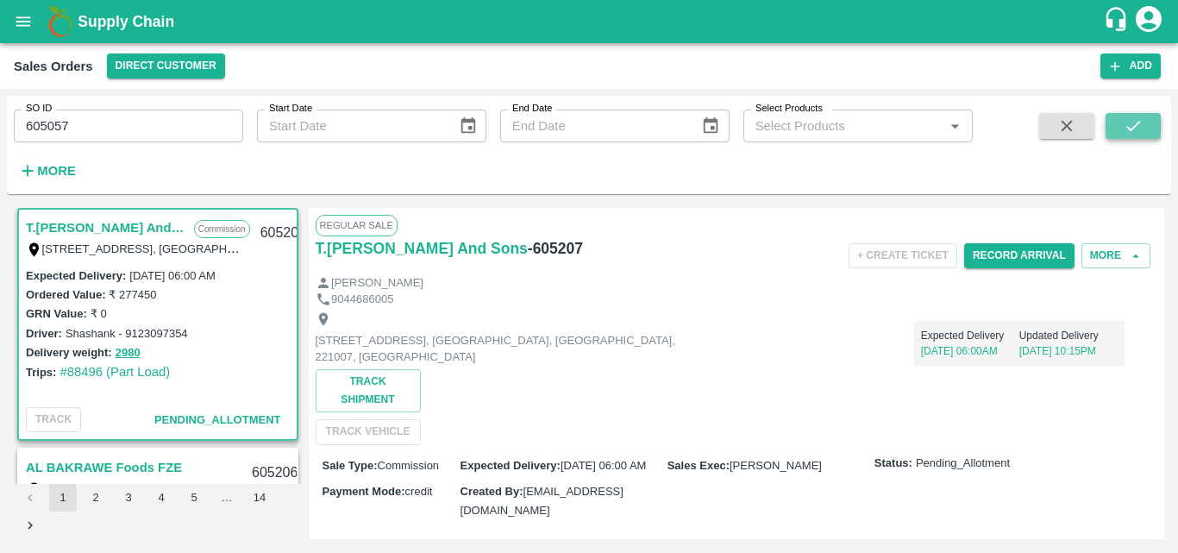
click at [1115, 129] on button "submit" at bounding box center [1132, 126] width 55 height 26
click at [253, 333] on div "Driver: Shashank - 9123097354" at bounding box center [158, 332] width 264 height 19
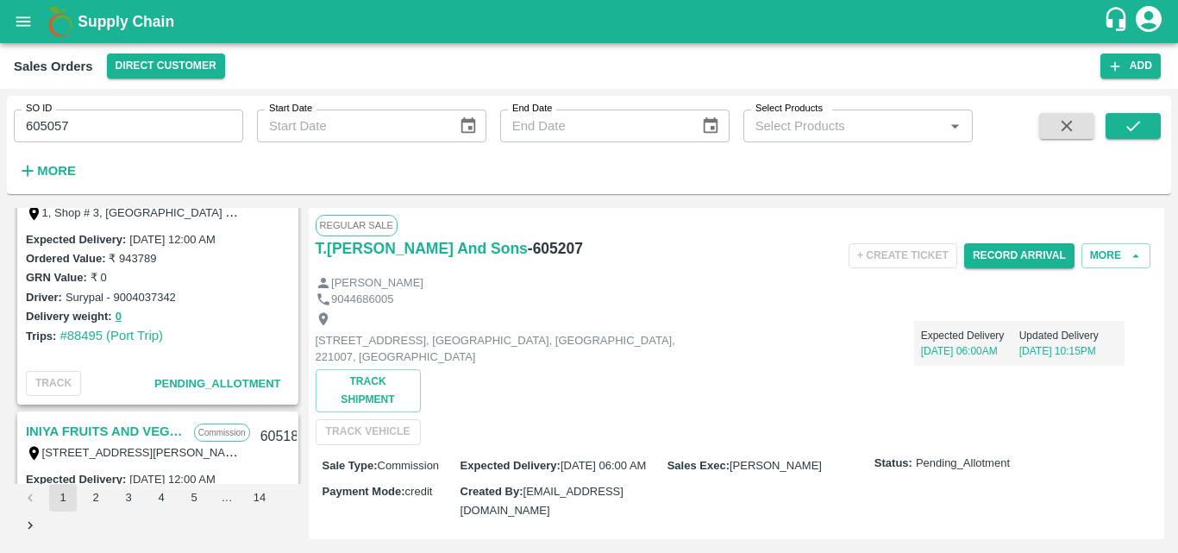
scroll to position [1242, 0]
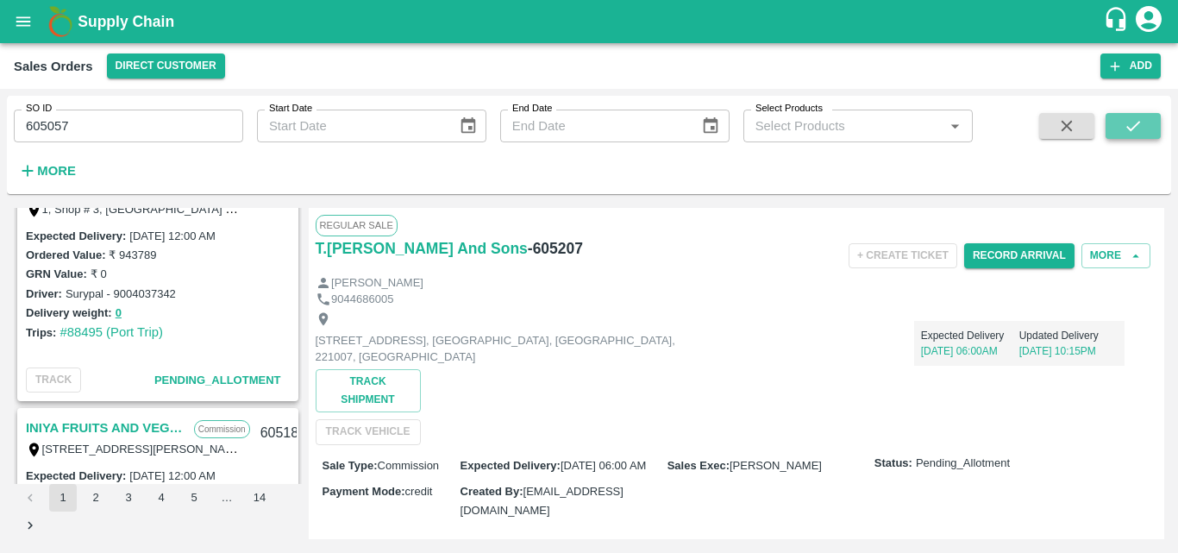
click at [1111, 128] on button "submit" at bounding box center [1132, 126] width 55 height 26
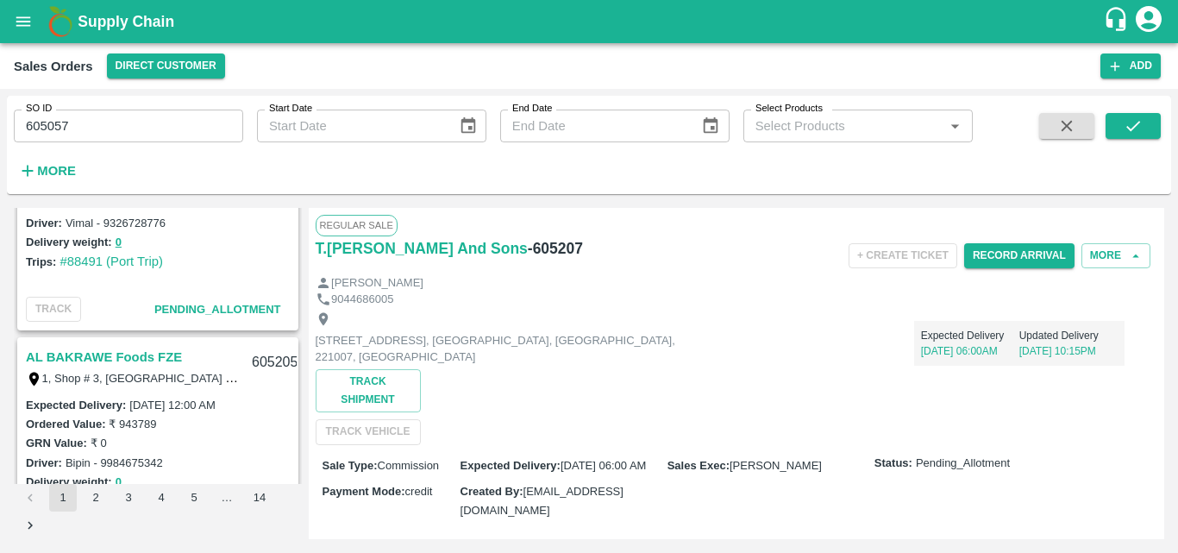
scroll to position [3, 0]
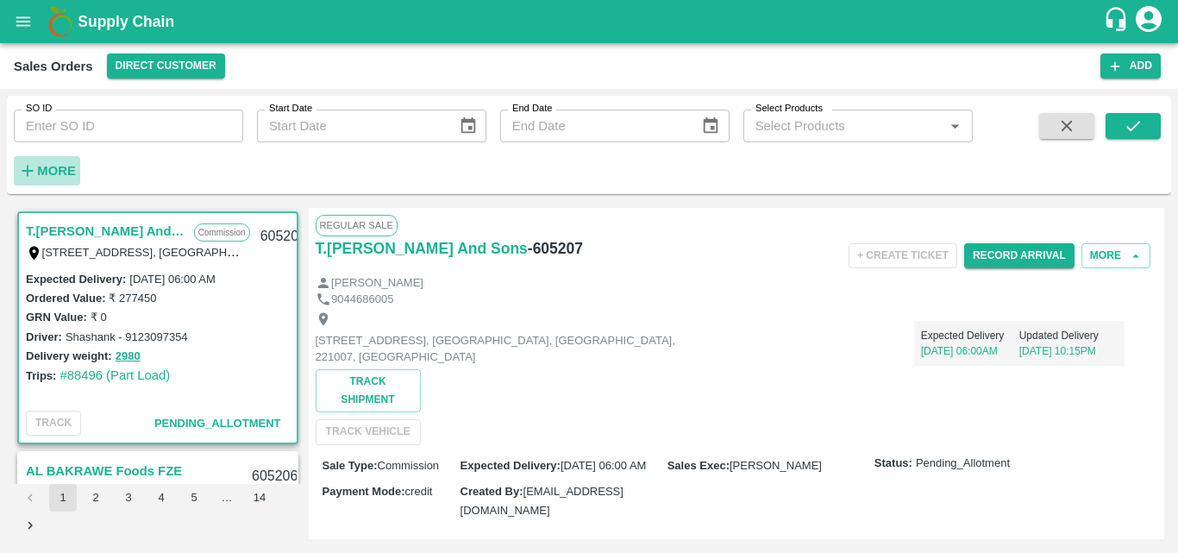
click at [77, 177] on button "More" at bounding box center [47, 170] width 66 height 29
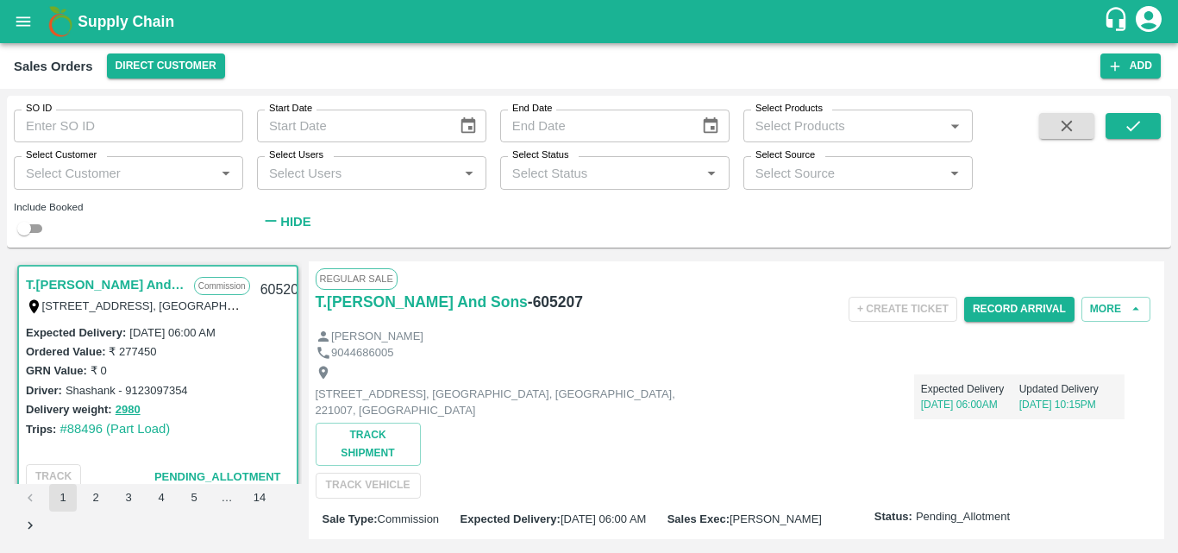
click at [94, 166] on input "Select Customer" at bounding box center [114, 172] width 191 height 22
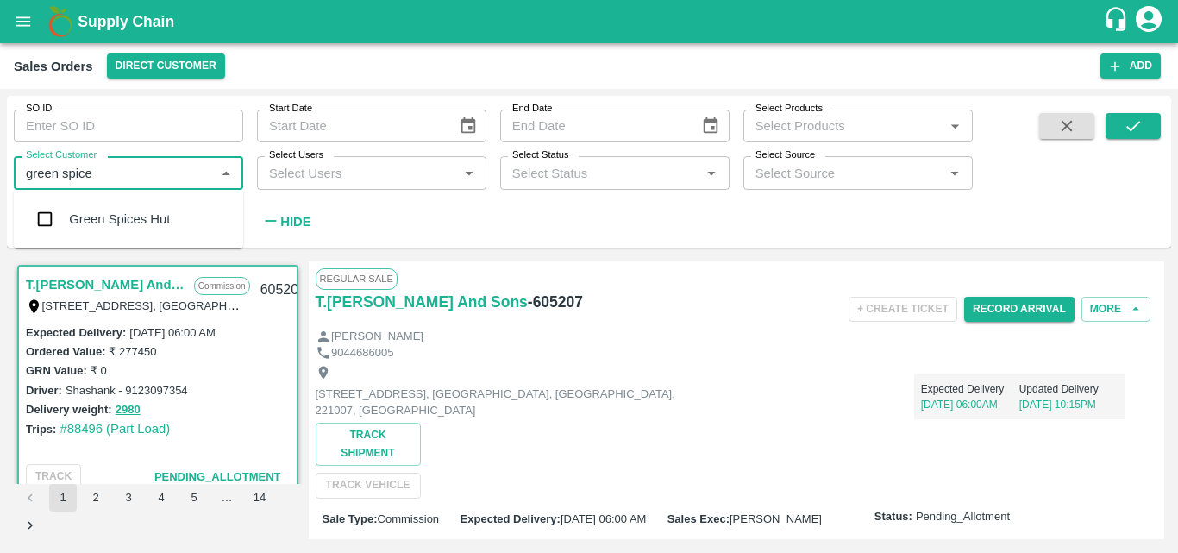
type input "green spices"
click at [52, 215] on input "checkbox" at bounding box center [45, 219] width 34 height 34
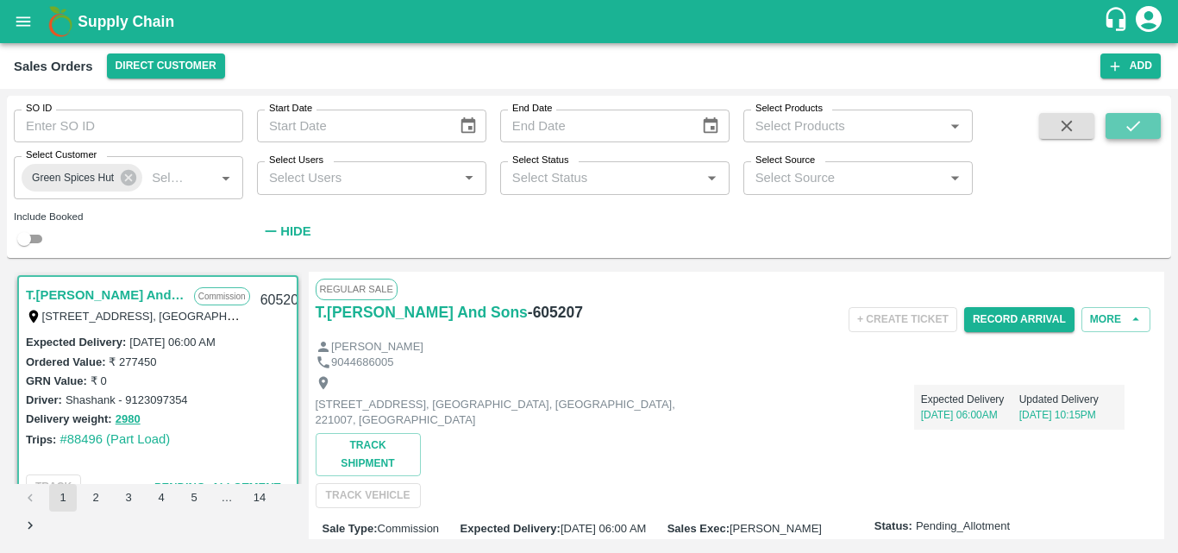
click at [1136, 121] on icon "submit" at bounding box center [1133, 125] width 19 height 19
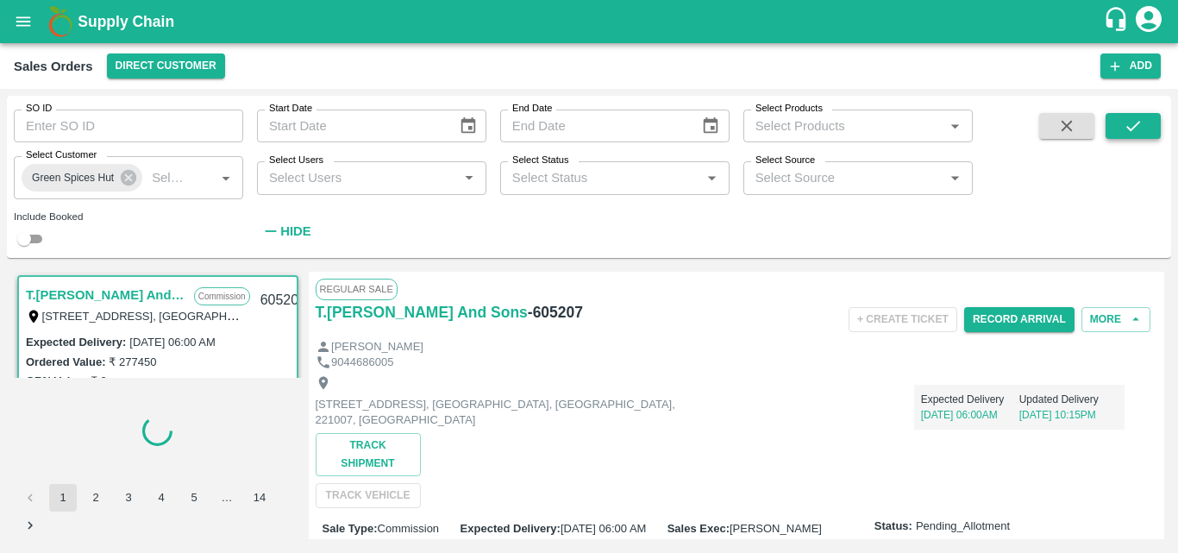
scroll to position [3, 0]
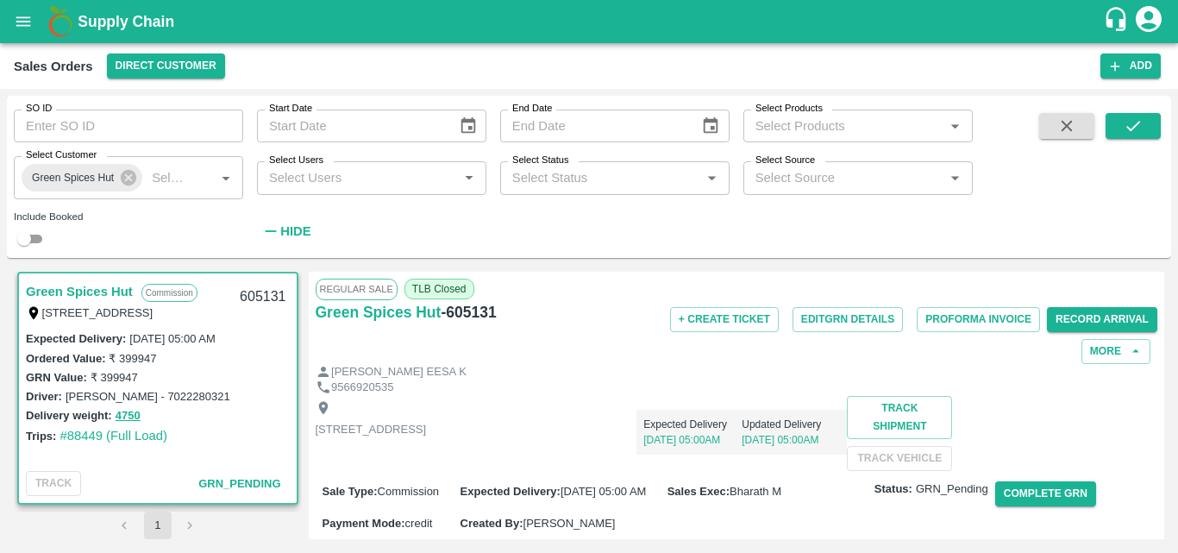
click at [836, 396] on div "Expected Delivery 21 Sep, 05:00AM Updated Delivery 18 Sep, 05:00AM" at bounding box center [636, 425] width 421 height 59
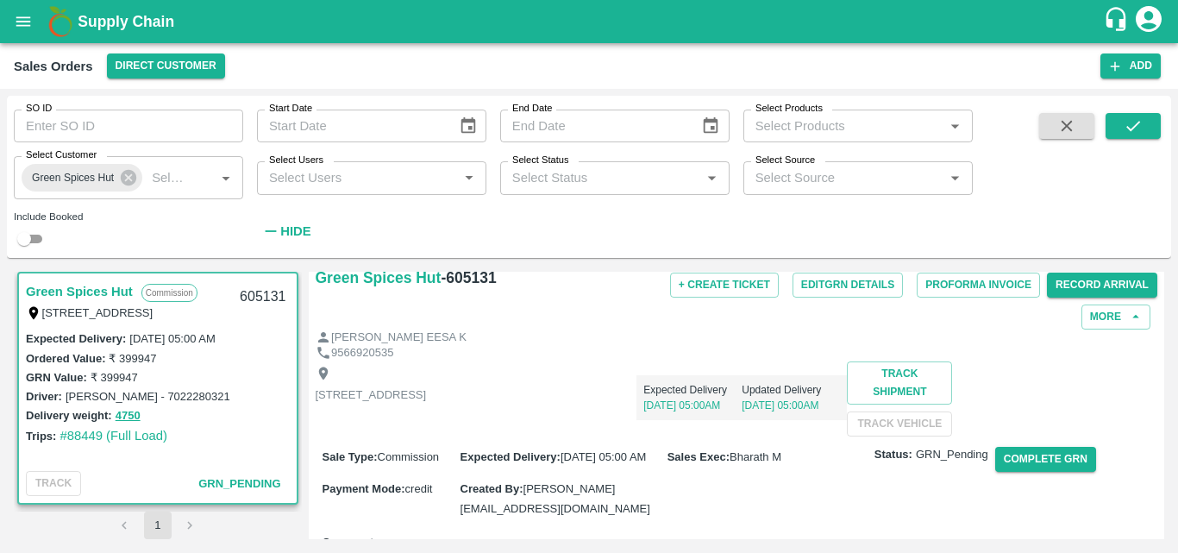
scroll to position [172, 0]
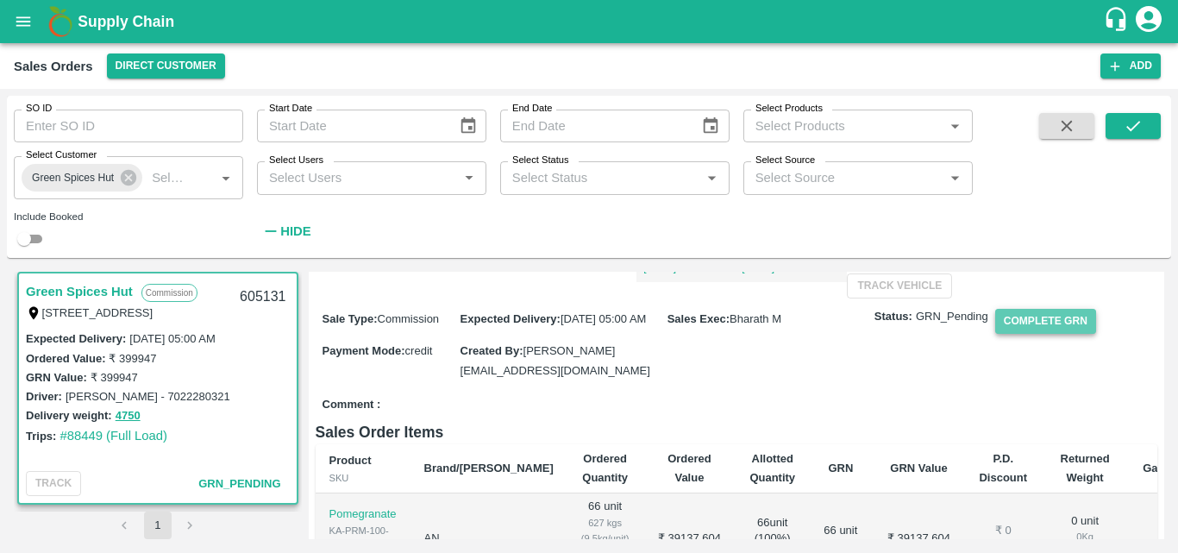
click at [1057, 334] on button "Complete GRN" at bounding box center [1045, 321] width 101 height 25
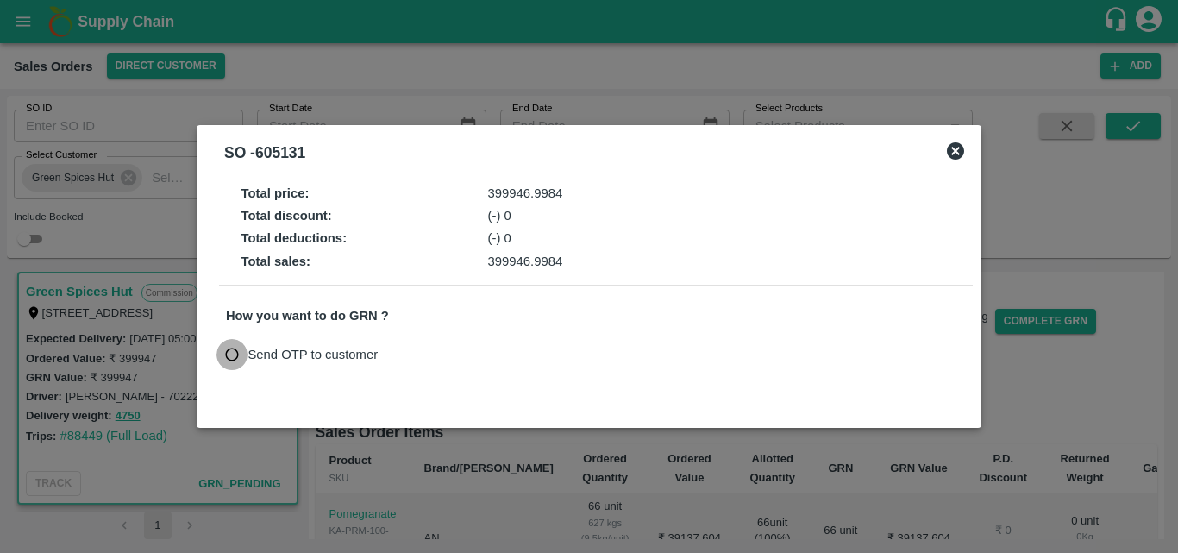
click at [229, 350] on input "Send OTP to customer" at bounding box center [232, 355] width 32 height 32
radio input "true"
click at [408, 351] on button "Send OTP" at bounding box center [426, 354] width 71 height 25
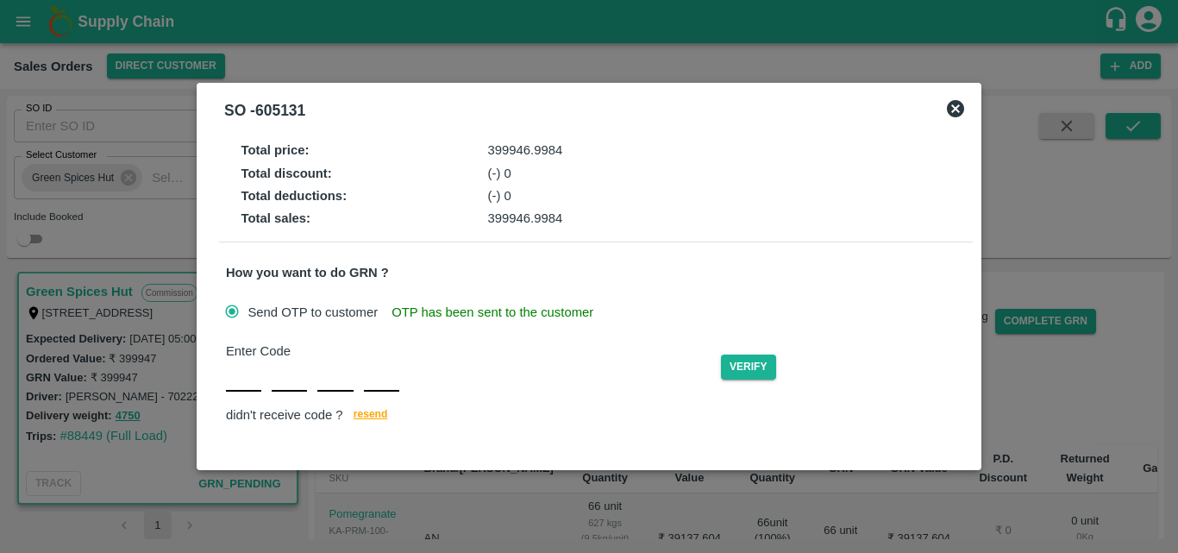
click at [260, 379] on input "text" at bounding box center [243, 375] width 35 height 31
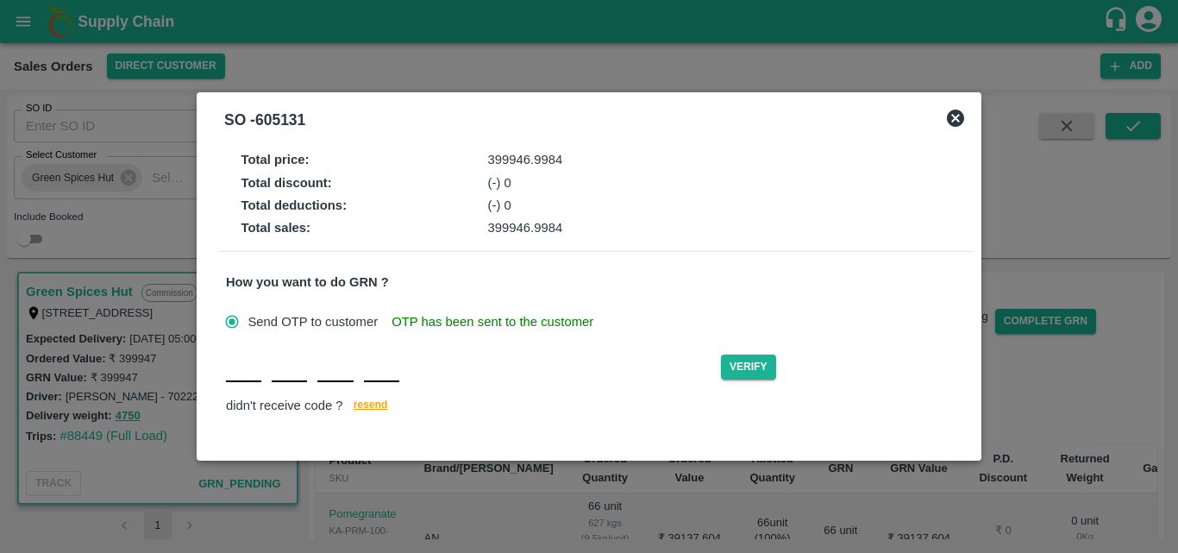
type input "A"
type input "Z"
type input "H"
type input "F"
click at [742, 359] on button "Verify" at bounding box center [748, 366] width 55 height 25
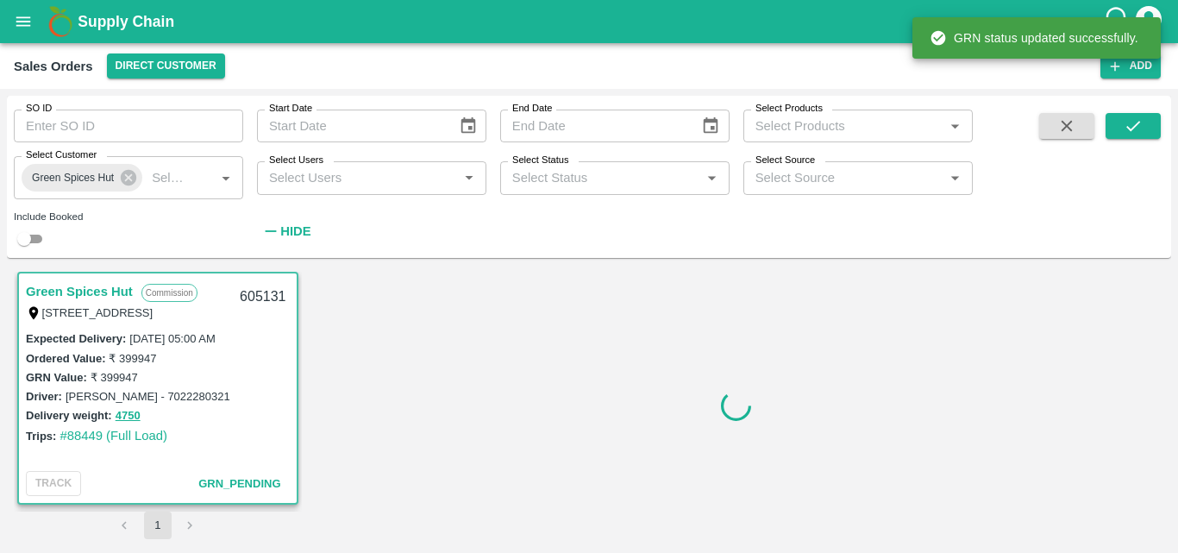
click at [264, 434] on div "Trips: #88449 (Full Load)" at bounding box center [158, 435] width 264 height 19
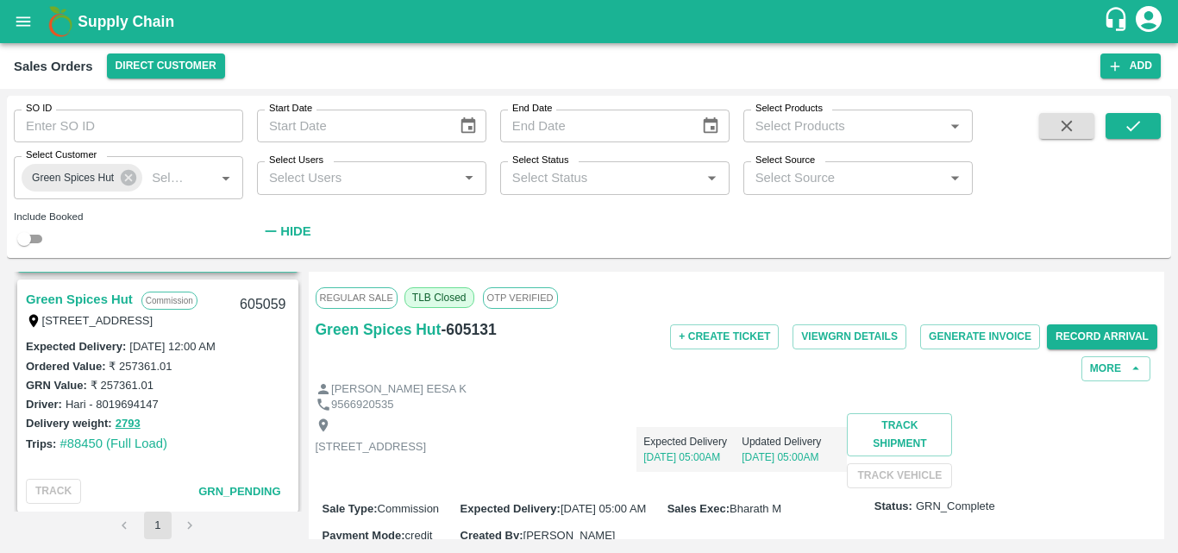
scroll to position [210, 0]
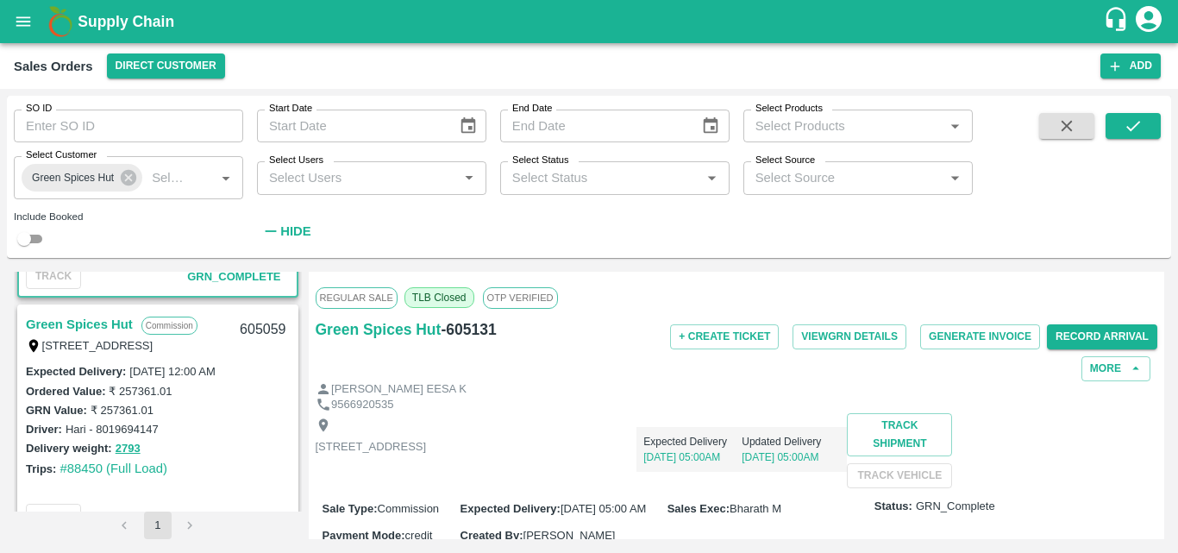
click at [103, 329] on link "Green Spices Hut" at bounding box center [79, 324] width 107 height 22
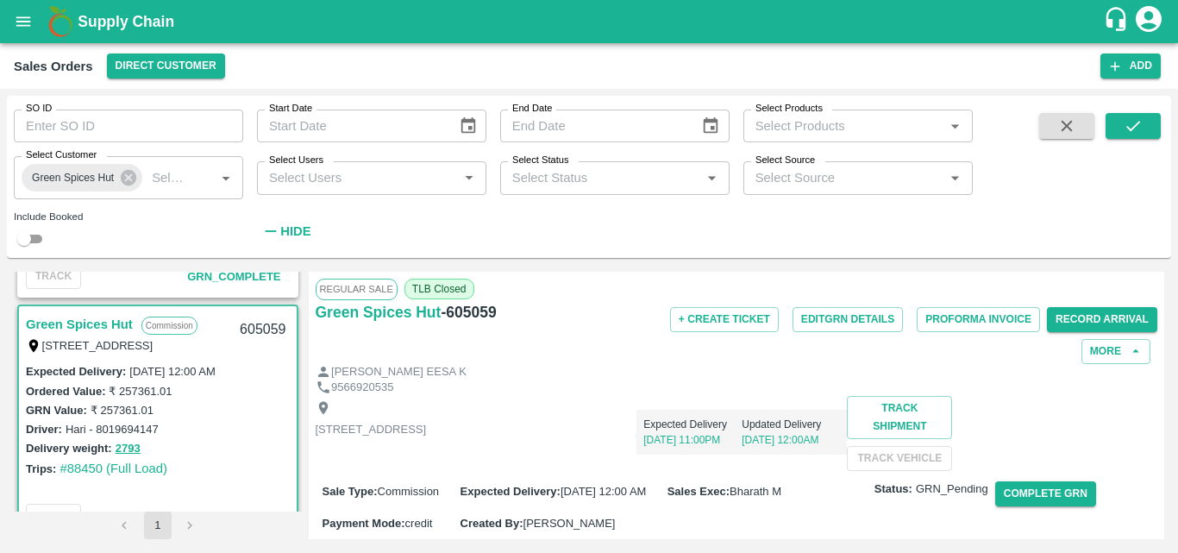
click at [852, 361] on div "+ Create Ticket Edit GRN Details Proforma Invoice Record Arrival More" at bounding box center [876, 332] width 561 height 64
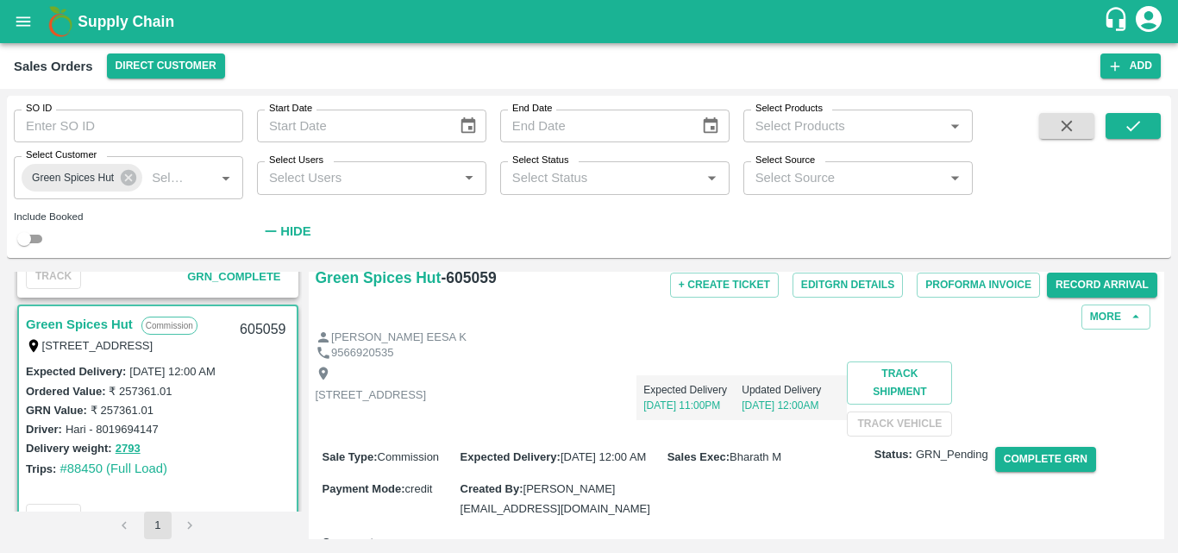
scroll to position [138, 0]
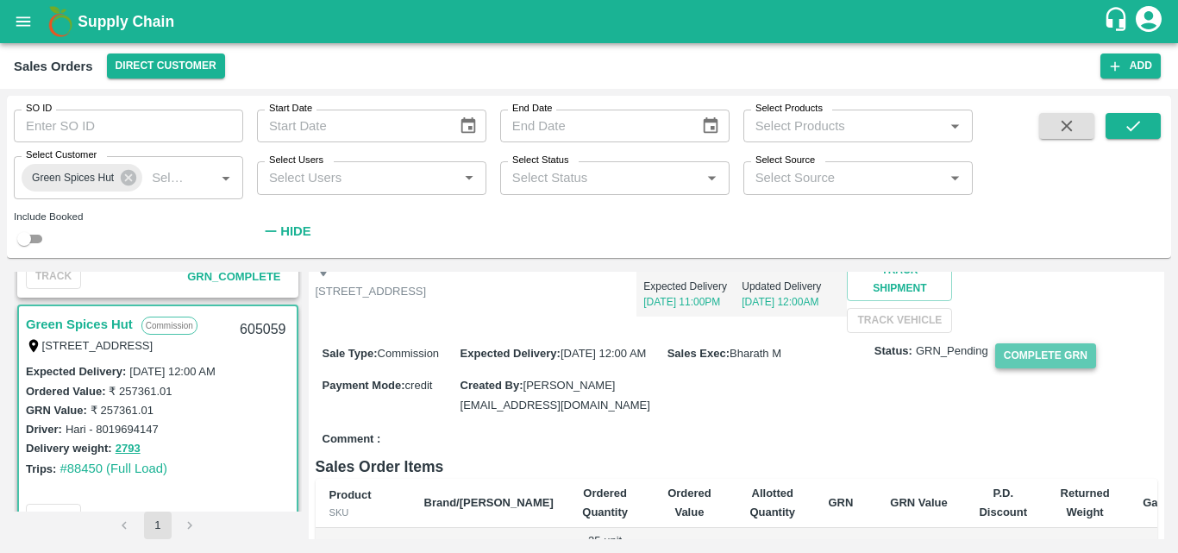
click at [1034, 368] on button "Complete GRN" at bounding box center [1045, 355] width 101 height 25
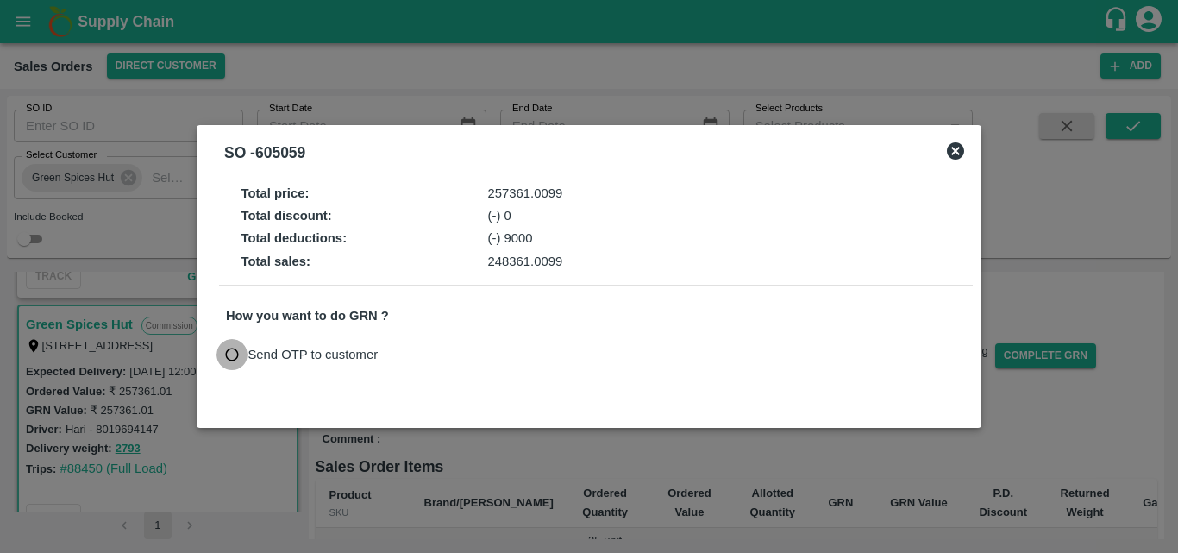
click at [231, 354] on input "Send OTP to customer" at bounding box center [232, 355] width 32 height 32
radio input "true"
click at [444, 360] on button "Send OTP" at bounding box center [426, 354] width 71 height 25
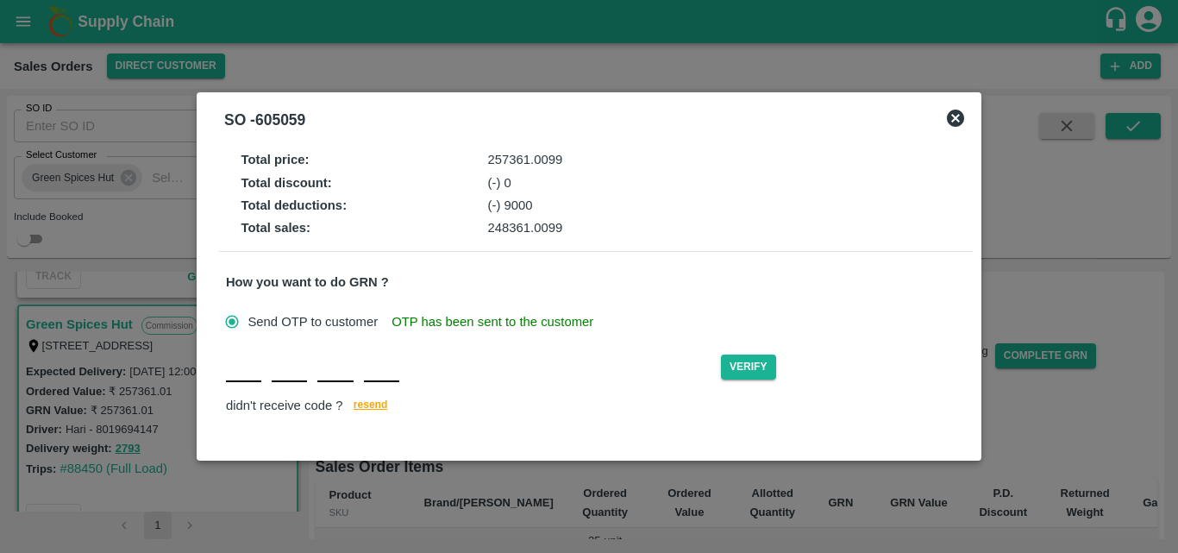
click at [254, 387] on div "Verify didn't receive code ? resend" at bounding box center [596, 384] width 740 height 66
type input "E"
type input "G"
type input "M"
type input "E"
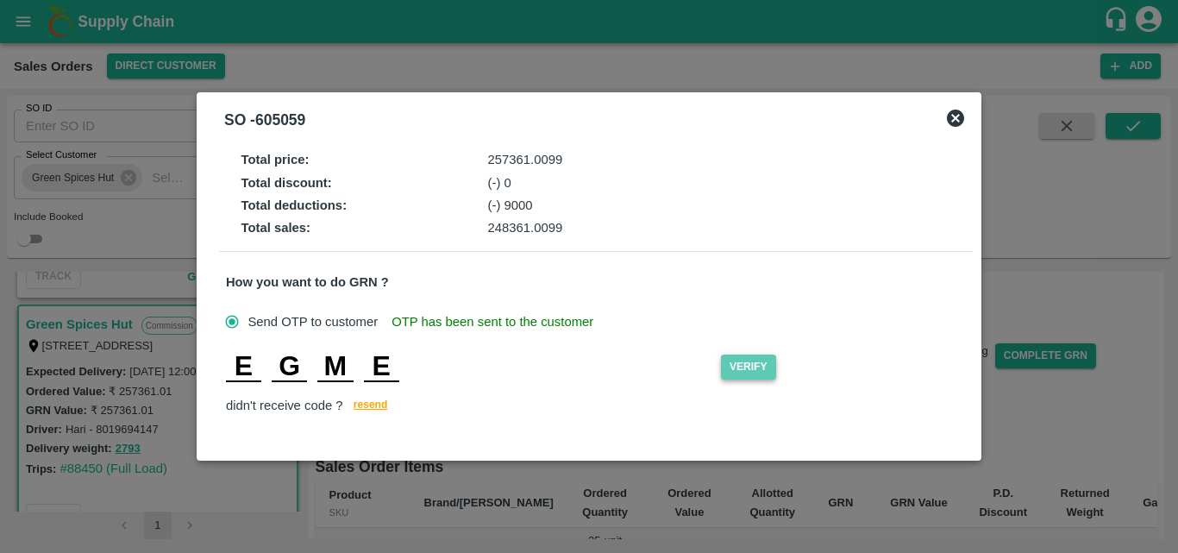
click at [742, 365] on button "Verify" at bounding box center [748, 366] width 55 height 25
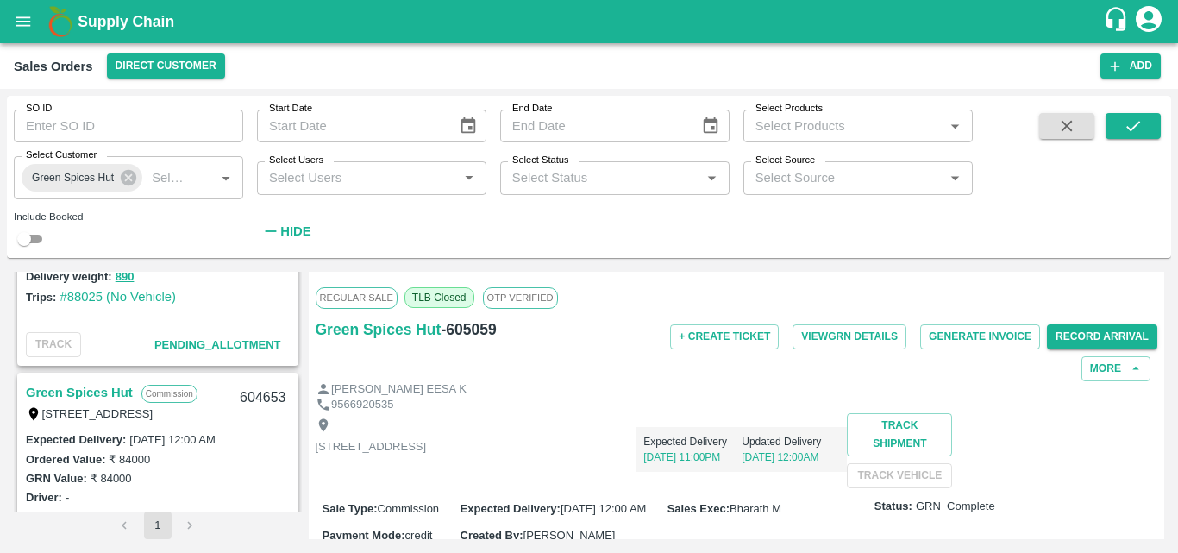
scroll to position [2098, 0]
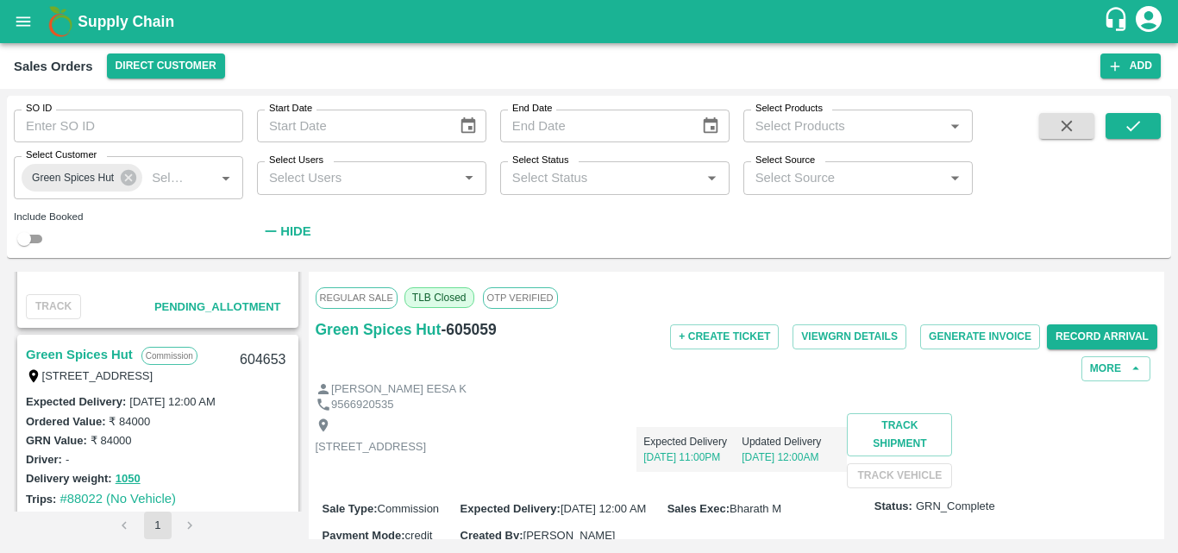
click at [250, 436] on div "GRN Value: ₹ 84000" at bounding box center [158, 439] width 264 height 19
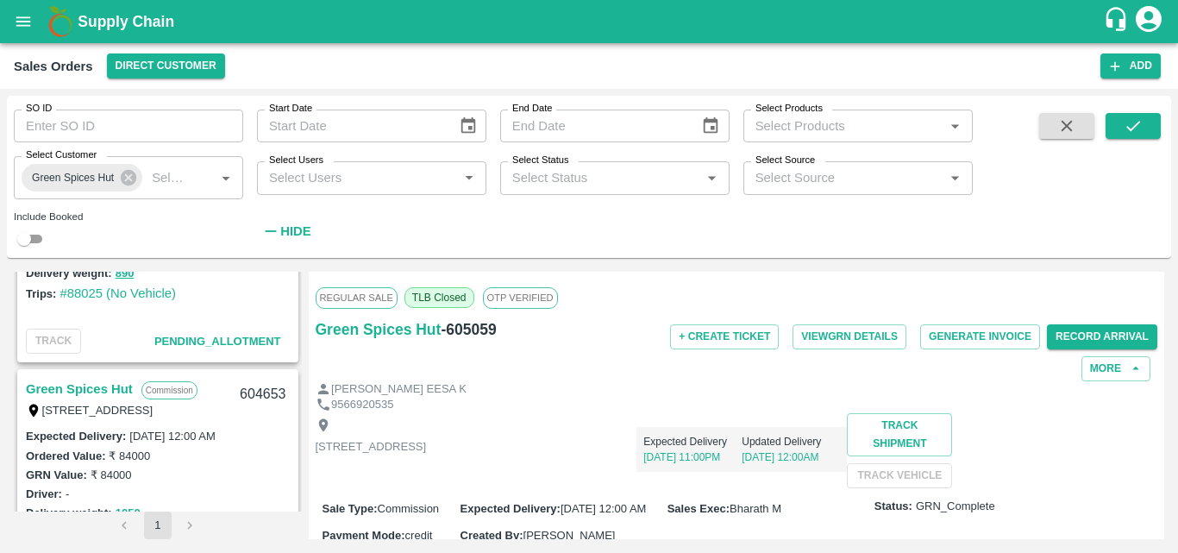
scroll to position [1925, 0]
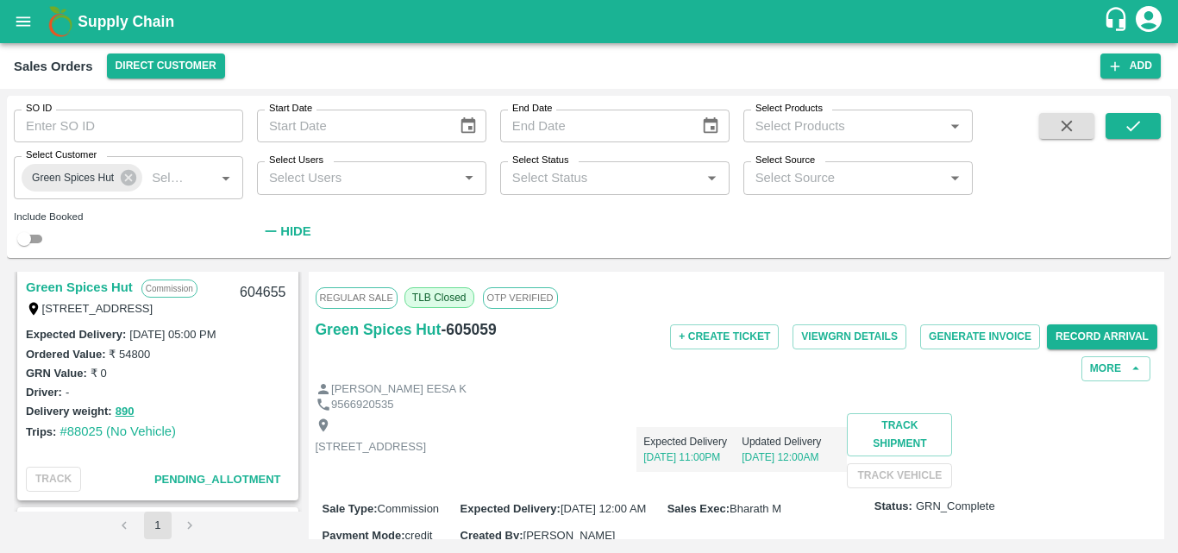
click at [100, 279] on link "Green Spices Hut" at bounding box center [79, 287] width 107 height 22
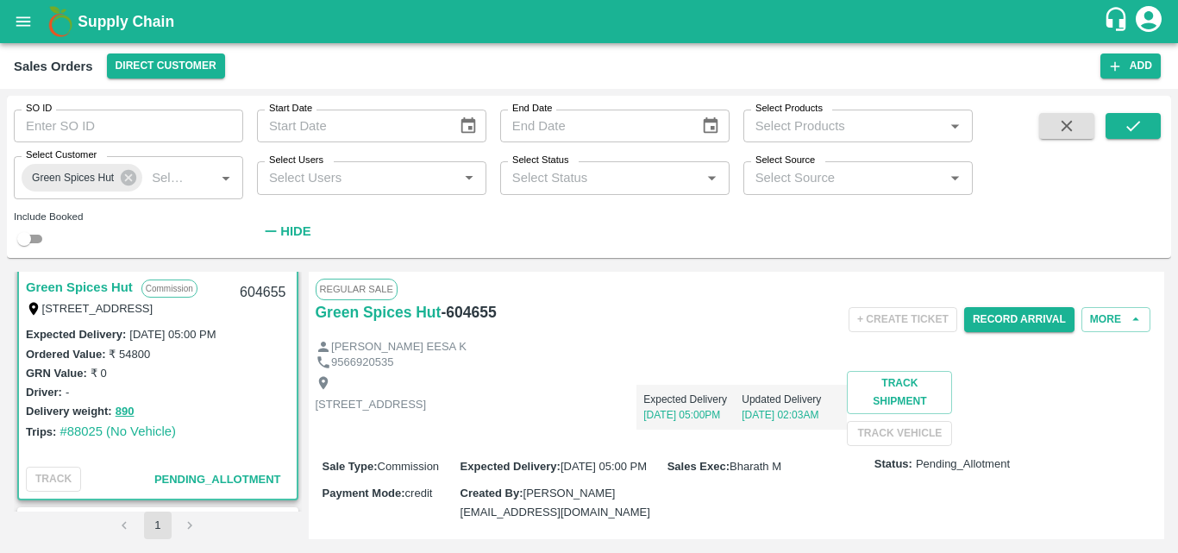
click at [718, 427] on div "Expected Delivery 13 Sep, 05:00PM Updated Delivery 13 Sep, 02:03AM" at bounding box center [636, 400] width 421 height 59
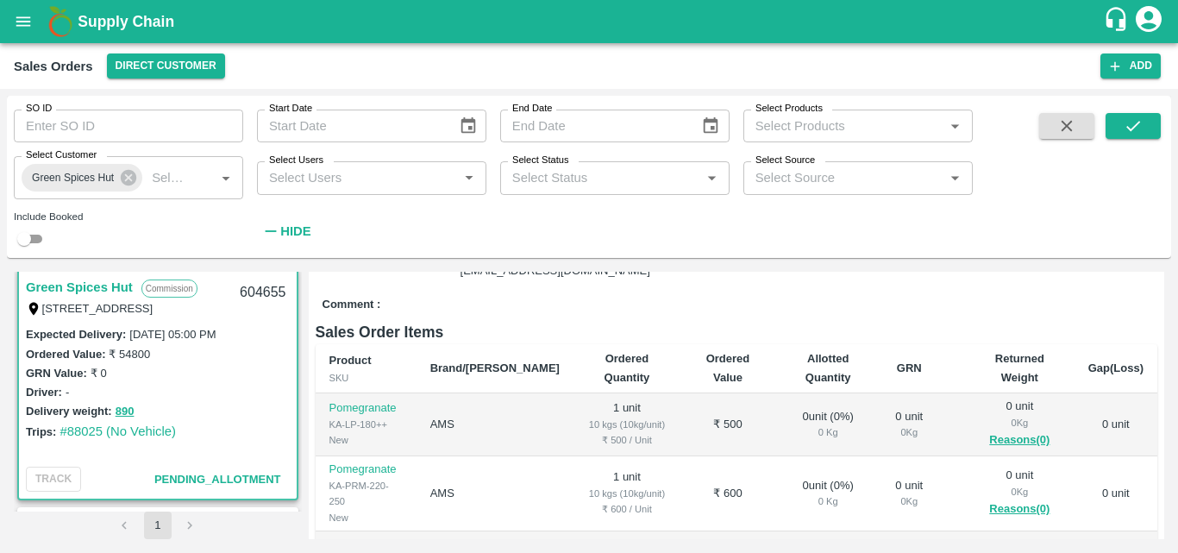
scroll to position [276, 0]
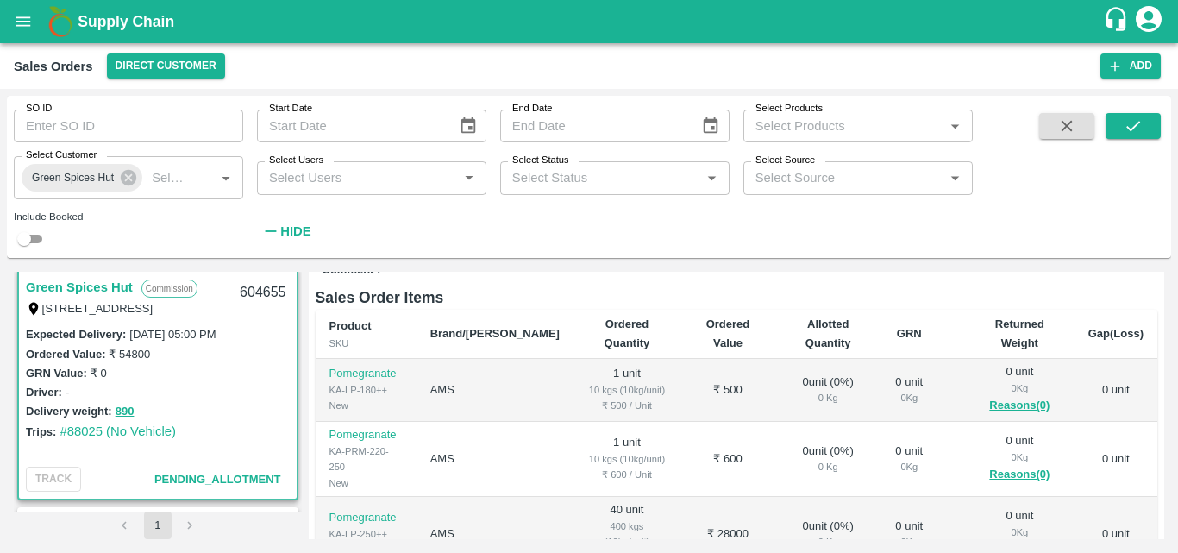
click at [718, 422] on td "₹ 500" at bounding box center [727, 390] width 95 height 63
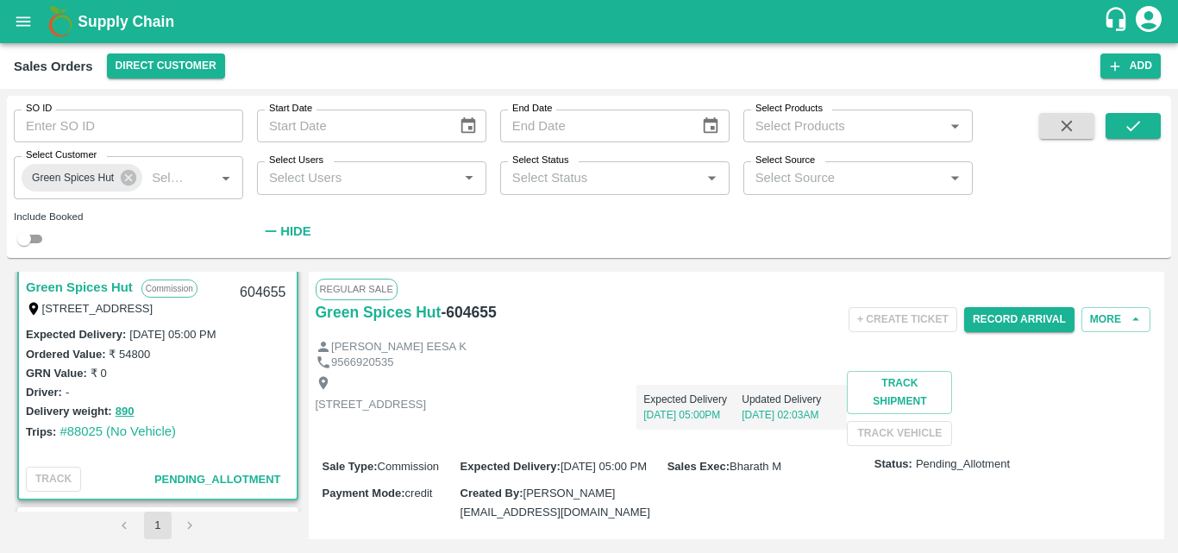
scroll to position [46, 0]
click at [711, 438] on div "Shop no 74, MADURAI MATTUTHAVANI FRUIT MARKET, Madurai, Madurai, Tamil Nadu, 62…" at bounding box center [737, 408] width 842 height 75
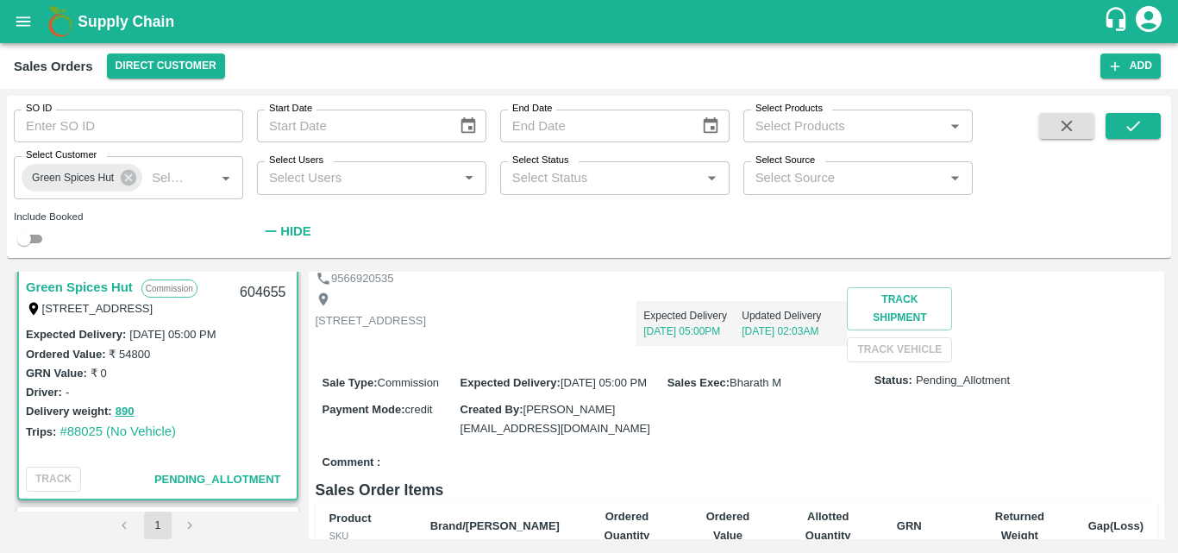
scroll to position [34, 0]
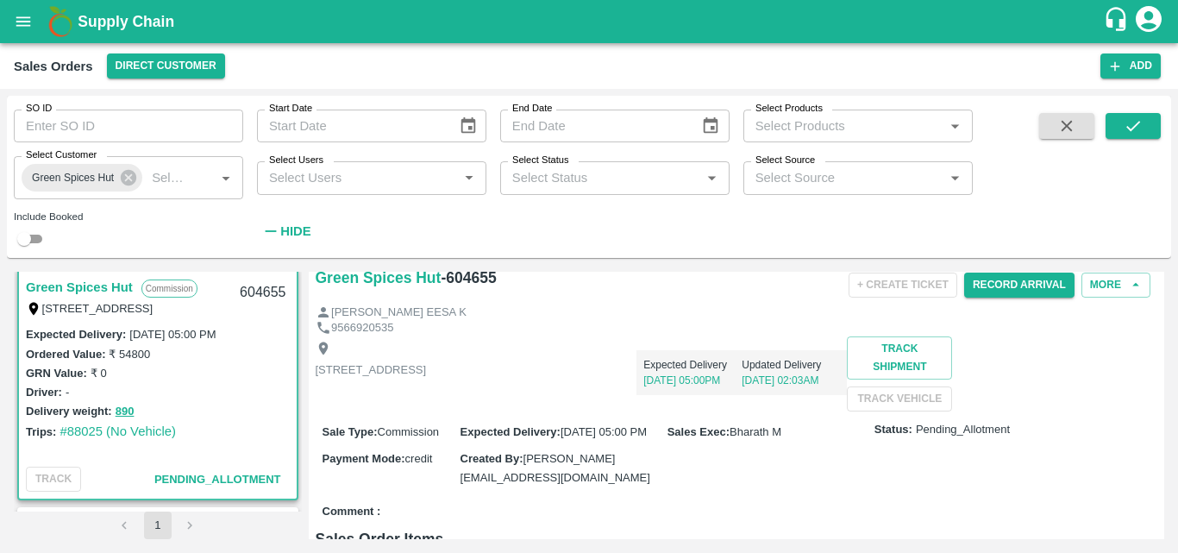
click at [427, 366] on p "[STREET_ADDRESS]" at bounding box center [371, 370] width 111 height 16
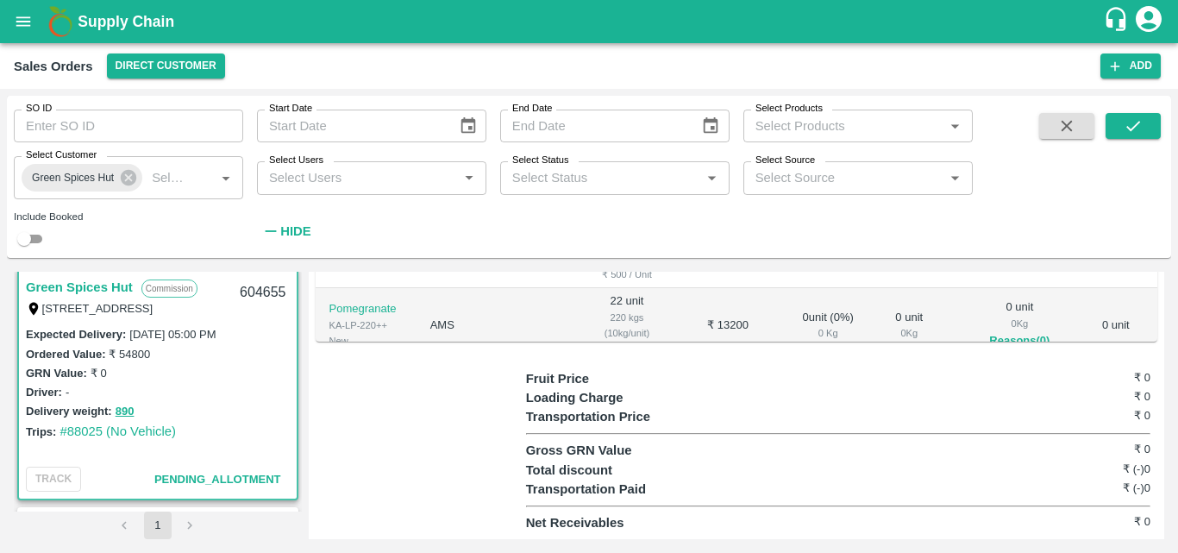
scroll to position [651, 0]
click at [224, 426] on div "Trips: #88025 (No Vehicle)" at bounding box center [158, 431] width 264 height 19
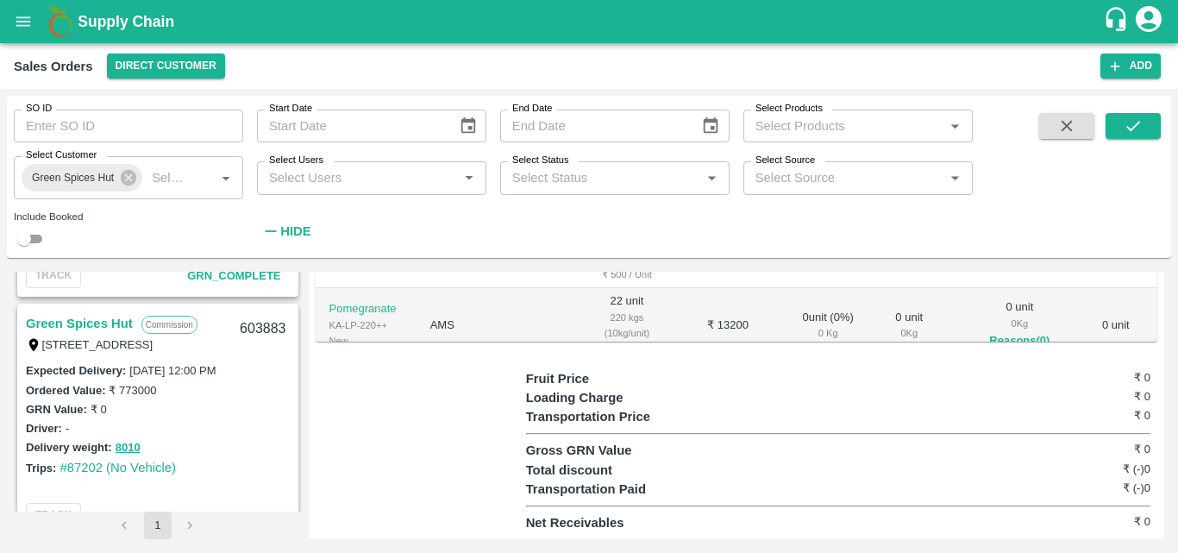
scroll to position [2650, 0]
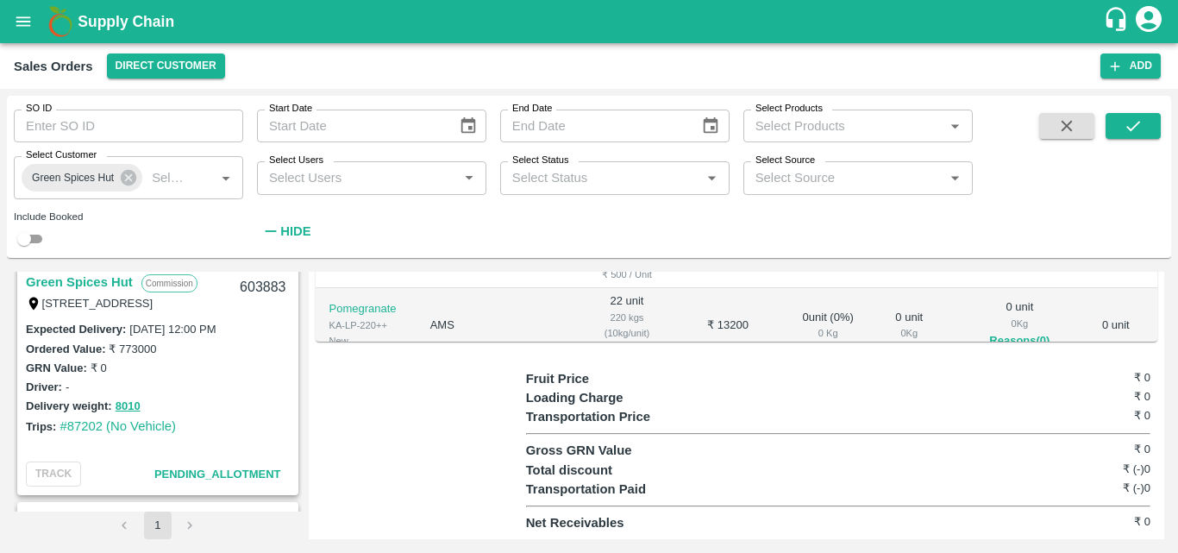
click at [100, 279] on link "Green Spices Hut" at bounding box center [79, 282] width 107 height 22
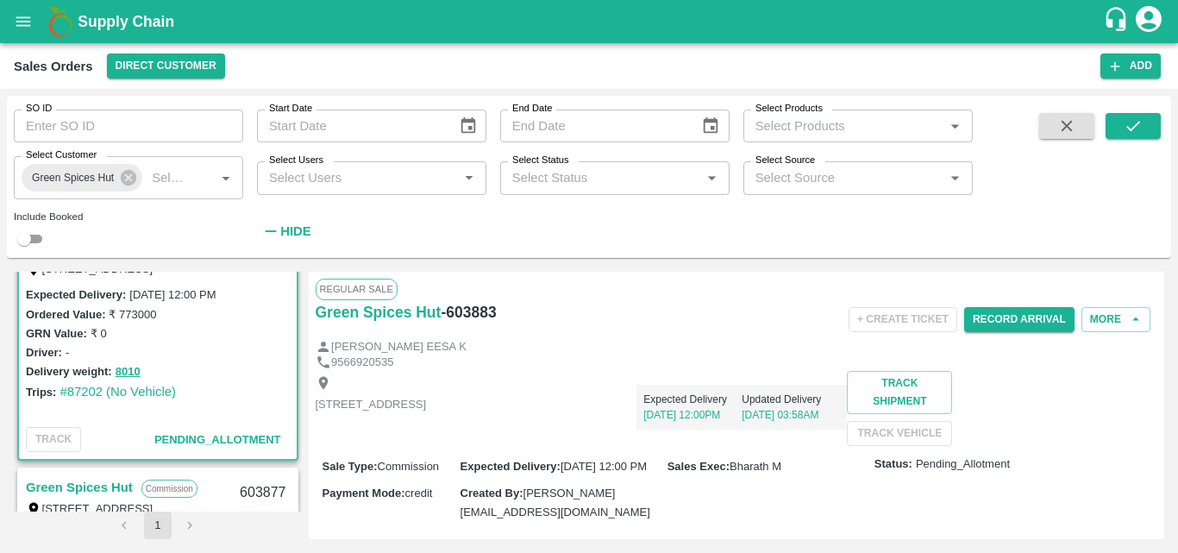
scroll to position [2719, 0]
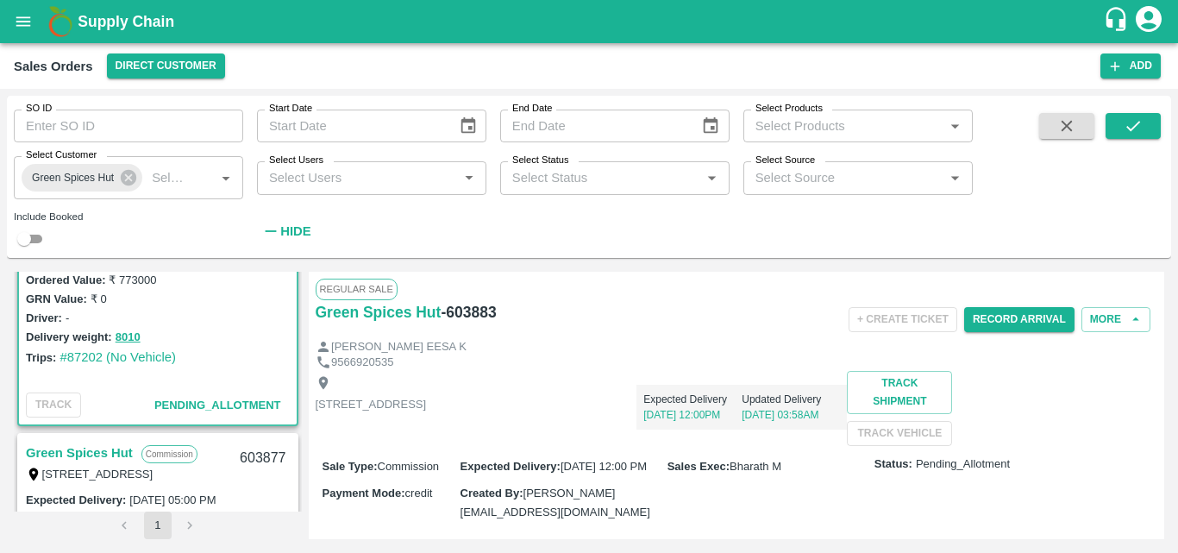
click at [789, 422] on div "Expected Delivery 03 Sep, 12:00PM Updated Delivery 03 Sep, 03:58AM" at bounding box center [636, 400] width 421 height 59
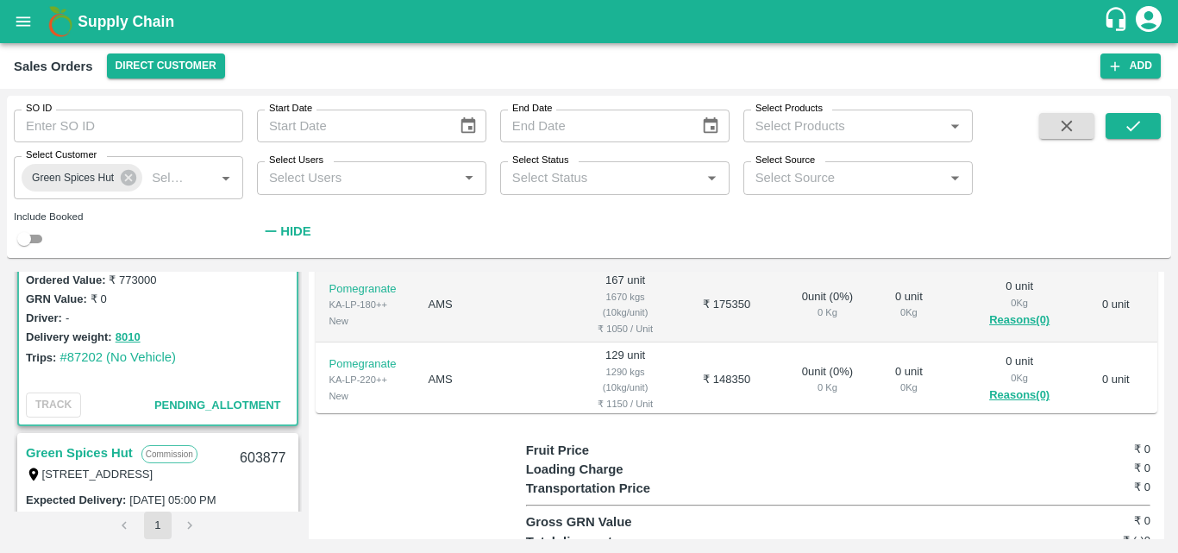
scroll to position [552, 0]
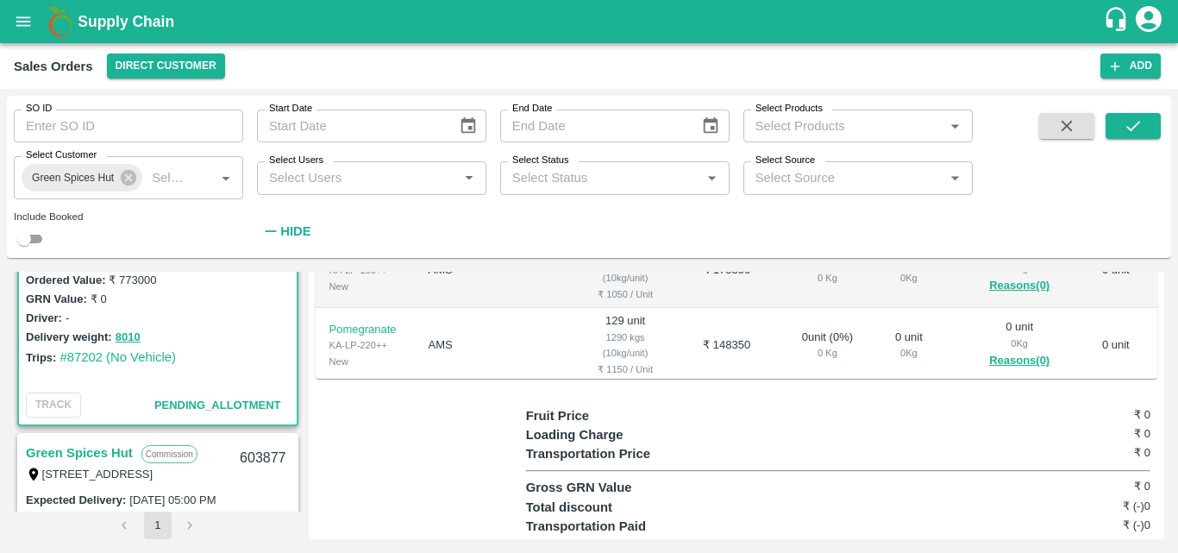
click at [774, 380] on td "0 unit ( 0 %) 0 Kg" at bounding box center [827, 345] width 106 height 75
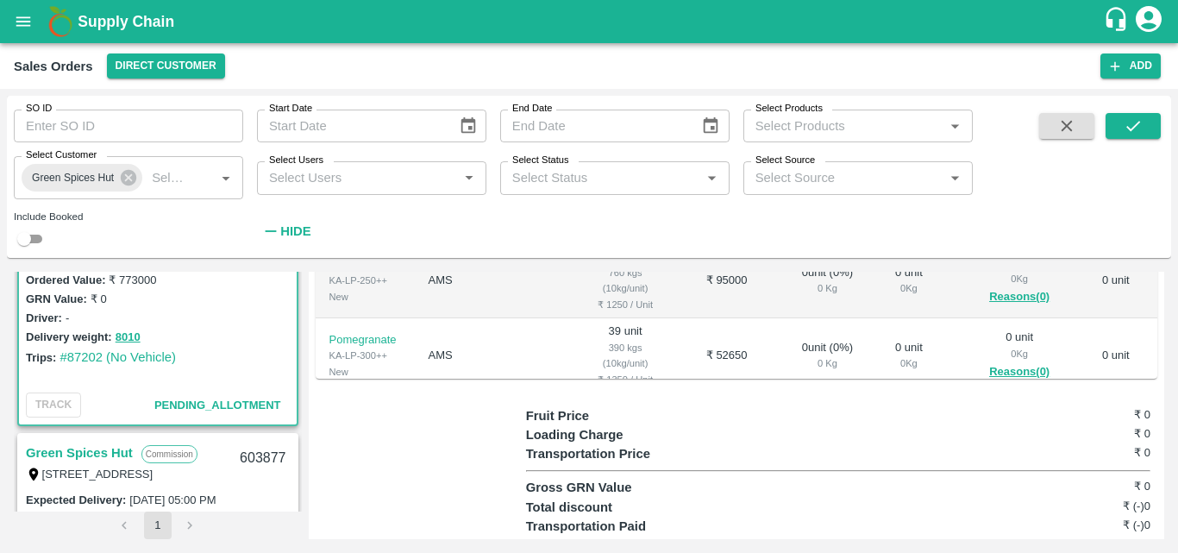
scroll to position [138, 0]
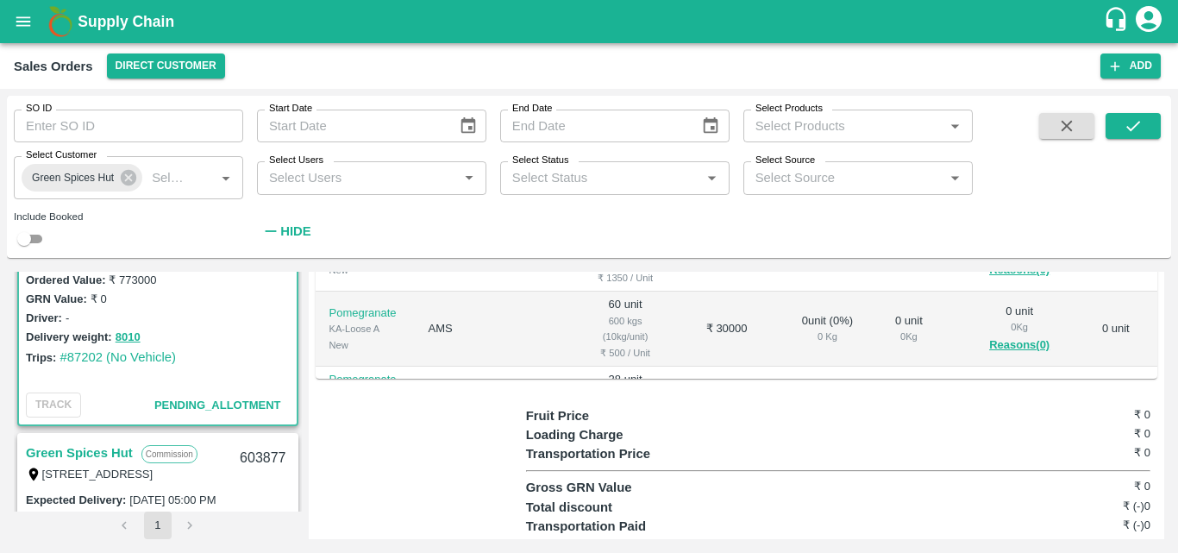
click at [774, 380] on td "0 unit ( 0 %) 0 Kg" at bounding box center [827, 403] width 106 height 75
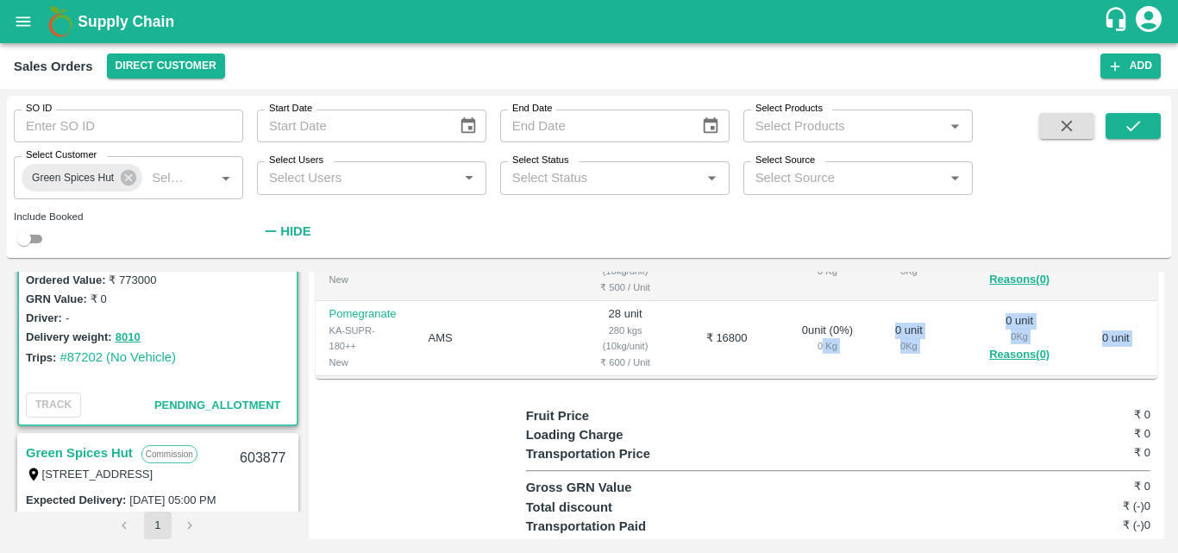
scroll to position [310, 0]
click at [761, 380] on tbody "Pomegranate KA-LP-100++ New AMS 145 unit 1450 kgs (10kg/unit) ₹ 850 / Unit ₹ 12…" at bounding box center [737, 141] width 842 height 738
click at [679, 329] on td "₹ 16800" at bounding box center [726, 334] width 95 height 75
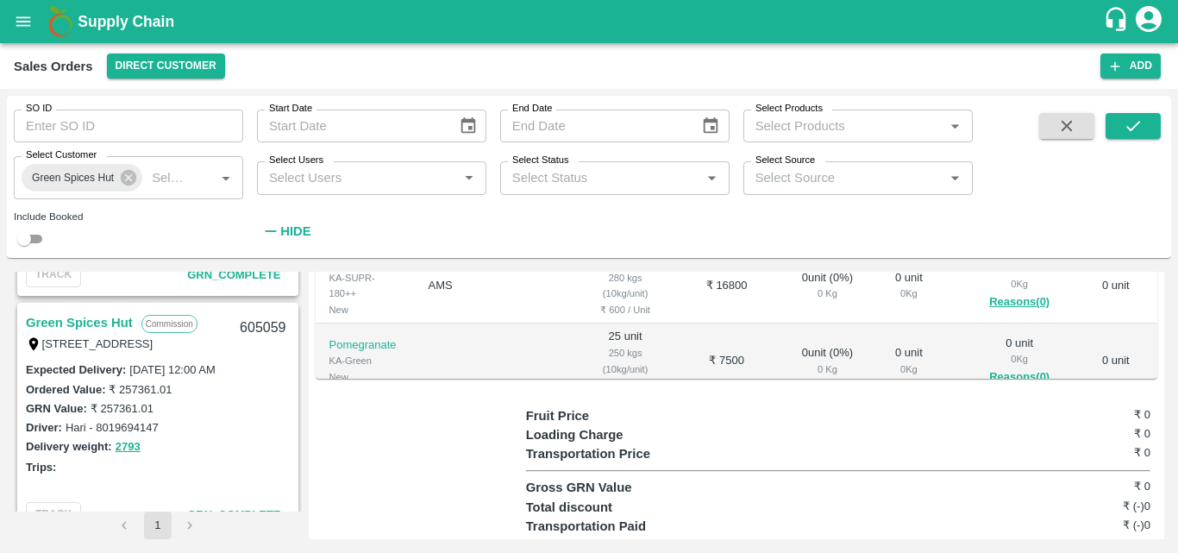
scroll to position [0, 0]
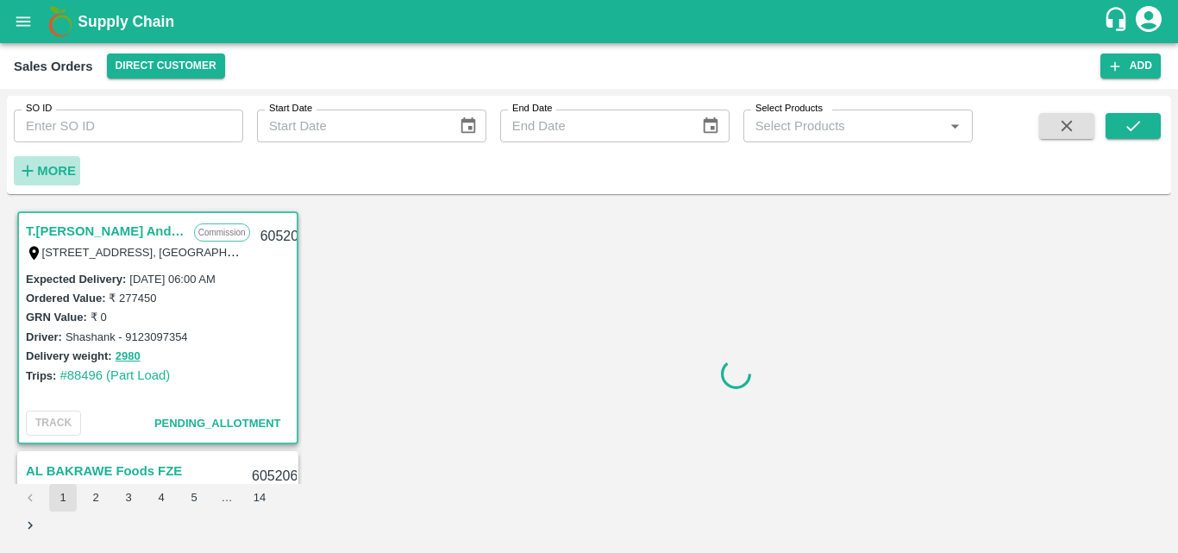
click at [61, 158] on button "More" at bounding box center [47, 170] width 66 height 29
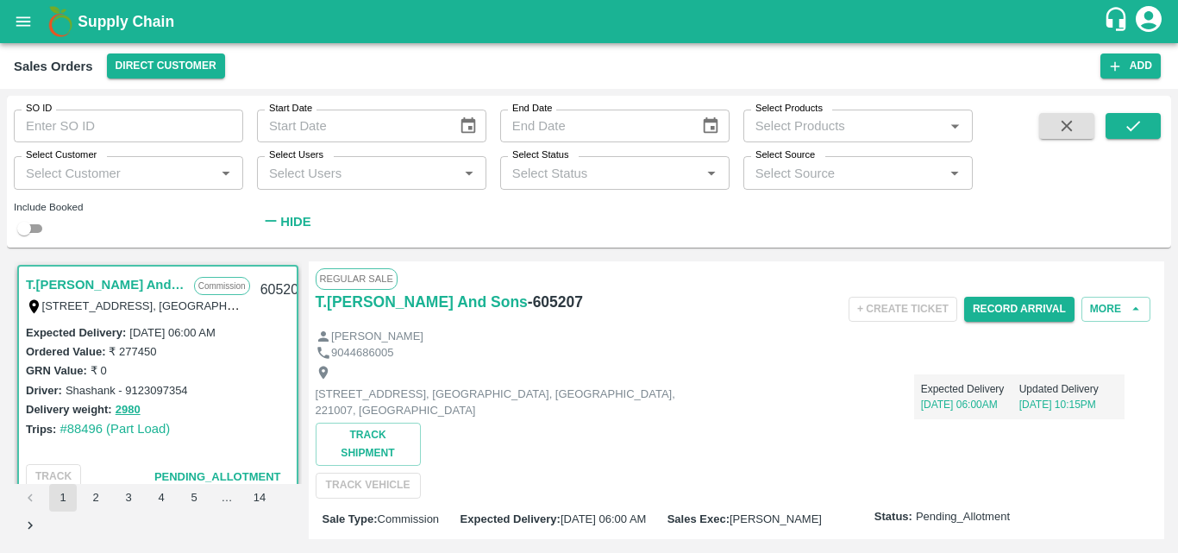
click at [104, 172] on input "Select Customer" at bounding box center [114, 172] width 191 height 22
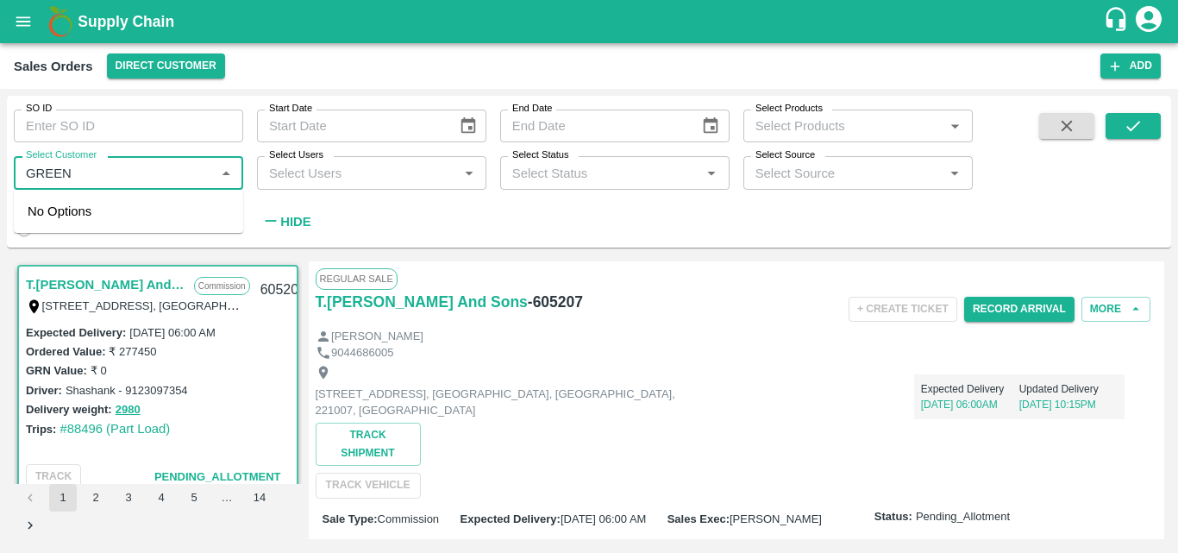
type input "GREEN"
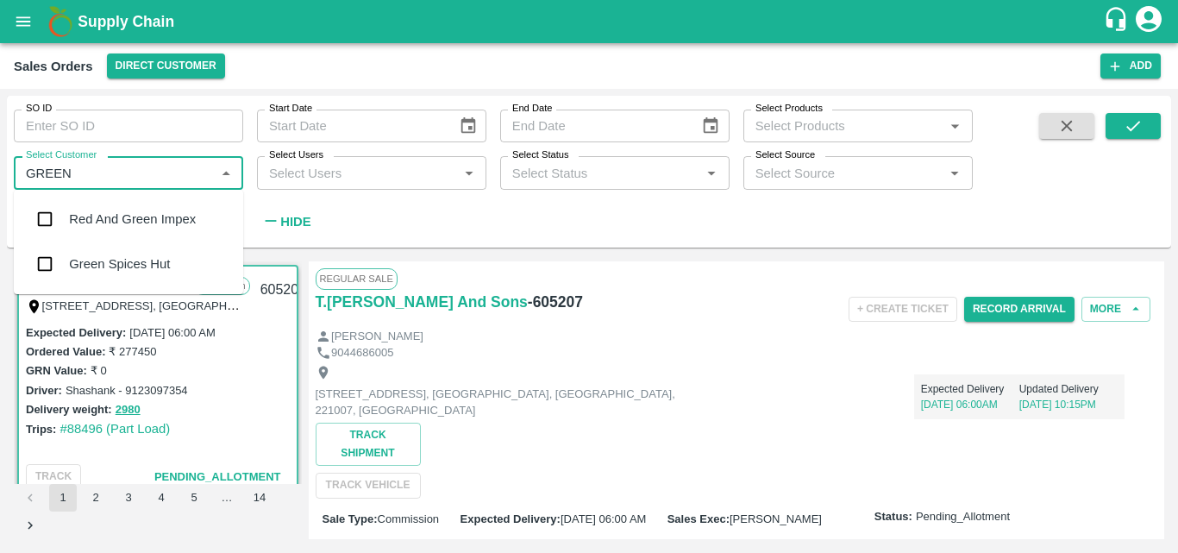
click at [41, 266] on input "checkbox" at bounding box center [45, 264] width 34 height 34
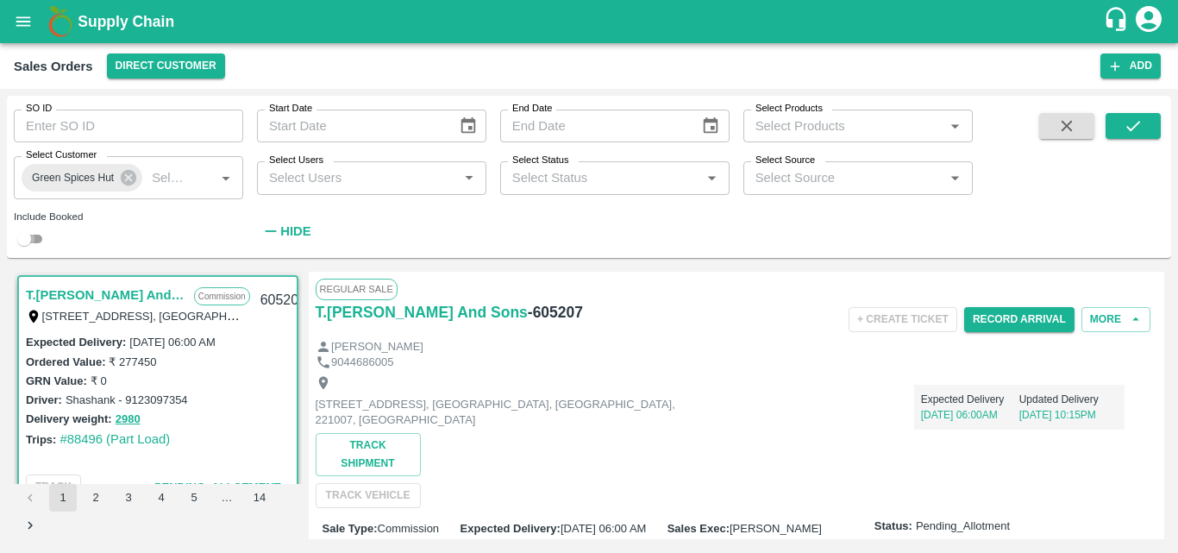
click at [34, 241] on input "checkbox" at bounding box center [24, 239] width 62 height 21
checkbox input "true"
click at [1137, 136] on button "submit" at bounding box center [1132, 126] width 55 height 26
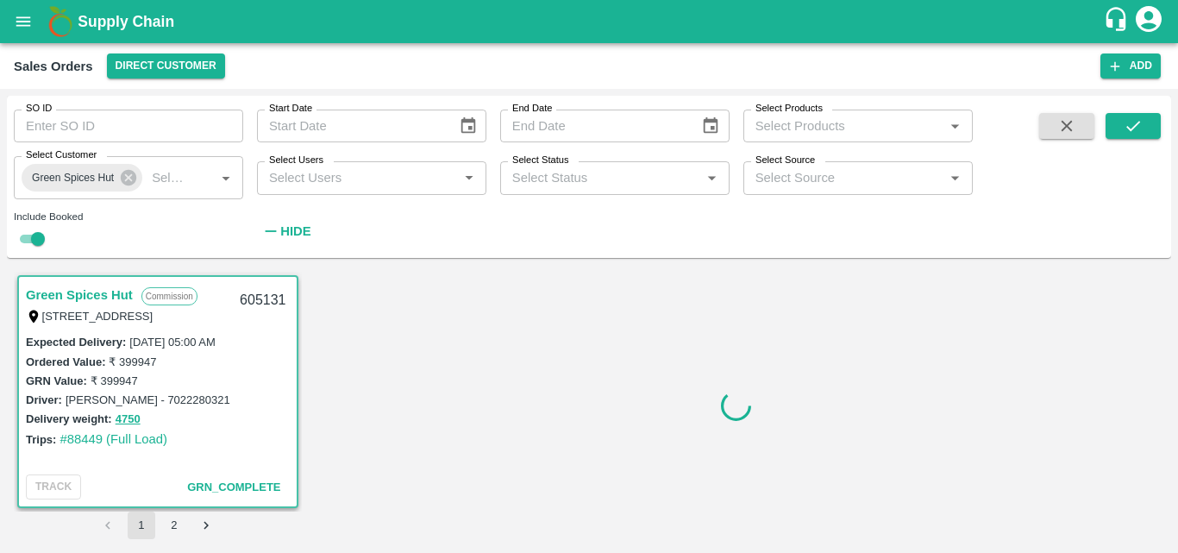
scroll to position [3, 0]
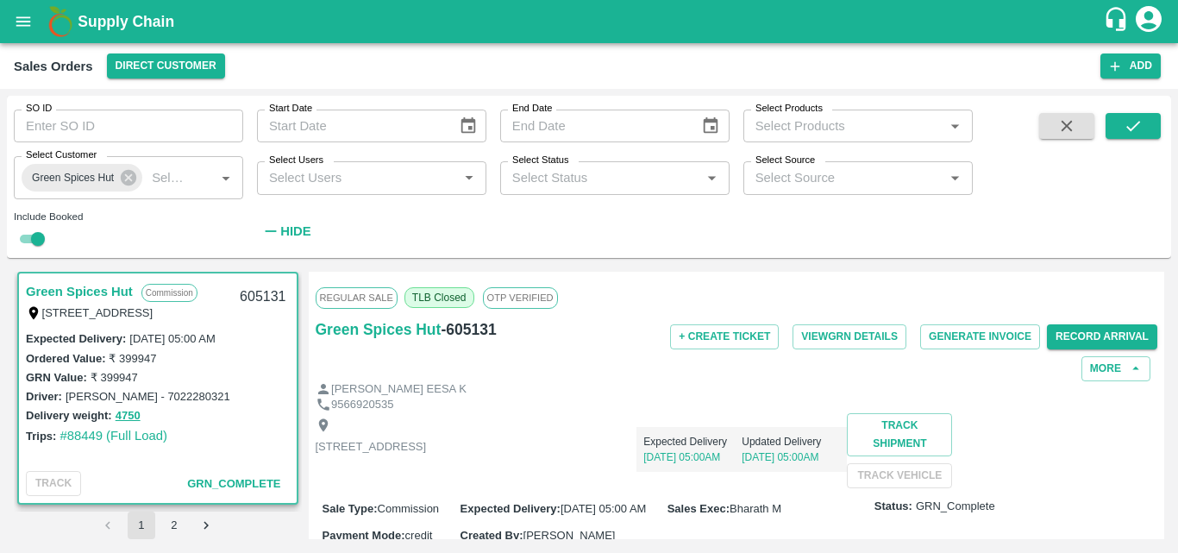
click at [93, 291] on link "Green Spices Hut" at bounding box center [79, 291] width 107 height 22
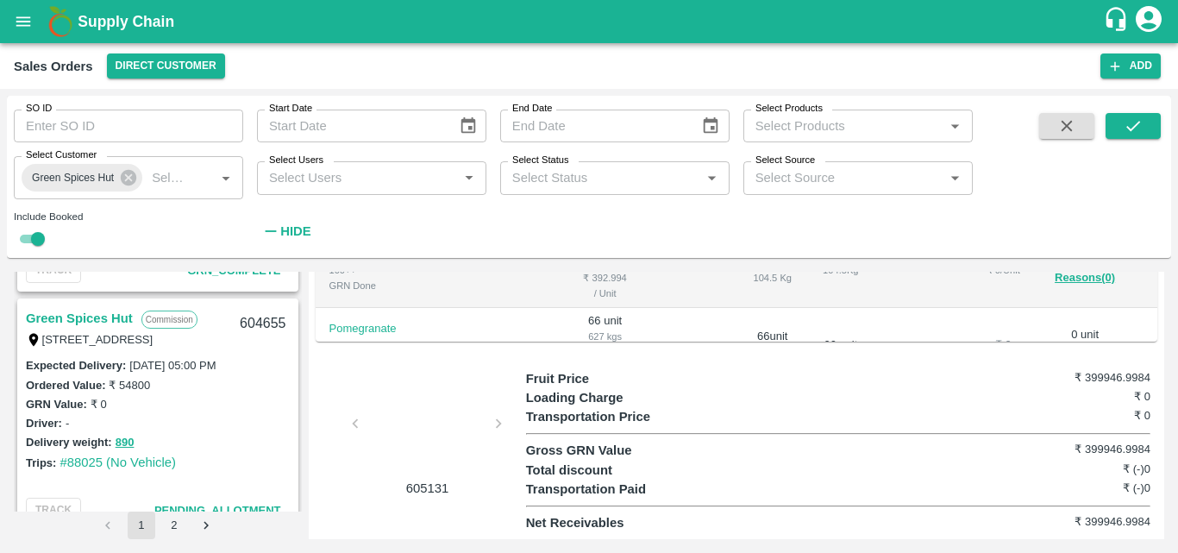
scroll to position [1885, 0]
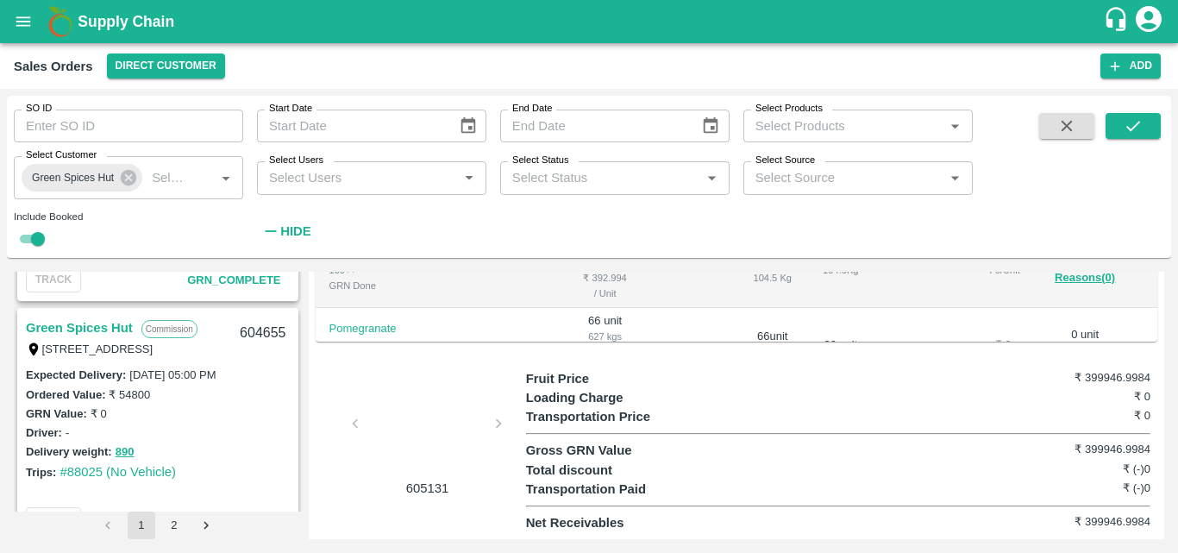
click at [93, 323] on link "Green Spices Hut" at bounding box center [79, 327] width 107 height 22
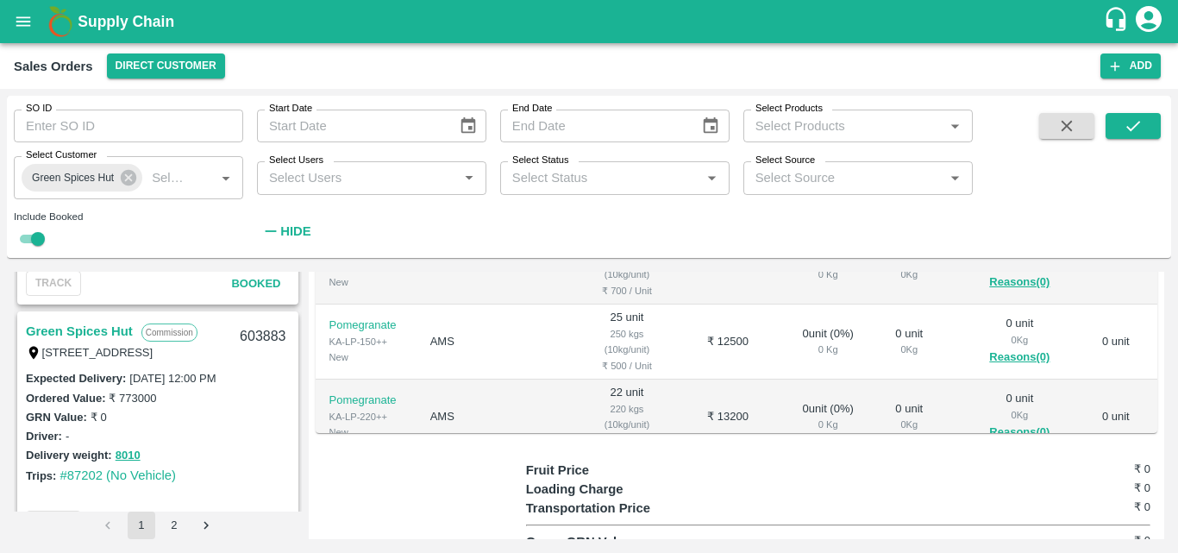
scroll to position [3073, 0]
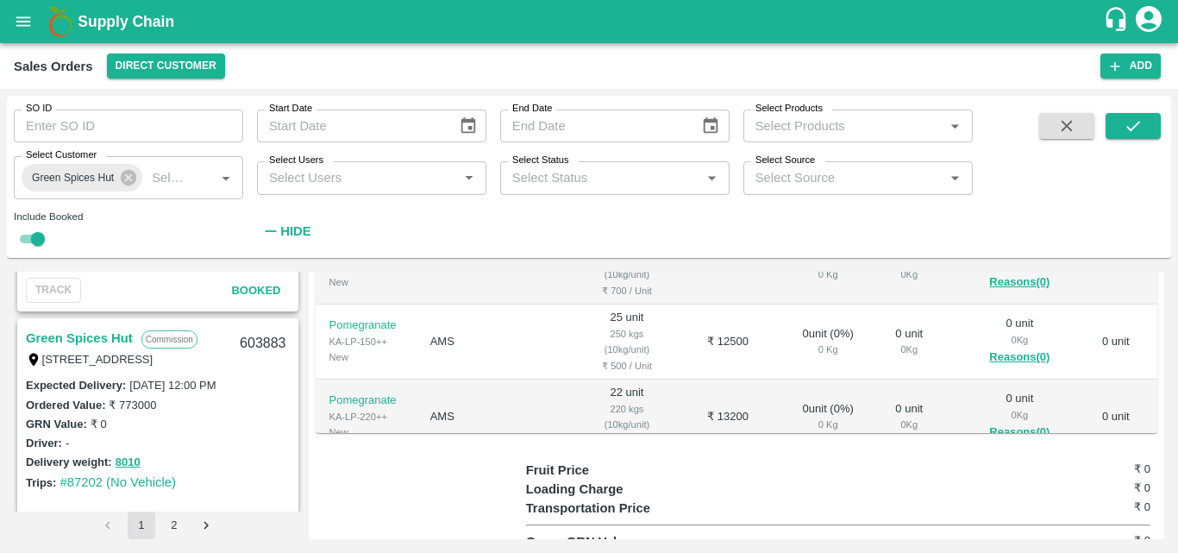
click at [87, 336] on link "Green Spices Hut" at bounding box center [79, 338] width 107 height 22
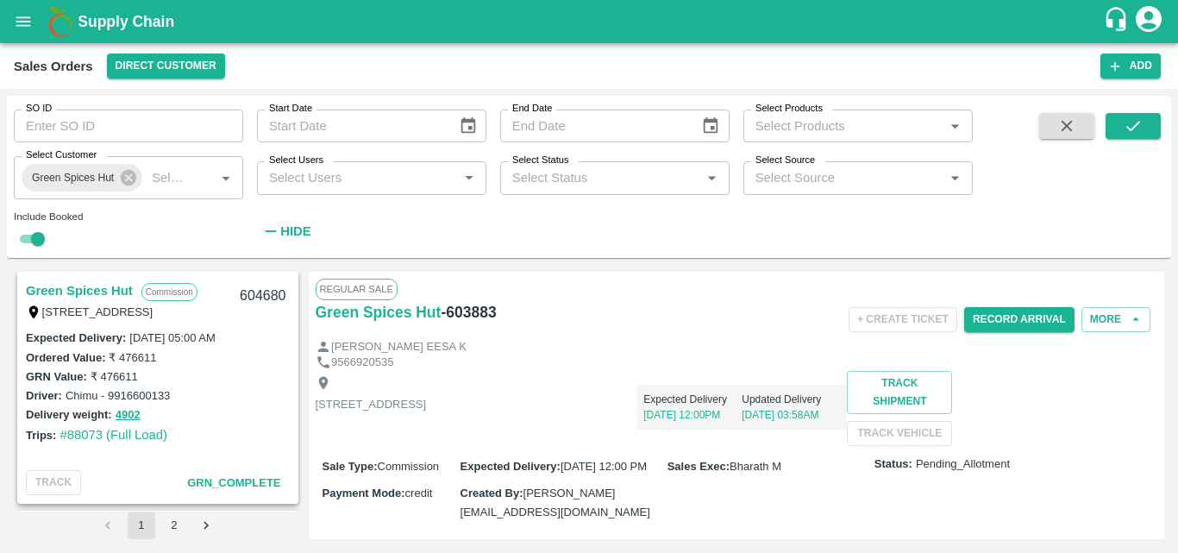
scroll to position [1681, 0]
click at [78, 294] on link "Green Spices Hut" at bounding box center [79, 291] width 107 height 22
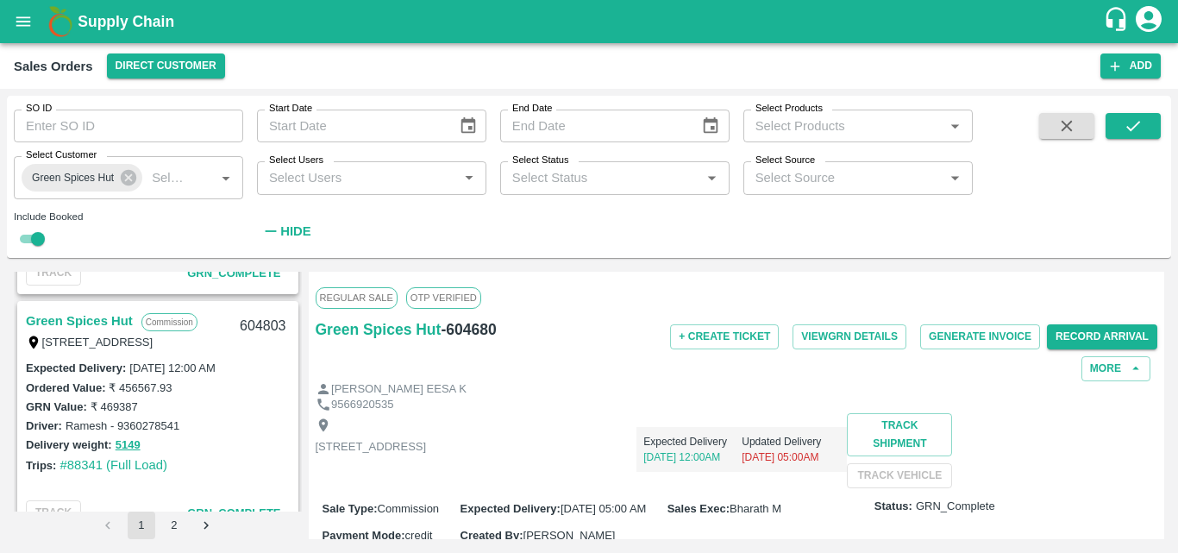
scroll to position [1412, 0]
click at [99, 324] on link "Green Spices Hut" at bounding box center [79, 321] width 107 height 22
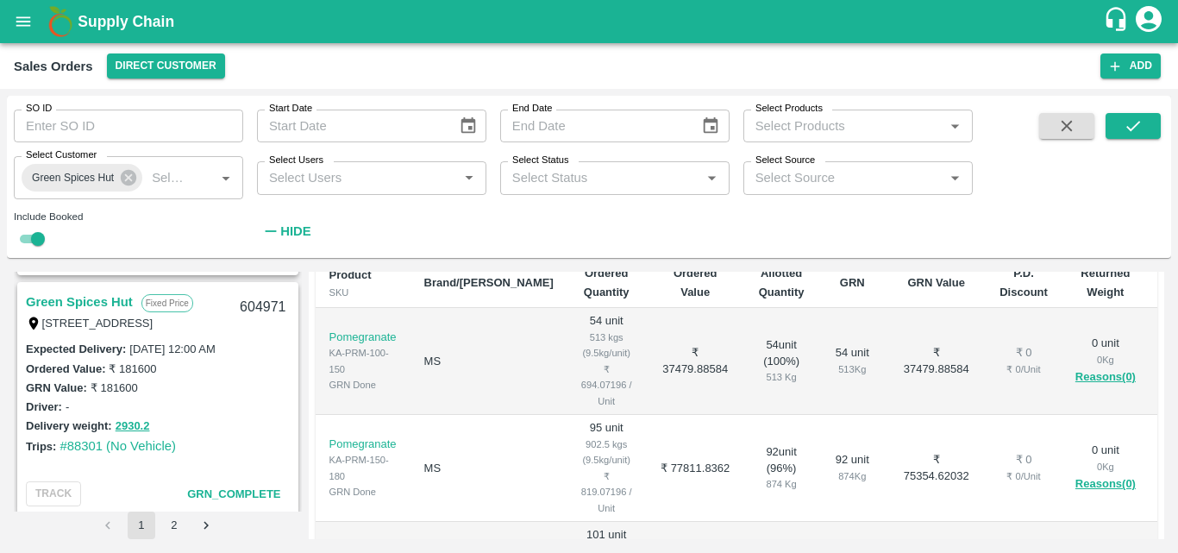
scroll to position [1191, 0]
click at [103, 306] on link "Green Spices Hut" at bounding box center [79, 302] width 107 height 22
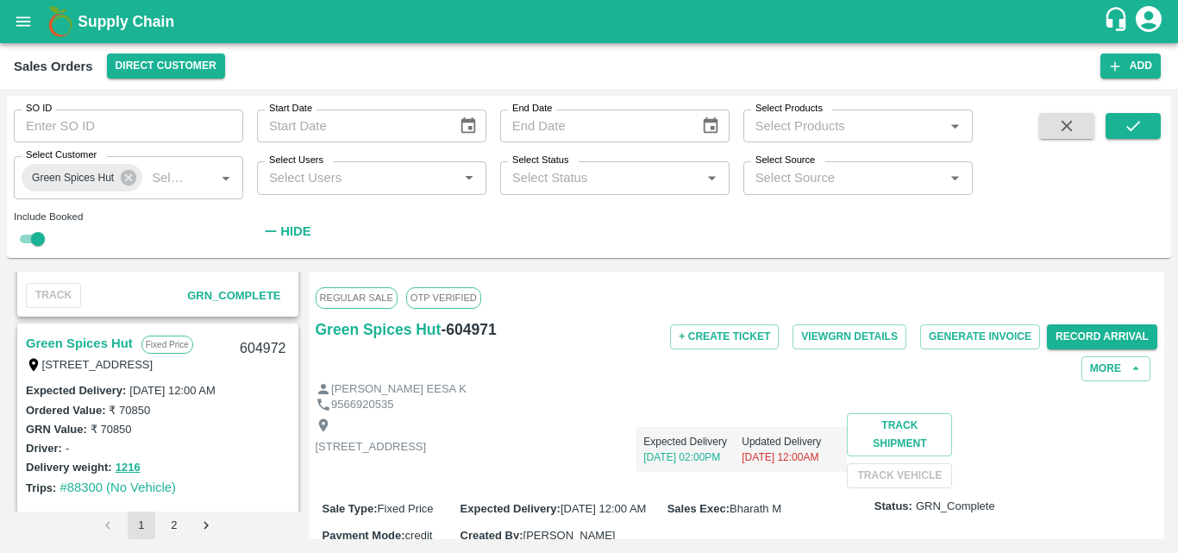
scroll to position [905, 0]
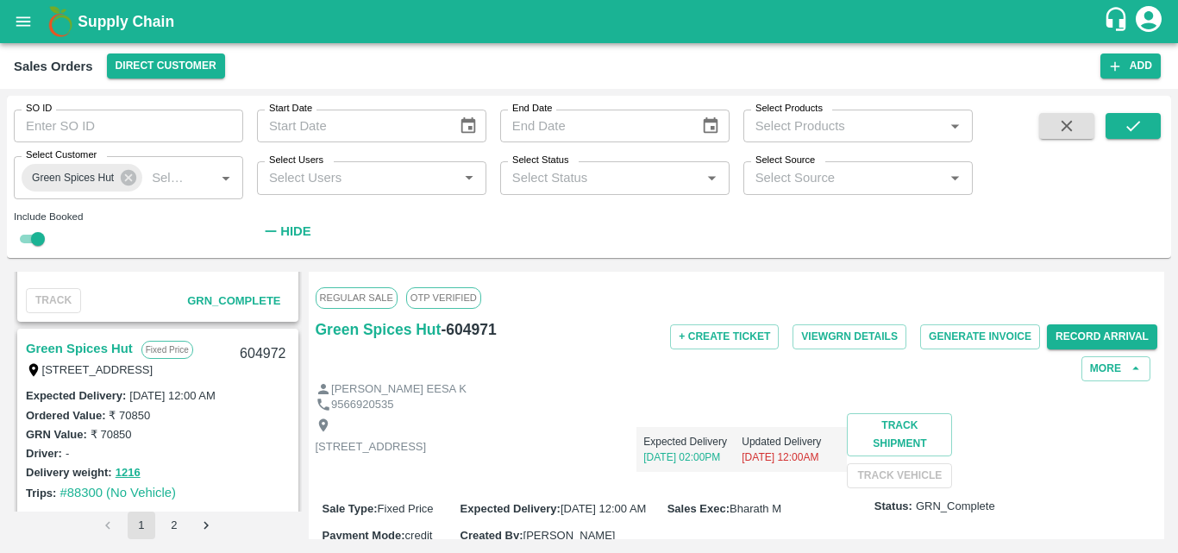
click at [117, 339] on link "Green Spices Hut" at bounding box center [79, 348] width 107 height 22
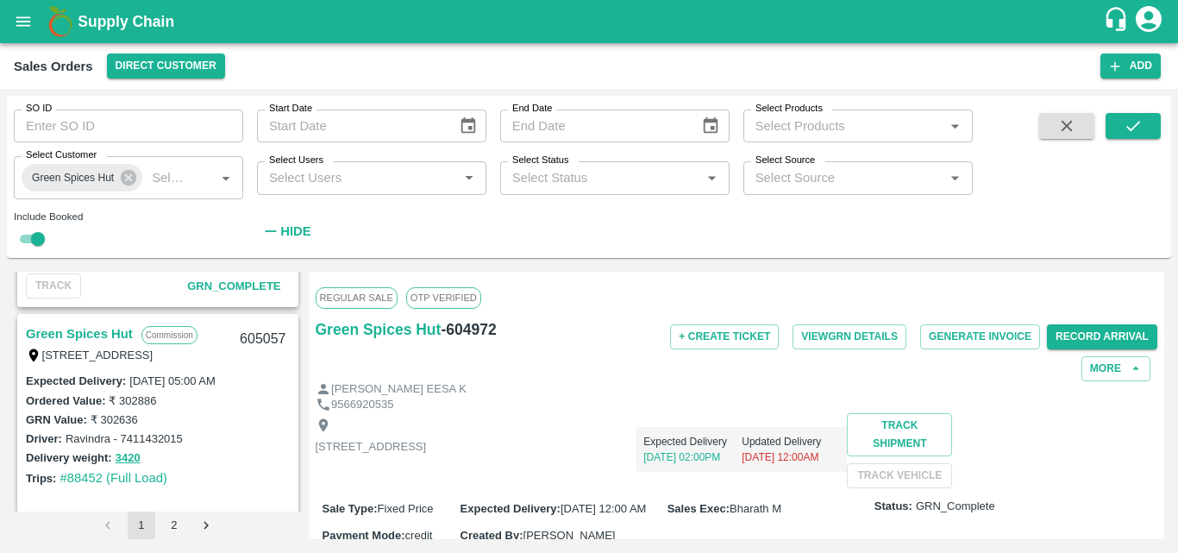
scroll to position [674, 0]
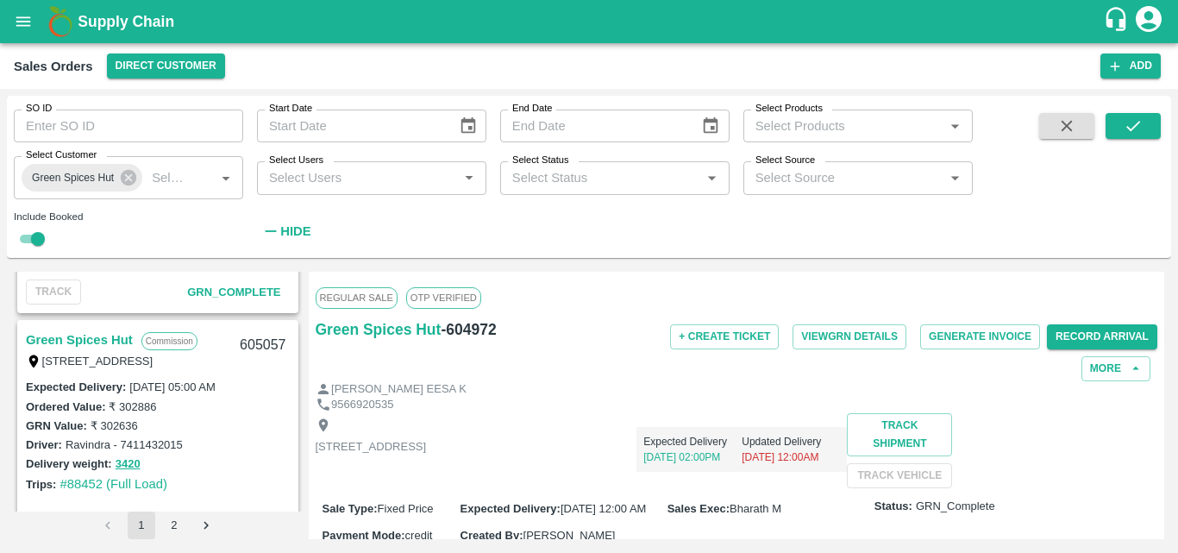
click at [87, 339] on link "Green Spices Hut" at bounding box center [79, 340] width 107 height 22
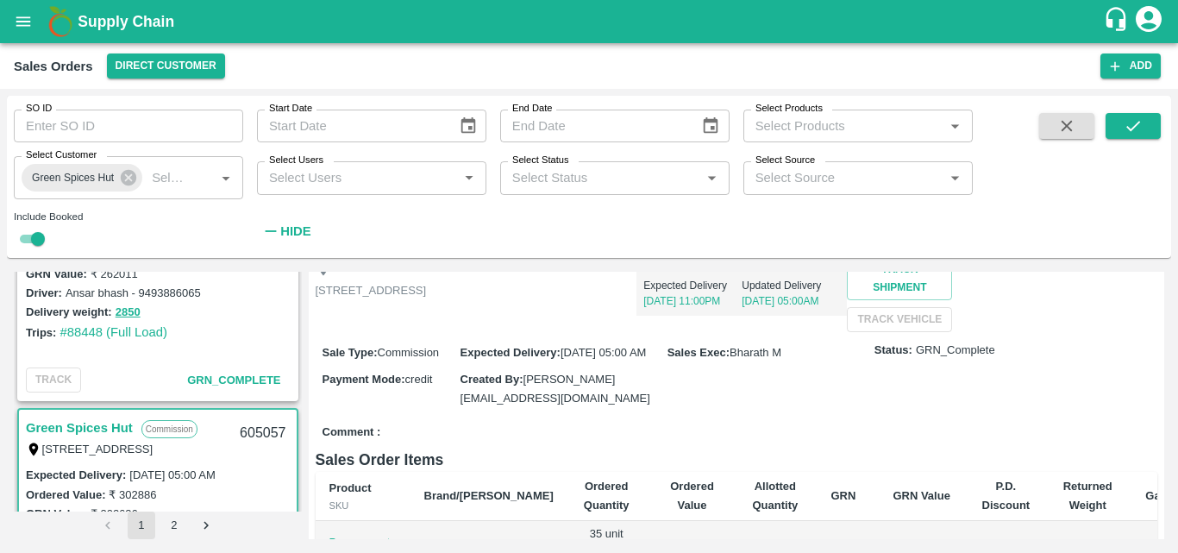
scroll to position [438, 0]
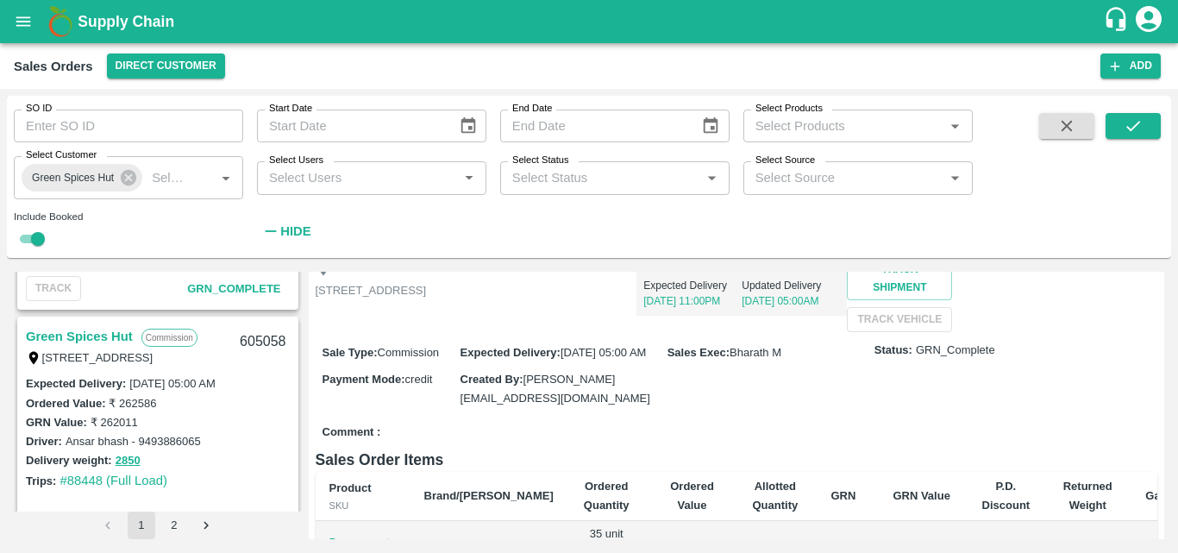
click at [87, 332] on link "Green Spices Hut" at bounding box center [79, 336] width 107 height 22
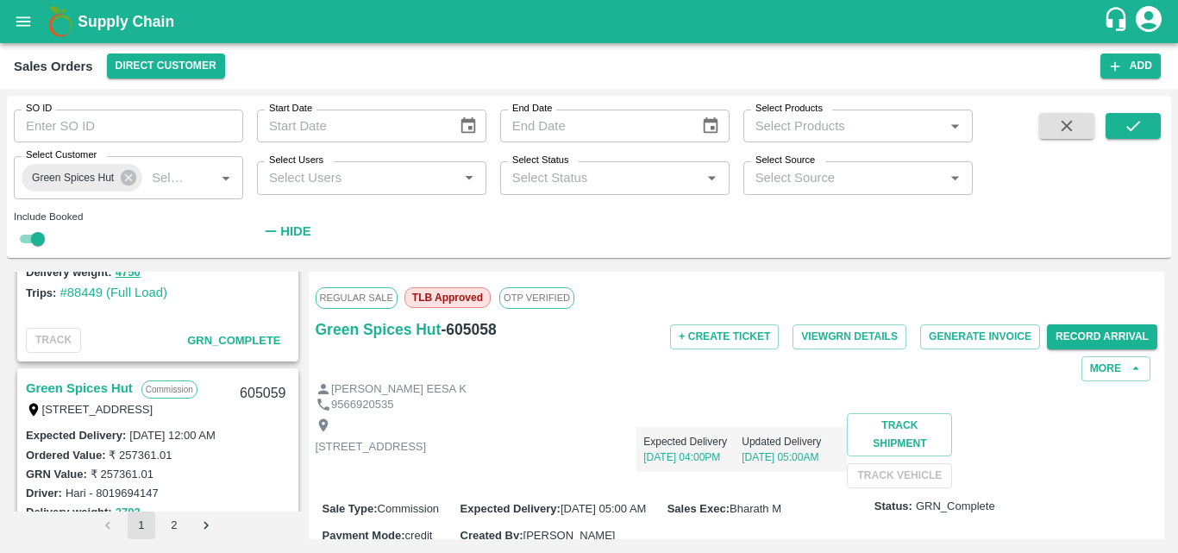
scroll to position [146, 0]
click at [116, 385] on link "Green Spices Hut" at bounding box center [79, 389] width 107 height 22
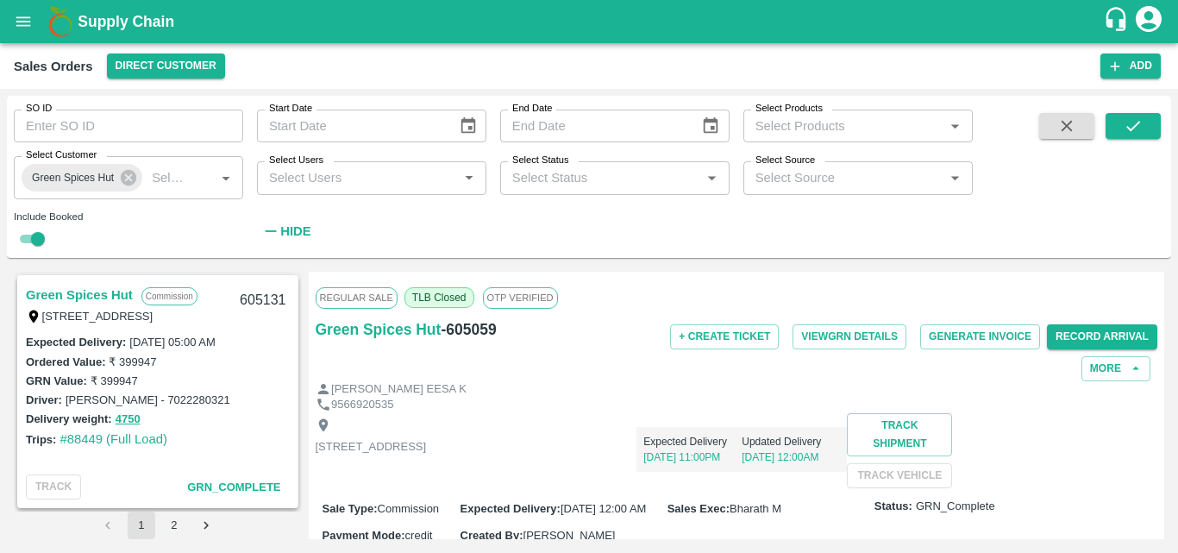
click at [90, 299] on link "Green Spices Hut" at bounding box center [79, 295] width 107 height 22
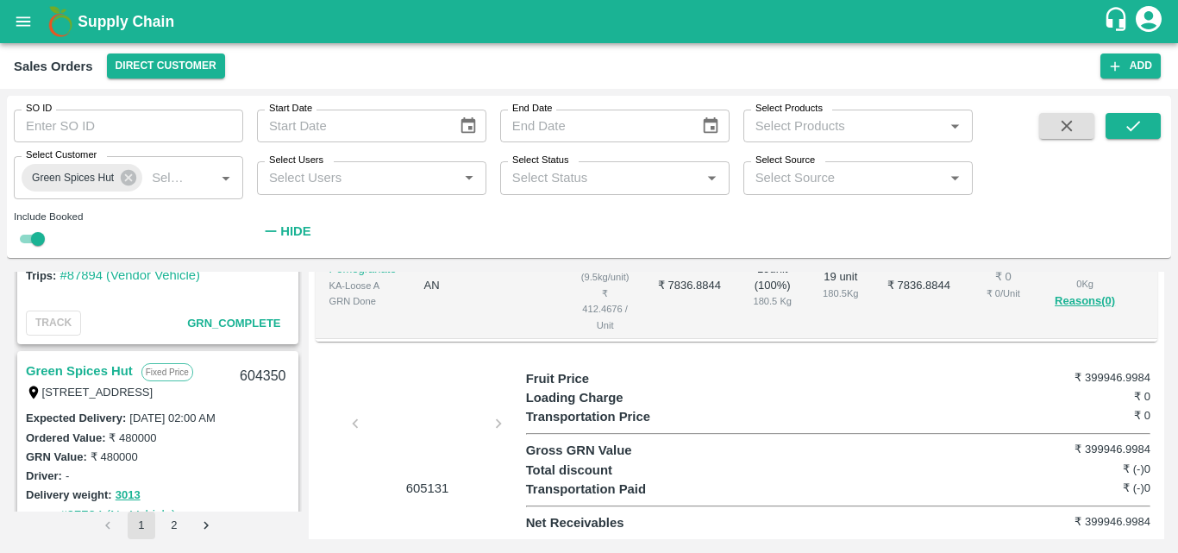
scroll to position [2560, 0]
click at [77, 366] on link "Green Spices Hut" at bounding box center [79, 371] width 107 height 22
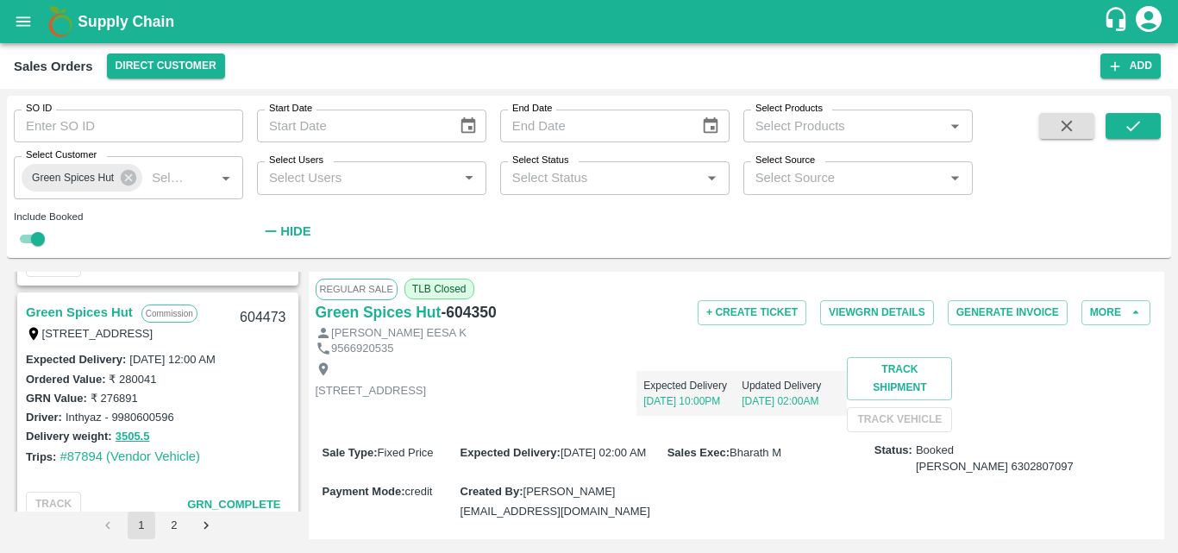
scroll to position [2379, 0]
click at [62, 306] on link "Green Spices Hut" at bounding box center [79, 313] width 107 height 22
